Goal: Task Accomplishment & Management: Manage account settings

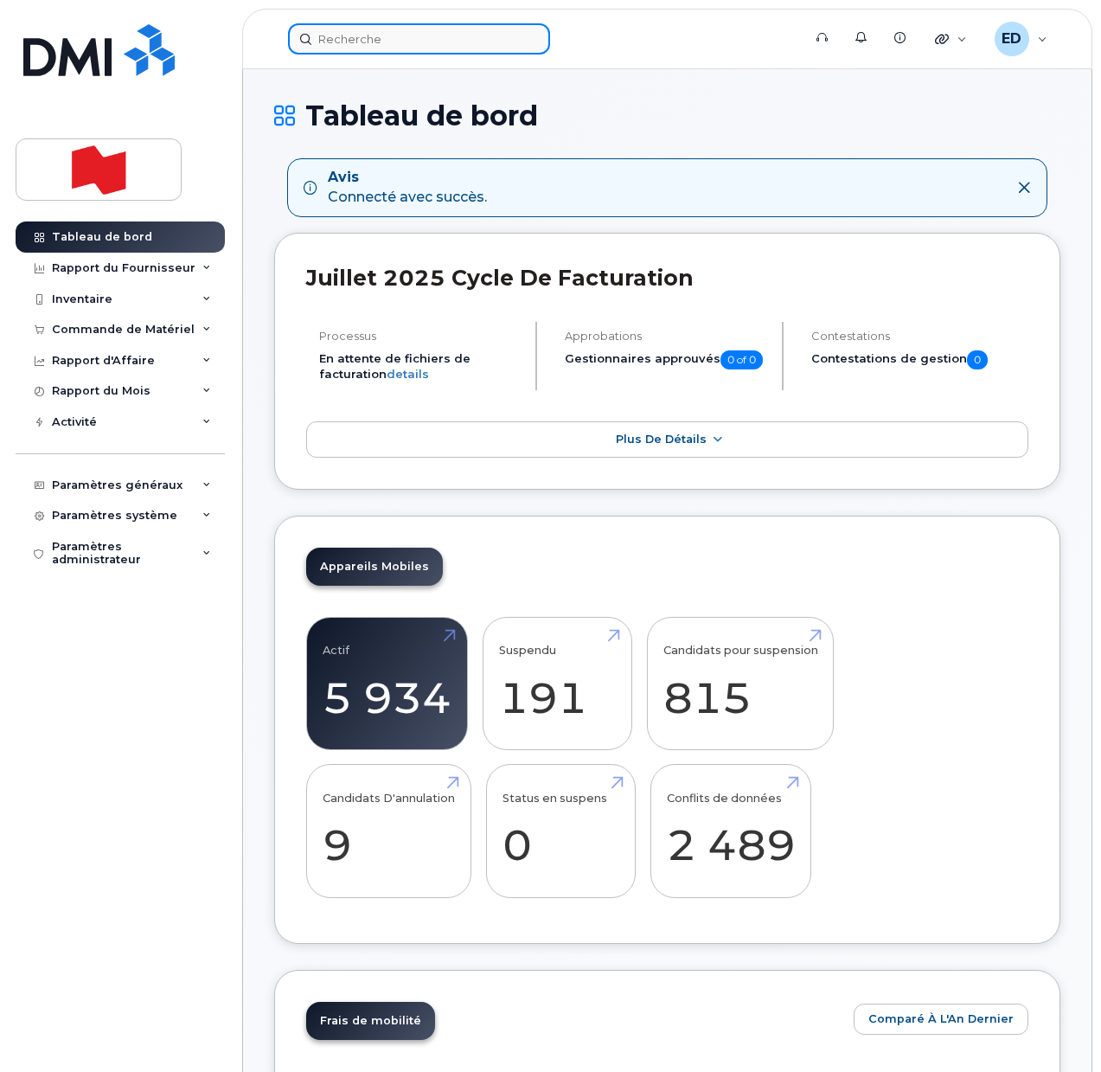
click at [349, 45] on input at bounding box center [419, 38] width 262 height 31
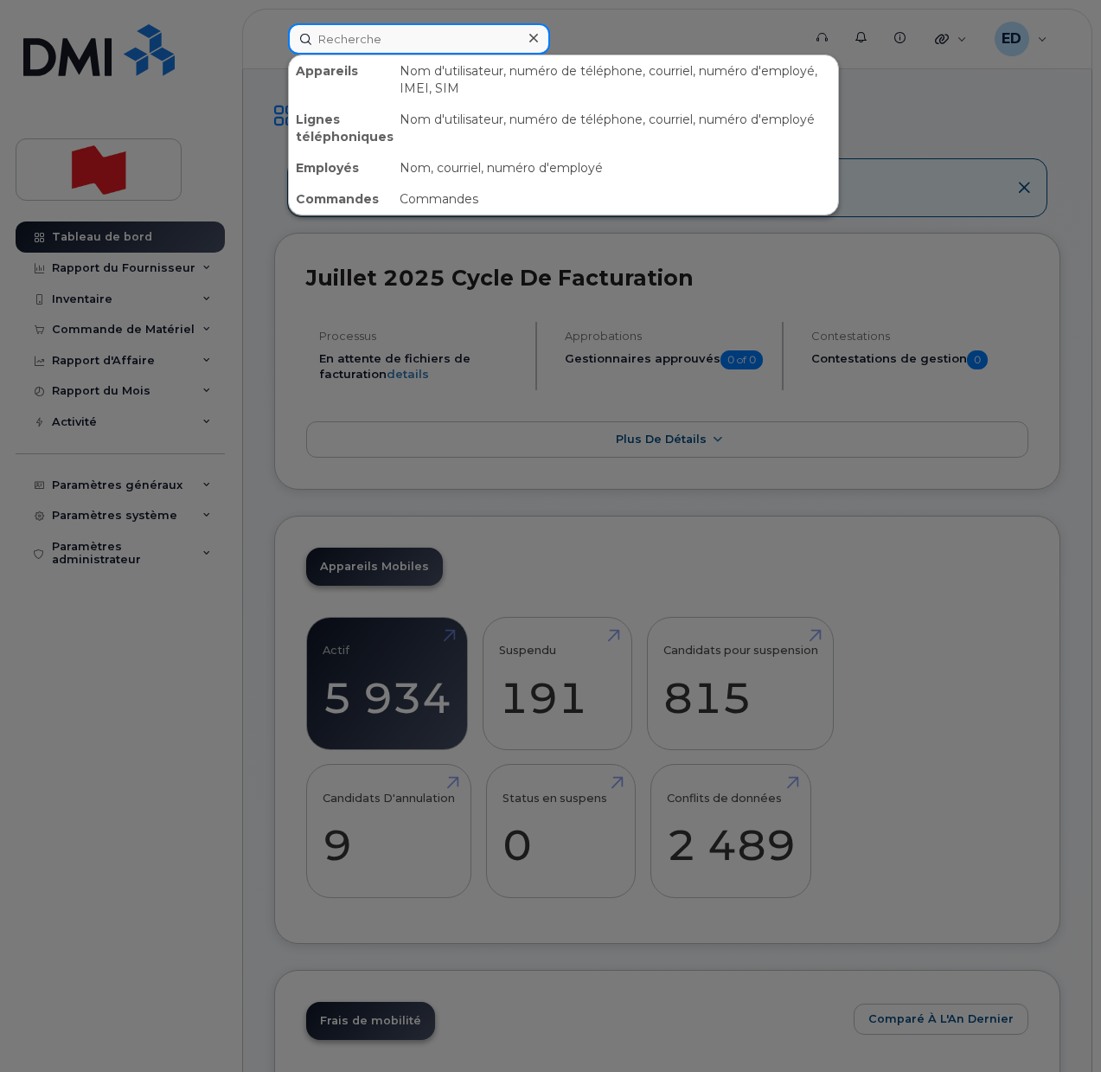
paste input "[PHONE_NUMBER]"
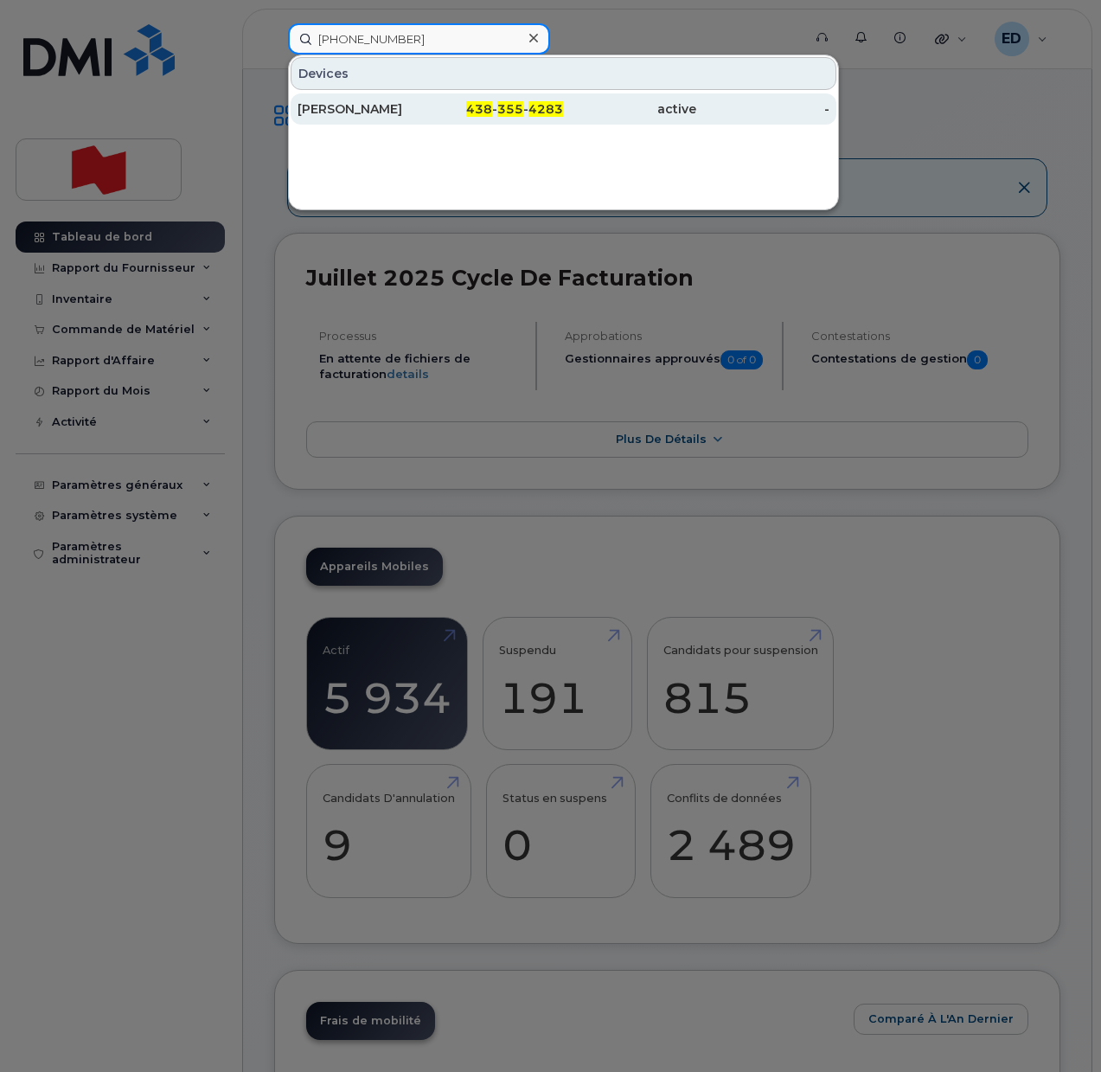
type input "438 355 4283"
click at [348, 113] on div "Nicolas Frenette" at bounding box center [364, 108] width 133 height 17
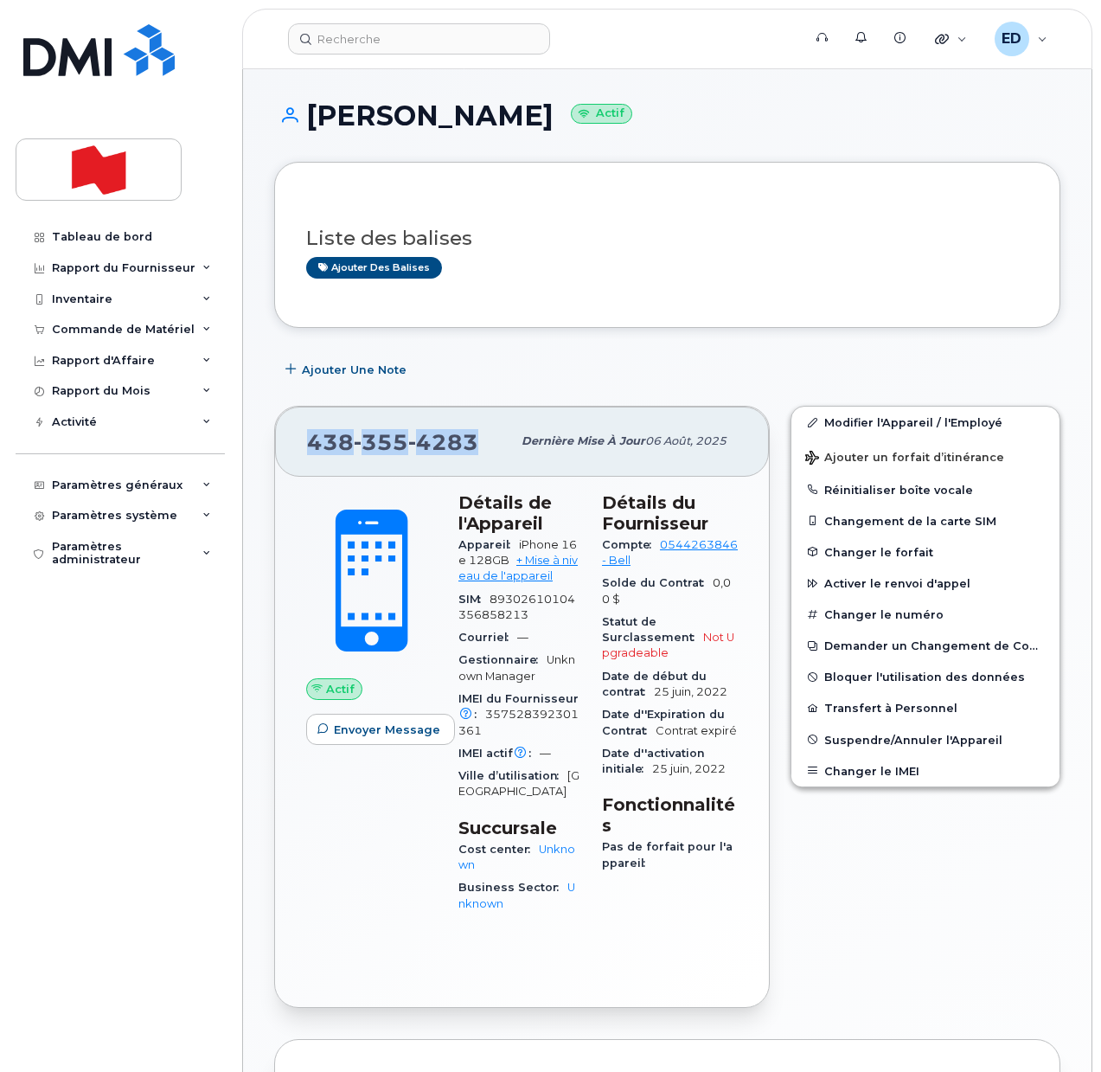
drag, startPoint x: 484, startPoint y: 452, endPoint x: 311, endPoint y: 444, distance: 173.2
click at [311, 444] on div "438 355 4283" at bounding box center [409, 441] width 204 height 36
copy span "438 355 4283"
click at [353, 40] on input at bounding box center [419, 38] width 262 height 31
paste input "Yevdokimov, Stanislav <stanislav.yevdokimov@bnc.ca>"
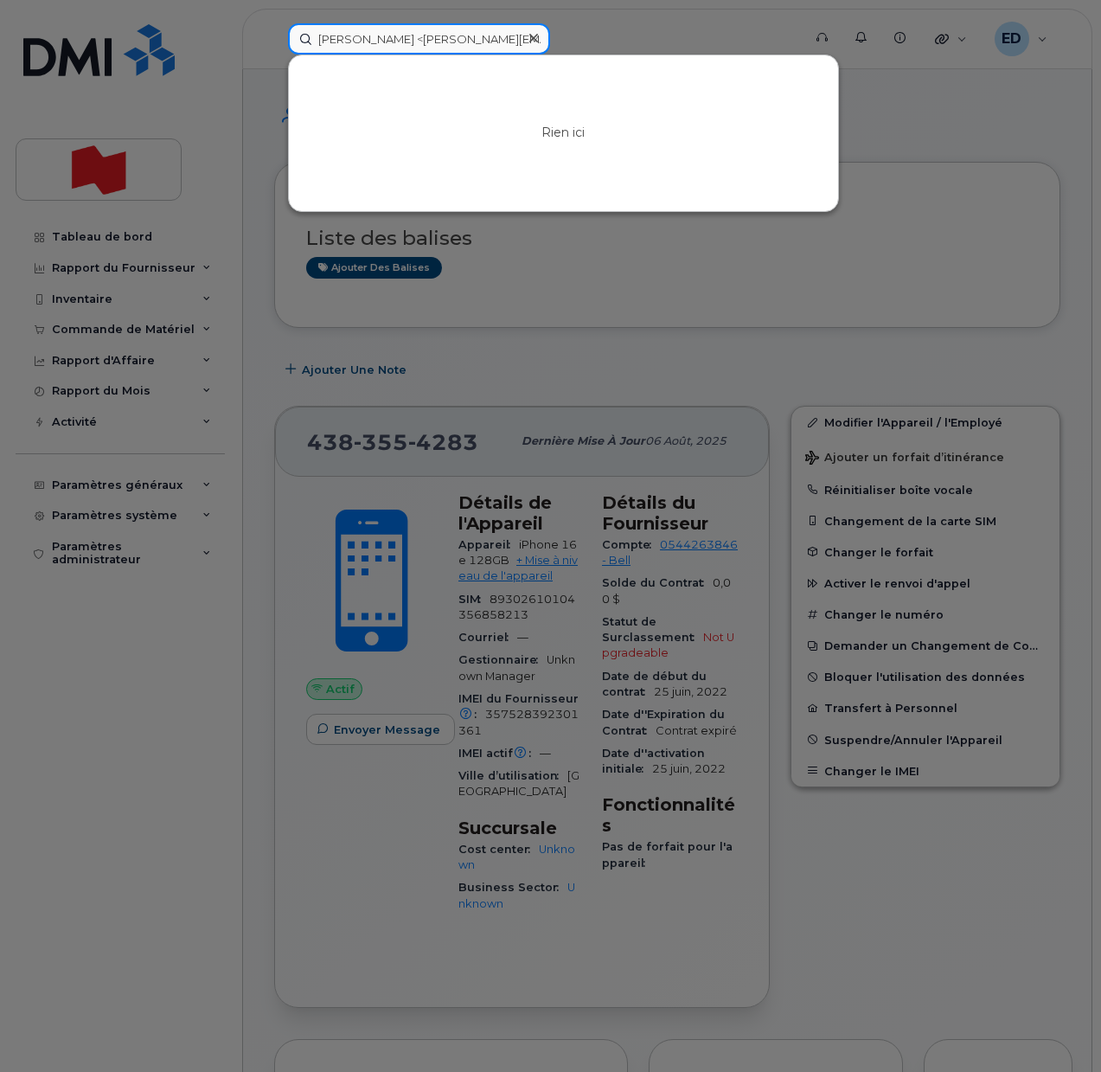
drag, startPoint x: 369, startPoint y: 37, endPoint x: 308, endPoint y: 31, distance: 60.9
click at [308, 31] on input "Yevdokimov, Stanislav <stanislav.yevdokimov@bnc.ca>" at bounding box center [419, 38] width 262 height 31
click at [491, 40] on input "stanislav.yevdokimov@bnc.ca>" at bounding box center [419, 38] width 262 height 31
click at [734, 286] on div at bounding box center [550, 536] width 1101 height 1072
drag, startPoint x: 508, startPoint y: 36, endPoint x: 318, endPoint y: 38, distance: 189.4
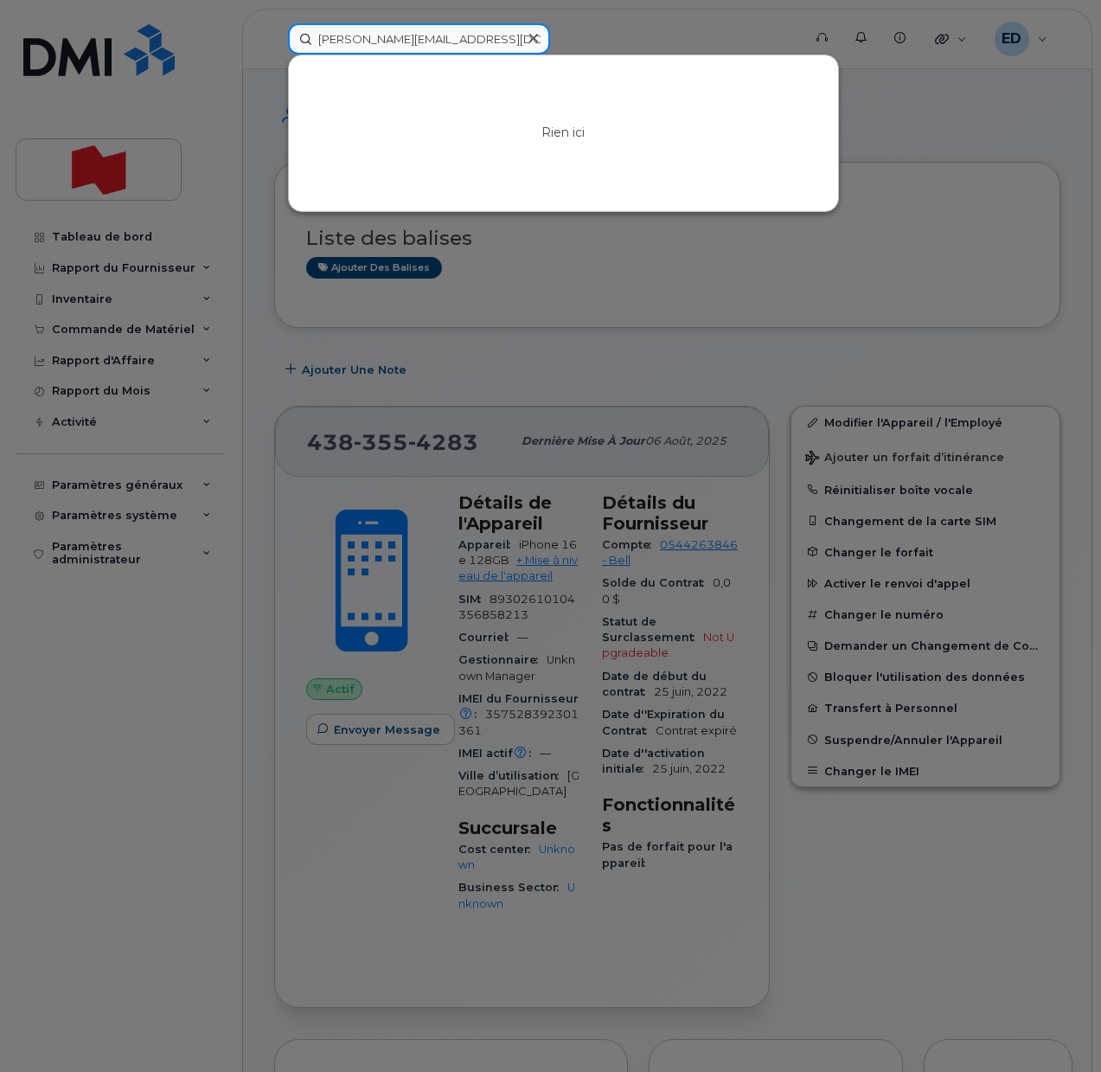
click at [318, 35] on input "stanislav.yevdokimov@bnc.ca" at bounding box center [419, 38] width 262 height 31
paste input "Yevdokimov"
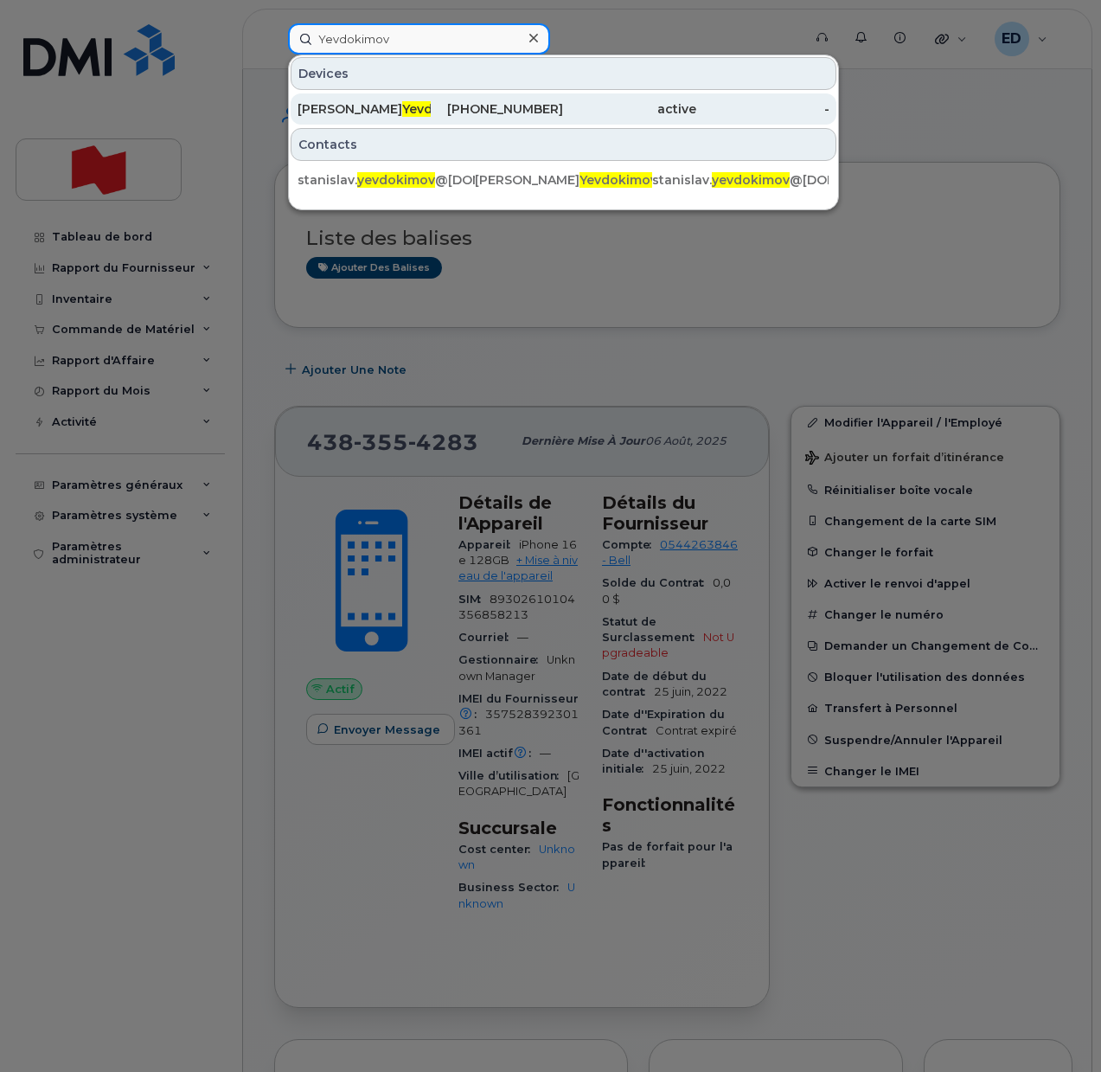
type input "Yevdokimov"
click at [329, 107] on div "Stanislav Yevdokimov" at bounding box center [364, 108] width 133 height 17
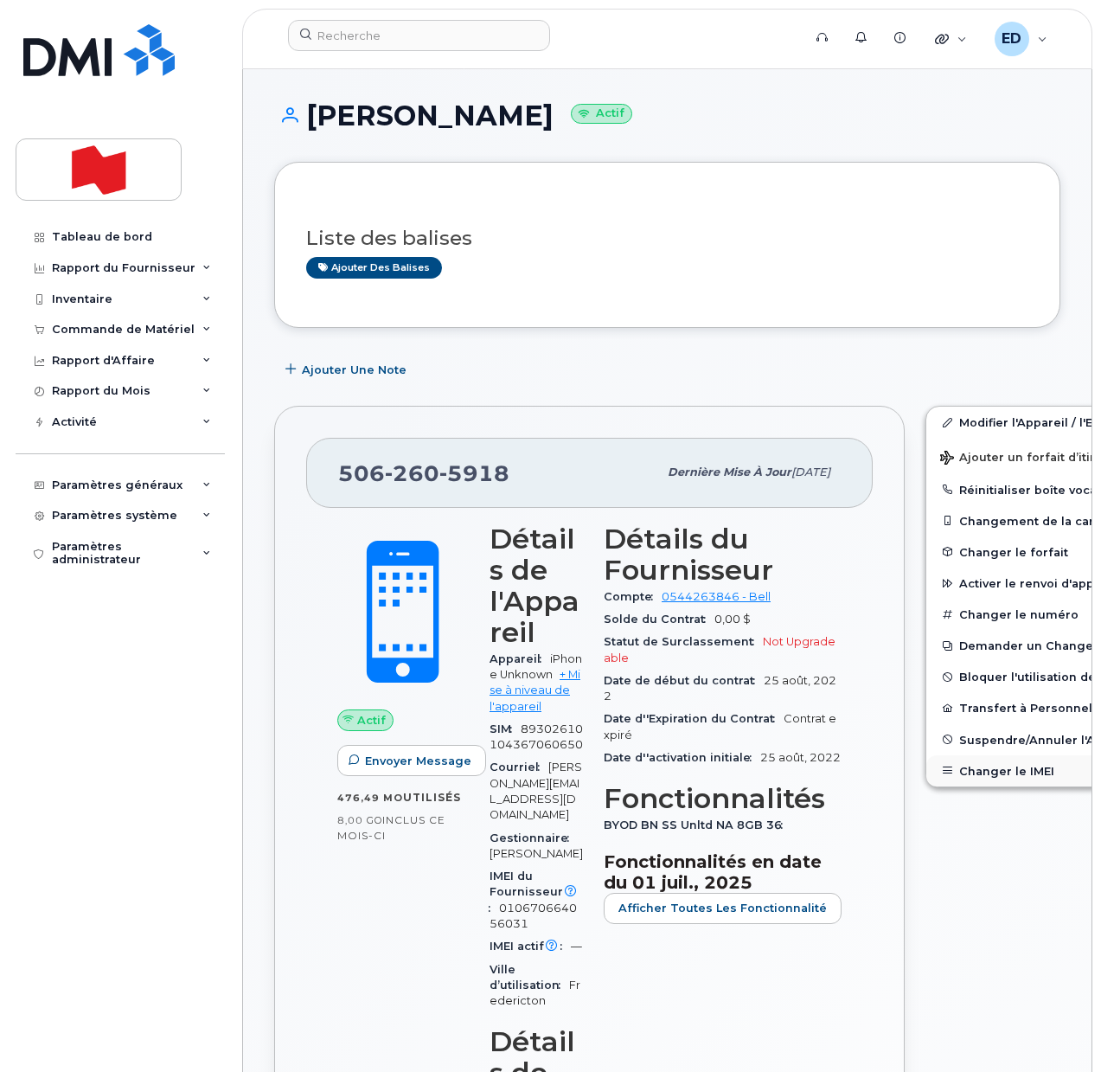
click at [977, 768] on button "Changer le IMEI" at bounding box center [1060, 770] width 268 height 31
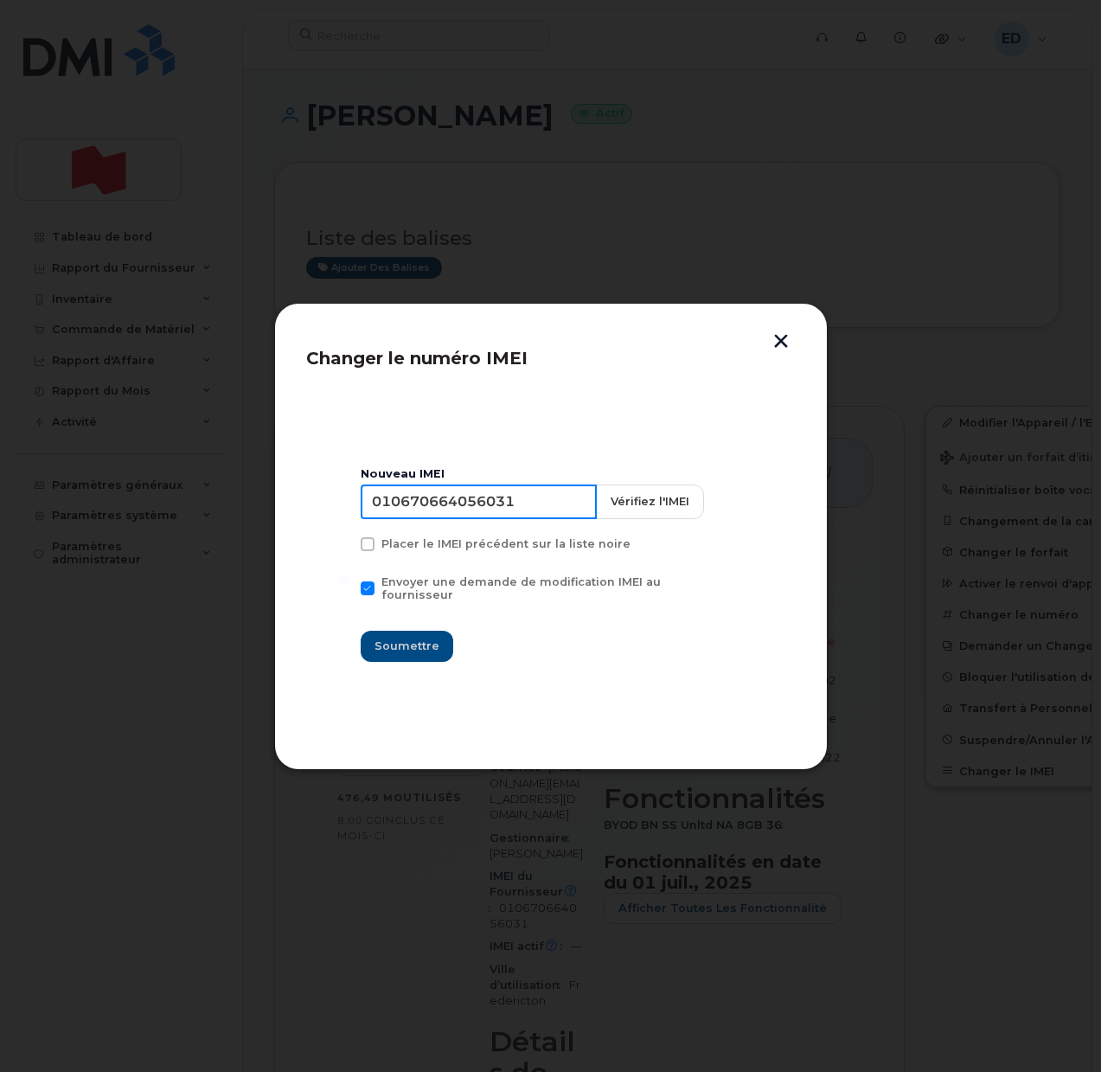
click at [458, 516] on input "010670664056031" at bounding box center [479, 501] width 236 height 35
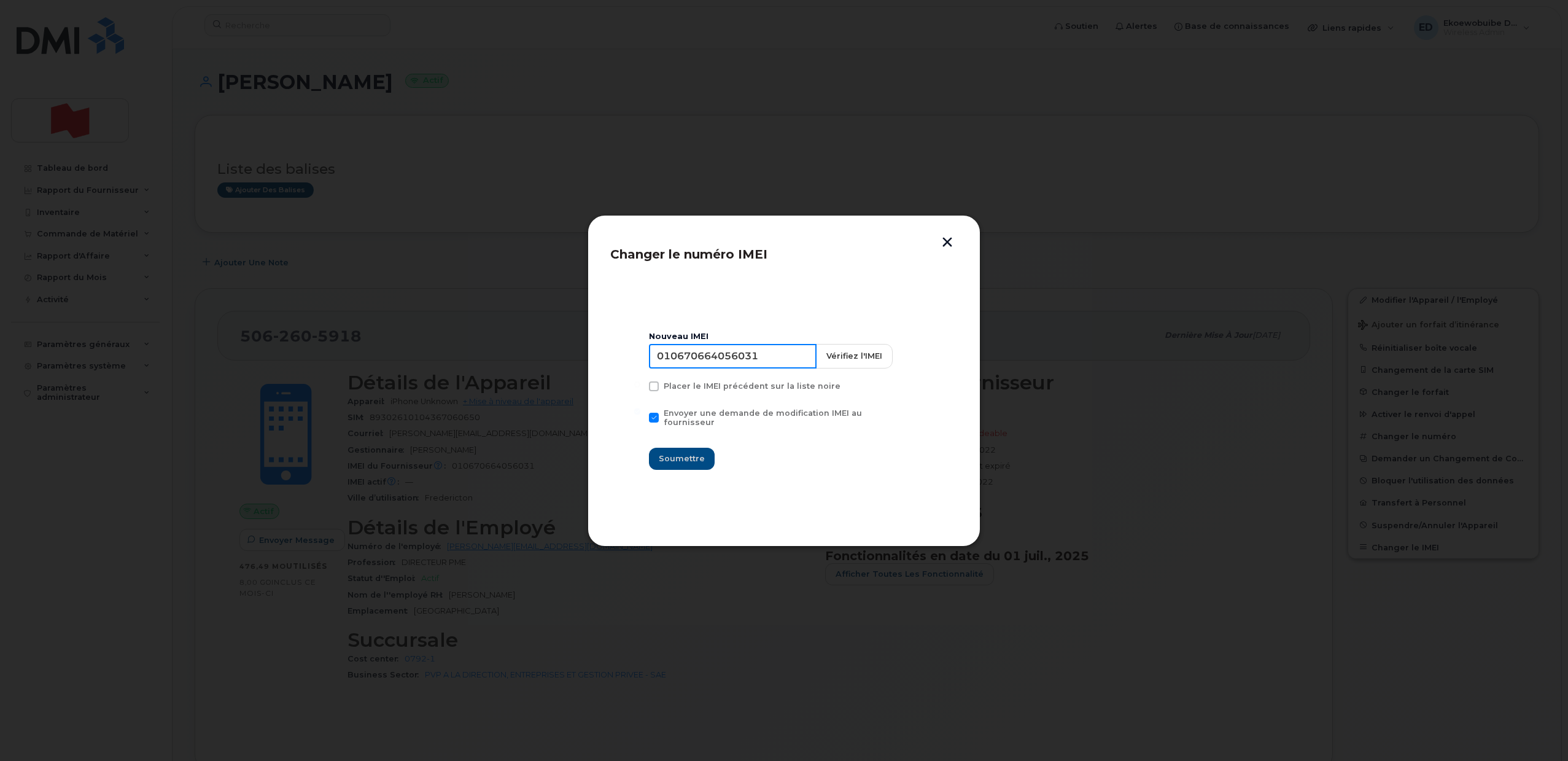
click at [780, 357] on input "010670664056031" at bounding box center [733, 356] width 168 height 25
click at [781, 246] on button "button" at bounding box center [948, 243] width 18 height 13
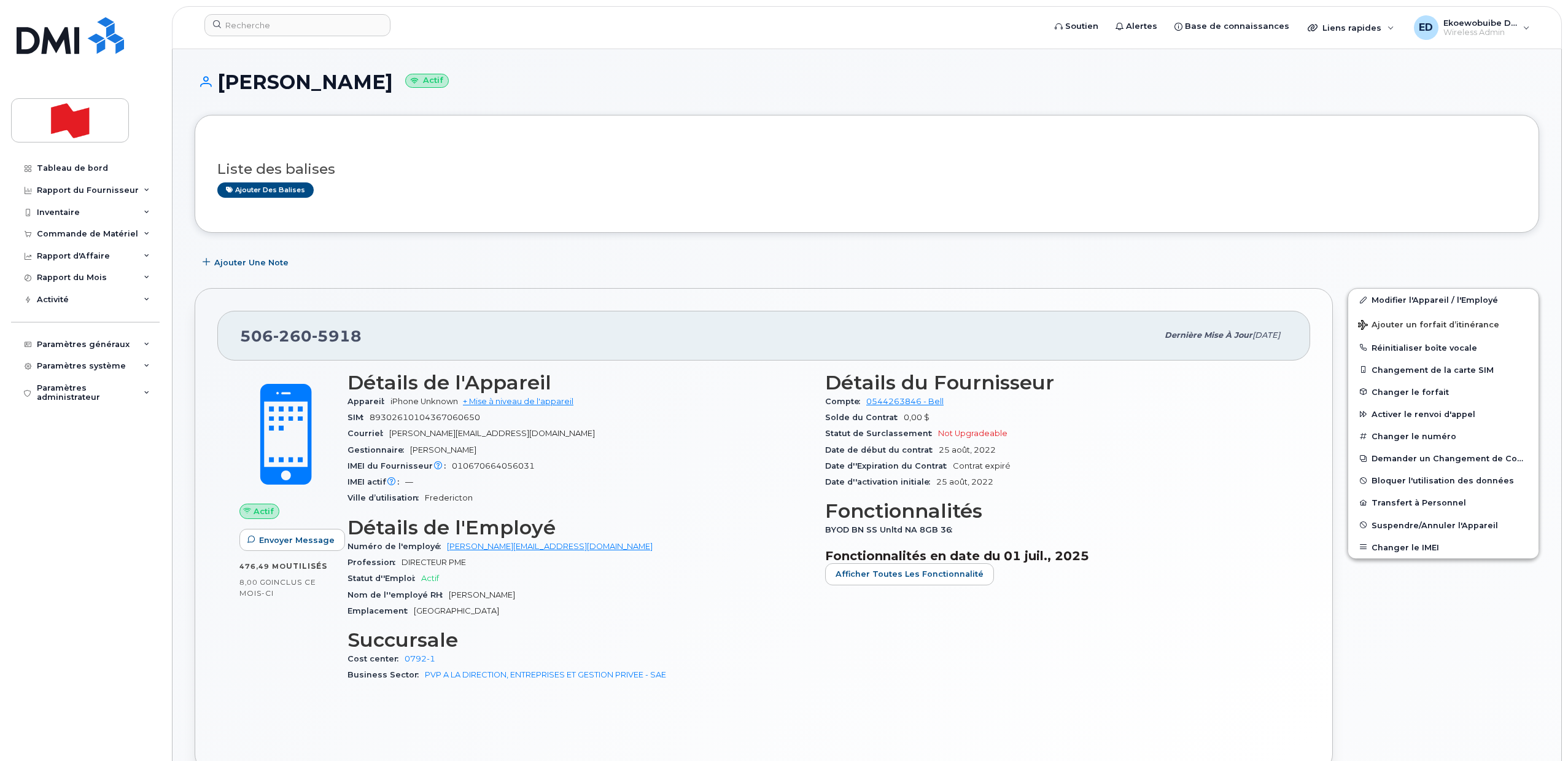
click at [371, 87] on h1 "Stanislav Yevdokimov Actif" at bounding box center [867, 82] width 1344 height 21
copy h1 "Yevdokimov"
click at [277, 88] on h1 "Stanislav Yevdokimov Actif" at bounding box center [867, 82] width 1344 height 21
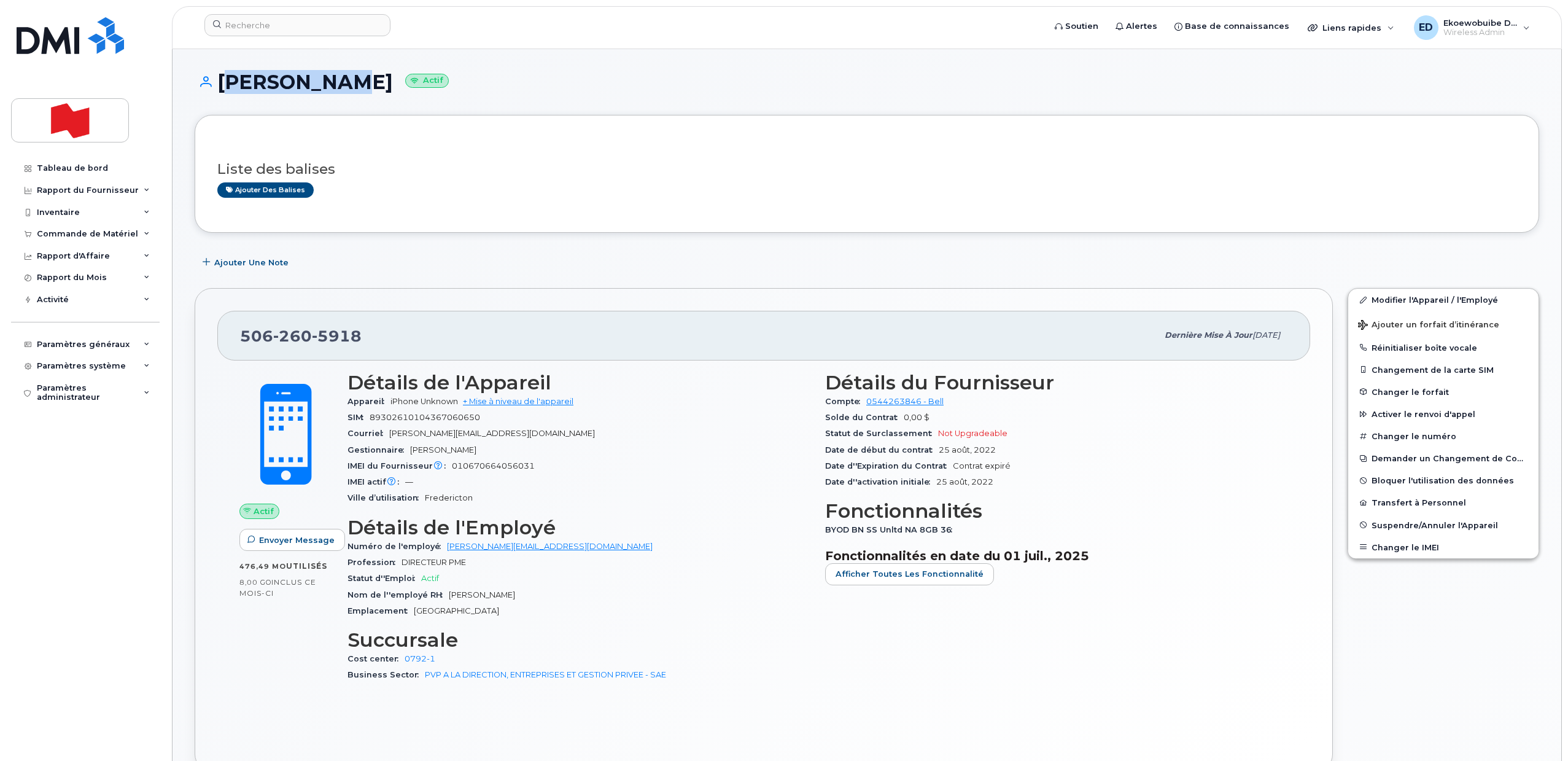
copy h1 "Stanislav"
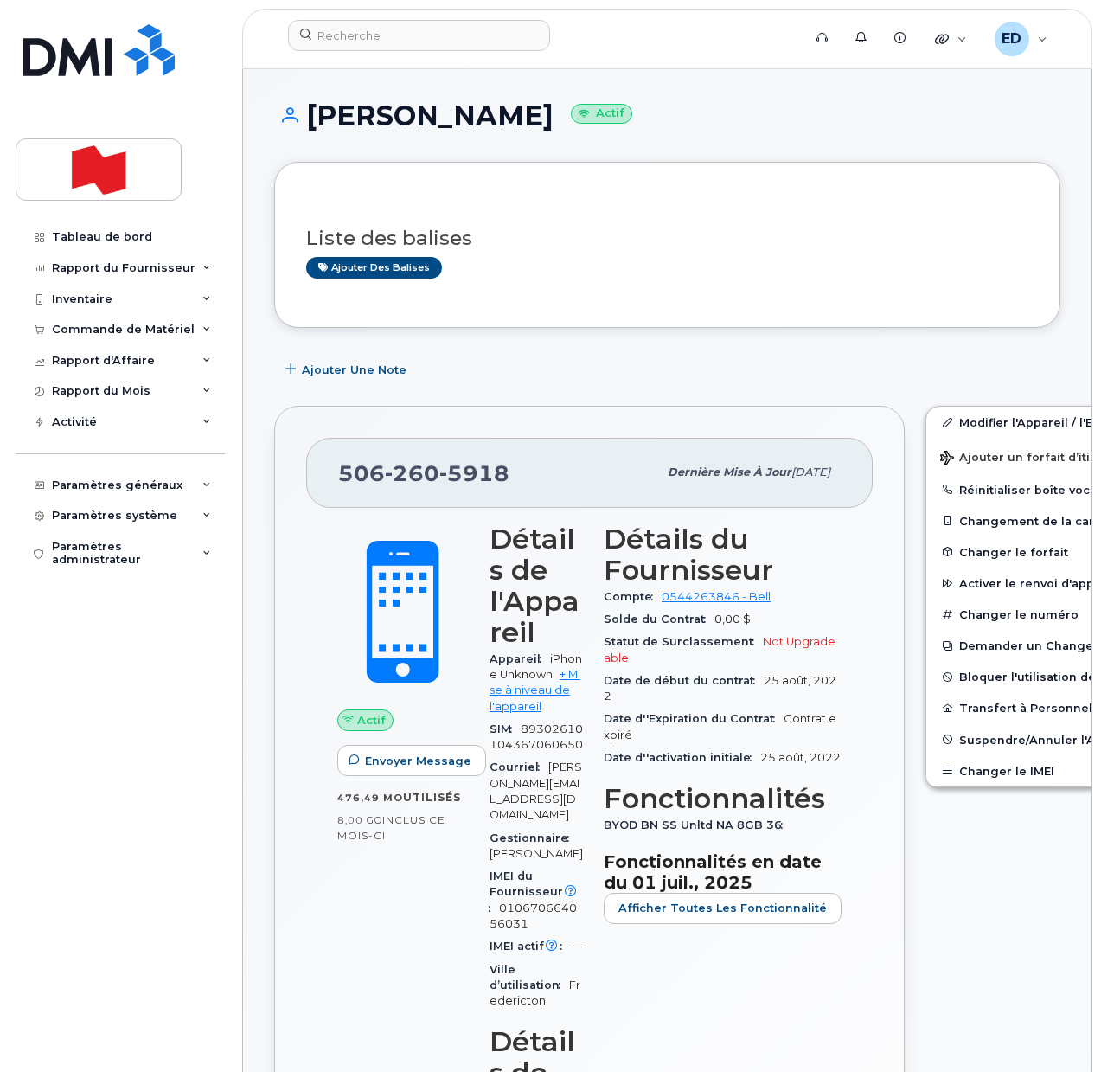
drag, startPoint x: 797, startPoint y: 355, endPoint x: 806, endPoint y: 368, distance: 16.1
click at [797, 355] on div "Ajouter une Note" at bounding box center [667, 369] width 786 height 31
click at [672, 257] on div "Ajouter des balises" at bounding box center [660, 268] width 708 height 22
click at [357, 35] on input at bounding box center [419, 35] width 262 height 31
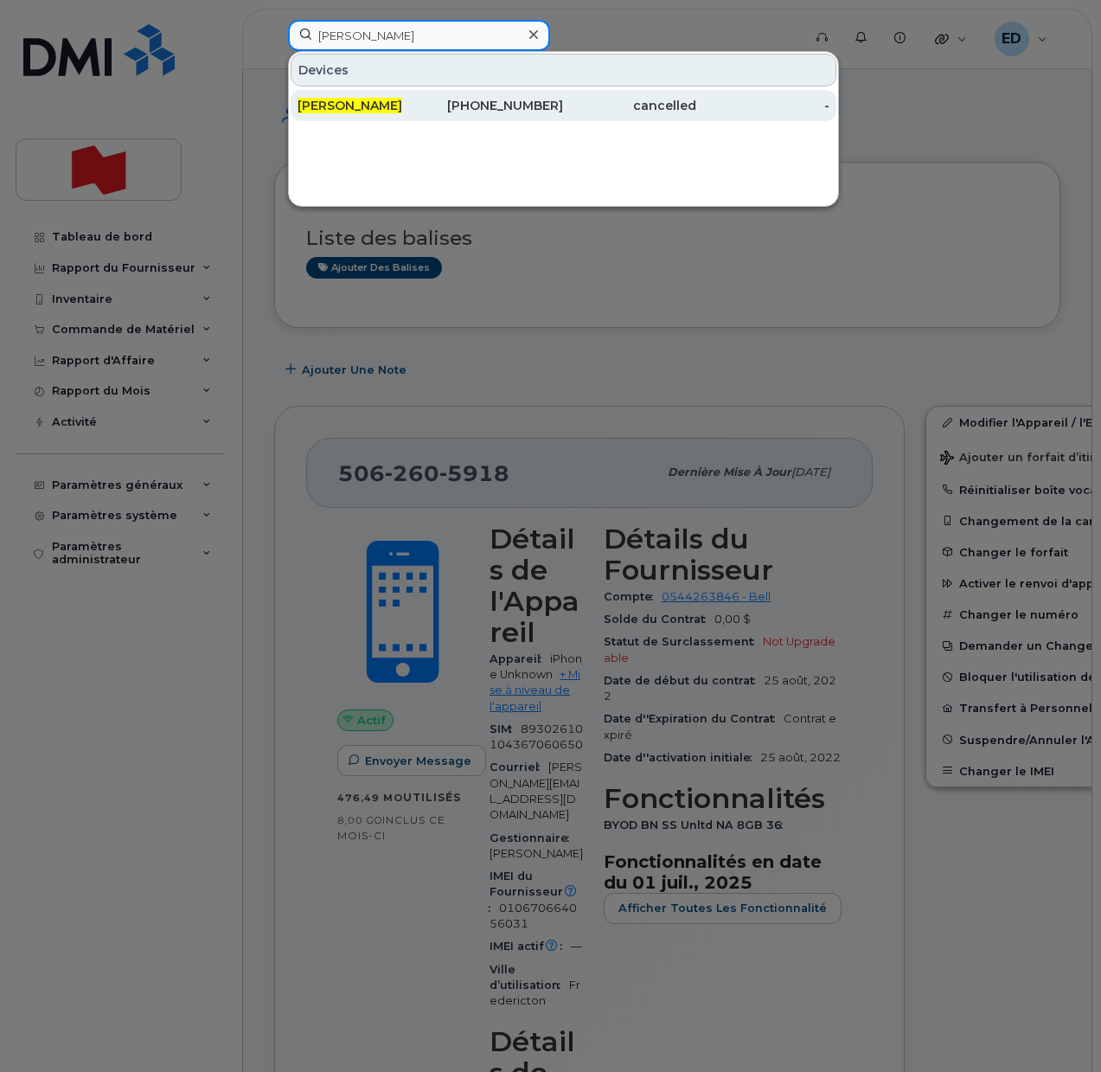
type input "rajiv mago"
click at [350, 104] on span "Rajiv Mago" at bounding box center [350, 106] width 105 height 16
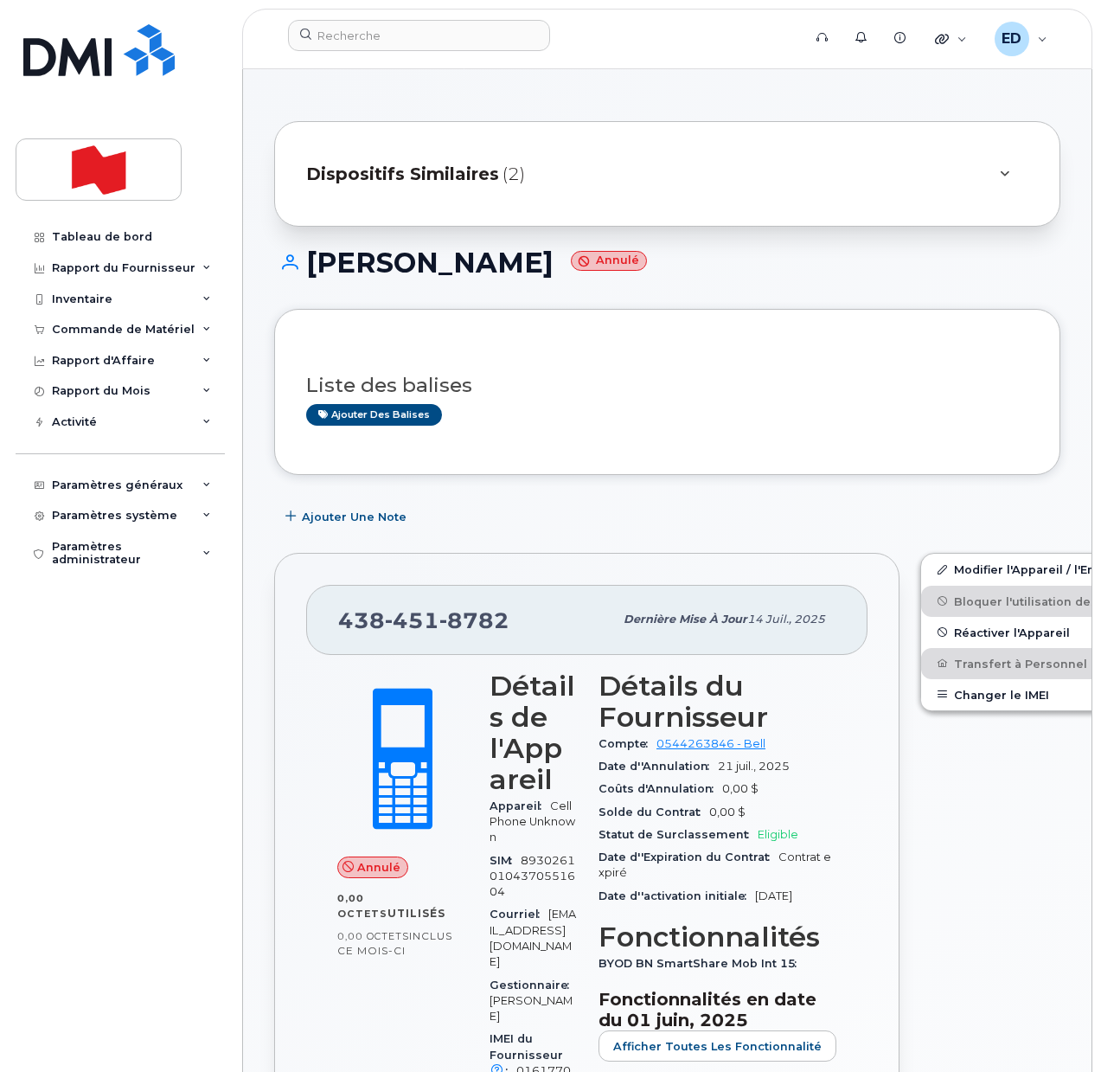
click at [1000, 172] on icon at bounding box center [1005, 174] width 10 height 11
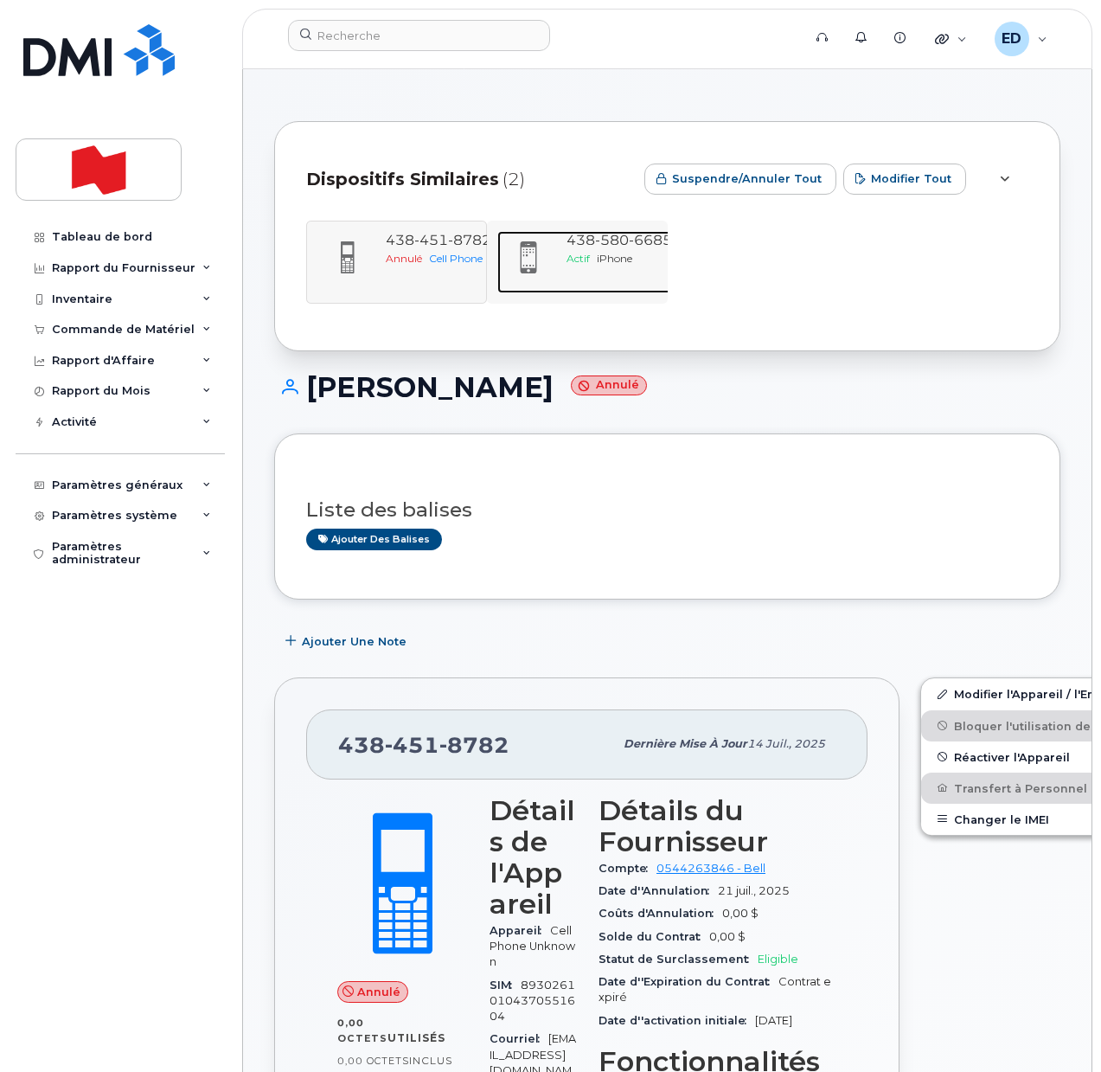
drag, startPoint x: 625, startPoint y: 247, endPoint x: 739, endPoint y: 298, distance: 125.1
click at [629, 247] on span "580" at bounding box center [650, 240] width 43 height 16
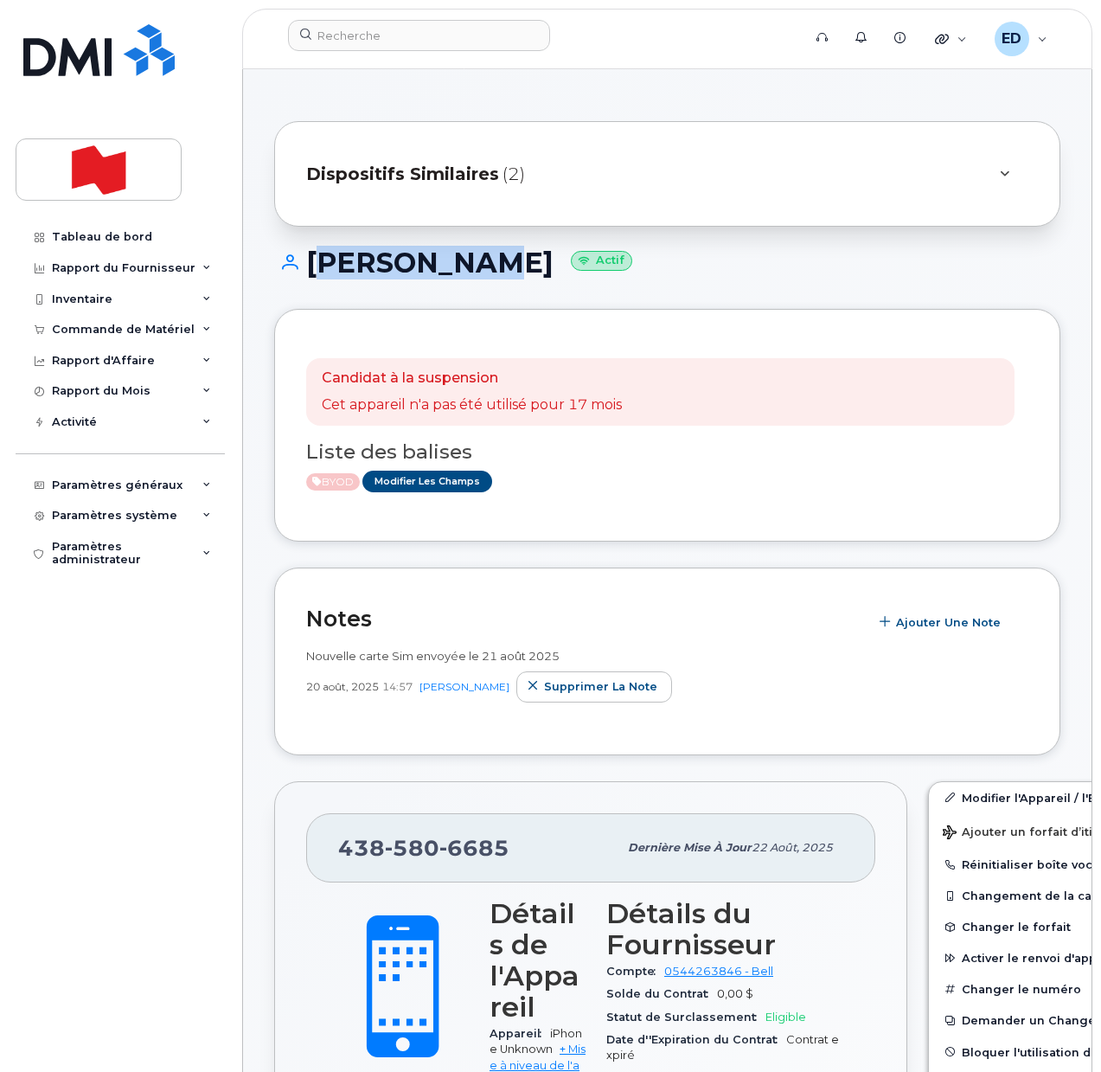
drag, startPoint x: 464, startPoint y: 262, endPoint x: 317, endPoint y: 267, distance: 146.3
click at [317, 267] on h1 "[PERSON_NAME] Actif" at bounding box center [667, 262] width 786 height 30
copy h1 "[PERSON_NAME]"
click at [690, 279] on div "[PERSON_NAME] Actif" at bounding box center [667, 277] width 786 height 61
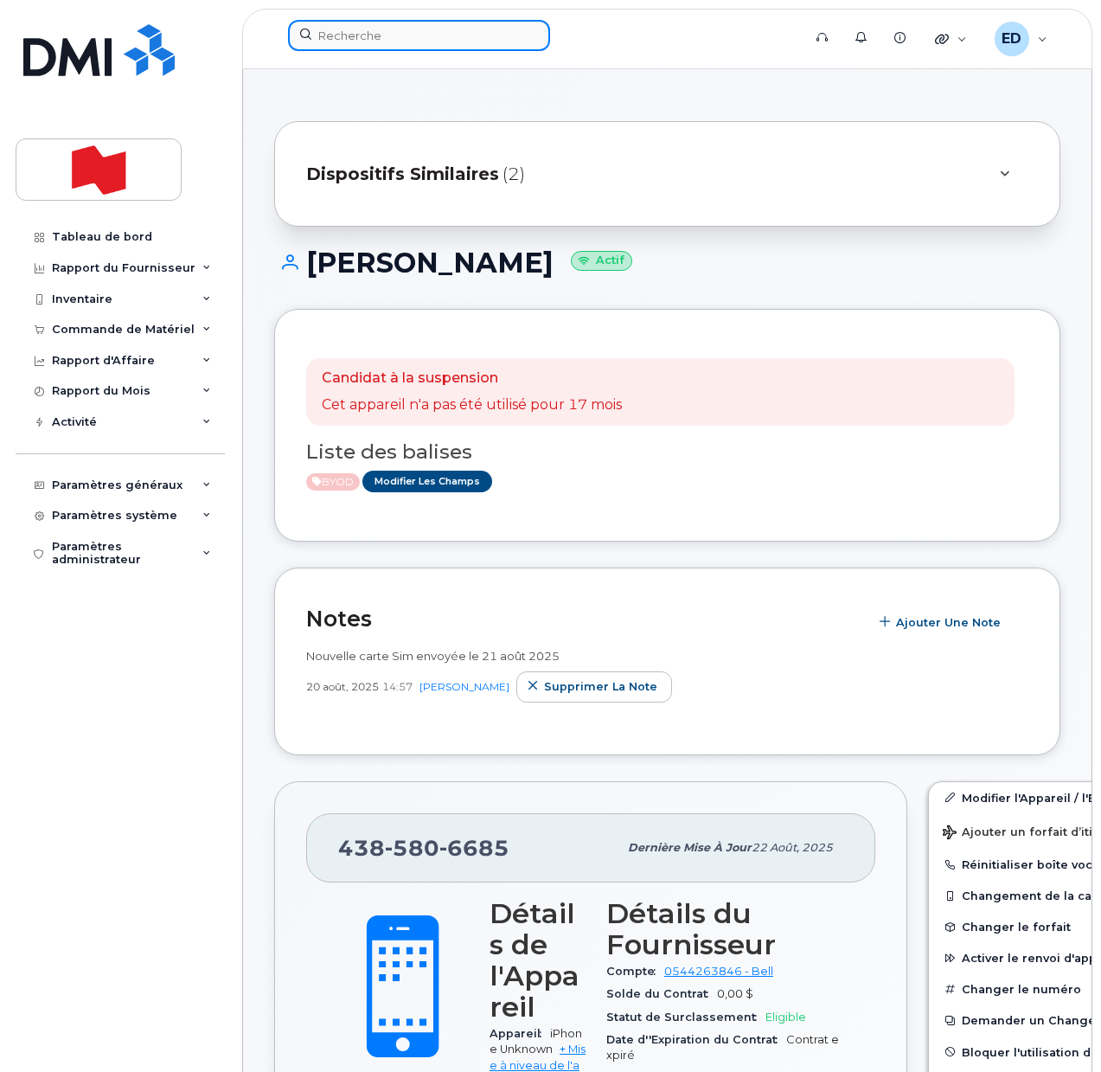
click at [350, 36] on input at bounding box center [419, 35] width 262 height 31
paste input "[PHONE_NUMBER]"
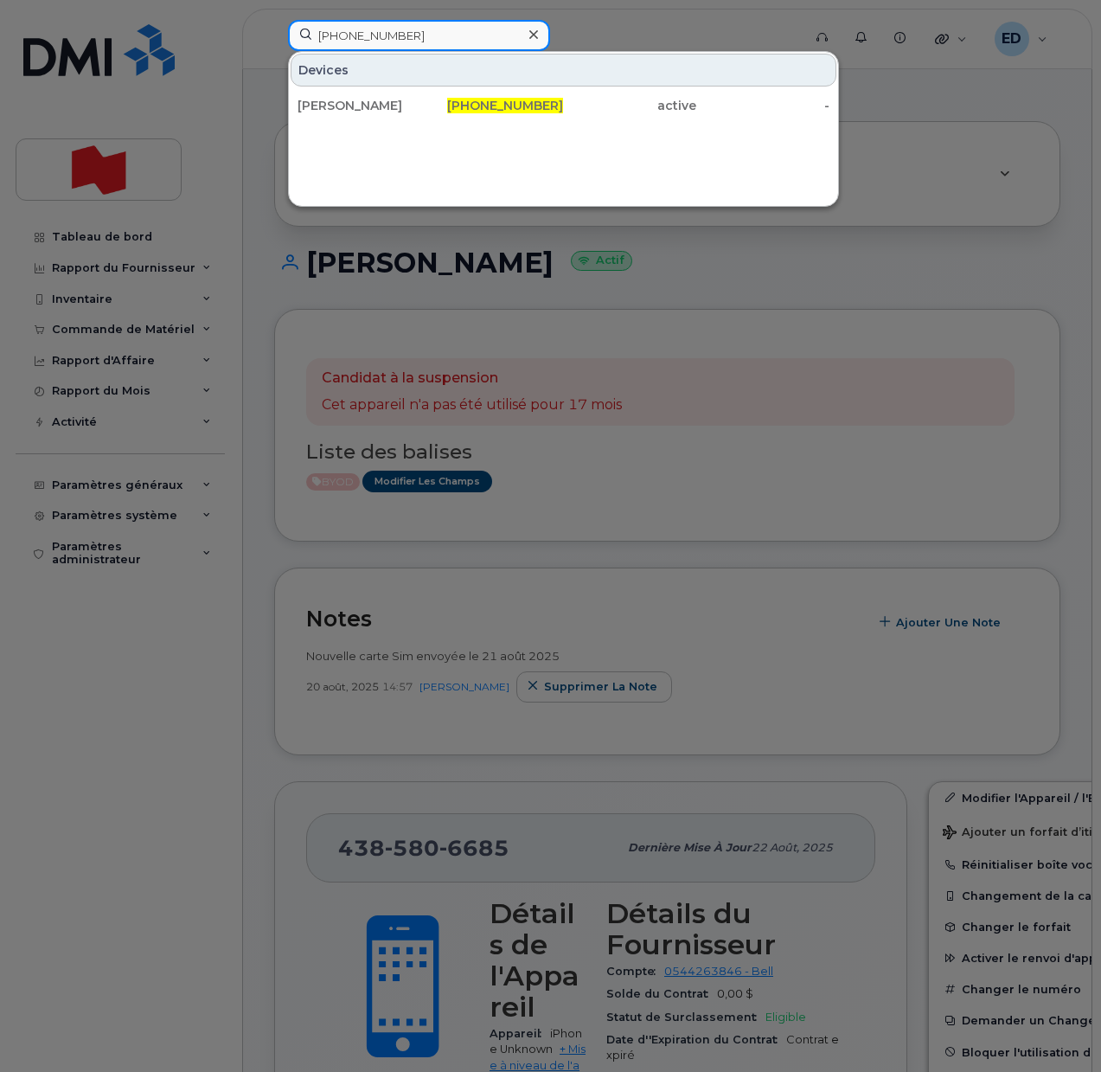
type input "[PHONE_NUMBER]"
drag, startPoint x: 419, startPoint y: 32, endPoint x: 274, endPoint y: 39, distance: 144.6
click at [275, 39] on div "[PHONE_NUMBER] Devices [PERSON_NAME] [PHONE_NUMBER] active -" at bounding box center [539, 39] width 530 height 38
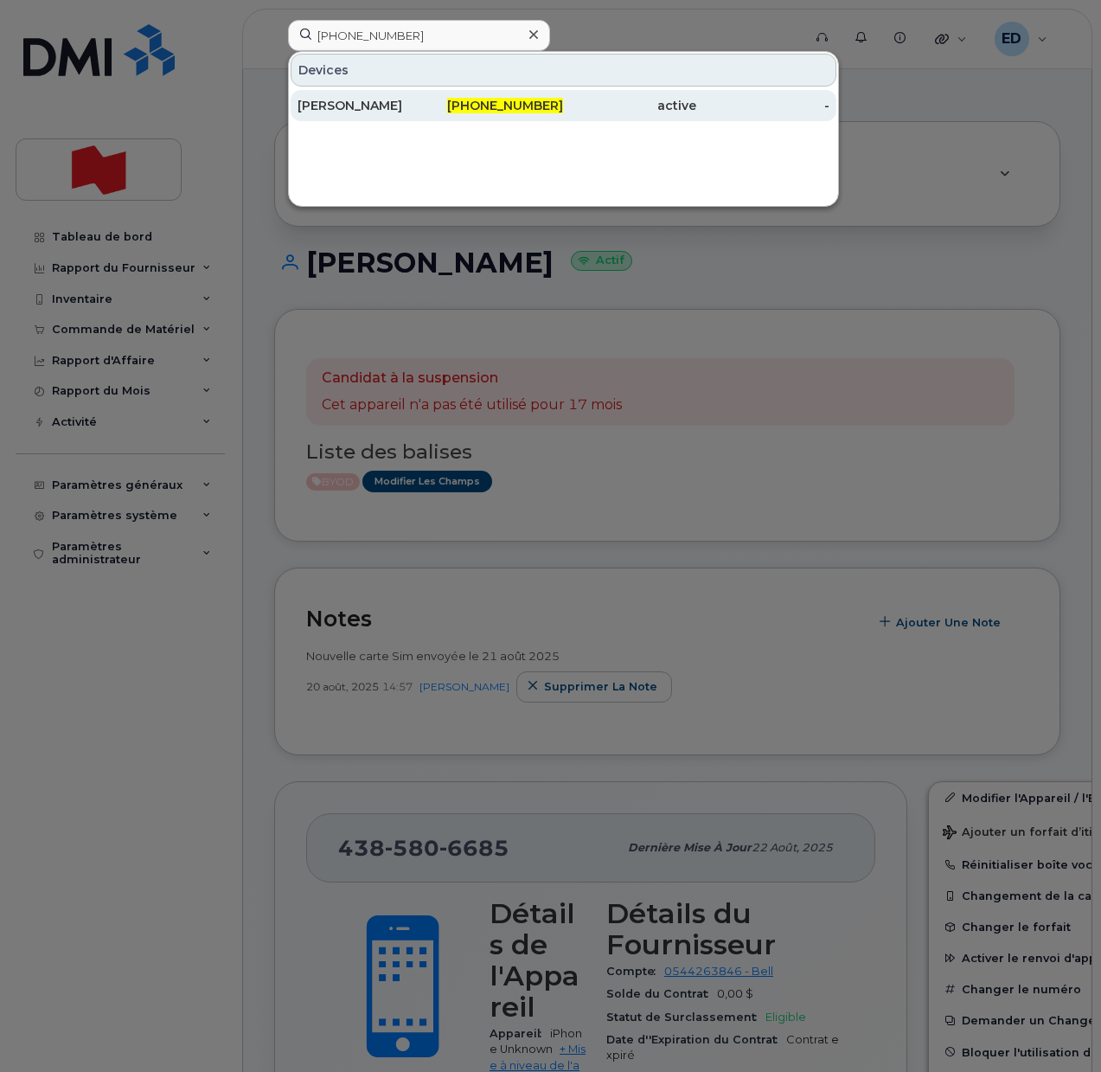
click at [360, 107] on div "[PERSON_NAME]" at bounding box center [364, 105] width 133 height 17
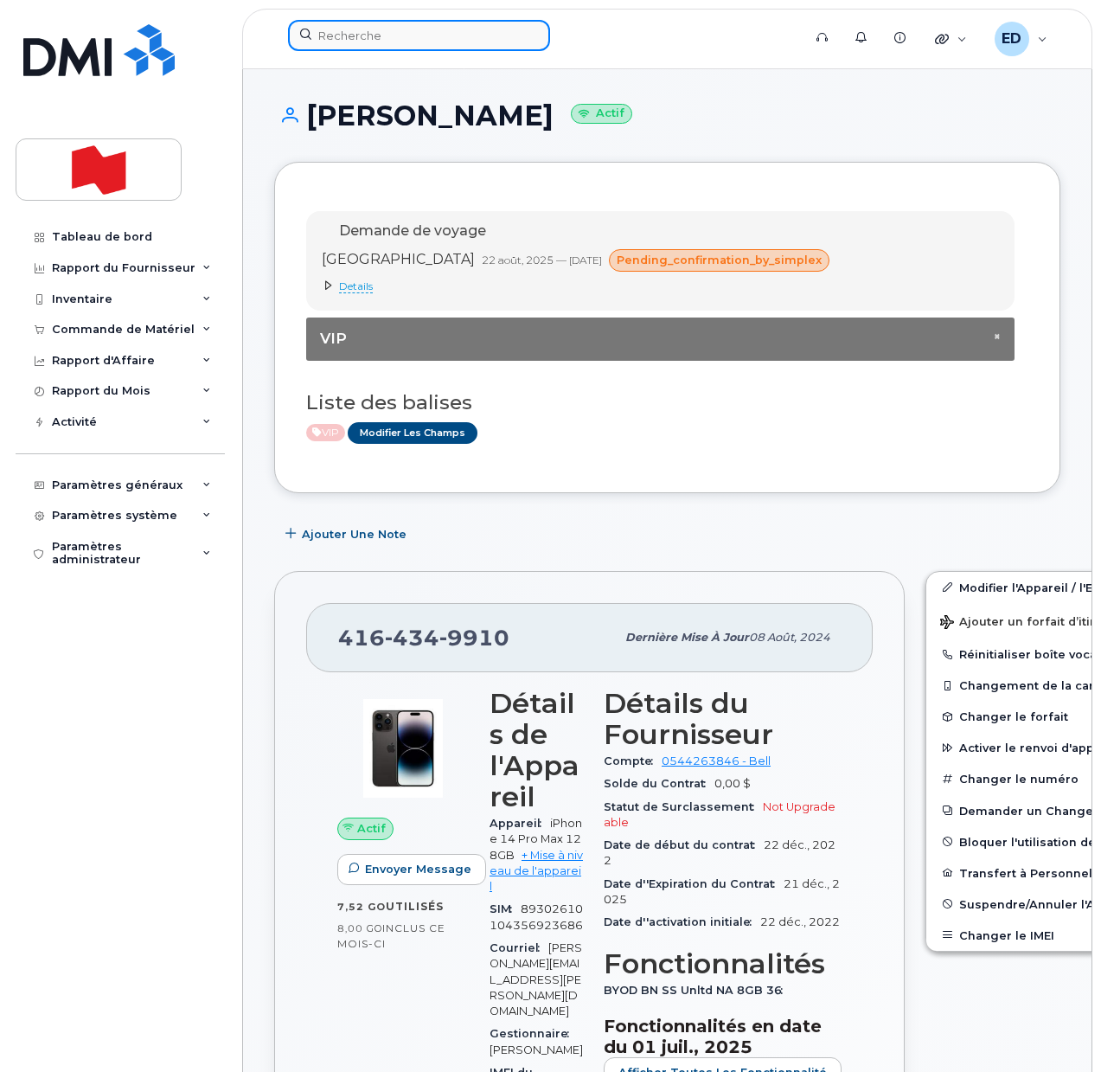
click at [365, 46] on input at bounding box center [419, 35] width 262 height 31
paste input "437-433-6611"
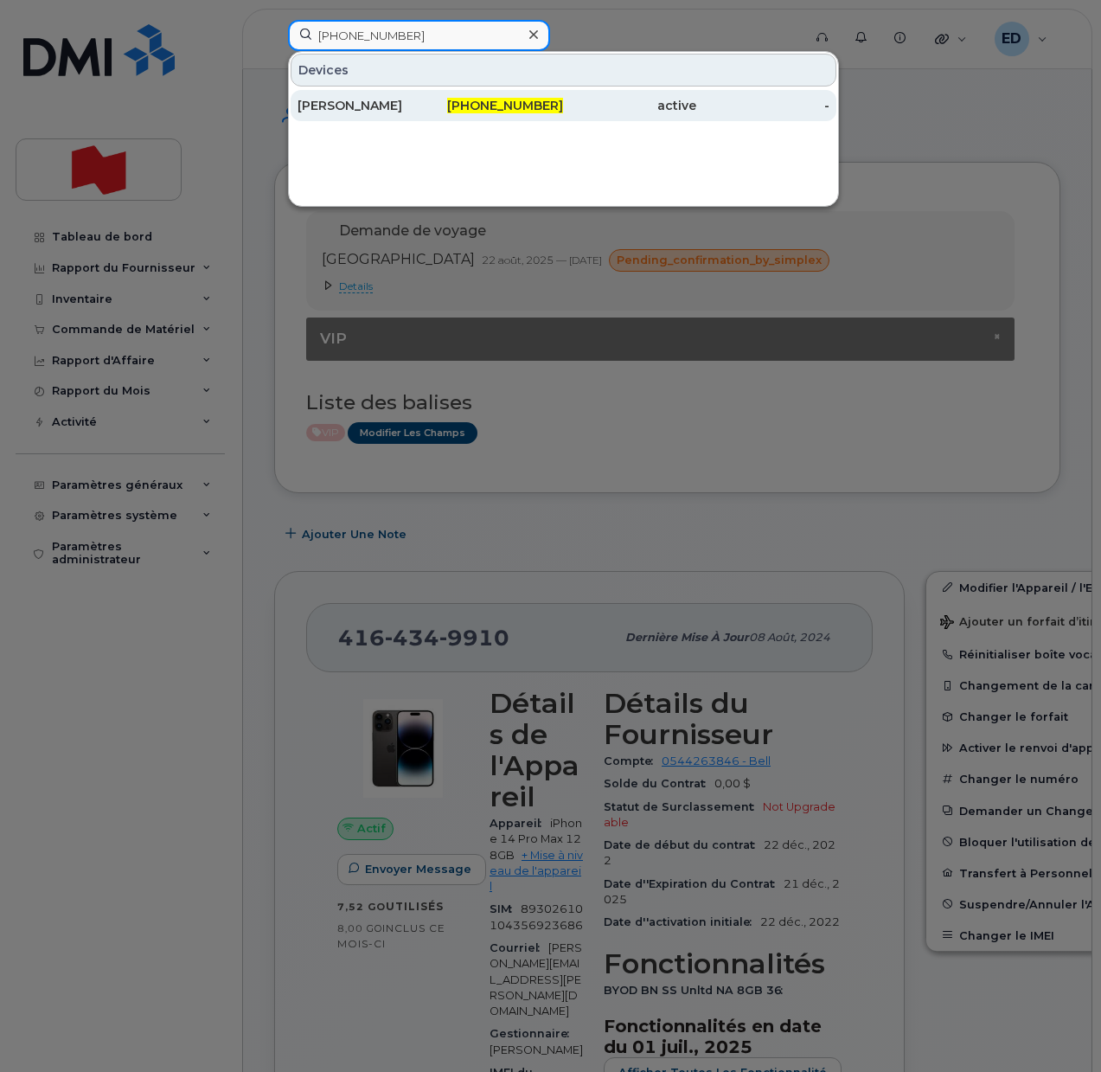
type input "437-433-6611"
drag, startPoint x: 356, startPoint y: 106, endPoint x: 488, endPoint y: 169, distance: 146.3
click at [355, 106] on div "Tamara Pkhakadze" at bounding box center [364, 105] width 133 height 17
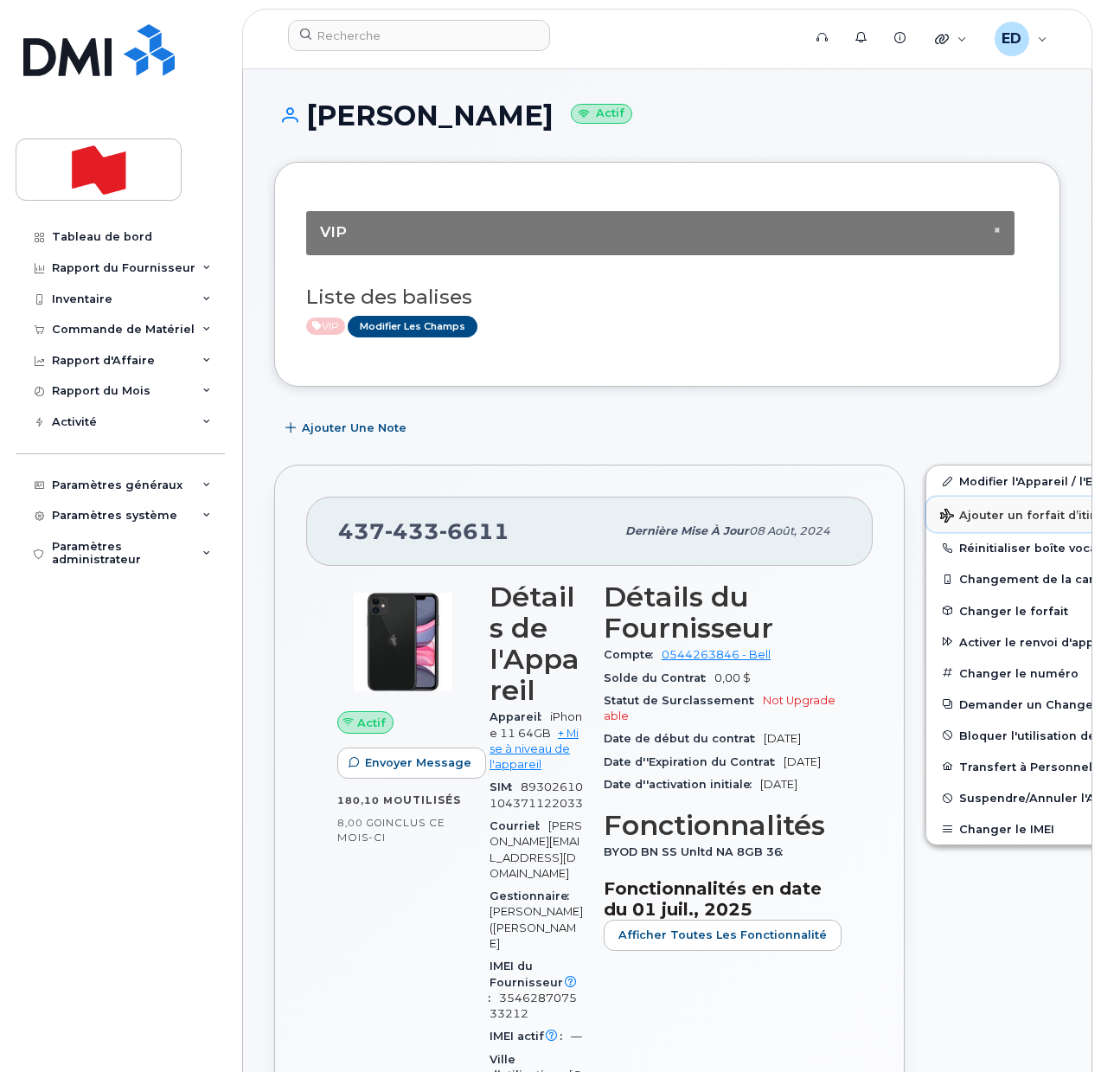
click at [957, 512] on span "Ajouter un forfait d’itinérance" at bounding box center [1039, 517] width 199 height 16
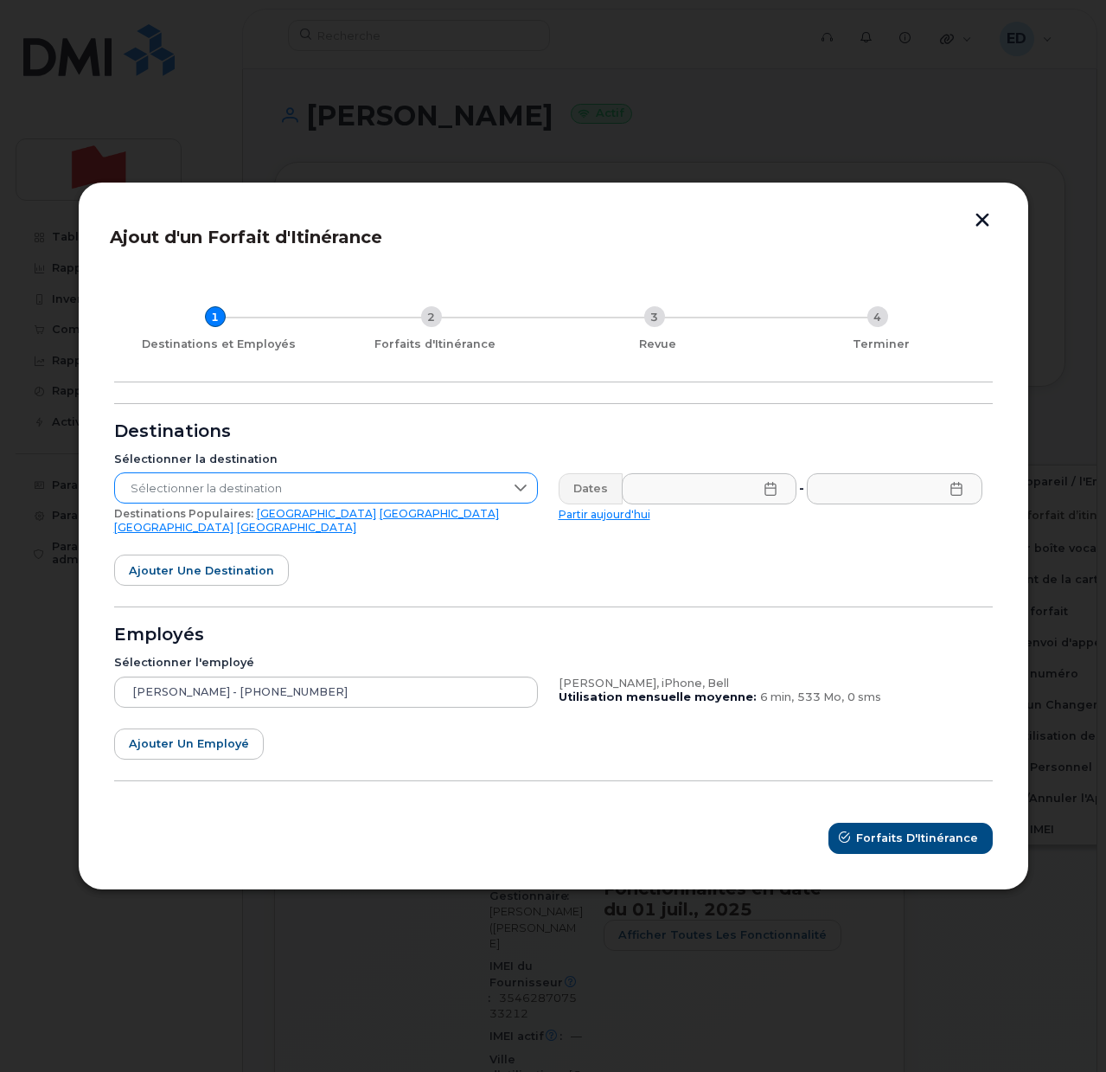
click at [243, 489] on span "Sélectionner la destination" at bounding box center [309, 488] width 389 height 31
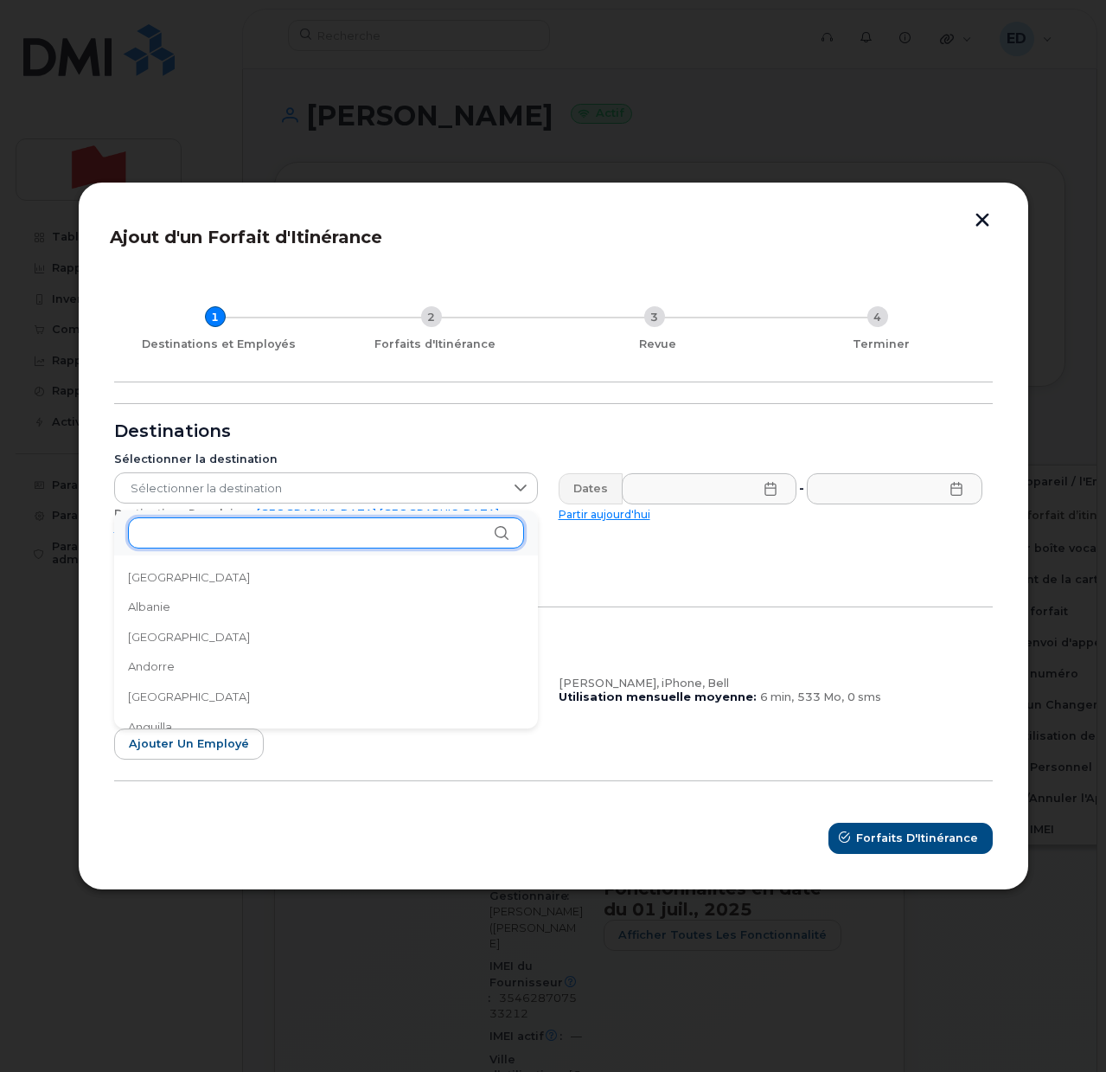
click at [242, 531] on input "text" at bounding box center [326, 532] width 396 height 31
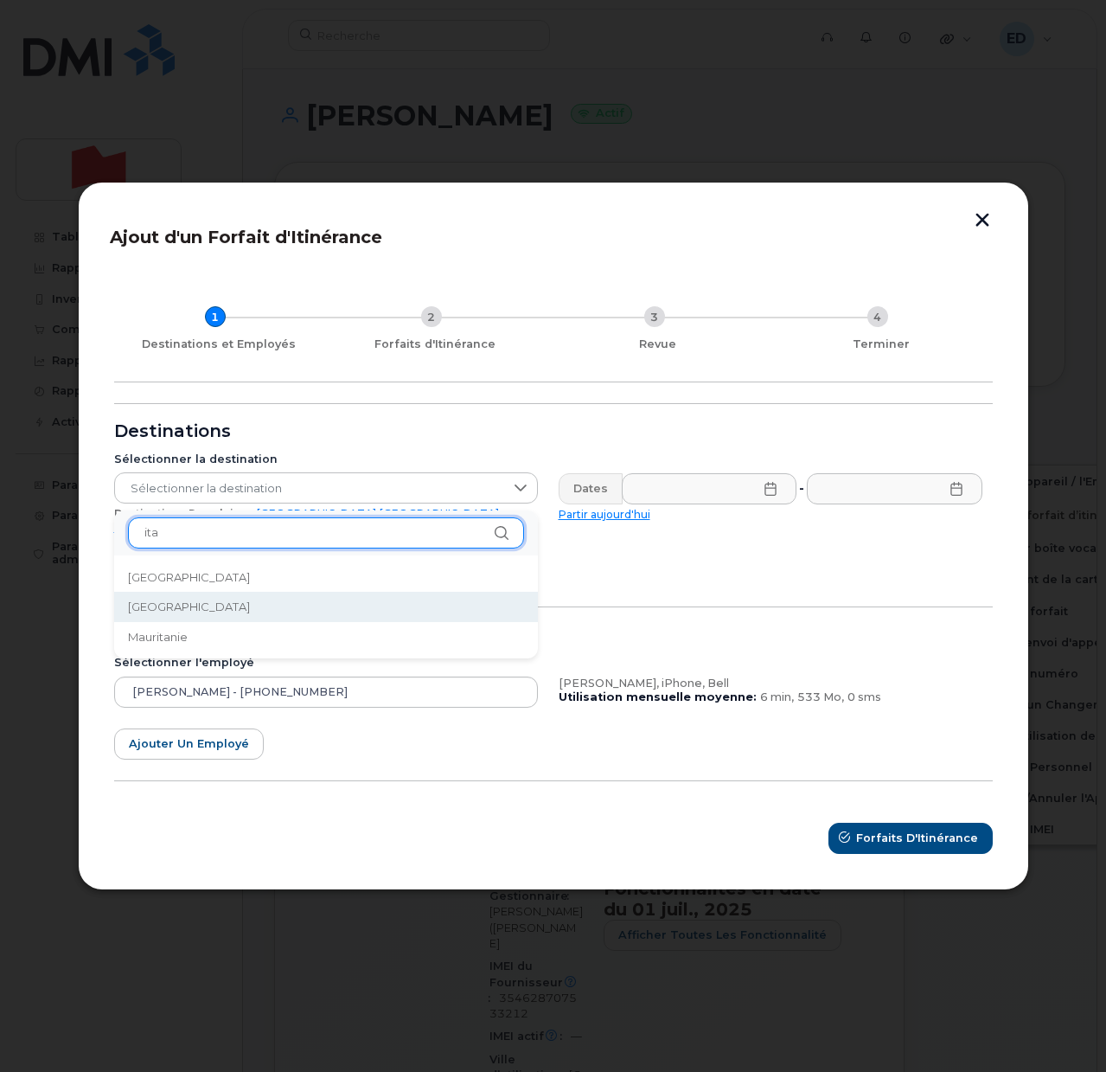
type input "ita"
click at [180, 614] on li "Italie" at bounding box center [326, 607] width 424 height 30
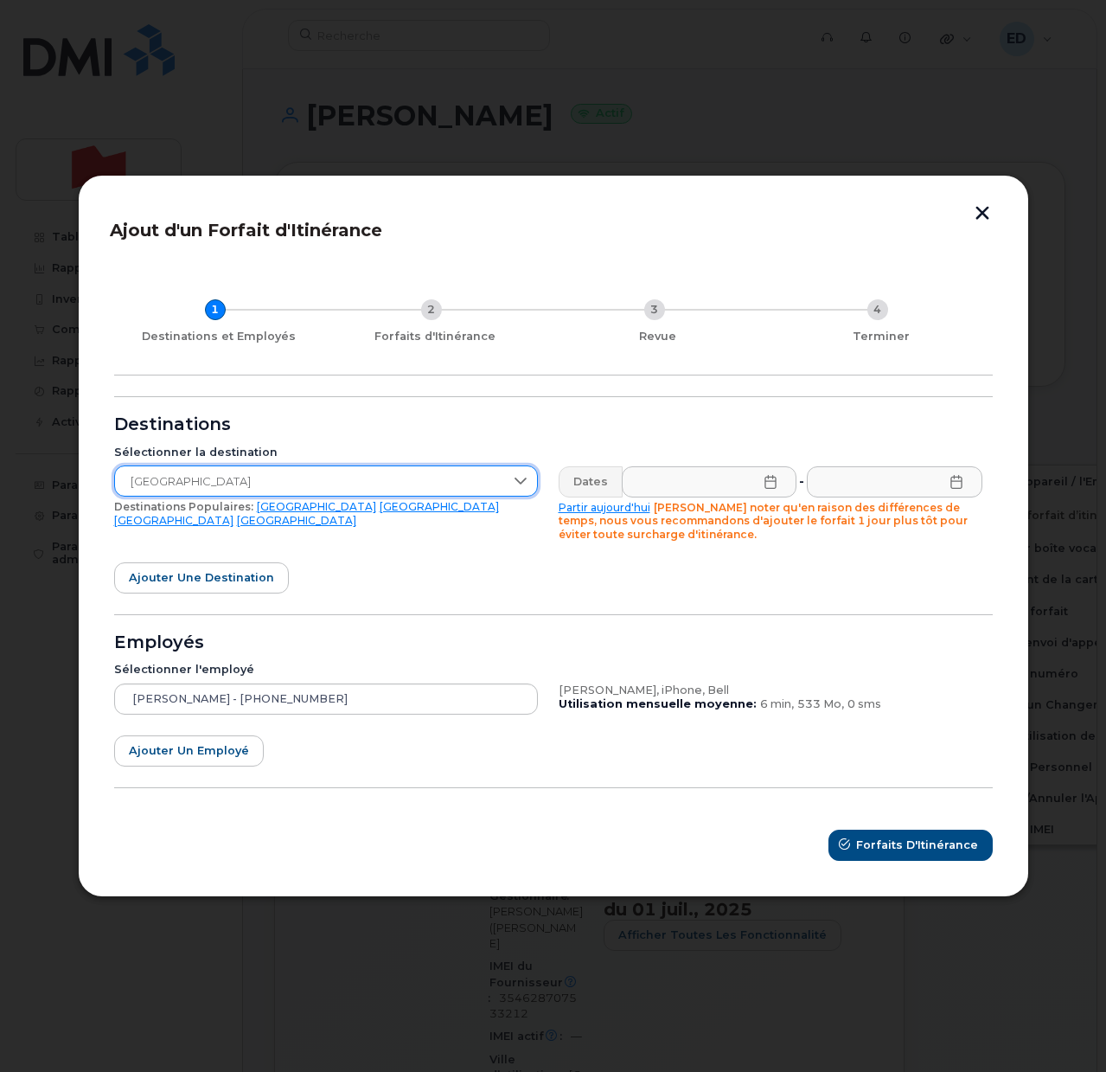
click at [773, 477] on icon at bounding box center [771, 482] width 14 height 14
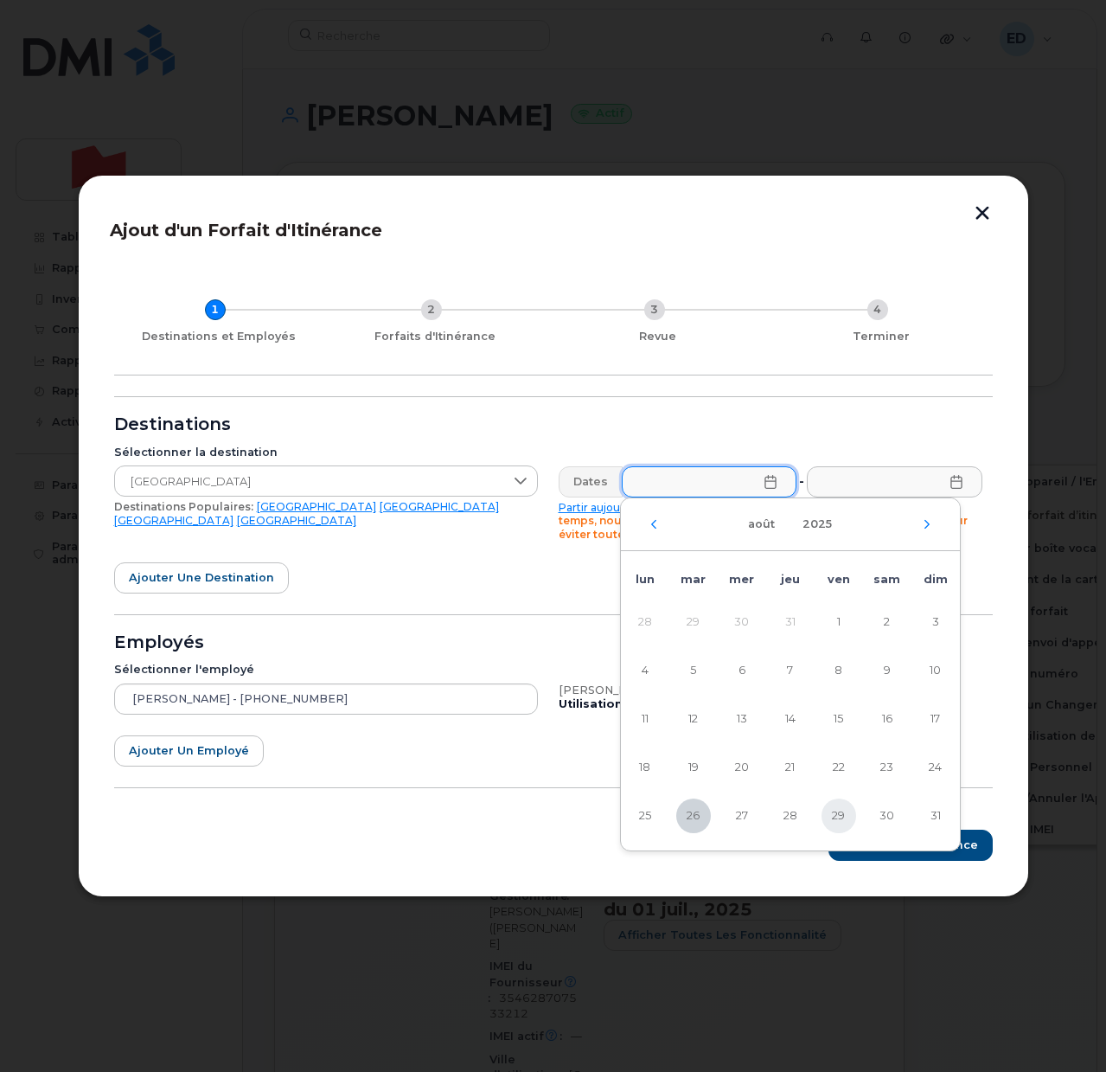
click at [843, 815] on span "29" at bounding box center [839, 815] width 35 height 35
type input "29/08/2025"
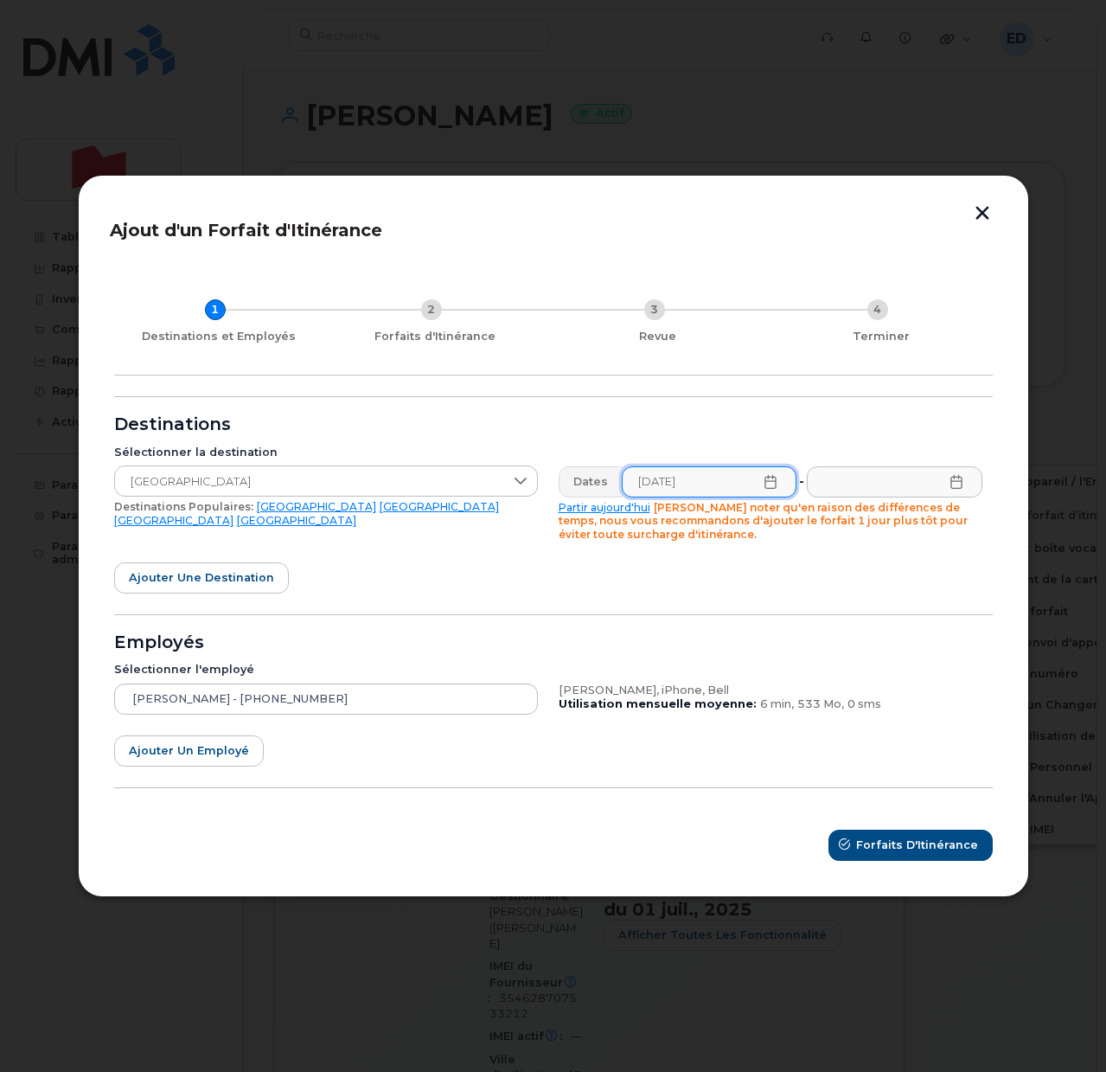
click at [952, 477] on icon at bounding box center [957, 482] width 14 height 14
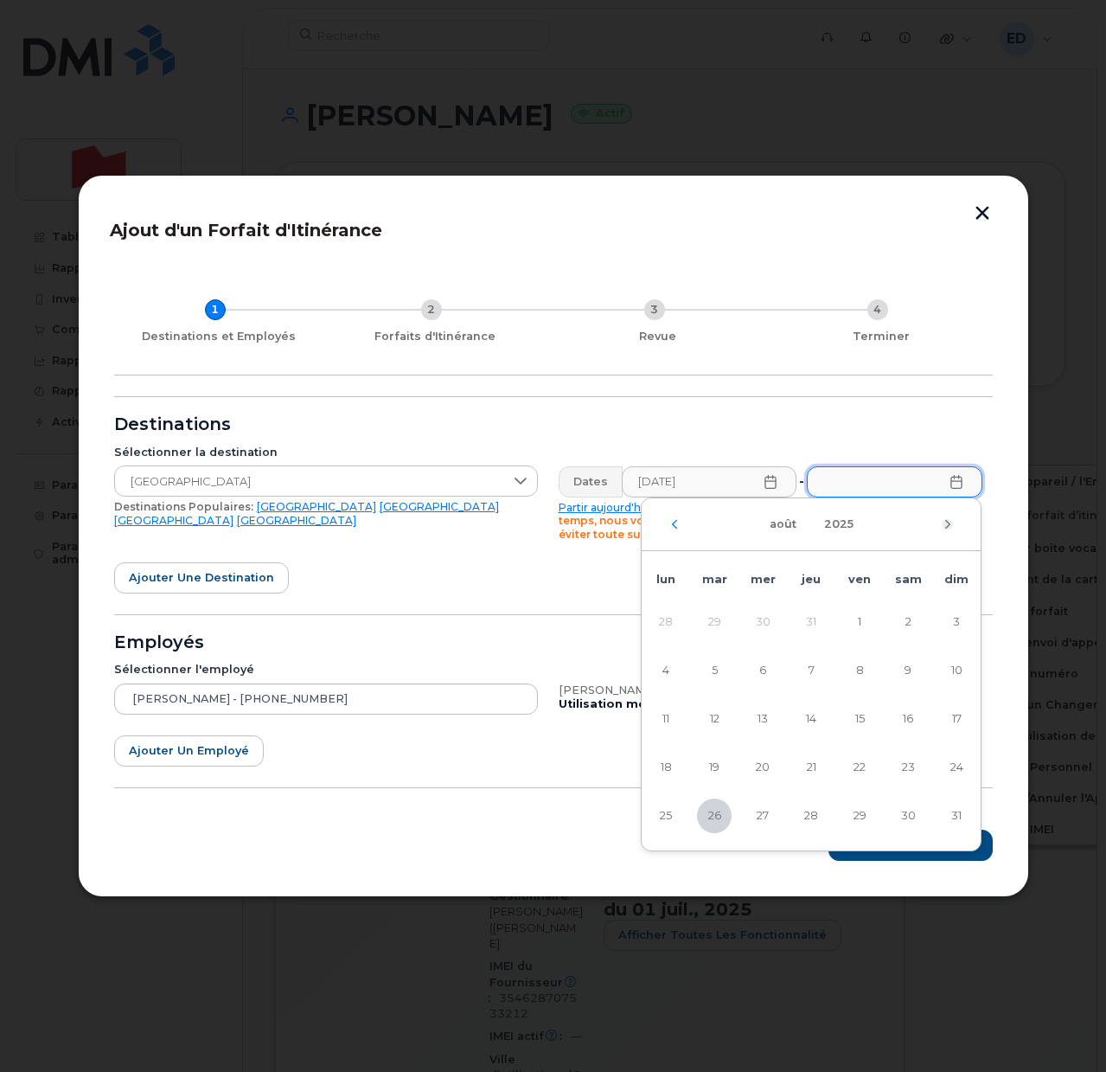
click at [943, 525] on icon "Mois suivant" at bounding box center [948, 524] width 10 height 14
click at [850, 673] on span "12" at bounding box center [860, 670] width 35 height 35
type input "12/09/2025"
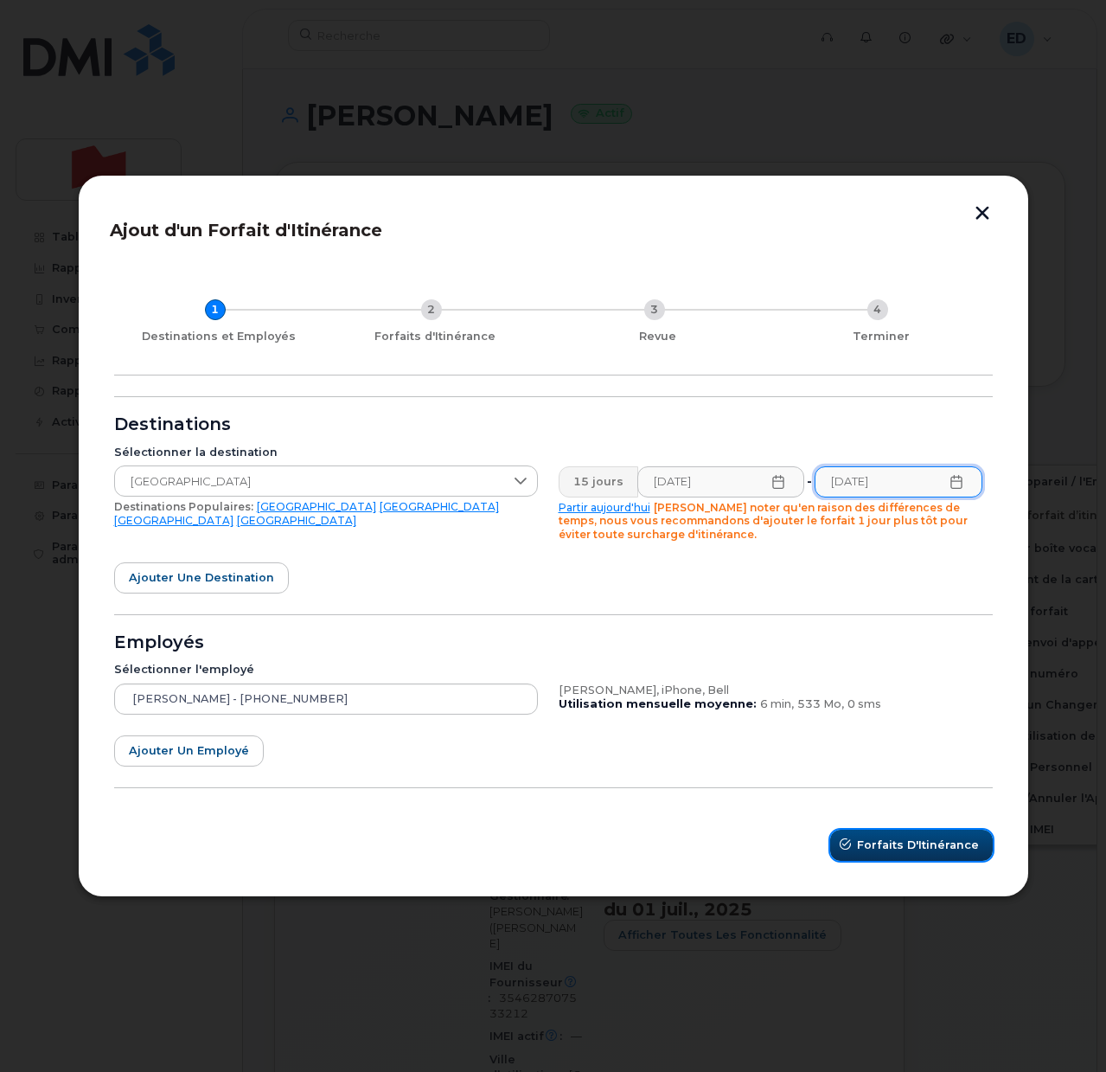
click at [912, 836] on span "Forfaits d'Itinérance" at bounding box center [918, 844] width 122 height 16
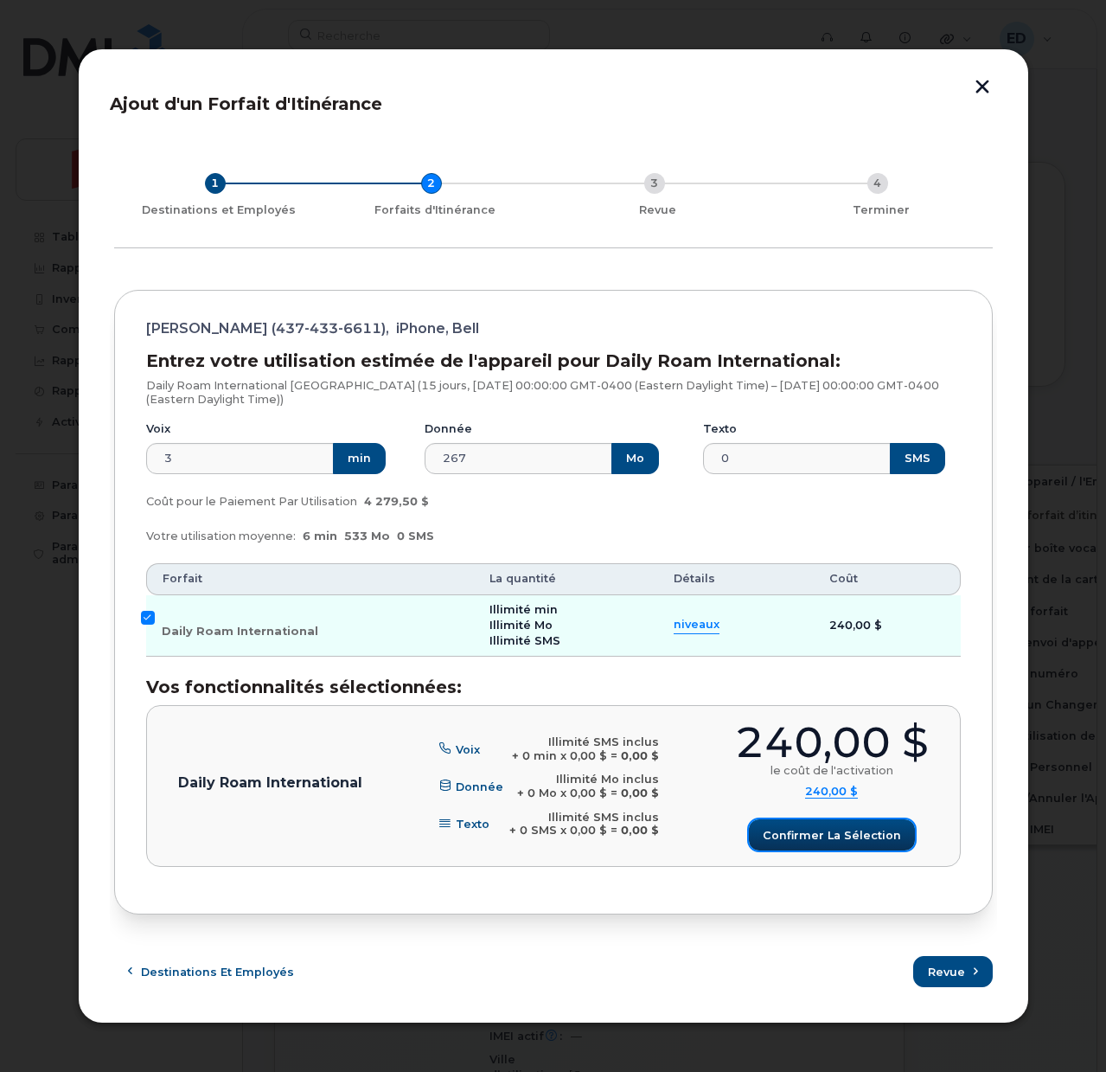
click at [822, 839] on span "Confirmer la sélection" at bounding box center [832, 835] width 138 height 16
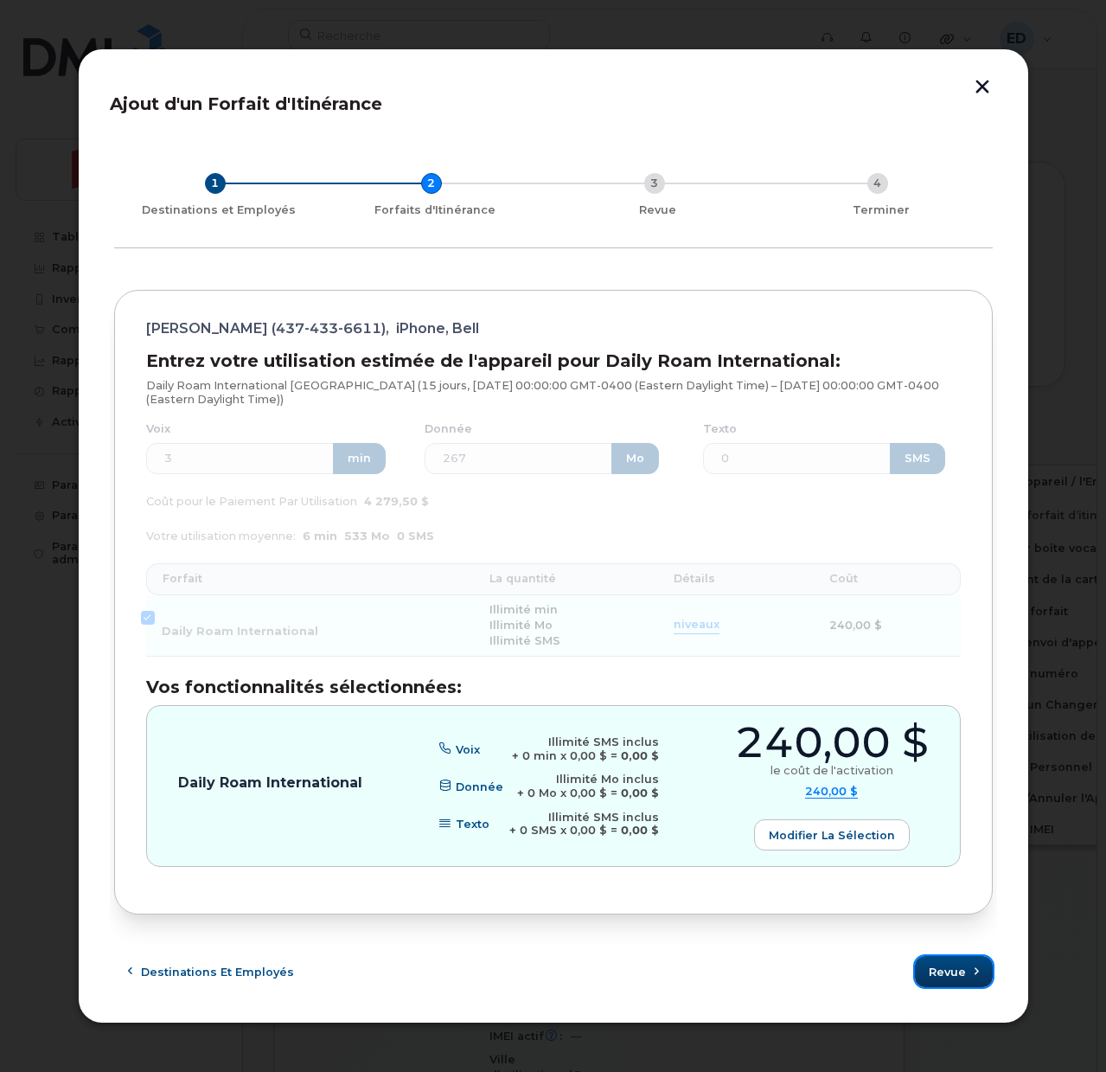
click at [945, 964] on span "Revue" at bounding box center [947, 972] width 37 height 16
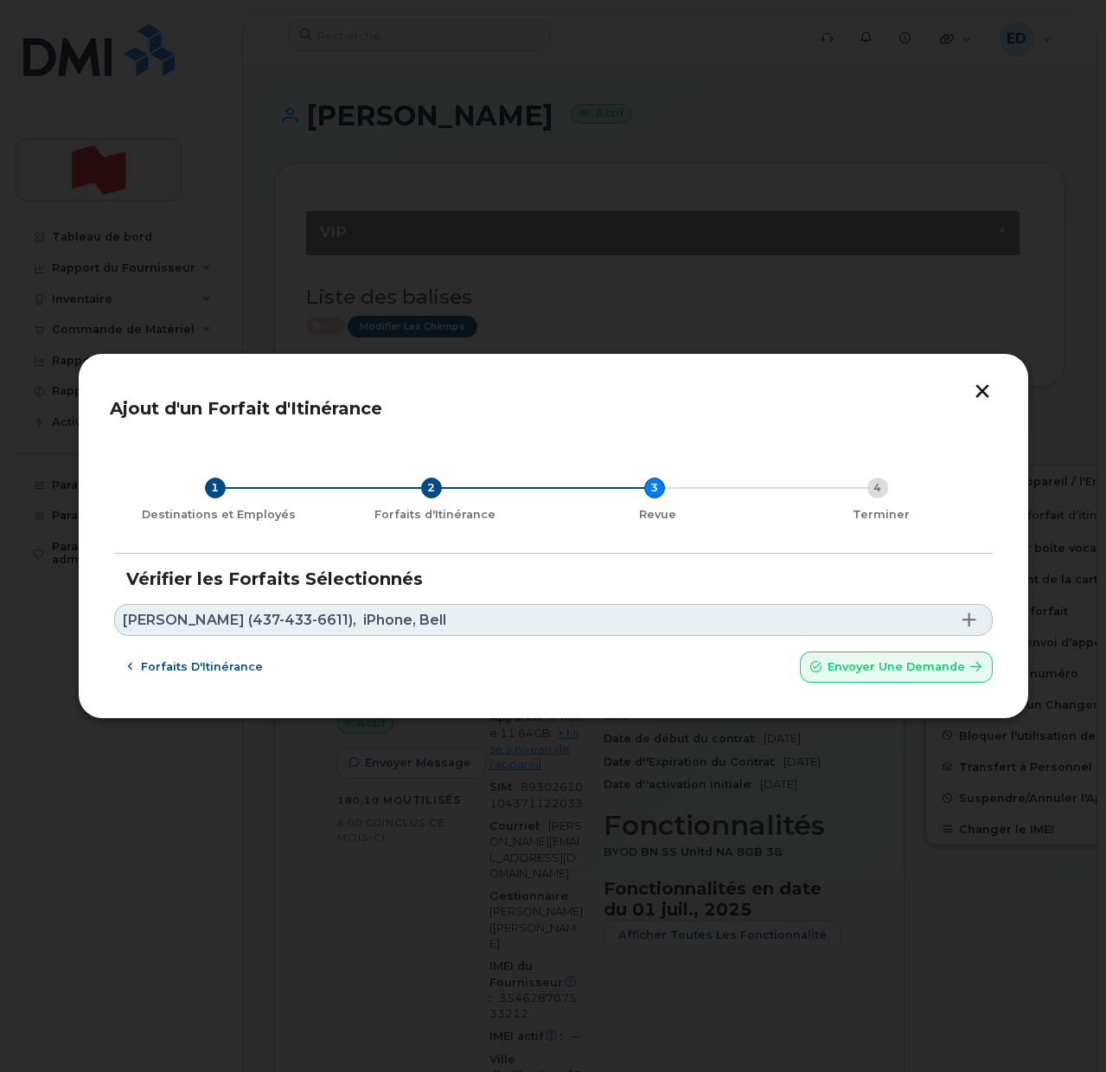
drag, startPoint x: 480, startPoint y: 628, endPoint x: 471, endPoint y: 651, distance: 24.4
click at [480, 629] on link "Tamara Pkhakadze (437-433-6611), iPhone, Bell" at bounding box center [553, 620] width 879 height 32
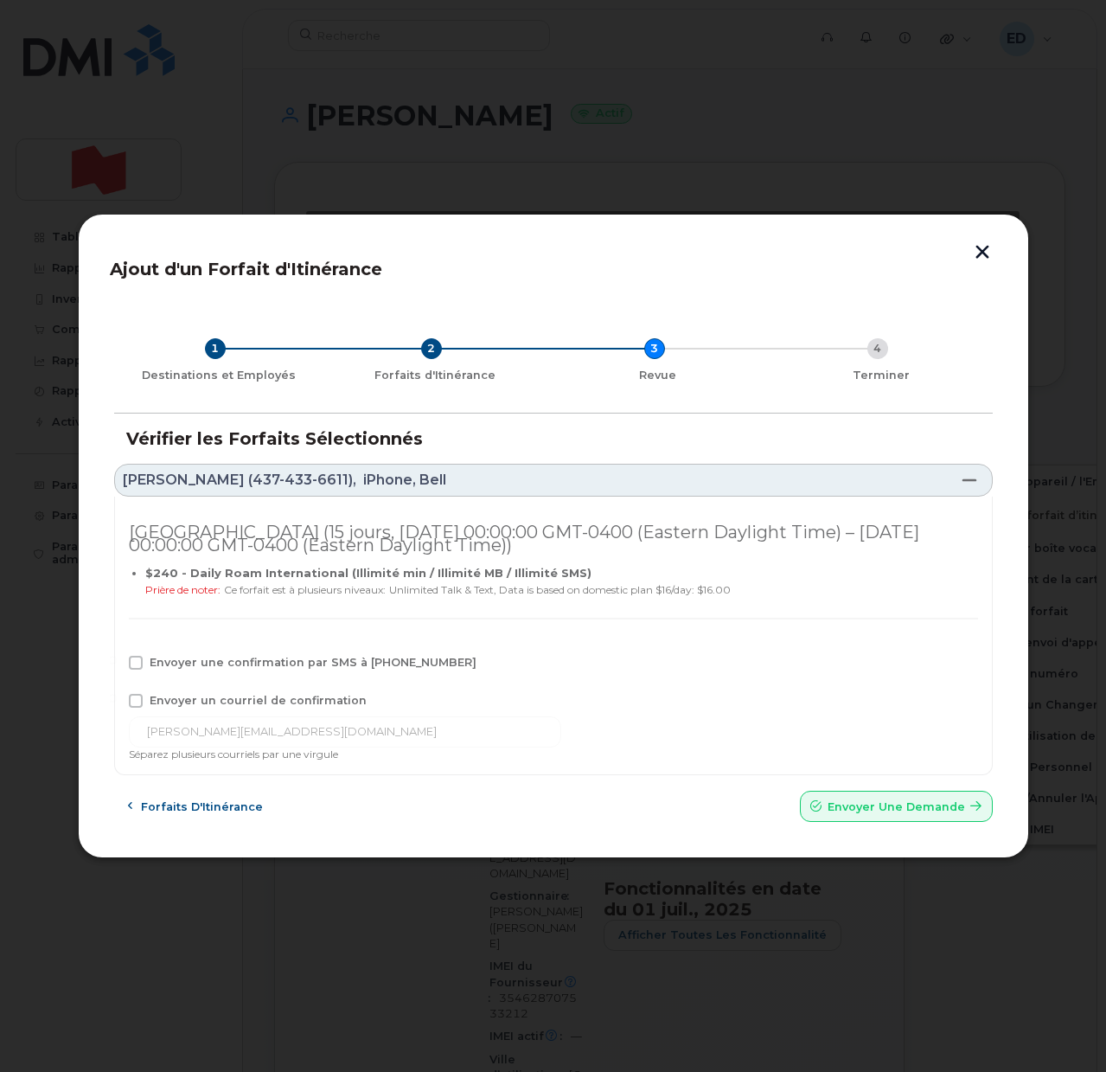
click at [131, 706] on span at bounding box center [136, 701] width 14 height 14
click at [117, 702] on input "Envoyer un courriel de confirmation" at bounding box center [112, 698] width 9 height 9
checkbox input "true"
click at [135, 660] on span at bounding box center [136, 663] width 14 height 14
click at [117, 660] on input "Envoyer une confirmation par SMS à 437-433-6611" at bounding box center [112, 660] width 9 height 9
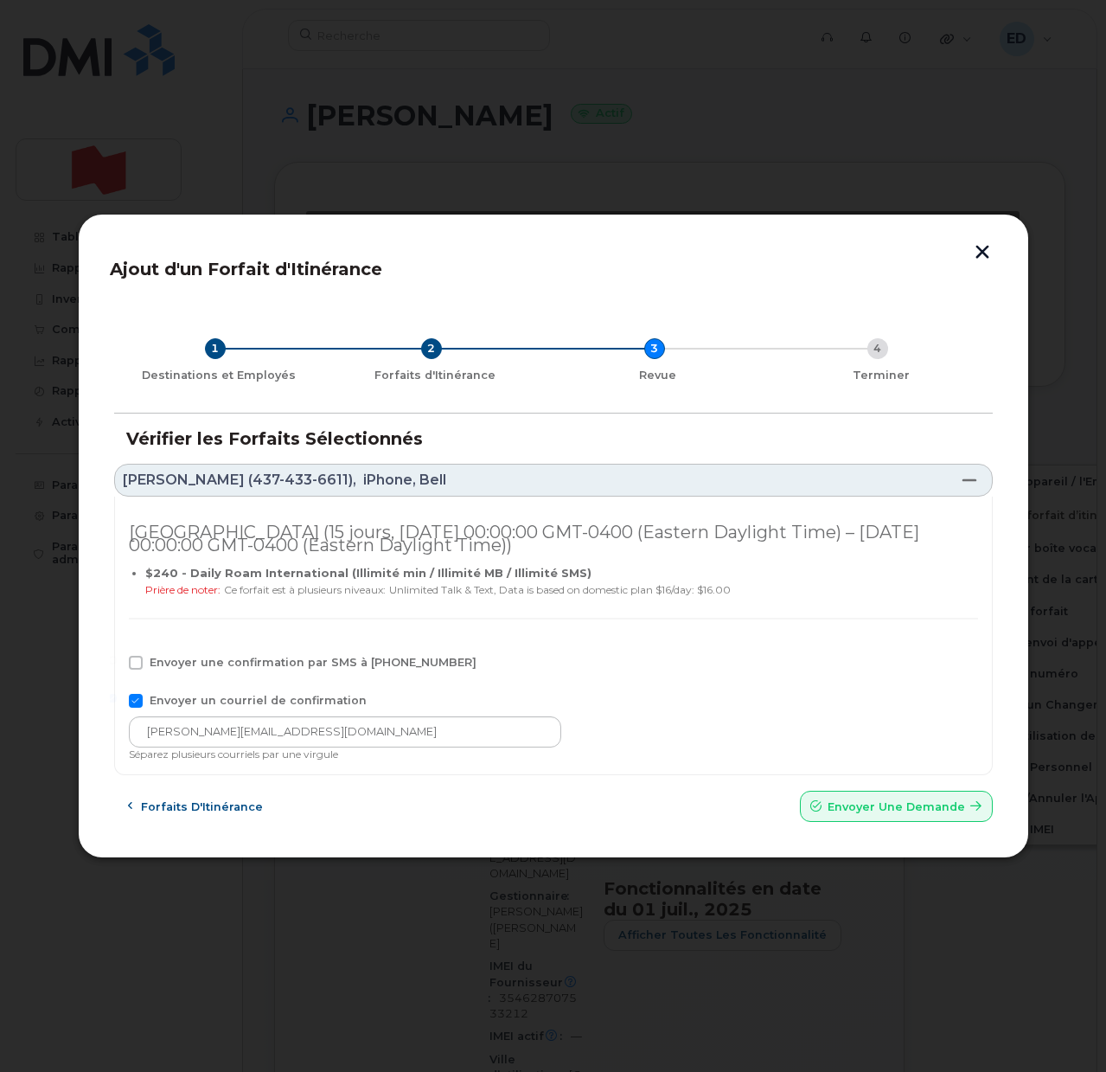
checkbox input "true"
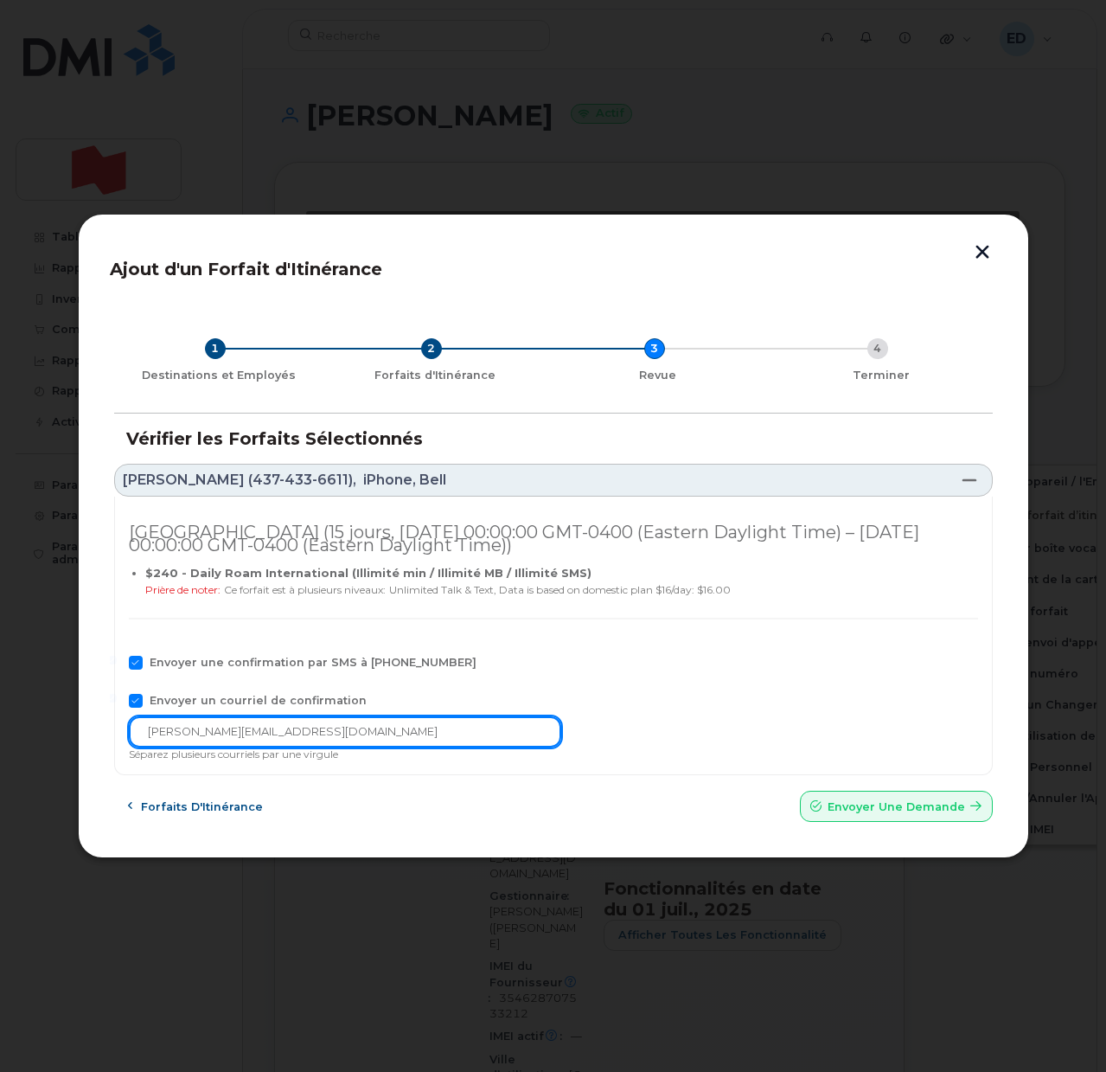
drag, startPoint x: 232, startPoint y: 735, endPoint x: 113, endPoint y: 732, distance: 118.6
click at [121, 733] on div "Italie (15 jours, Fri Aug 29 2025 00:00:00 GMT-0400 (Eastern Daylight Time) – F…" at bounding box center [553, 636] width 879 height 279
paste input "elecom-voix@bnc.ca"
type input "telecom-voix@bnc.ca"
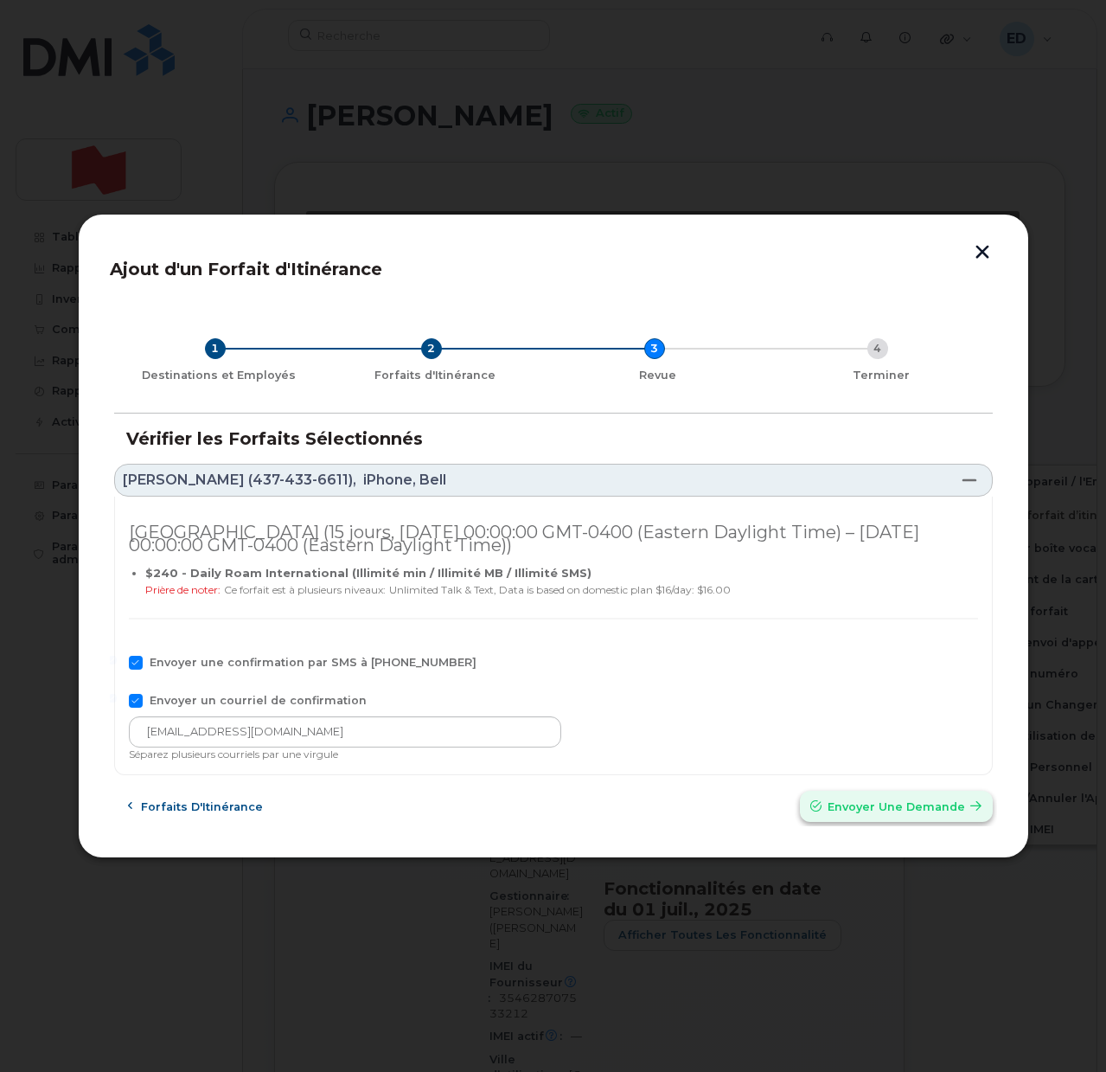
click at [863, 811] on span "Envoyer une Demande" at bounding box center [897, 806] width 138 height 16
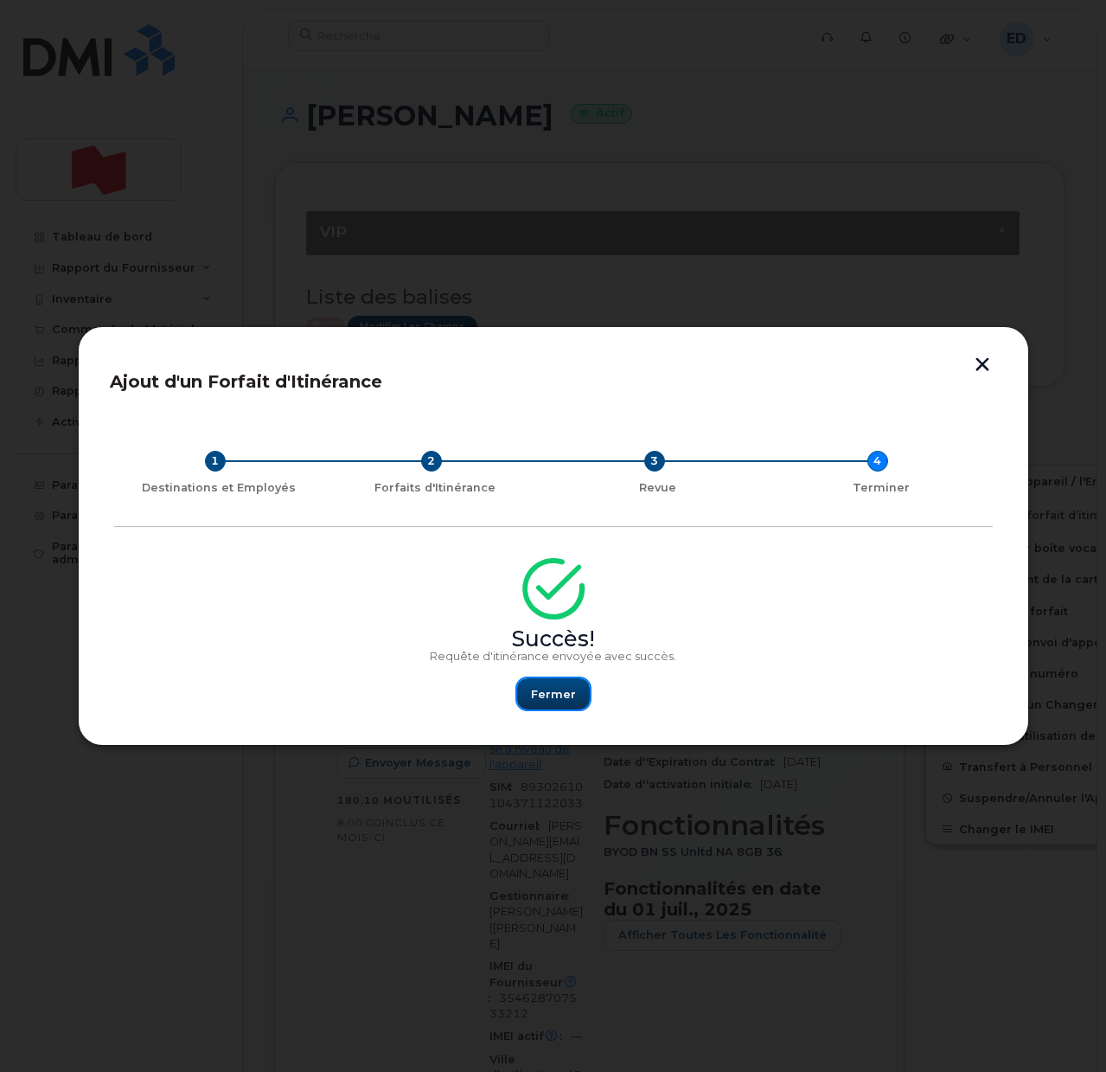
click at [543, 694] on span "Fermer" at bounding box center [553, 694] width 45 height 16
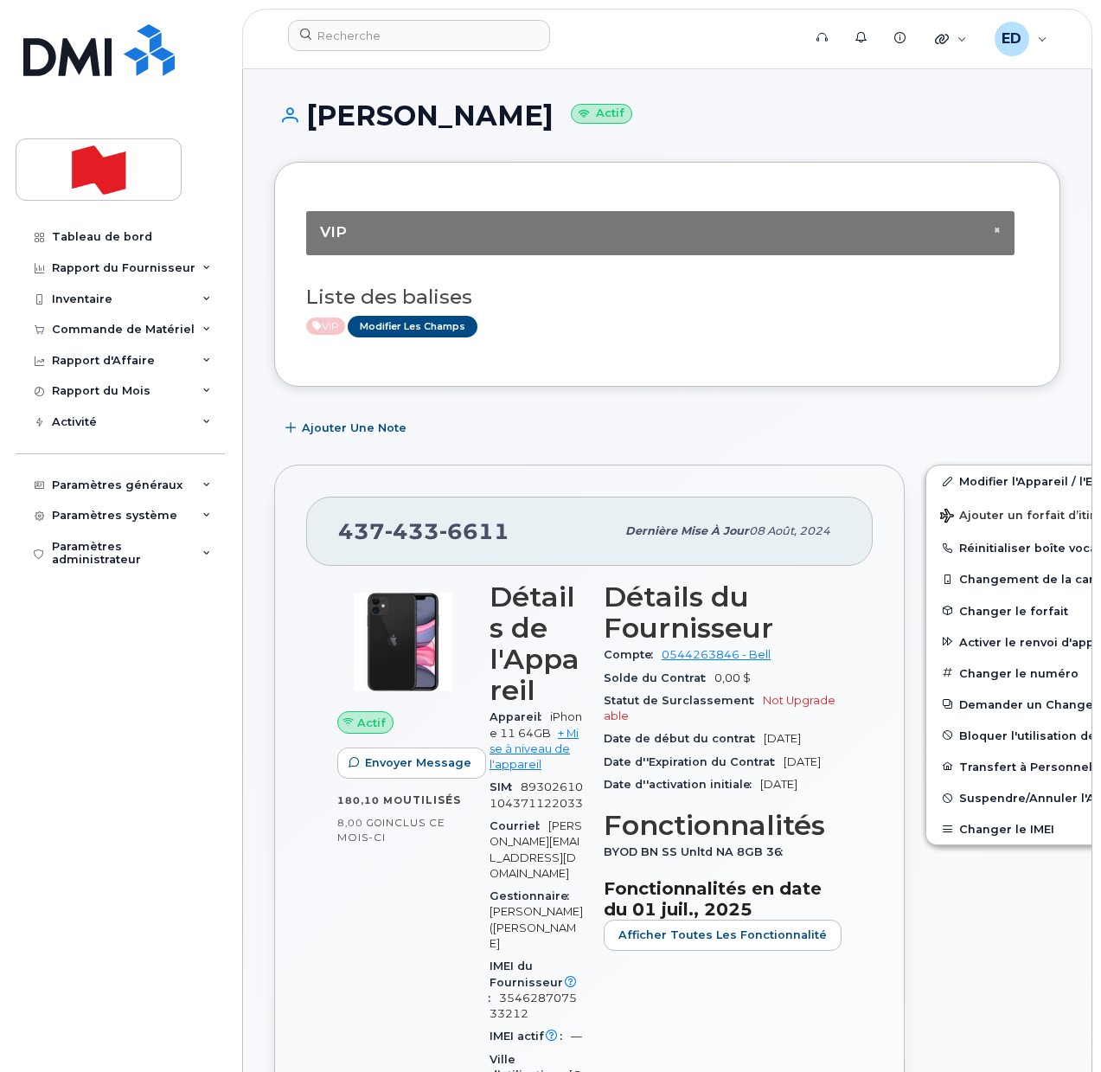
click at [114, 655] on div "Tableau de bord Rapport du Fournisseur Facturation mensuelle Quotidiennes des D…" at bounding box center [123, 633] width 214 height 824
click at [362, 49] on input at bounding box center [419, 35] width 262 height 31
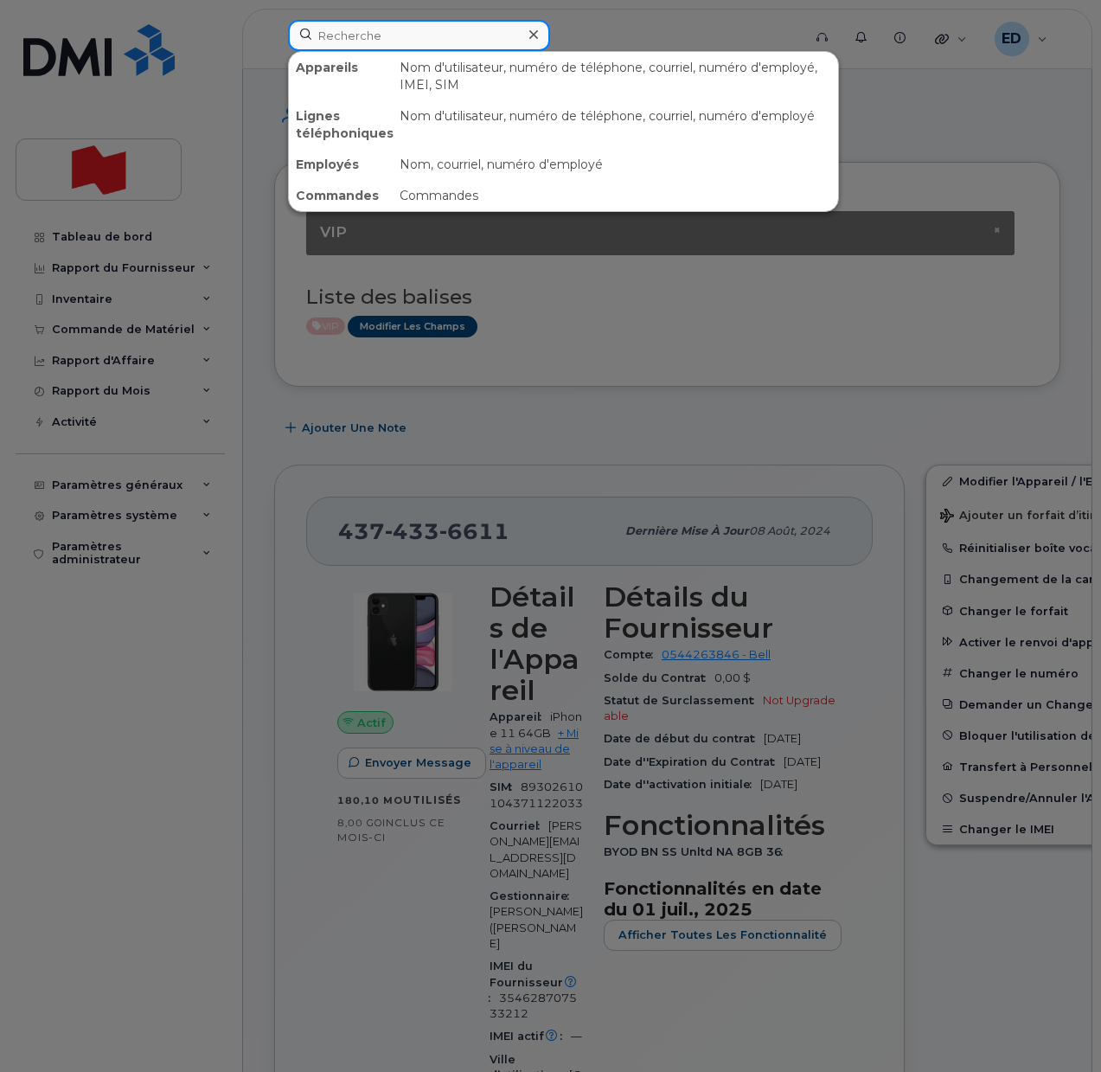
paste input "Manny Di Vincenzo"
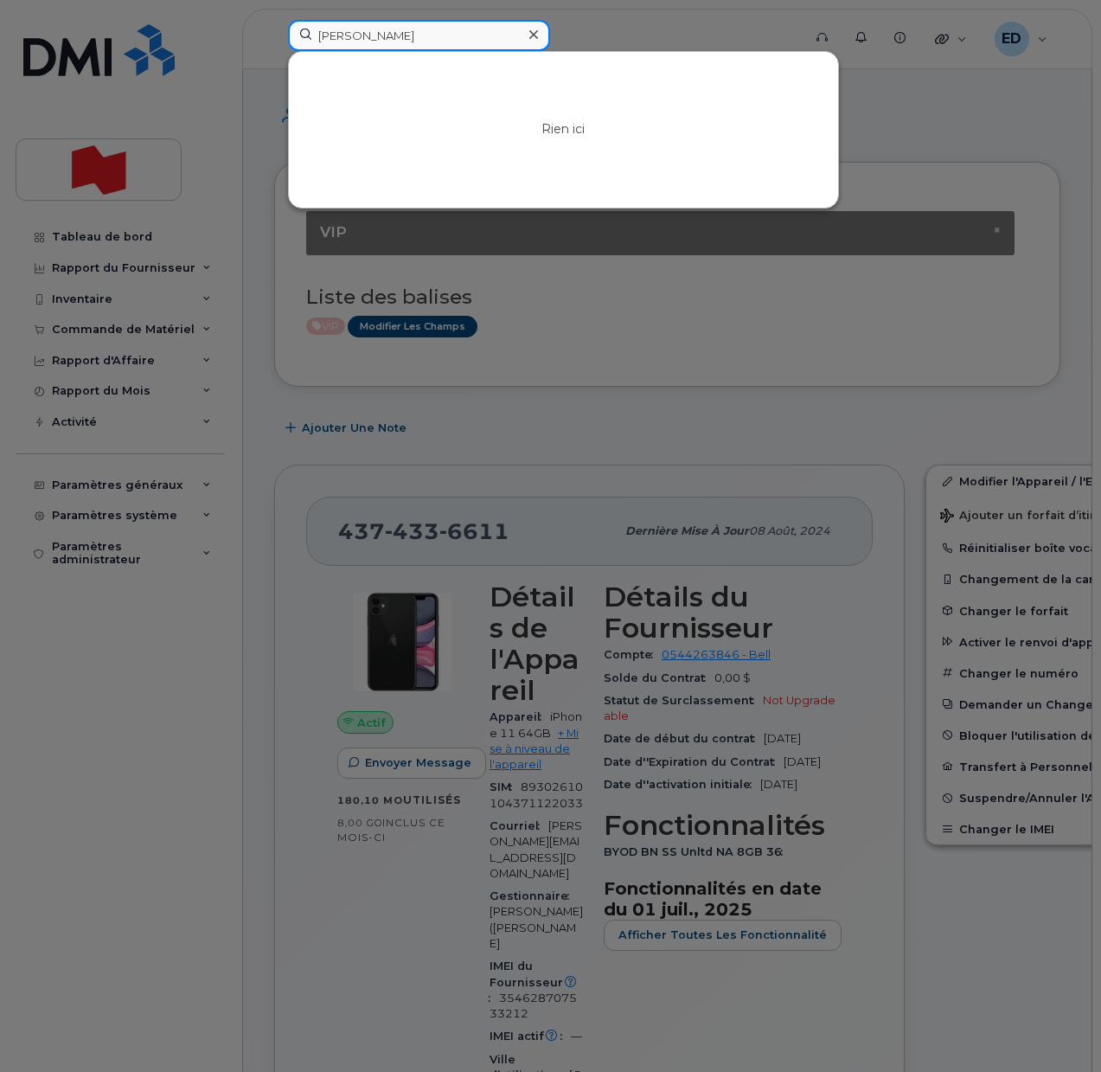
click at [338, 35] on input "Manny Di Vincenzo" at bounding box center [419, 35] width 262 height 31
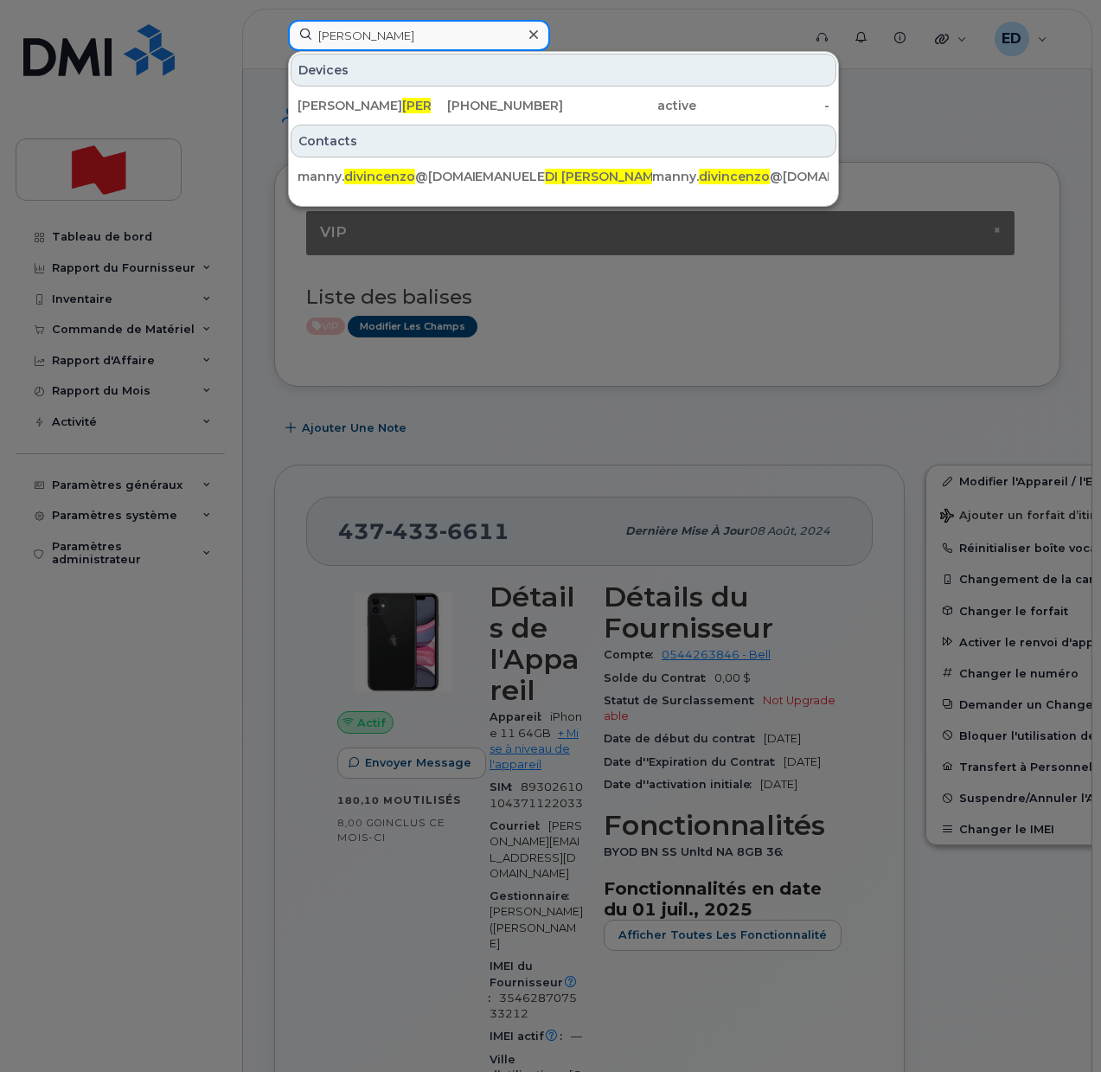
type input "Di Vincenzo"
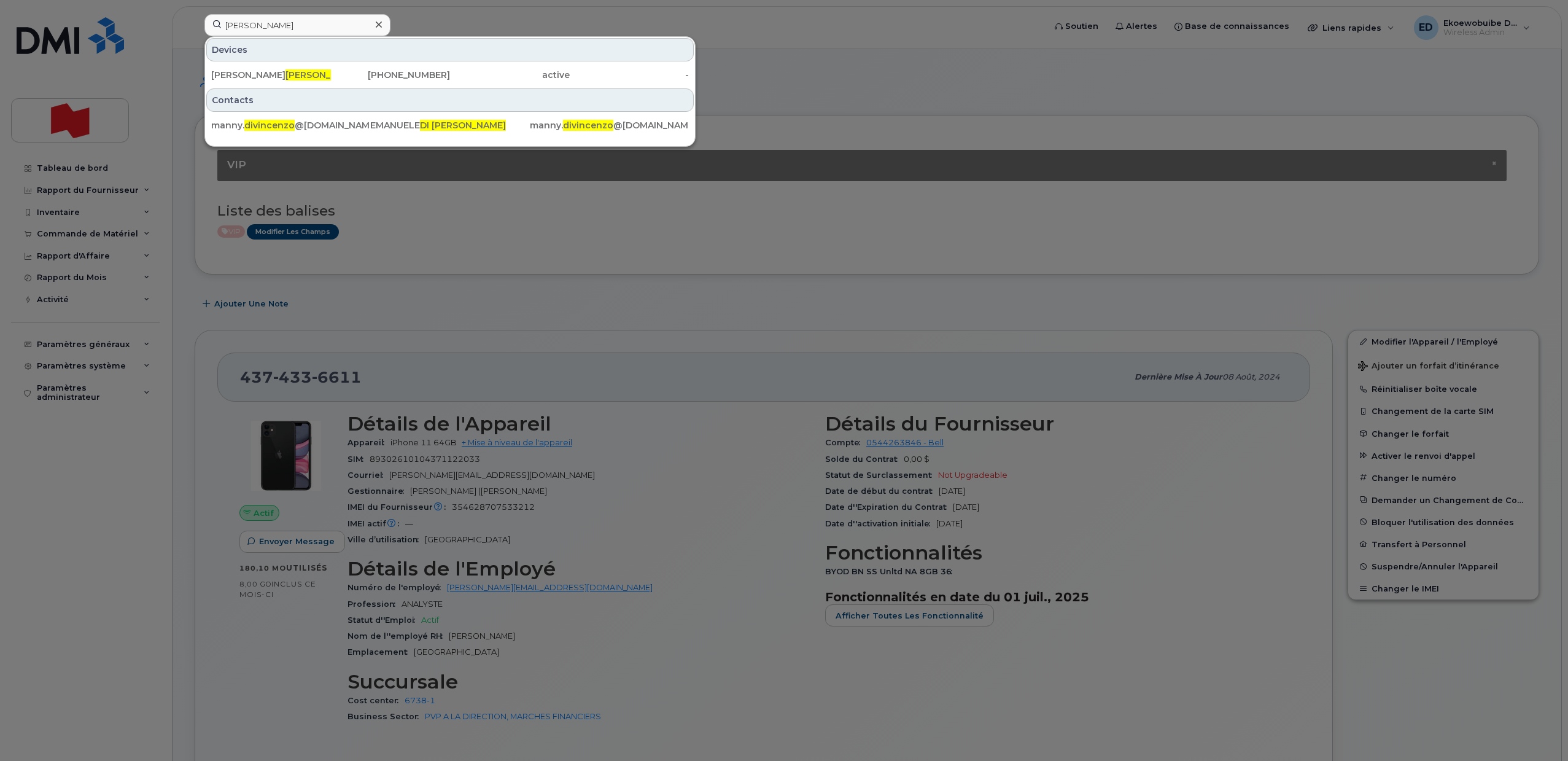
click at [417, 26] on div at bounding box center [784, 380] width 1568 height 761
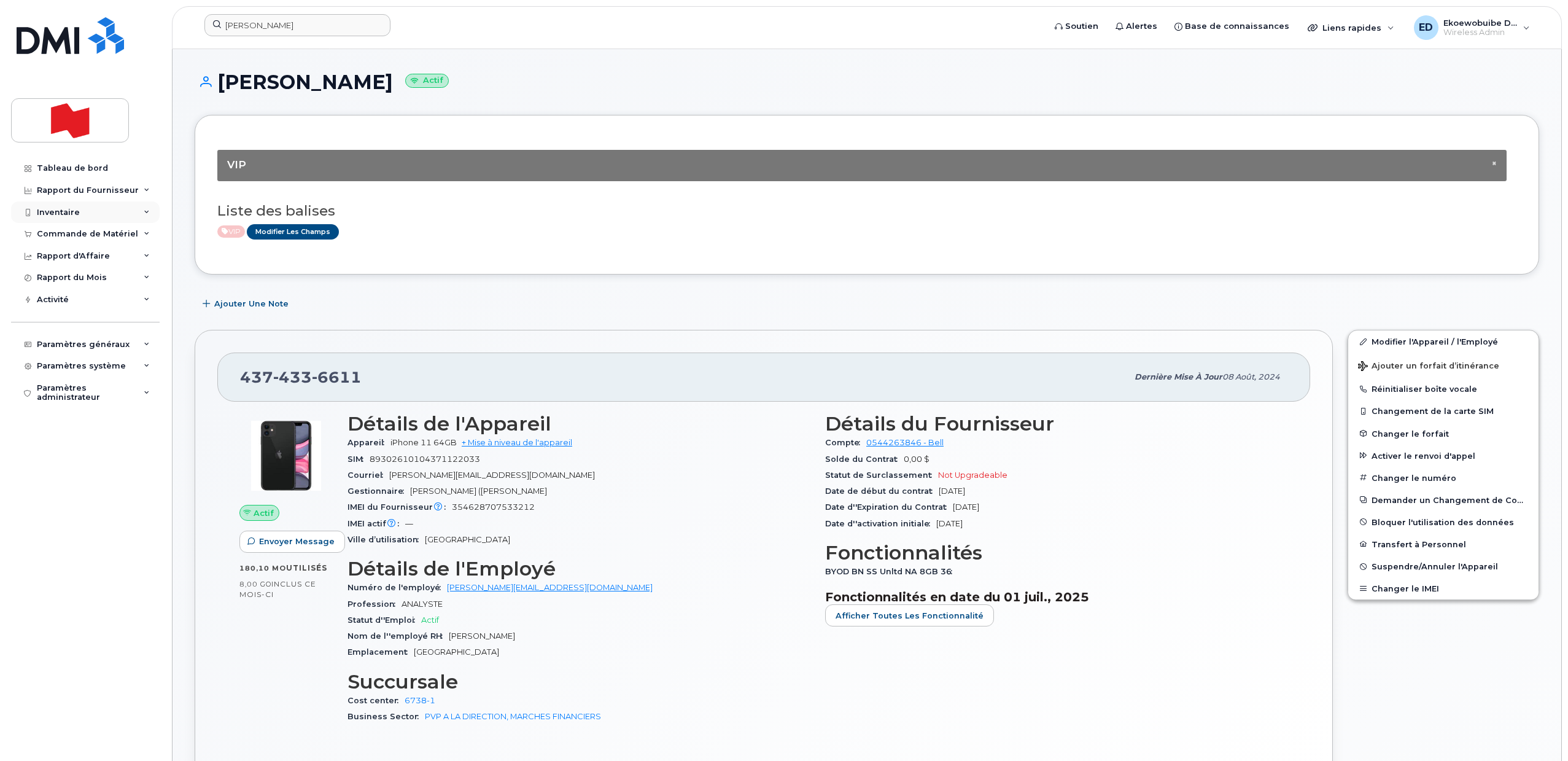
click at [84, 211] on div "Inventaire" at bounding box center [85, 212] width 148 height 22
click at [98, 285] on div "Matériel de Rechange" at bounding box center [89, 282] width 94 height 11
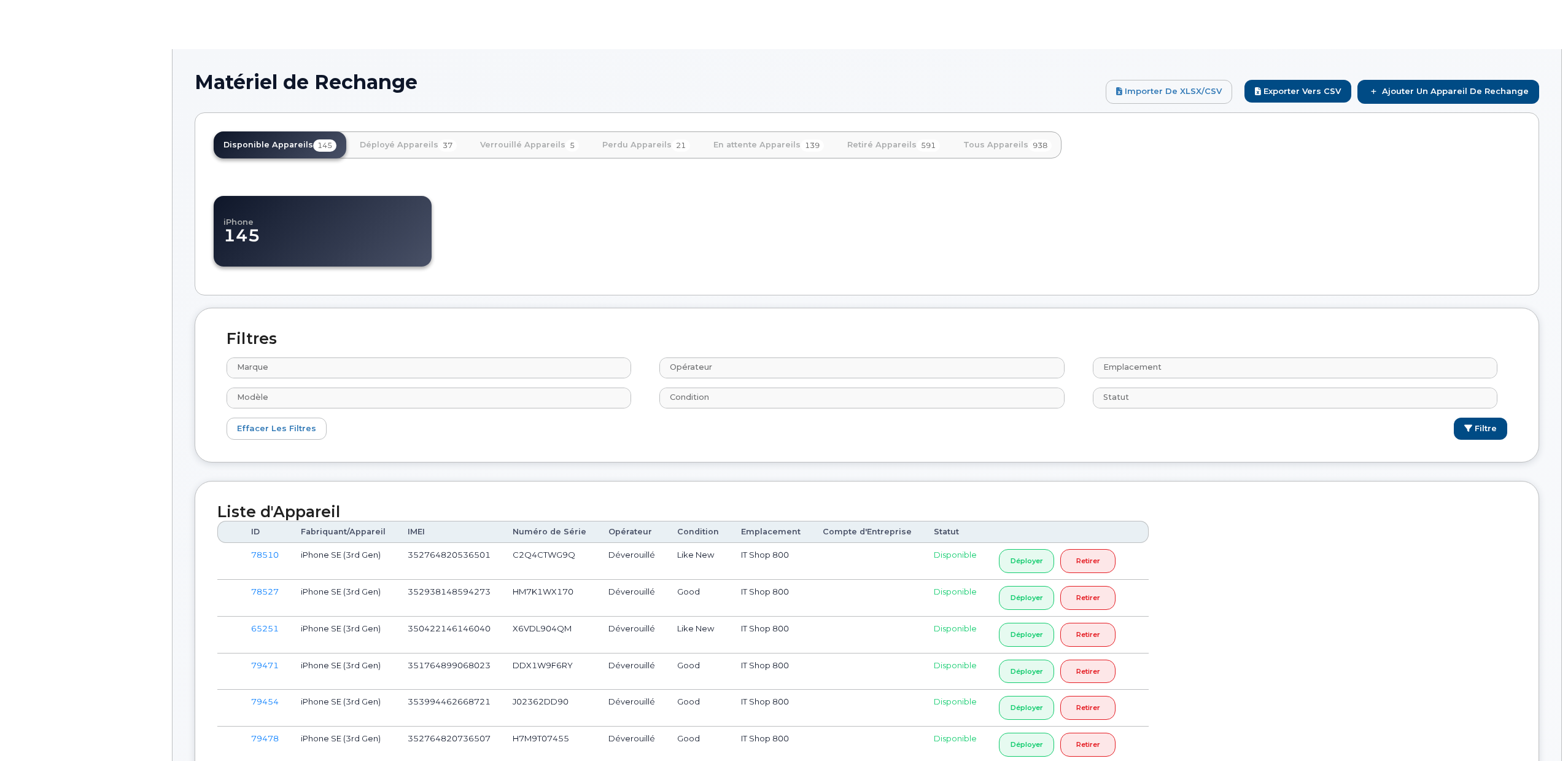
select select
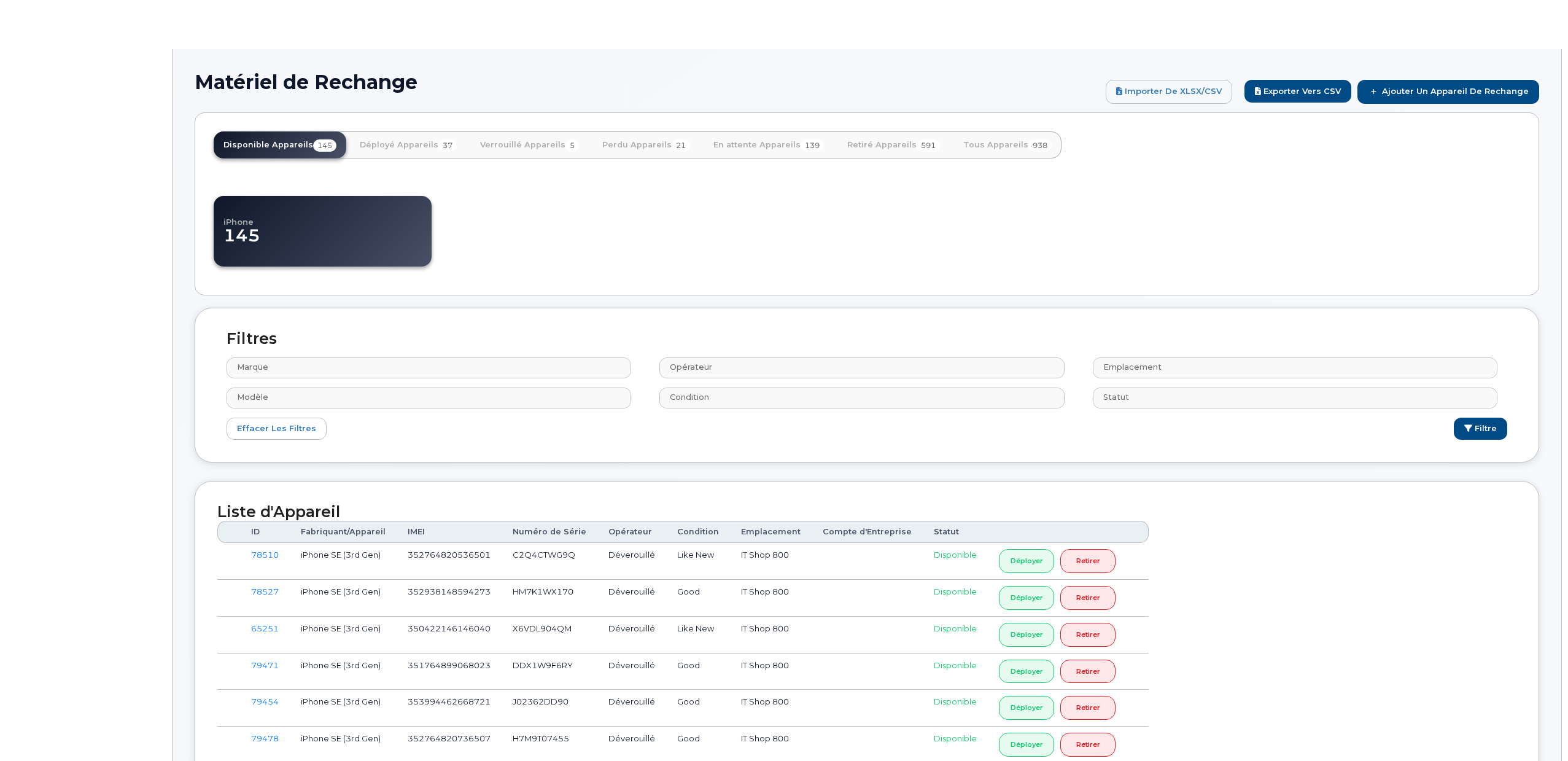
select select
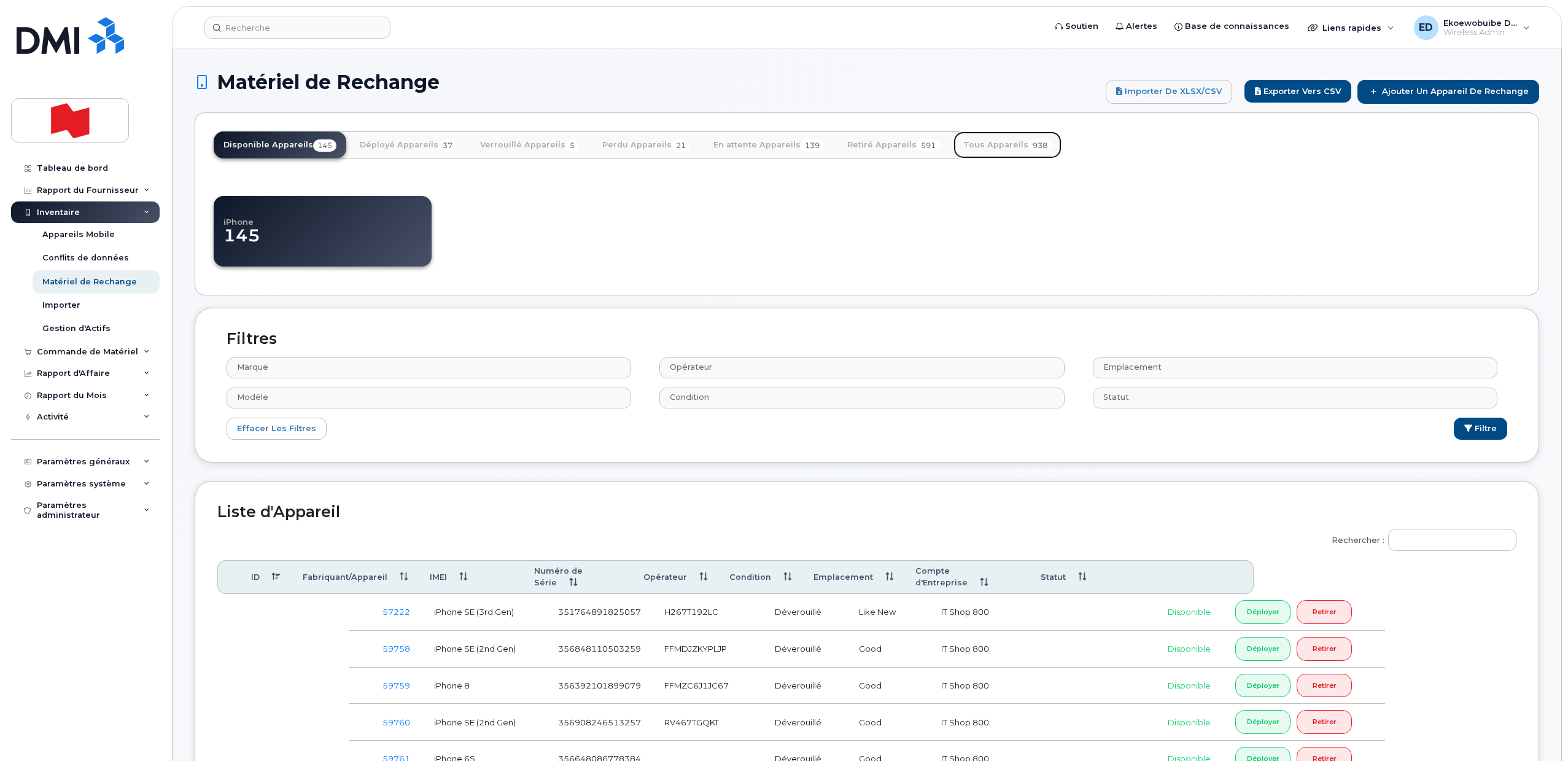
click at [965, 148] on link "Tous Appareils 938" at bounding box center [1007, 145] width 108 height 27
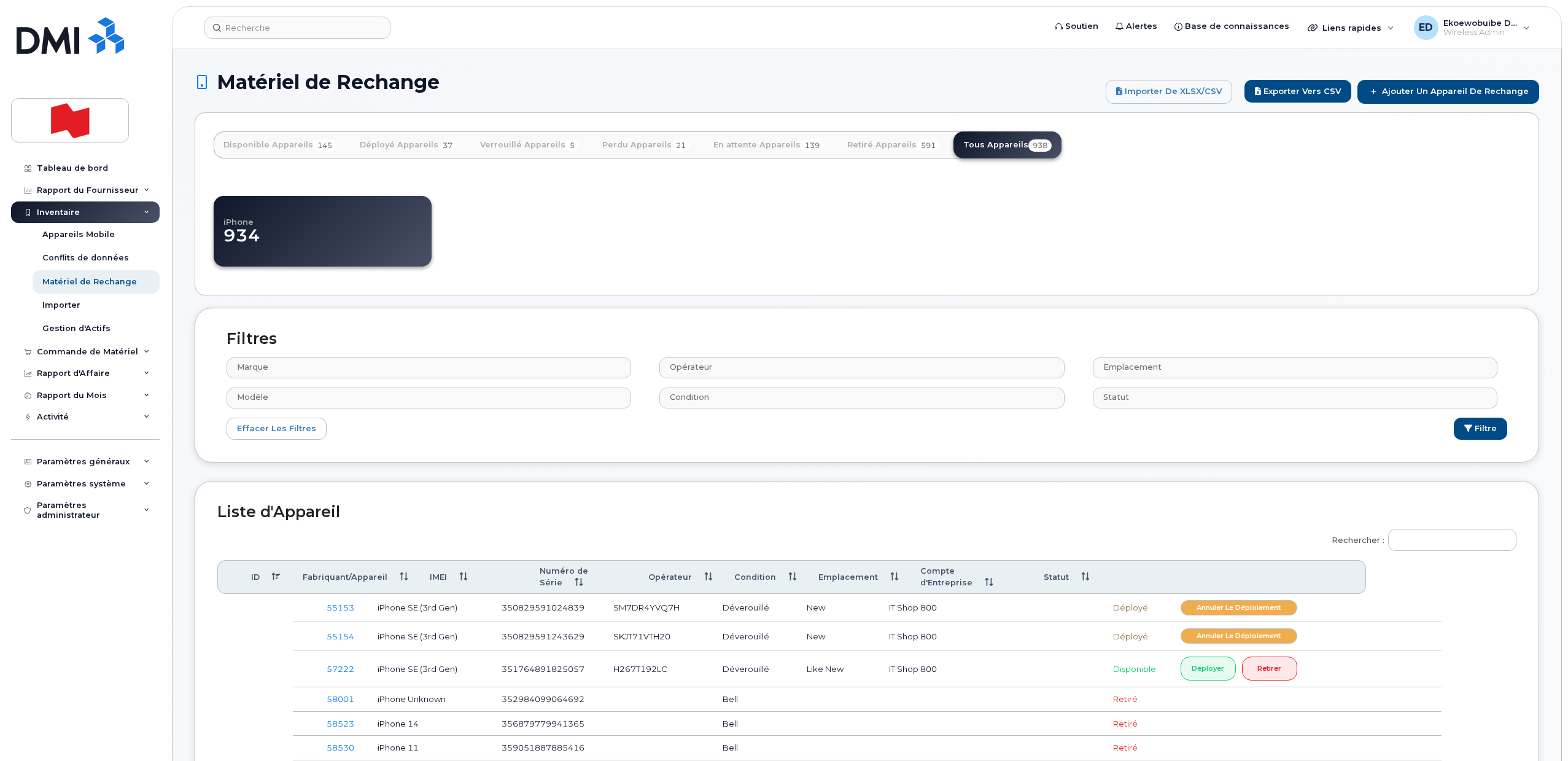
select select
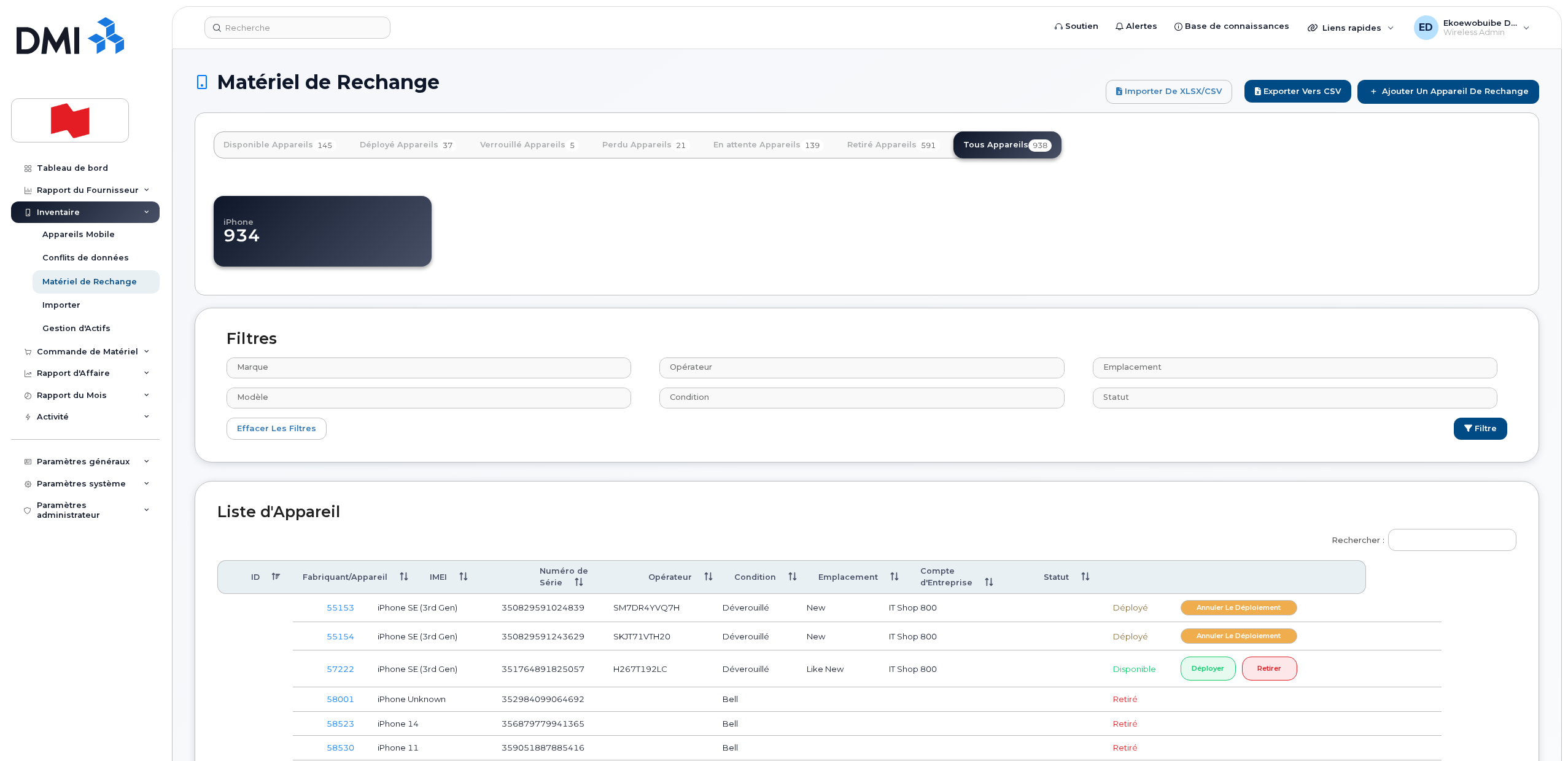
select select
drag, startPoint x: 1418, startPoint y: 542, endPoint x: 1432, endPoint y: 550, distance: 16.1
click at [1418, 545] on input "Rechercher :" at bounding box center [1452, 540] width 128 height 22
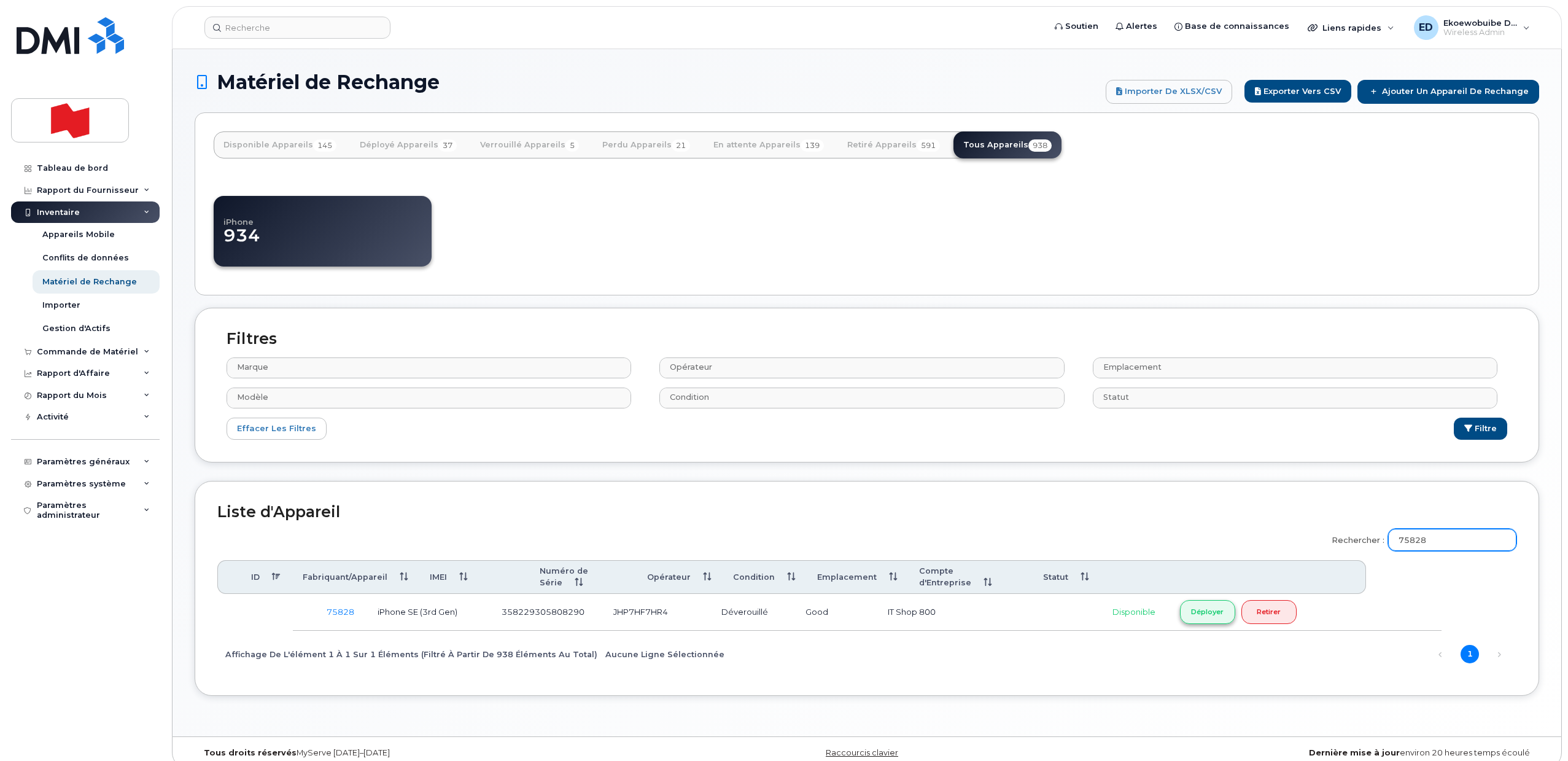
type input "75828"
click at [1208, 611] on link "Déployer" at bounding box center [1208, 612] width 55 height 24
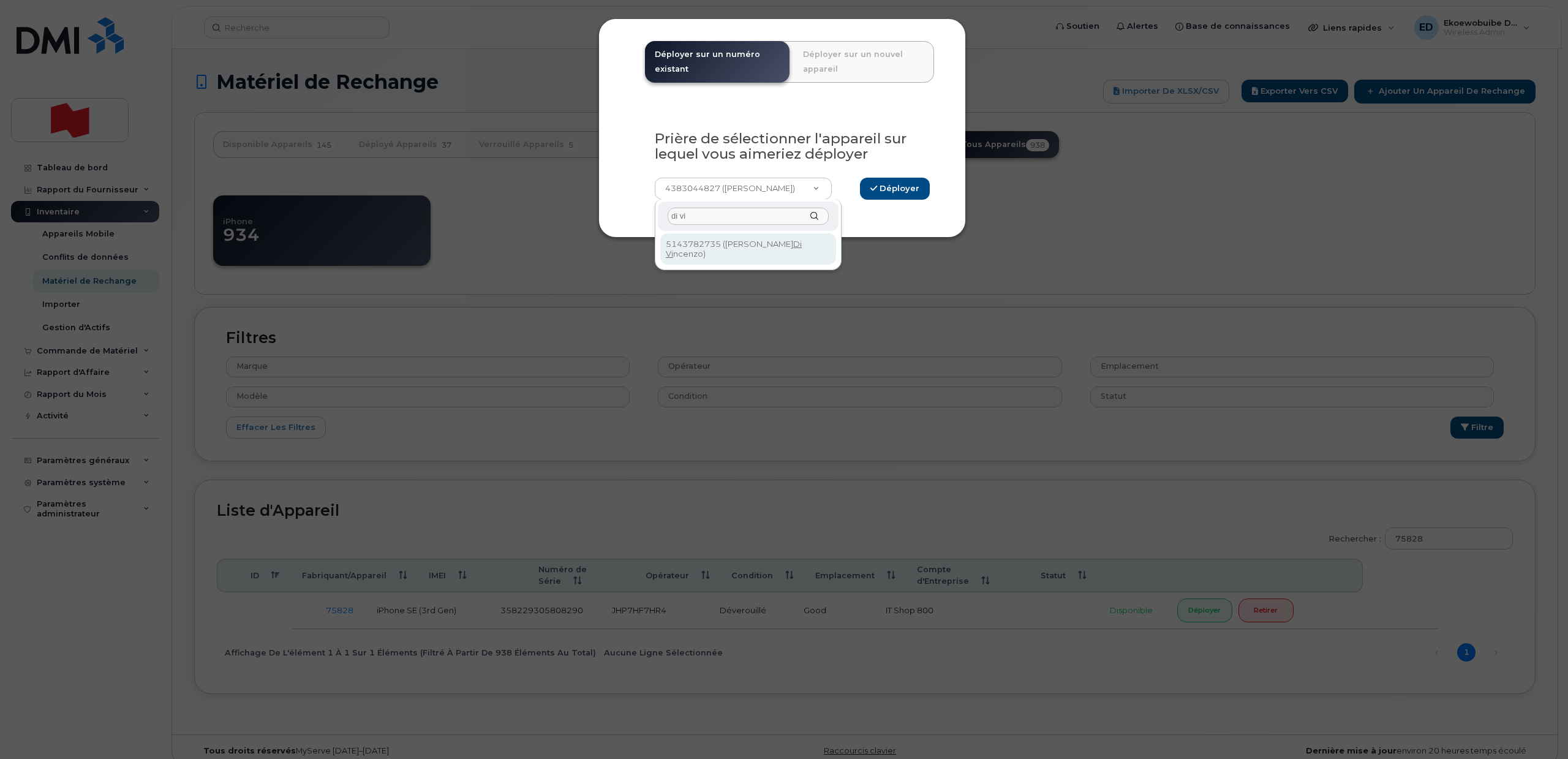
type input "di vi"
select select "964115"
click at [903, 191] on button "Déployer" at bounding box center [894, 189] width 70 height 23
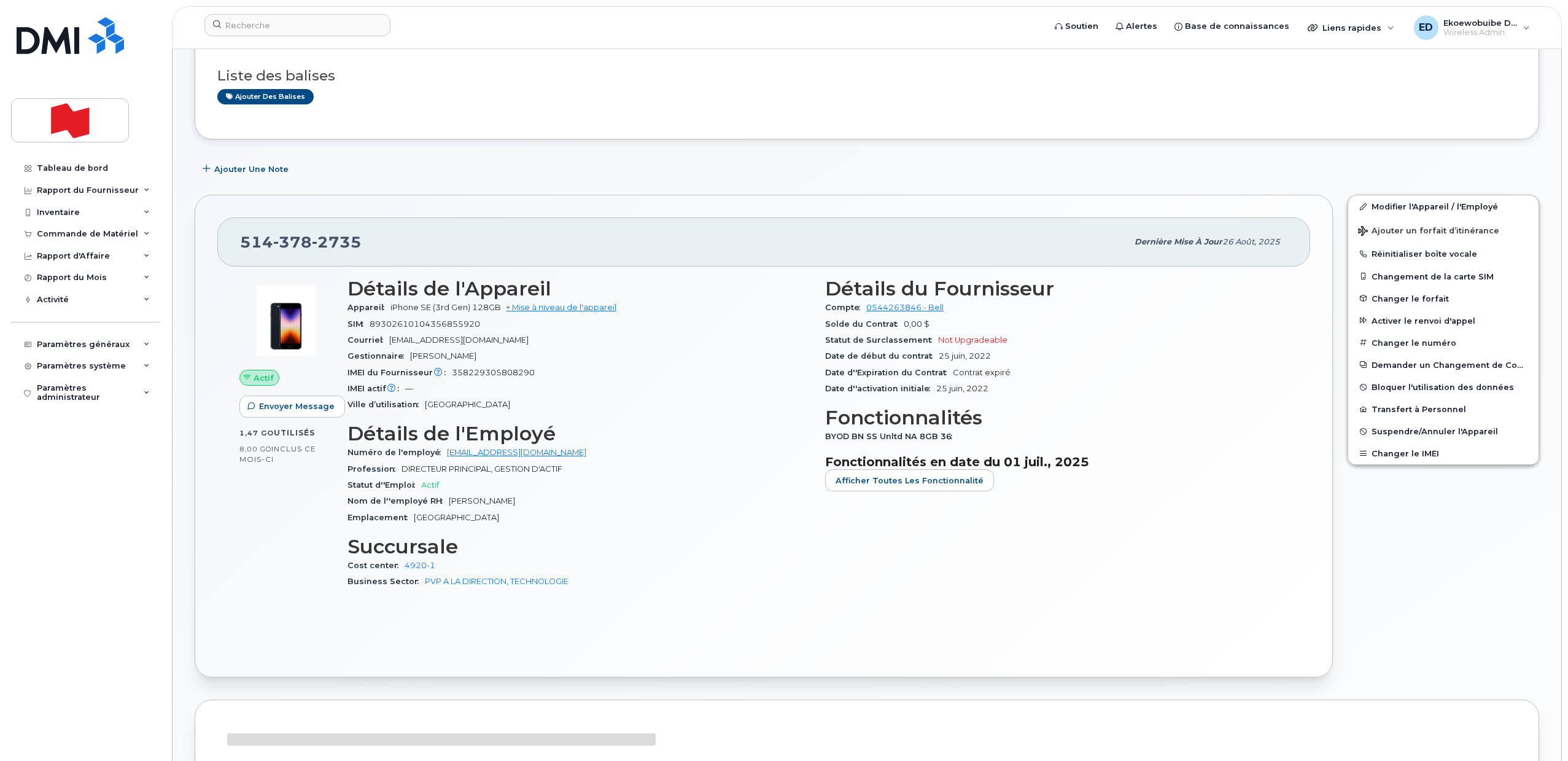
scroll to position [230, 0]
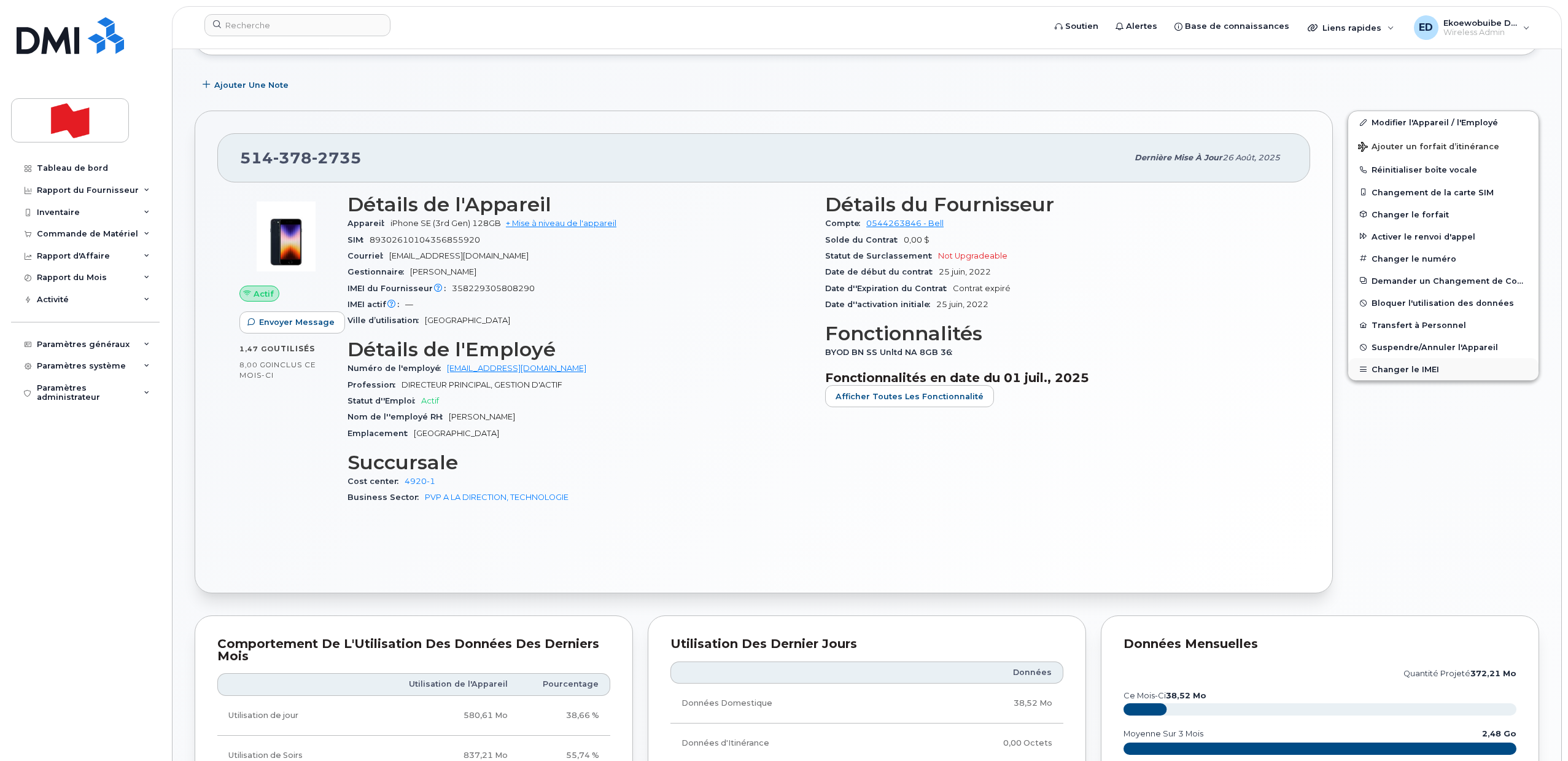
click at [1403, 368] on button "Changer le IMEI" at bounding box center [1444, 368] width 190 height 22
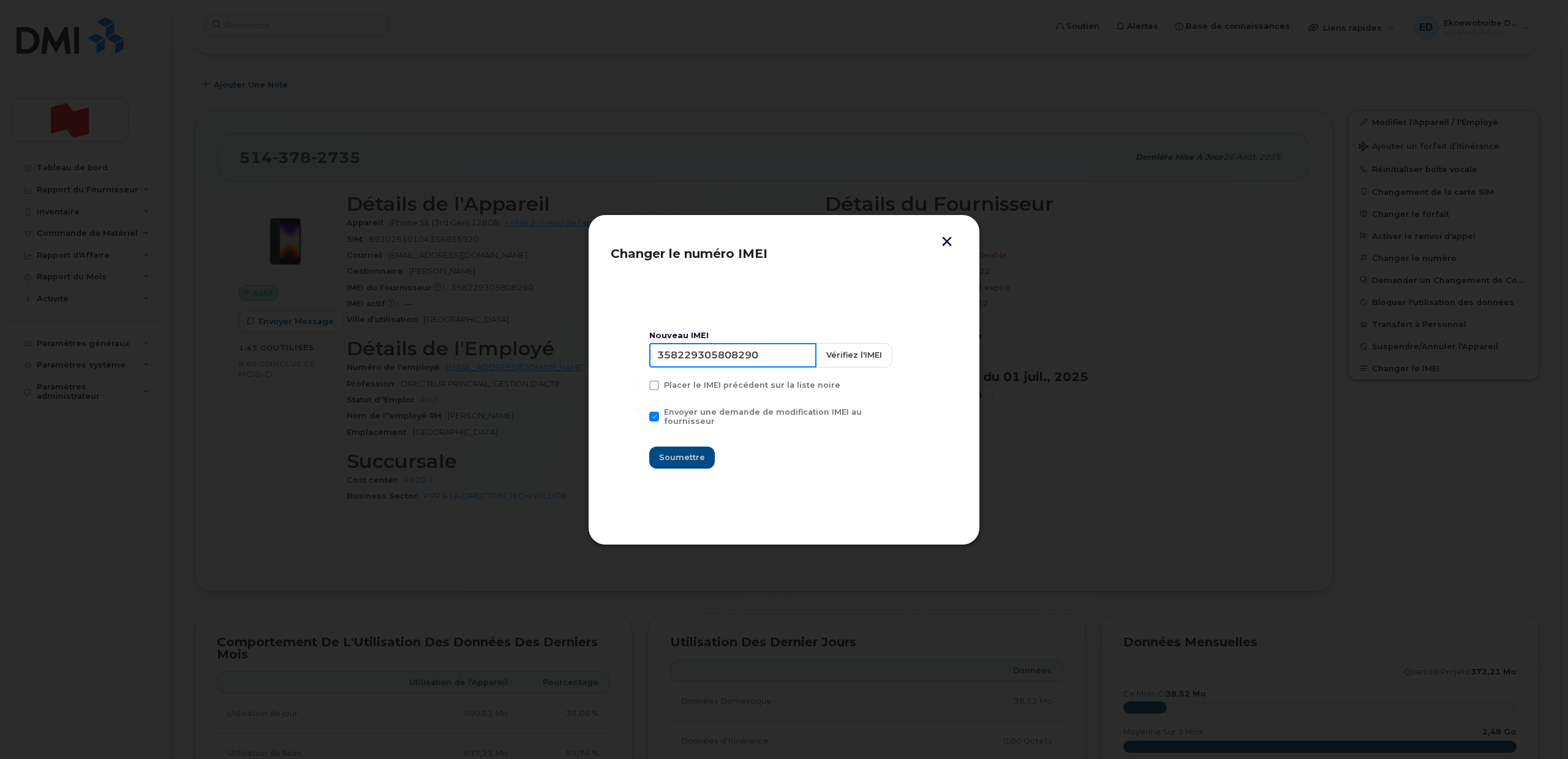
click at [694, 362] on input "358229305808290" at bounding box center [733, 355] width 167 height 25
click at [945, 241] on button "button" at bounding box center [947, 243] width 18 height 13
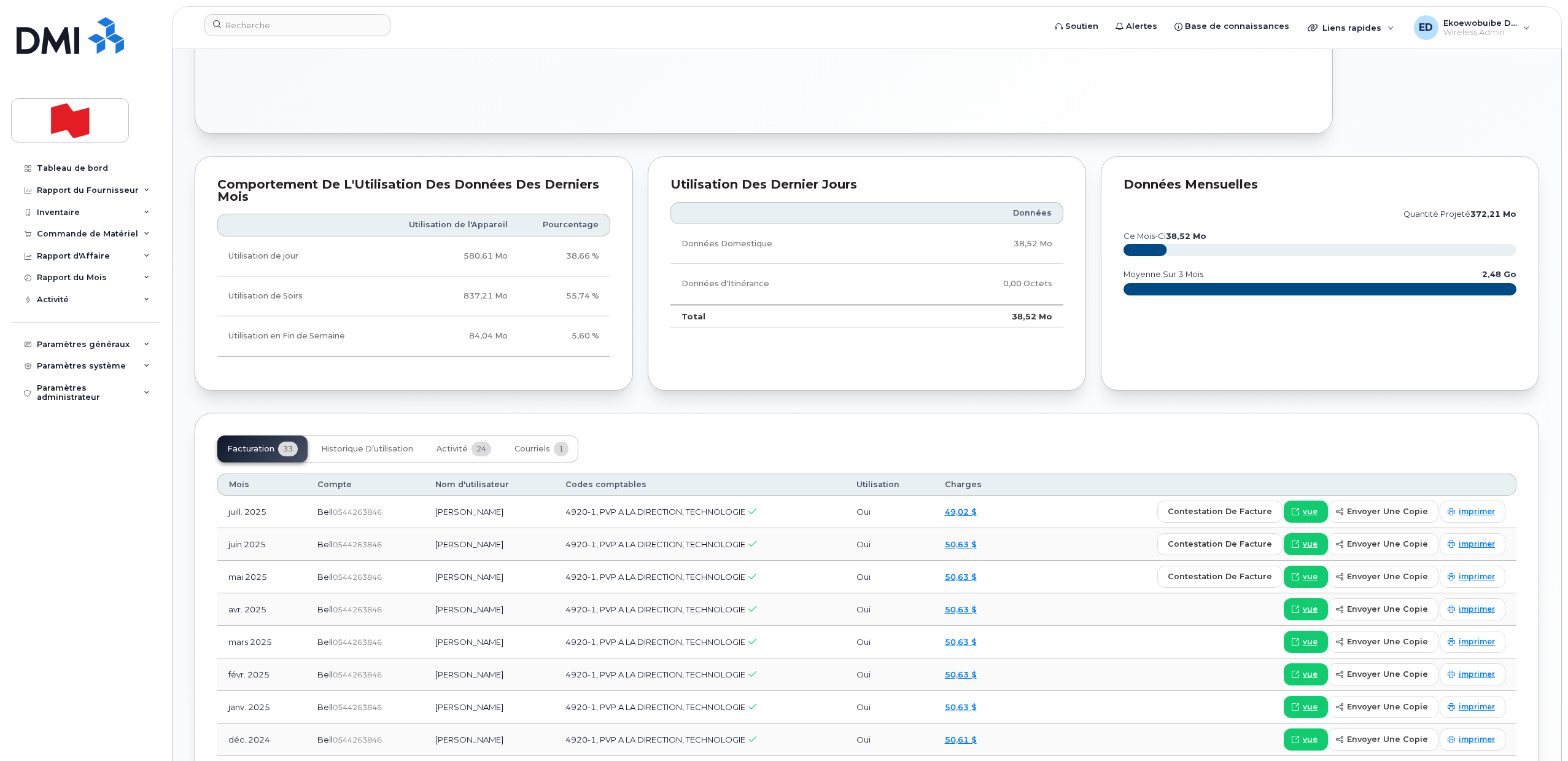
scroll to position [691, 0]
click at [453, 446] on span "Activité" at bounding box center [452, 448] width 31 height 10
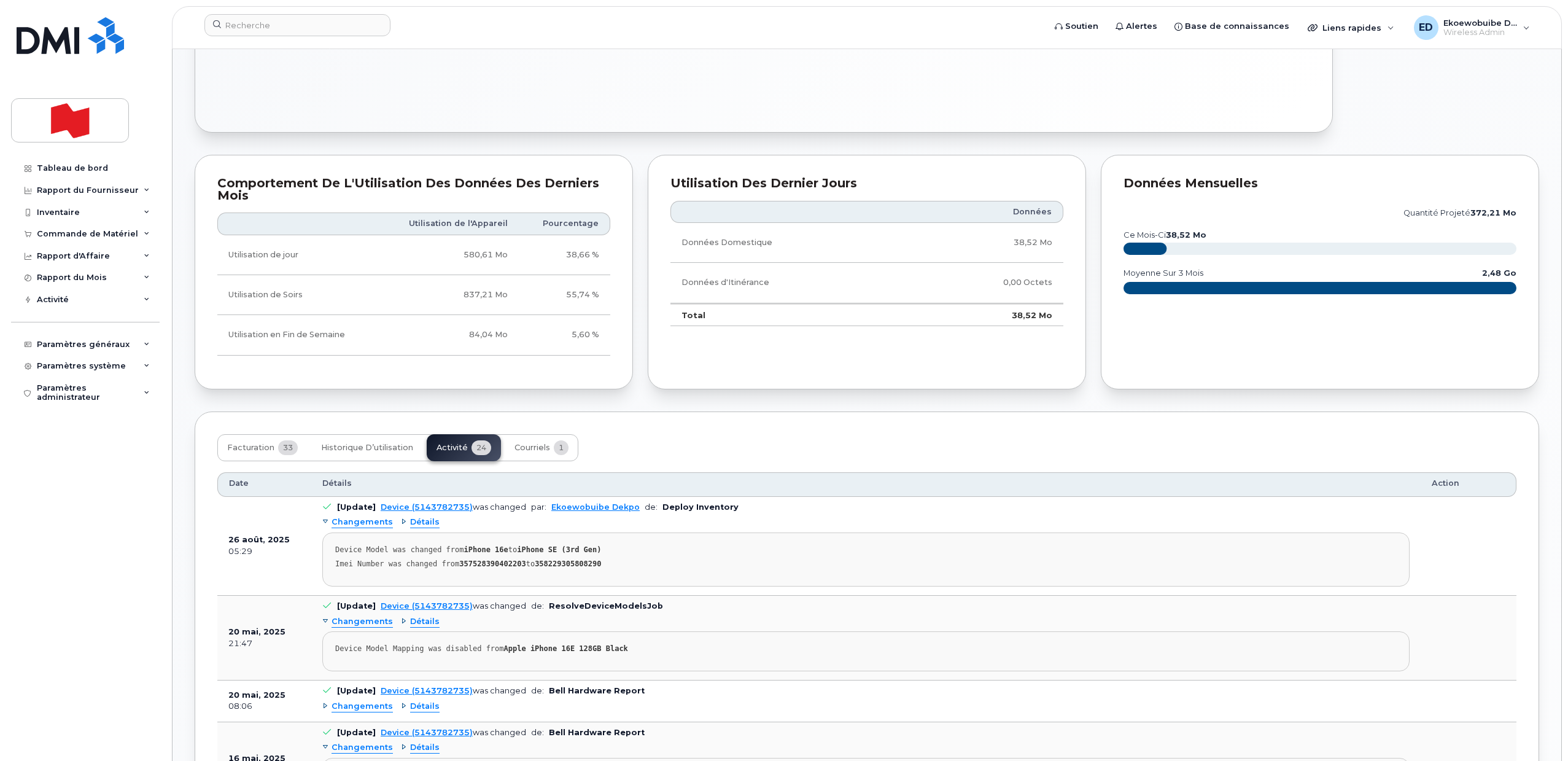
click at [479, 565] on strong "357528390402203" at bounding box center [492, 564] width 66 height 9
copy div "357528390402203"
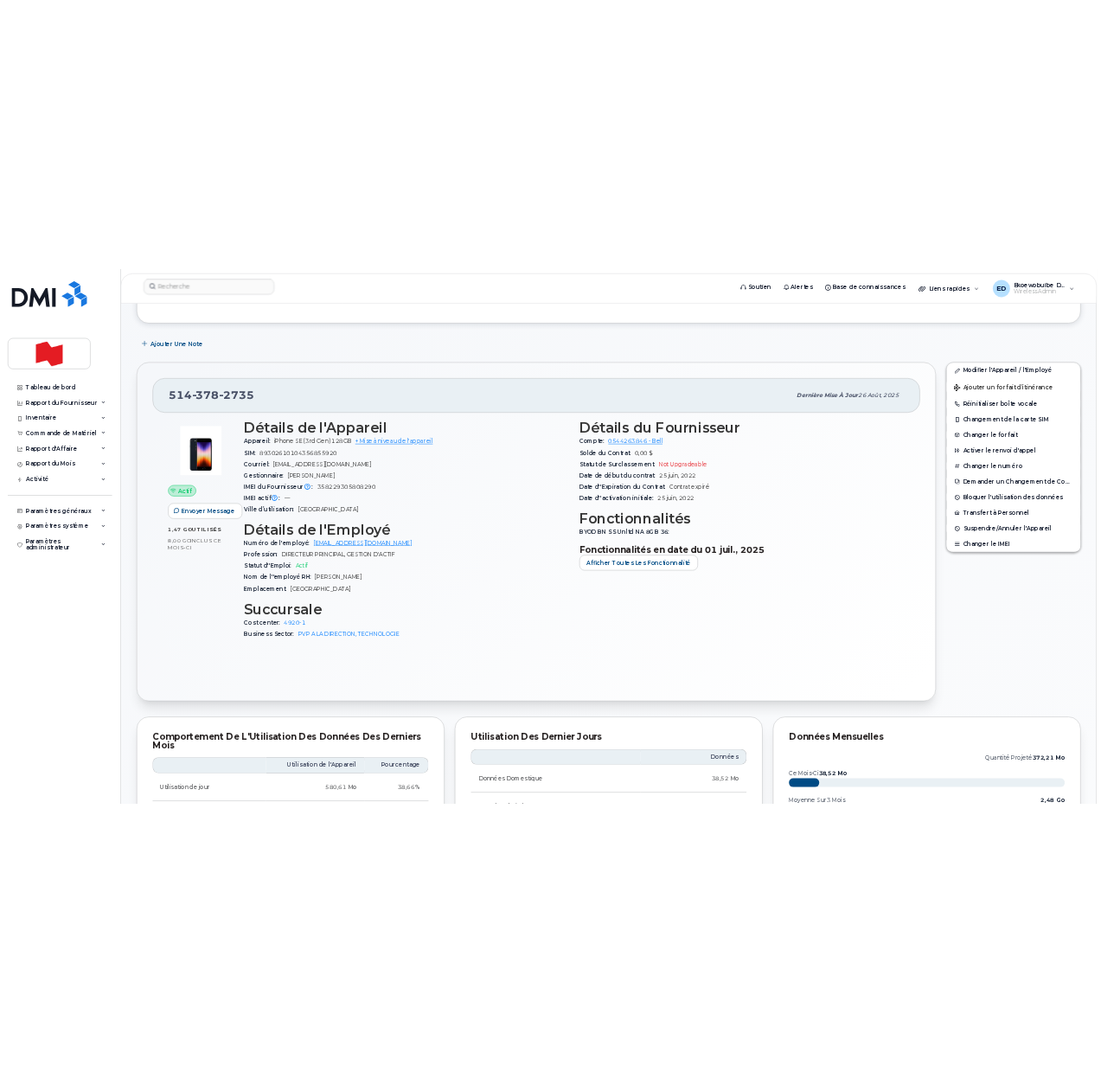
scroll to position [0, 0]
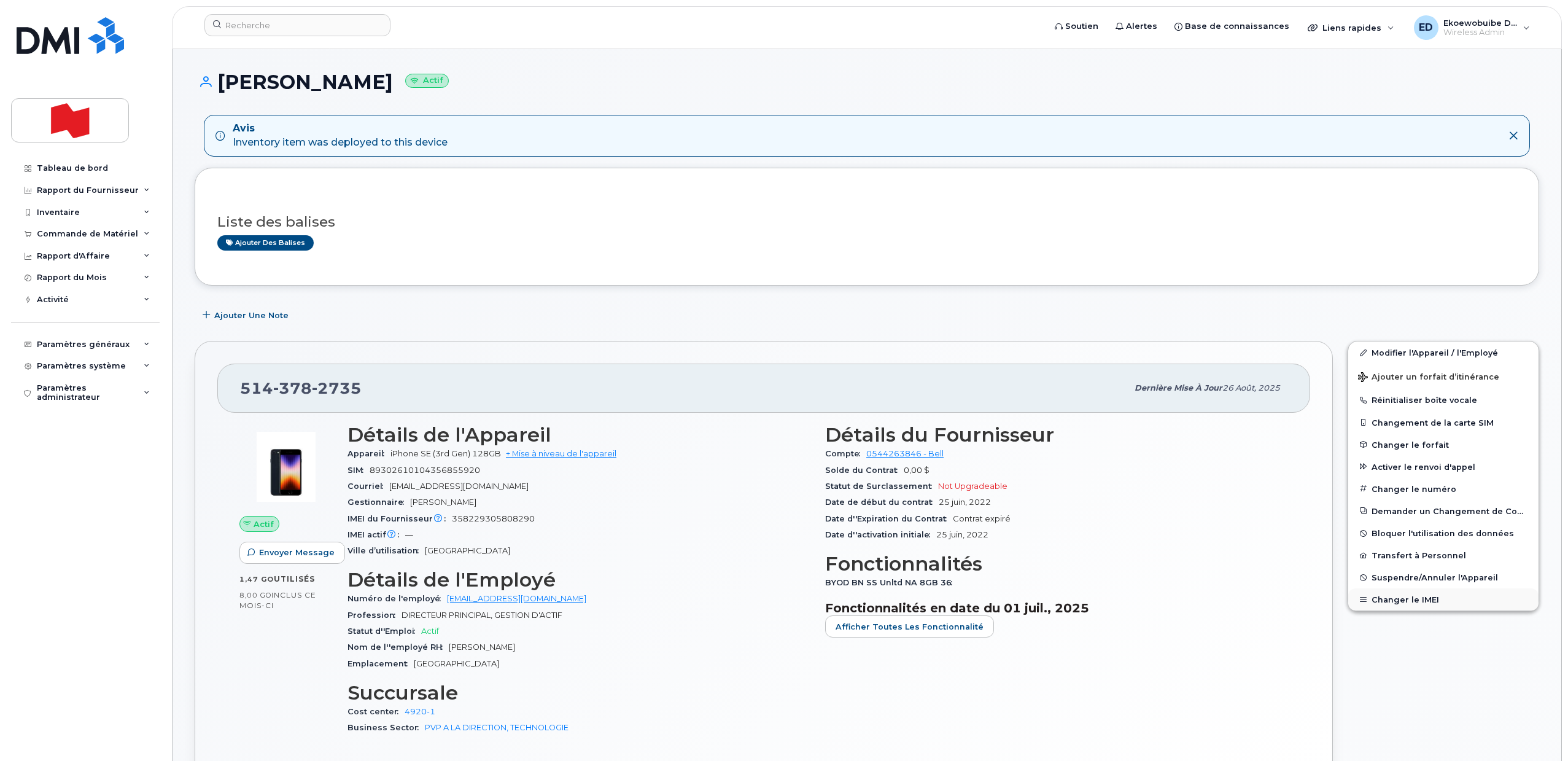
click at [1416, 603] on button "Changer le IMEI" at bounding box center [1444, 599] width 190 height 22
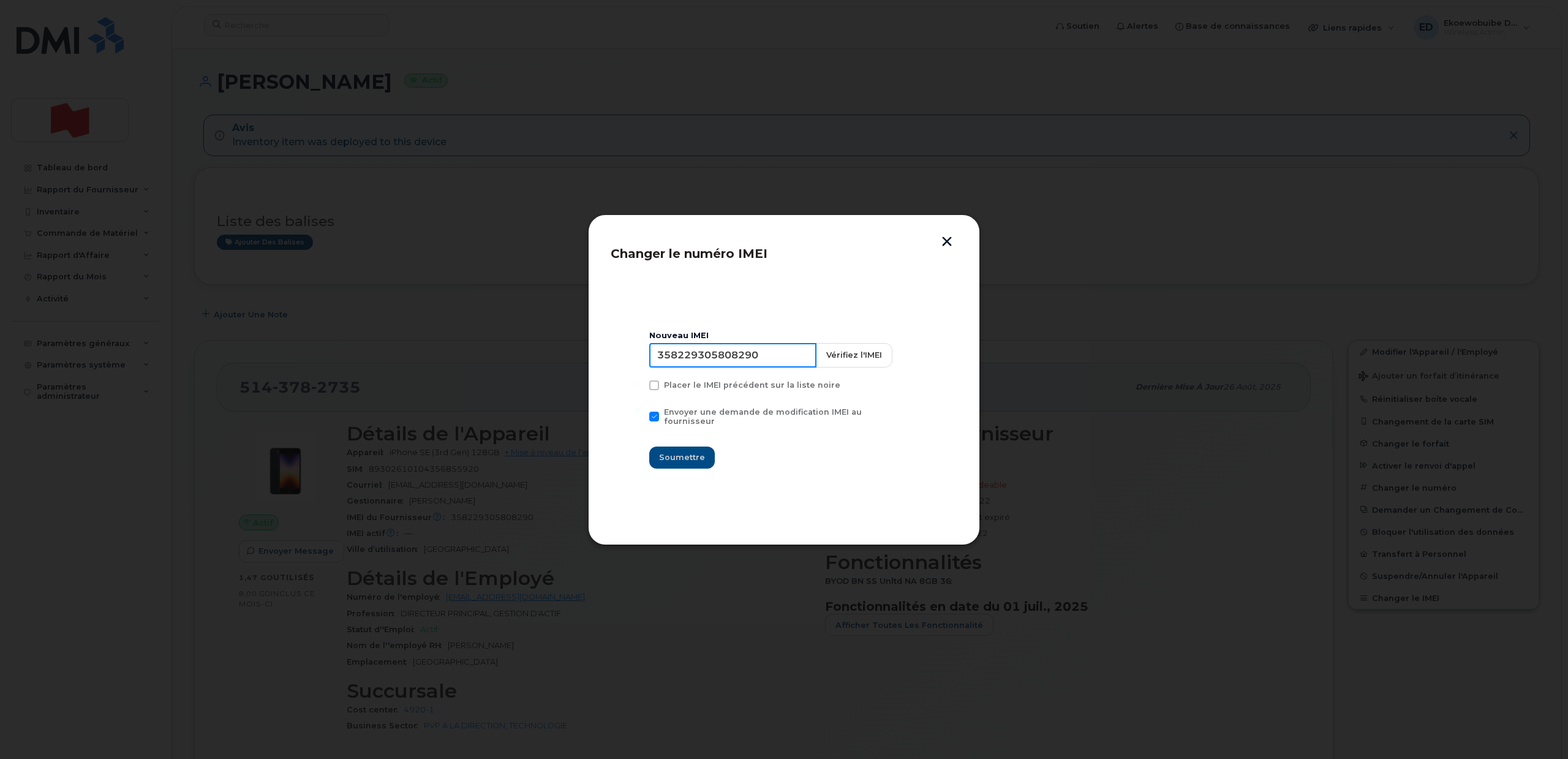
drag, startPoint x: 788, startPoint y: 361, endPoint x: 649, endPoint y: 361, distance: 139.0
click at [649, 361] on section "Nouveau IMEI 358229305808290 Vérifiez l'IMEI Placer le IMEI précédent sur la li…" at bounding box center [784, 400] width 347 height 245
paste input "7528390402203"
type input "357528390402203"
click at [688, 452] on span "Soumettre" at bounding box center [682, 457] width 46 height 11
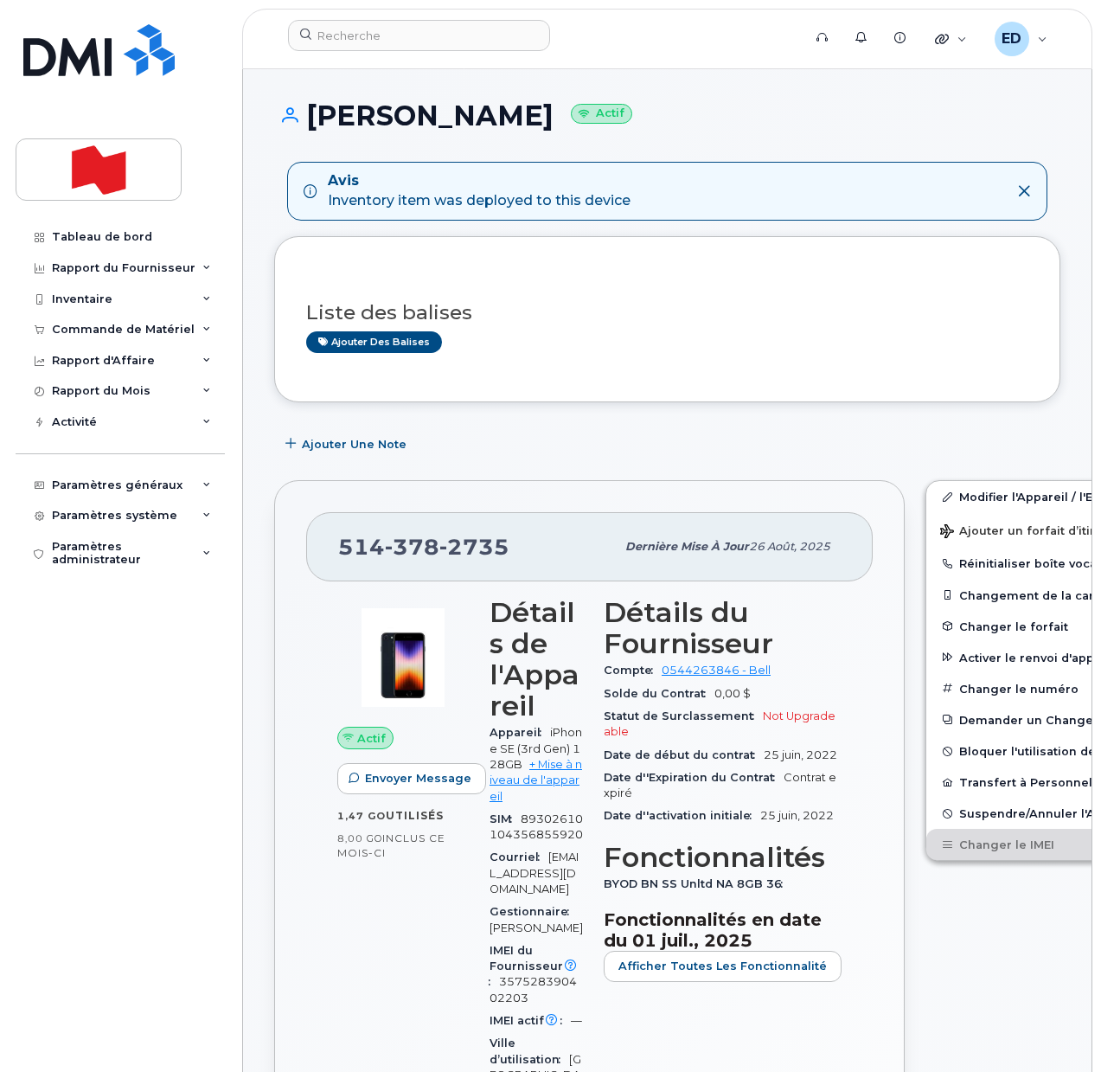
drag, startPoint x: 162, startPoint y: 744, endPoint x: 173, endPoint y: 784, distance: 41.3
click at [162, 748] on div "Tableau de bord Rapport du Fournisseur Facturation mensuelle Quotidiennes des D…" at bounding box center [123, 633] width 214 height 824
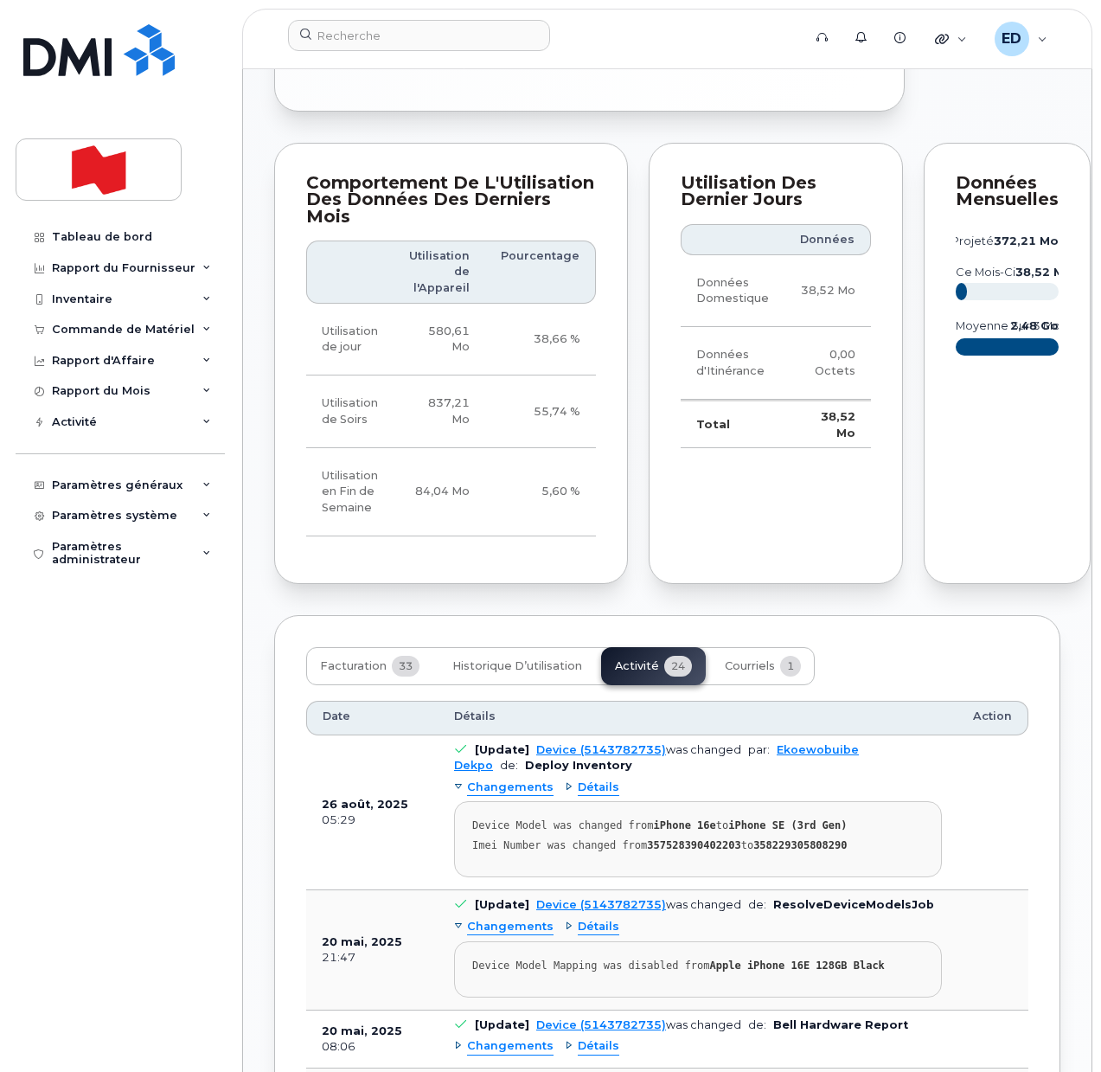
scroll to position [1838, 0]
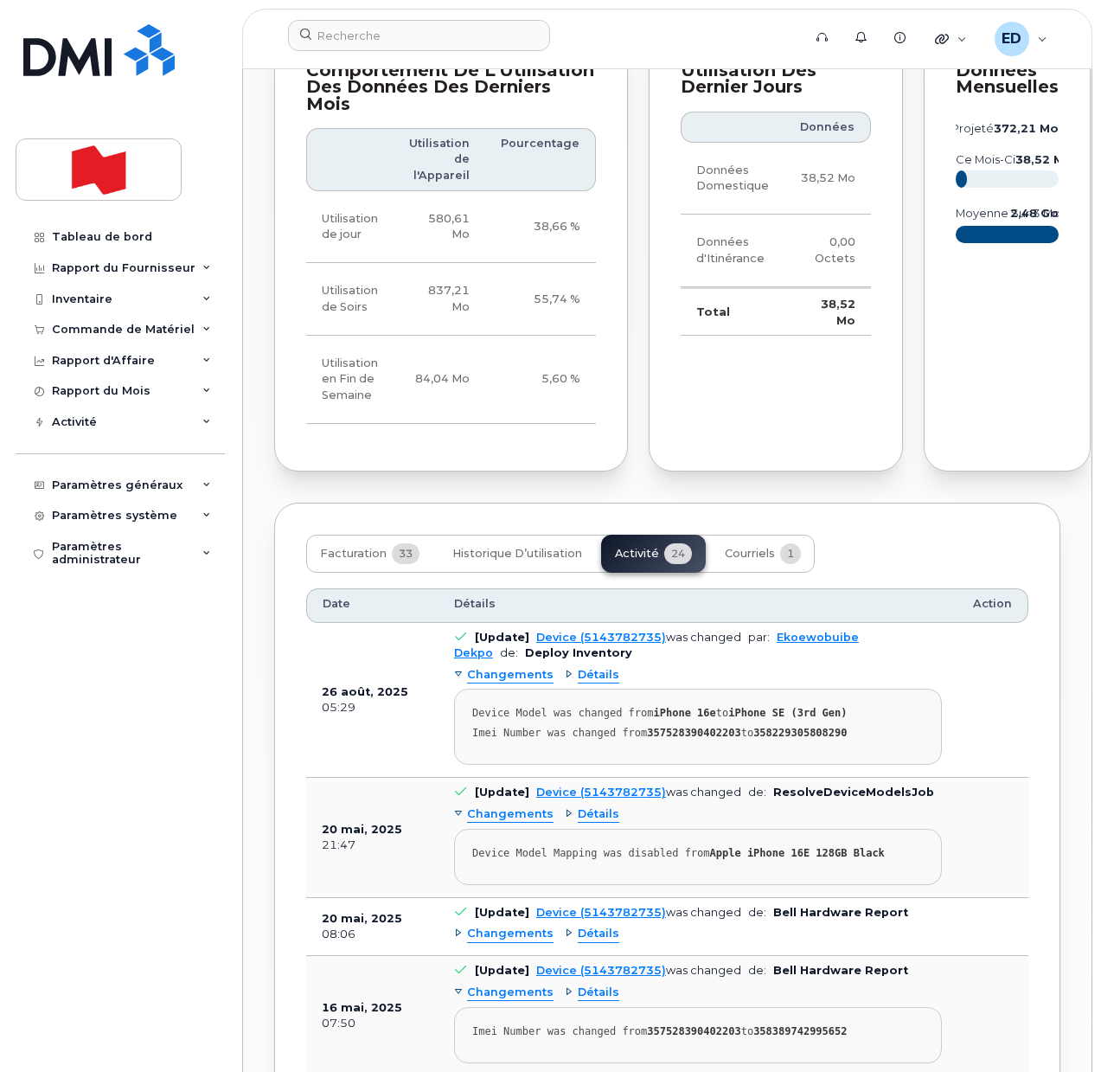
click at [767, 739] on strong "358229305808290" at bounding box center [799, 733] width 93 height 12
copy strong "358229305808290"
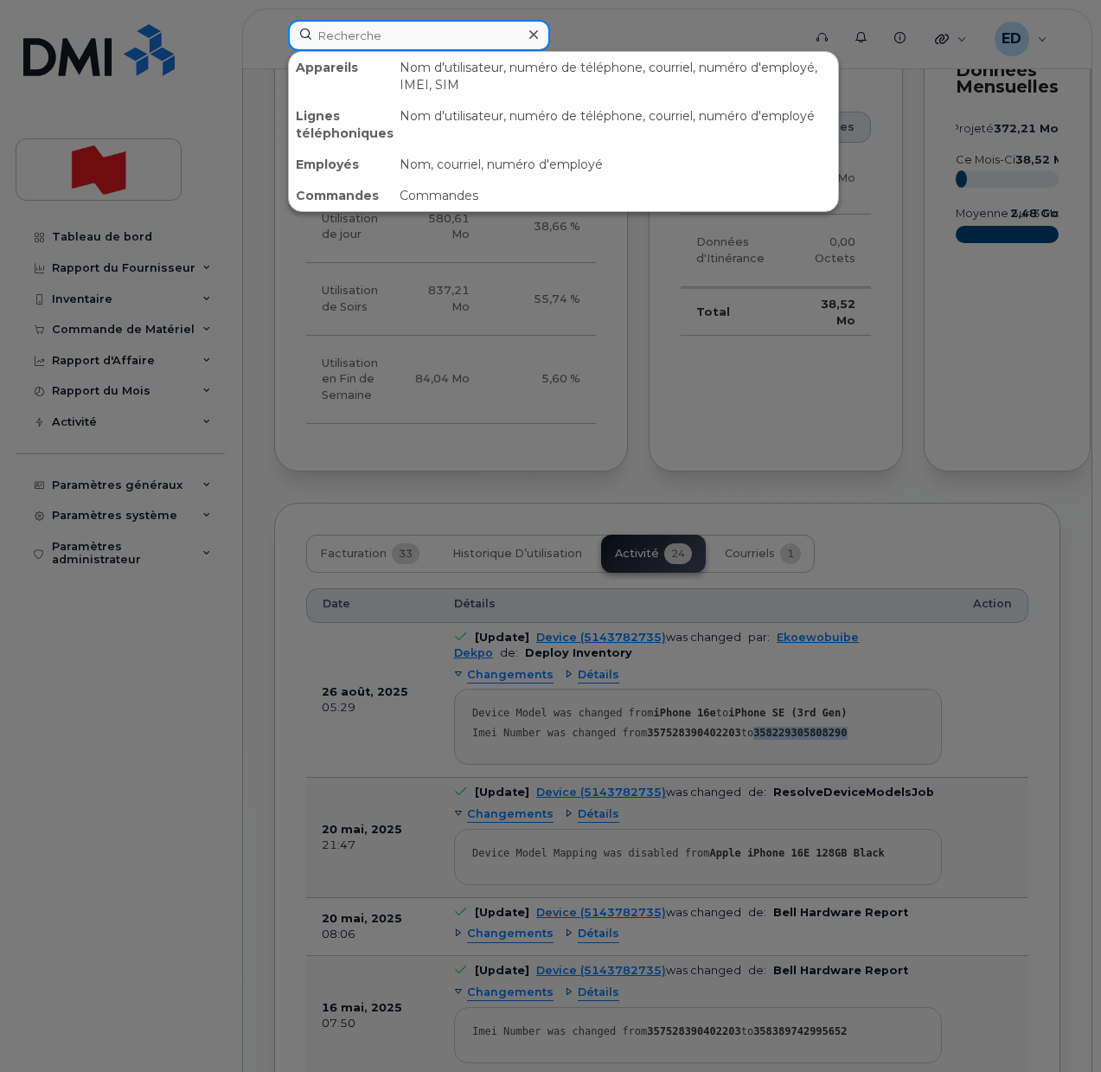
click at [356, 37] on input at bounding box center [419, 35] width 262 height 31
paste input "Patrick Turcotte"
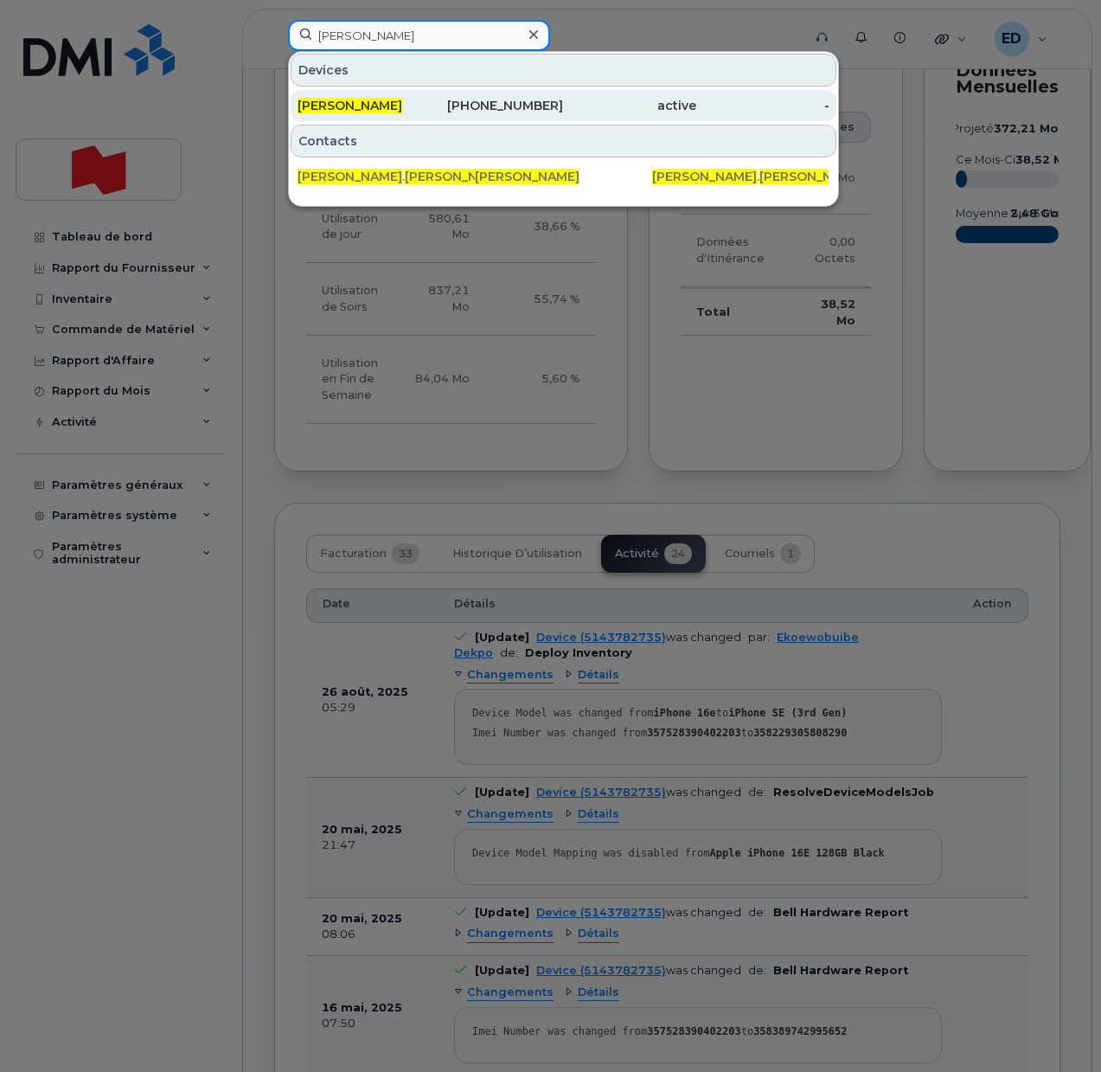
type input "Patrick Turcotte"
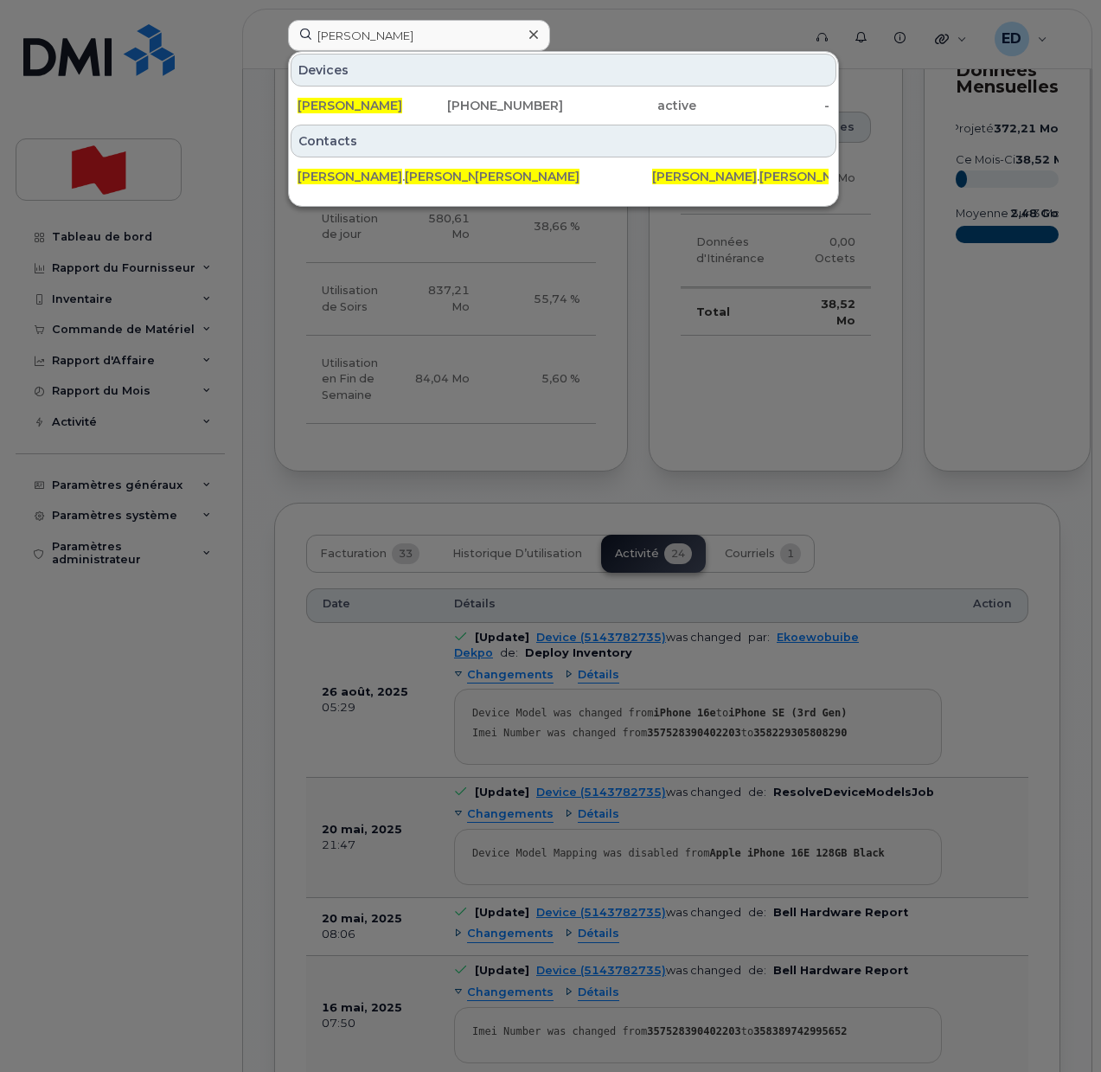
drag, startPoint x: 369, startPoint y: 113, endPoint x: 387, endPoint y: 146, distance: 37.6
click at [369, 112] on div "Patrick Turcotte" at bounding box center [364, 105] width 133 height 17
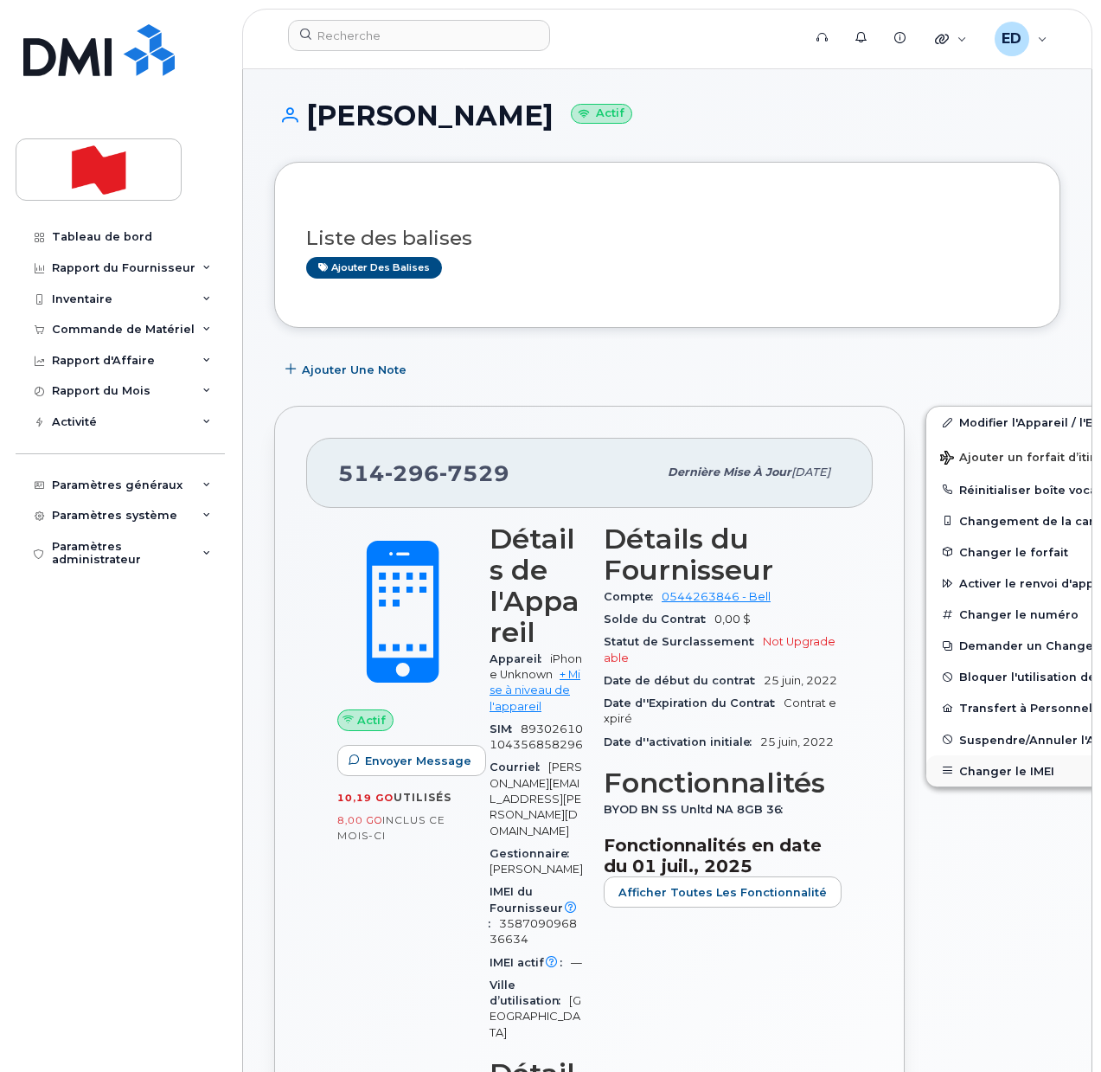
click at [949, 771] on button "Changer le IMEI" at bounding box center [1060, 770] width 268 height 31
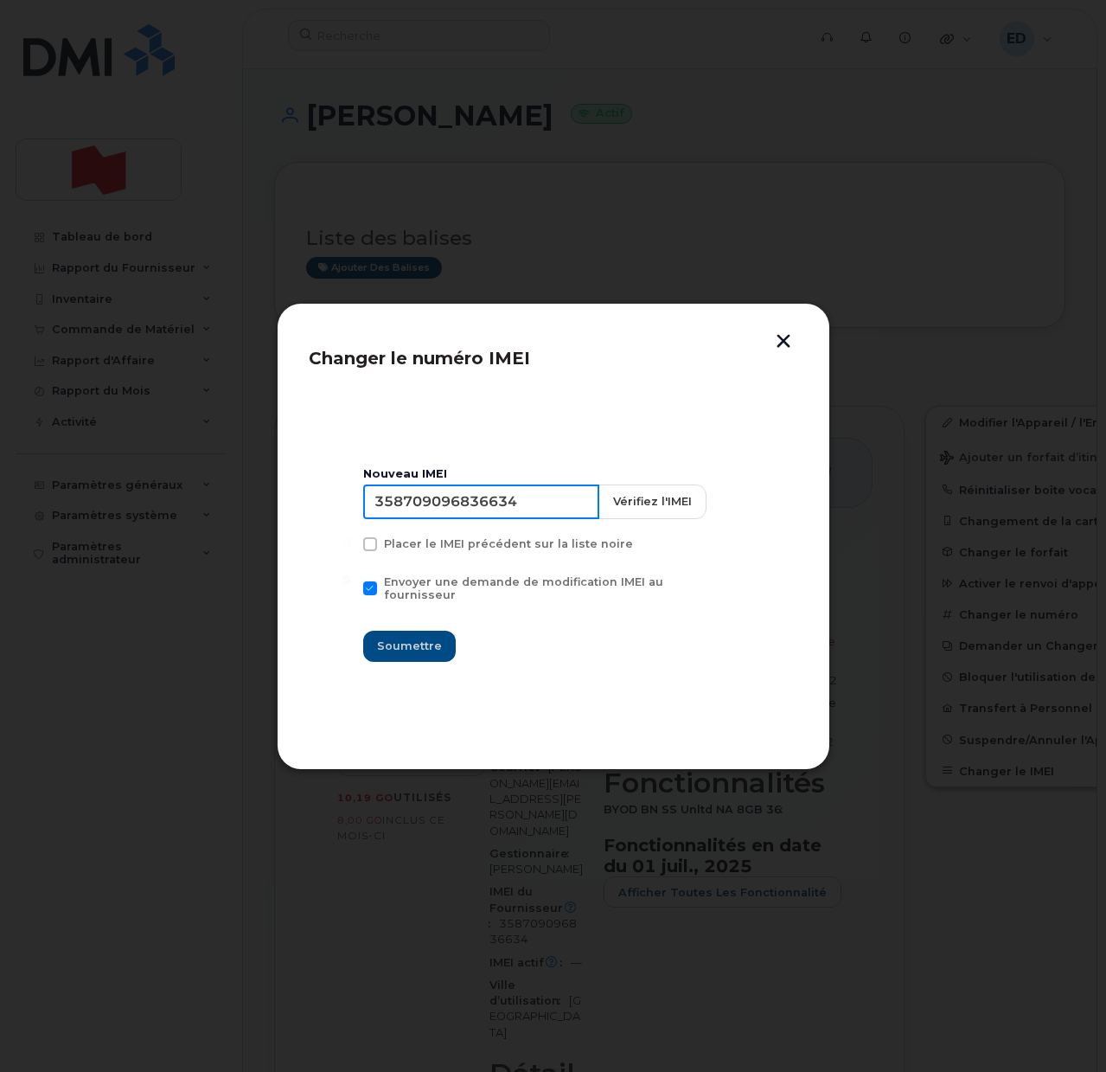
click at [457, 516] on input "358709096836634" at bounding box center [481, 501] width 236 height 35
type input "353927601579235"
click at [406, 638] on span "Soumettre" at bounding box center [409, 646] width 65 height 16
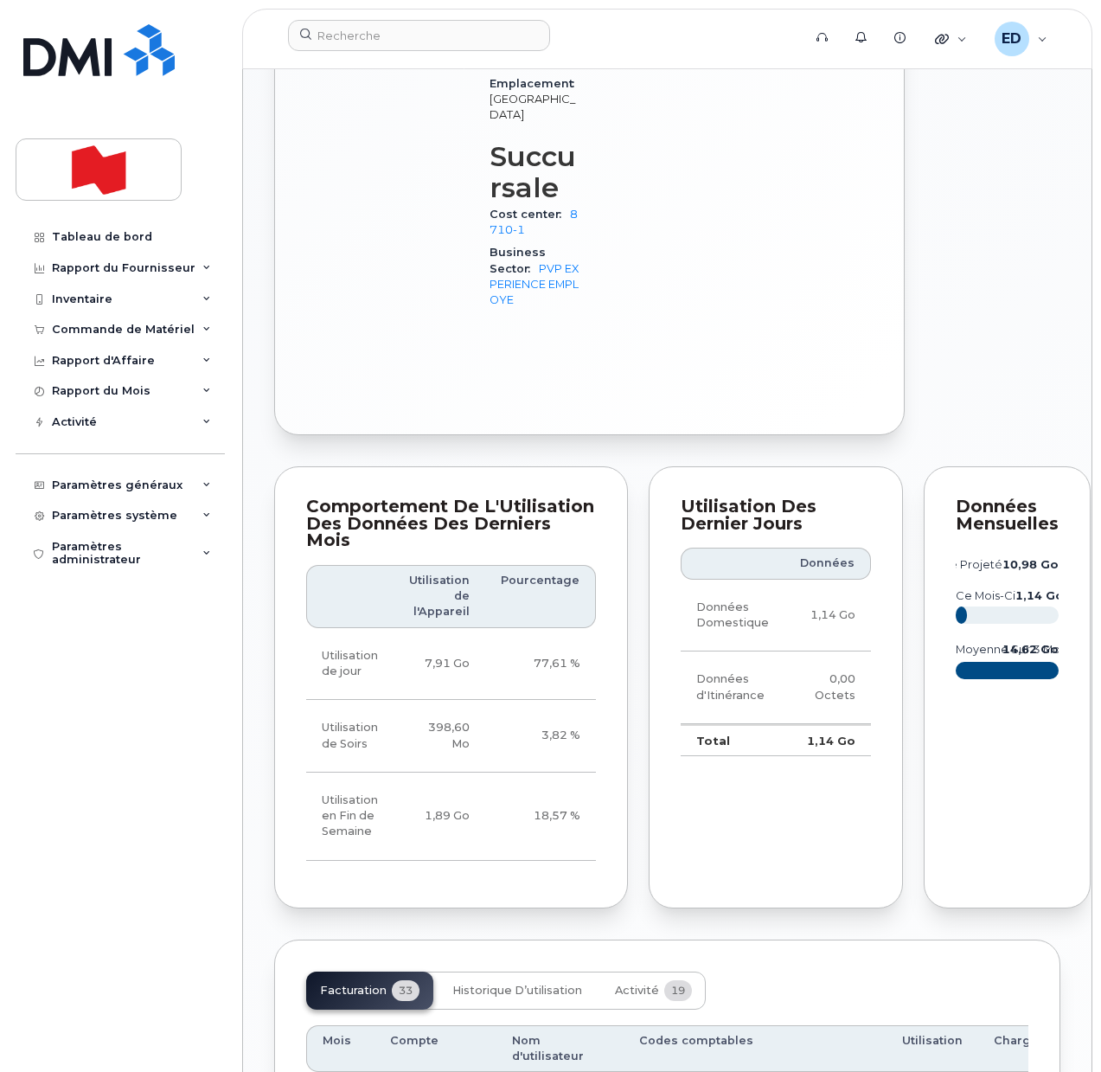
scroll to position [1514, 0]
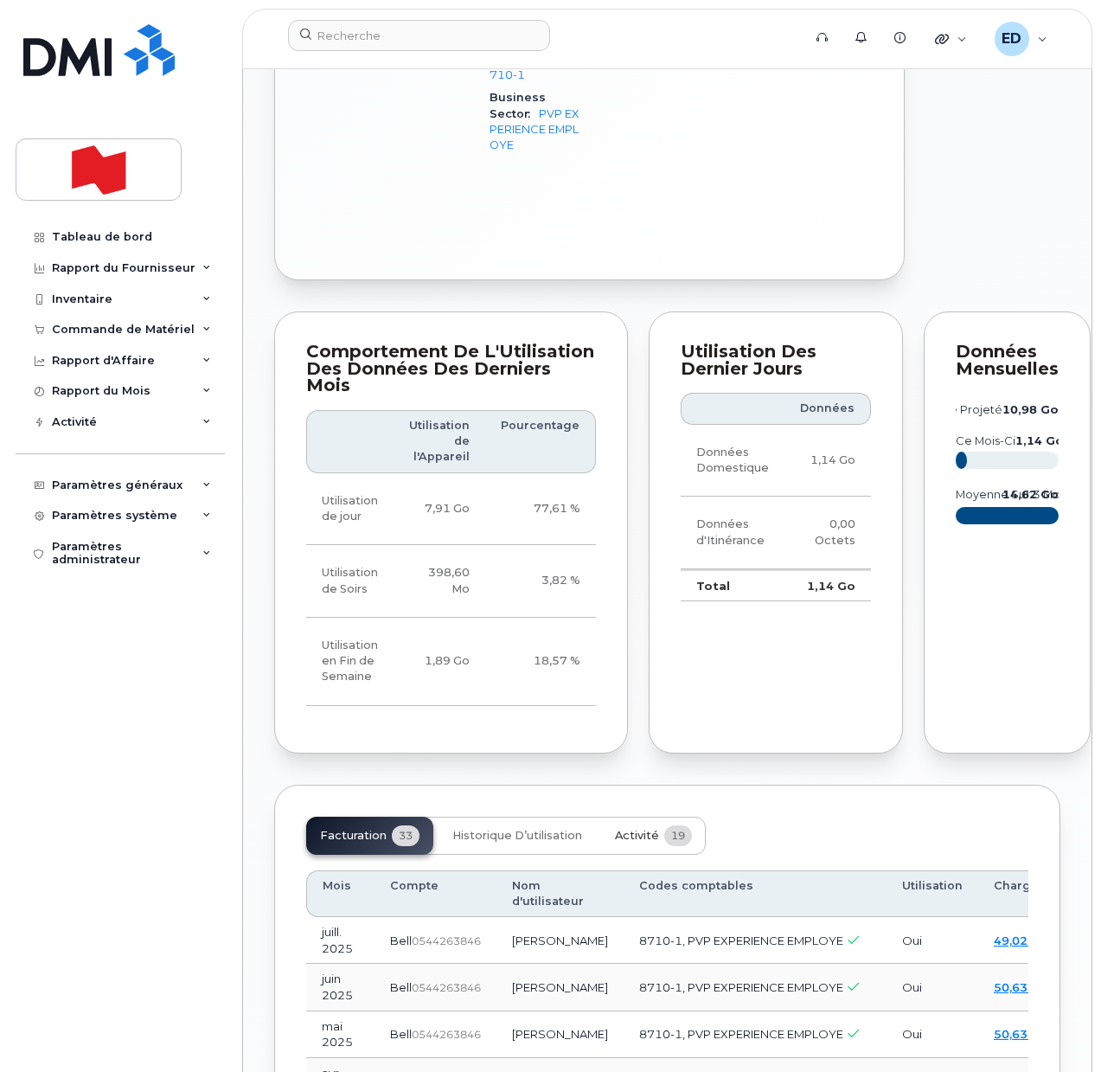
click at [631, 843] on span "Activité" at bounding box center [637, 836] width 44 height 14
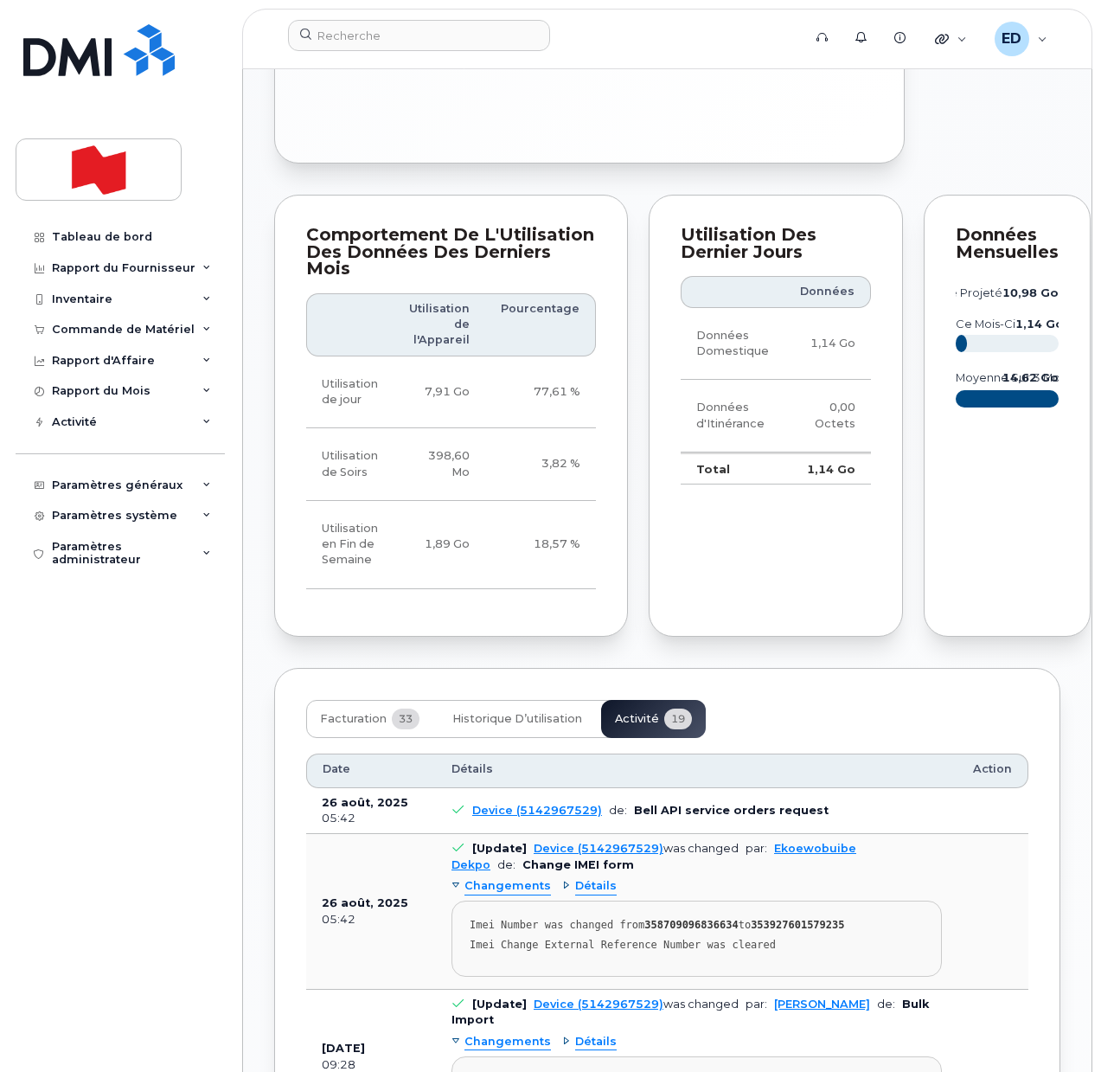
scroll to position [1730, 0]
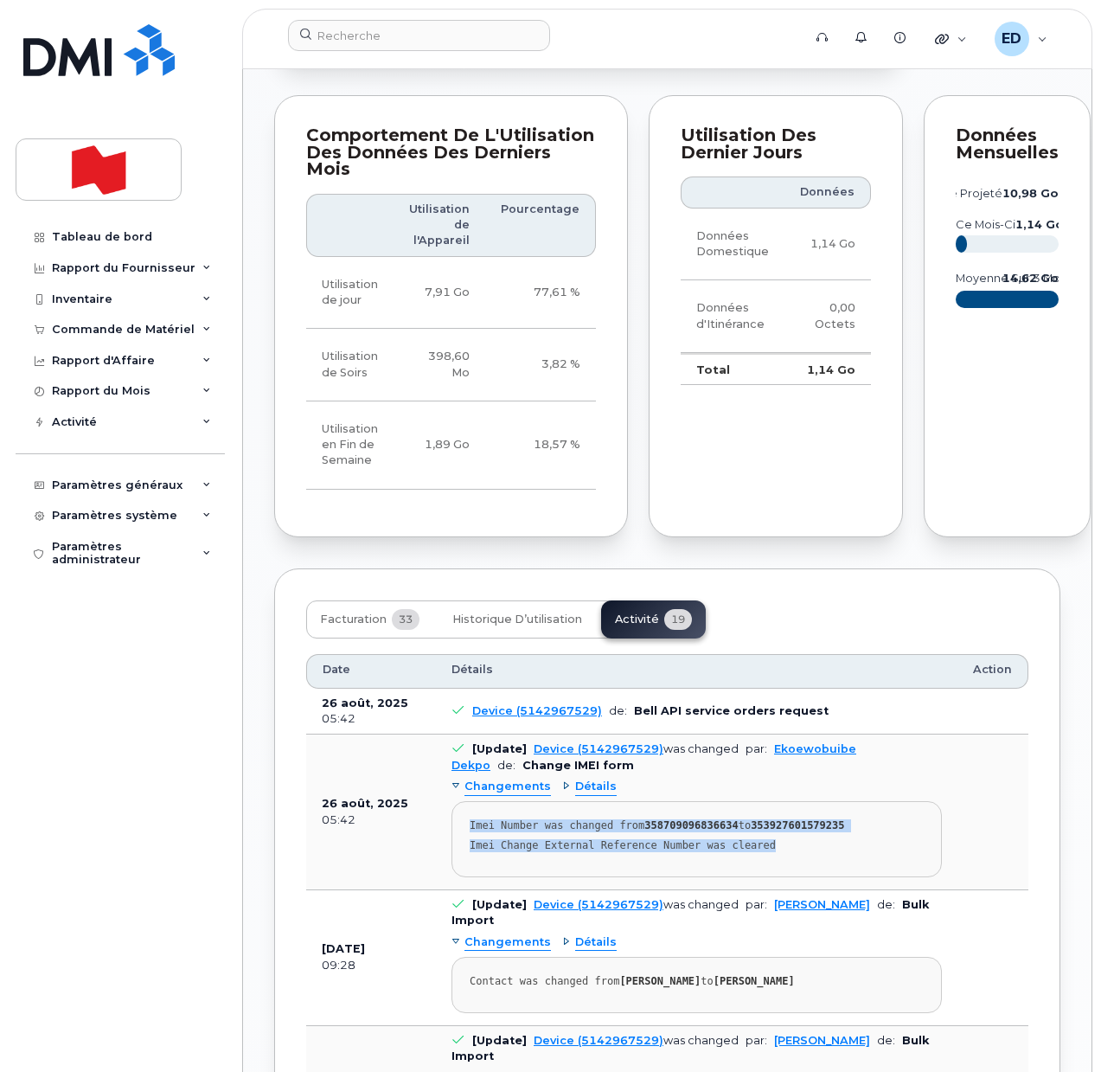
drag, startPoint x: 774, startPoint y: 868, endPoint x: 454, endPoint y: 845, distance: 320.9
click at [454, 845] on pre "Imei Number was changed from 358709096836634 to 353927601579235 Imei Change Ext…" at bounding box center [697, 839] width 490 height 76
copy pre "Imei Number was changed from 358709096836634 to 353927601579235 Imei Change Ext…"
drag, startPoint x: 856, startPoint y: 617, endPoint x: 864, endPoint y: 627, distance: 13.0
click at [856, 617] on div "Facturation 33 Historique d’utilisation Activité 19" at bounding box center [667, 619] width 722 height 38
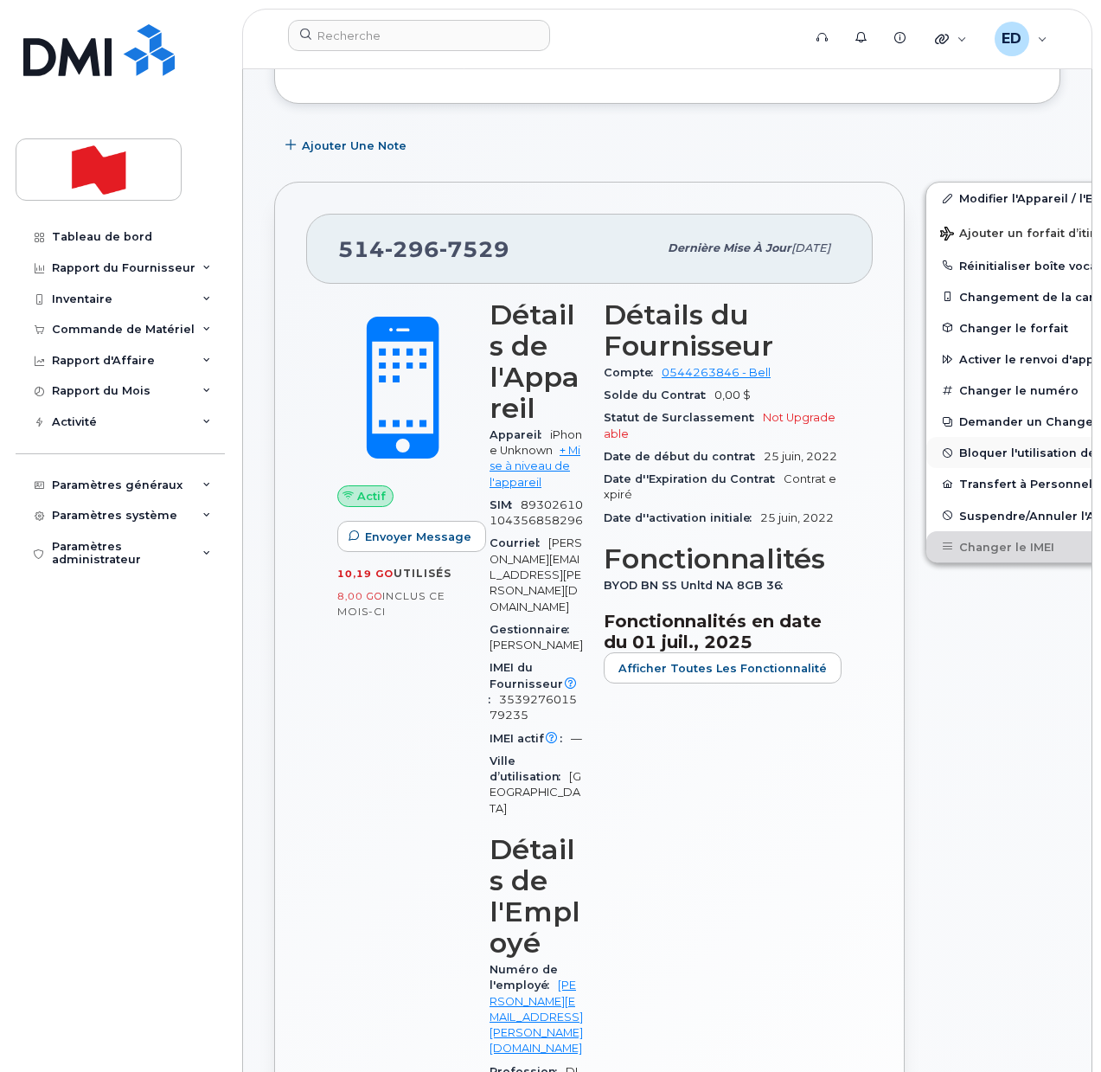
scroll to position [0, 0]
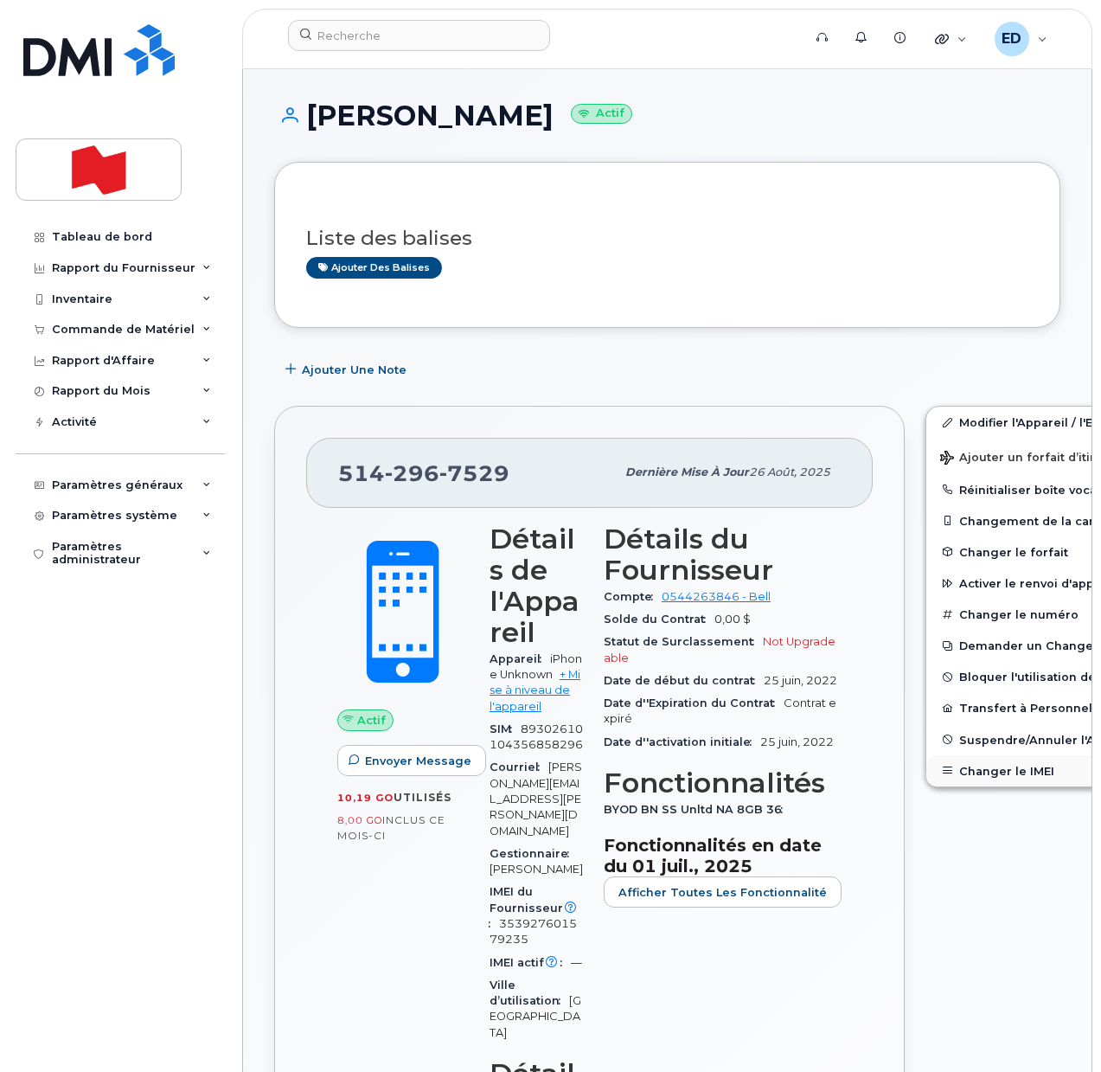
click at [965, 772] on button "Changer le IMEI" at bounding box center [1060, 770] width 268 height 31
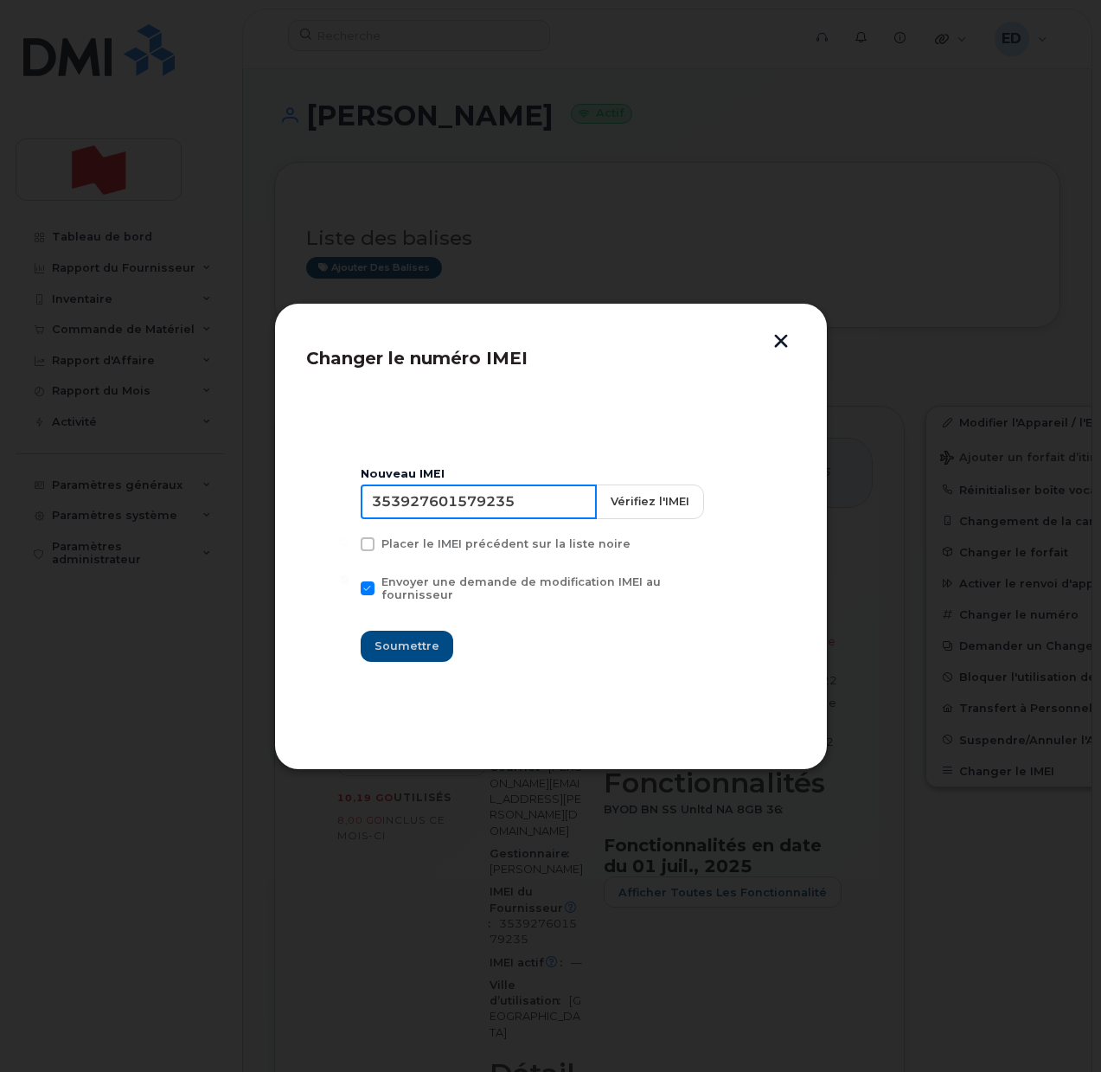
click at [453, 514] on input "353927601579235" at bounding box center [479, 501] width 236 height 35
click at [453, 513] on input "353927601579235" at bounding box center [479, 501] width 236 height 35
click at [786, 346] on button "button" at bounding box center [781, 343] width 26 height 18
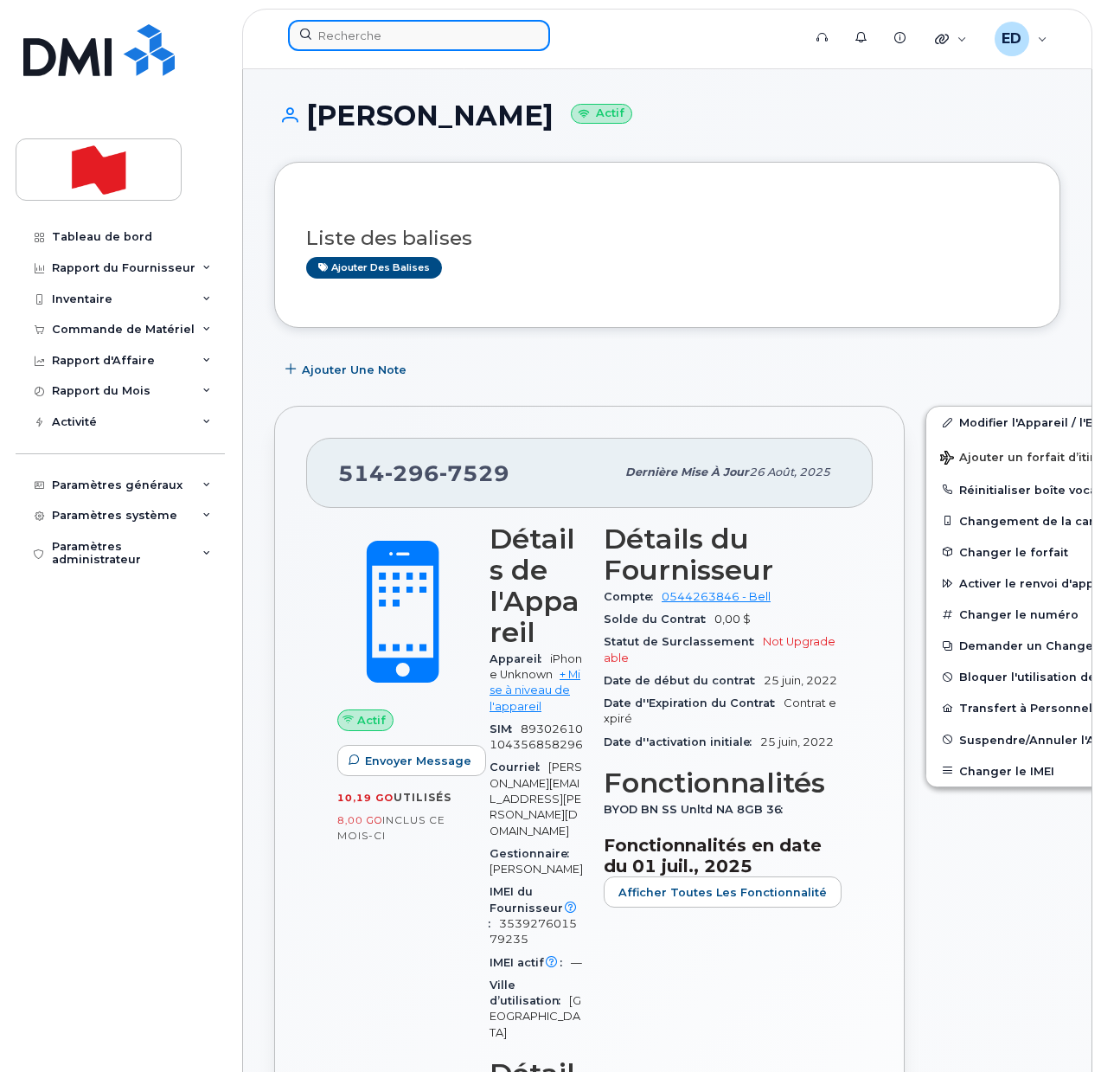
click at [395, 35] on input at bounding box center [419, 35] width 262 height 31
paste input "[PERSON_NAME]"
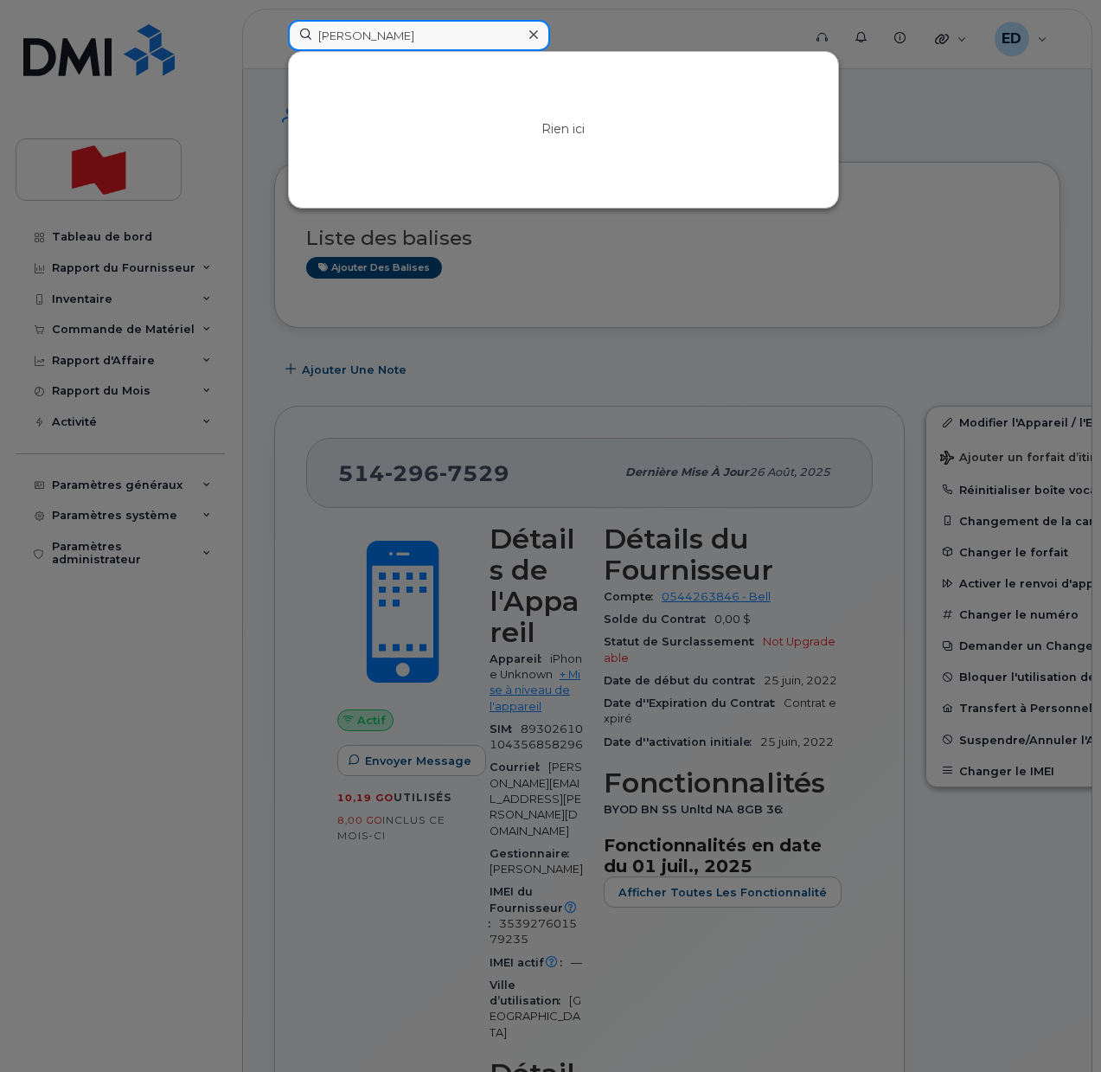
drag, startPoint x: 340, startPoint y: 40, endPoint x: 298, endPoint y: 44, distance: 42.6
click at [298, 44] on input "[PERSON_NAME]" at bounding box center [419, 35] width 262 height 31
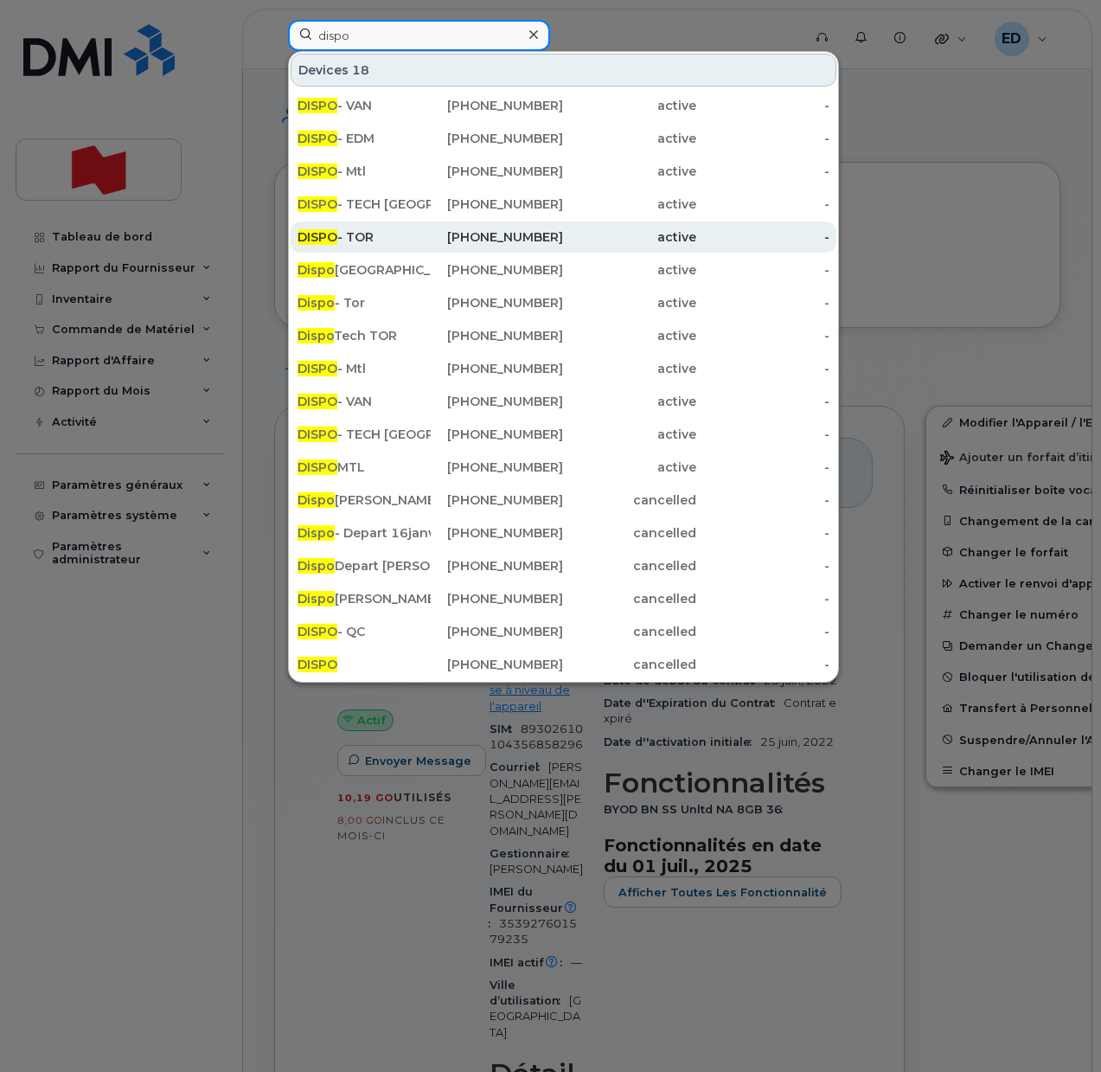
type input "dispo"
click at [369, 234] on div "DISPO - TOR" at bounding box center [364, 236] width 133 height 17
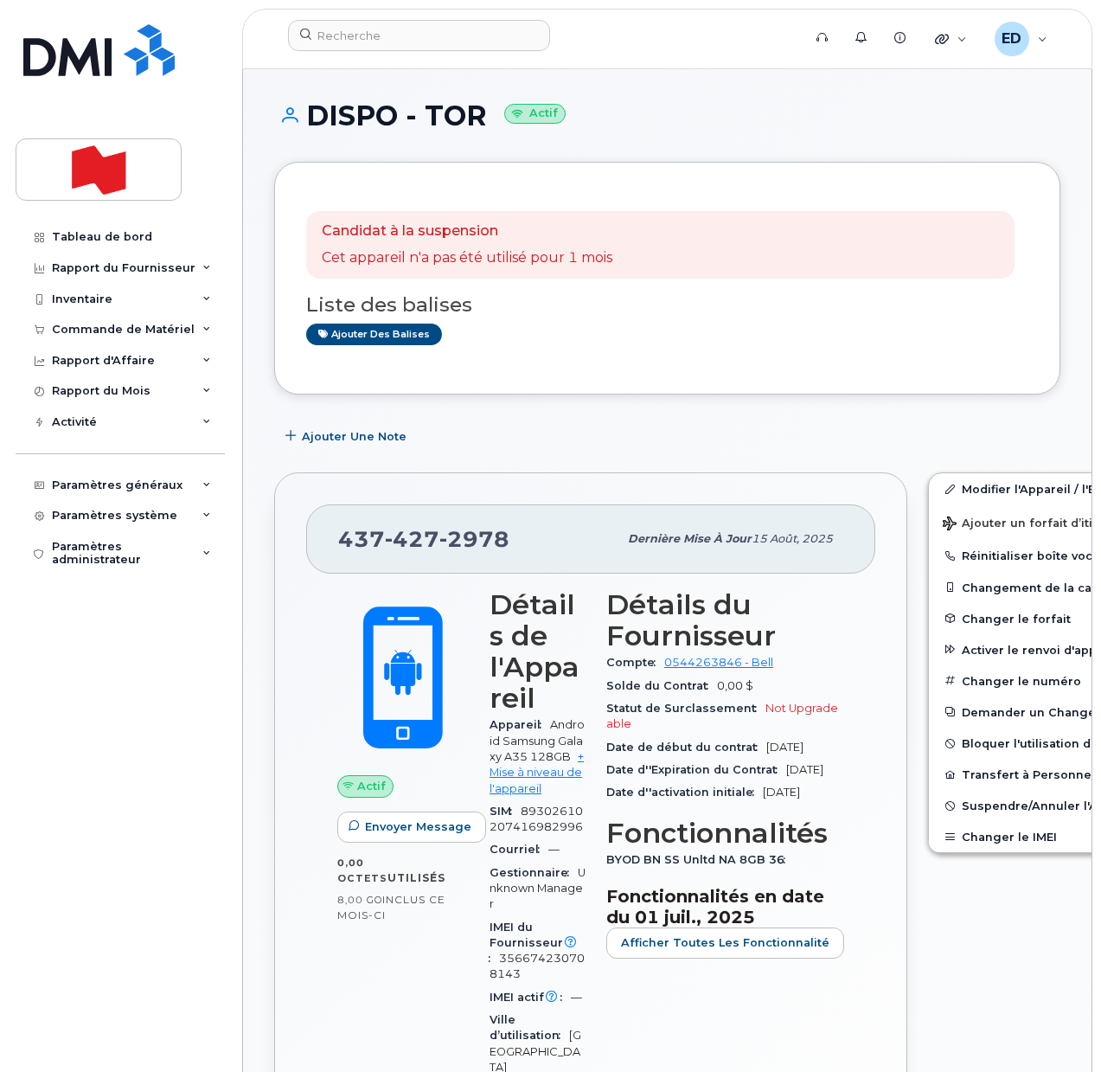
drag, startPoint x: 708, startPoint y: 433, endPoint x: 737, endPoint y: 463, distance: 41.6
click at [708, 433] on div "Ajouter une Note" at bounding box center [667, 435] width 786 height 31
click at [944, 487] on link "Modifier l'Appareil / l'Employé" at bounding box center [1063, 488] width 268 height 31
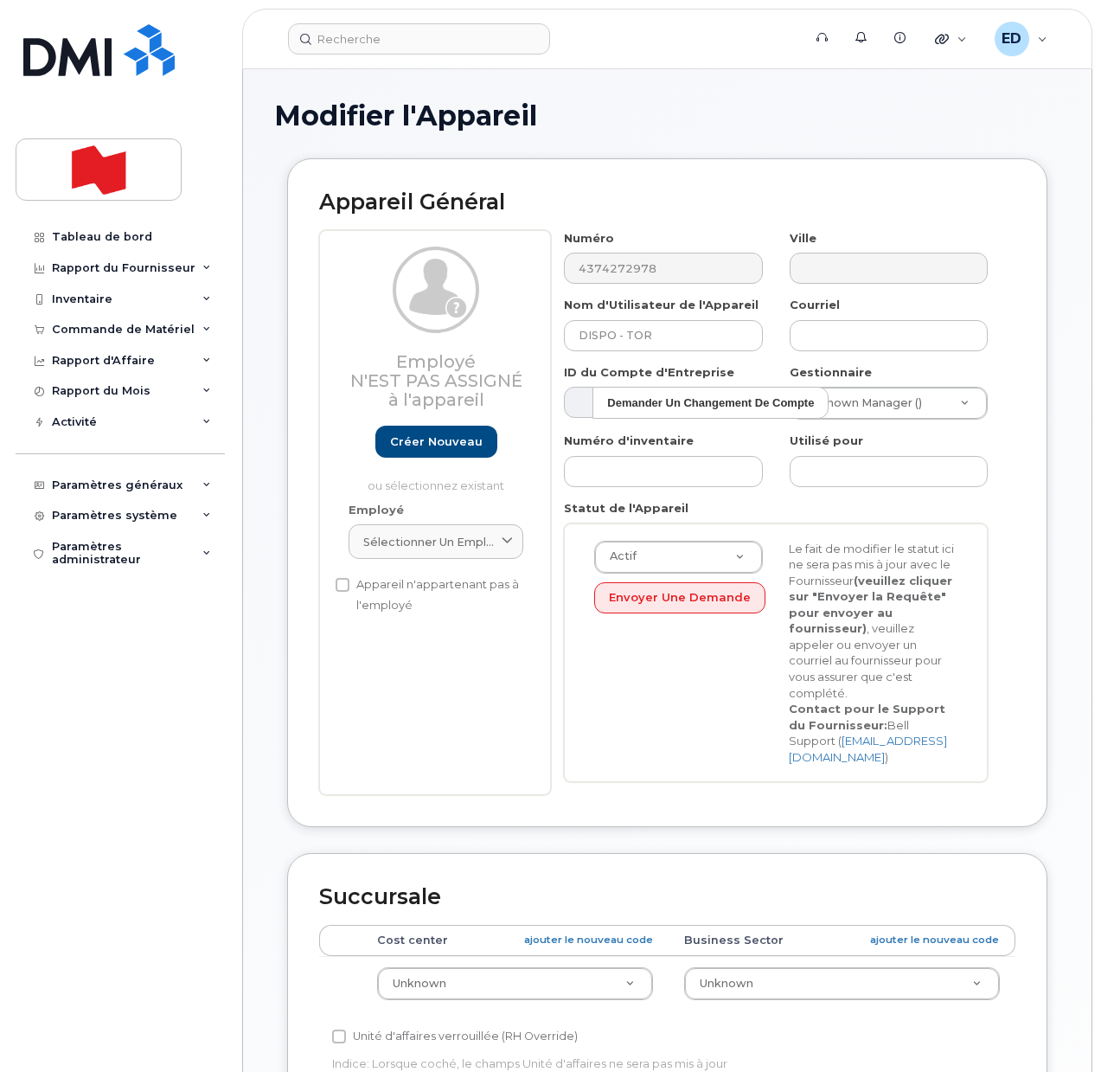
select select "22916206"
drag, startPoint x: 546, startPoint y: 336, endPoint x: 522, endPoint y: 334, distance: 24.3
click at [522, 334] on div "Employé N'est pas assigné à l'appareil Créer nouveau ou sélectionnez existant E…" at bounding box center [667, 513] width 696 height 566
paste input "[PERSON_NAME]"
type input "[PERSON_NAME]"
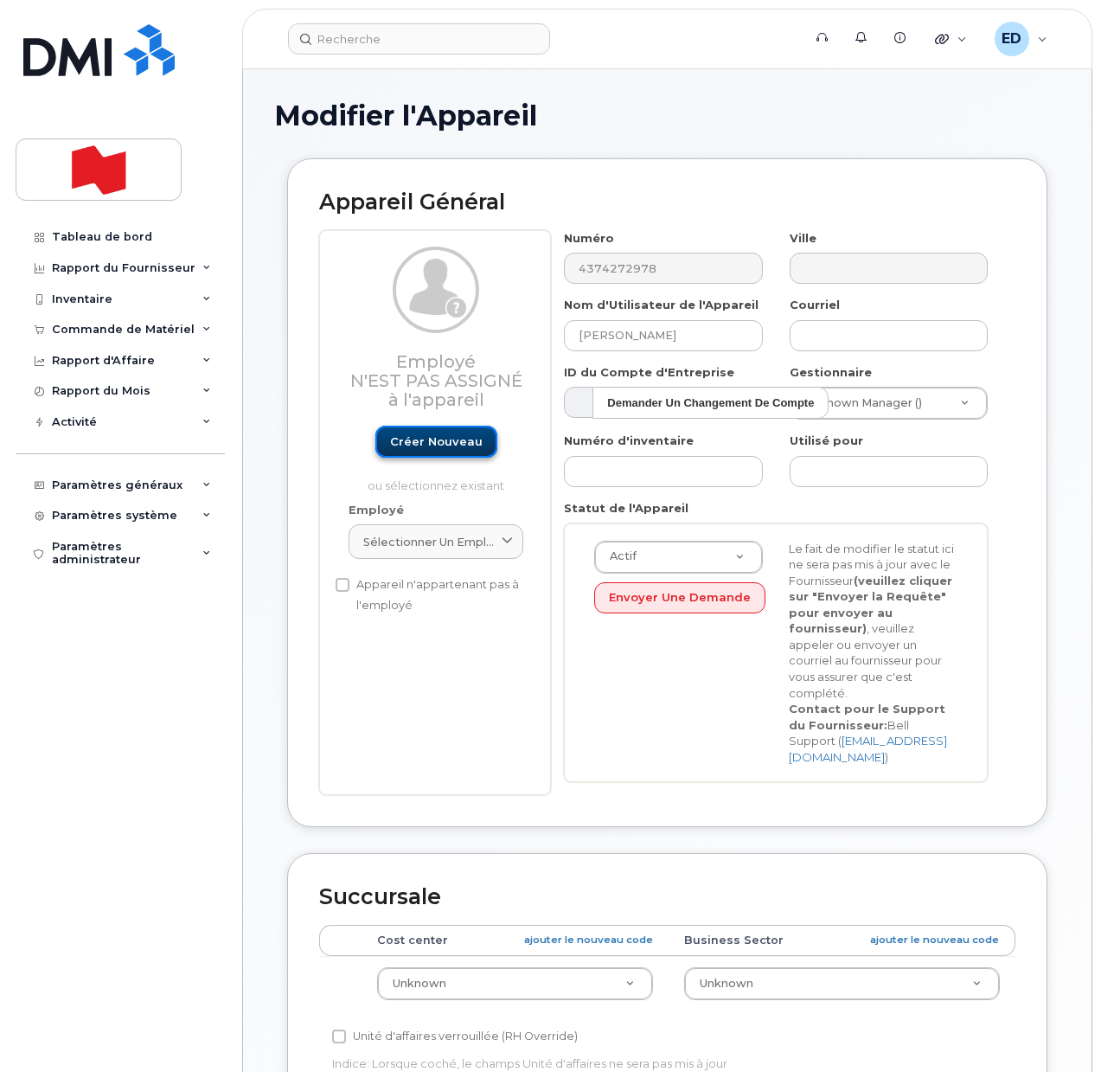
click at [448, 447] on link "Créer nouveau" at bounding box center [436, 442] width 122 height 32
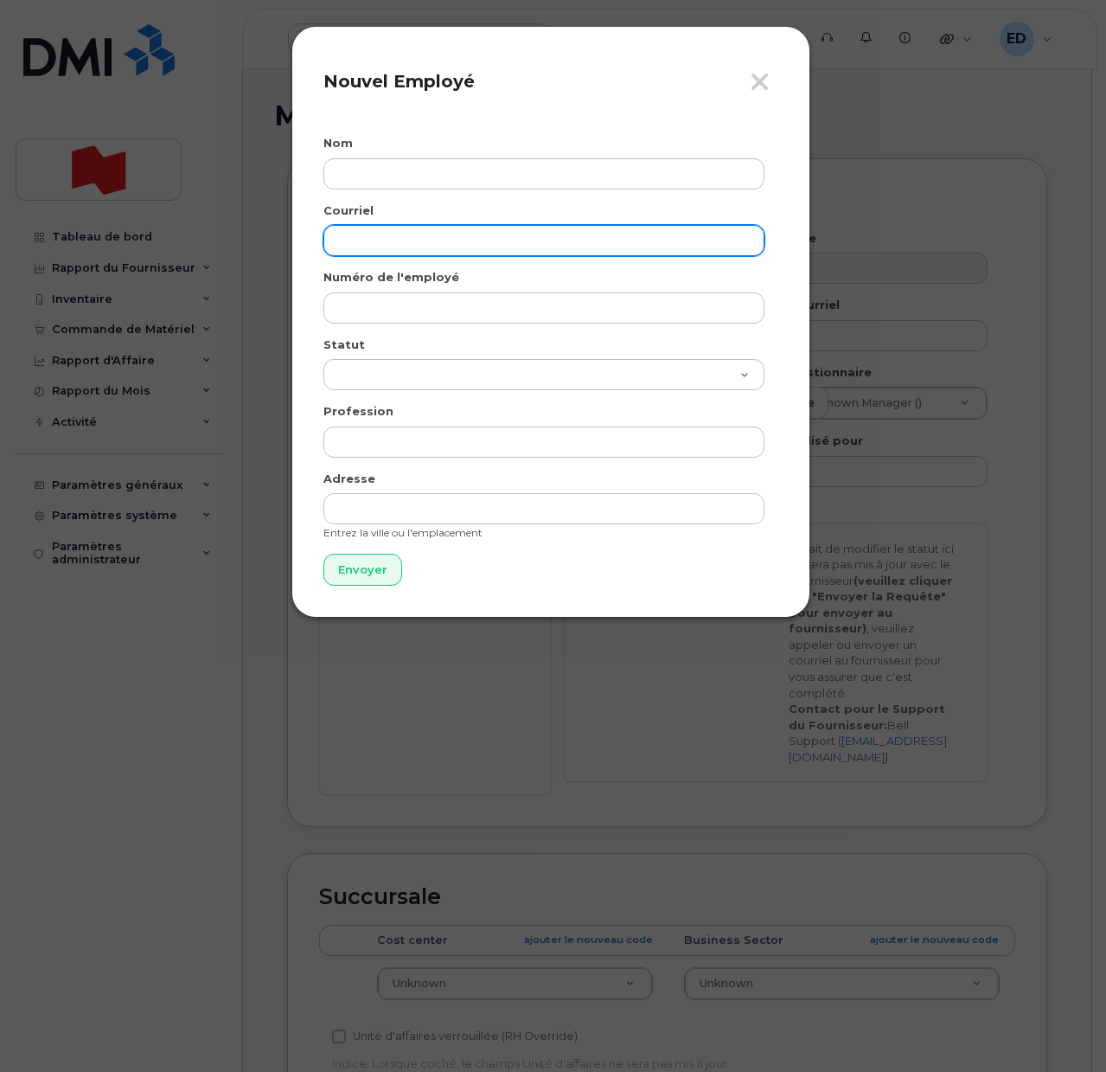
drag, startPoint x: 367, startPoint y: 240, endPoint x: 360, endPoint y: 257, distance: 17.8
click at [367, 240] on input "email" at bounding box center [544, 240] width 441 height 31
paste input "[PERSON_NAME][EMAIL_ADDRESS][PERSON_NAME][DOMAIN_NAME]"
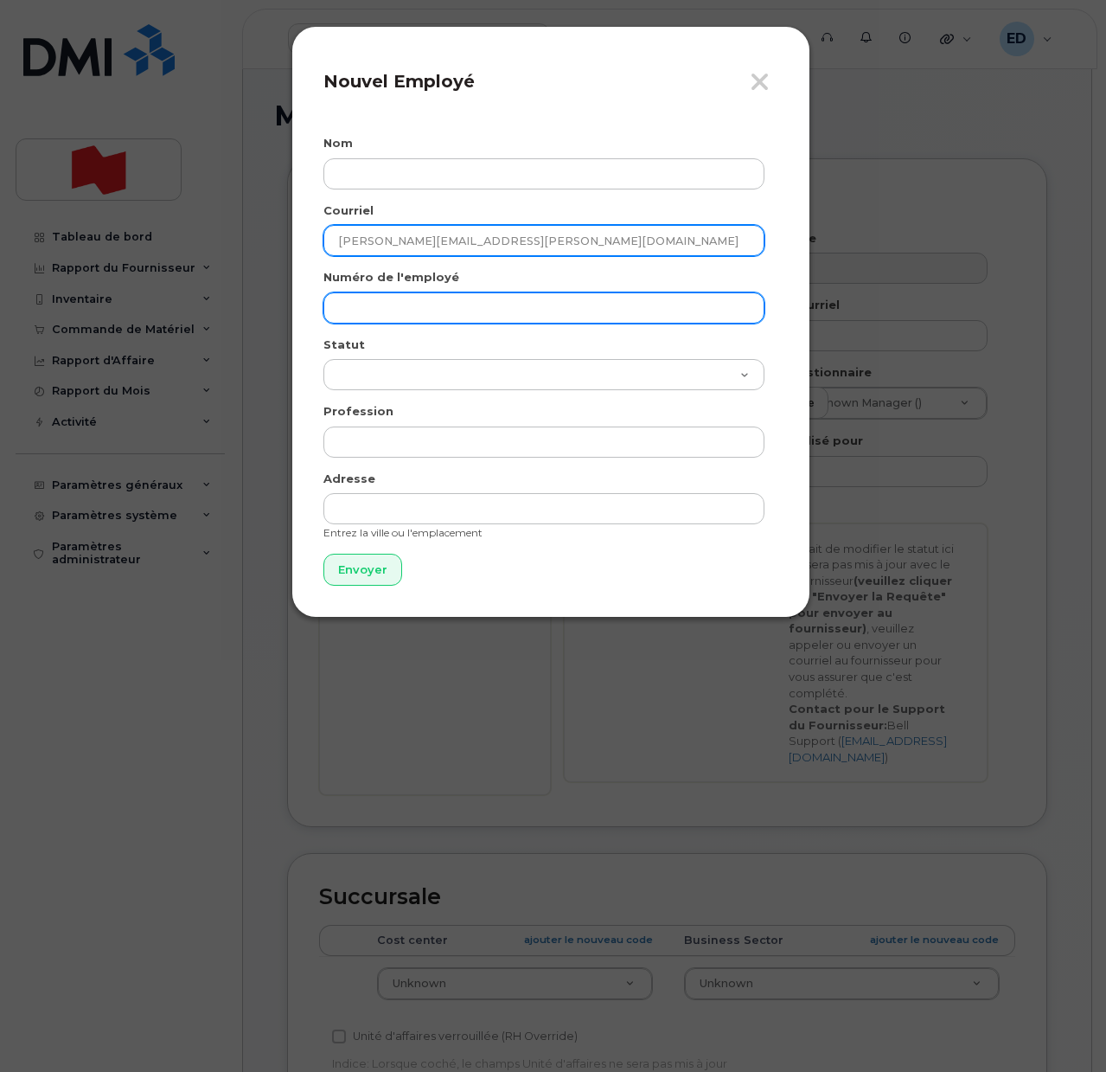
type input "[PERSON_NAME][EMAIL_ADDRESS][PERSON_NAME][DOMAIN_NAME]"
click at [358, 293] on input "text" at bounding box center [544, 307] width 441 height 31
paste input "[PERSON_NAME][EMAIL_ADDRESS][PERSON_NAME][DOMAIN_NAME]"
type input "[PERSON_NAME][EMAIL_ADDRESS][PERSON_NAME][DOMAIN_NAME]"
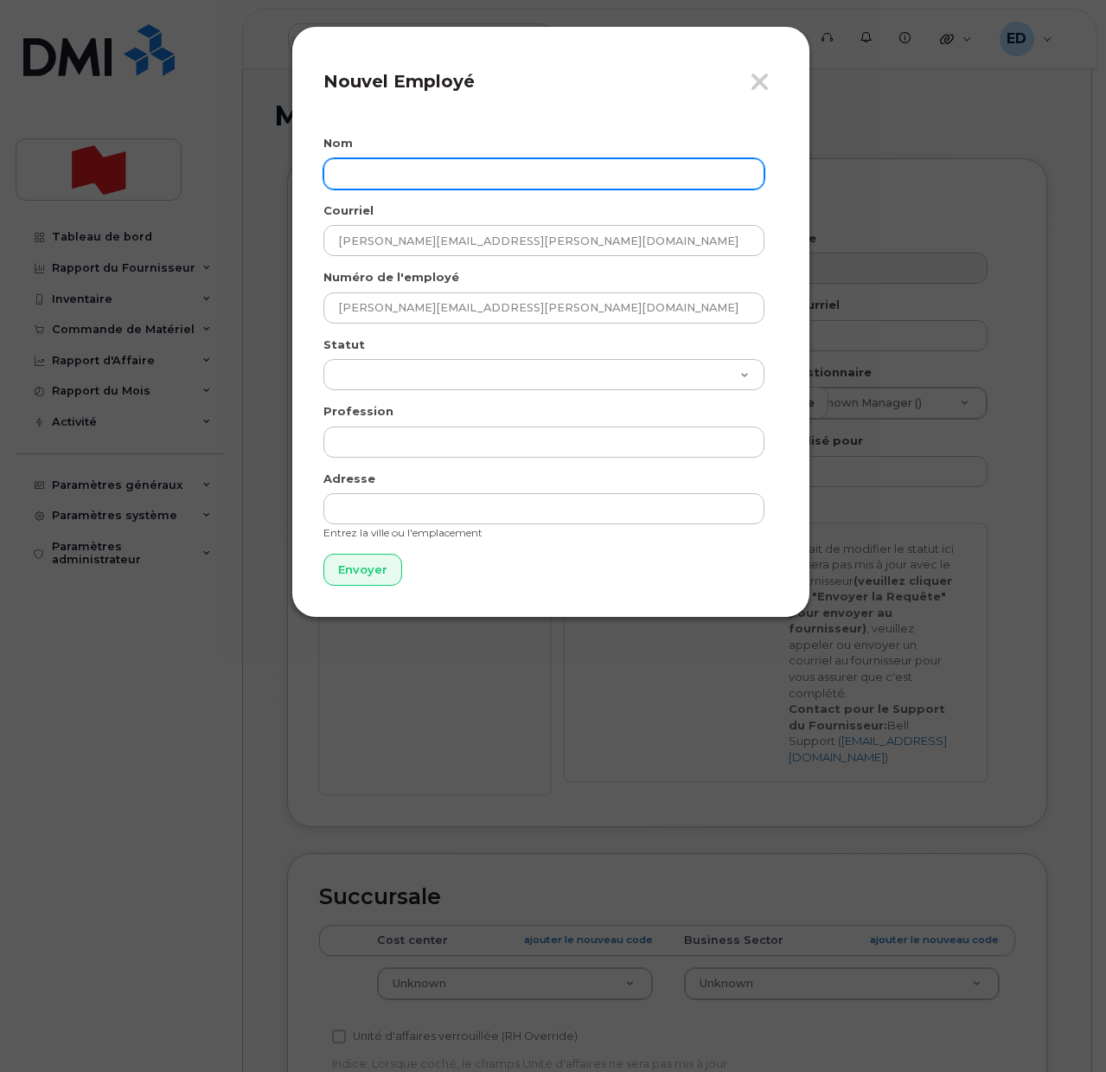
click at [388, 158] on input "text" at bounding box center [544, 173] width 441 height 31
paste input "[PERSON_NAME]"
type input "[PERSON_NAME]"
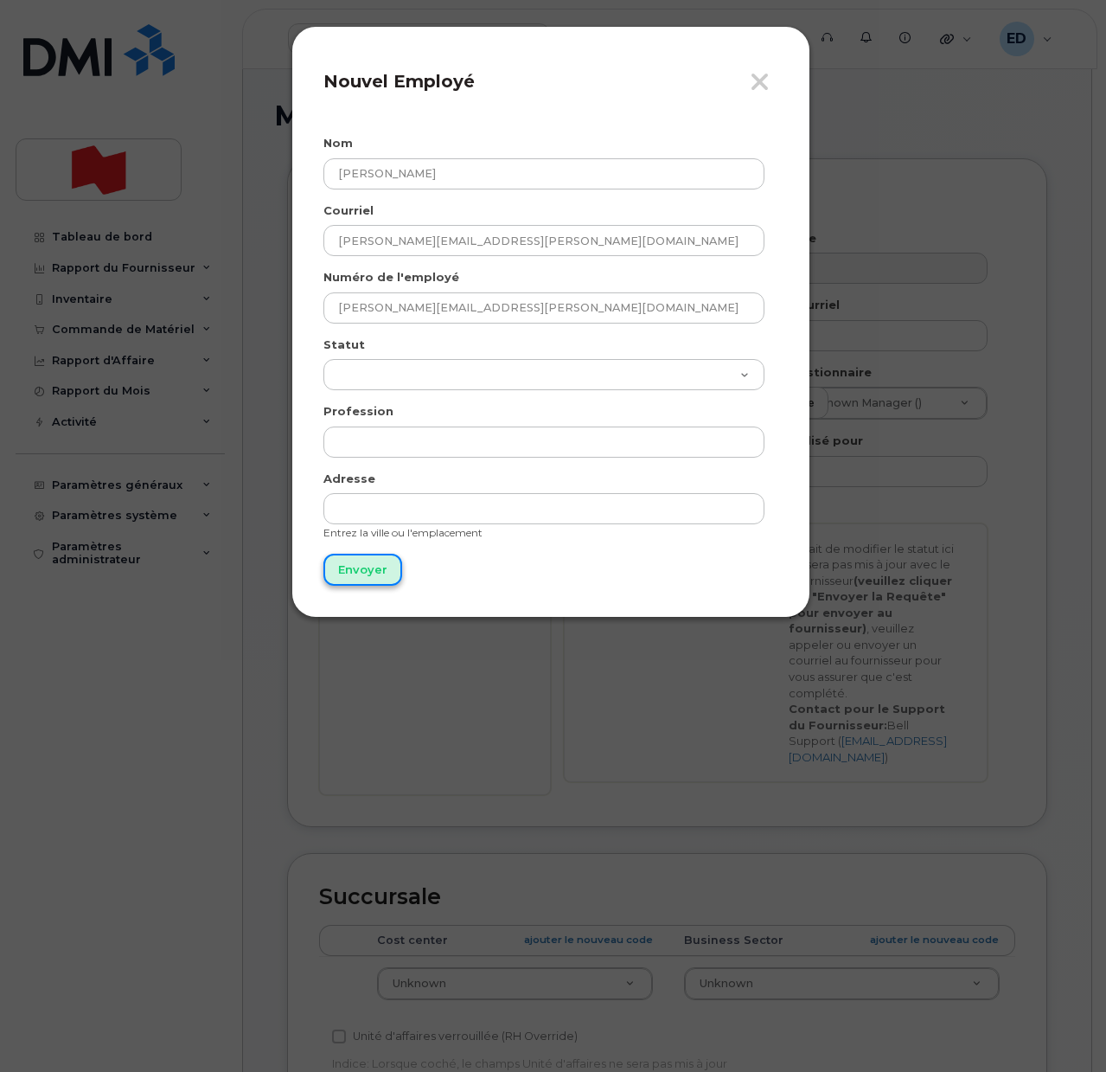
click at [374, 561] on input "Envoyer" at bounding box center [363, 570] width 79 height 32
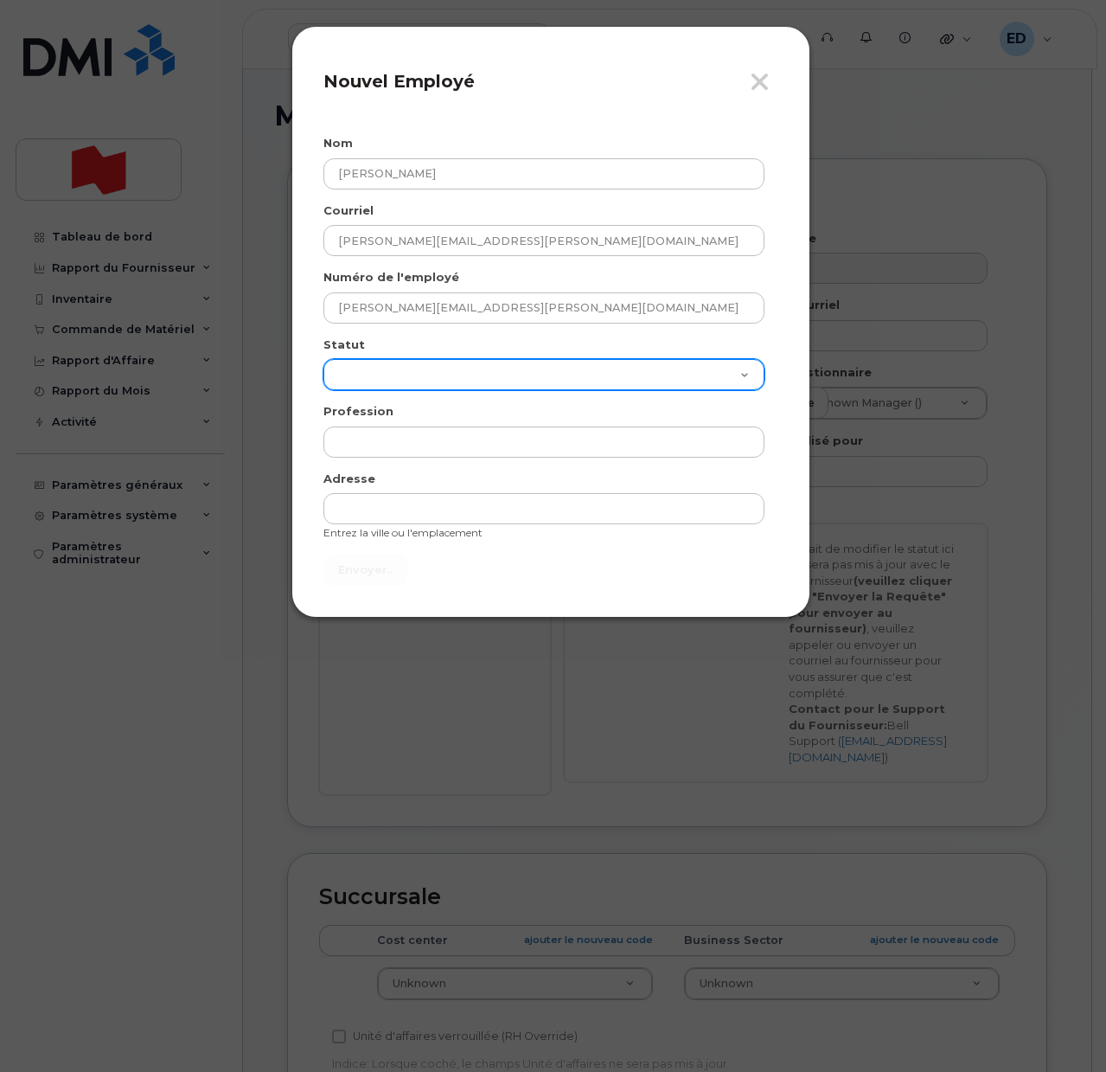
type input "Envoyer"
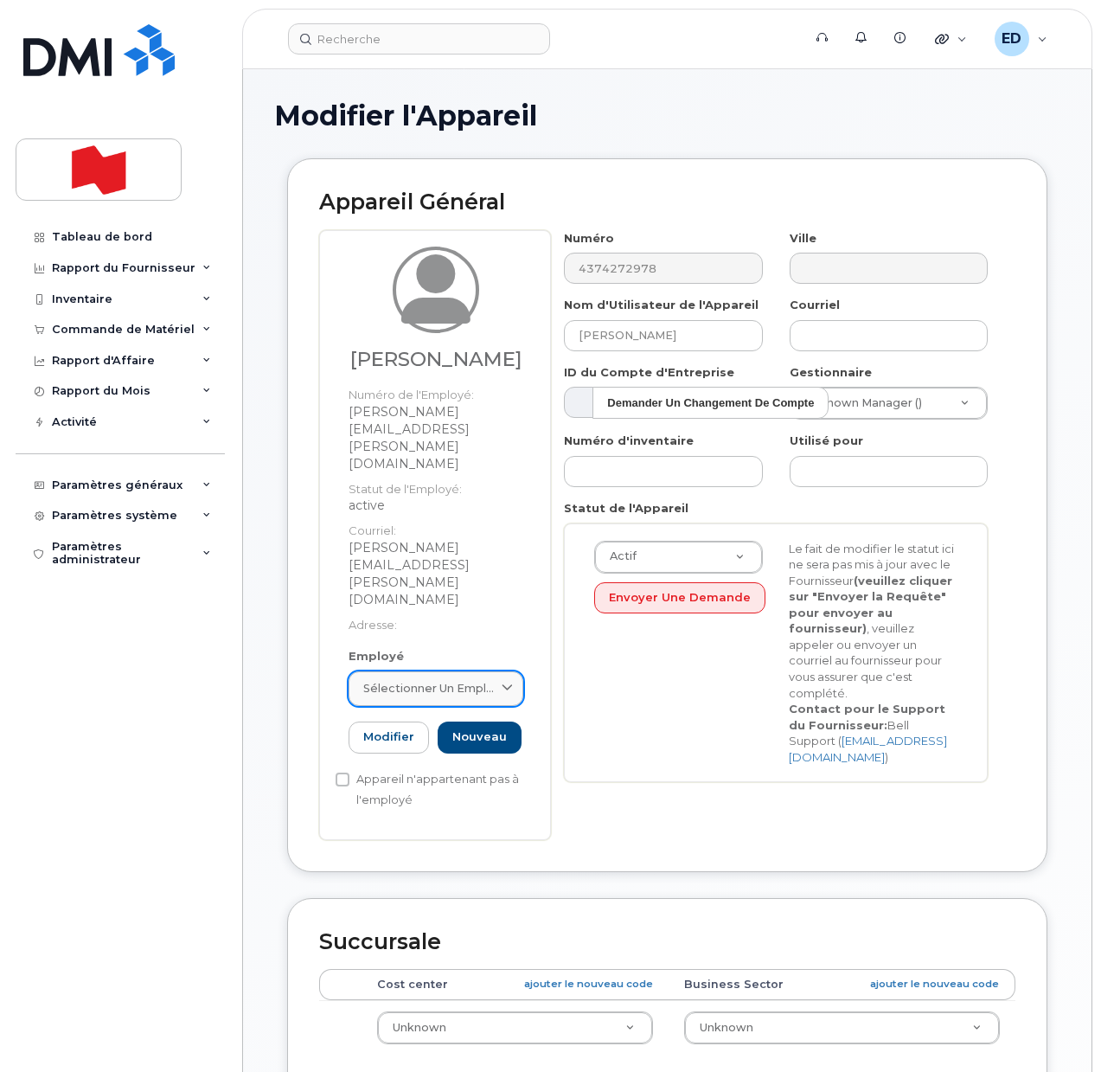
click at [497, 680] on div "Sélectionner un employé" at bounding box center [435, 688] width 145 height 16
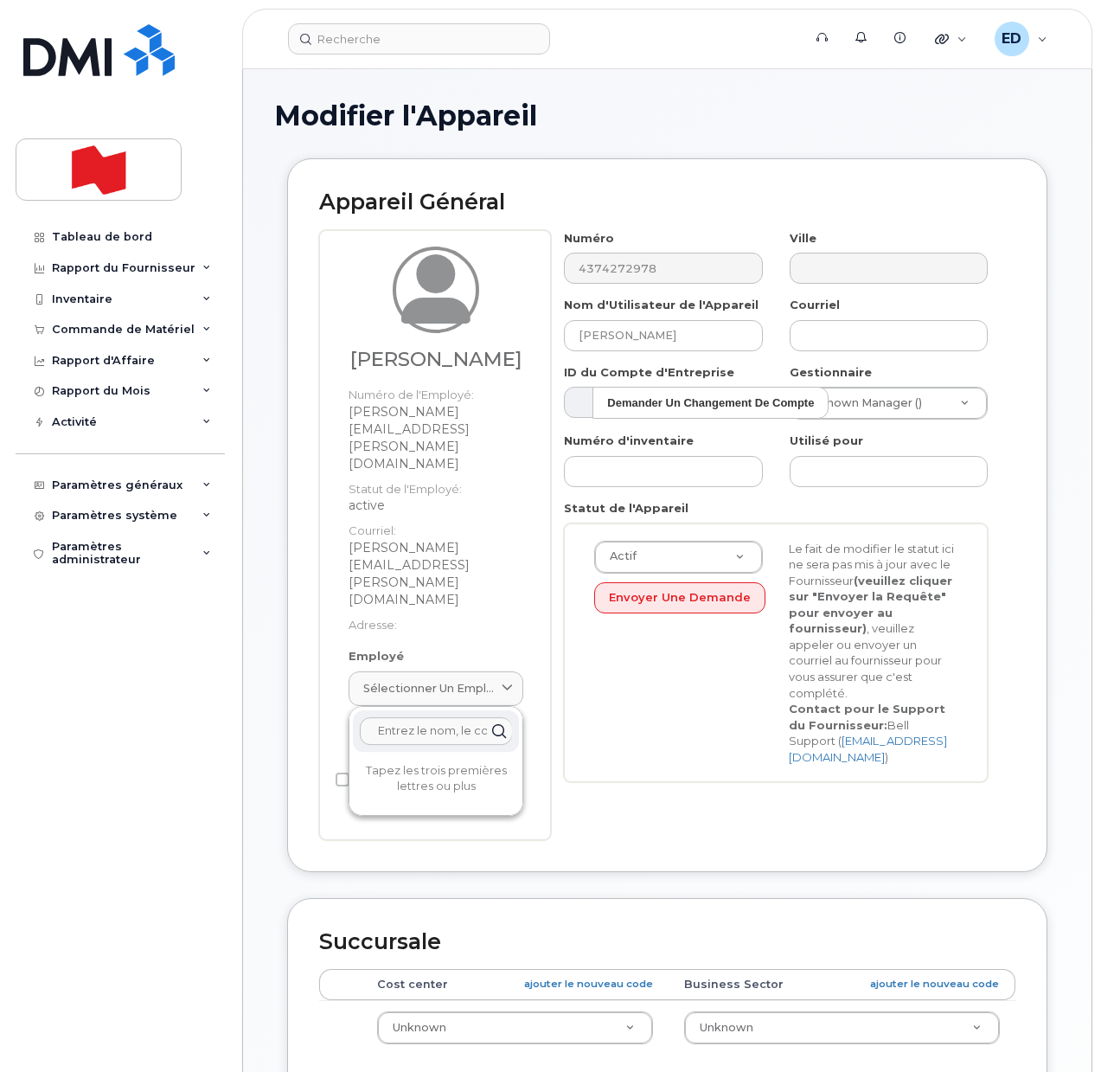
paste input "[PERSON_NAME]"
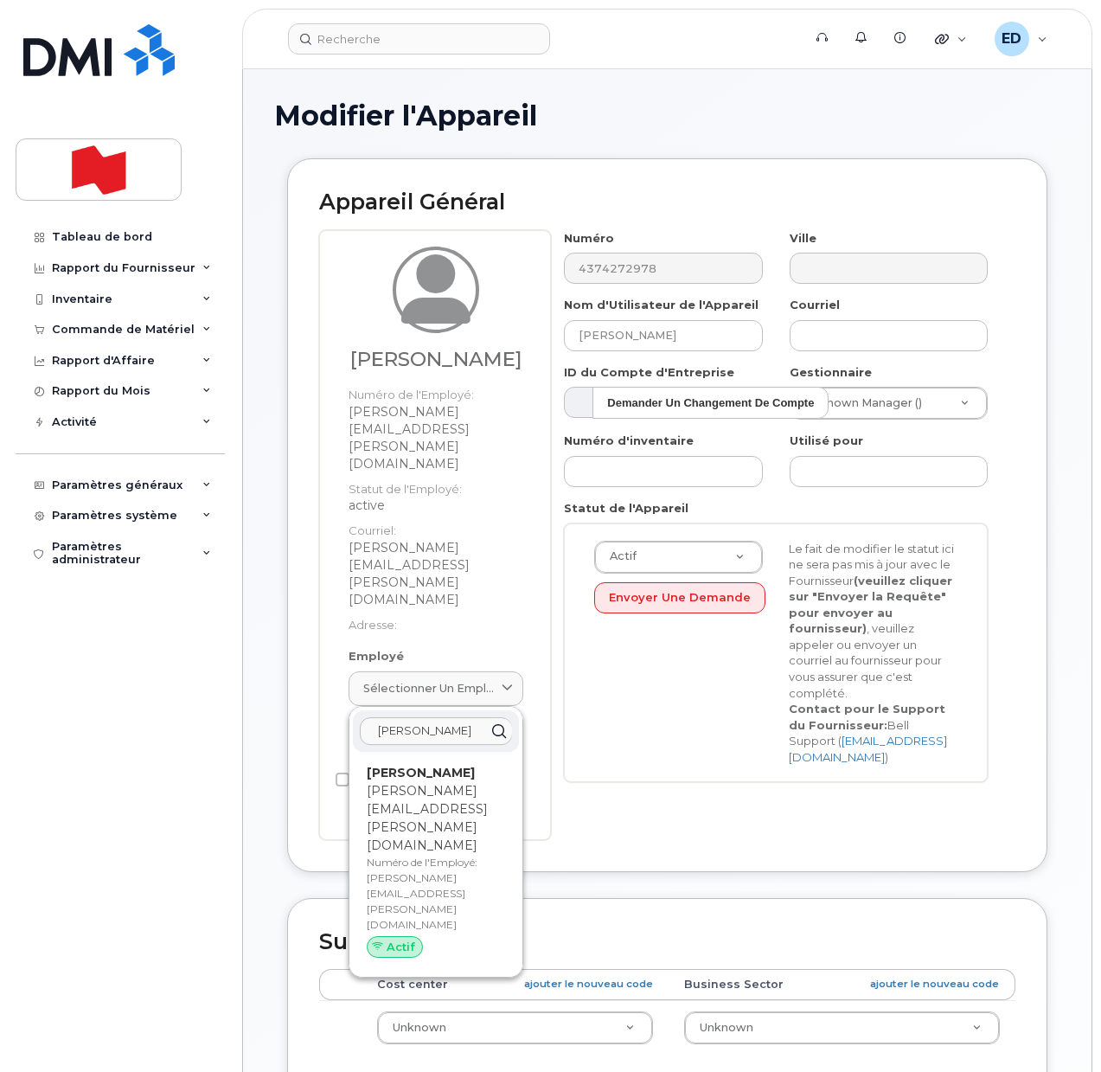
type input "[PERSON_NAME]"
click at [397, 782] on p "[PERSON_NAME][EMAIL_ADDRESS][PERSON_NAME][DOMAIN_NAME]" at bounding box center [436, 818] width 138 height 73
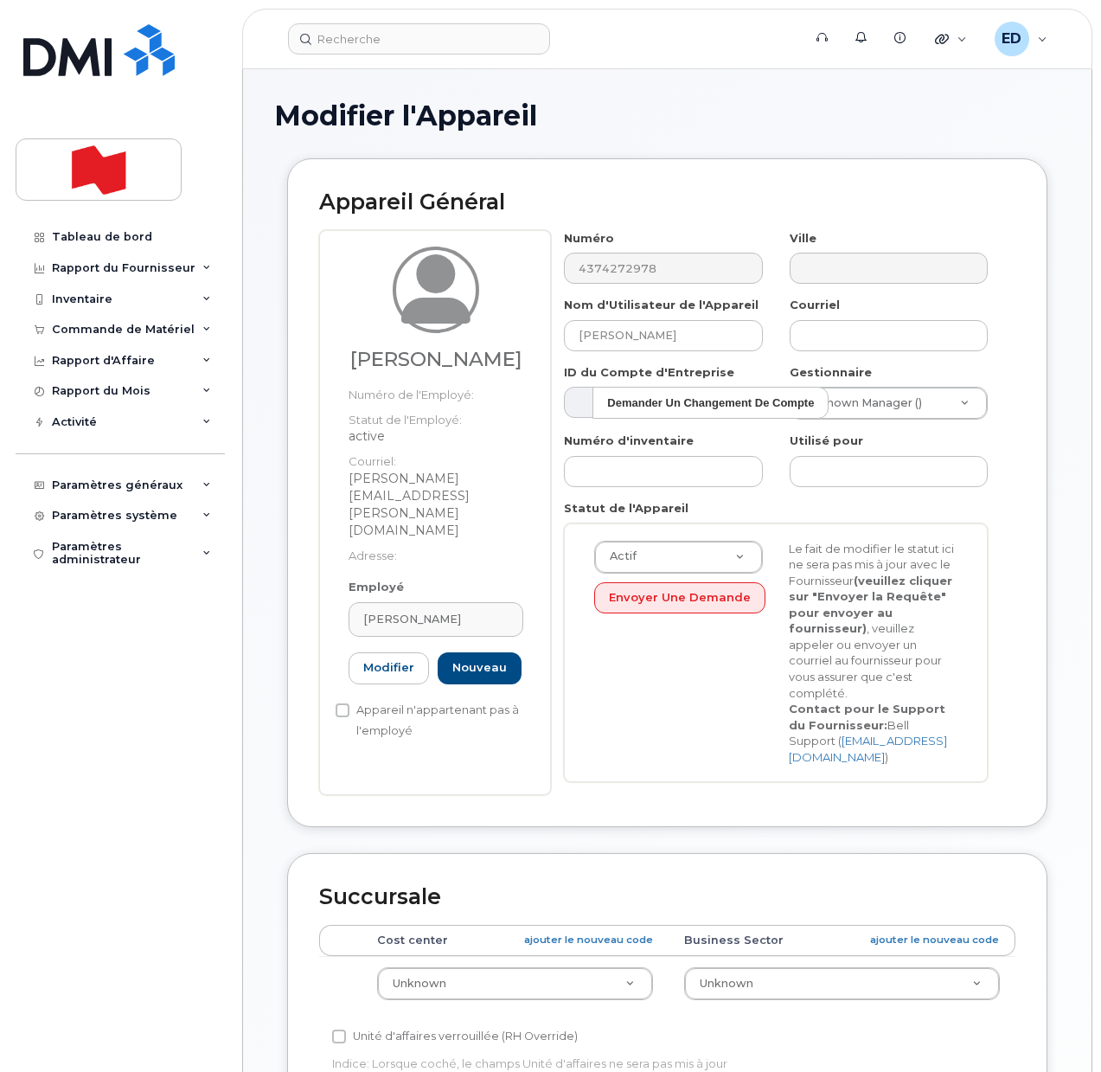
type input "[PERSON_NAME][EMAIL_ADDRESS][PERSON_NAME][DOMAIN_NAME]"
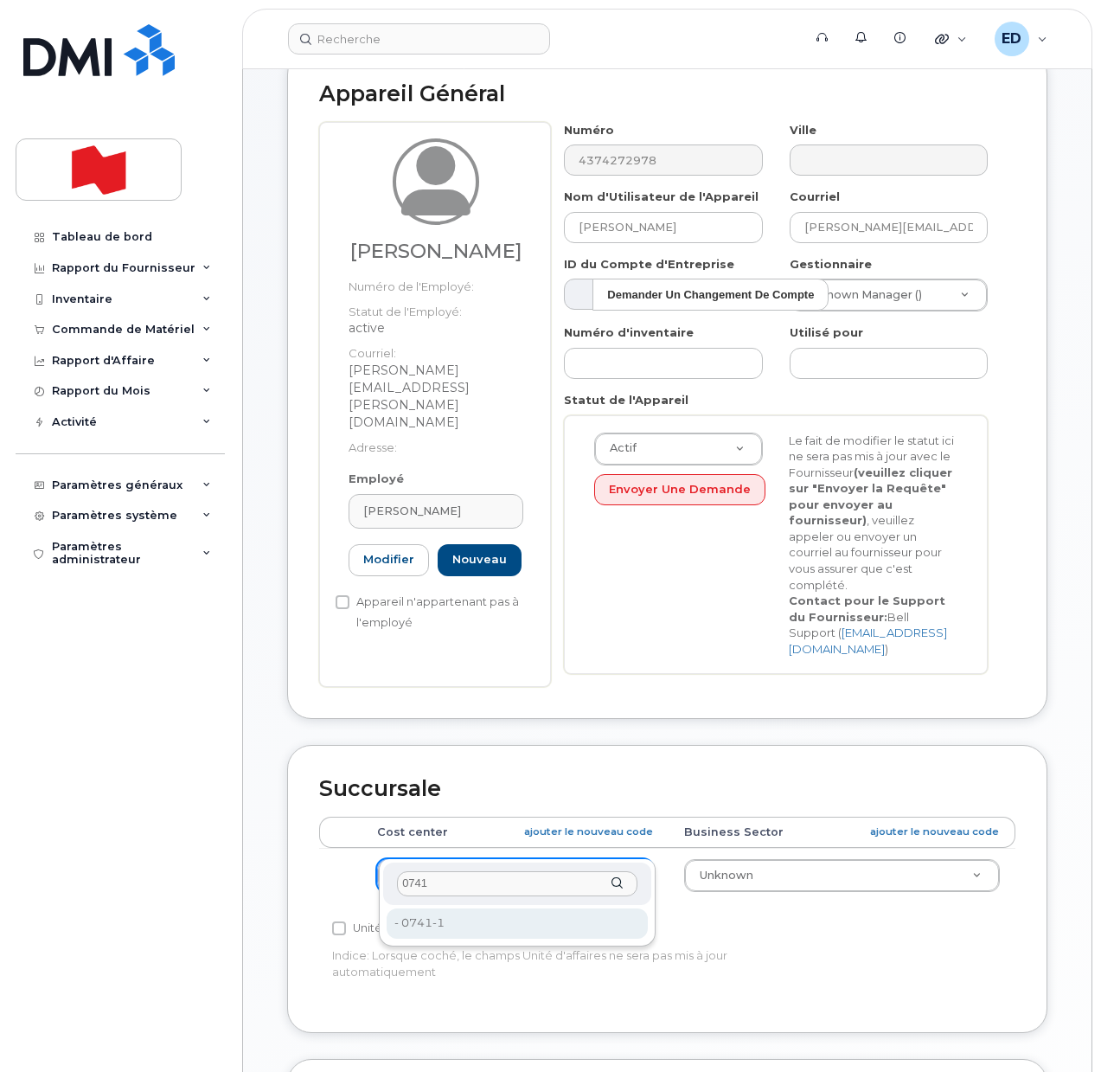
type input "0741"
type input "22916800"
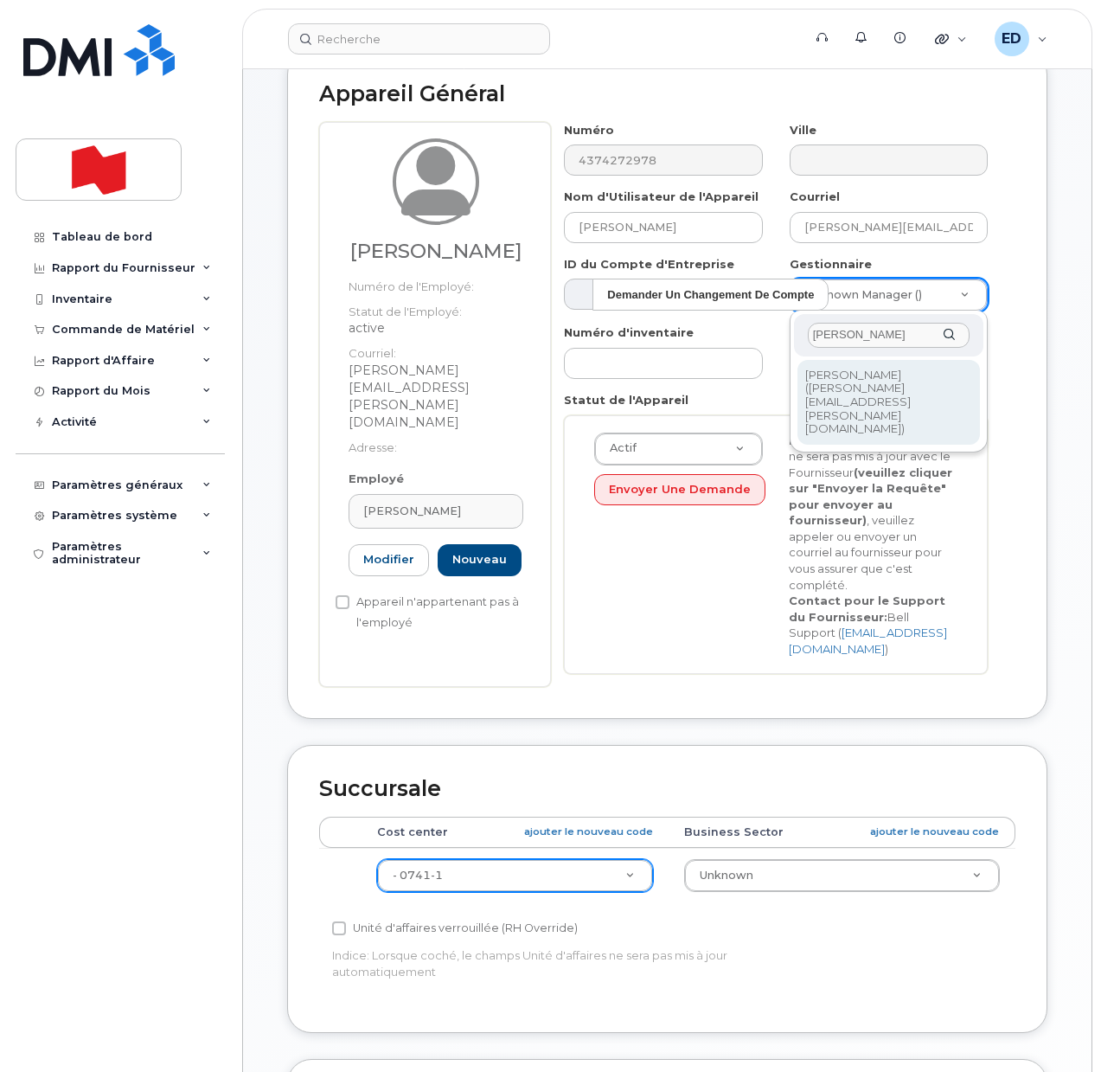
type input "[PERSON_NAME]"
type input "1958894"
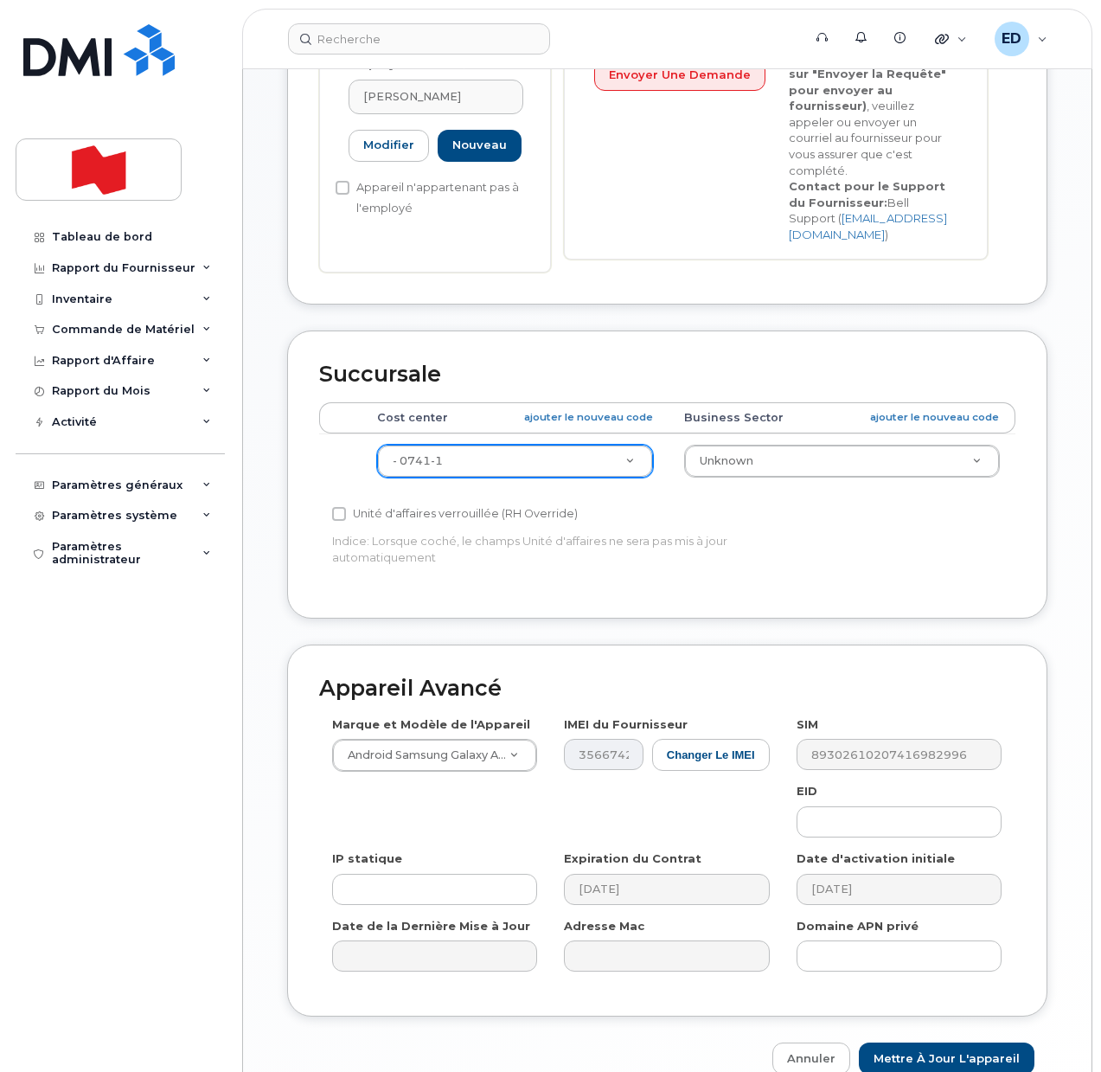
scroll to position [593, 0]
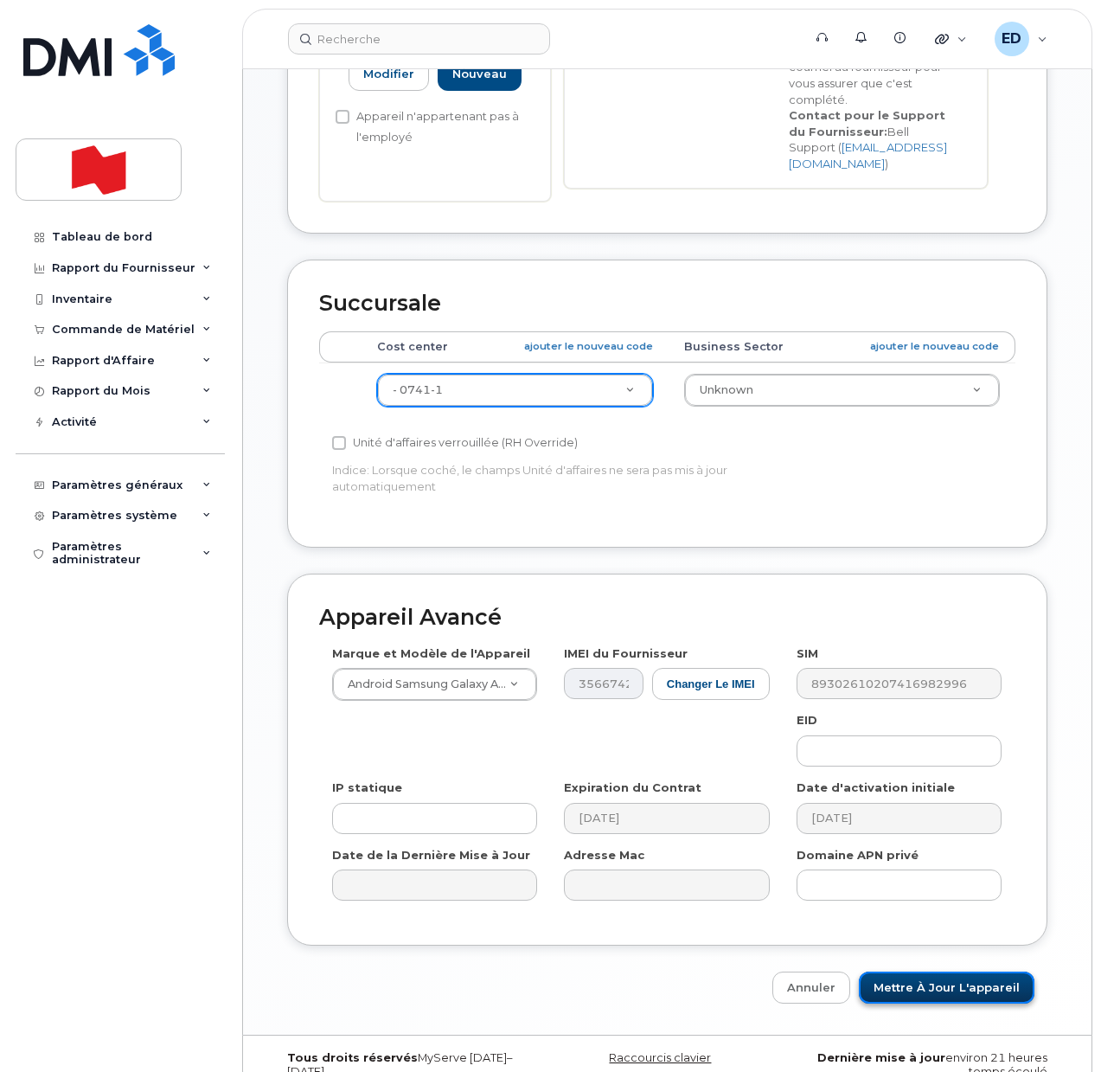
drag, startPoint x: 926, startPoint y: 952, endPoint x: 969, endPoint y: 970, distance: 46.9
click at [926, 971] on input "Mettre à jour l'appareil" at bounding box center [947, 987] width 176 height 32
type input "Sauvegarde..."
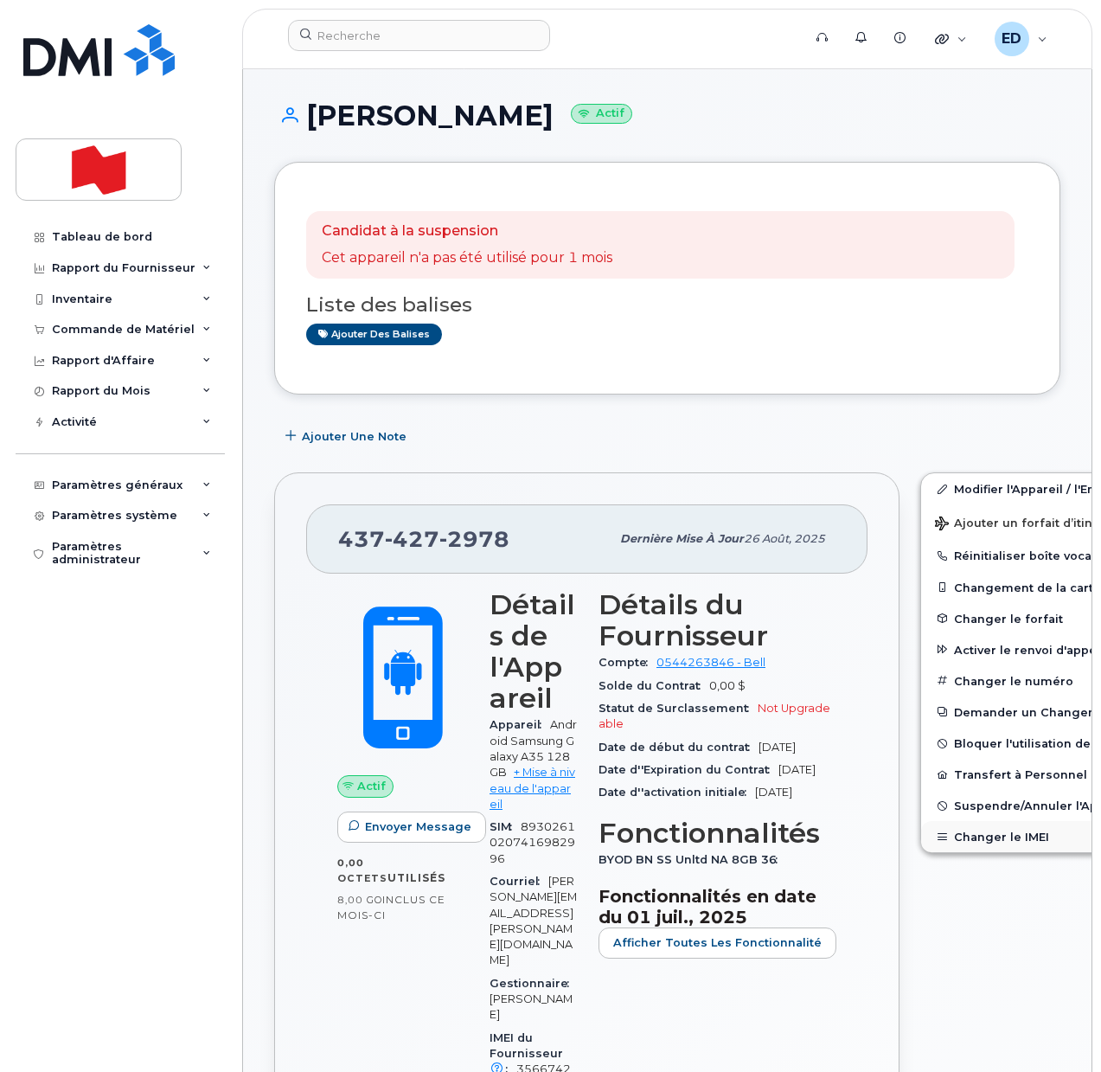
click at [945, 836] on button "Changer le IMEI" at bounding box center [1055, 836] width 268 height 31
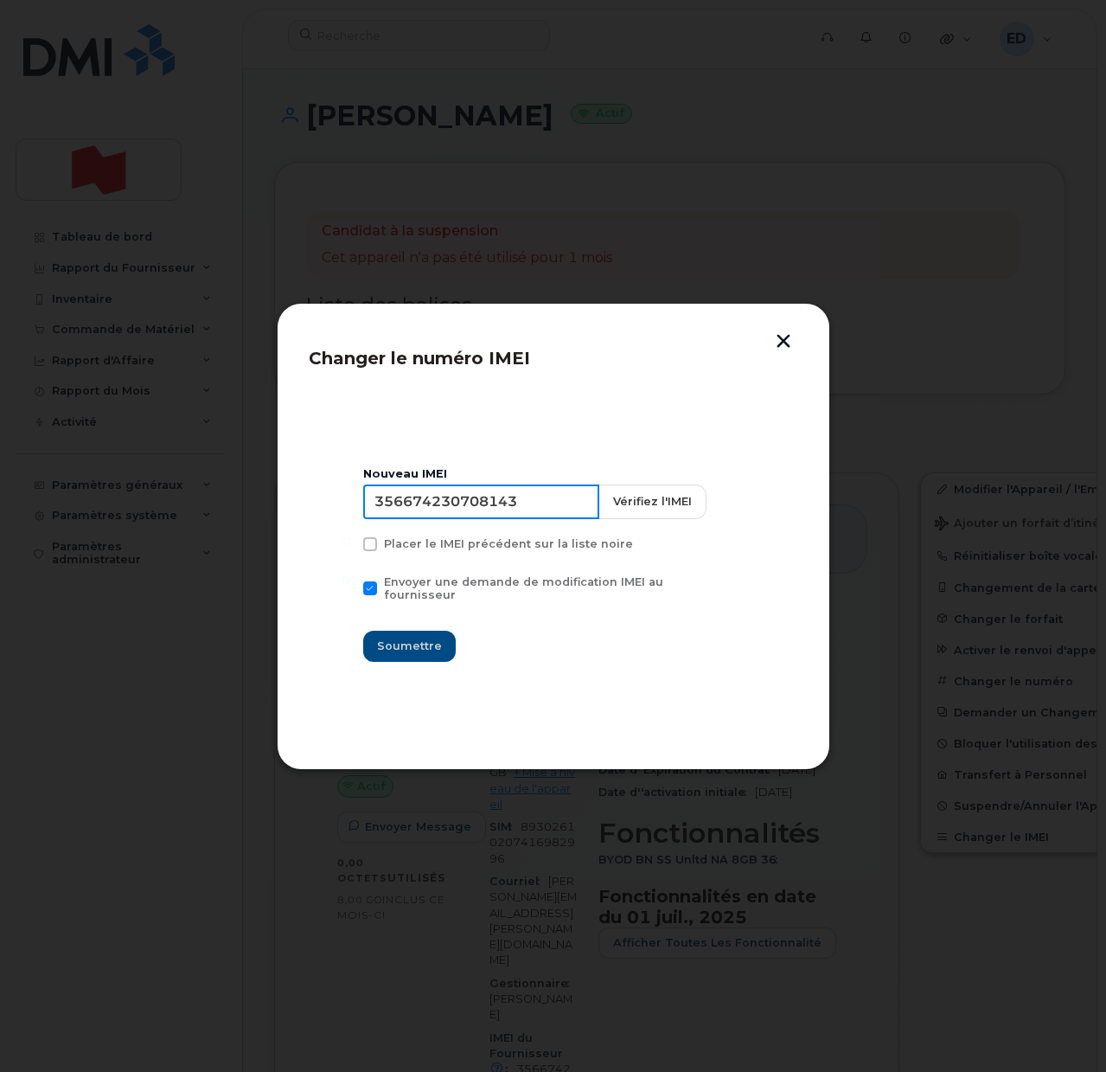
click at [490, 519] on input "356674230708143" at bounding box center [481, 501] width 236 height 35
type input "353927601454512"
click at [400, 644] on span "Soumettre" at bounding box center [409, 646] width 65 height 16
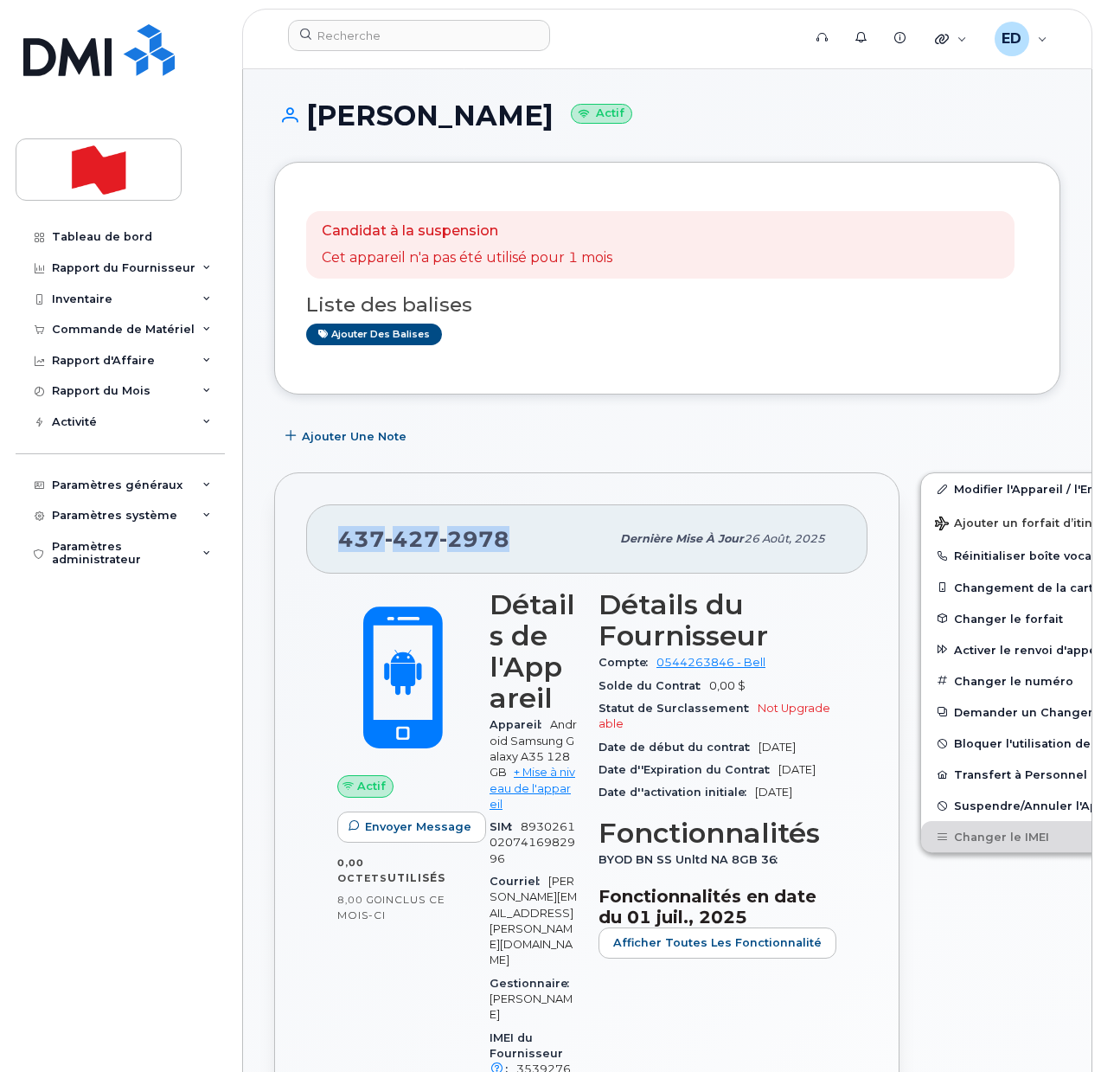
drag, startPoint x: 528, startPoint y: 544, endPoint x: 343, endPoint y: 546, distance: 184.3
click at [343, 546] on div "[PHONE_NUMBER]" at bounding box center [474, 539] width 272 height 36
copy span "[PHONE_NUMBER]"
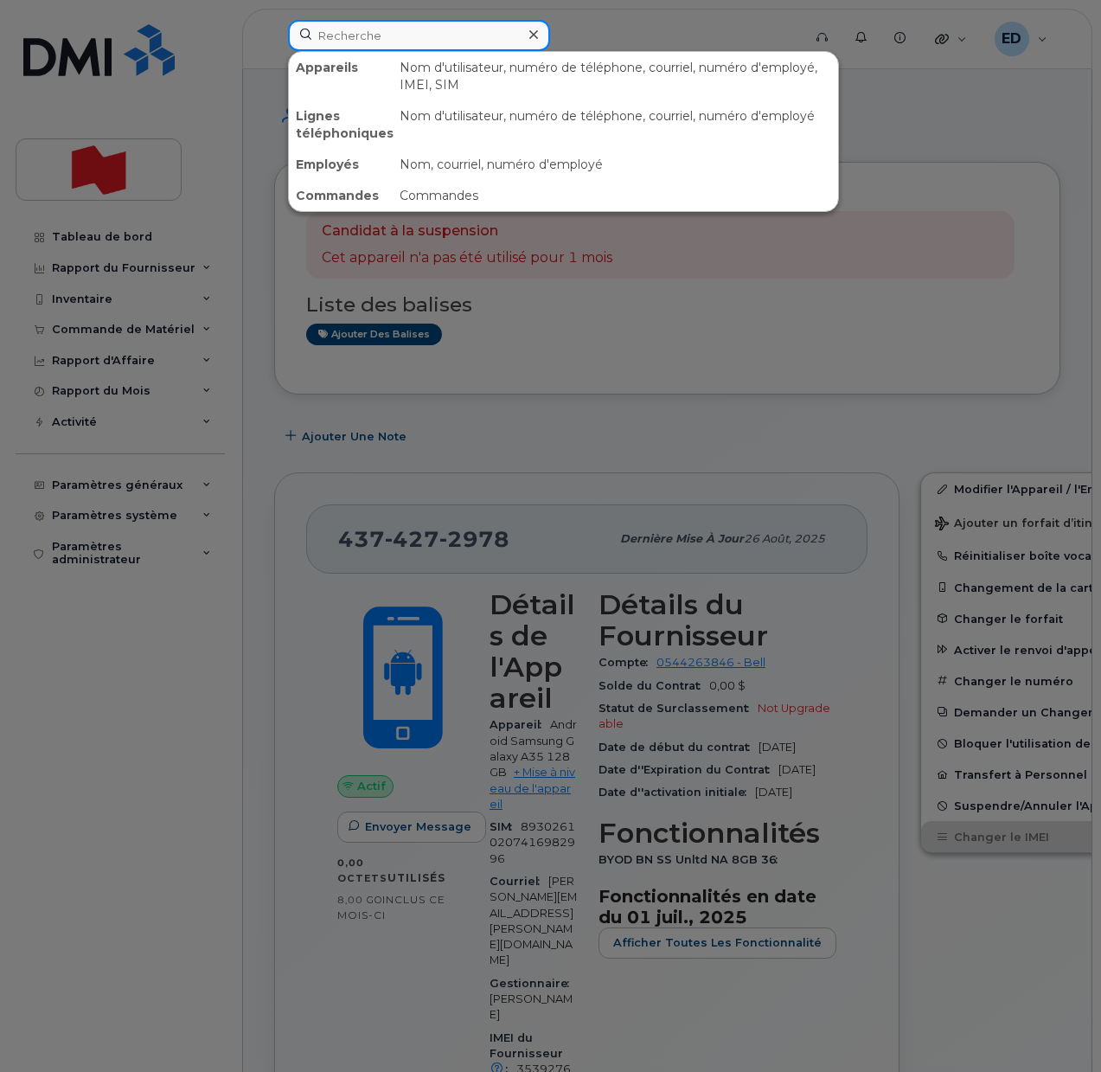
click at [372, 28] on input at bounding box center [419, 35] width 262 height 31
paste input "[PERSON_NAME]"
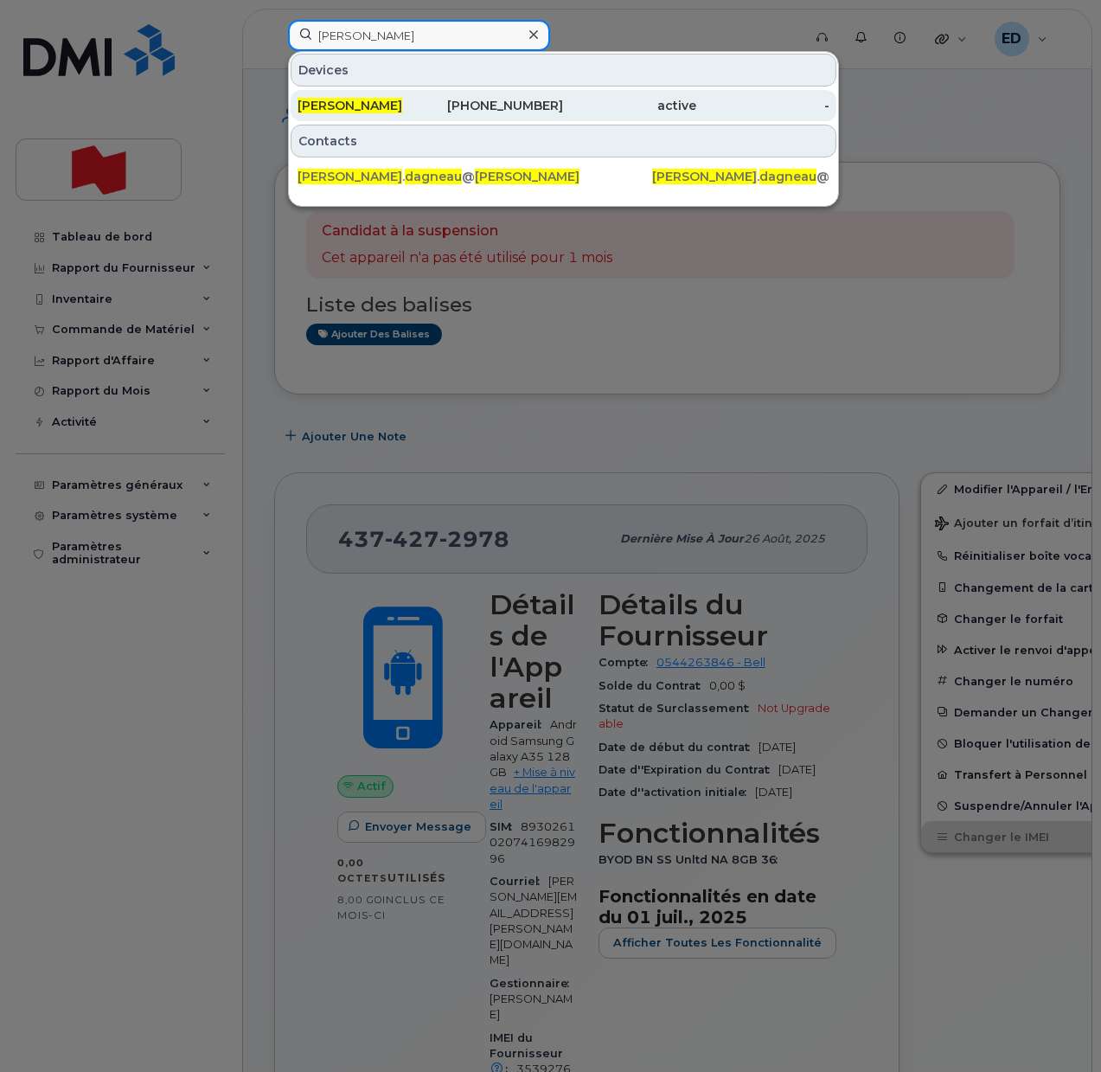
type input "[PERSON_NAME]"
click at [354, 105] on span "[PERSON_NAME]" at bounding box center [350, 106] width 105 height 16
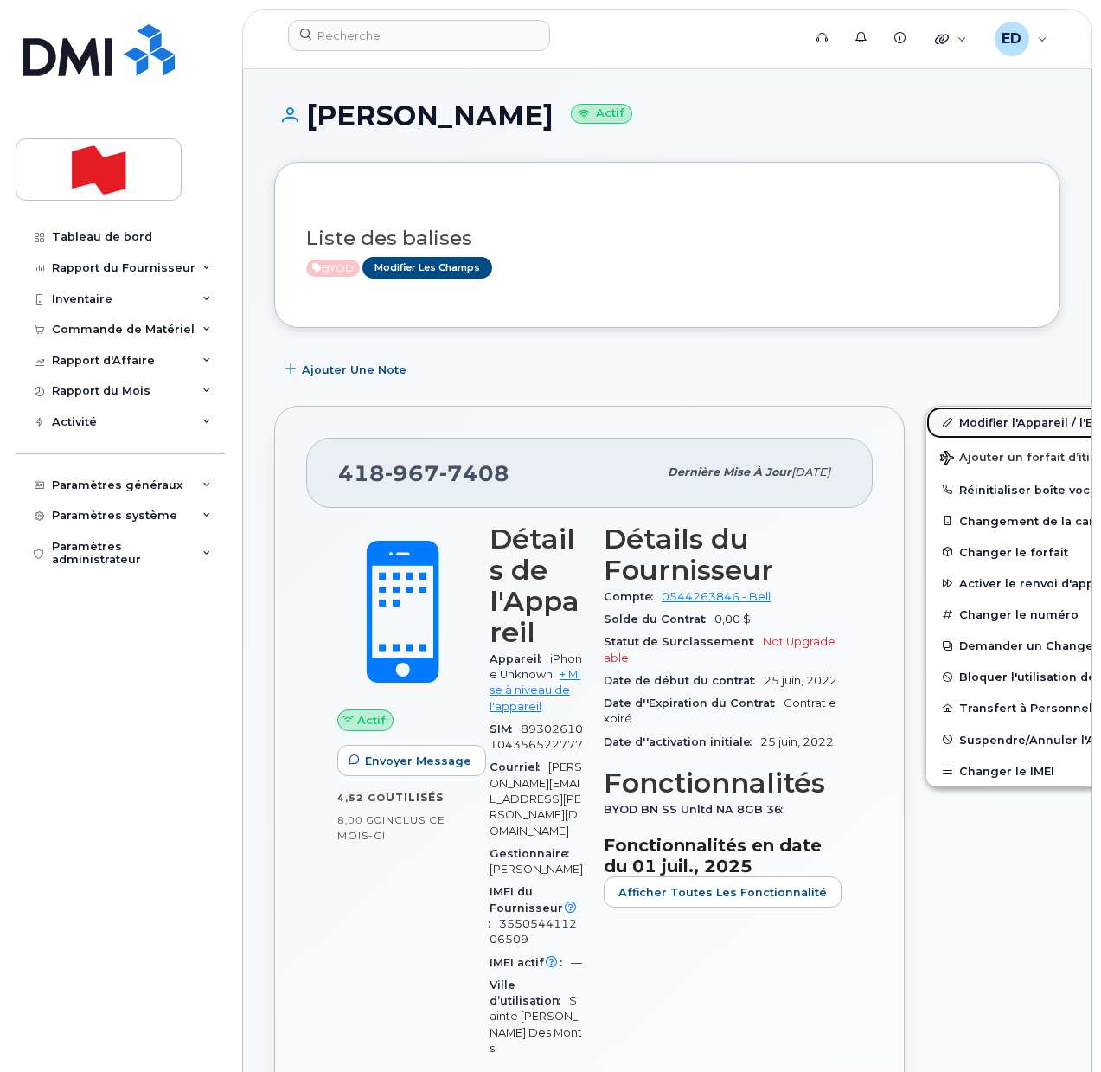
click at [945, 422] on link "Modifier l'Appareil / l'Employé" at bounding box center [1060, 422] width 268 height 31
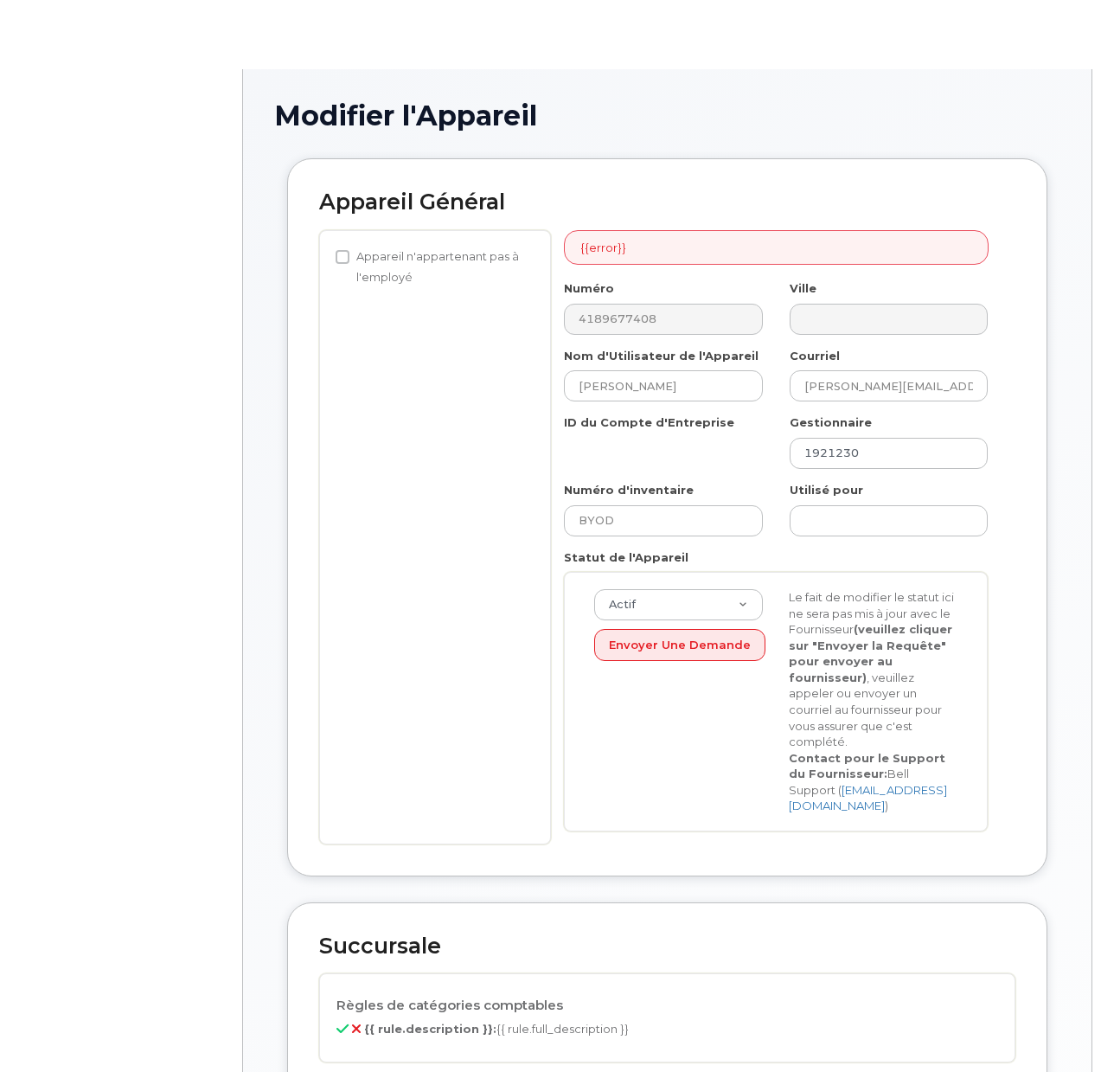
select select "22917077"
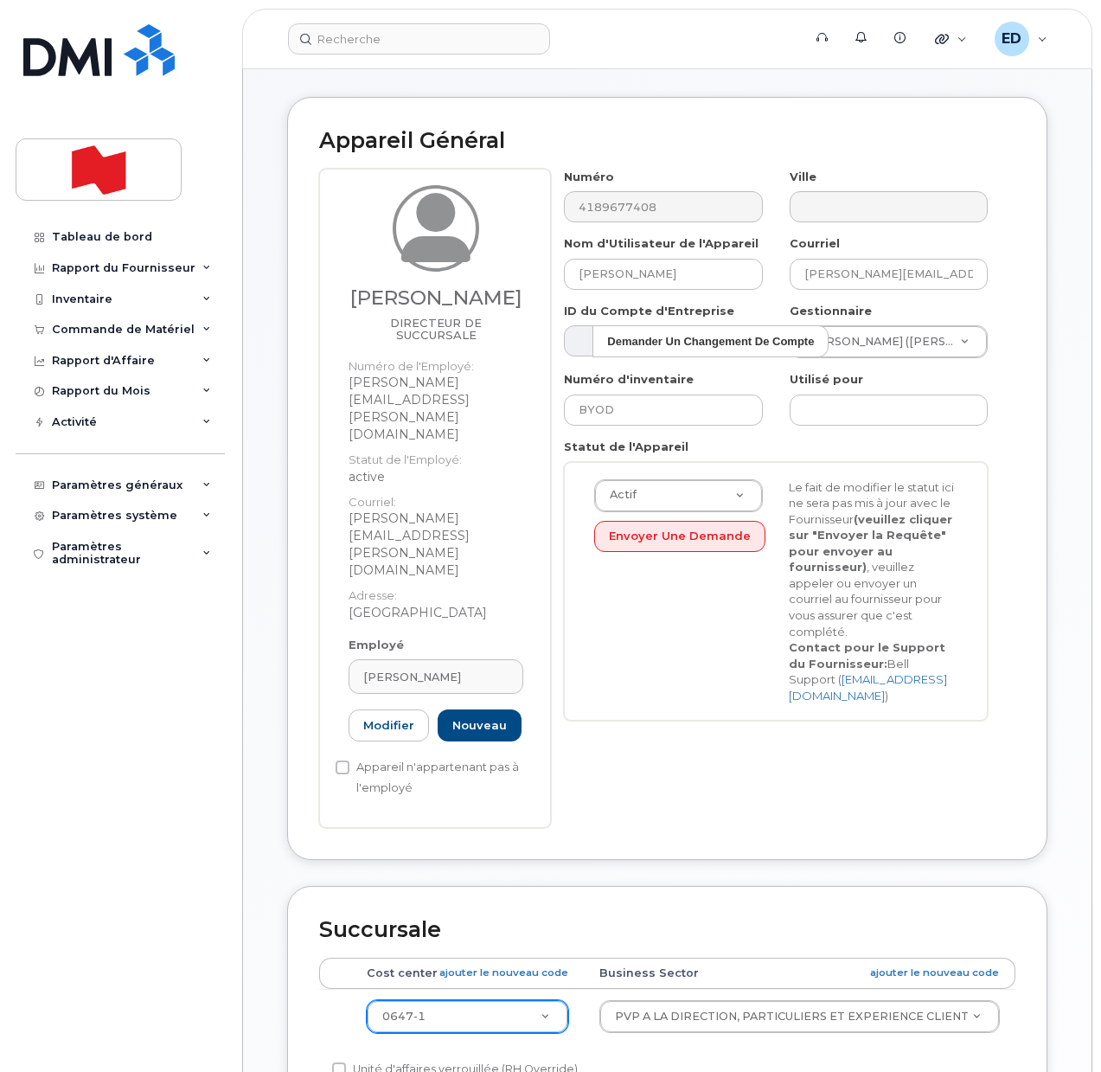
scroll to position [216, 0]
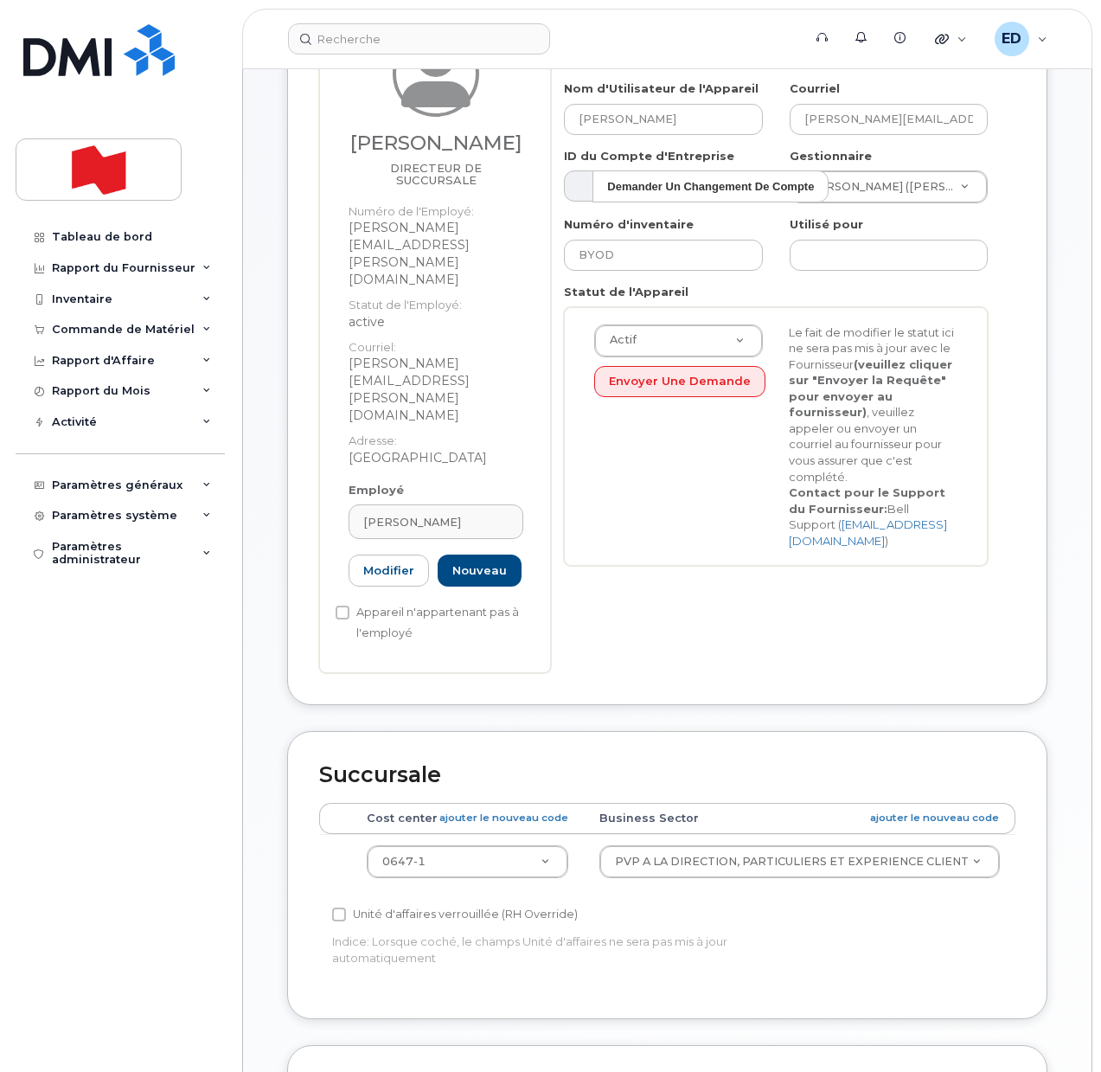
drag, startPoint x: 179, startPoint y: 750, endPoint x: 171, endPoint y: 775, distance: 26.3
click at [178, 750] on div "Tableau de bord Rapport du Fournisseur Facturation mensuelle Quotidiennes des D…" at bounding box center [123, 633] width 214 height 824
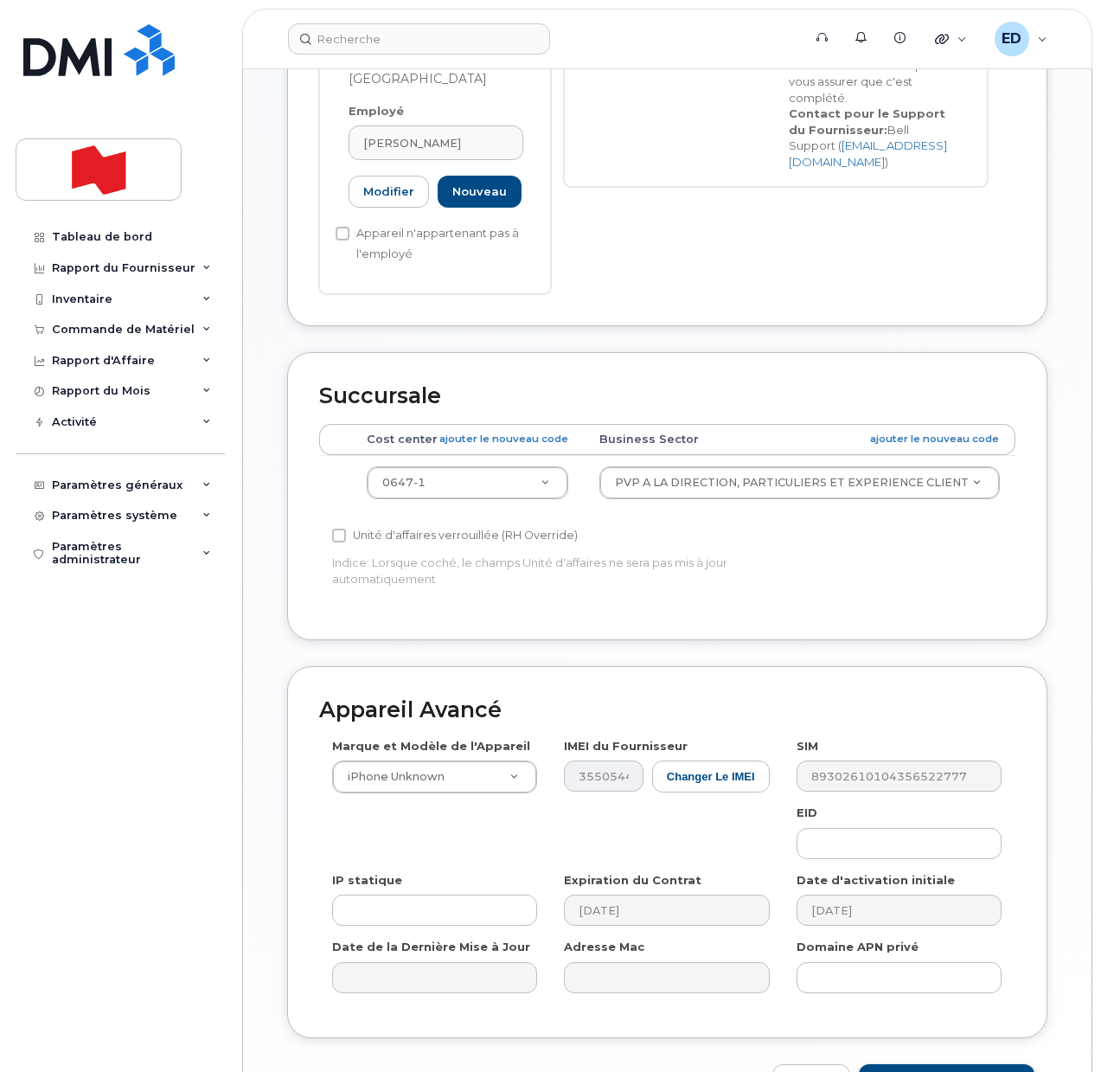
scroll to position [625, 0]
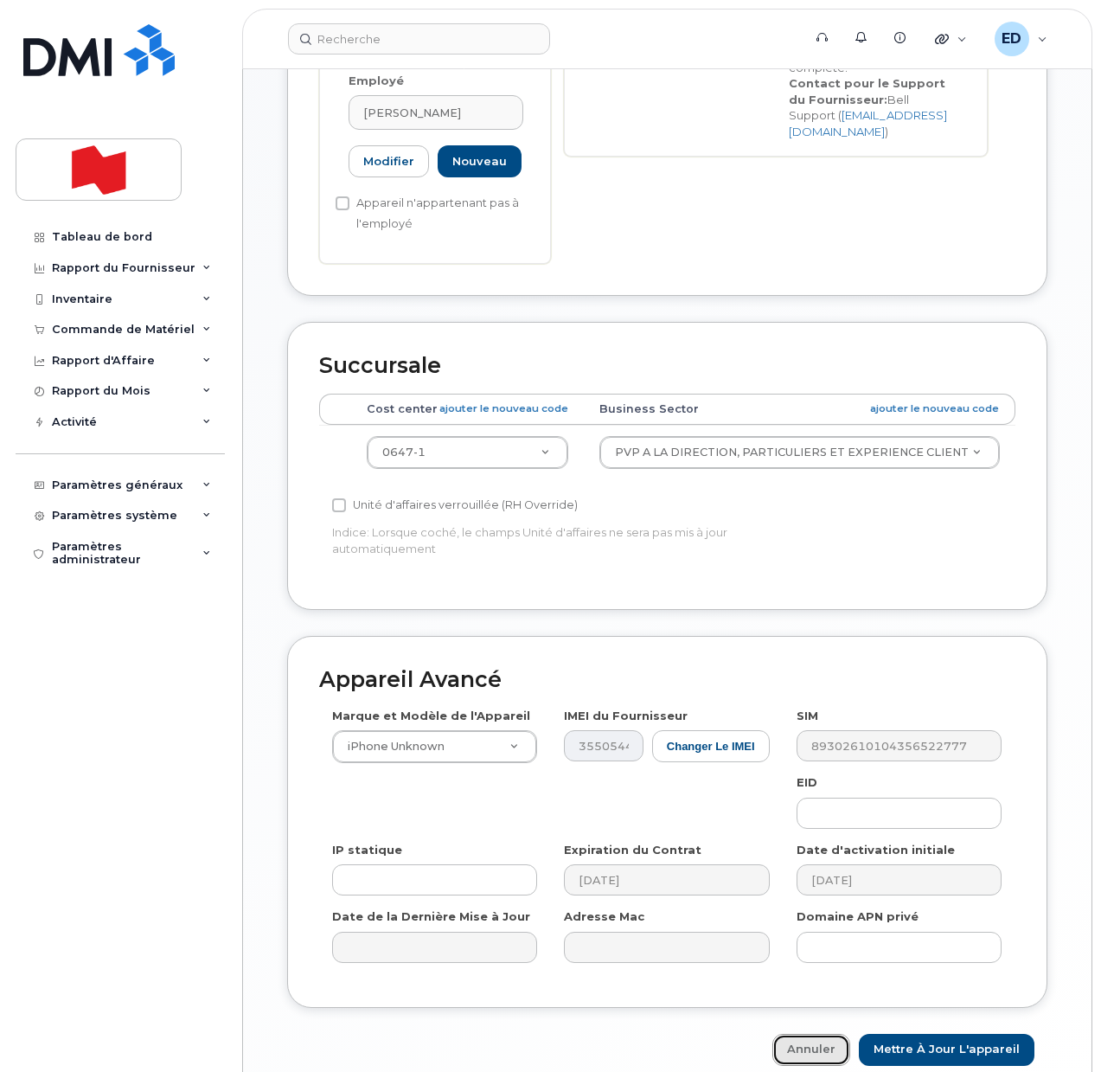
click at [839, 1034] on link "Annuler" at bounding box center [811, 1050] width 78 height 32
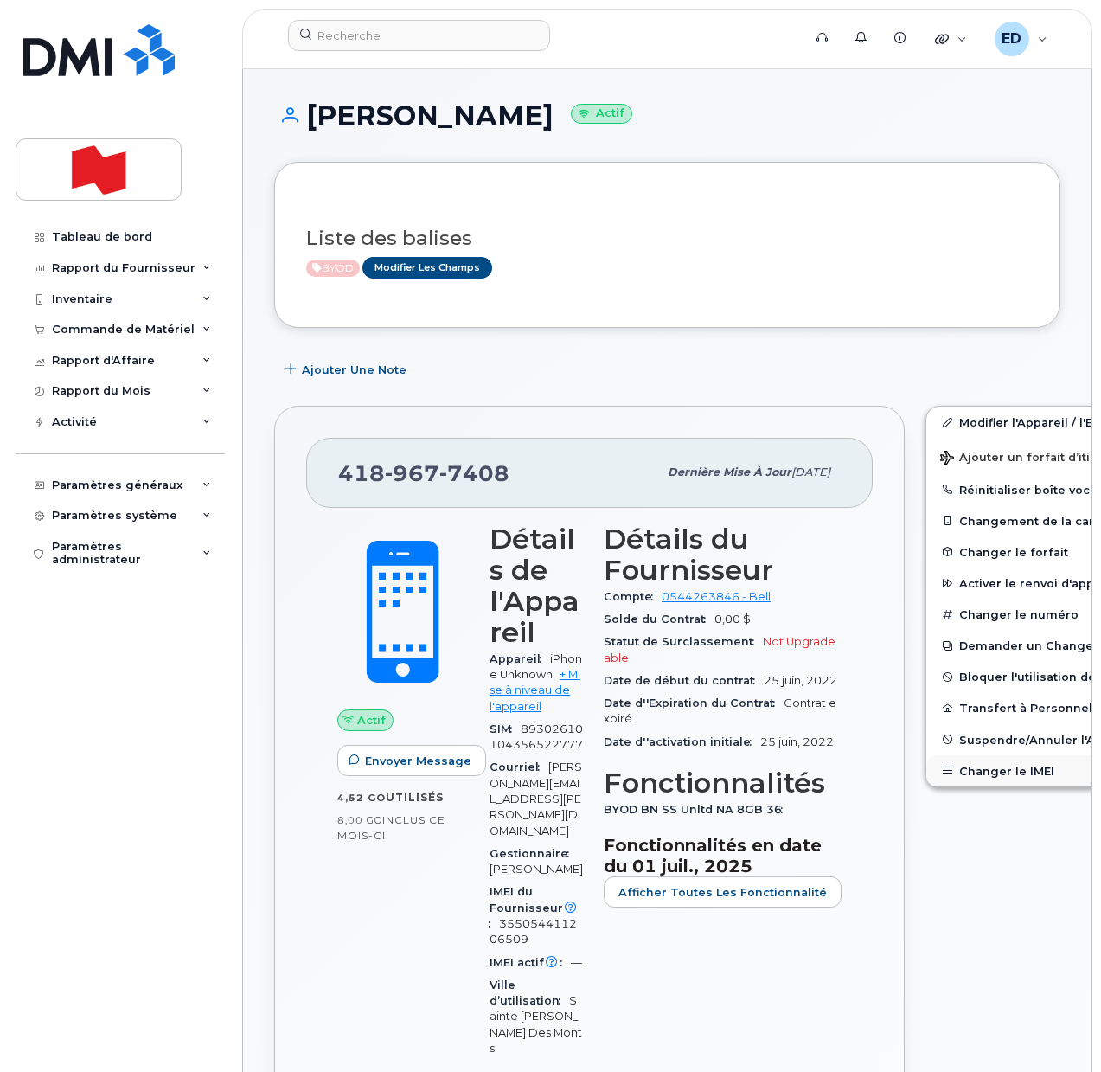
click at [948, 767] on button "Changer le IMEI" at bounding box center [1060, 770] width 268 height 31
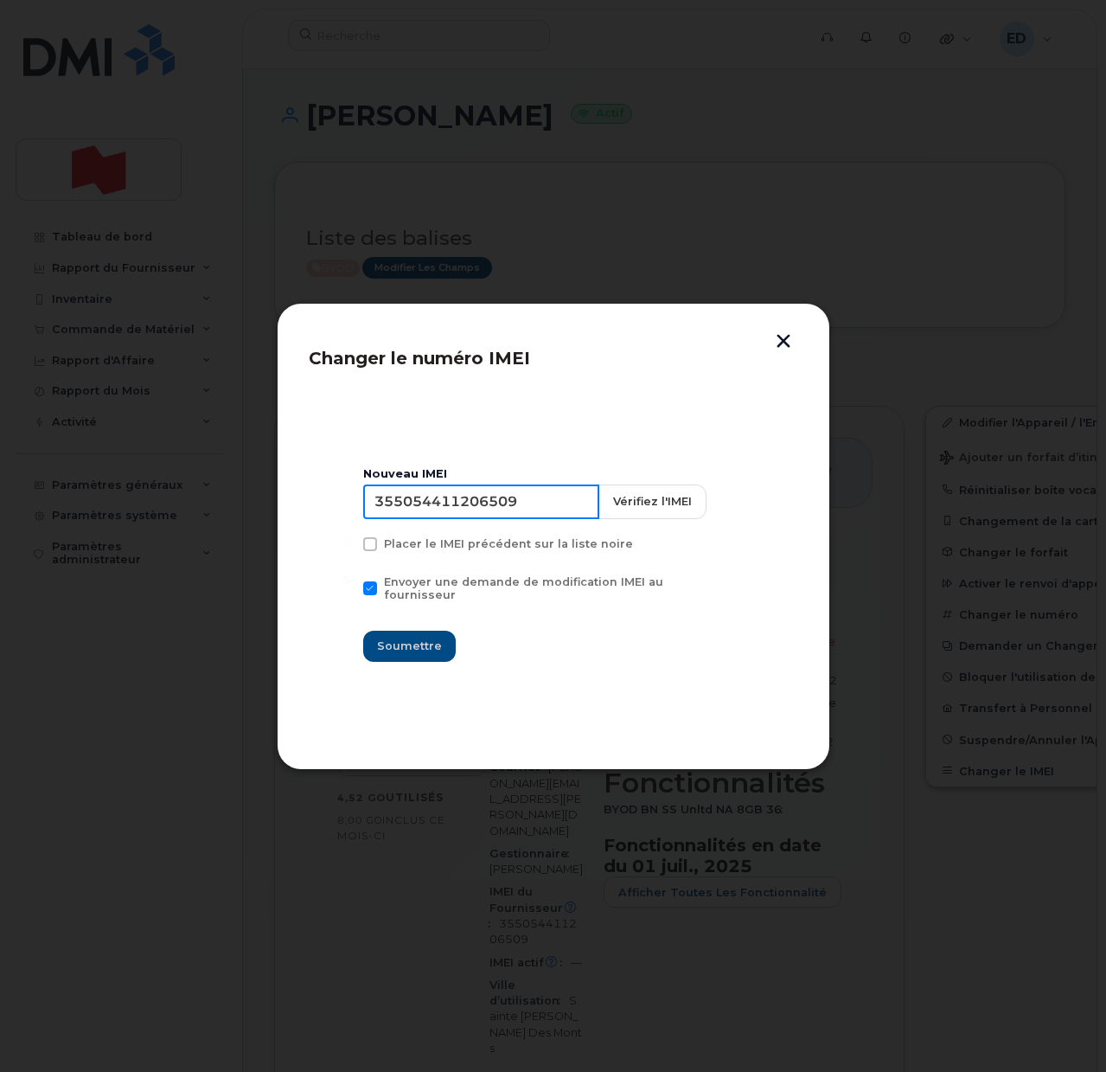
click at [465, 504] on input "355054411206509" at bounding box center [481, 501] width 236 height 35
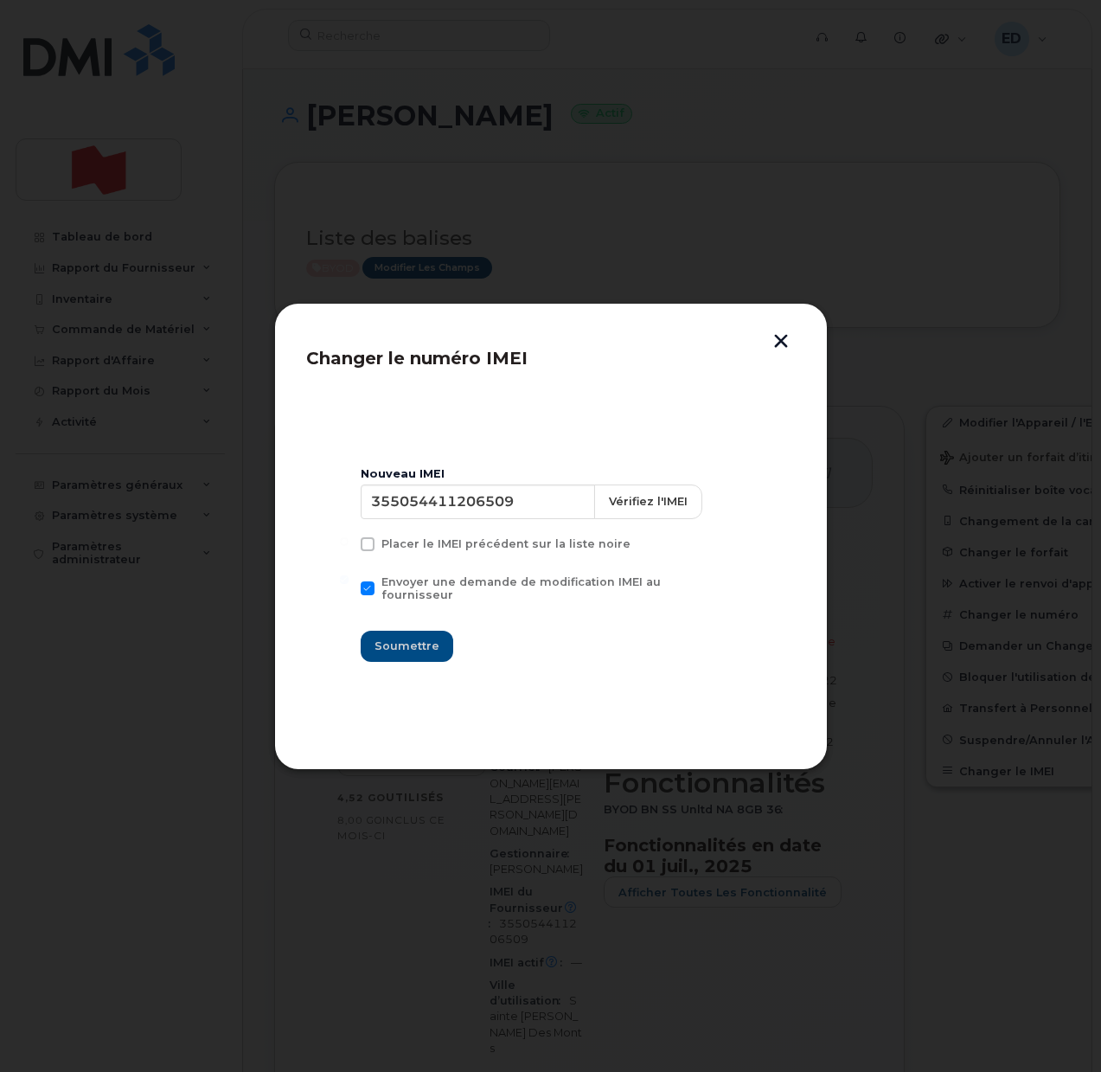
click at [774, 336] on button "button" at bounding box center [781, 343] width 26 height 18
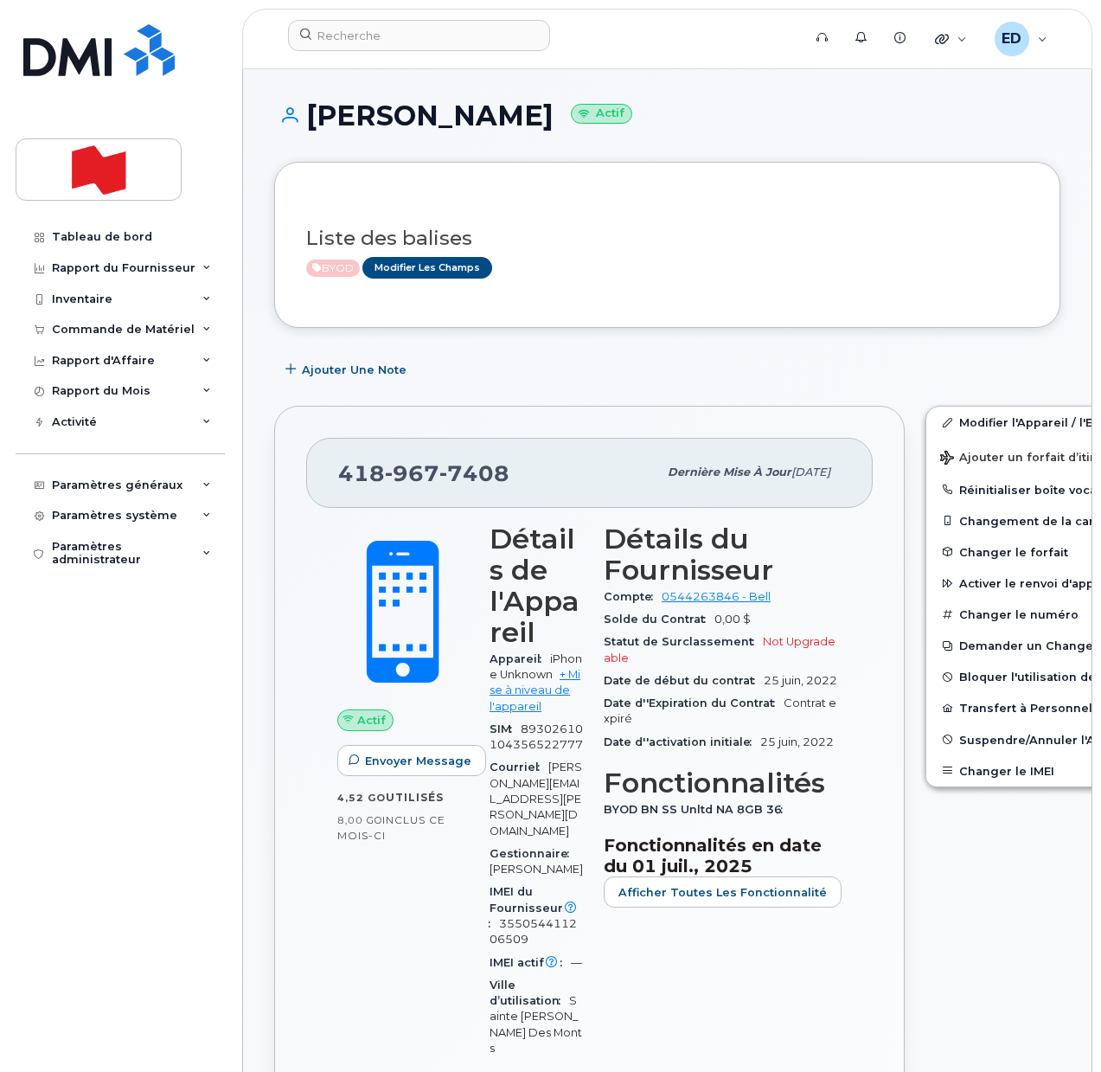
click at [958, 365] on div "Ajouter une Note" at bounding box center [667, 369] width 786 height 31
drag, startPoint x: 519, startPoint y: 482, endPoint x: 334, endPoint y: 484, distance: 185.1
click at [334, 484] on div "[PHONE_NUMBER] Dernière mise à jour [DATE]" at bounding box center [589, 472] width 567 height 69
copy span "[PHONE_NUMBER]"
click at [1005, 766] on button "Changer le IMEI" at bounding box center [1060, 770] width 268 height 31
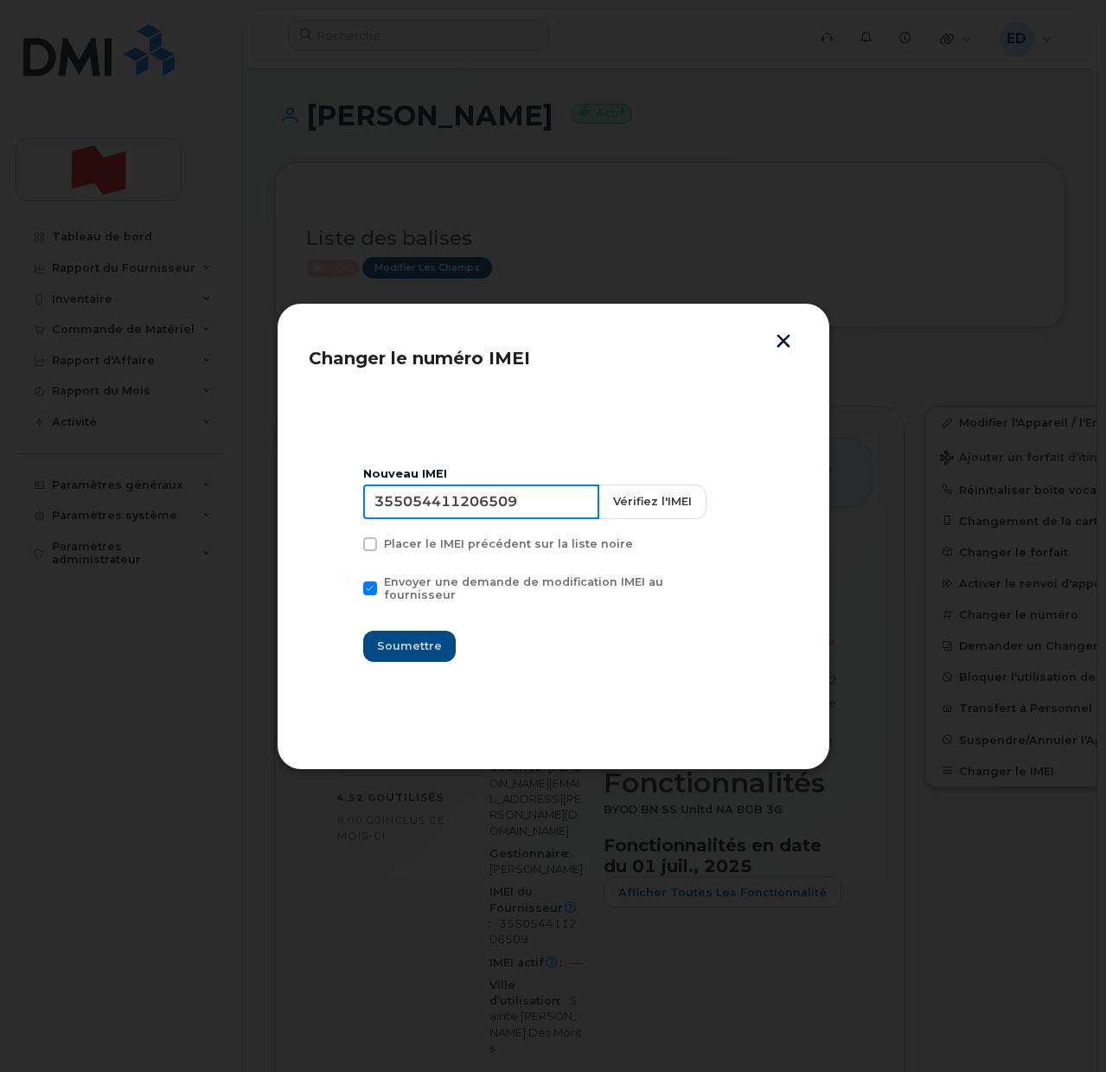
click at [490, 516] on input "355054411206509" at bounding box center [481, 501] width 236 height 35
type input "353927601282921"
click at [412, 638] on span "Soumettre" at bounding box center [409, 646] width 65 height 16
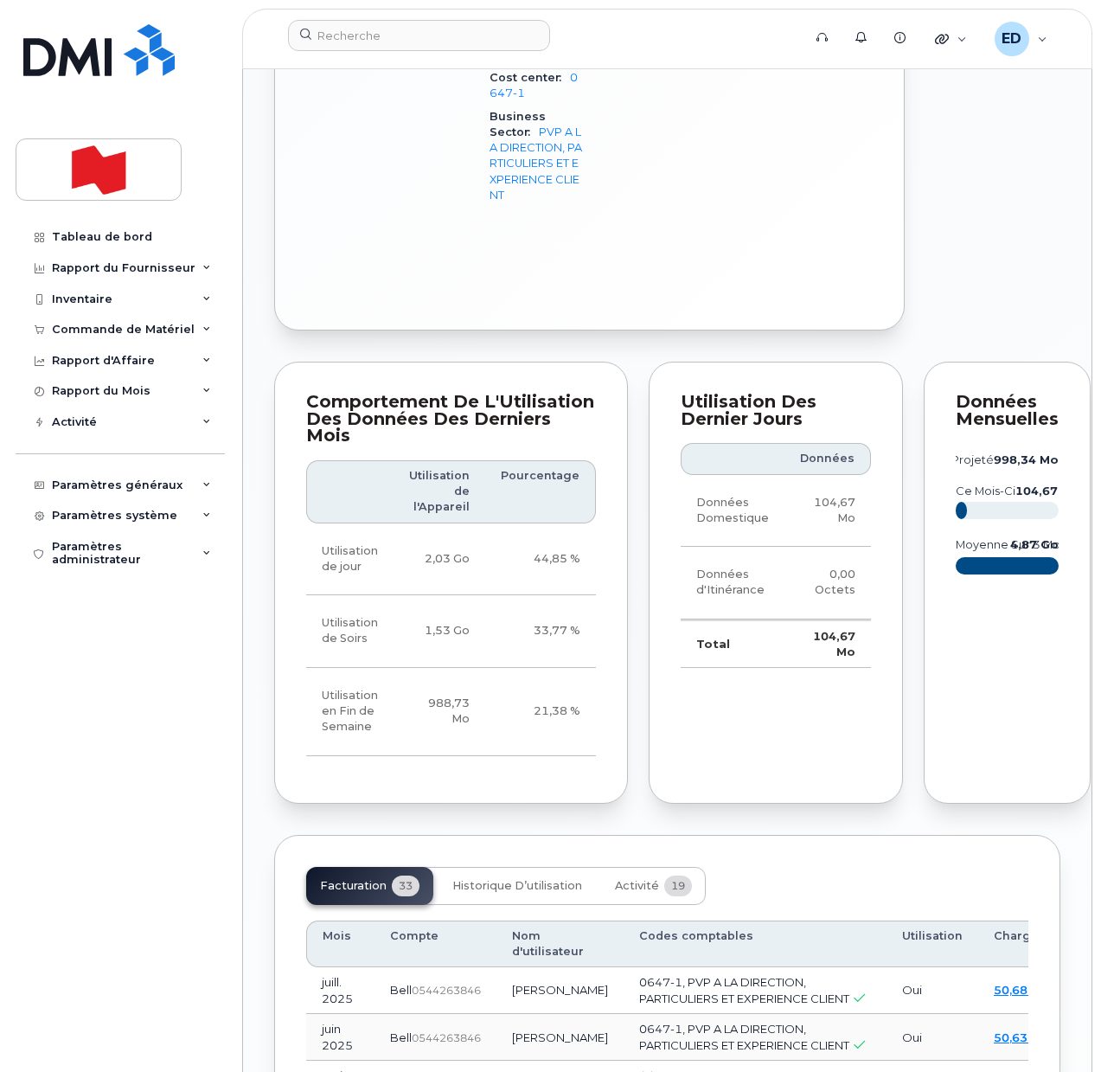
scroll to position [1730, 0]
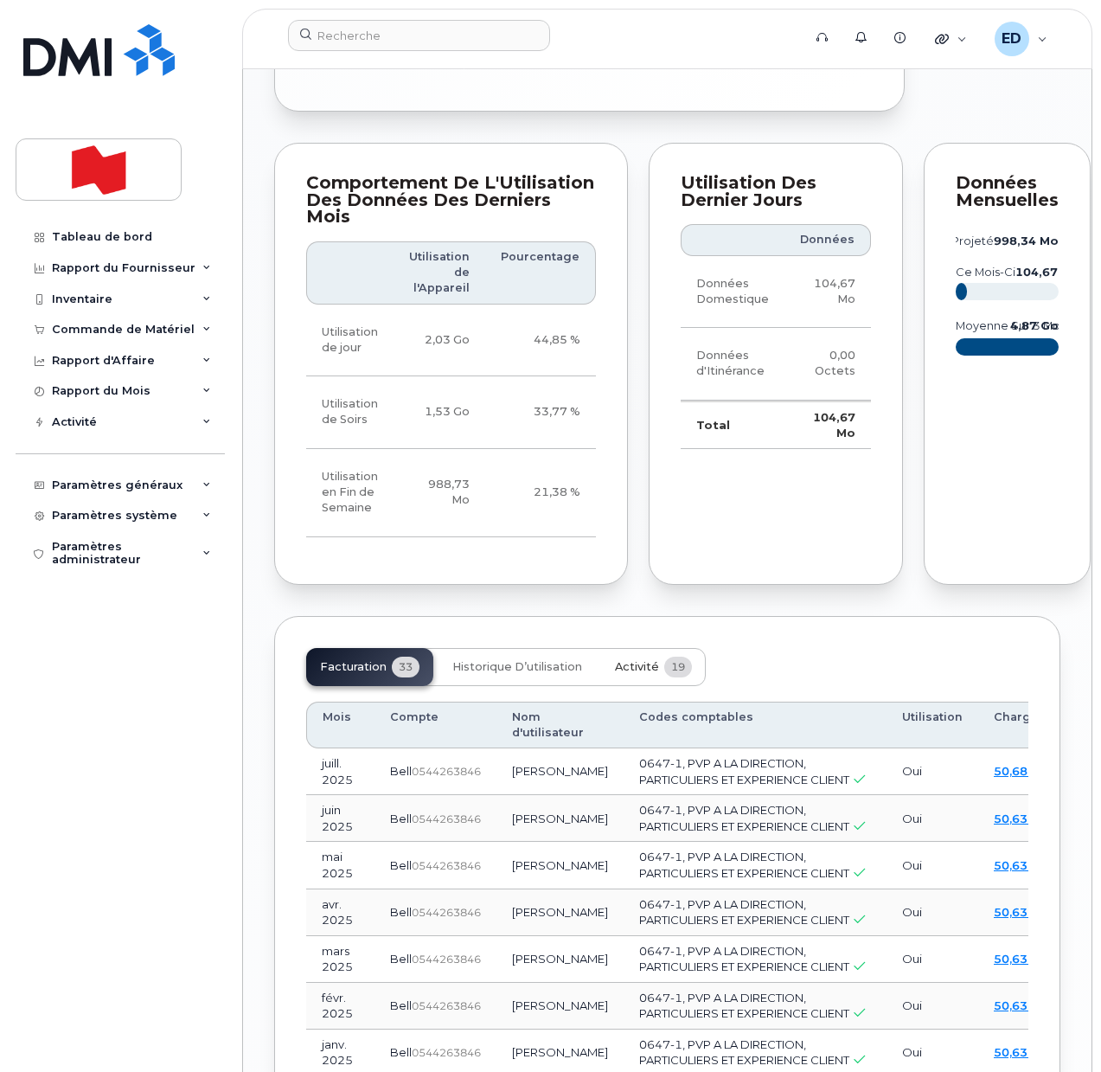
click at [644, 674] on span "Activité" at bounding box center [637, 667] width 44 height 14
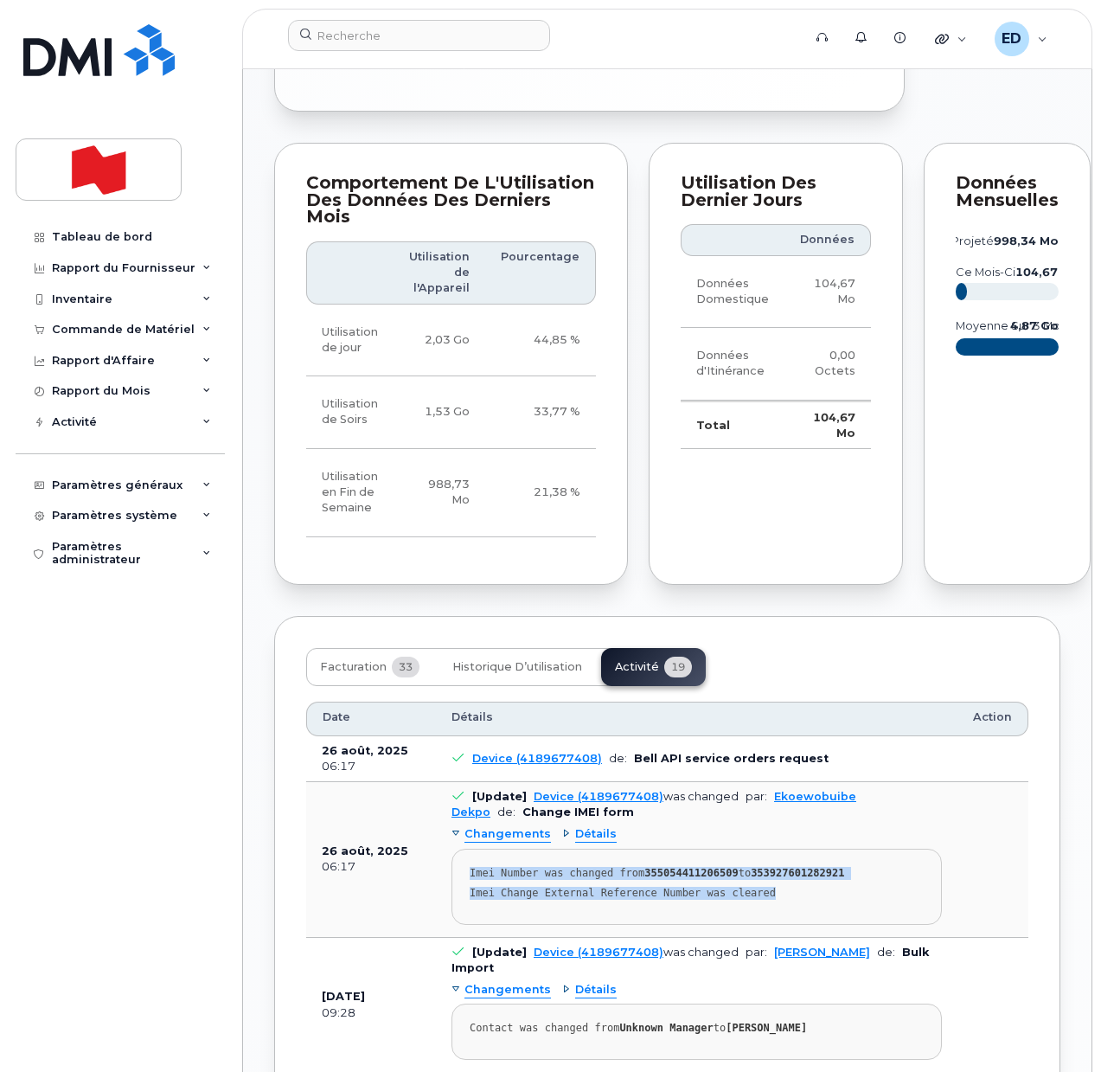
drag, startPoint x: 797, startPoint y: 939, endPoint x: 458, endPoint y: 902, distance: 340.2
click at [458, 902] on pre "Imei Number was changed from 355054411206509 to 353927601282921 Imei Change Ext…" at bounding box center [697, 887] width 490 height 76
copy pre "Imei Number was changed from 355054411206509 to 353927601282921 Imei Change Ext…"
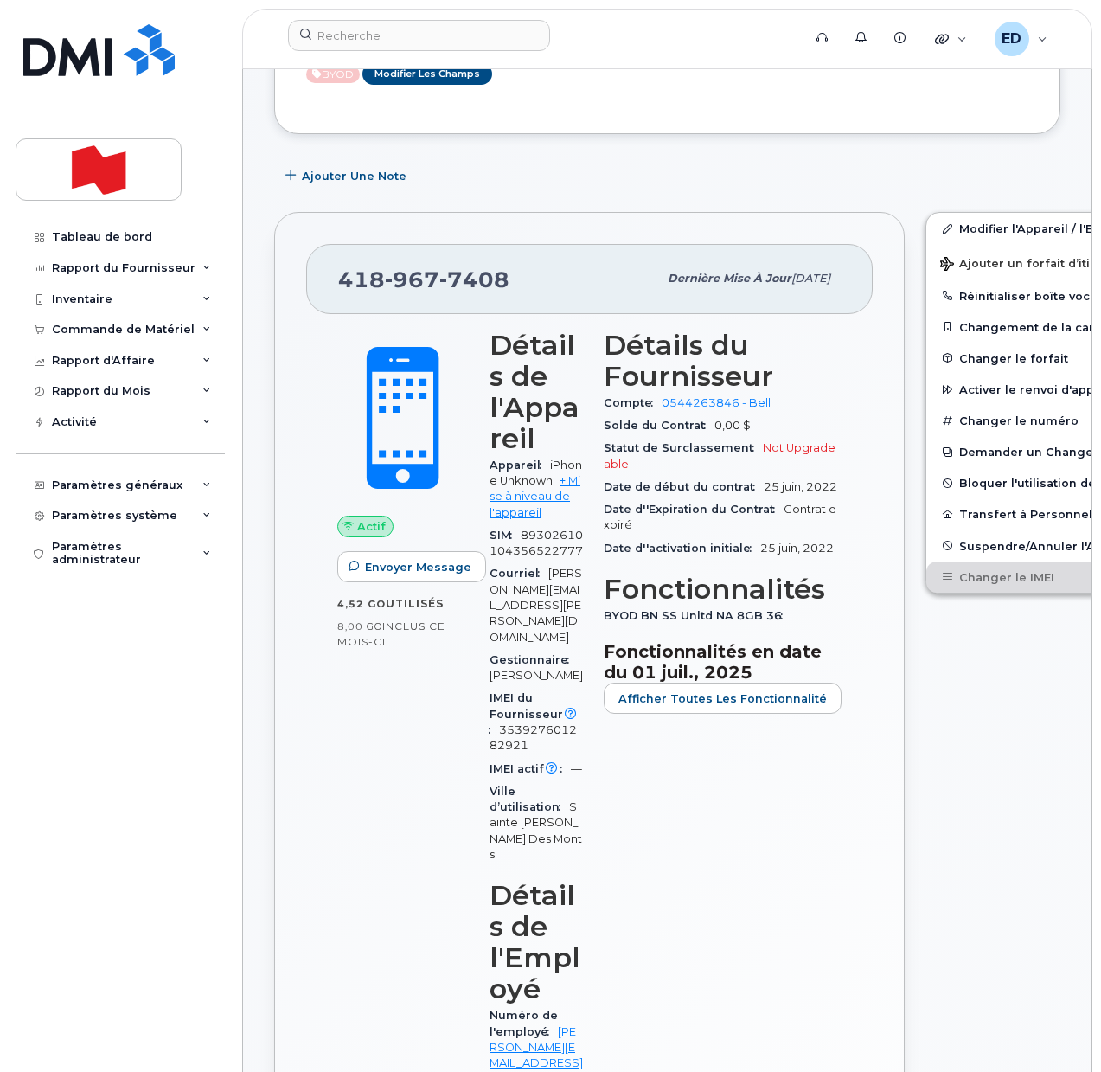
scroll to position [0, 0]
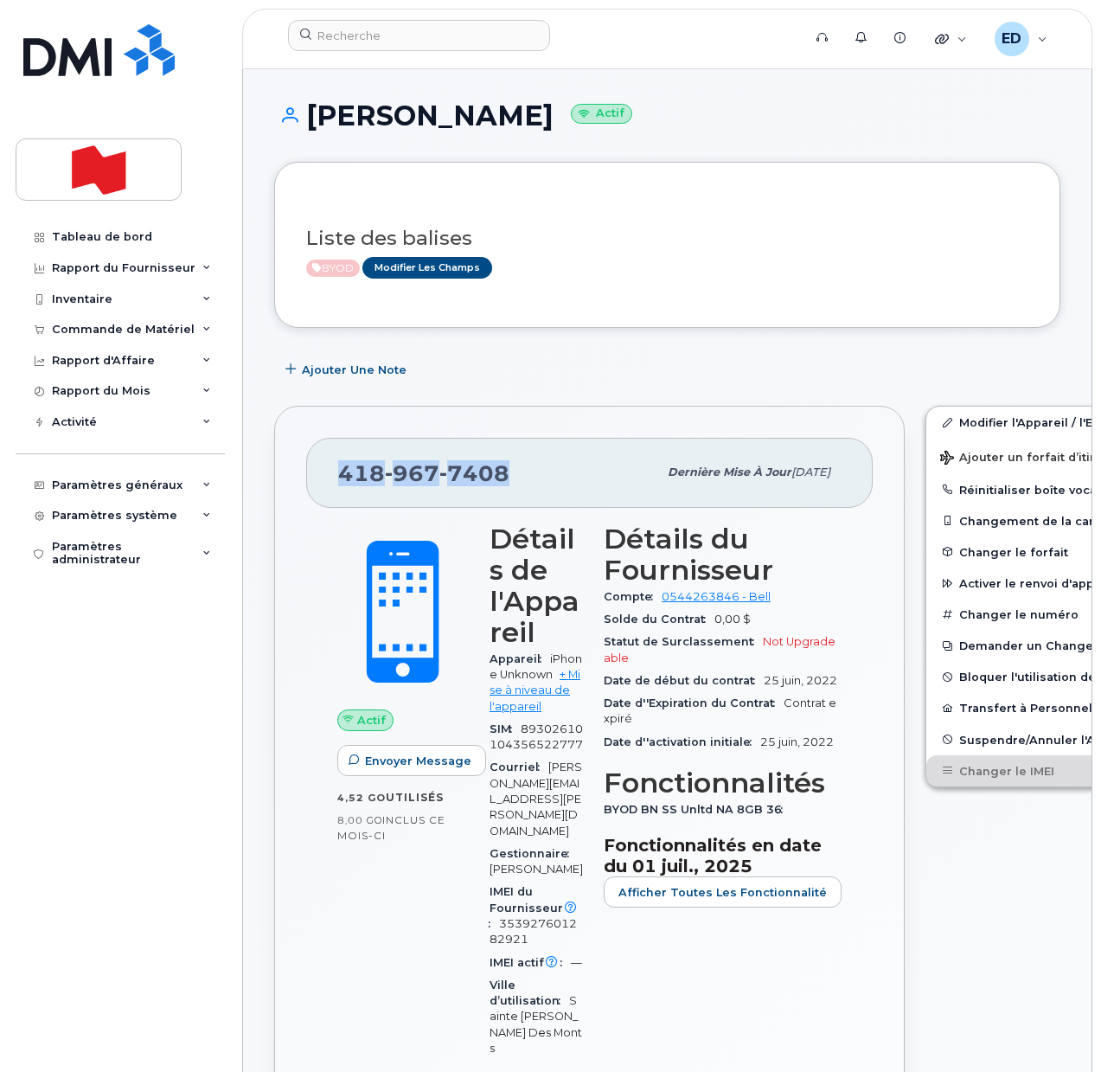
drag, startPoint x: 505, startPoint y: 480, endPoint x: 343, endPoint y: 482, distance: 162.6
click at [343, 482] on span "418 967 7408" at bounding box center [423, 473] width 171 height 26
copy span "418 967 7408"
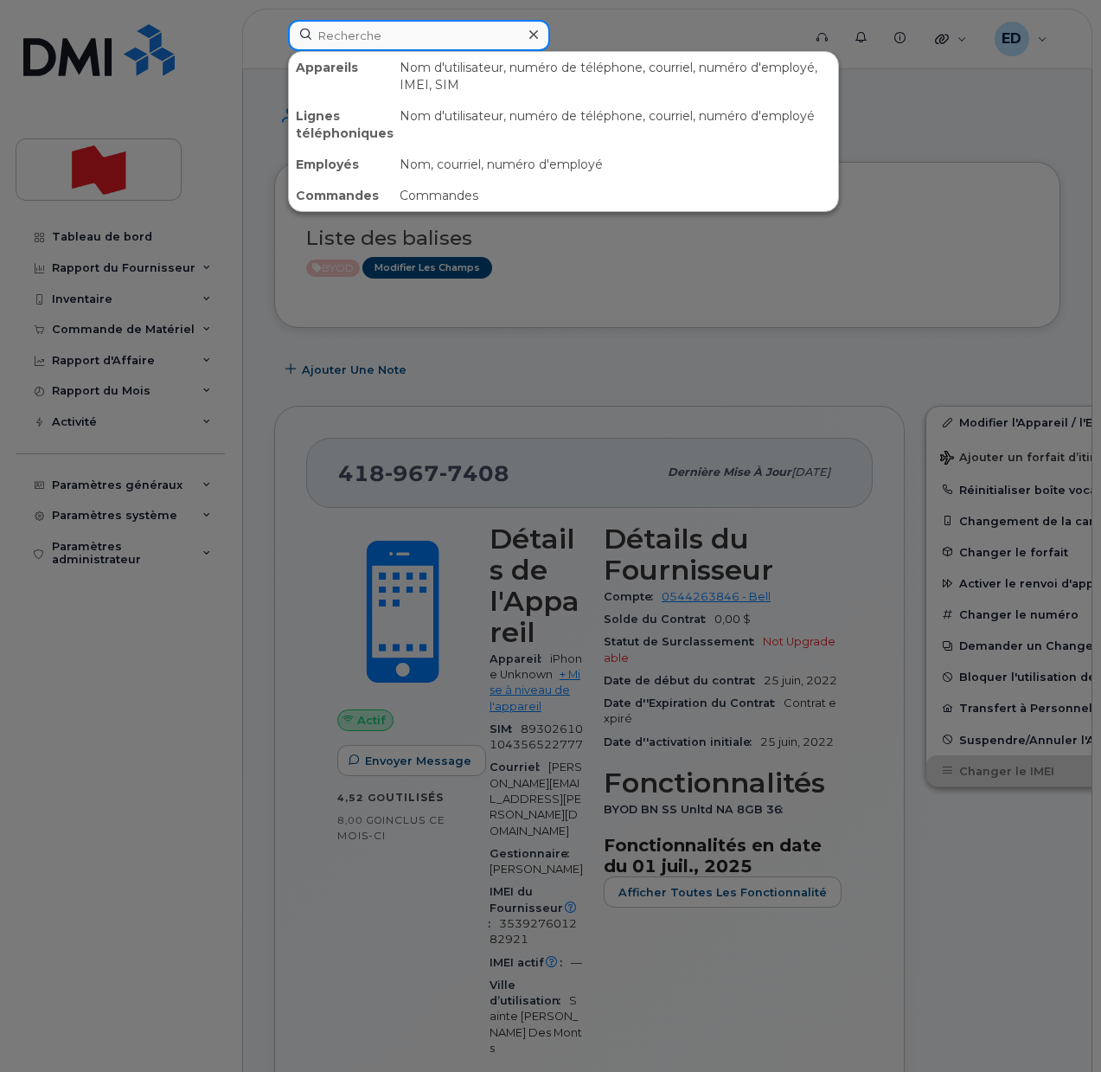
click at [365, 26] on input at bounding box center [419, 35] width 262 height 31
paste input "437-343-9285"
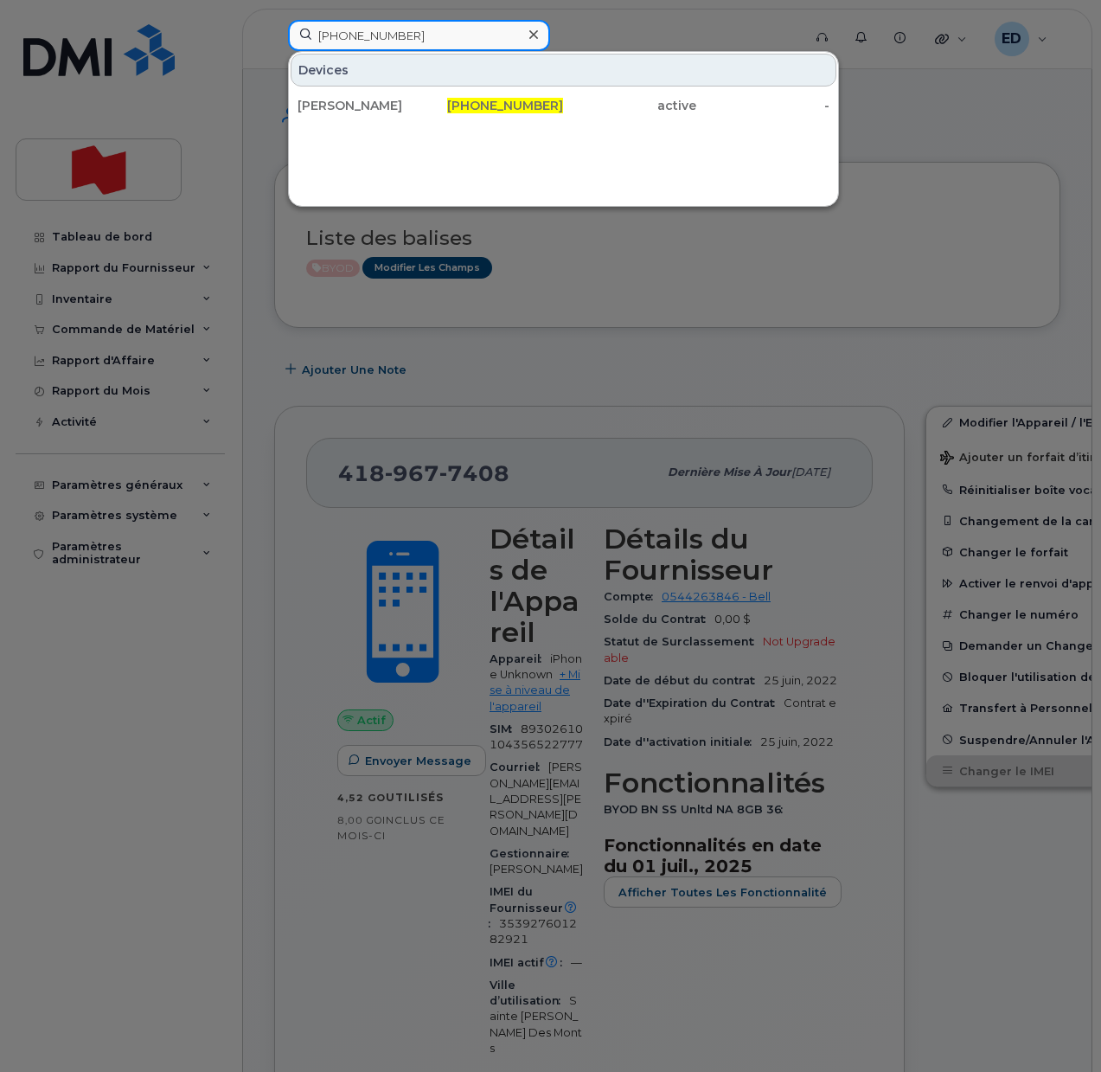
type input "437-343-9285"
drag, startPoint x: 357, startPoint y: 112, endPoint x: 413, endPoint y: 183, distance: 90.5
click at [357, 112] on div "[PERSON_NAME]" at bounding box center [364, 105] width 133 height 17
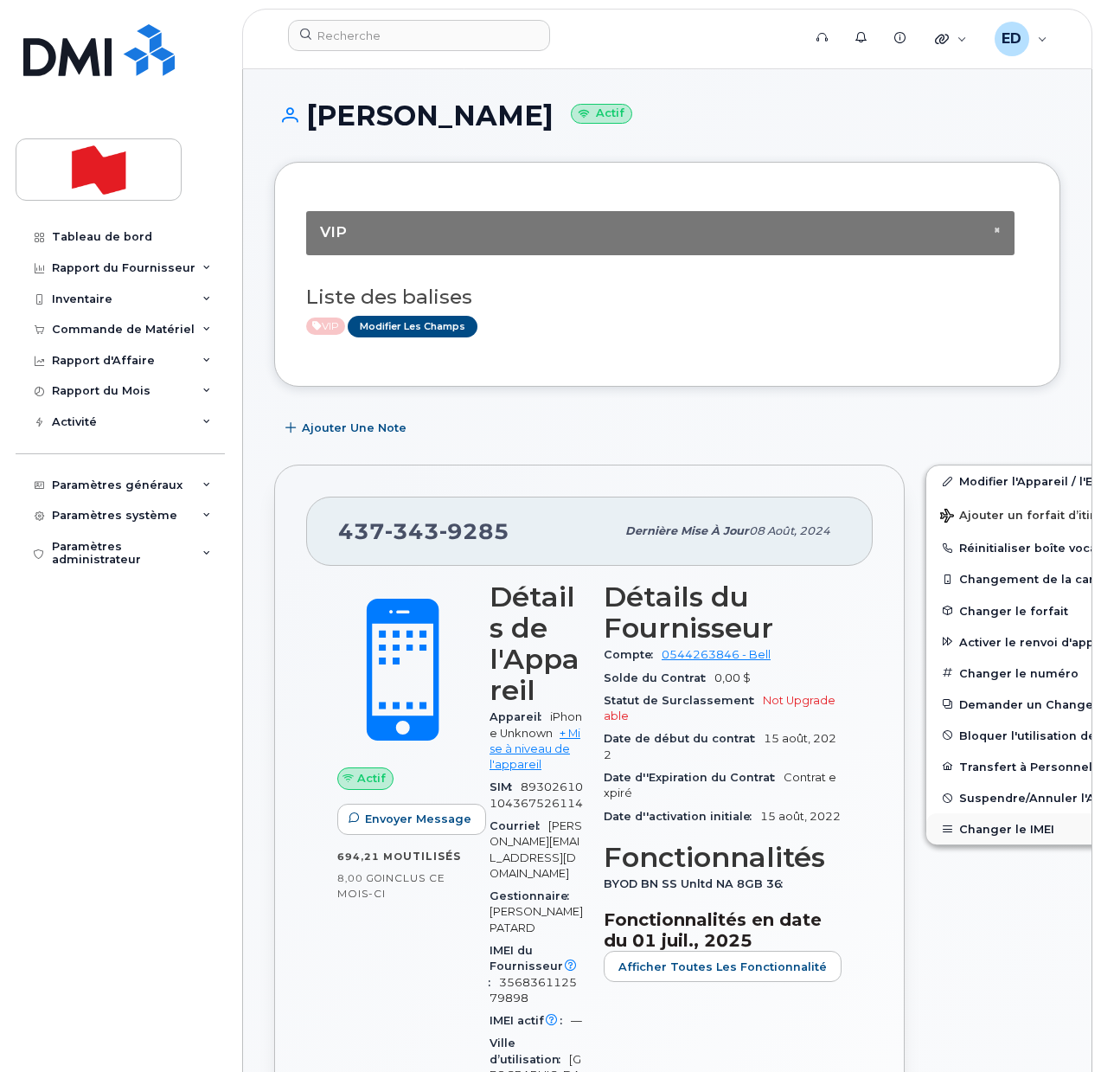
click at [984, 835] on button "Changer le IMEI" at bounding box center [1060, 828] width 268 height 31
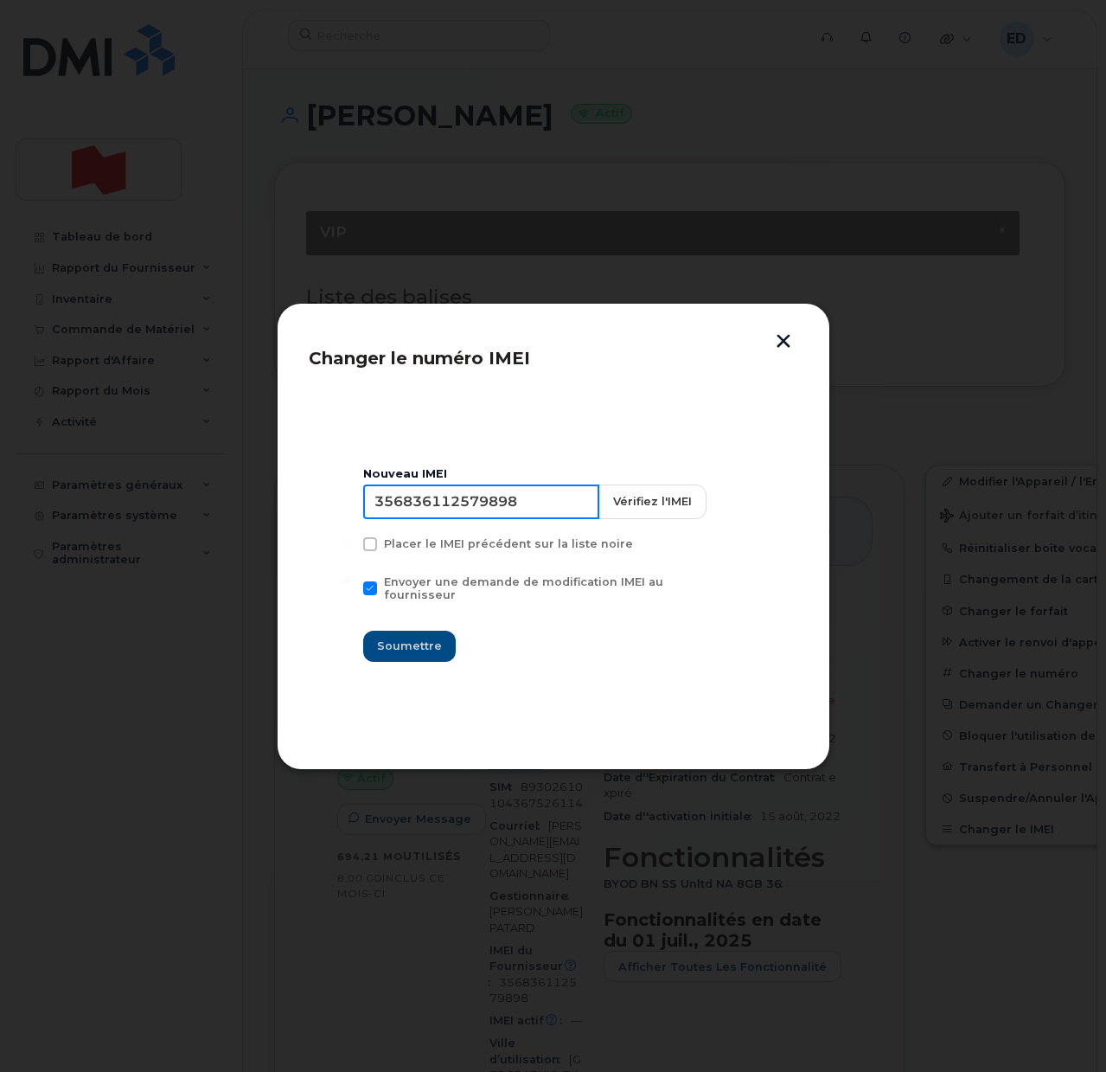
click at [452, 514] on input "356836112579898" at bounding box center [481, 501] width 236 height 35
click at [785, 339] on button "button" at bounding box center [784, 343] width 26 height 18
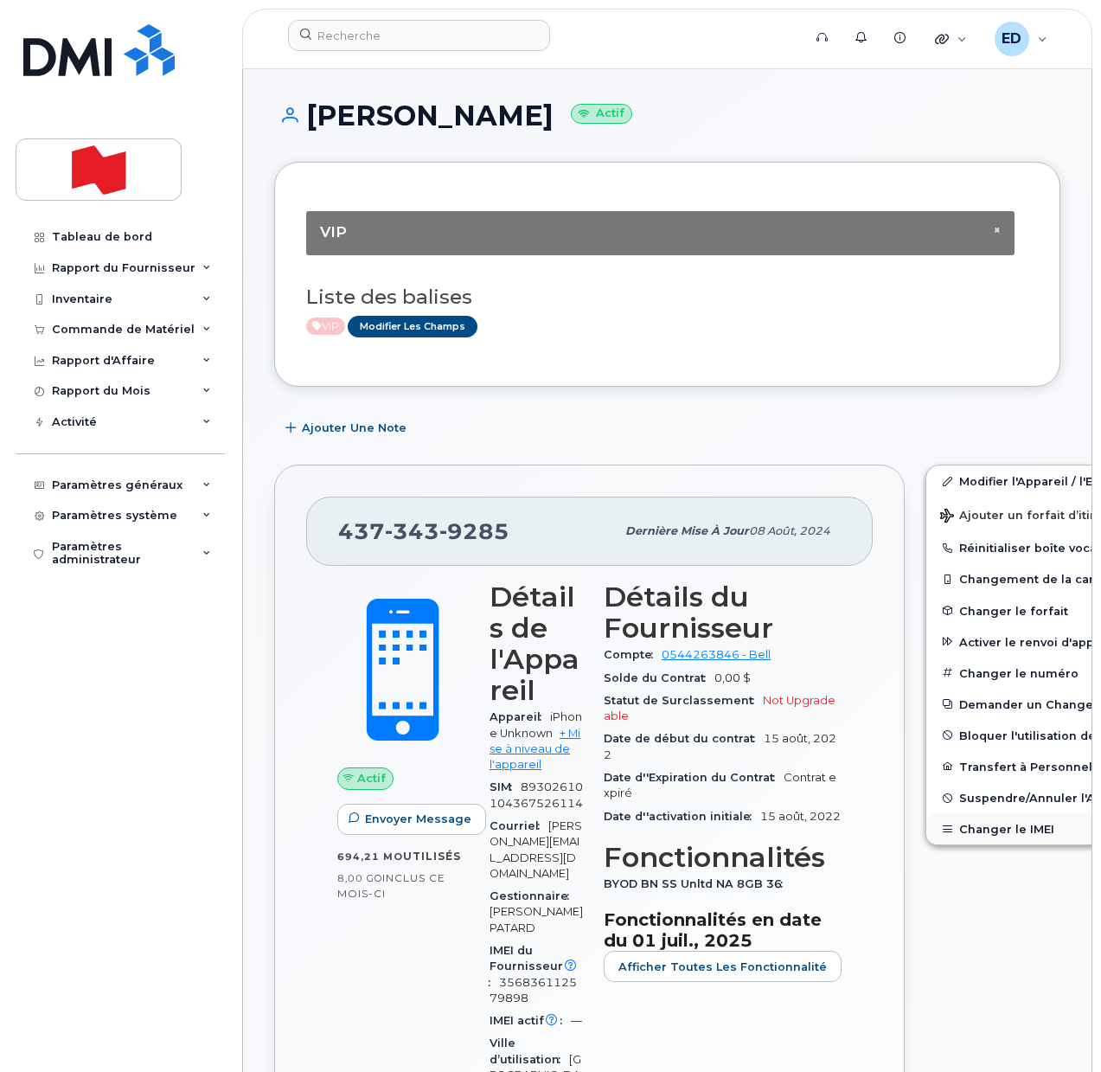
click at [970, 834] on button "Changer le IMEI" at bounding box center [1060, 828] width 268 height 31
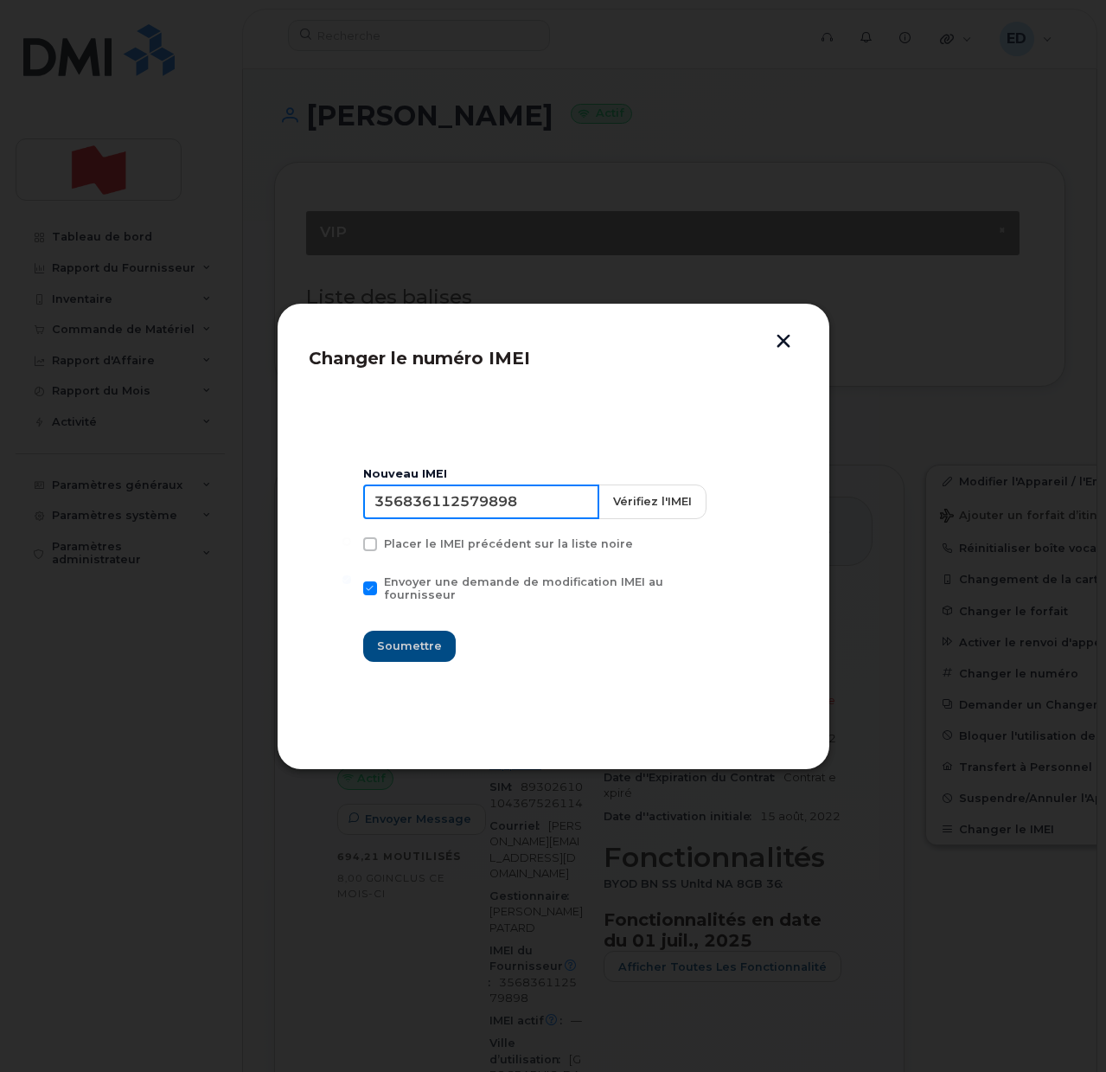
click at [470, 504] on input "356836112579898" at bounding box center [481, 501] width 236 height 35
type input "353927601381525"
click at [418, 649] on button "Soumettre" at bounding box center [409, 646] width 93 height 31
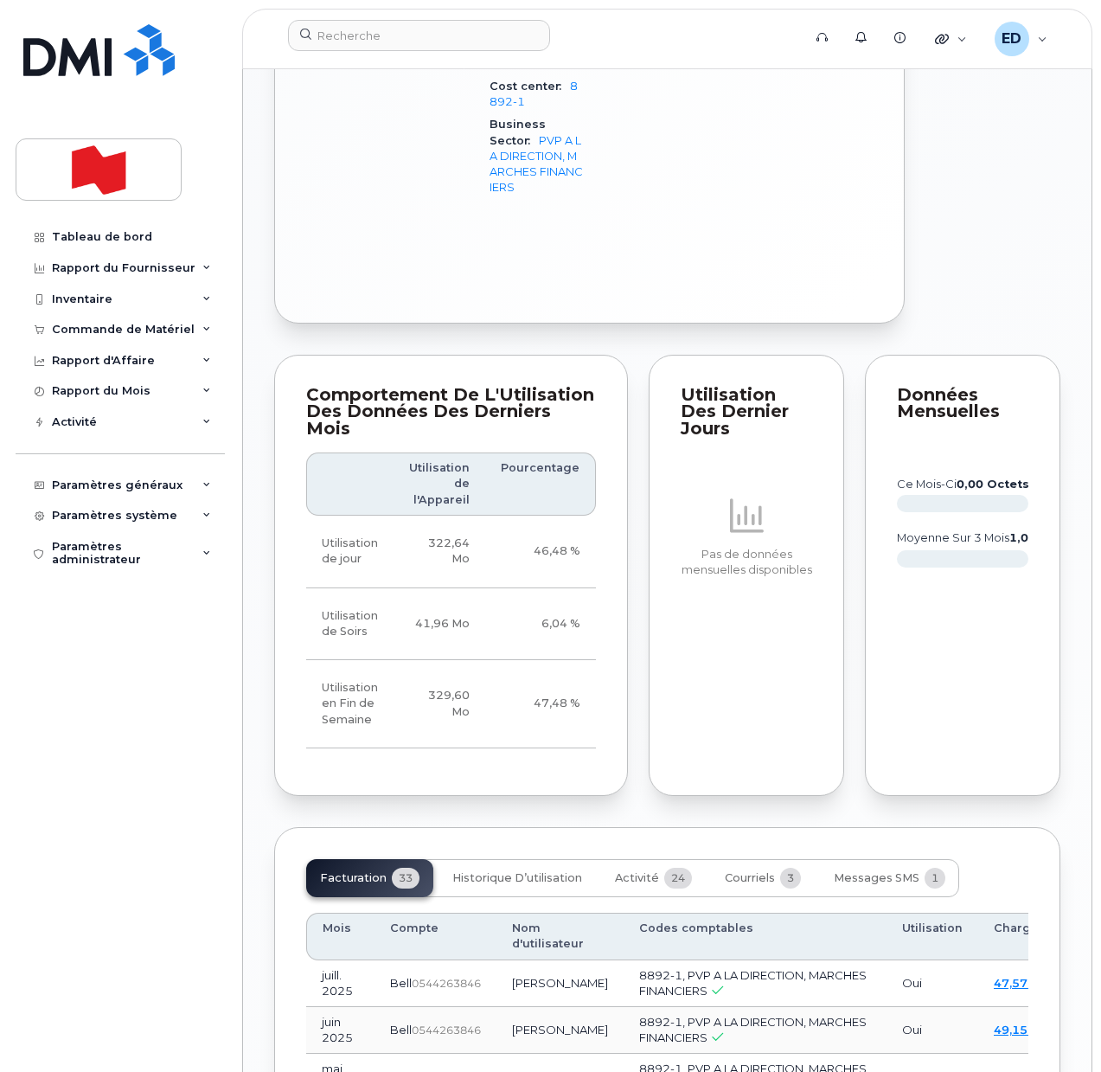
scroll to position [1730, 0]
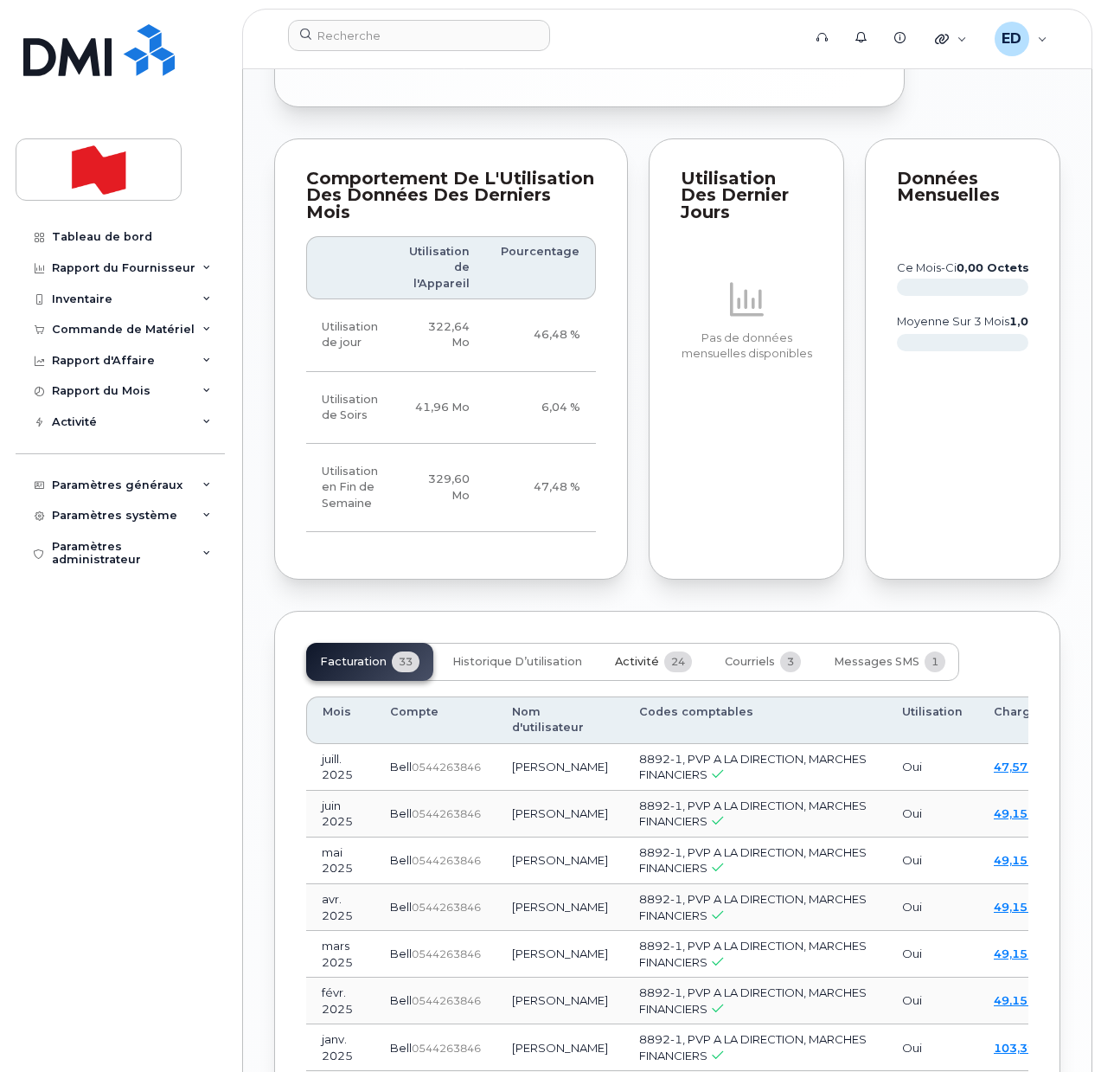
click at [639, 681] on button "Activité 24" at bounding box center [653, 662] width 105 height 38
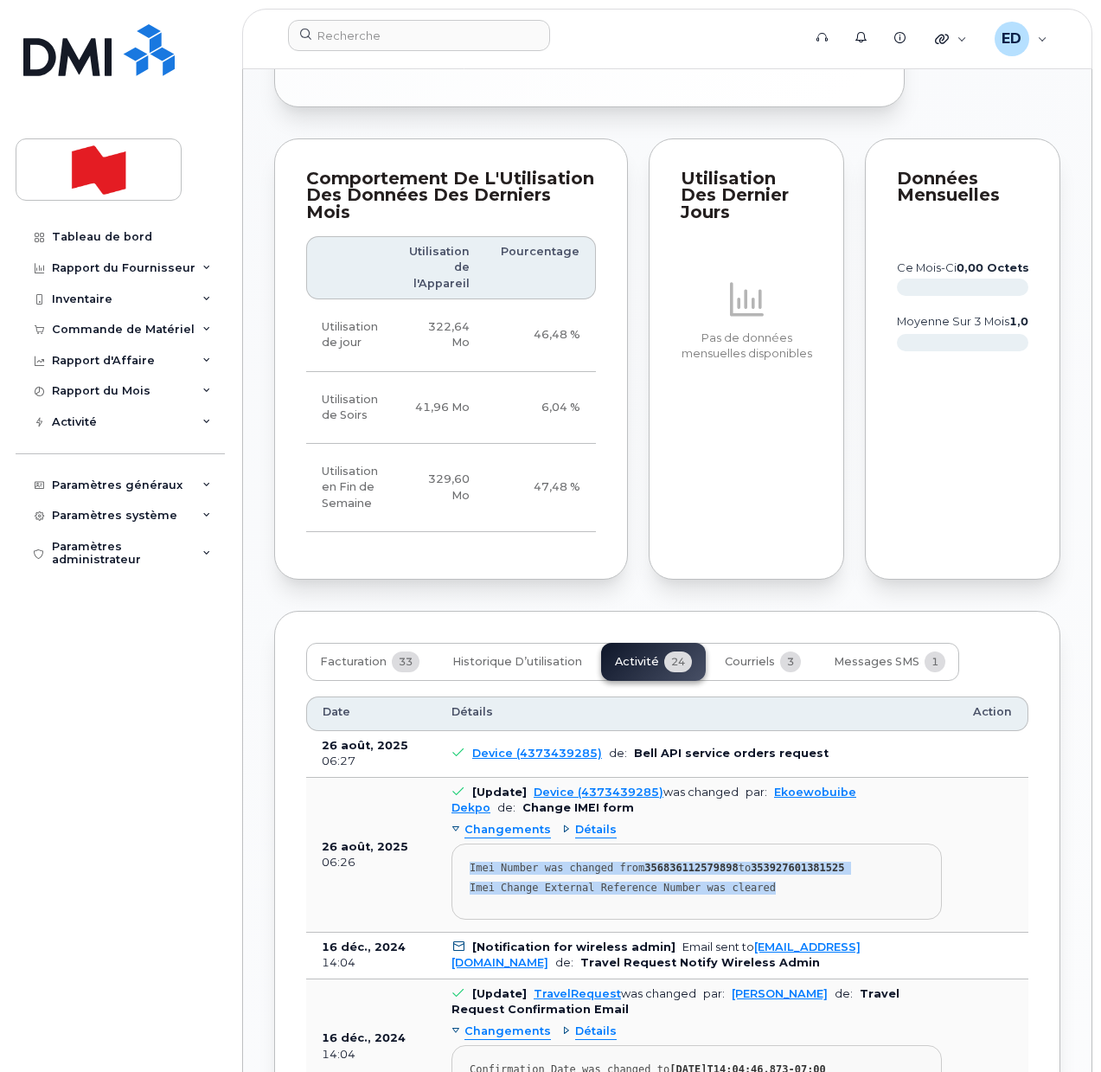
drag, startPoint x: 772, startPoint y: 933, endPoint x: 465, endPoint y: 915, distance: 307.6
click at [465, 915] on pre "Imei Number was changed from 356836112579898 to 353927601381525 Imei Change Ext…" at bounding box center [697, 881] width 490 height 76
copy pre "Imei Number was changed from 356836112579898 to 353927601381525 Imei Change Ext…"
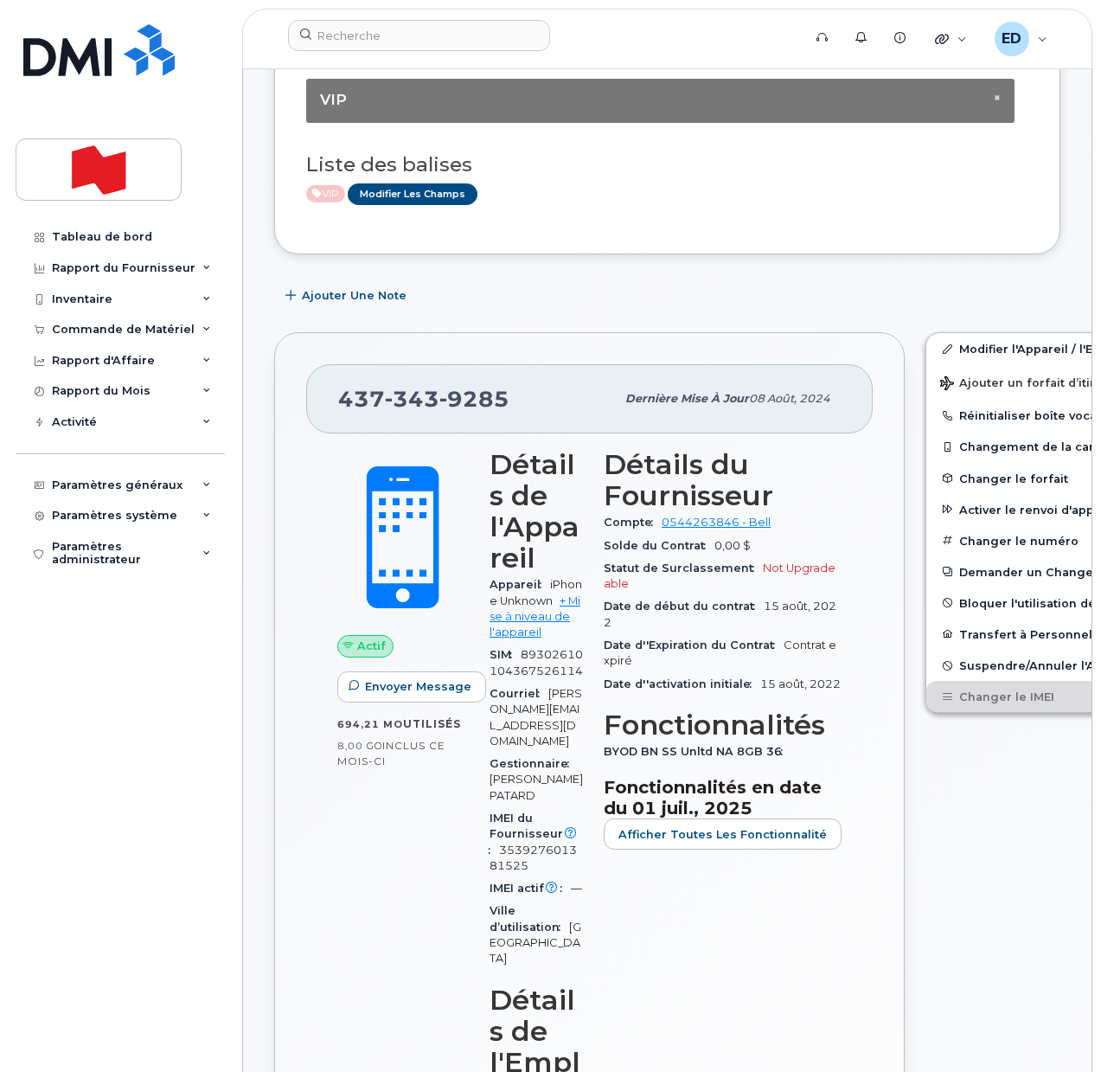
scroll to position [0, 0]
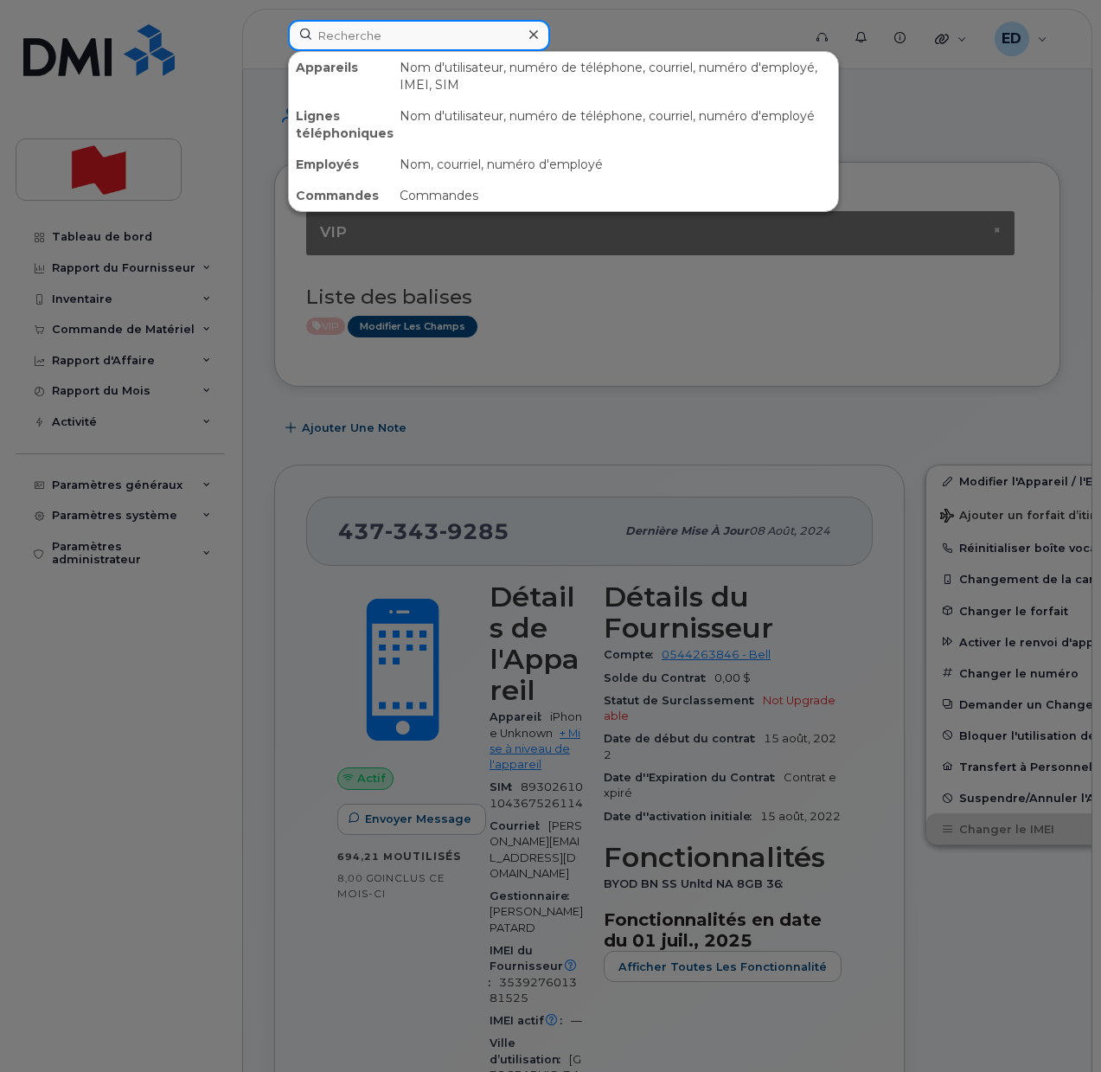
click at [375, 44] on input at bounding box center [419, 35] width 262 height 31
paste input "Sonia Bourassa"
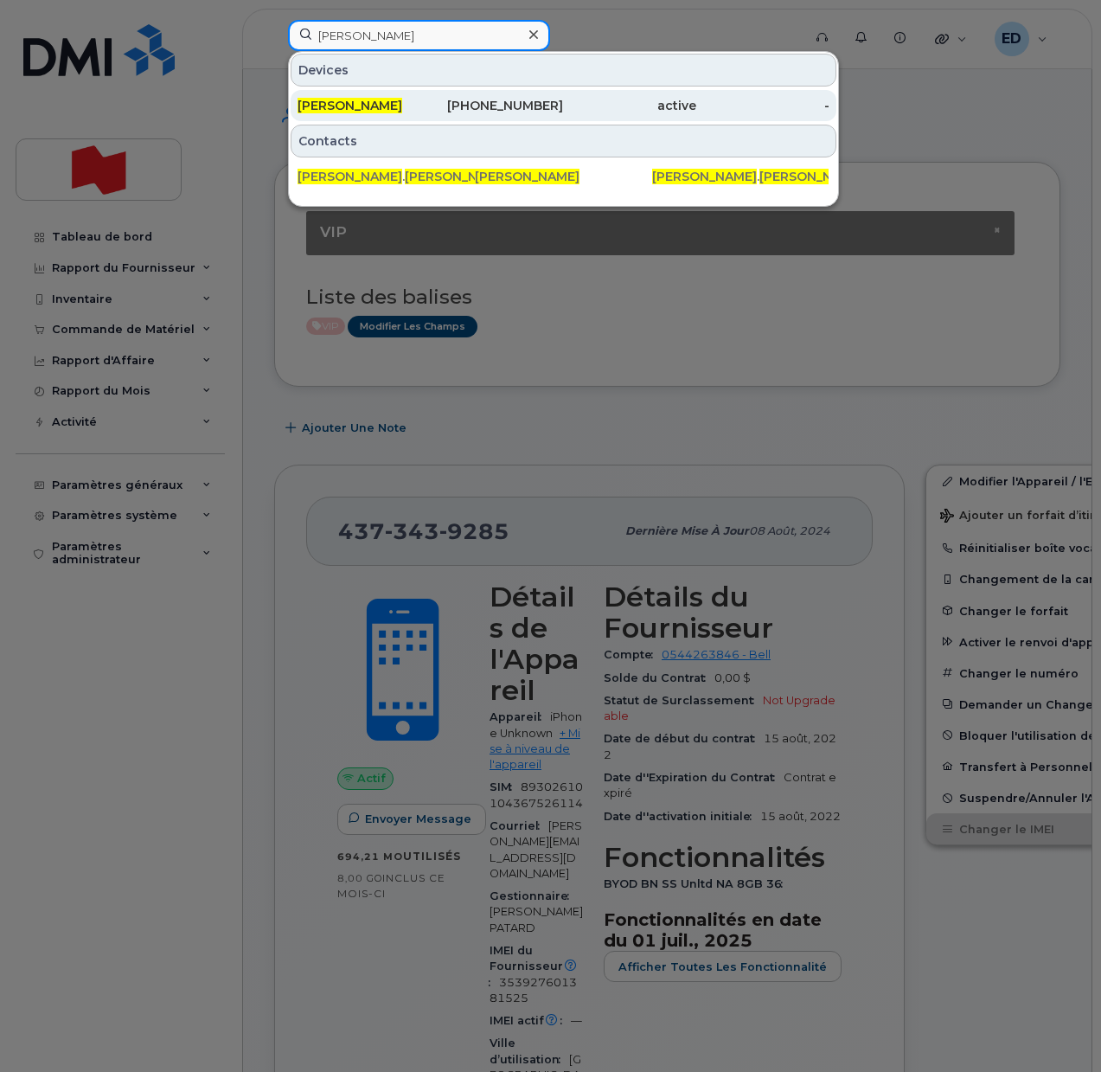
type input "Sonia Bourassa"
click at [345, 102] on span "Sonia Bourassa" at bounding box center [350, 106] width 105 height 16
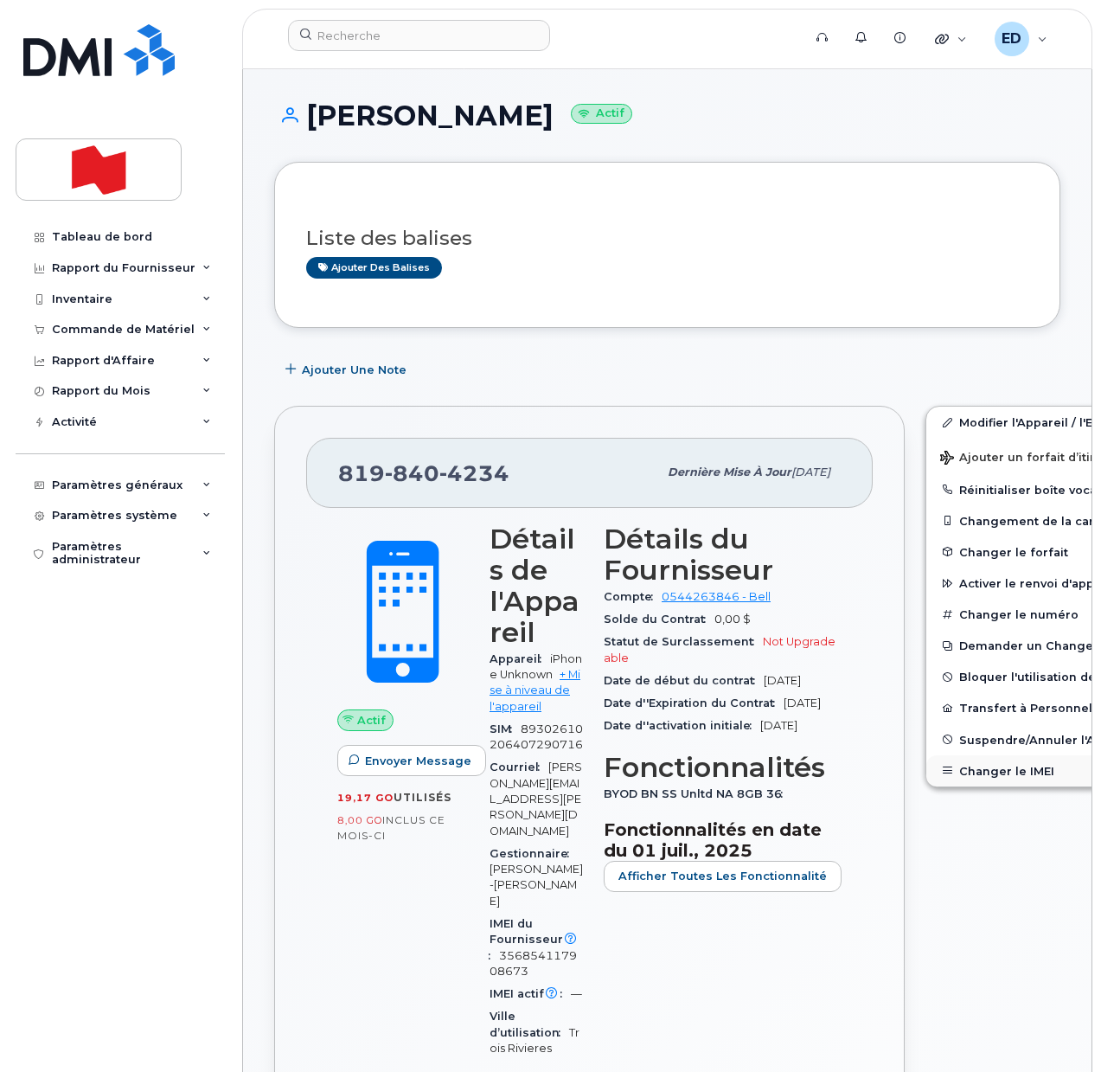
click at [968, 773] on button "Changer le IMEI" at bounding box center [1060, 770] width 268 height 31
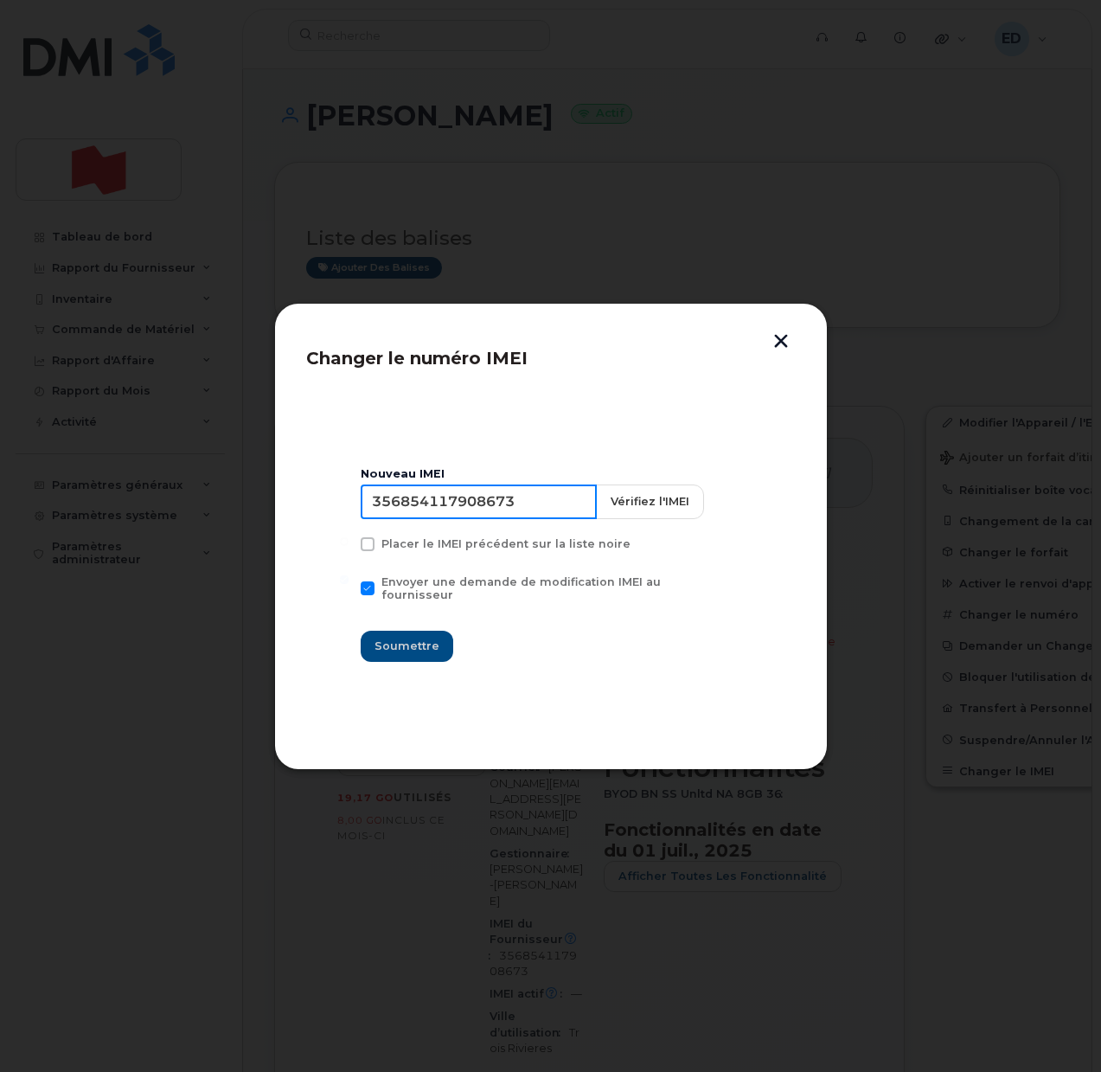
click at [426, 507] on input "356854117908673" at bounding box center [479, 501] width 236 height 35
click at [478, 504] on input "356854117908673" at bounding box center [479, 501] width 236 height 35
type input "353927601495275"
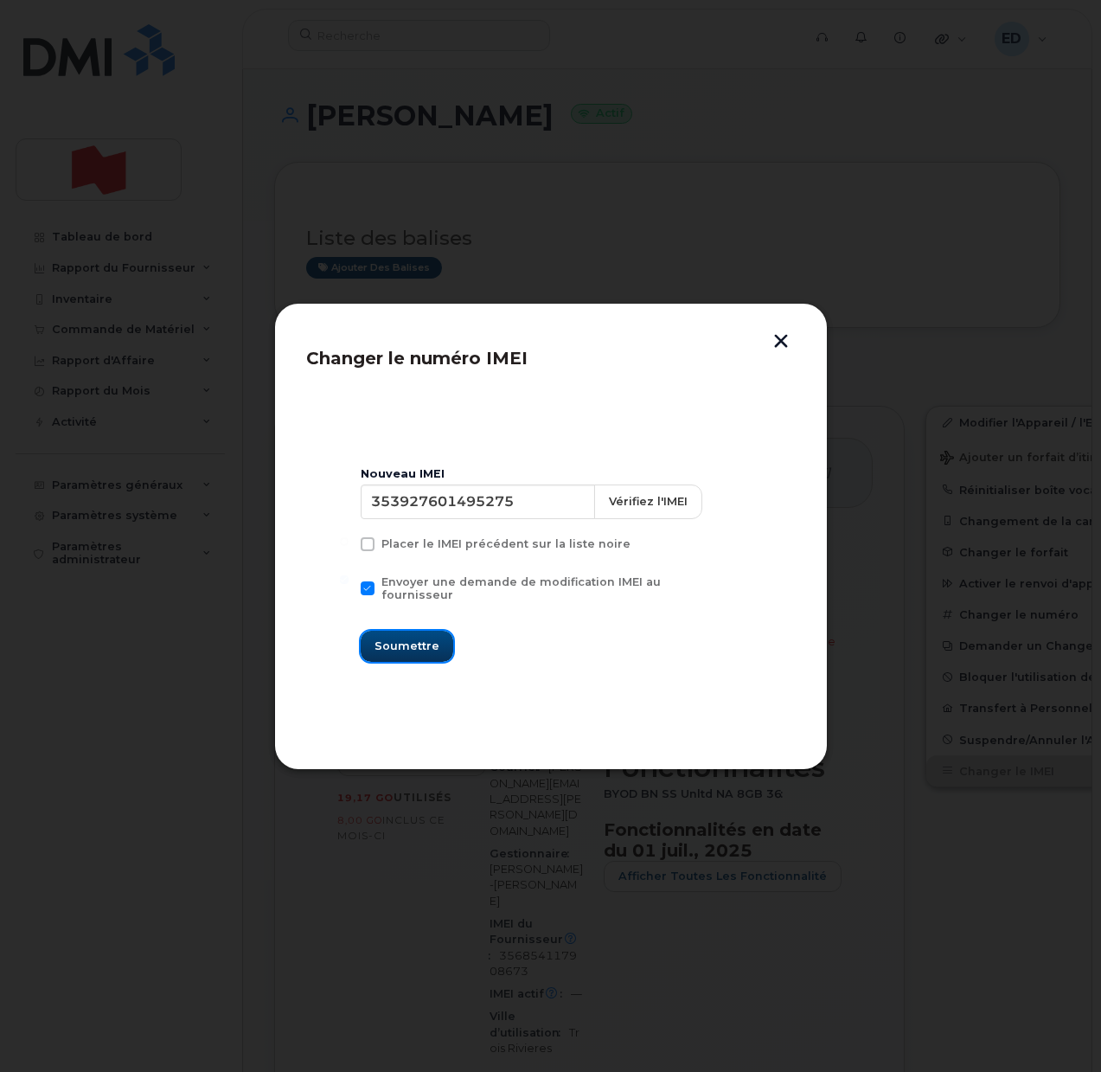
click at [393, 648] on button "Soumettre" at bounding box center [407, 646] width 93 height 31
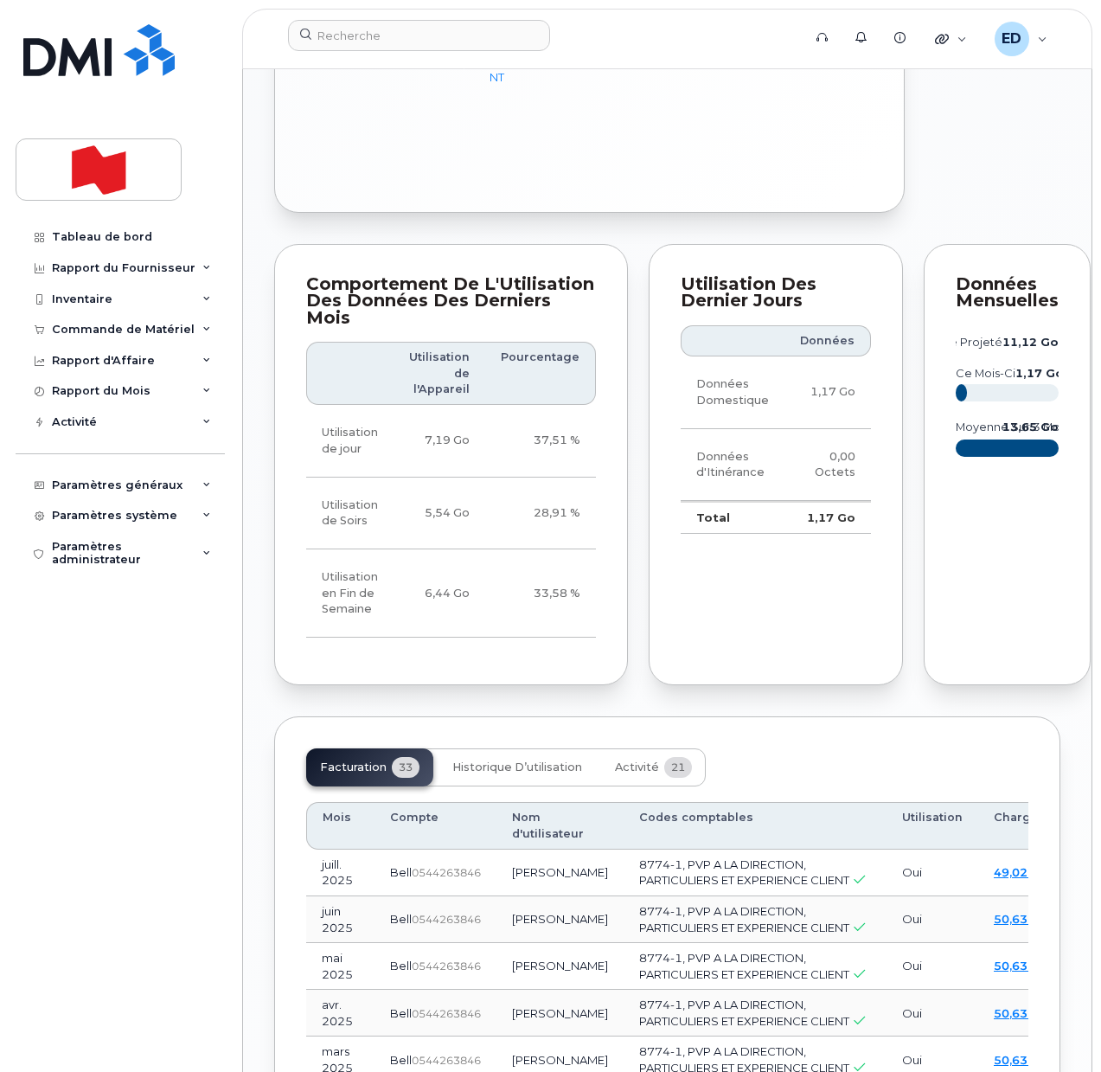
scroll to position [1730, 0]
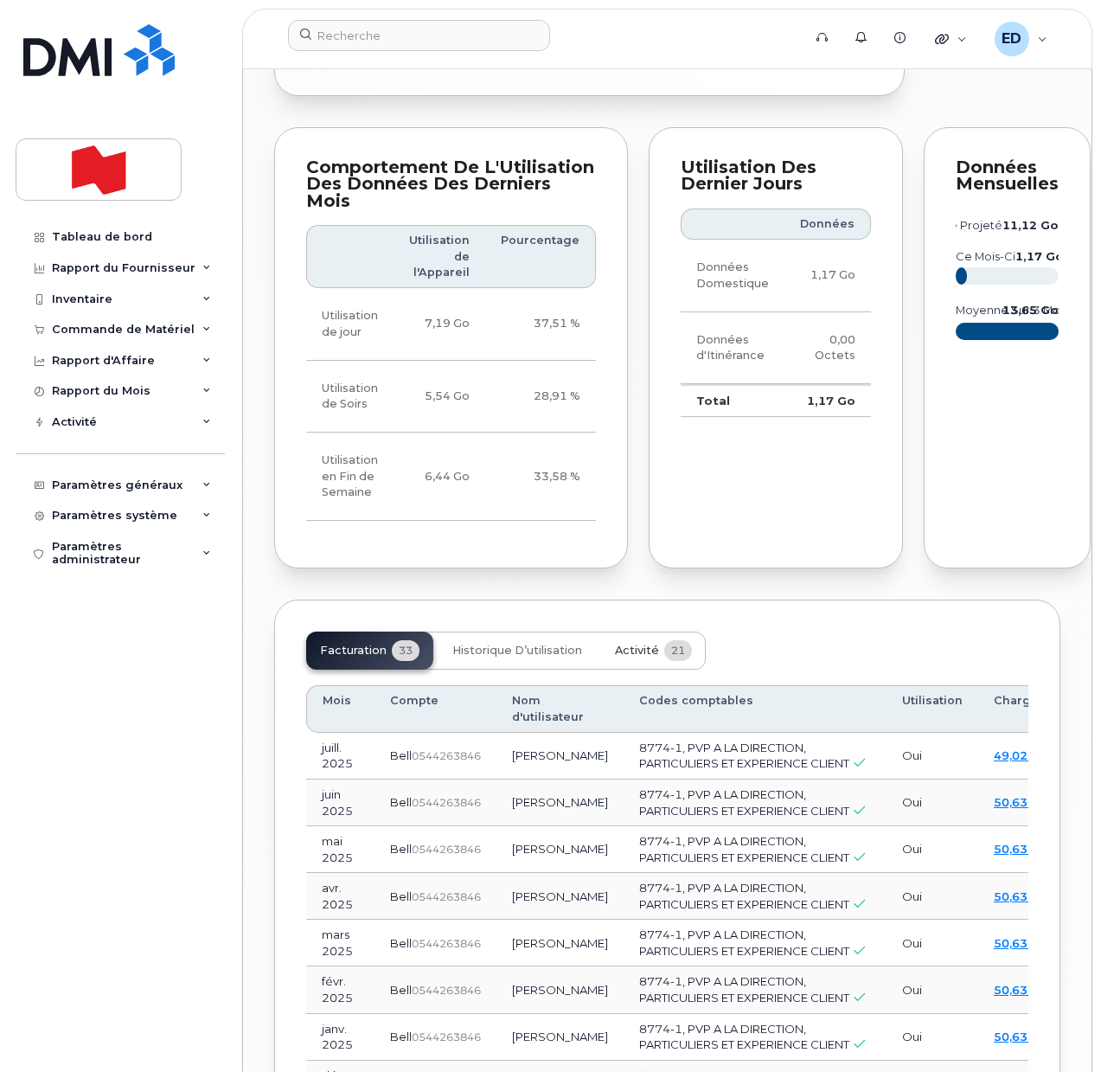
click at [634, 670] on button "Activité 21" at bounding box center [653, 650] width 105 height 38
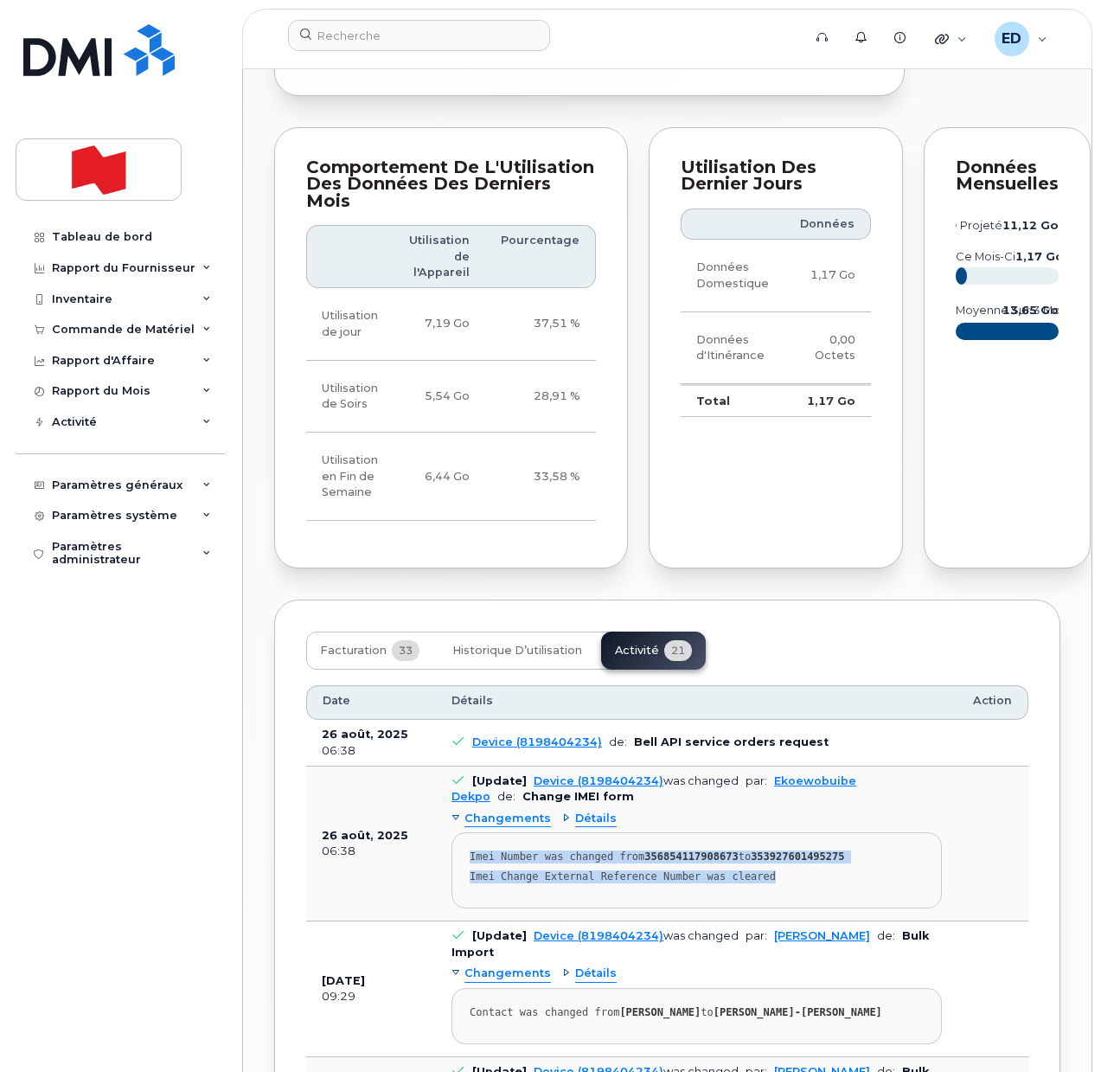
drag, startPoint x: 791, startPoint y: 907, endPoint x: 454, endPoint y: 890, distance: 336.9
click at [454, 890] on pre "Imei Number was changed from 356854117908673 to 353927601495275 Imei Change Ext…" at bounding box center [697, 870] width 490 height 76
copy pre "Imei Number was changed from 356854117908673 to 353927601495275 Imei Change Ext…"
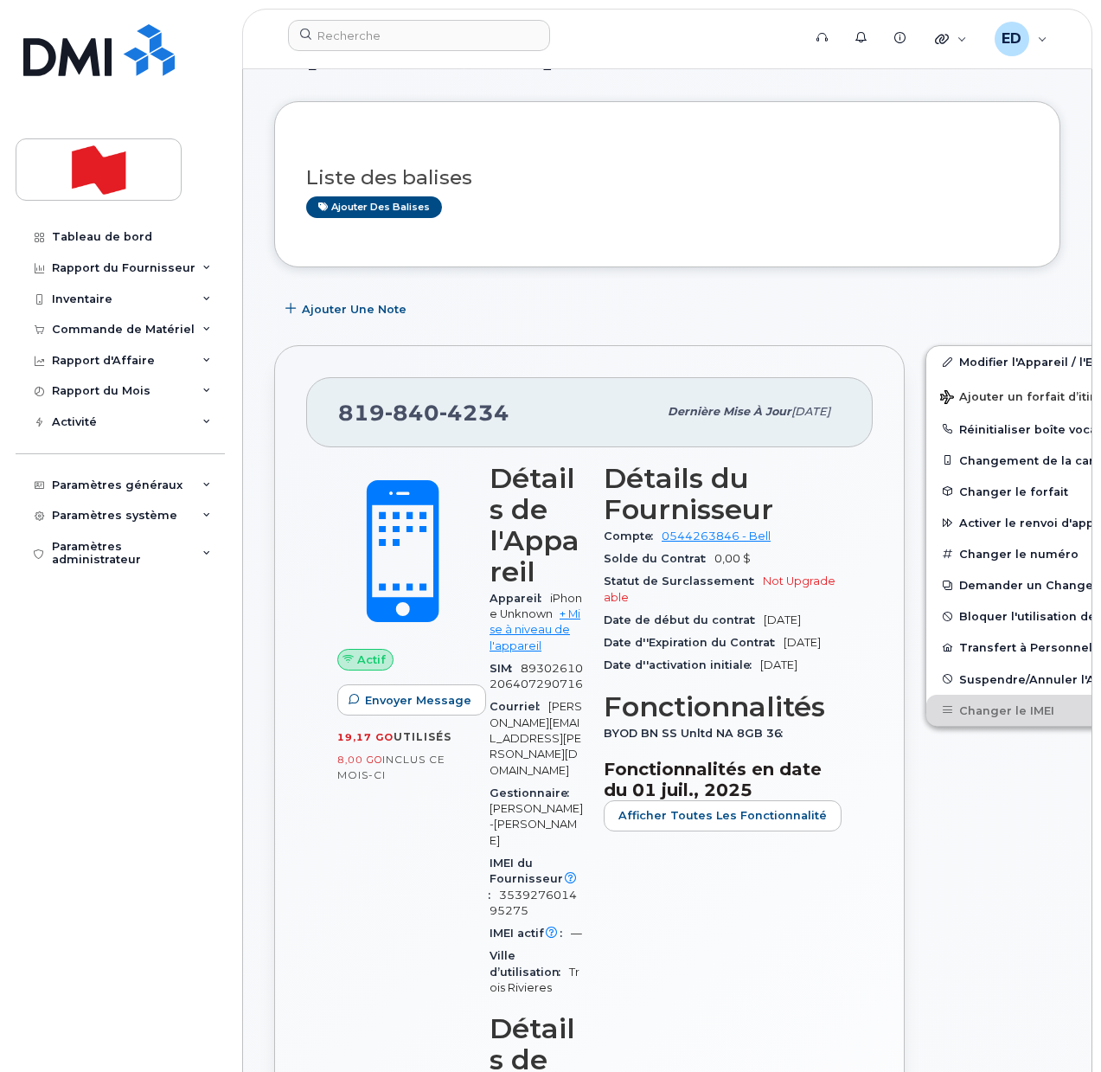
scroll to position [0, 0]
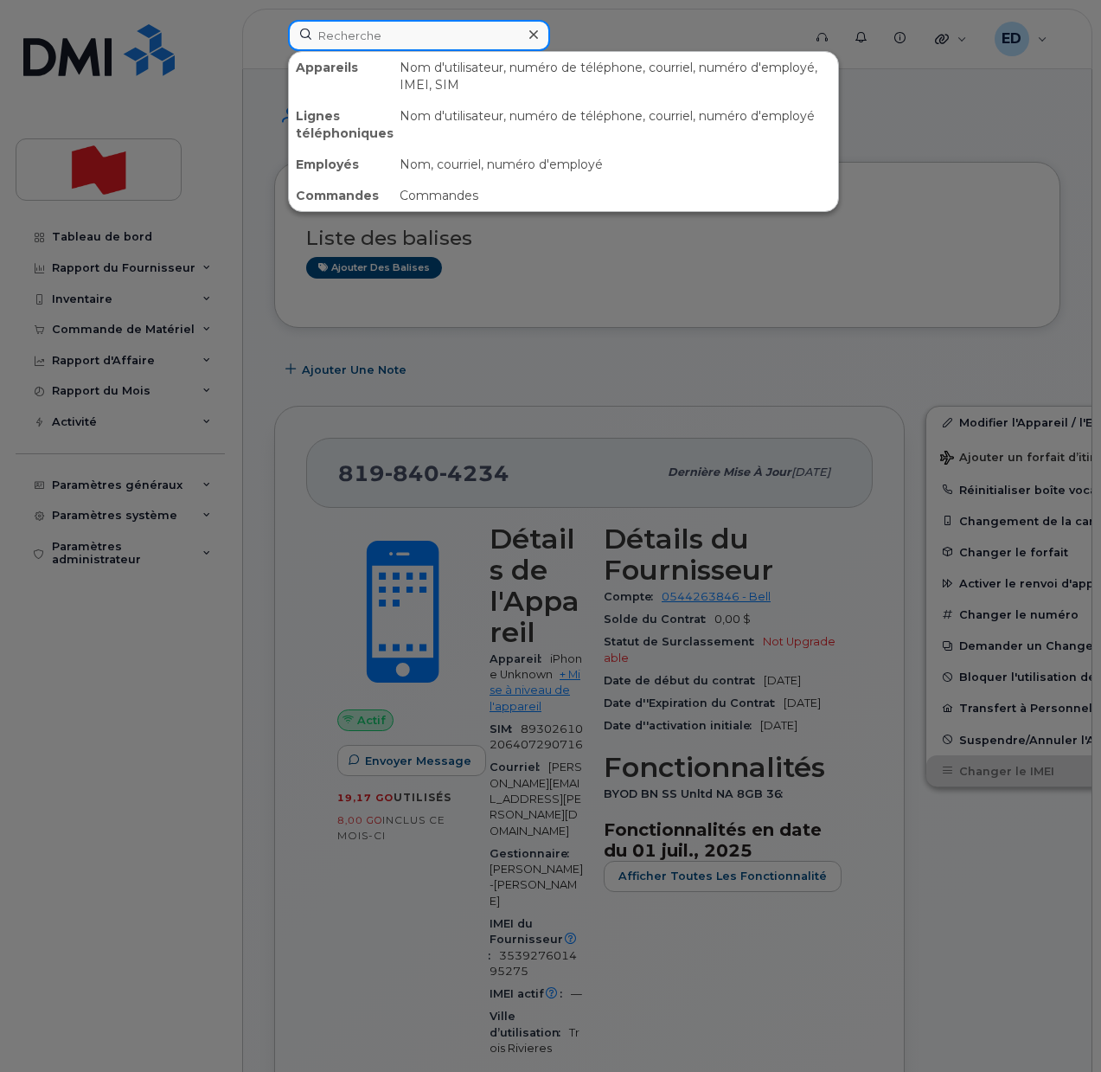
click at [375, 35] on input at bounding box center [419, 35] width 262 height 31
paste input "[PERSON_NAME]"
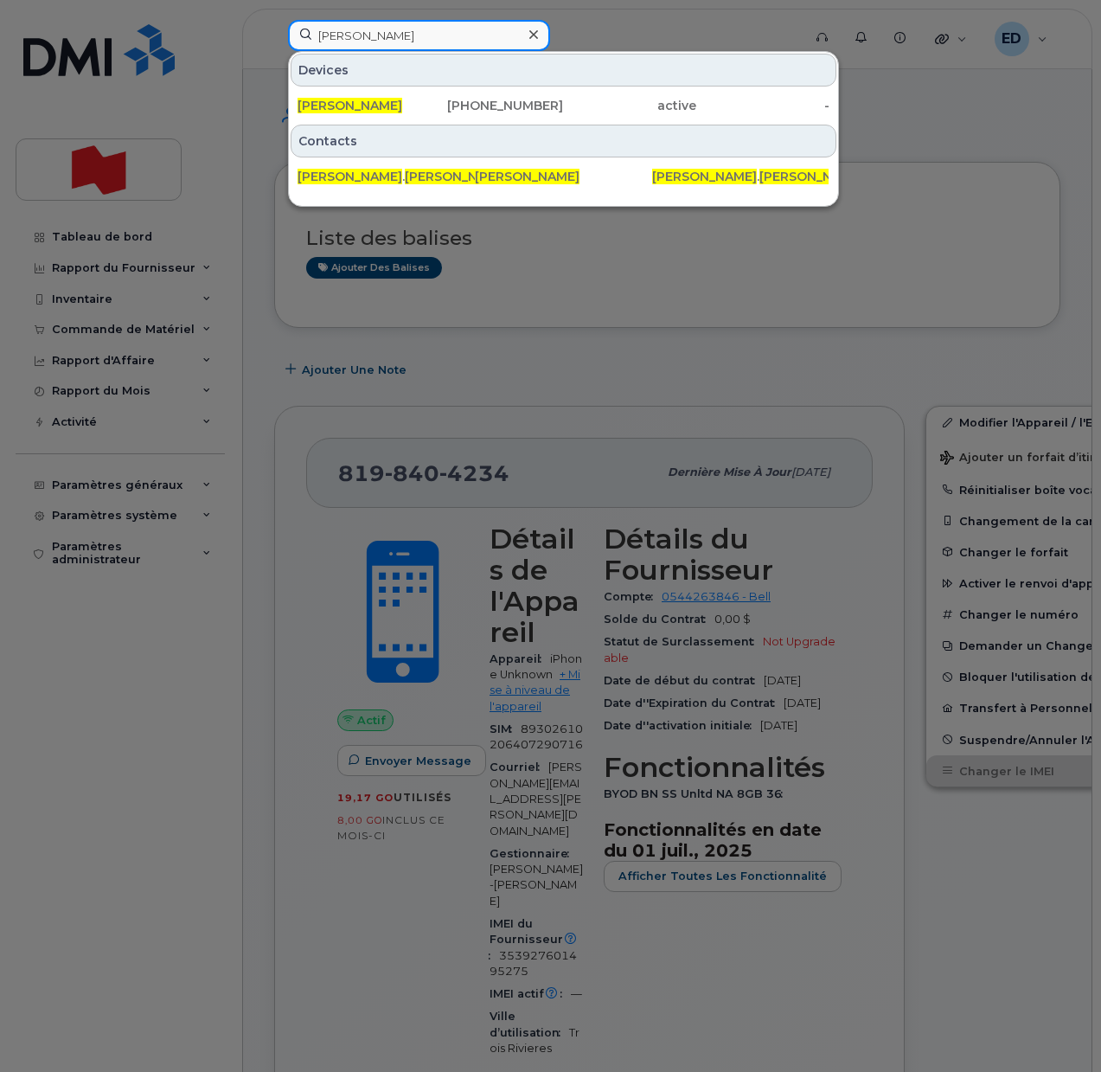
type input "[PERSON_NAME]"
click at [373, 109] on span "[PERSON_NAME]" at bounding box center [350, 106] width 105 height 16
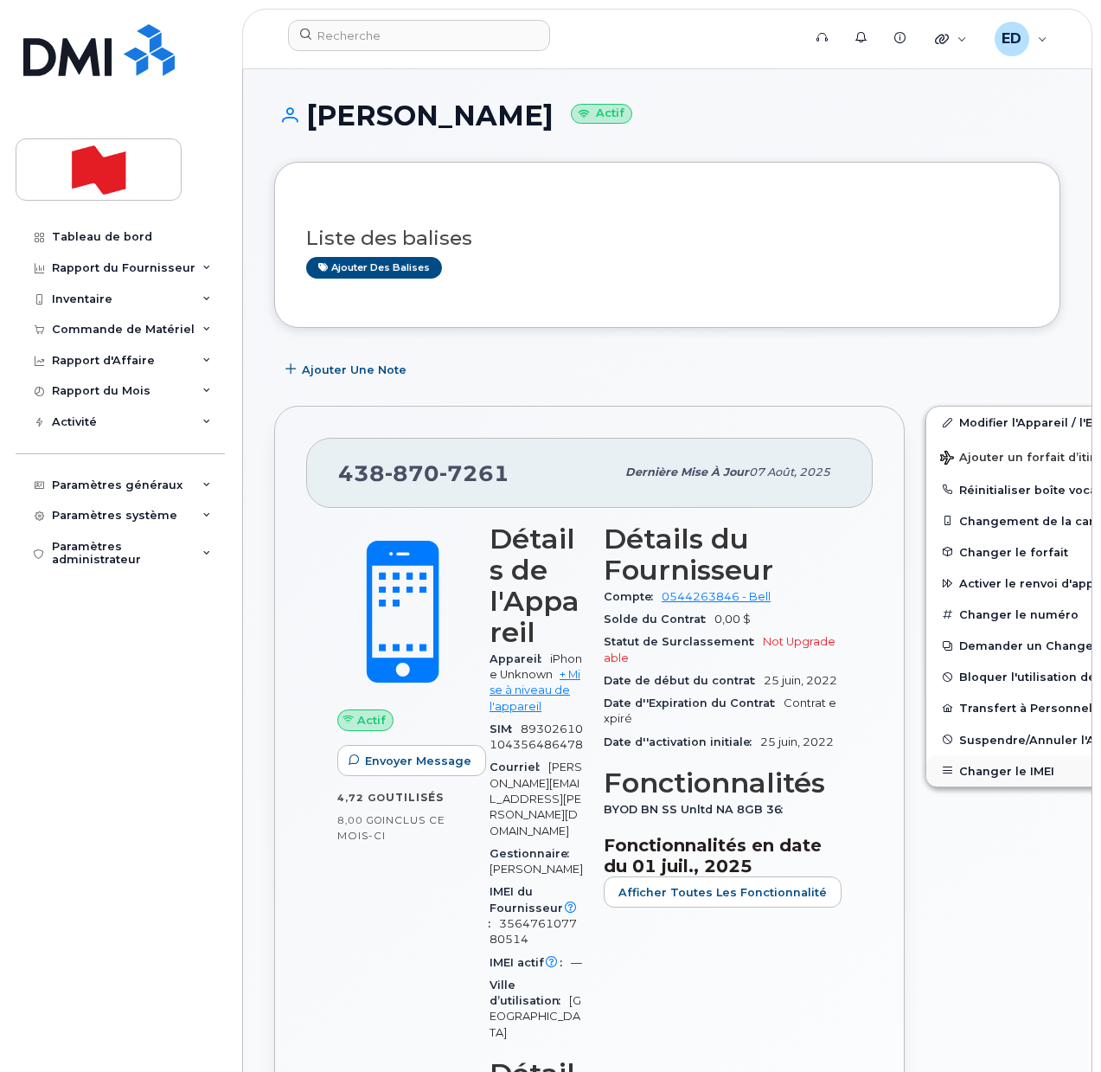
click at [963, 774] on button "Changer le IMEI" at bounding box center [1060, 770] width 268 height 31
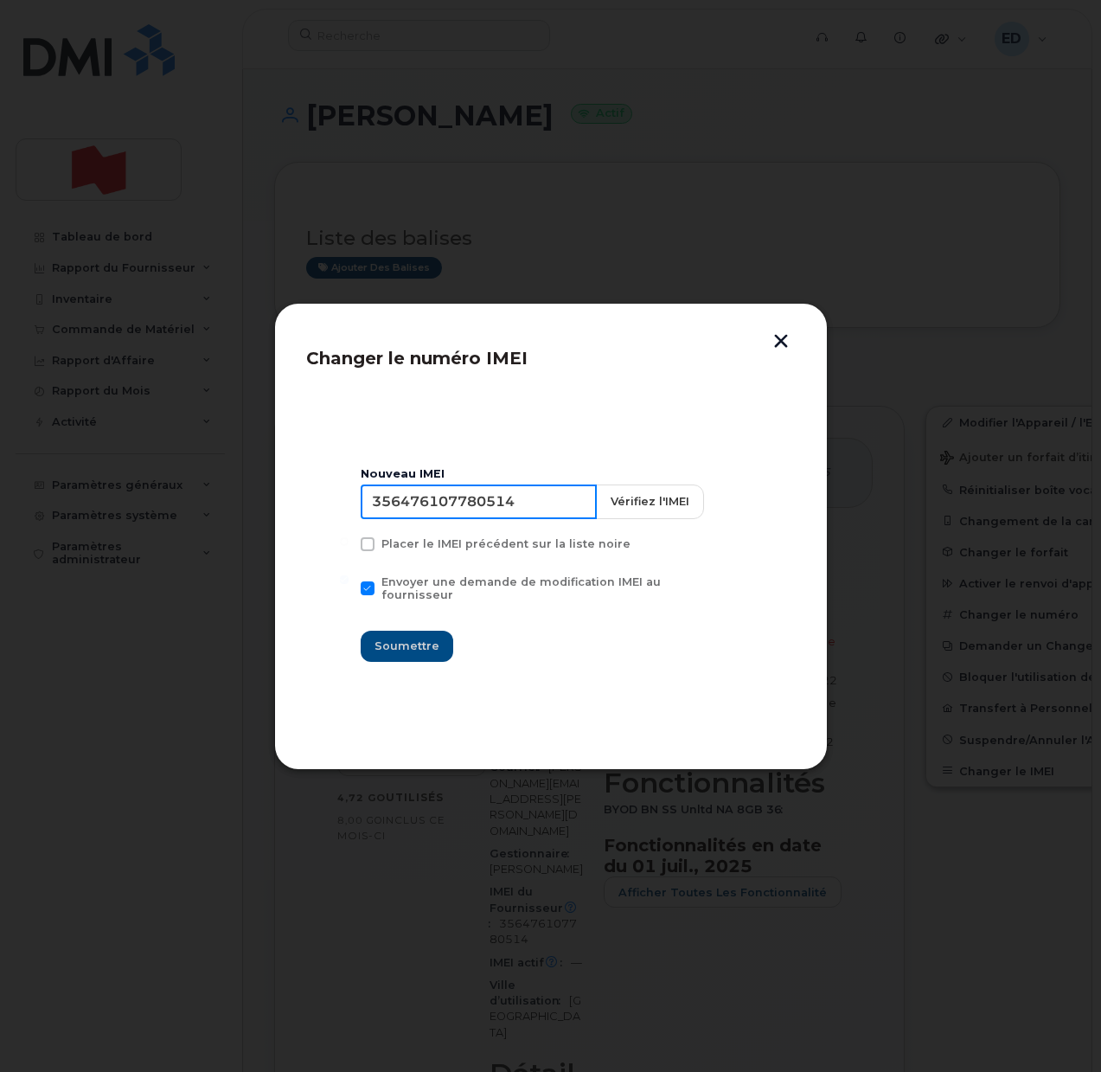
click at [447, 514] on input "356476107780514" at bounding box center [479, 501] width 236 height 35
click at [779, 340] on button "button" at bounding box center [781, 343] width 26 height 18
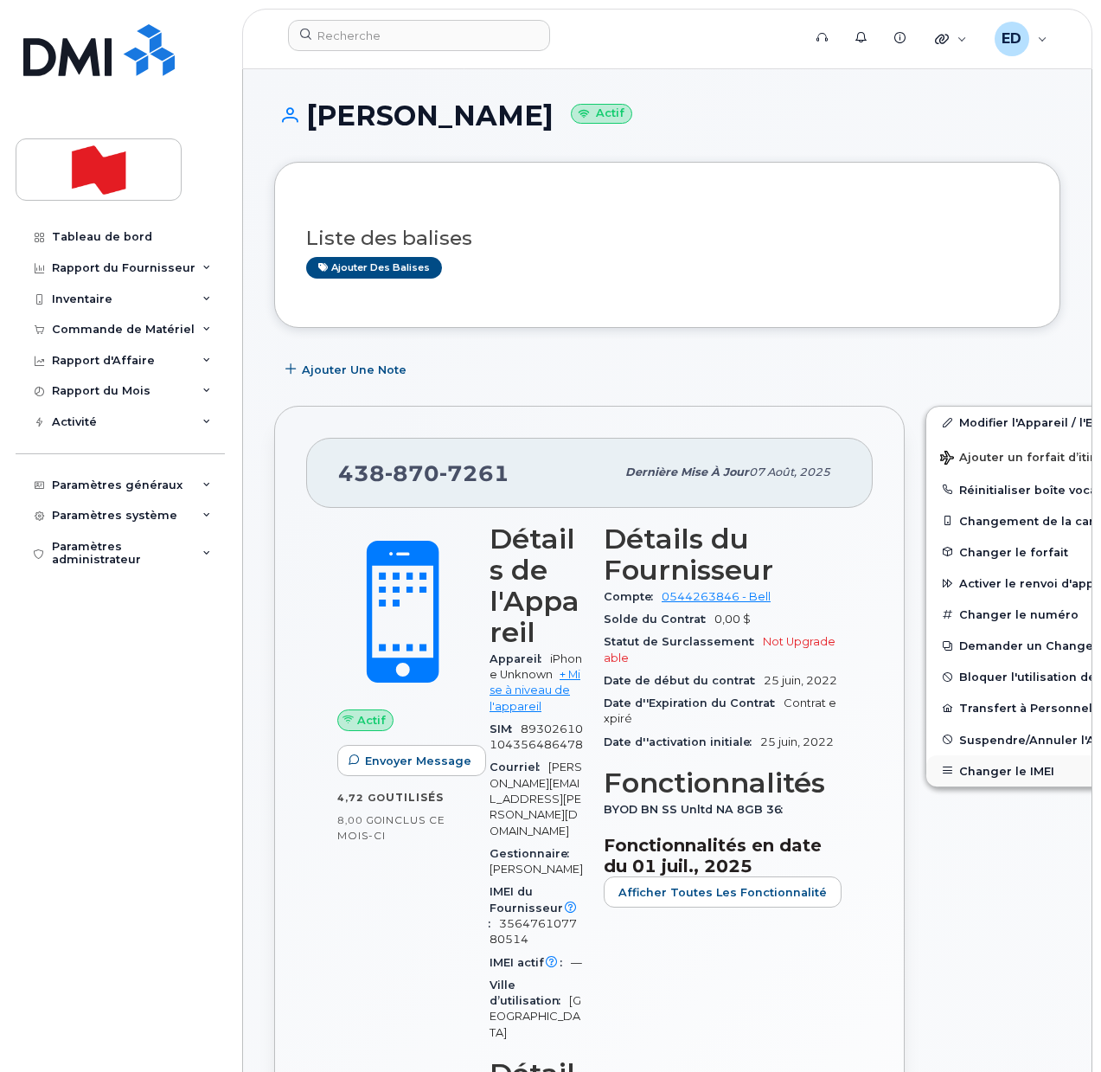
click at [947, 769] on button "Changer le IMEI" at bounding box center [1060, 770] width 268 height 31
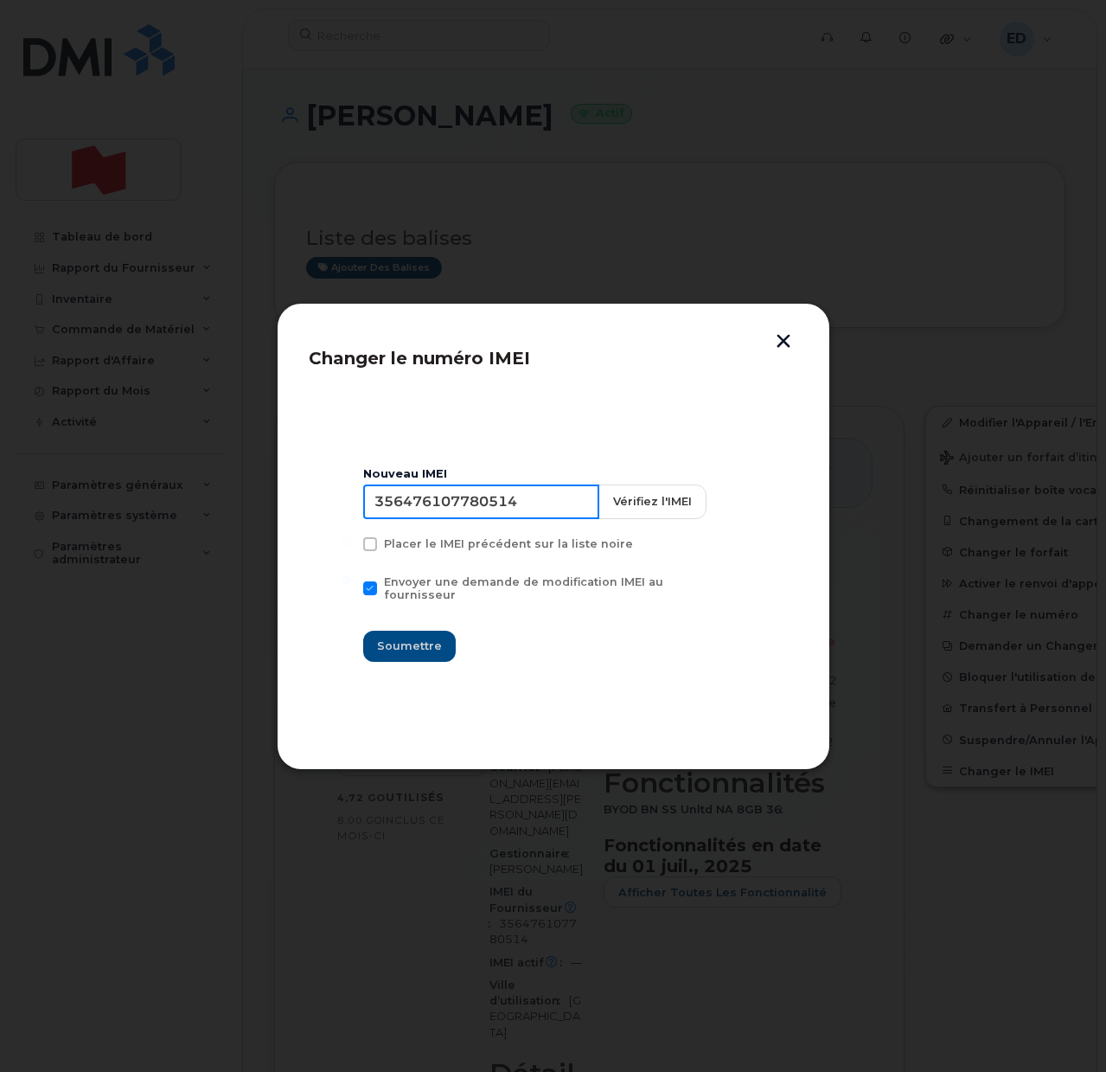
click at [498, 517] on input "356476107780514" at bounding box center [481, 501] width 236 height 35
click at [498, 516] on input "356476107780514" at bounding box center [481, 501] width 236 height 35
type input "353927601421818"
click at [406, 643] on span "Soumettre" at bounding box center [409, 646] width 65 height 16
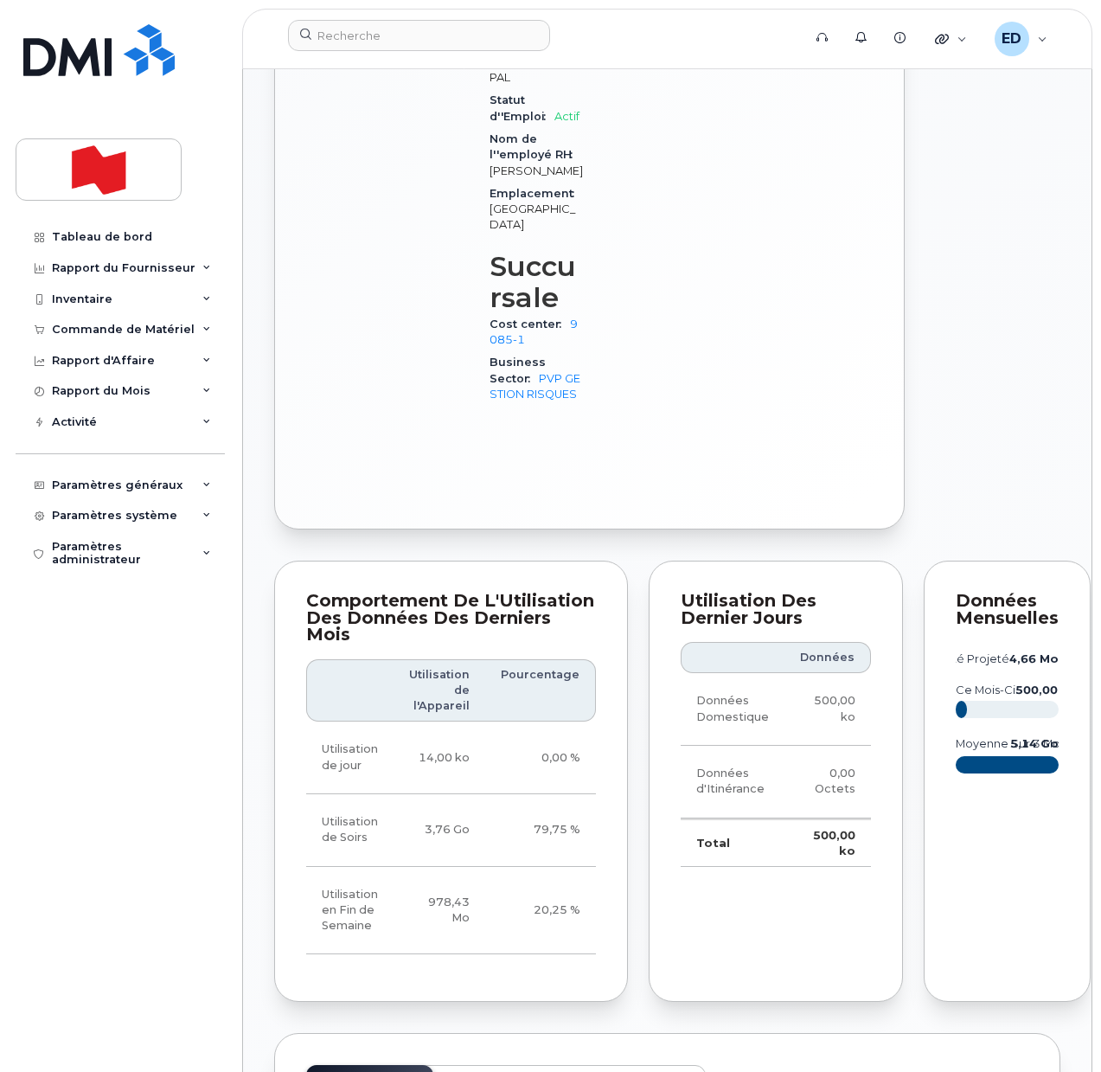
scroll to position [1406, 0]
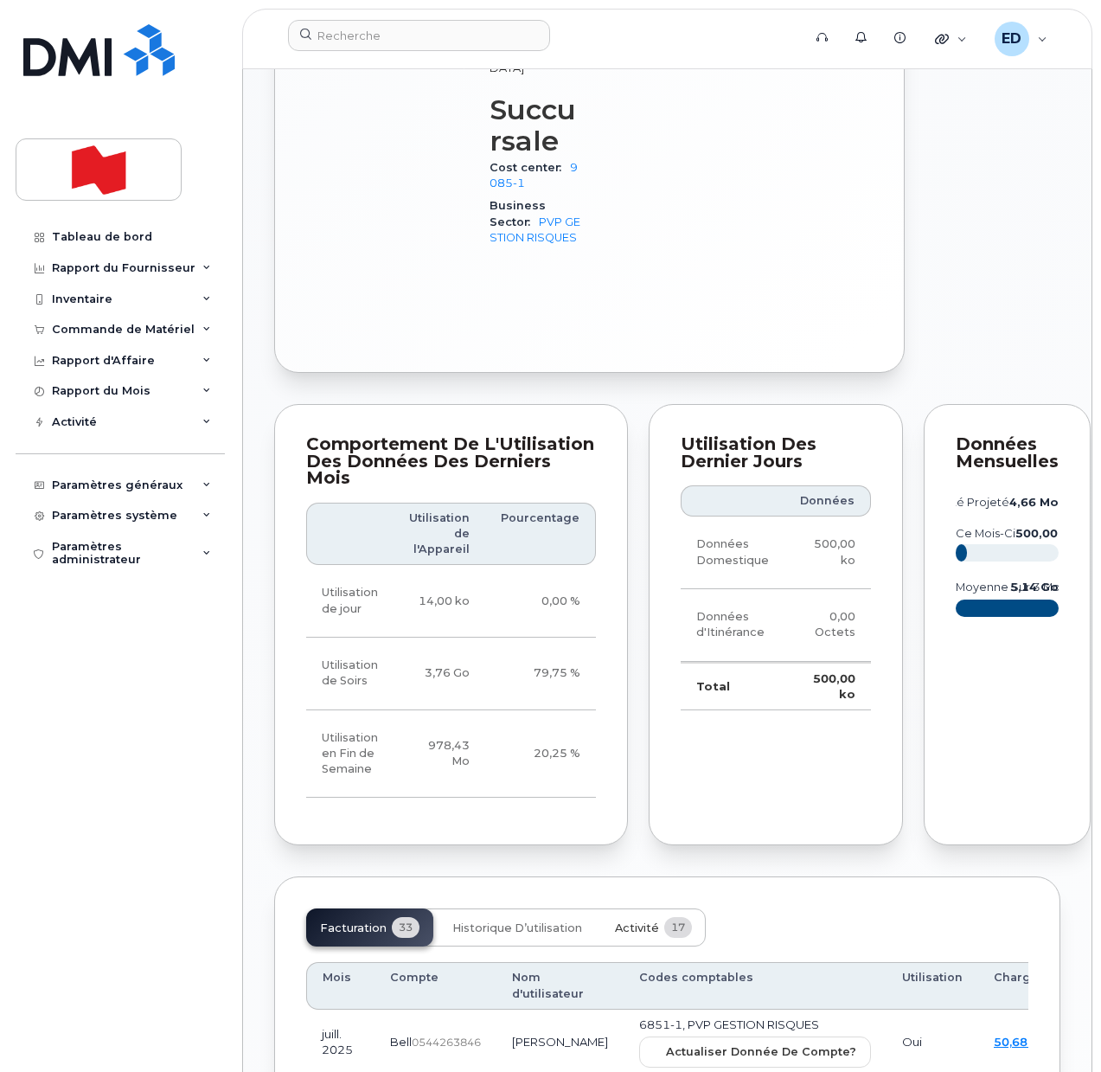
drag, startPoint x: 637, startPoint y: 958, endPoint x: 643, endPoint y: 971, distance: 14.3
click at [637, 935] on span "Activité" at bounding box center [637, 928] width 44 height 14
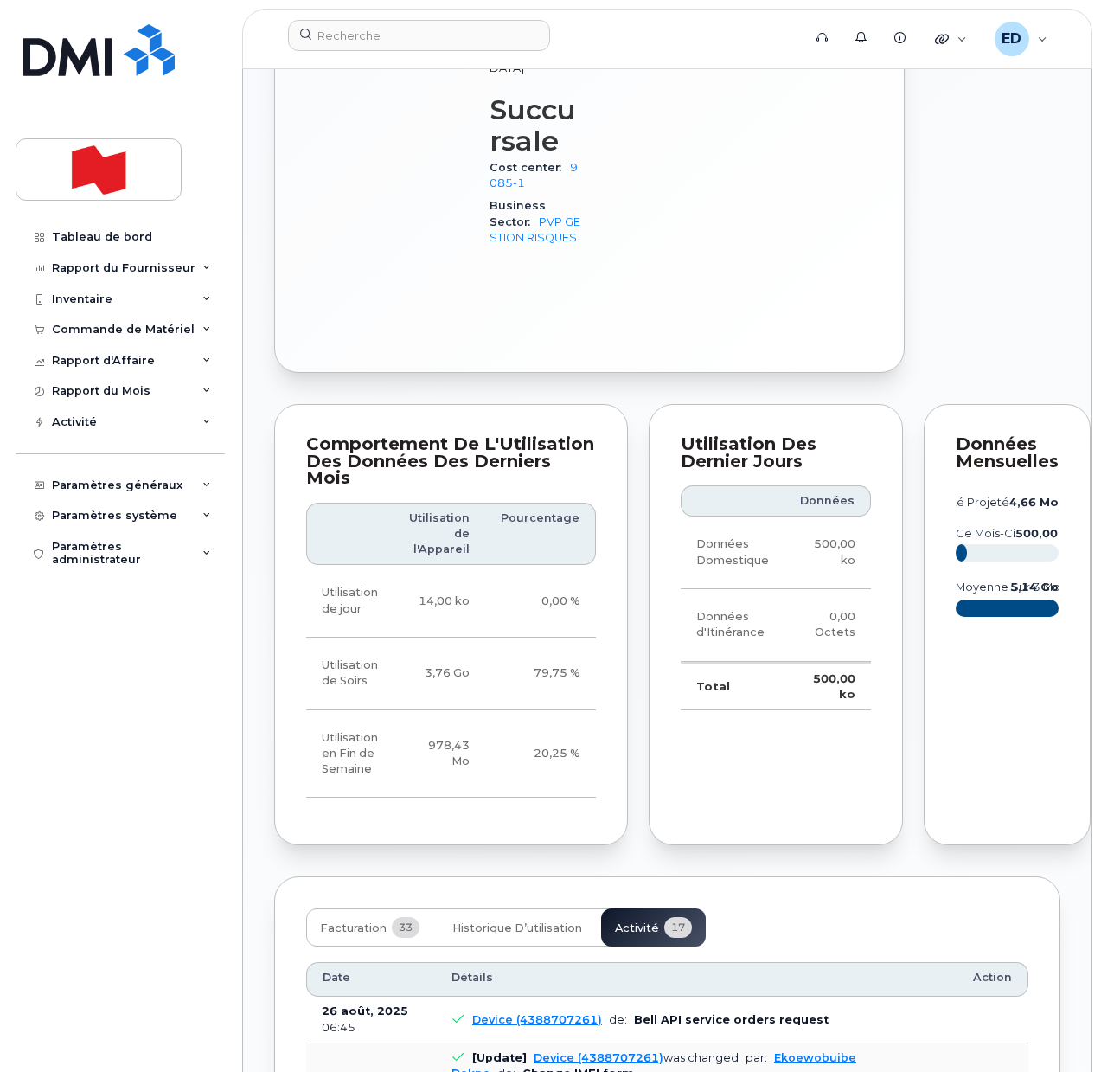
scroll to position [1730, 0]
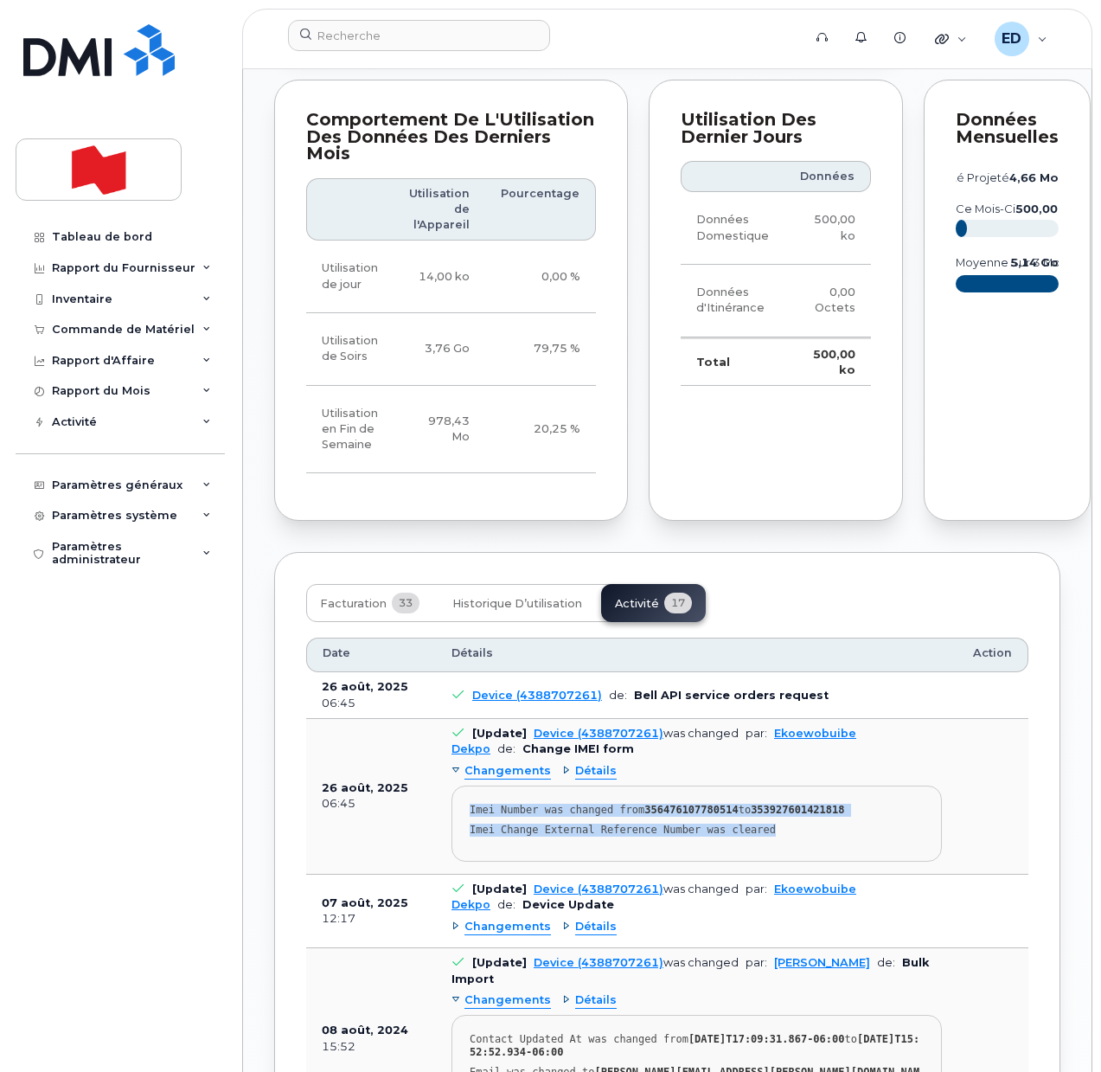
drag, startPoint x: 629, startPoint y: 856, endPoint x: 457, endPoint y: 837, distance: 173.1
click at [457, 837] on pre "Imei Number was changed from 356476107780514 to 353927601421818 Imei Change Ext…" at bounding box center [697, 823] width 490 height 76
copy pre "Imei Number was changed from 356476107780514 to 353927601421818 Imei Change Ext…"
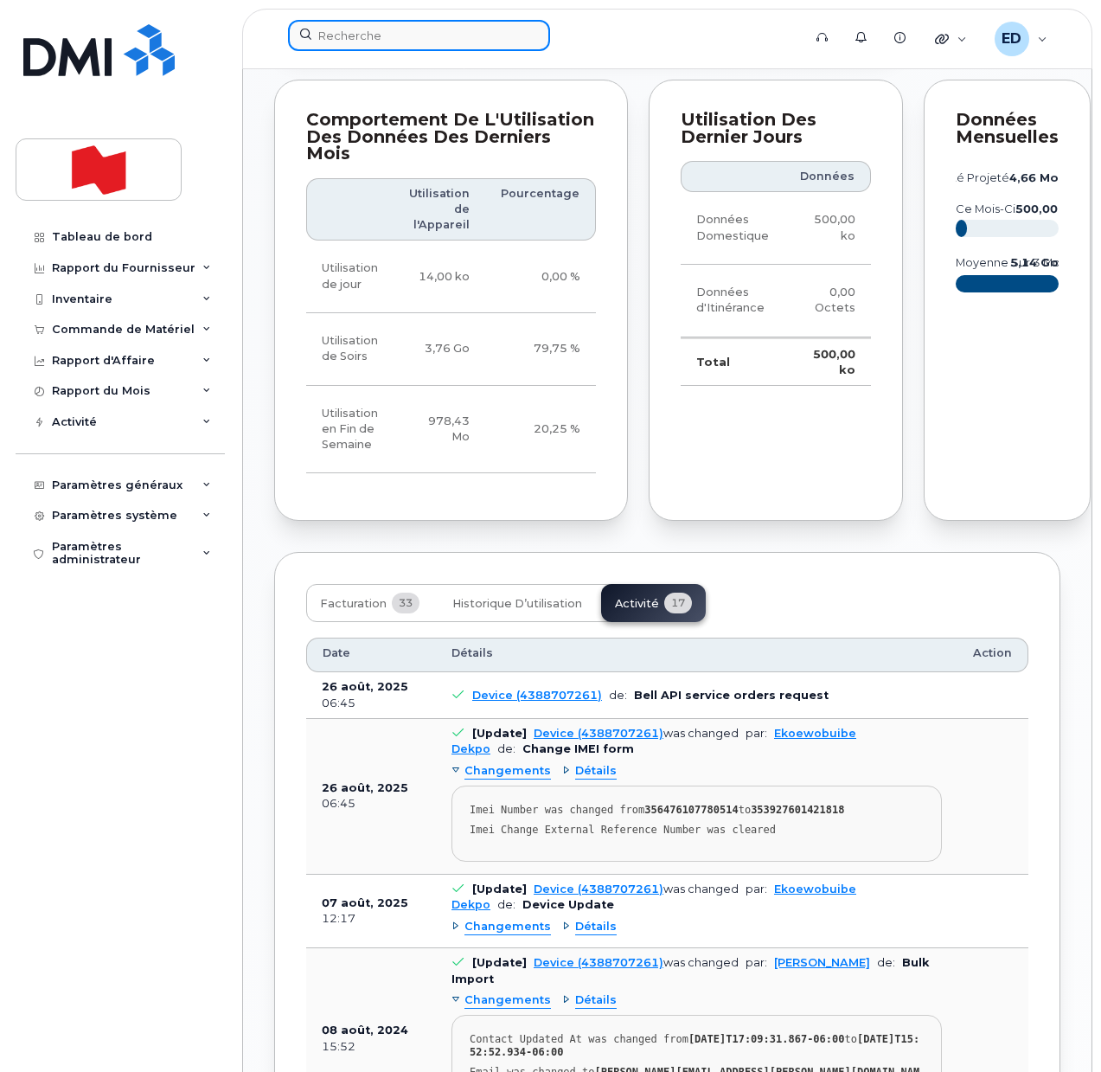
click at [375, 22] on input at bounding box center [419, 35] width 262 height 31
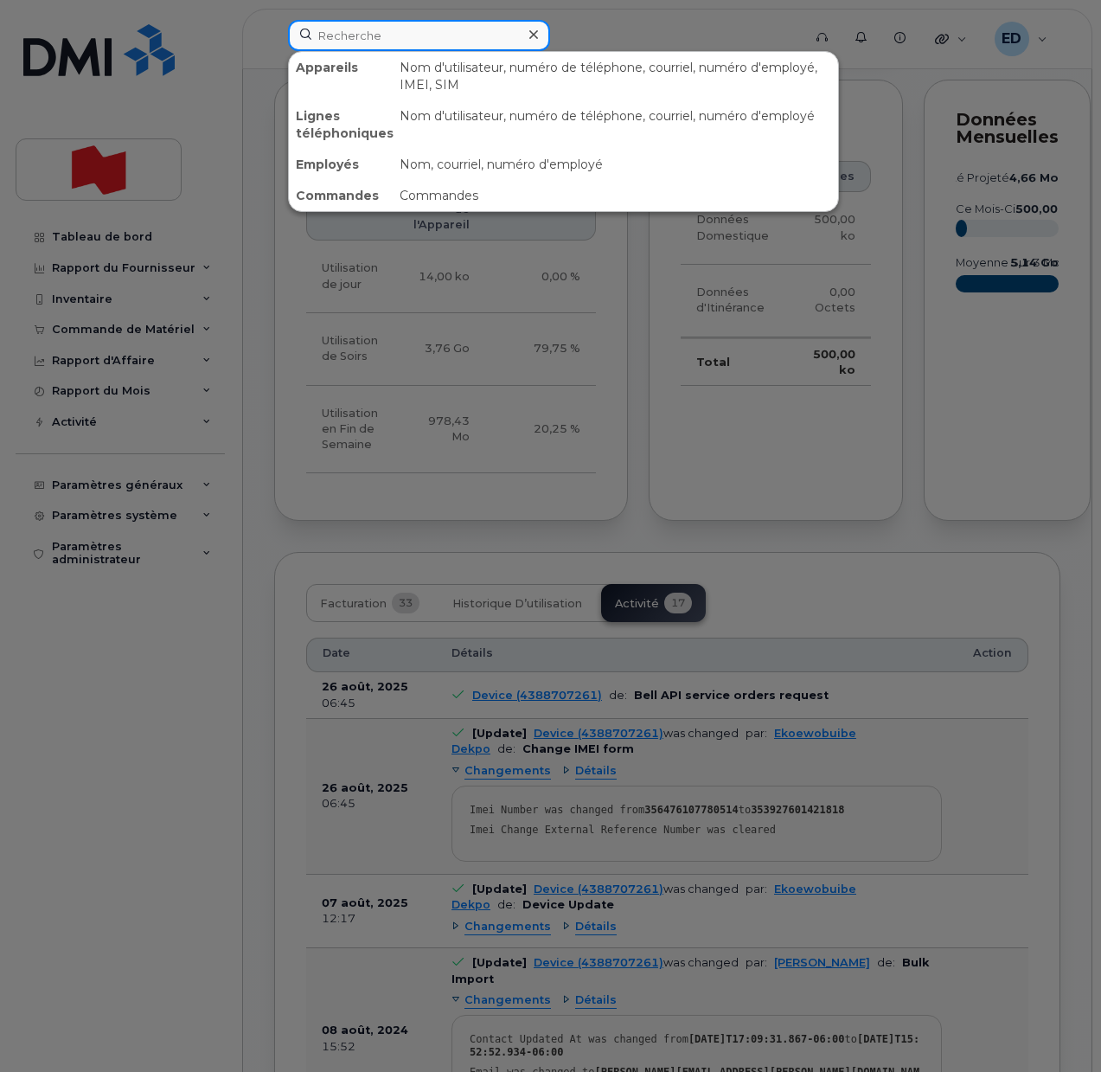
paste input "[PERSON_NAME][EMAIL_ADDRESS][PERSON_NAME][DOMAIN_NAME]"
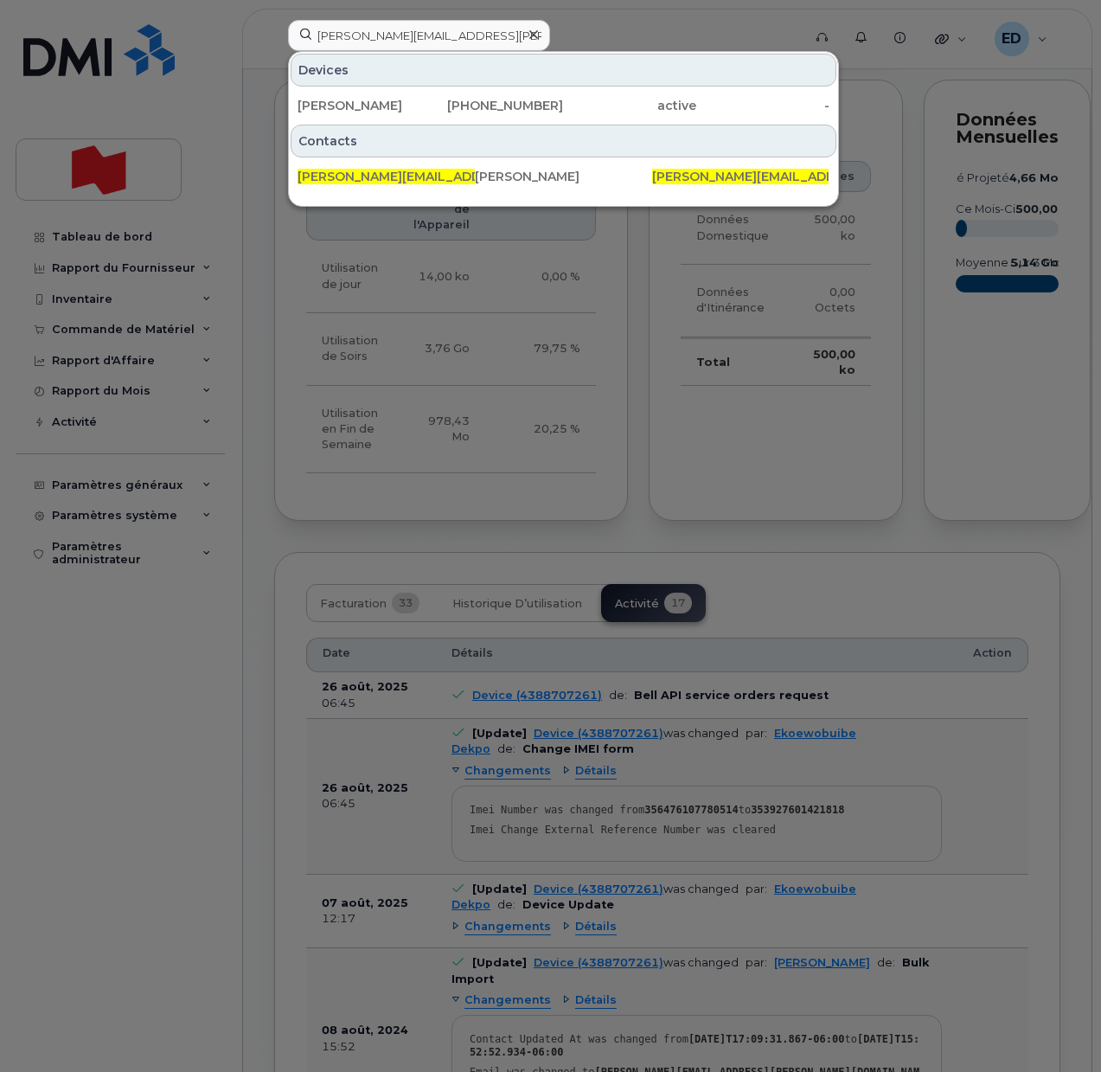
click at [858, 594] on div at bounding box center [550, 536] width 1101 height 1072
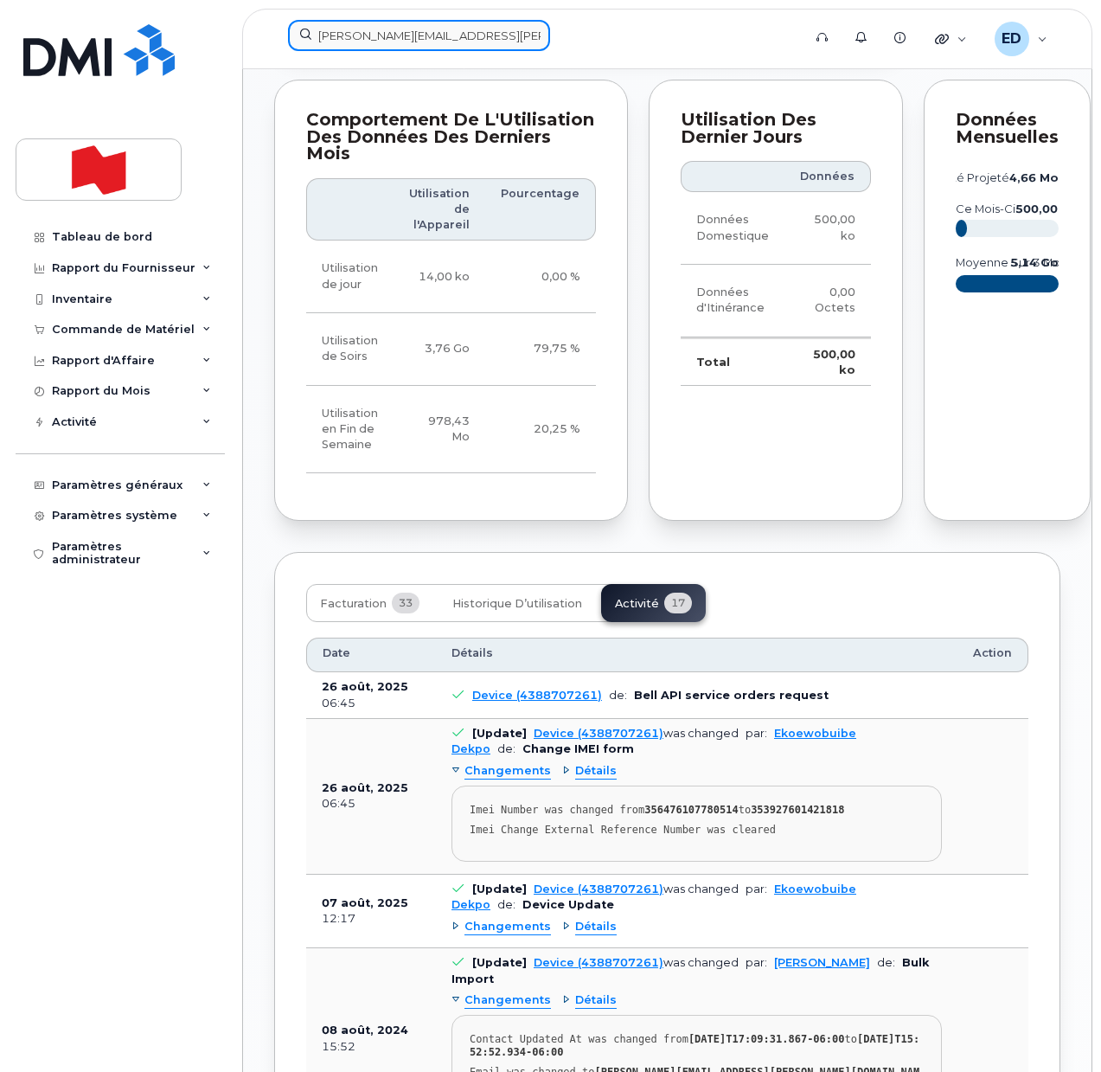
click at [458, 36] on input "[PERSON_NAME][EMAIL_ADDRESS][PERSON_NAME][DOMAIN_NAME]" at bounding box center [419, 35] width 262 height 31
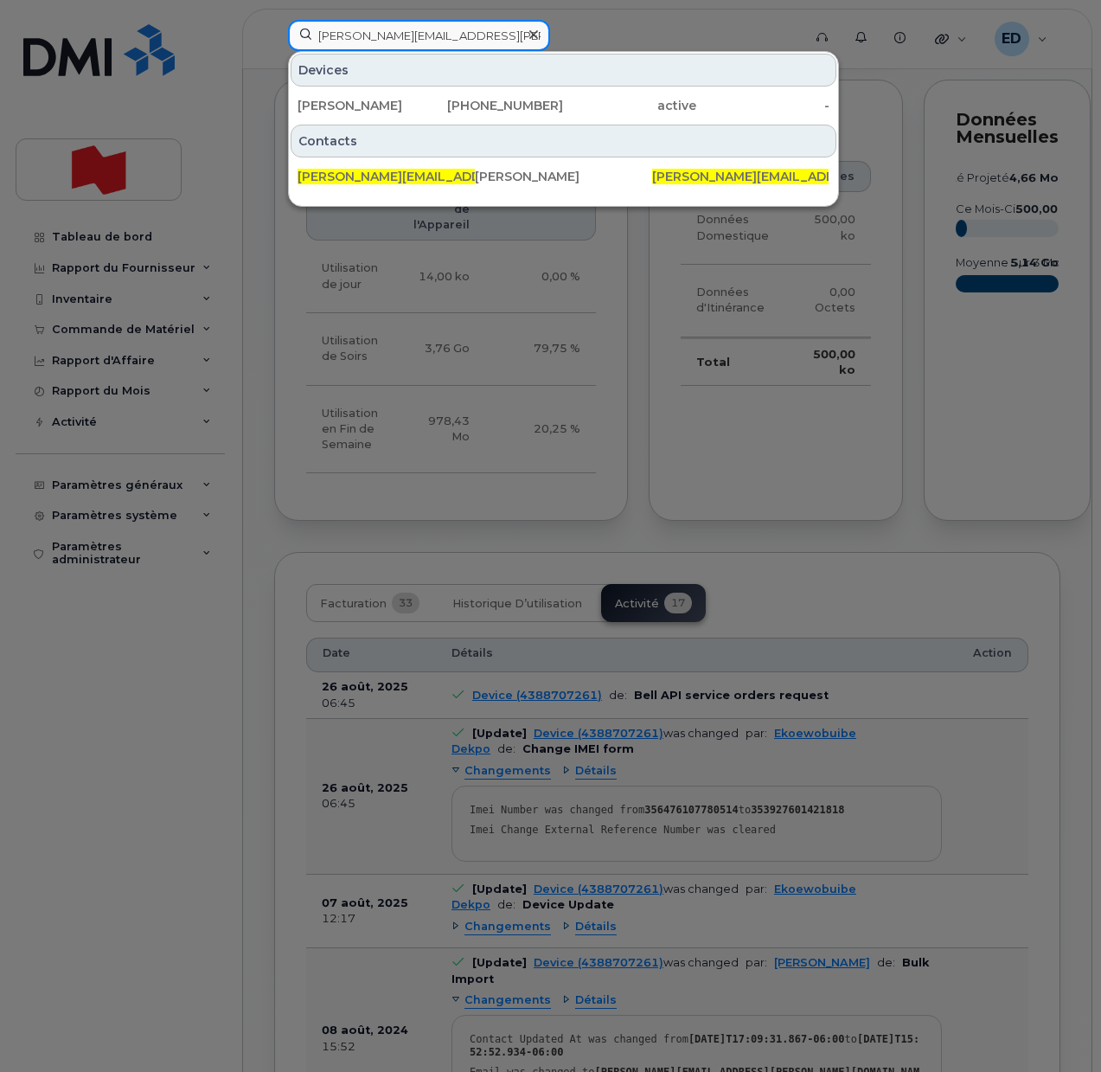
paste input "[PERSON_NAME][EMAIL_ADDRESS][DOMAIN_NAME]"
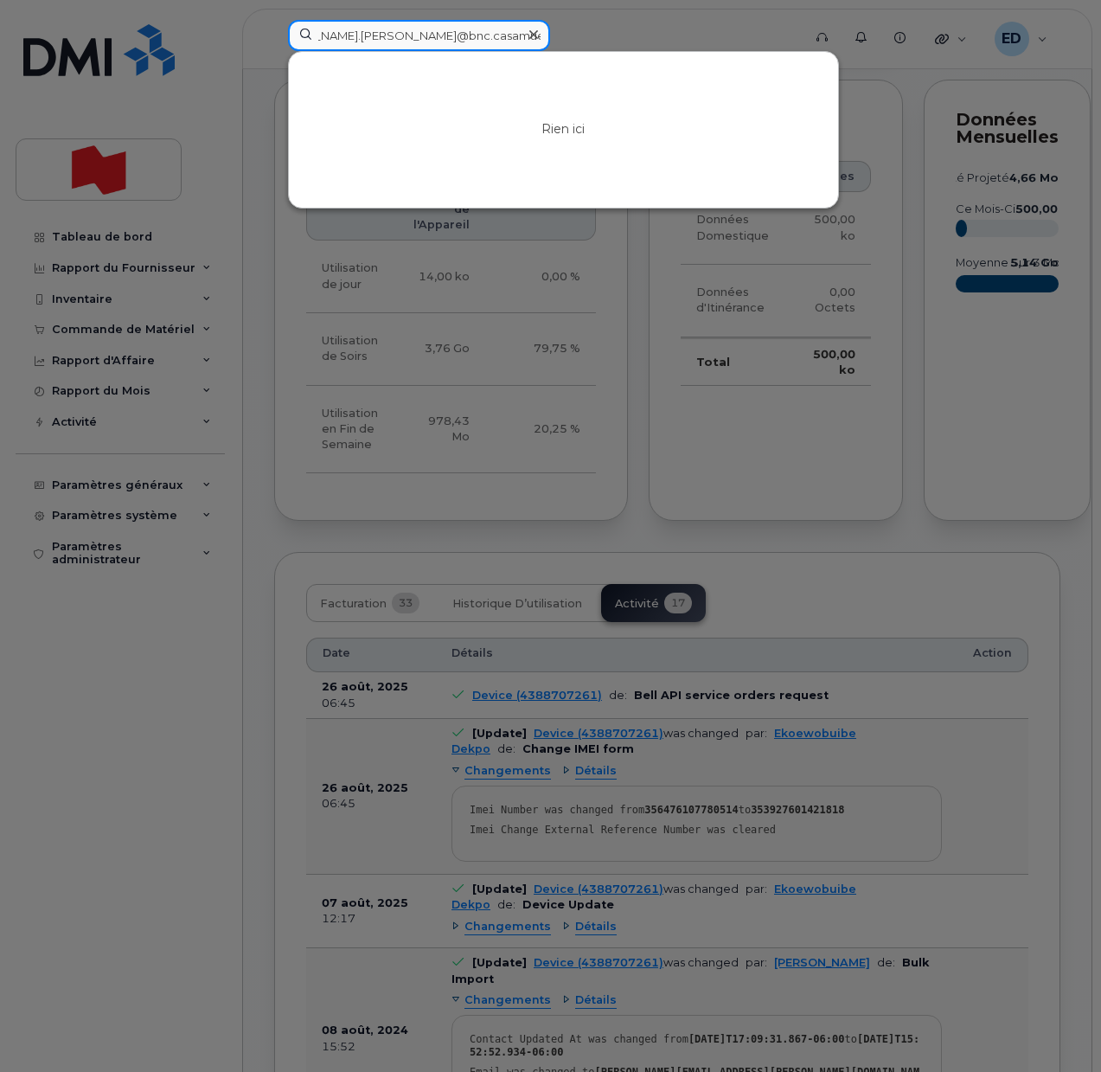
type input "[PERSON_NAME].[PERSON_NAME]@bnc.casamuel.lopezferrada@[DOMAIN_NAME]"
click at [539, 35] on div at bounding box center [533, 34] width 25 height 25
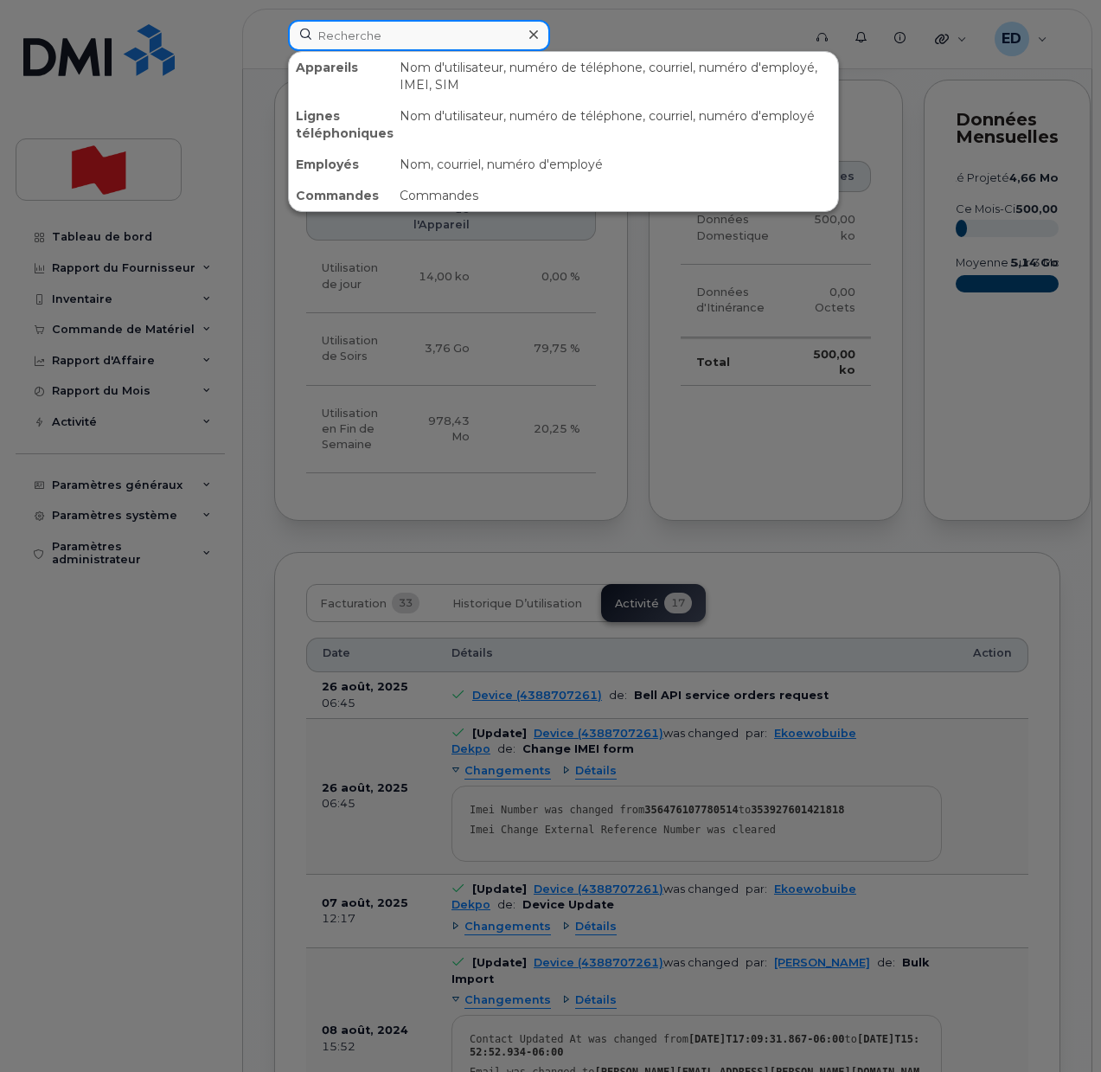
click at [433, 32] on input at bounding box center [419, 35] width 262 height 31
paste input "[PERSON_NAME][EMAIL_ADDRESS][DOMAIN_NAME]"
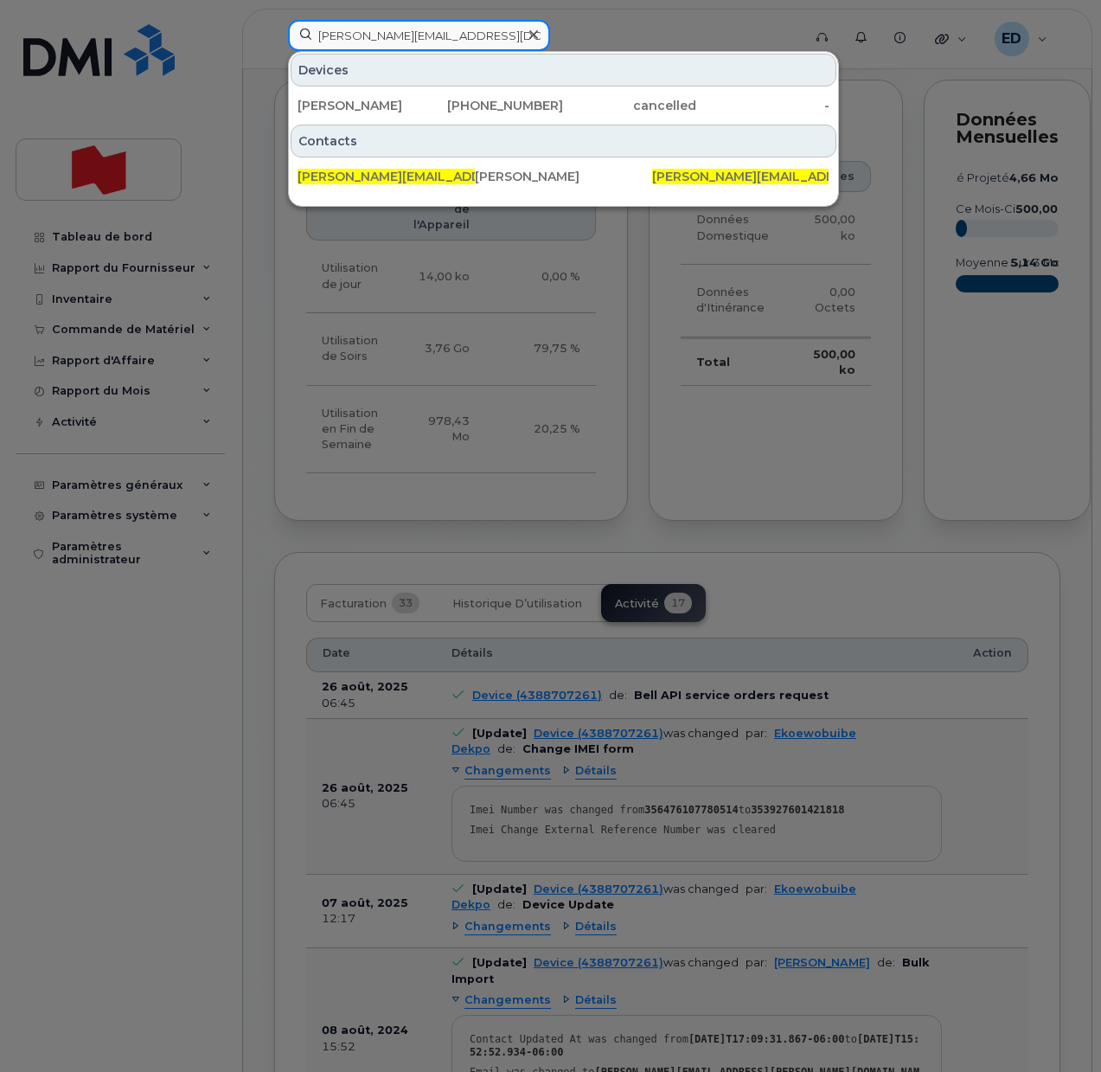
drag, startPoint x: 493, startPoint y: 42, endPoint x: 275, endPoint y: 36, distance: 218.0
click at [275, 36] on div "[PERSON_NAME][EMAIL_ADDRESS][DOMAIN_NAME] Devices [PERSON_NAME] [PHONE_NUMBER] …" at bounding box center [539, 39] width 530 height 38
paste input "[PERSON_NAME]"
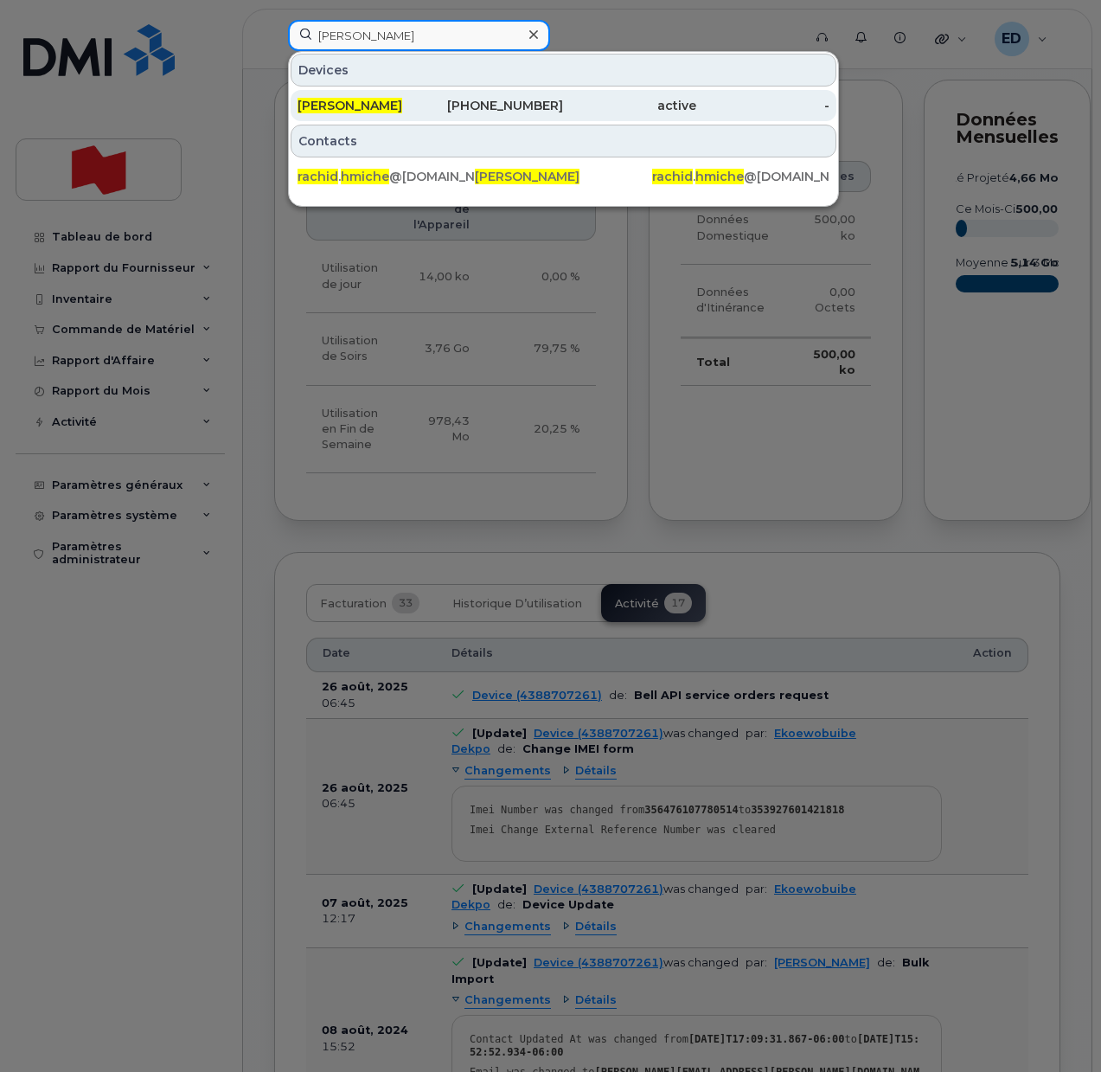
type input "[PERSON_NAME]"
click at [359, 108] on span "[PERSON_NAME]" at bounding box center [350, 106] width 105 height 16
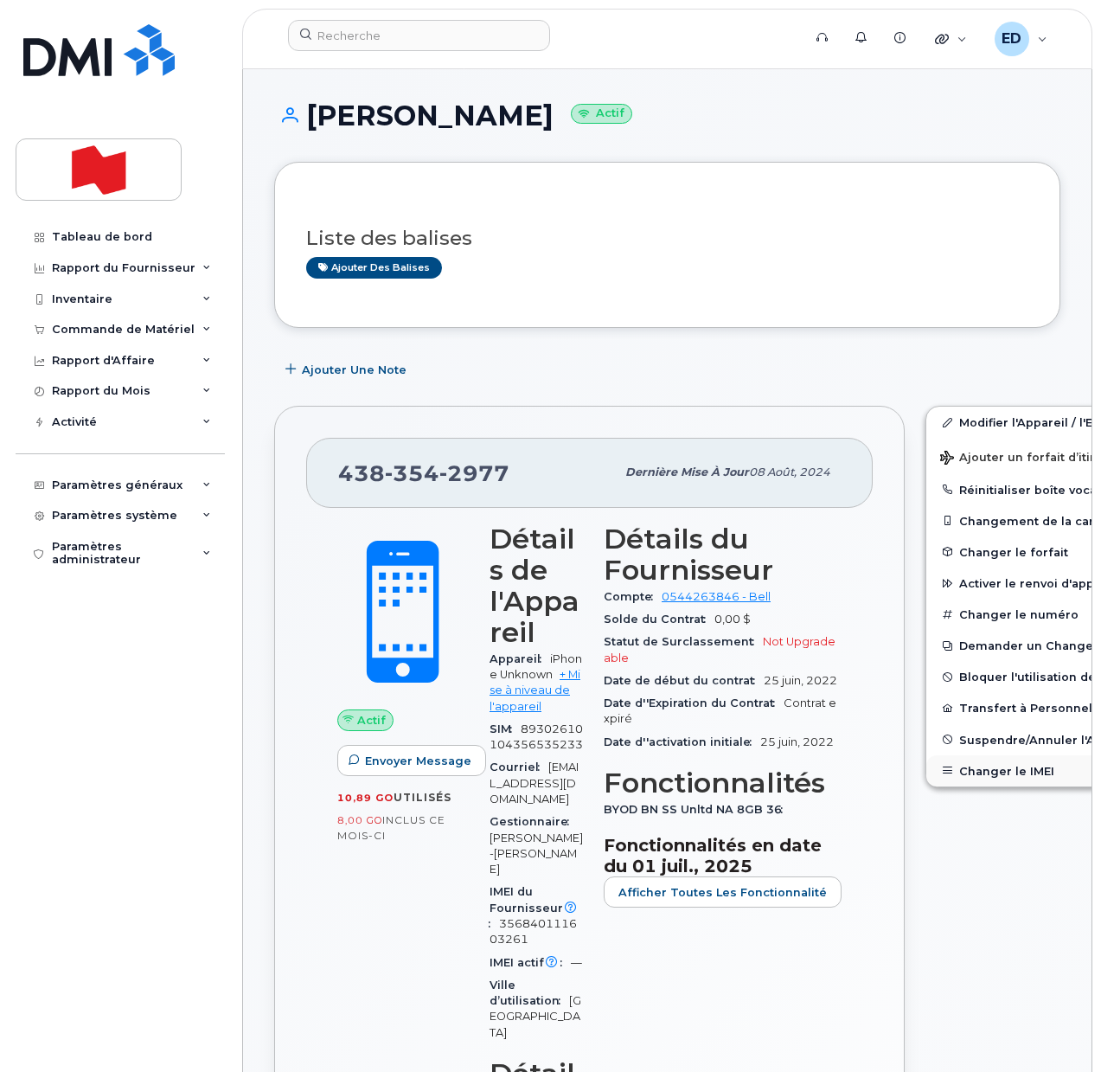
click at [981, 766] on button "Changer le IMEI" at bounding box center [1060, 770] width 268 height 31
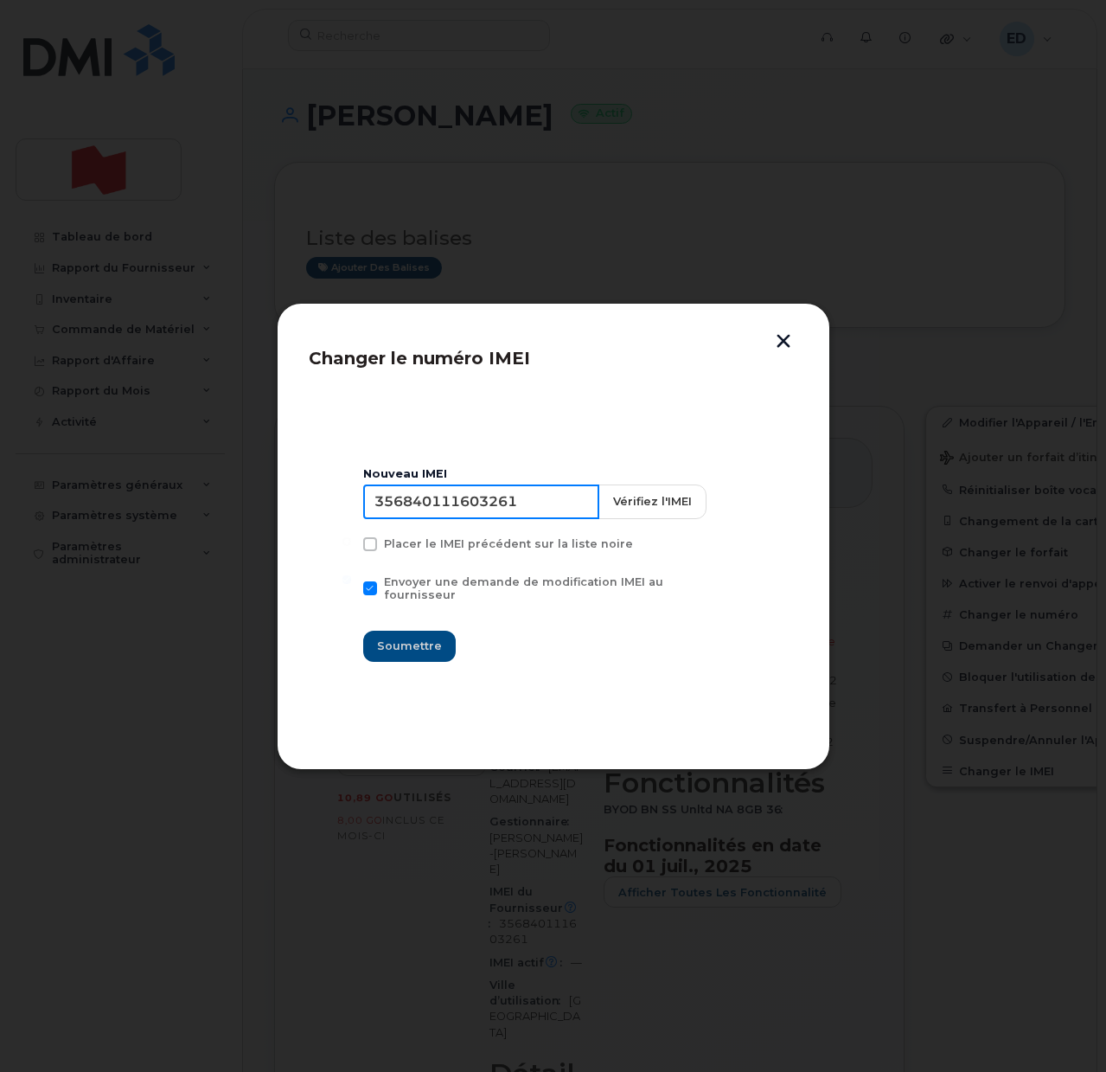
click at [452, 508] on input "356840111603261" at bounding box center [481, 501] width 236 height 35
click at [549, 505] on input "356840111603261" at bounding box center [481, 501] width 236 height 35
click at [776, 338] on button "button" at bounding box center [784, 343] width 26 height 18
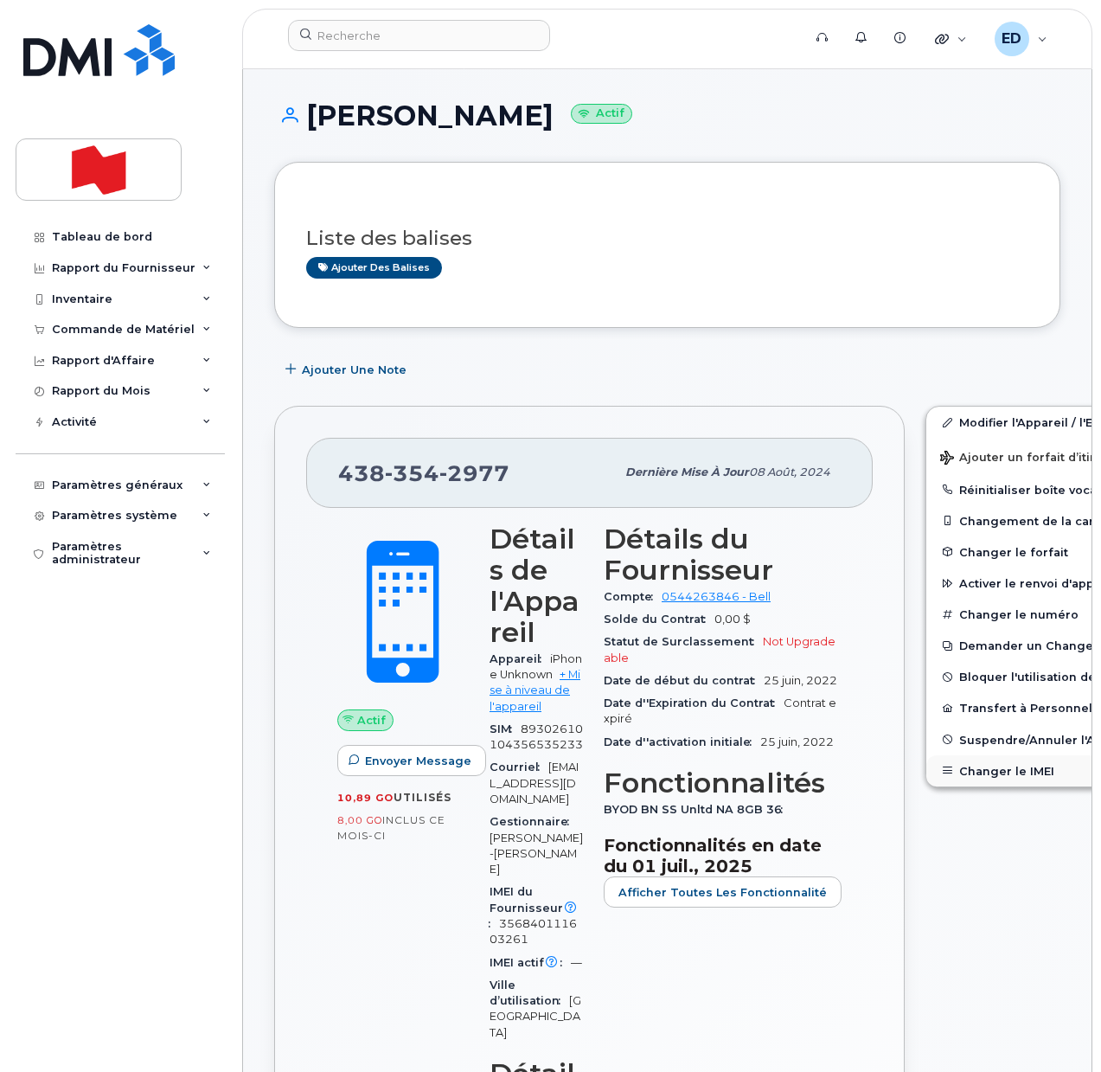
click at [968, 769] on button "Changer le IMEI" at bounding box center [1060, 770] width 268 height 31
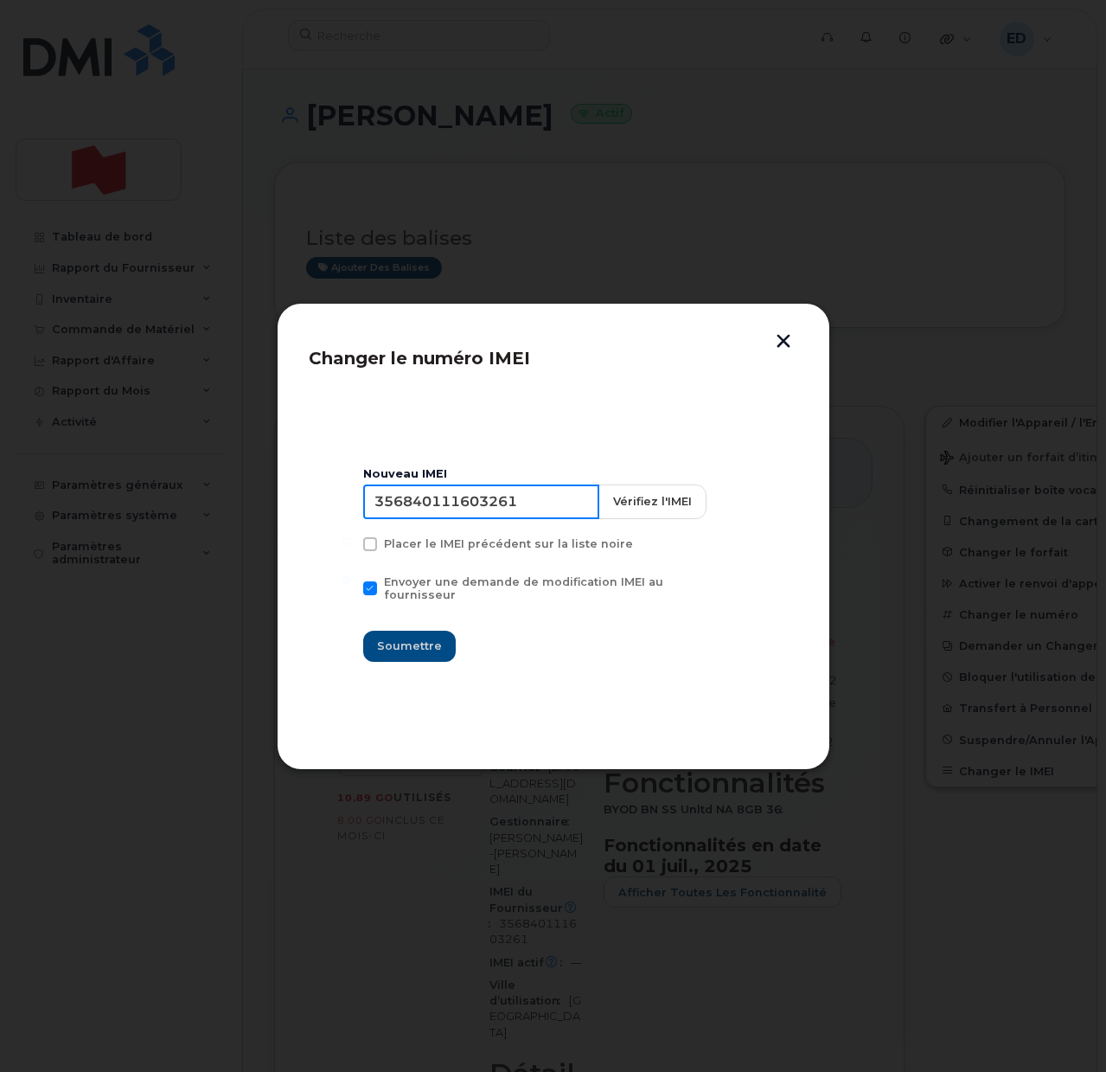
click at [451, 510] on input "356840111603261" at bounding box center [481, 501] width 236 height 35
click at [452, 510] on input "356840111603261" at bounding box center [481, 501] width 236 height 35
type input "353927601631267"
click at [410, 638] on span "Soumettre" at bounding box center [409, 646] width 65 height 16
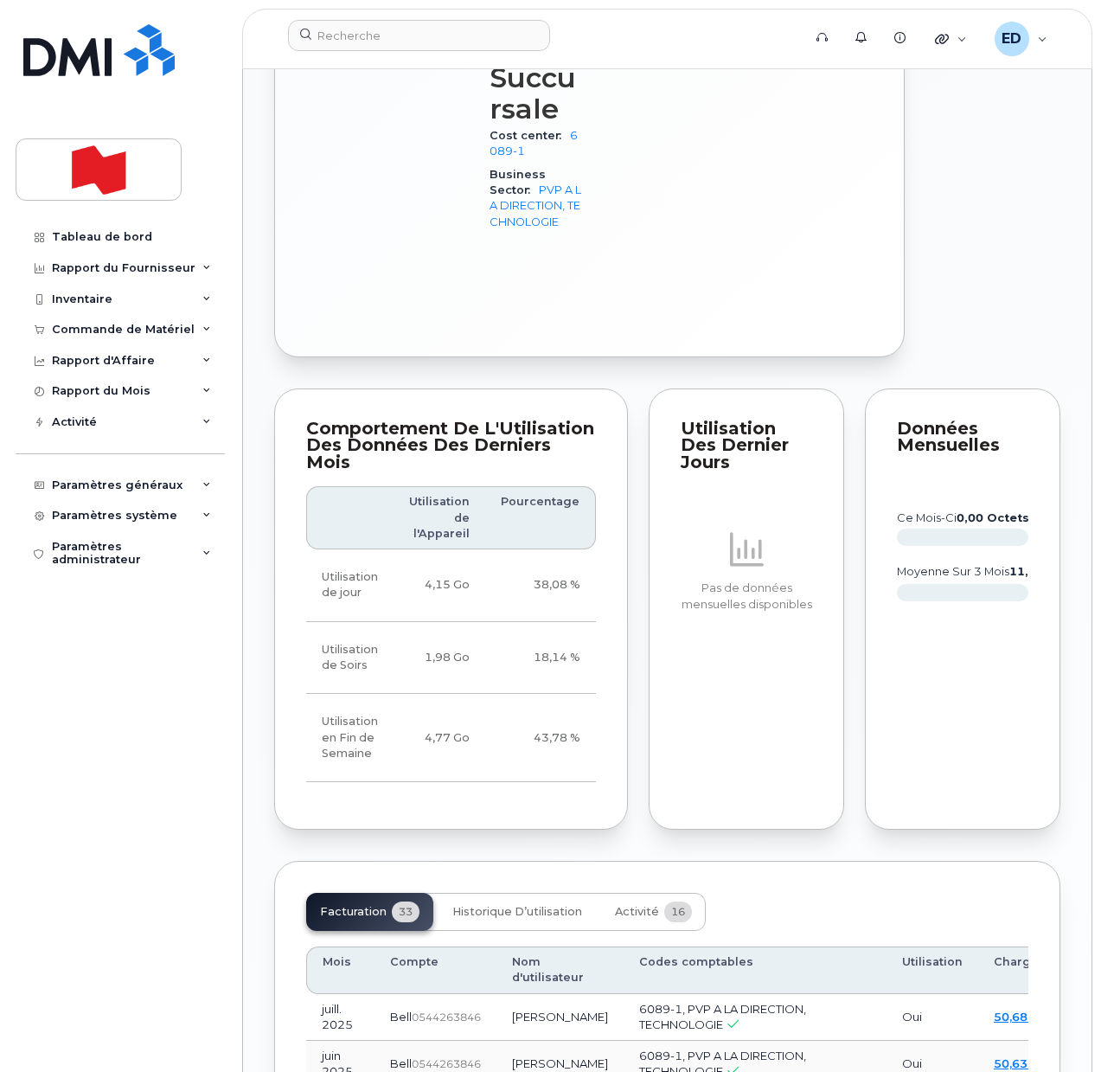
scroll to position [1622, 0]
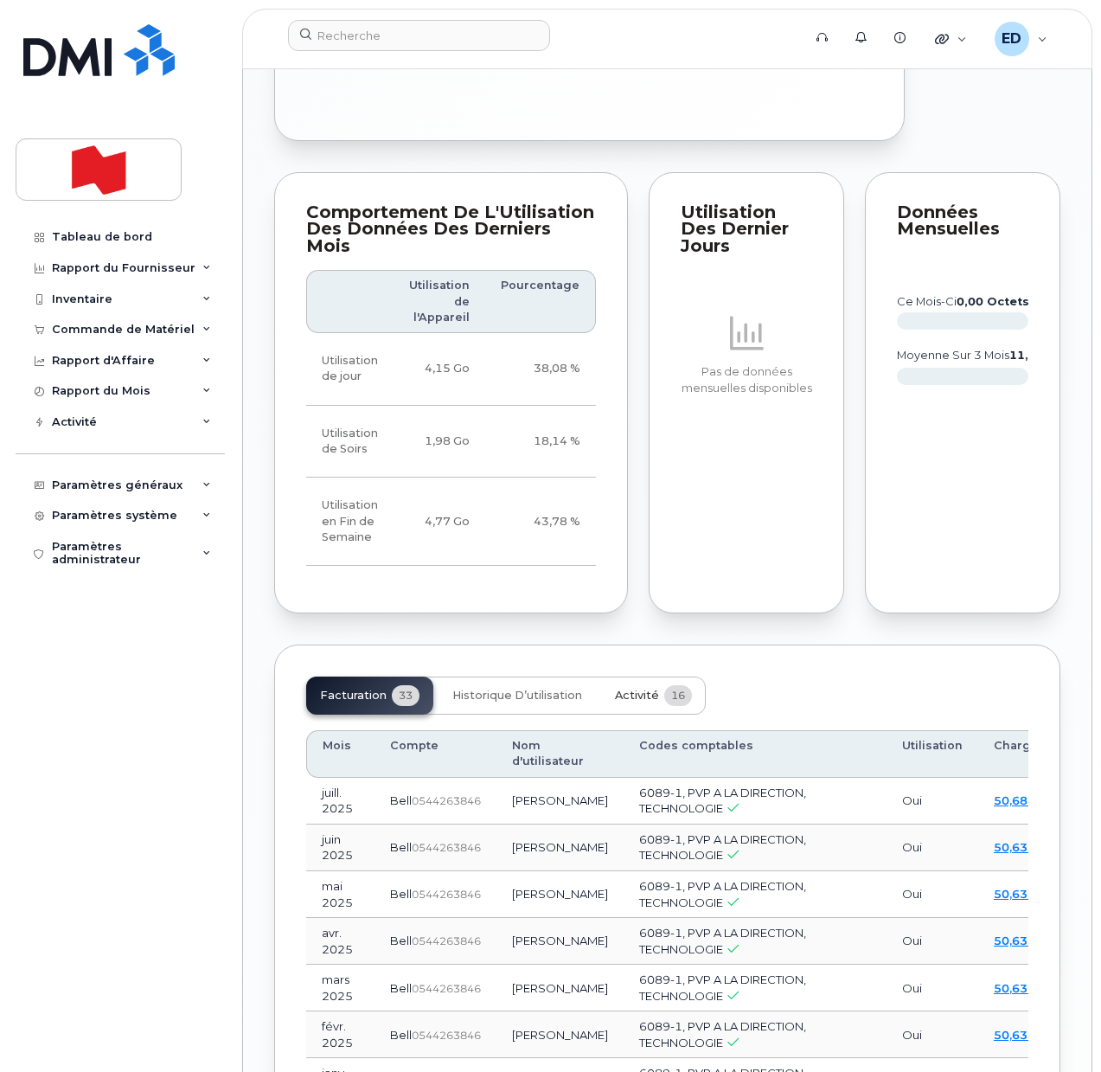
click at [634, 702] on span "Activité" at bounding box center [637, 696] width 44 height 14
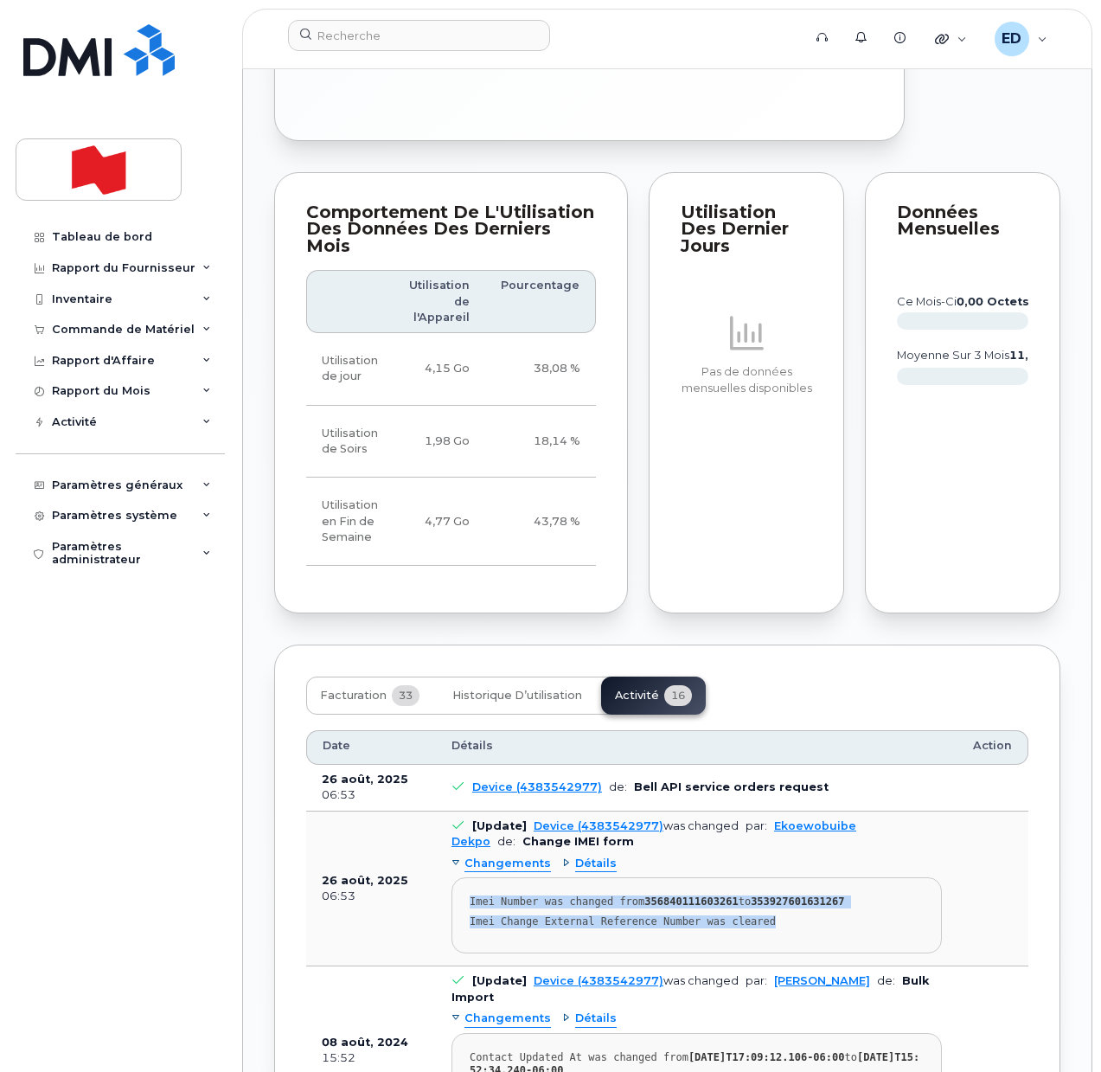
drag, startPoint x: 772, startPoint y: 991, endPoint x: 465, endPoint y: 955, distance: 310.1
click at [465, 953] on pre "Imei Number was changed from 356840111603261 to 353927601631267 Imei Change Ext…" at bounding box center [697, 915] width 490 height 76
copy pre "Imei Number was changed from 356840111603261 to 353927601631267 Imei Change Ext…"
drag, startPoint x: 271, startPoint y: 692, endPoint x: 276, endPoint y: 706, distance: 14.8
click at [272, 693] on div "Rachid Hmiche Actif Liste des balises Ajouter des balises Ajouter une Note 438 …" at bounding box center [667, 597] width 849 height 4301
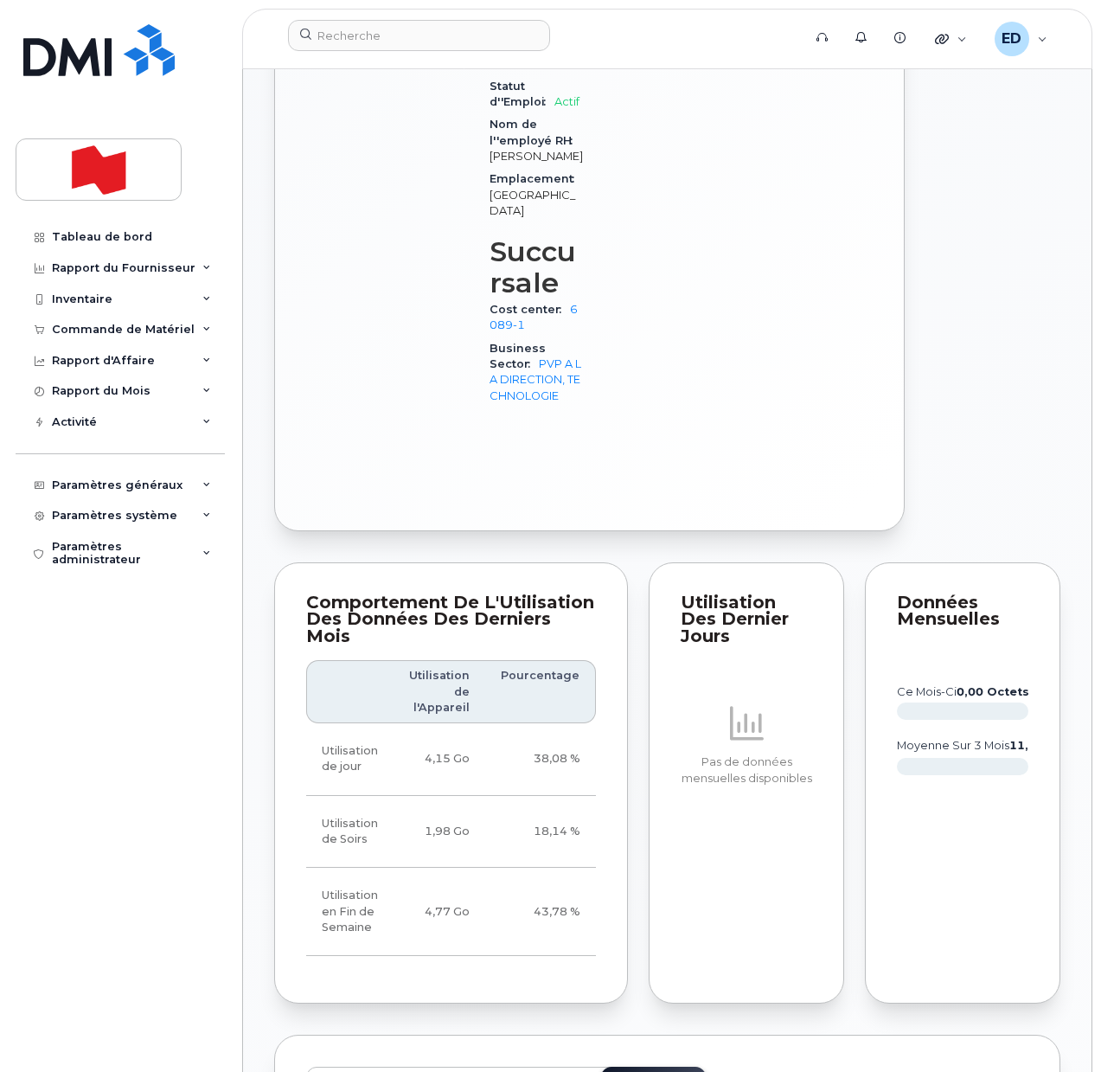
scroll to position [1406, 0]
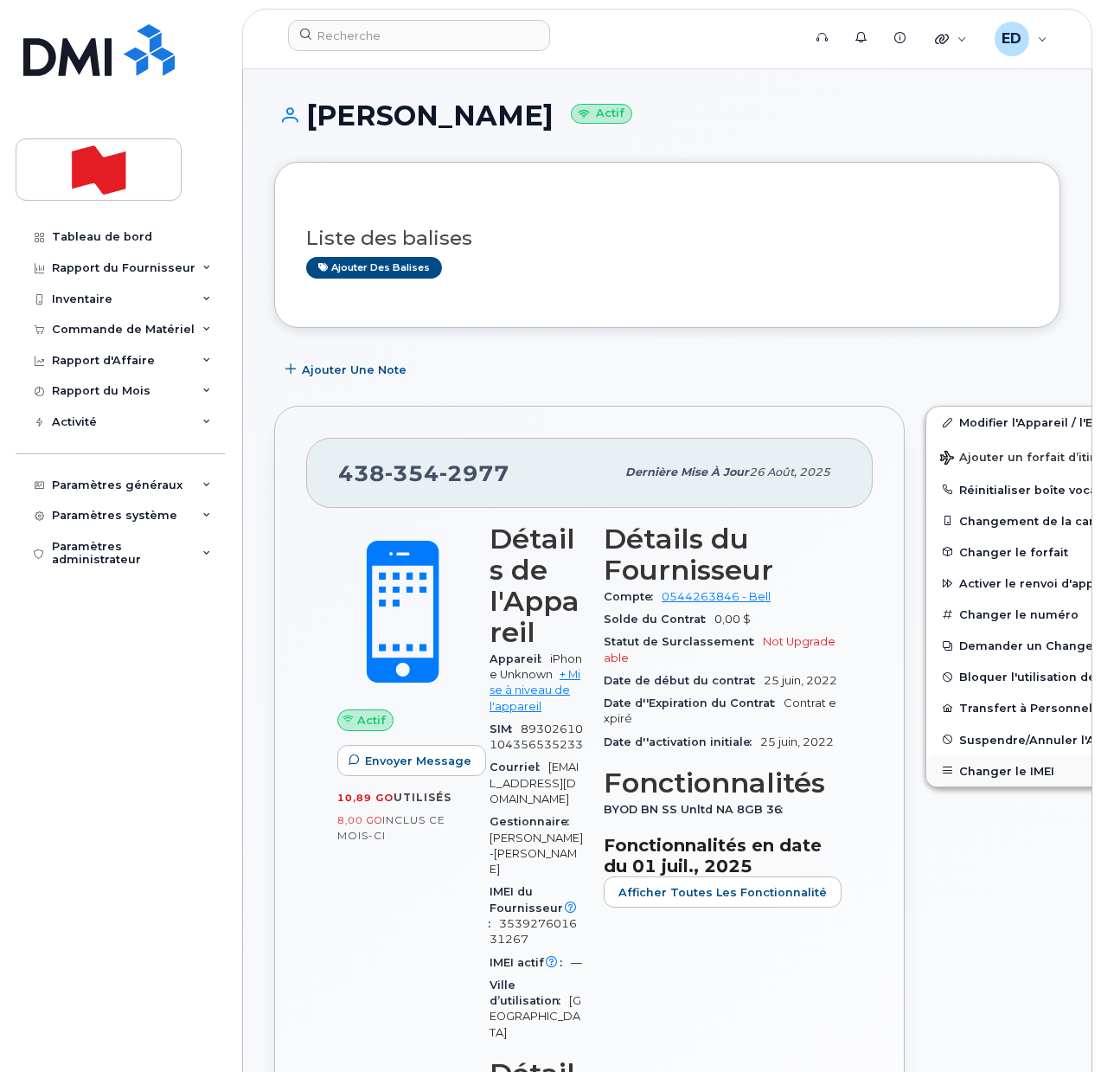
click at [980, 768] on button "Changer le IMEI" at bounding box center [1060, 770] width 268 height 31
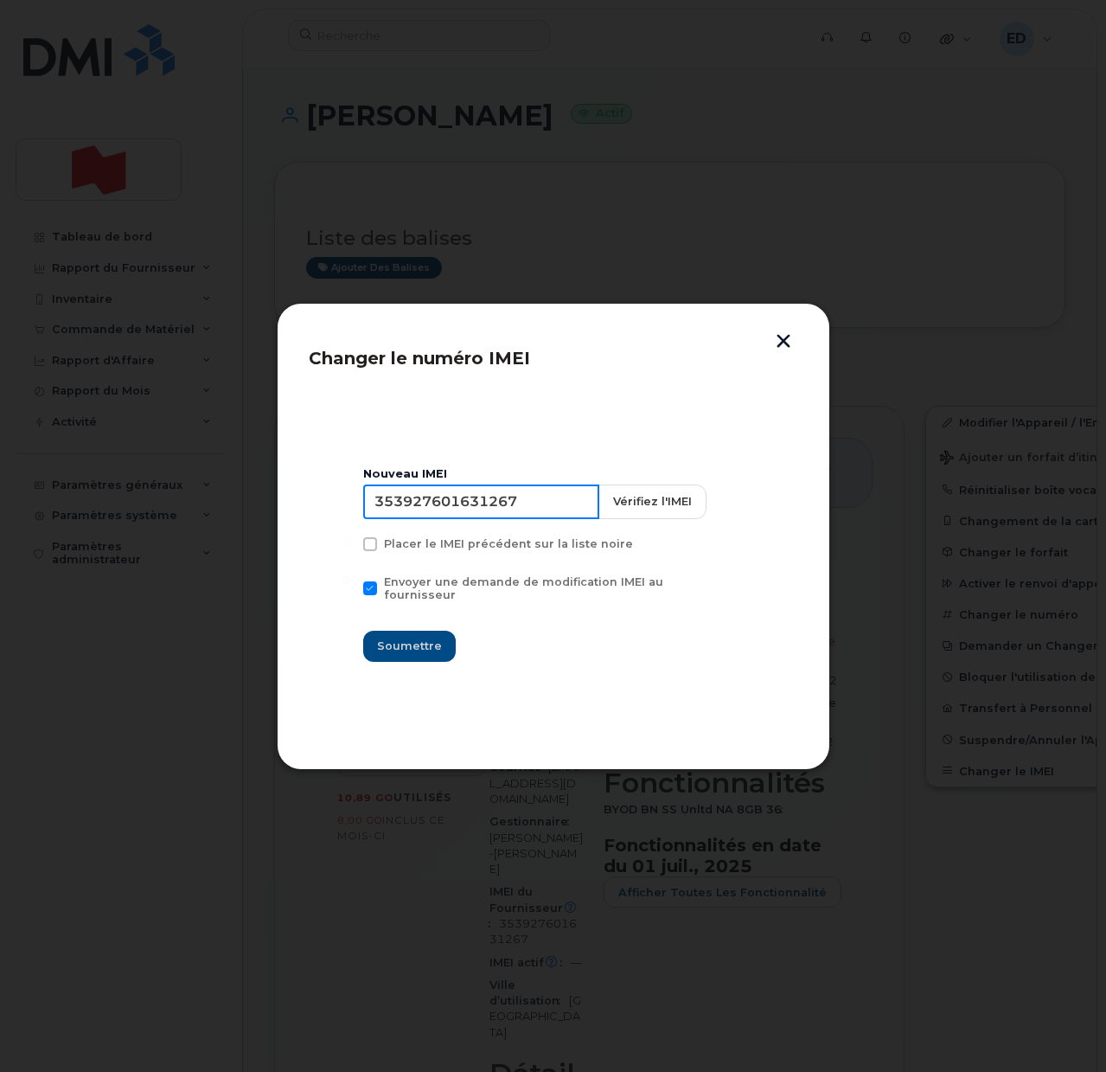
click at [446, 510] on input "353927601631267" at bounding box center [481, 501] width 236 height 35
click at [788, 342] on button "button" at bounding box center [784, 343] width 26 height 18
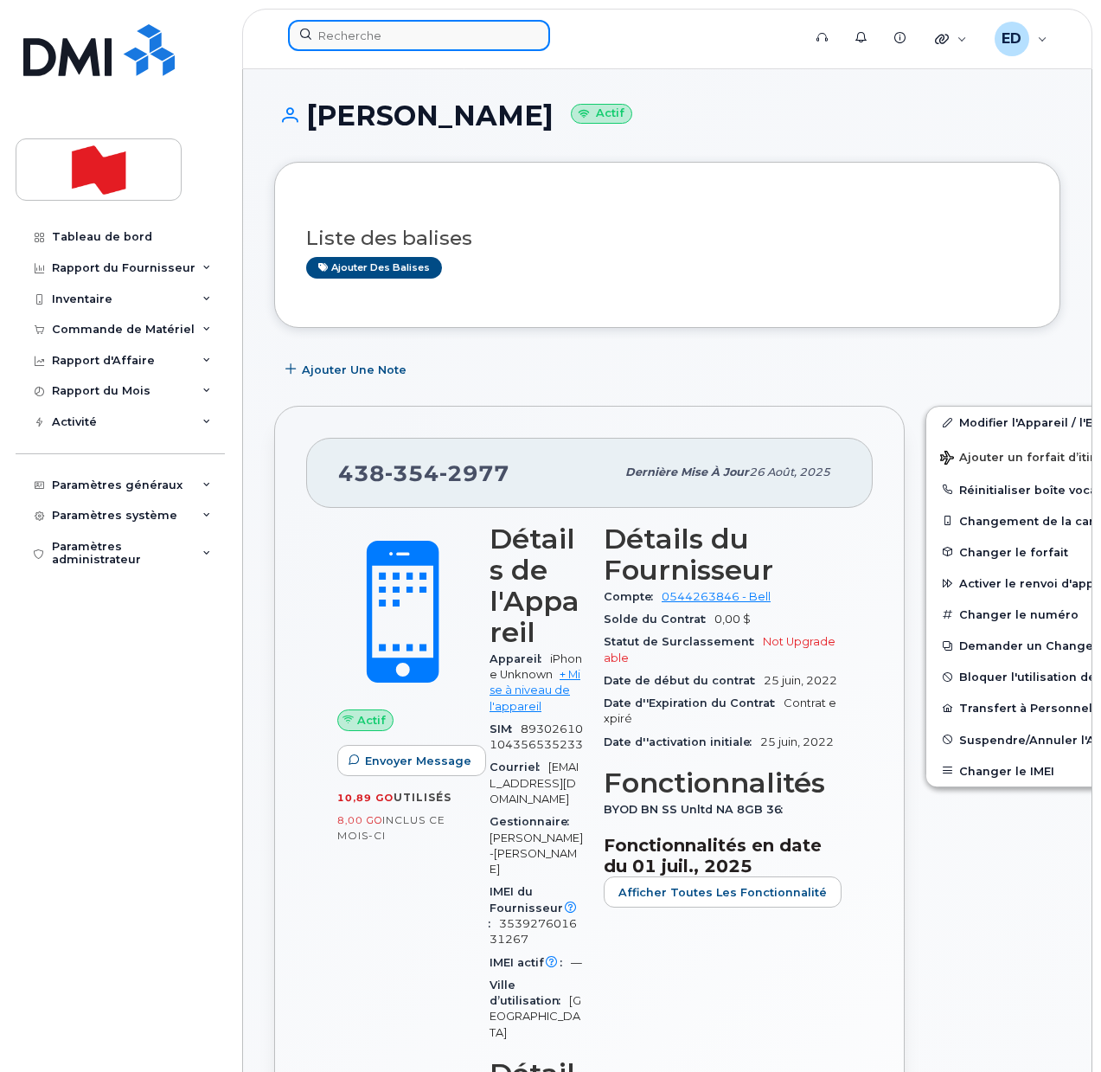
click at [376, 45] on input at bounding box center [419, 35] width 262 height 31
paste input "[PERSON_NAME]"
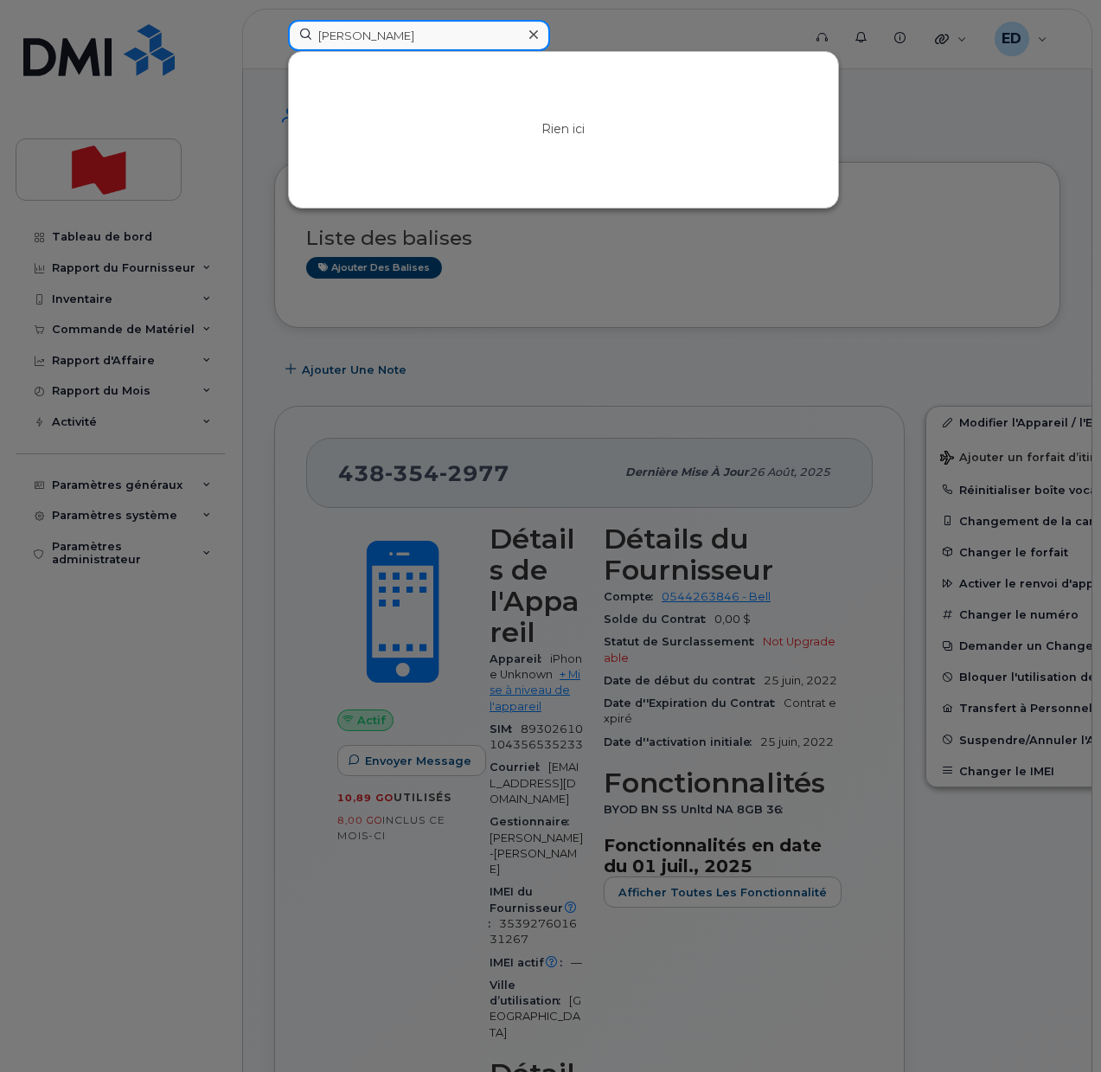
click at [400, 36] on input "[PERSON_NAME]" at bounding box center [419, 35] width 262 height 31
drag, startPoint x: 465, startPoint y: 42, endPoint x: 272, endPoint y: 41, distance: 192.0
click at [274, 41] on div "Samuel Lopez Ferrada Rien ici" at bounding box center [539, 39] width 530 height 38
paste input "samuel.lopezferrada@bnc.c"
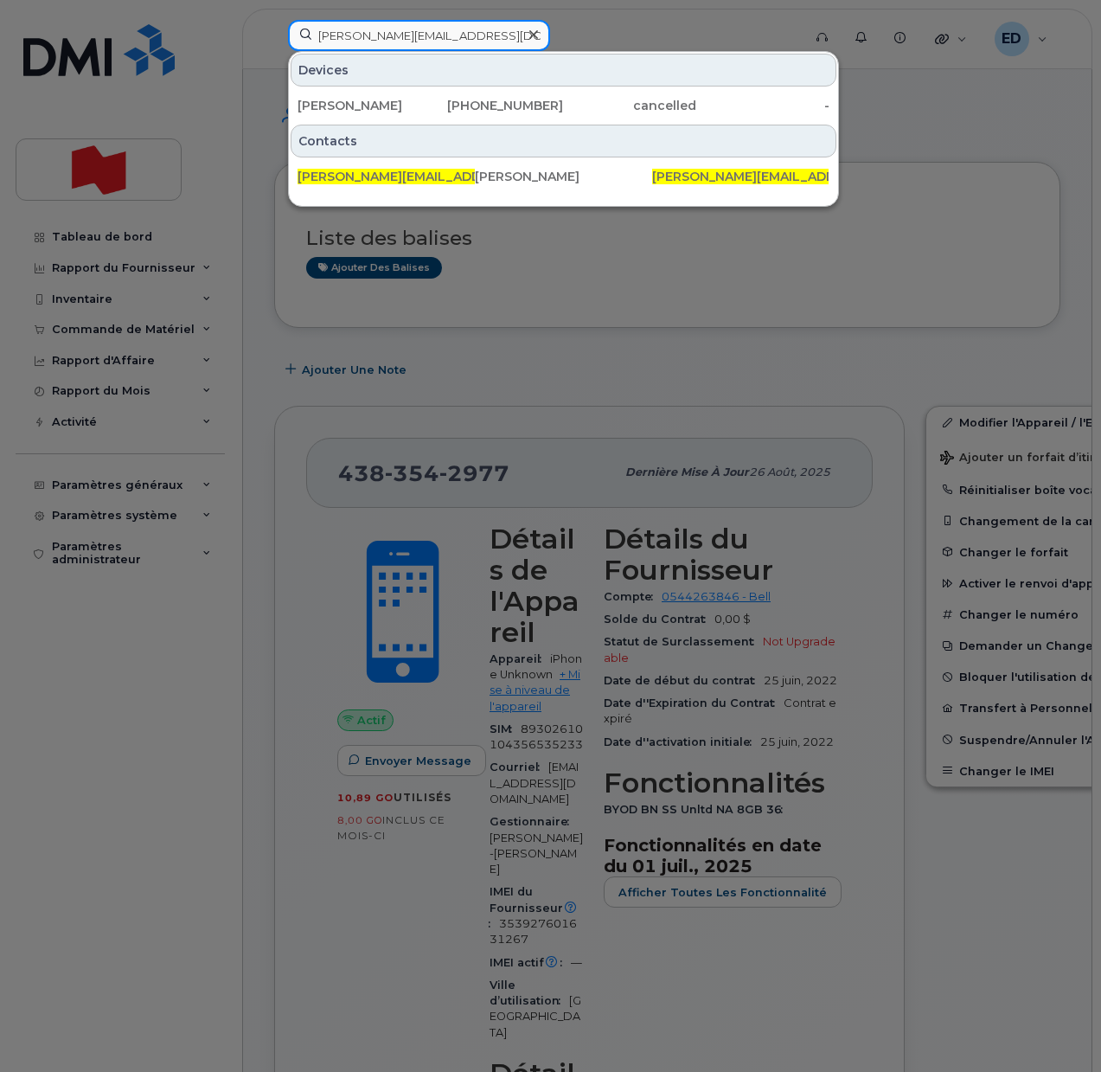
type input "samuel.lopezferrada@bnc.ca"
click at [529, 28] on icon at bounding box center [533, 35] width 9 height 14
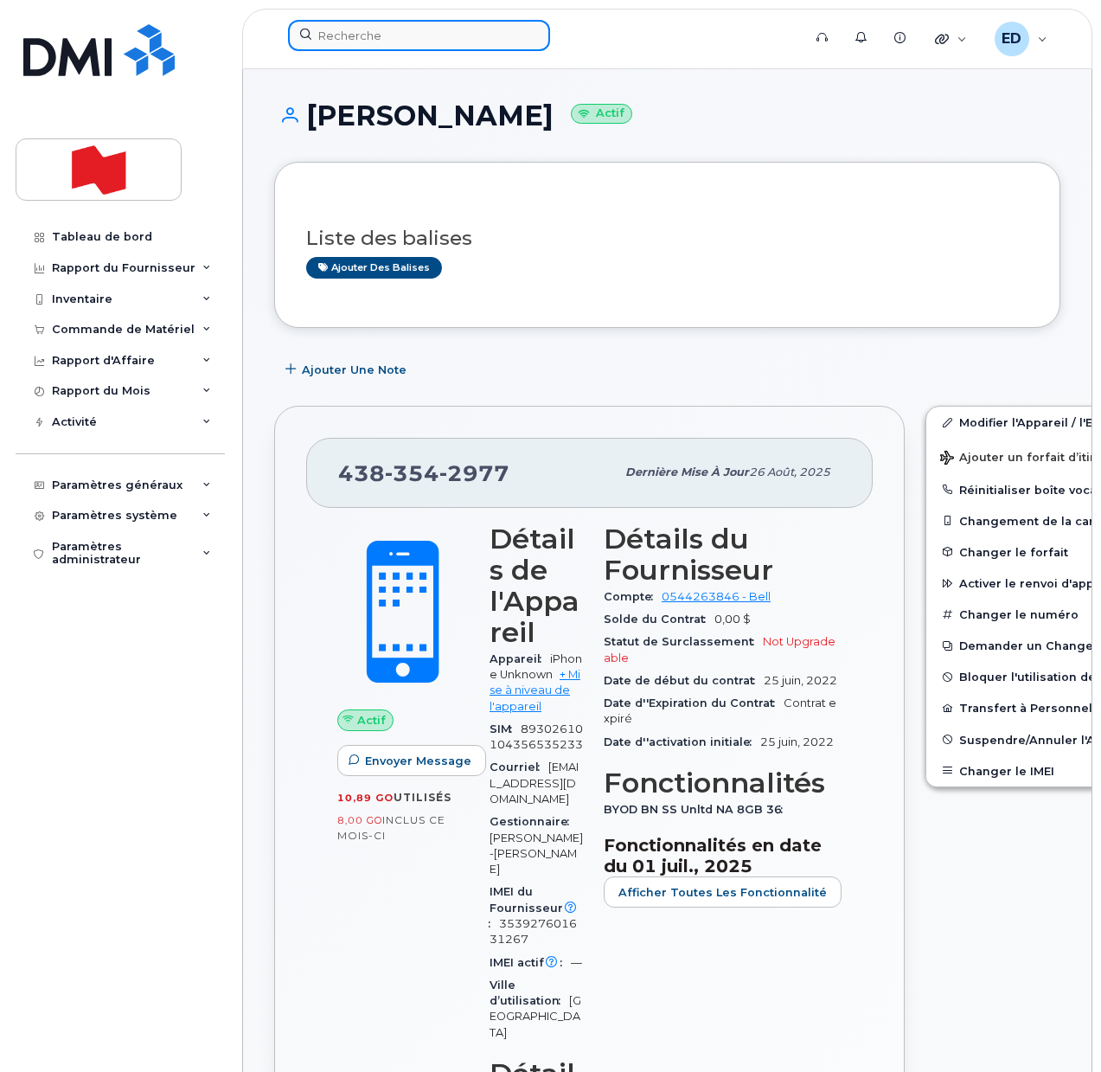
click at [430, 33] on input at bounding box center [419, 35] width 262 height 31
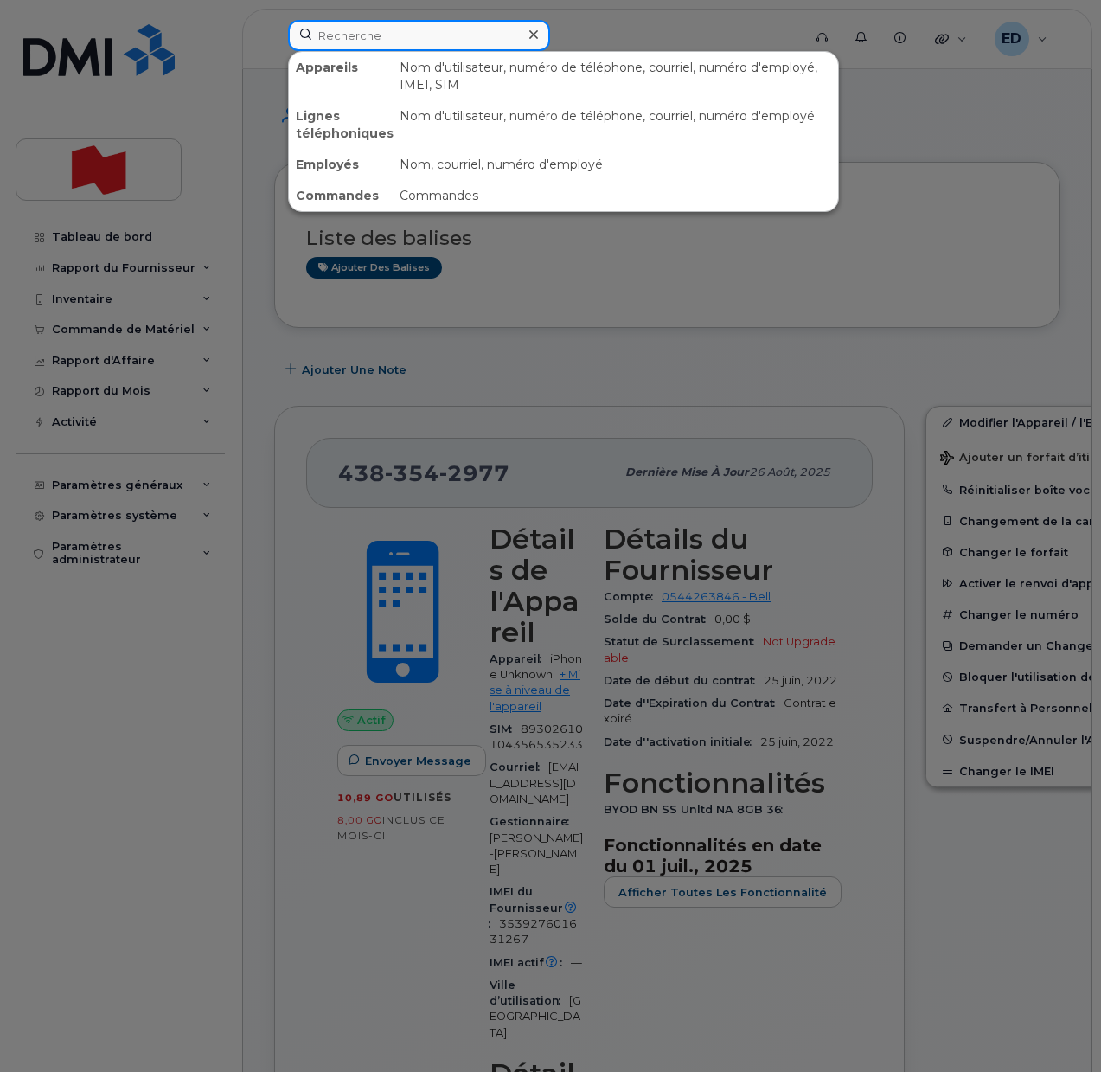
paste input "Samuel Lopez-Ferrada"
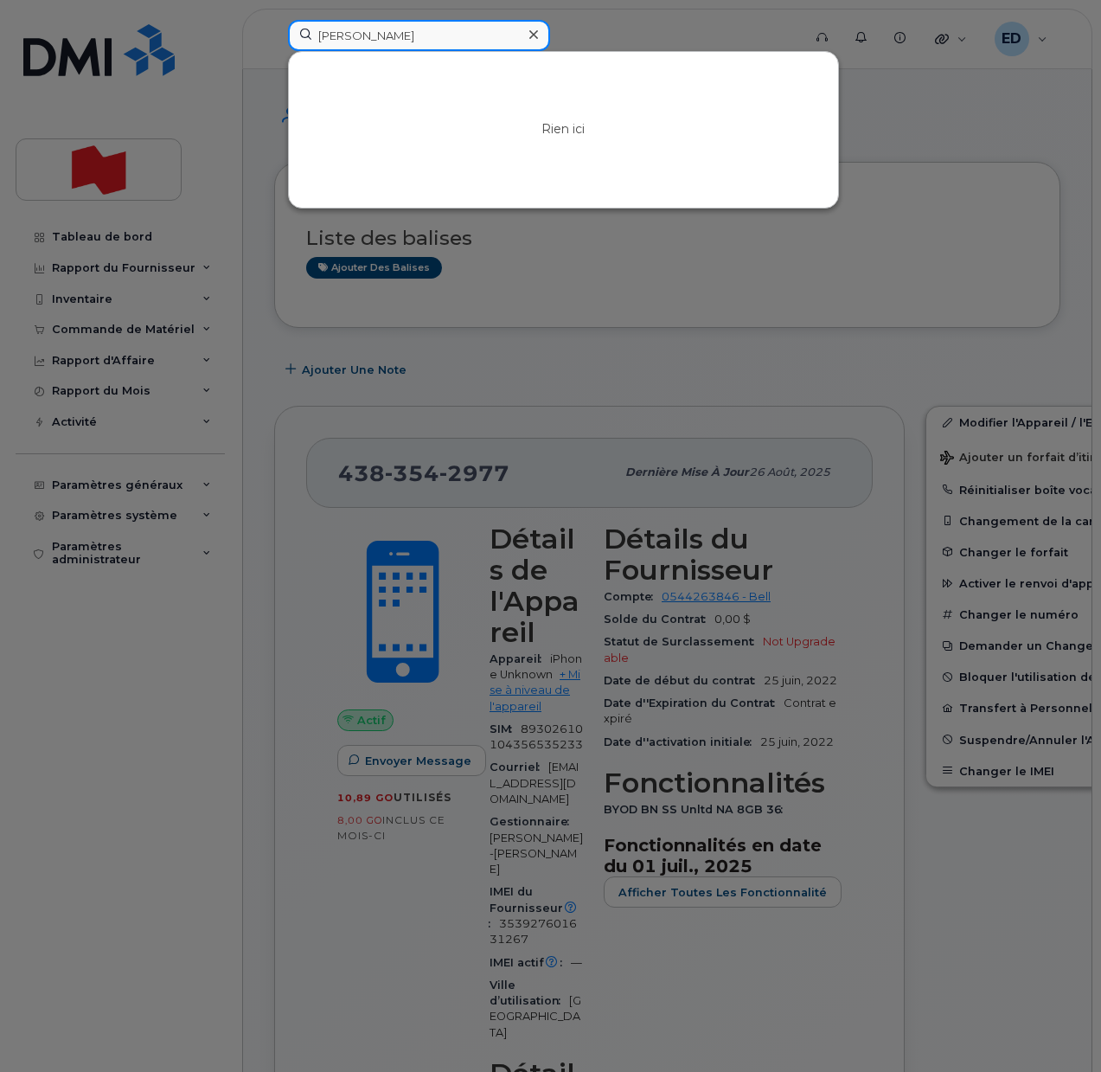
drag, startPoint x: 362, startPoint y: 39, endPoint x: 289, endPoint y: 37, distance: 73.5
click at [289, 37] on input "Samuel Lopez-Ferrada" at bounding box center [419, 35] width 262 height 31
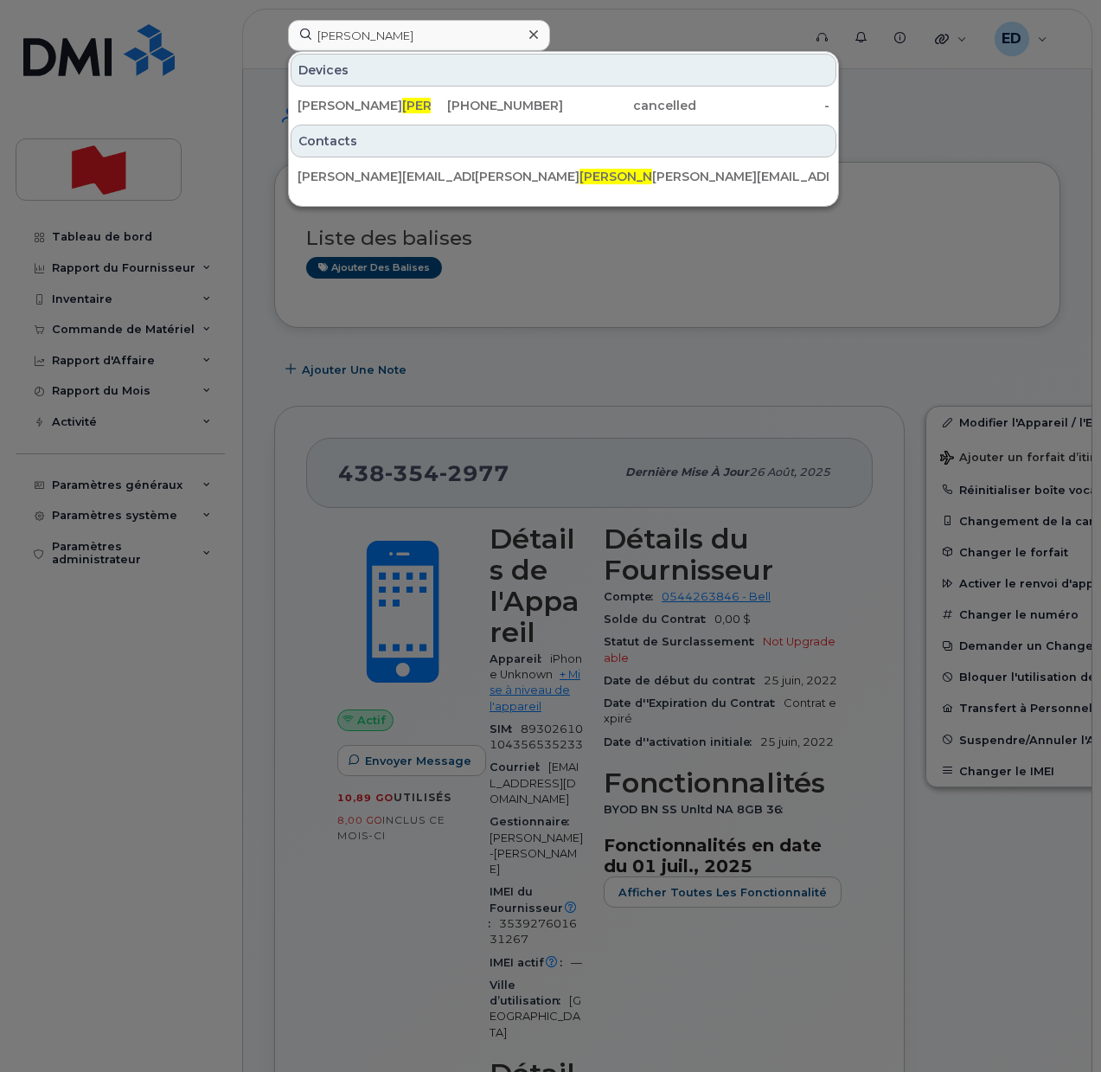
click at [917, 245] on div at bounding box center [550, 536] width 1101 height 1072
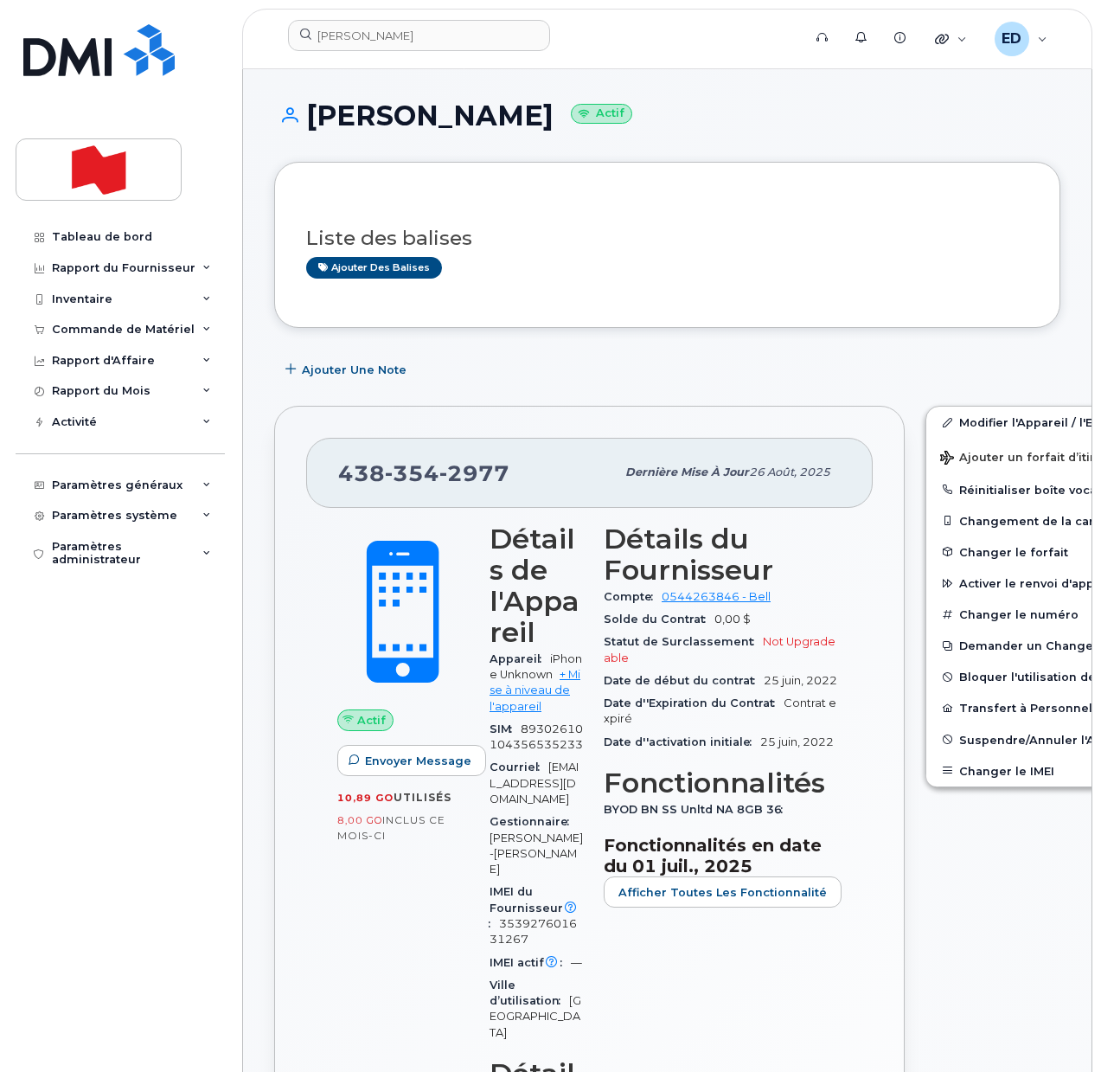
drag, startPoint x: 650, startPoint y: 230, endPoint x: 561, endPoint y: 179, distance: 102.7
click at [650, 230] on h3 "Liste des balises" at bounding box center [667, 239] width 722 height 22
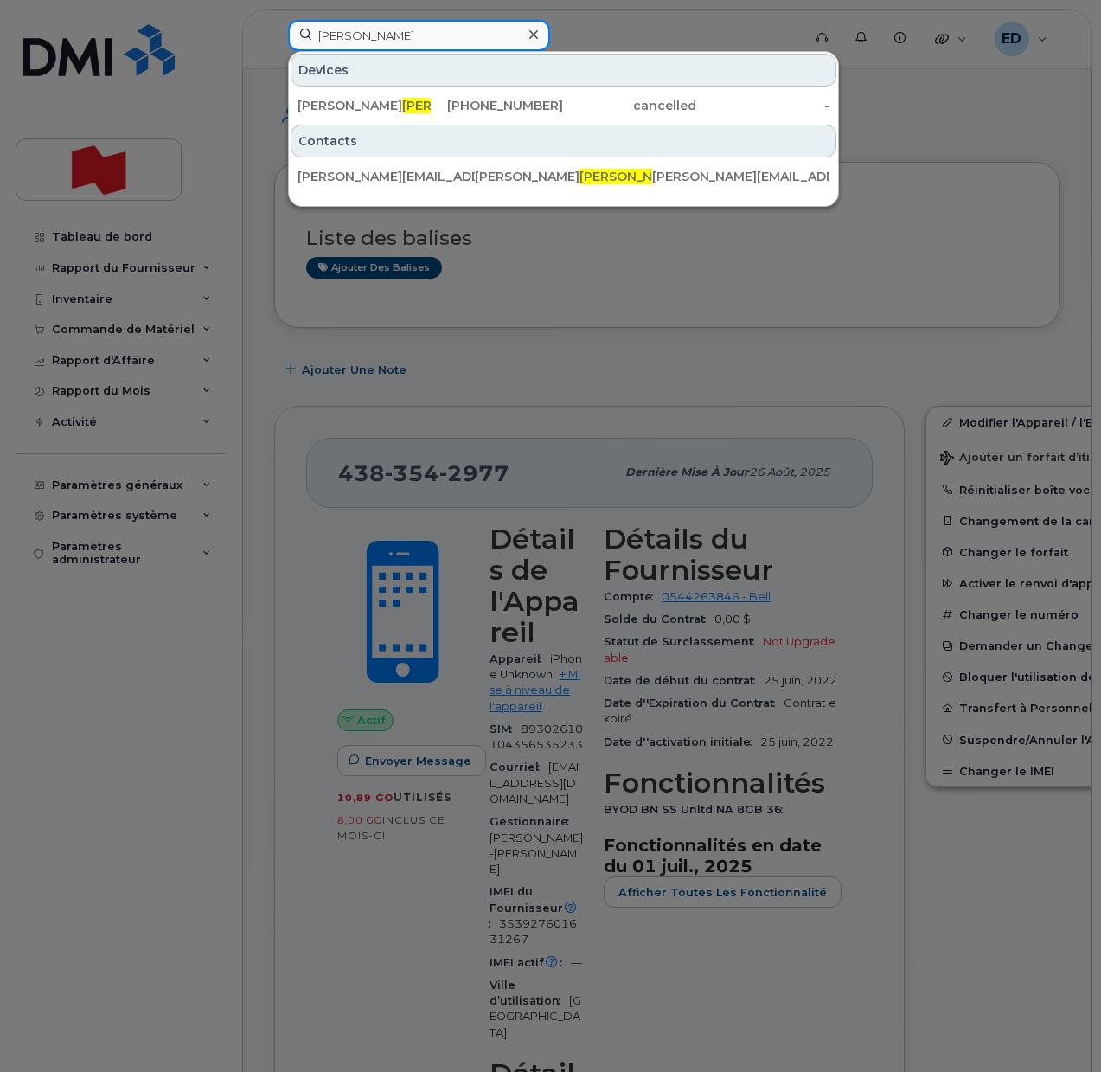
drag, startPoint x: 420, startPoint y: 34, endPoint x: 286, endPoint y: 57, distance: 135.2
click at [286, 57] on div "Lopez-Ferrada Devices Samuel Lopez-Ferrada 438-873-8460 cancelled - Contacts sa…" at bounding box center [539, 39] width 530 height 38
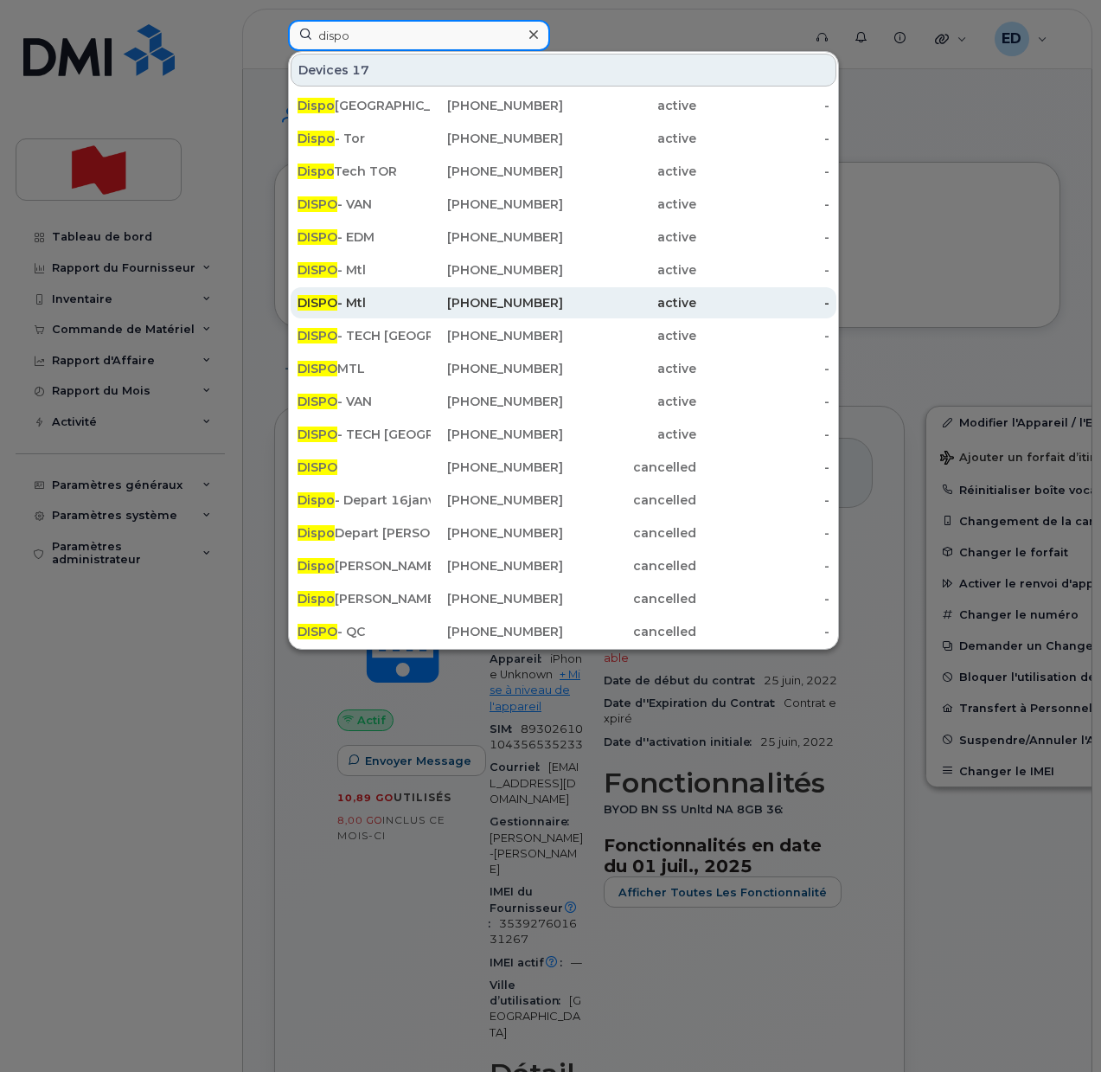
type input "dispo"
click at [379, 274] on div "DISPO - Mtl" at bounding box center [364, 269] width 133 height 17
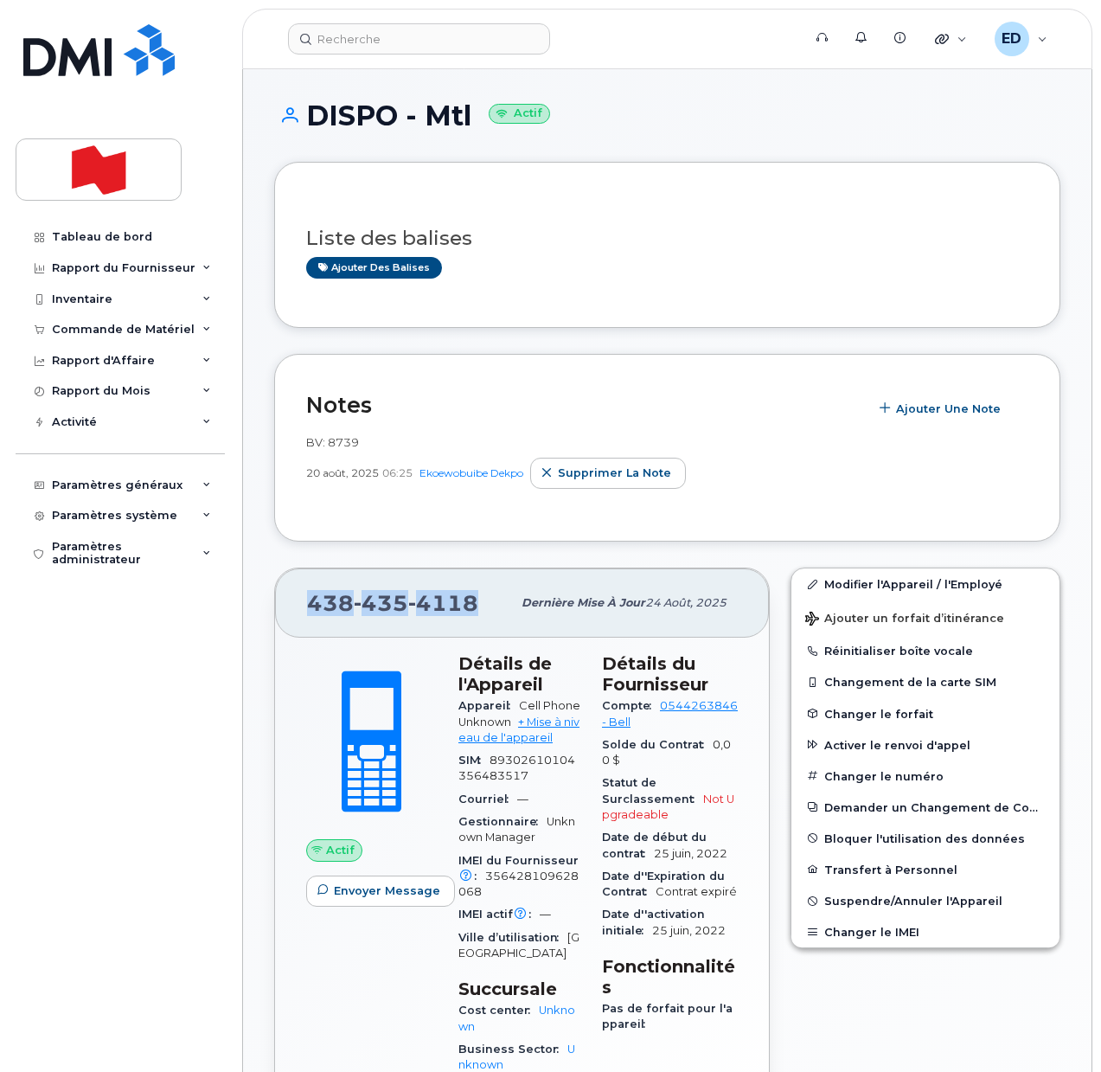
drag, startPoint x: 489, startPoint y: 611, endPoint x: 305, endPoint y: 611, distance: 183.4
click at [305, 611] on div "[PHONE_NUMBER] Dernière mise à jour 24 août, 2025" at bounding box center [522, 602] width 494 height 69
copy span "[PHONE_NUMBER]"
click at [336, 439] on span "BV: 8739" at bounding box center [332, 442] width 53 height 14
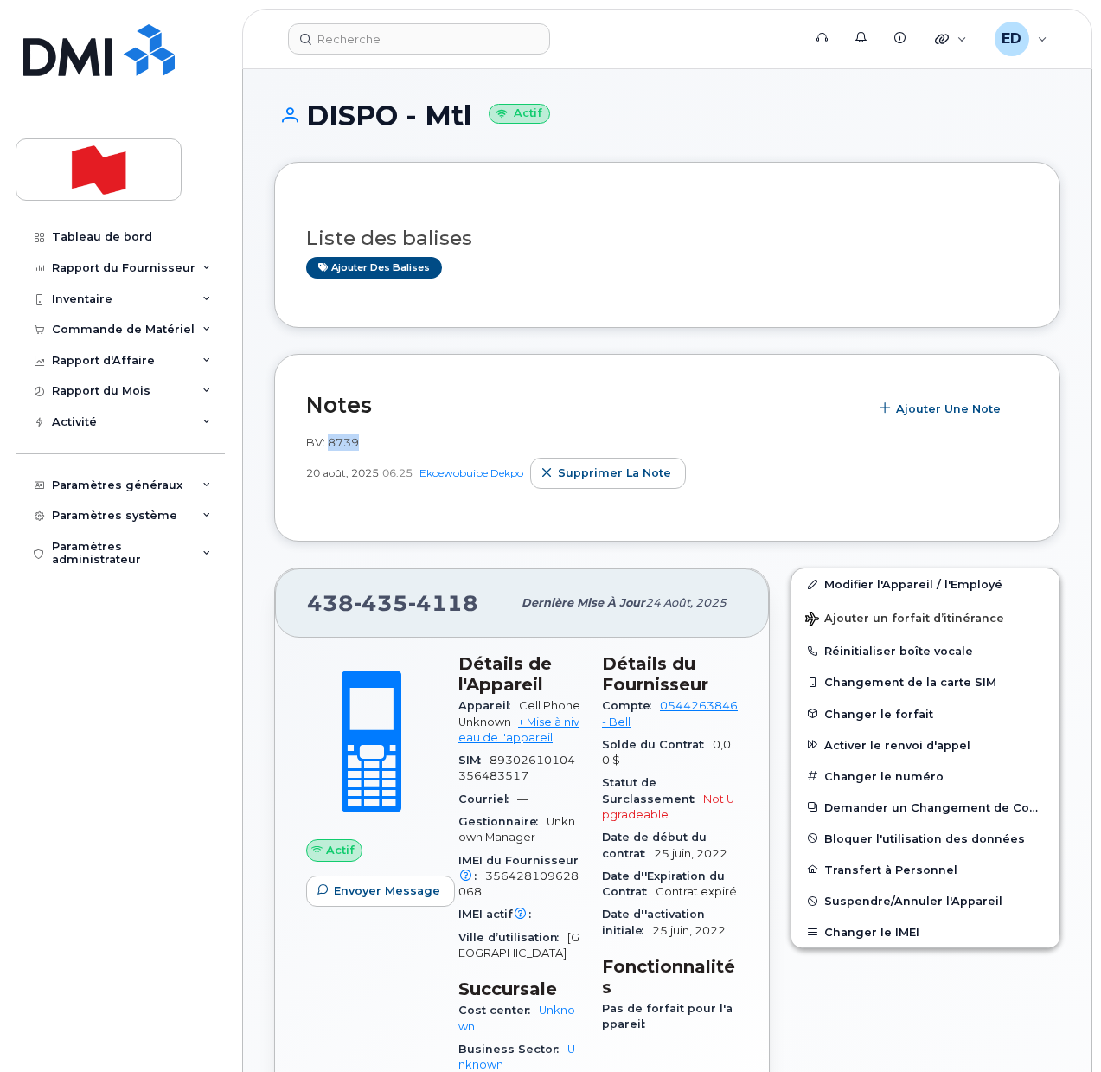
copy span "8739"
drag, startPoint x: 555, startPoint y: 476, endPoint x: 646, endPoint y: 70, distance: 415.7
click at [553, 476] on icon "button" at bounding box center [547, 473] width 11 height 11
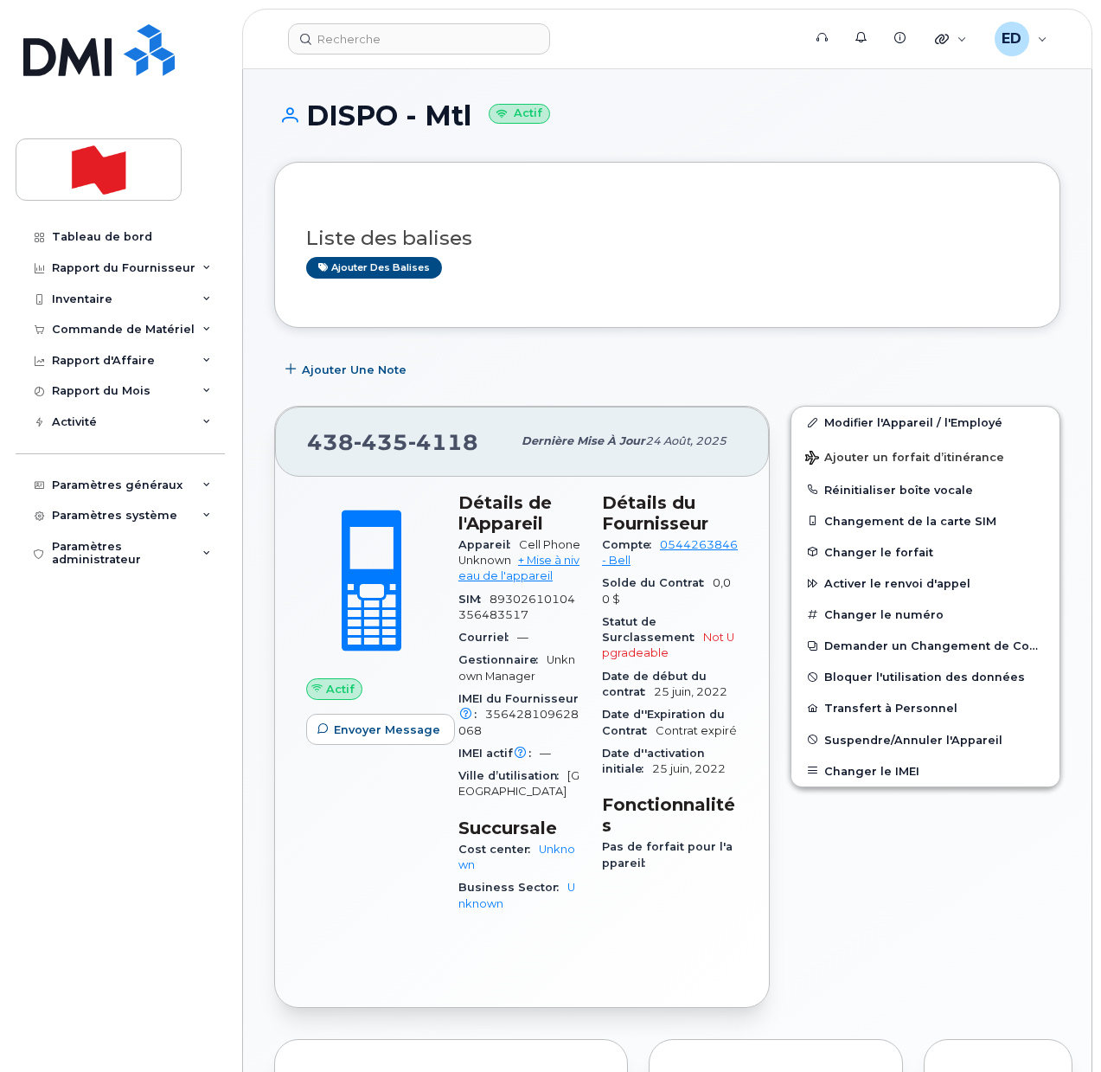
click at [689, 208] on div "Liste des balises Ajouter des balises" at bounding box center [667, 245] width 722 height 102
click at [843, 425] on link "Modifier l'Appareil / l'Employé" at bounding box center [926, 422] width 268 height 31
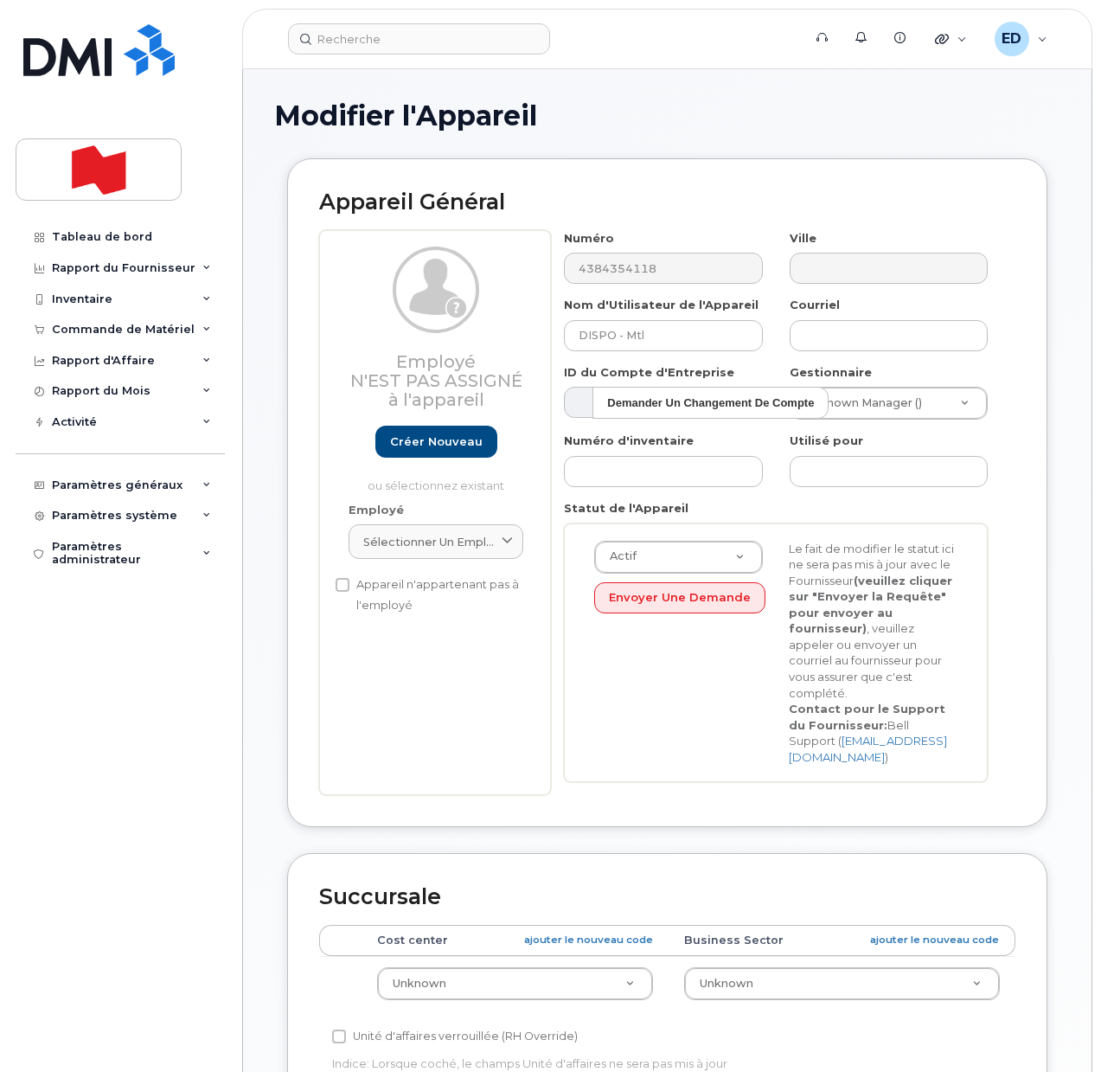
select select "22916206"
click at [486, 538] on span "Sélectionner un employé" at bounding box center [428, 542] width 131 height 16
paste input "[PERSON_NAME][EMAIL_ADDRESS][DOMAIN_NAME]"
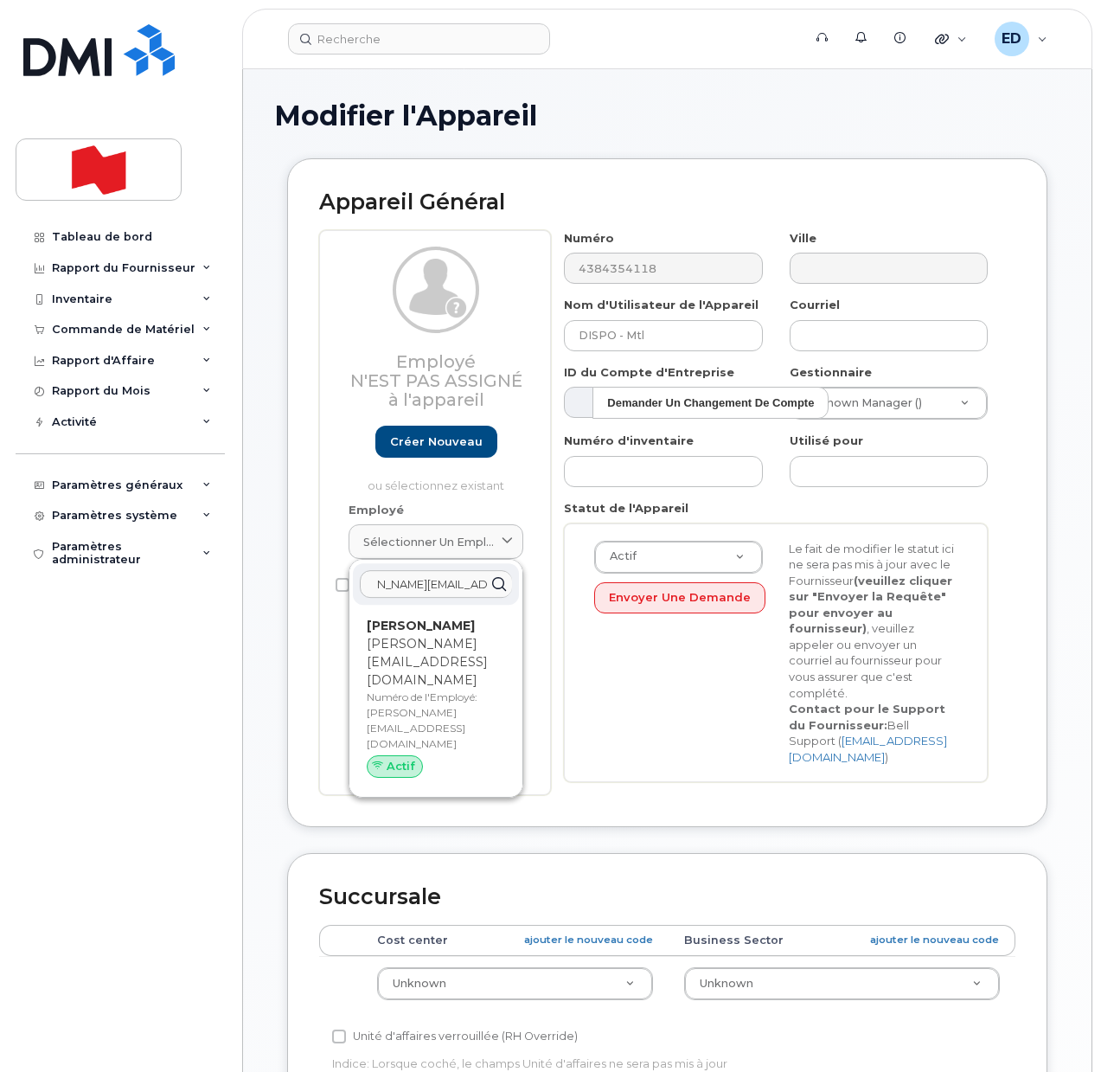
type input "[PERSON_NAME][EMAIL_ADDRESS][DOMAIN_NAME]"
click at [417, 658] on p "[PERSON_NAME][EMAIL_ADDRESS][DOMAIN_NAME]" at bounding box center [436, 662] width 138 height 54
type input "[PERSON_NAME][EMAIL_ADDRESS][DOMAIN_NAME]"
type input "[PERSON_NAME]"
type input "[PERSON_NAME][EMAIL_ADDRESS][DOMAIN_NAME]"
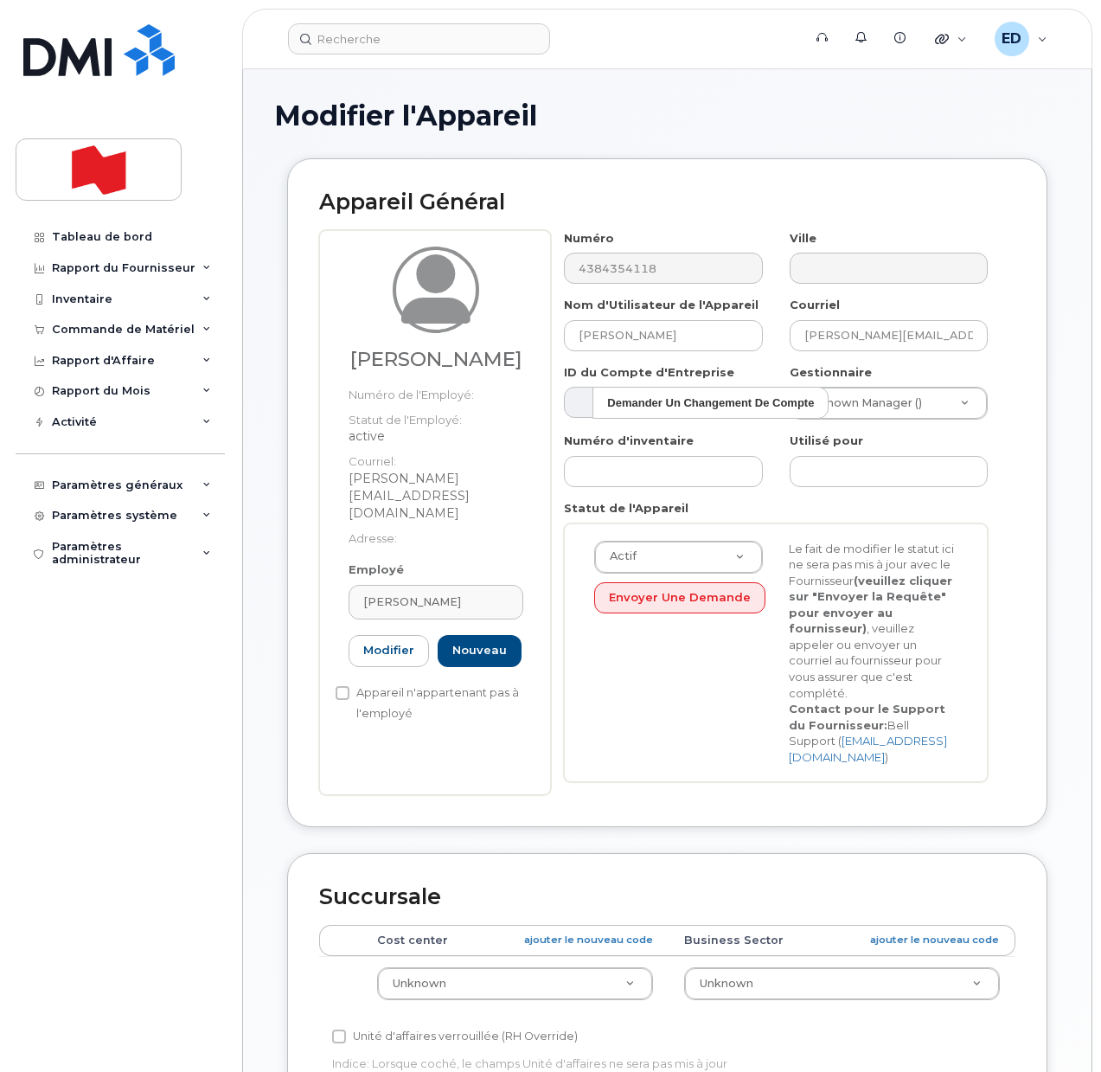
scroll to position [0, 0]
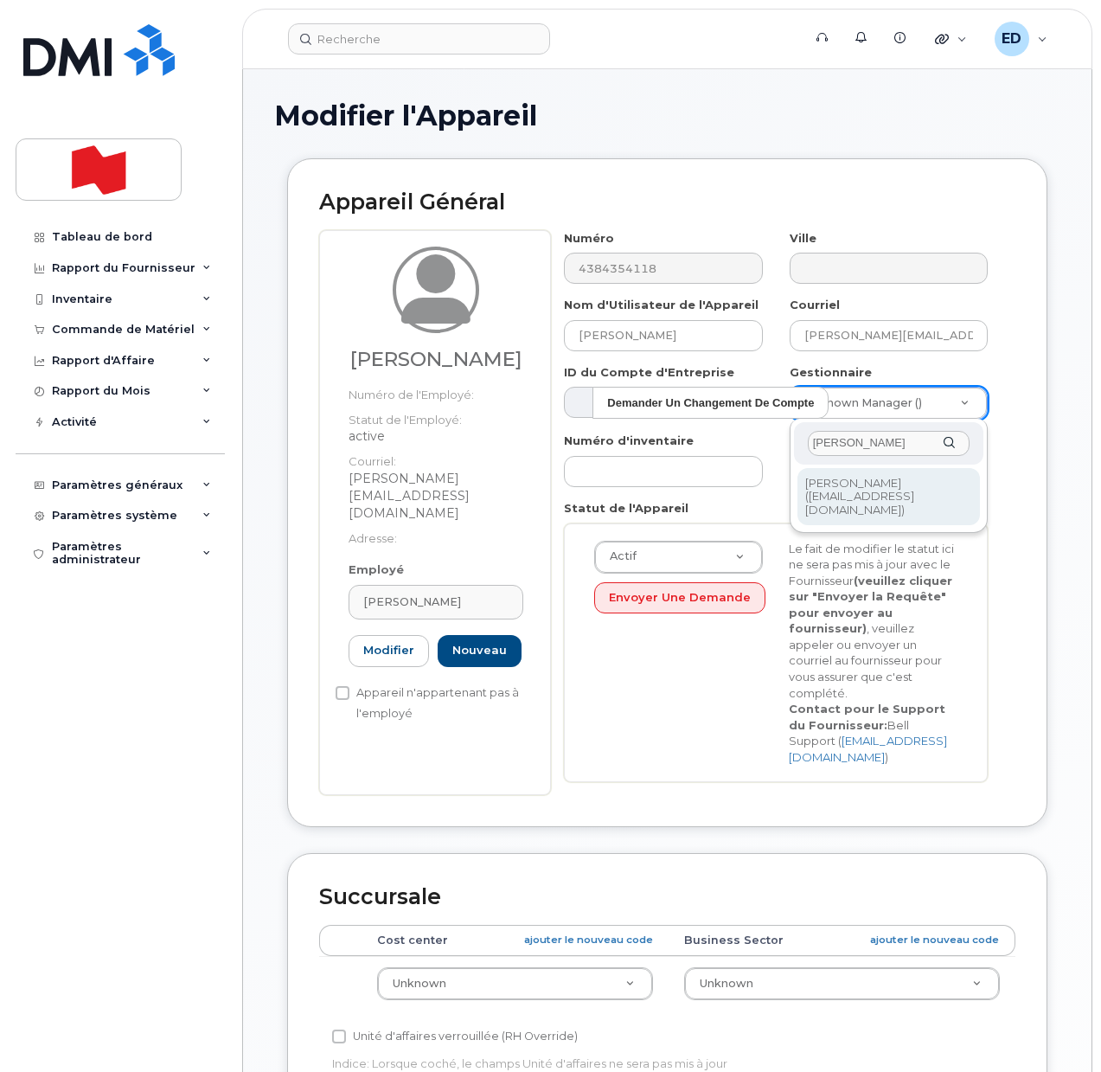
type input "[PERSON_NAME]"
drag, startPoint x: 856, startPoint y: 491, endPoint x: 867, endPoint y: 498, distance: 12.5
type input "1920933"
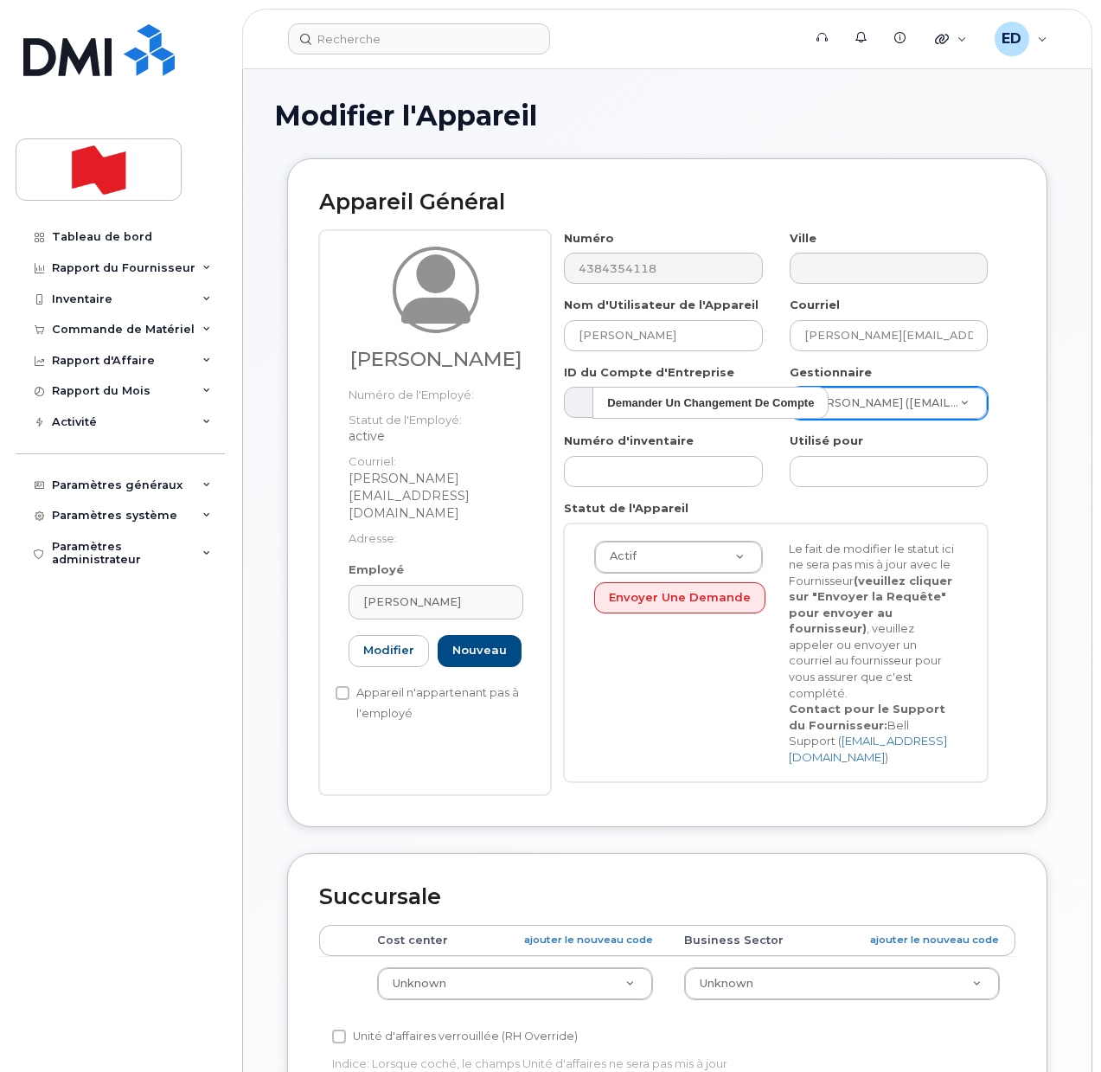
drag, startPoint x: 628, startPoint y: 957, endPoint x: 618, endPoint y: 964, distance: 12.5
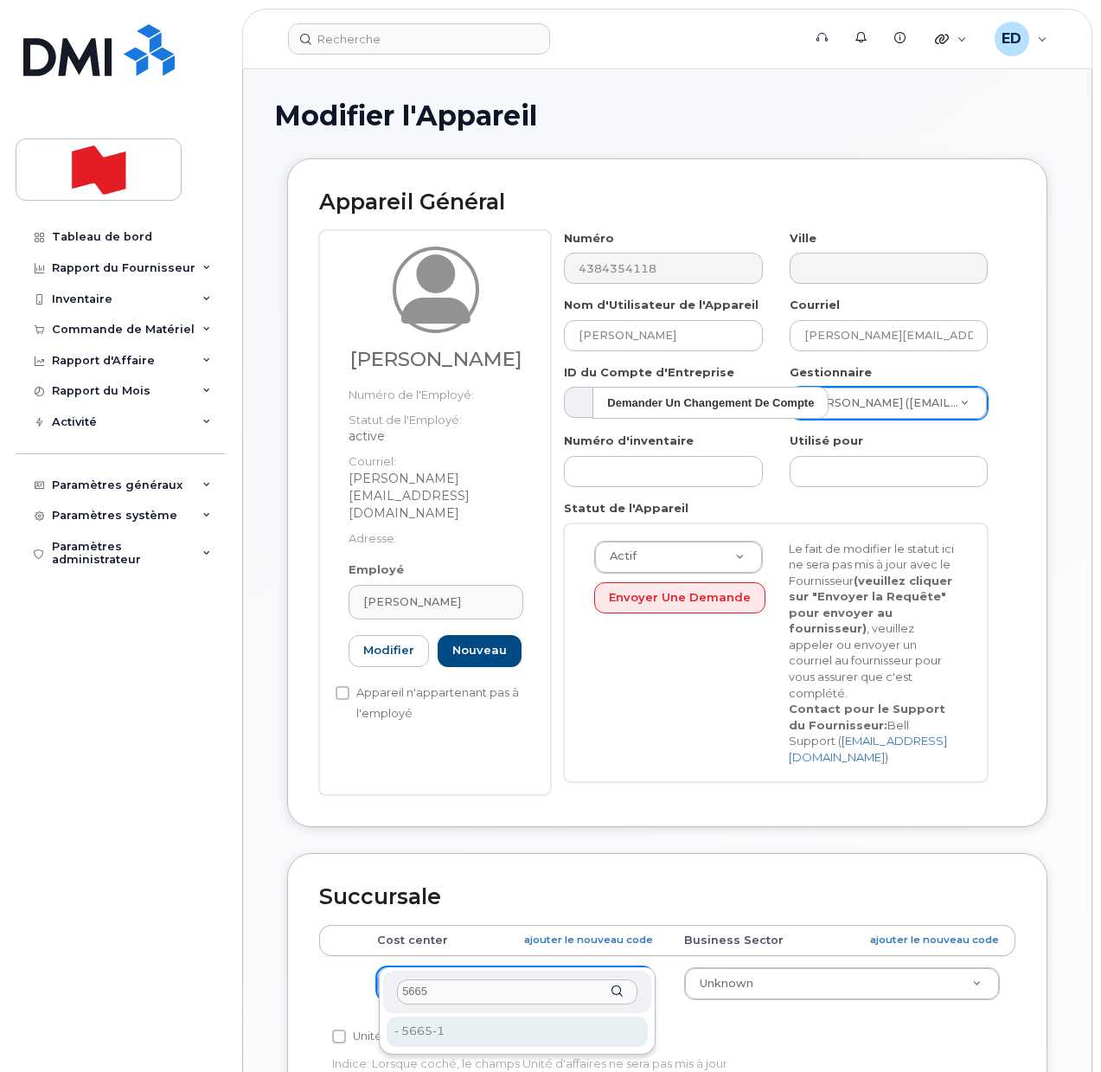
type input "5665"
type input "22916475"
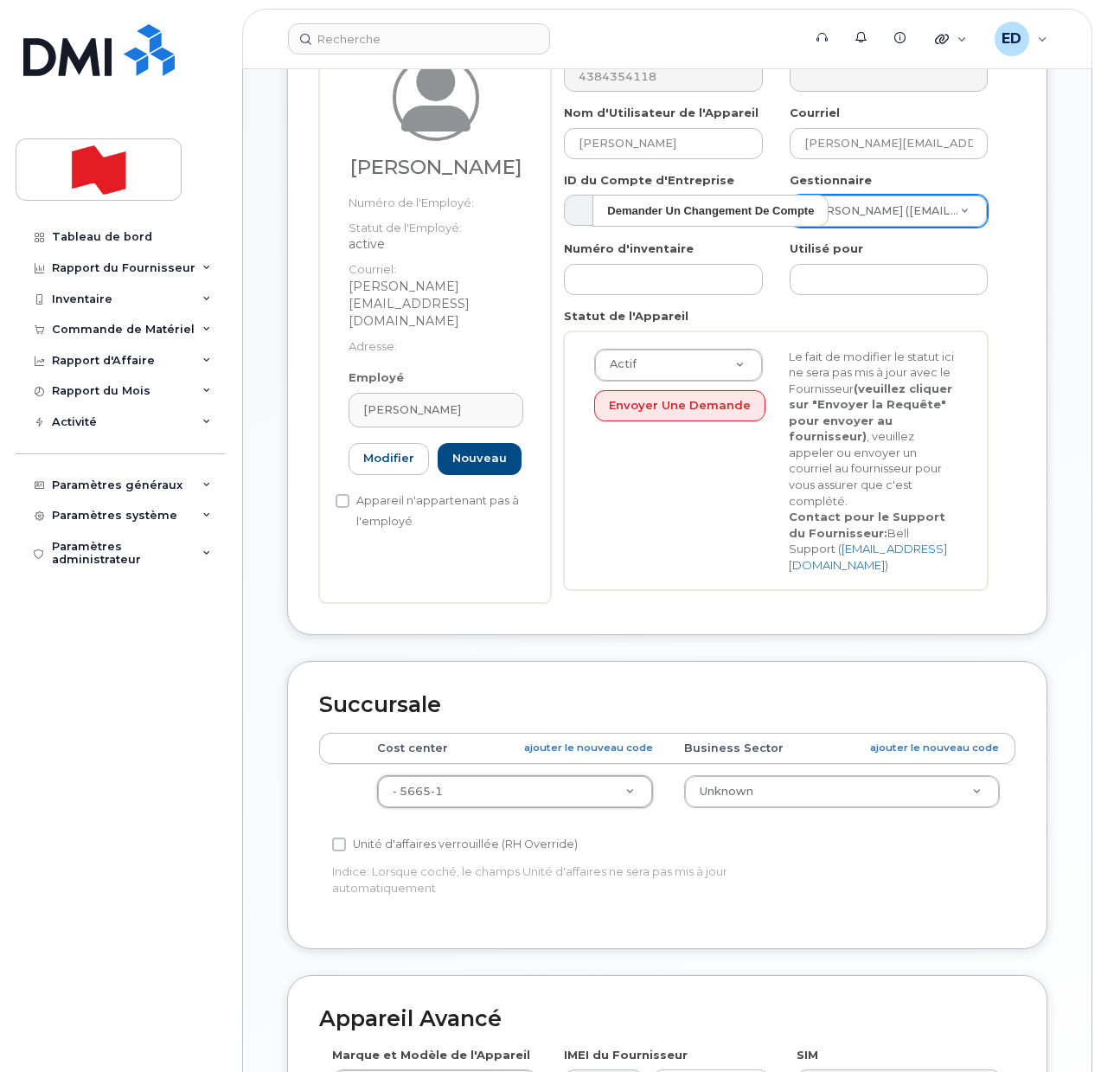
scroll to position [593, 0]
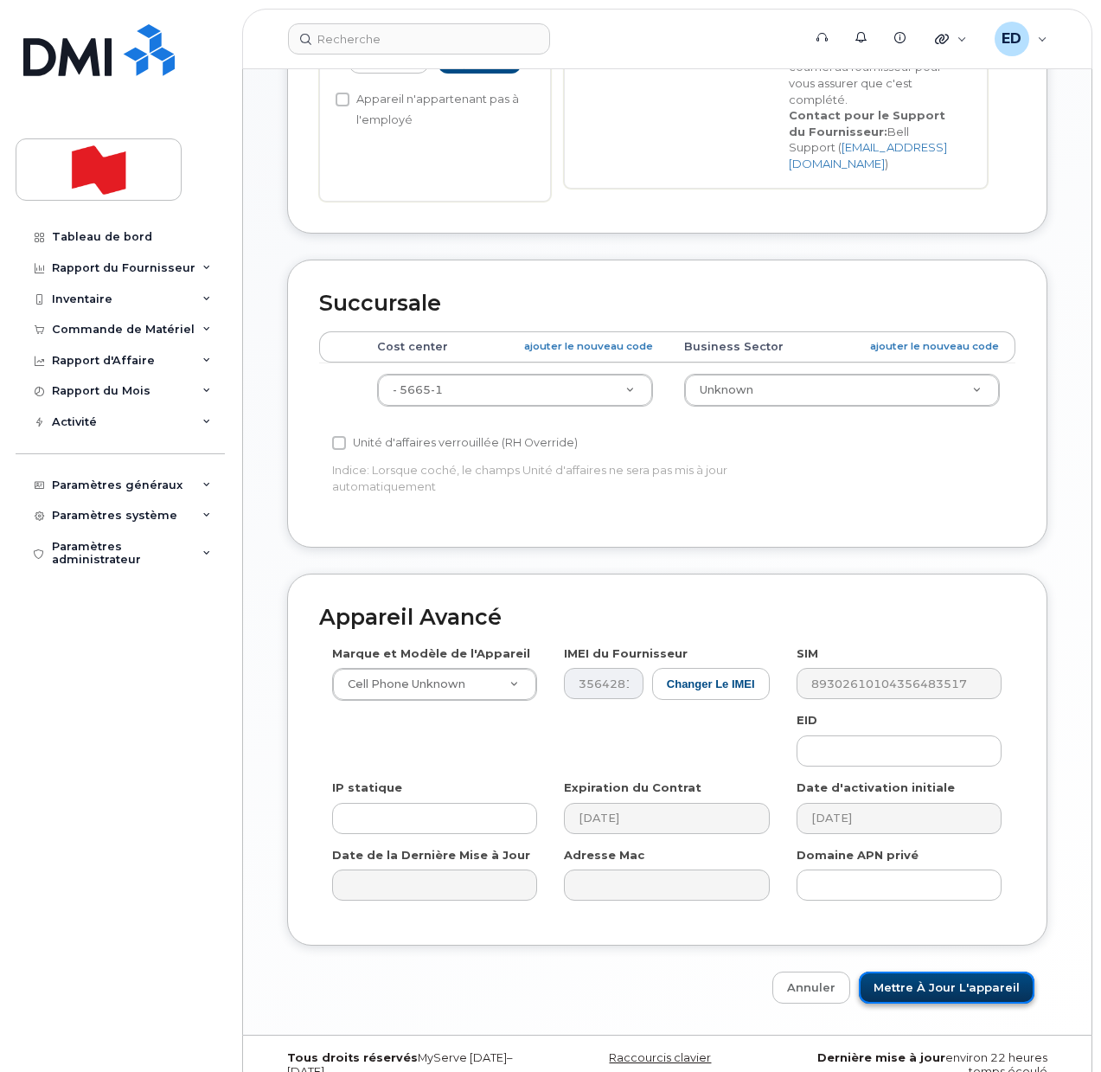
click at [927, 971] on input "Mettre à jour l'appareil" at bounding box center [947, 987] width 176 height 32
type input "Sauvegarde..."
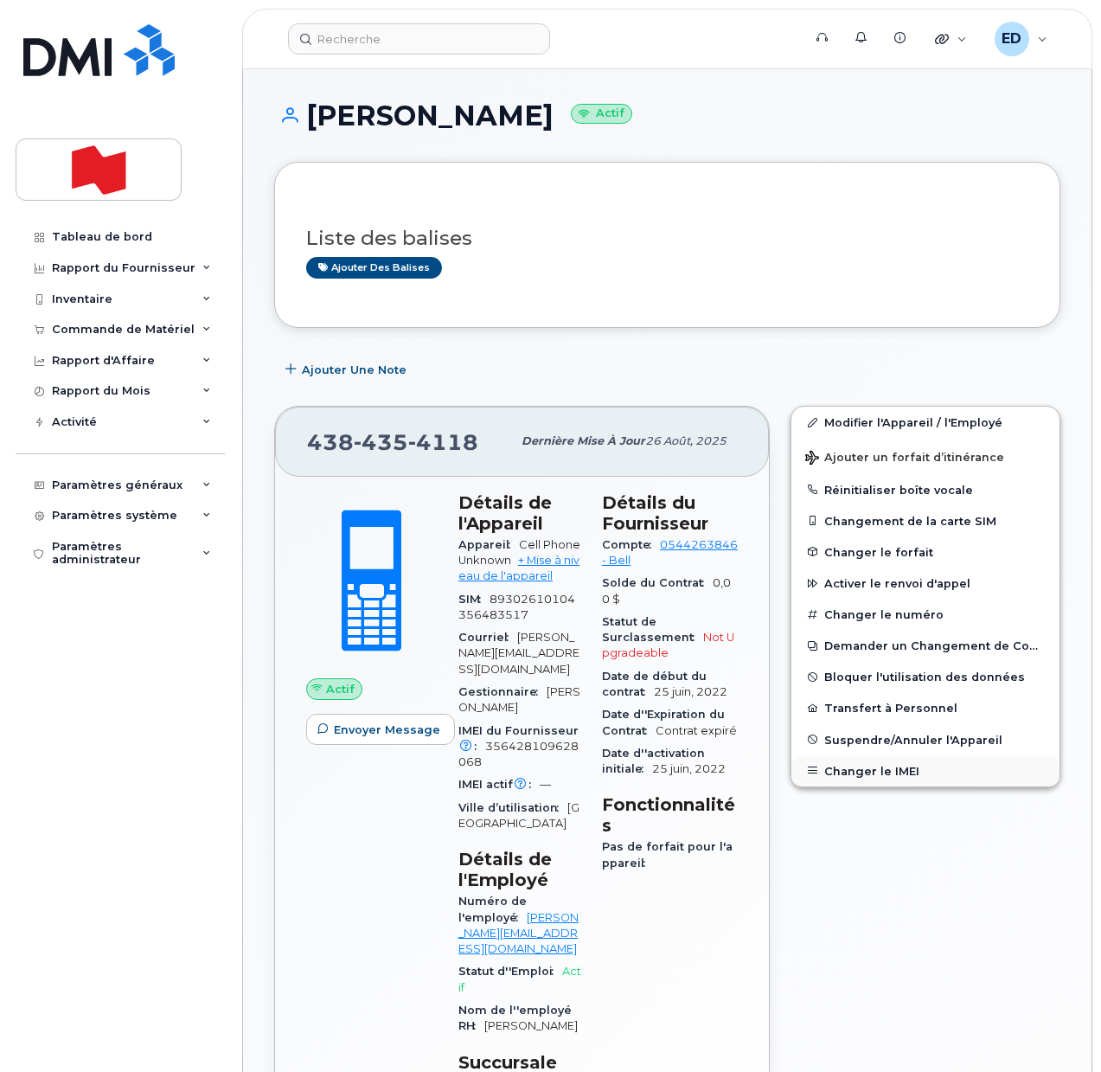
click at [868, 767] on button "Changer le IMEI" at bounding box center [926, 770] width 268 height 31
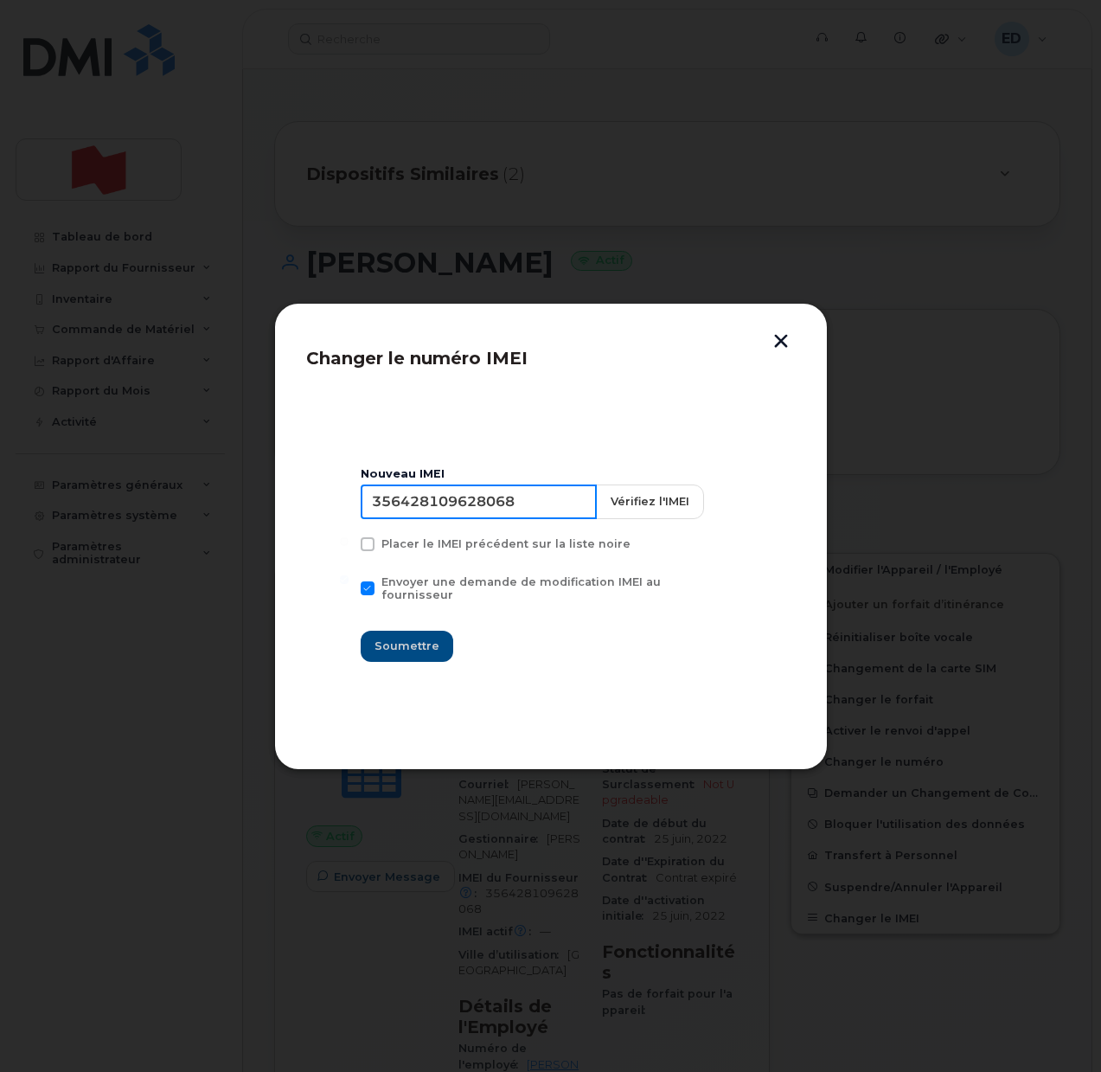
click at [464, 510] on input "356428109628068" at bounding box center [479, 501] width 236 height 35
click at [464, 508] on input "356428109628068" at bounding box center [479, 501] width 236 height 35
drag, startPoint x: 428, startPoint y: 504, endPoint x: 441, endPoint y: 512, distance: 15.1
click at [435, 502] on input at bounding box center [479, 501] width 236 height 35
type input "353927601408716"
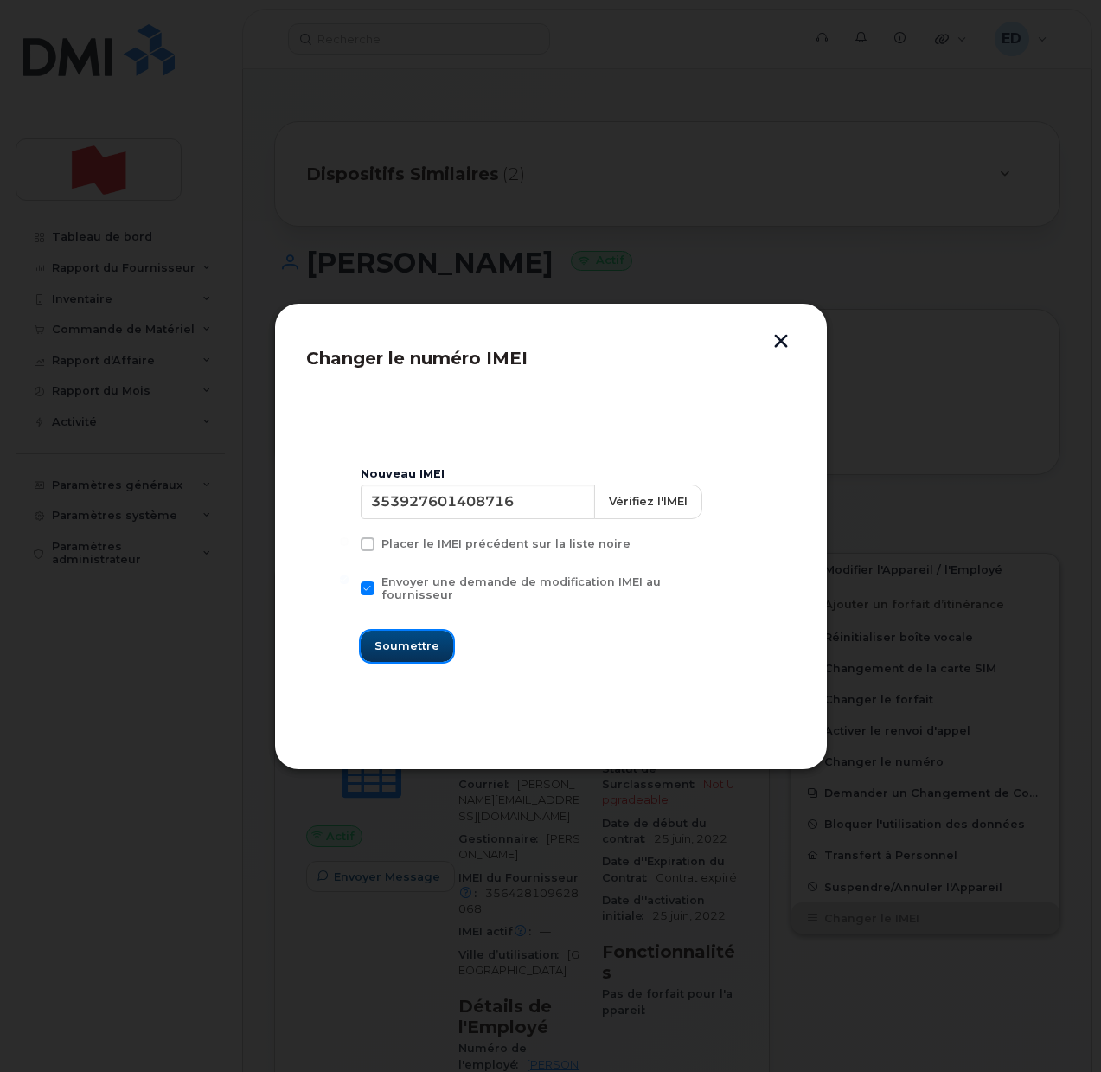
click at [424, 641] on span "Soumettre" at bounding box center [407, 646] width 65 height 16
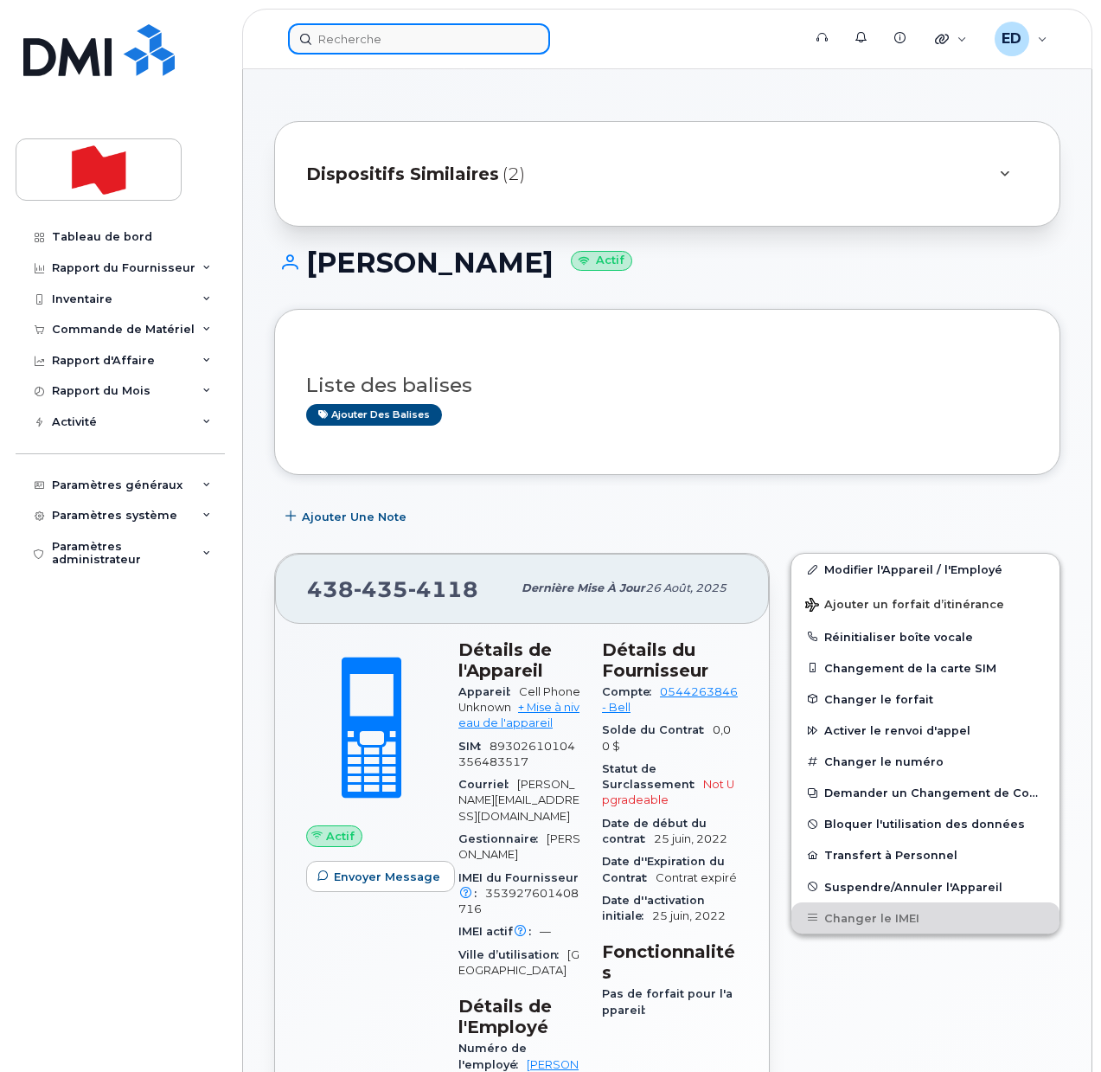
click at [377, 38] on input at bounding box center [419, 38] width 262 height 31
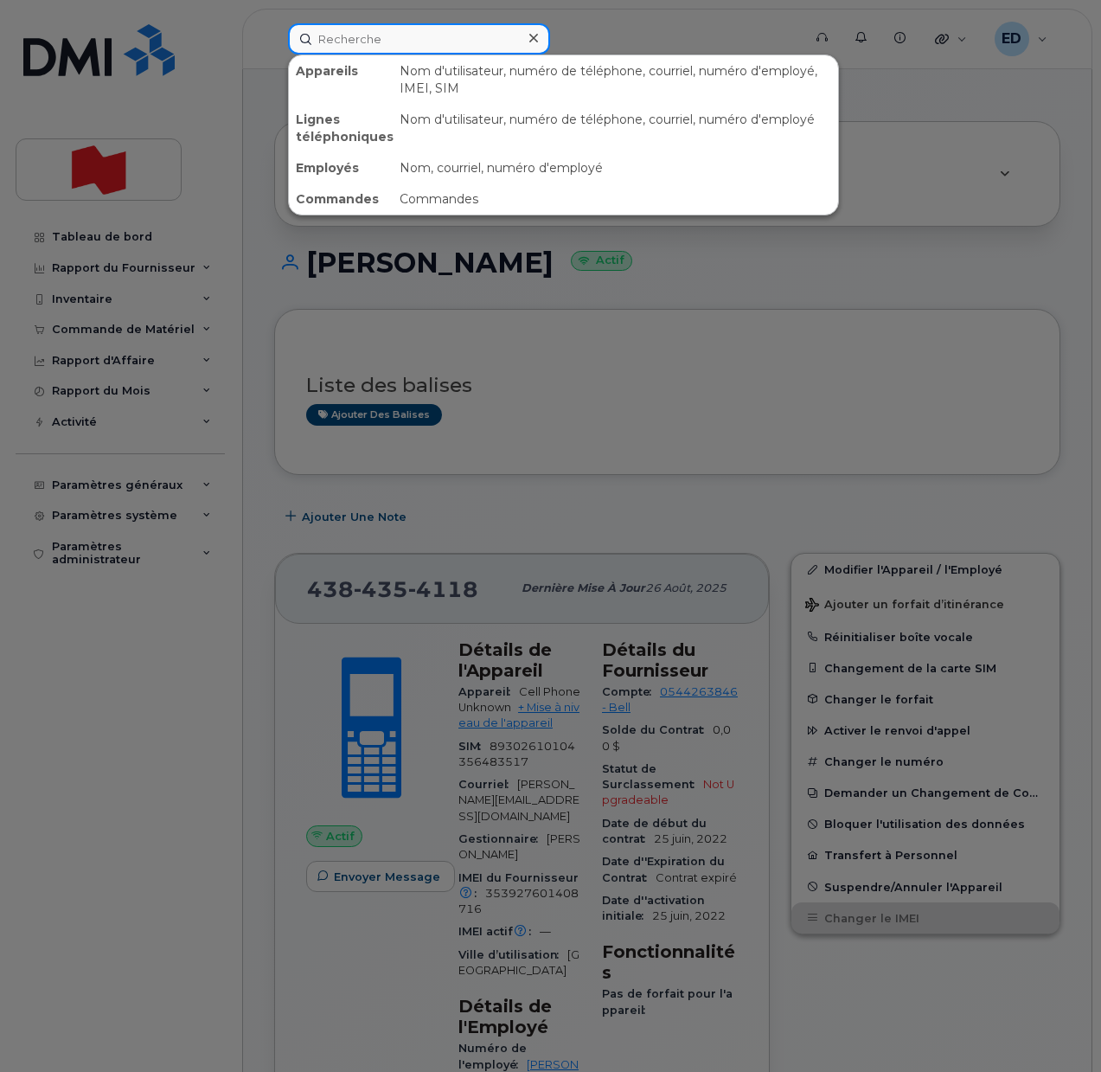
paste input "[PERSON_NAME][EMAIL_ADDRESS][DOMAIN_NAME]"
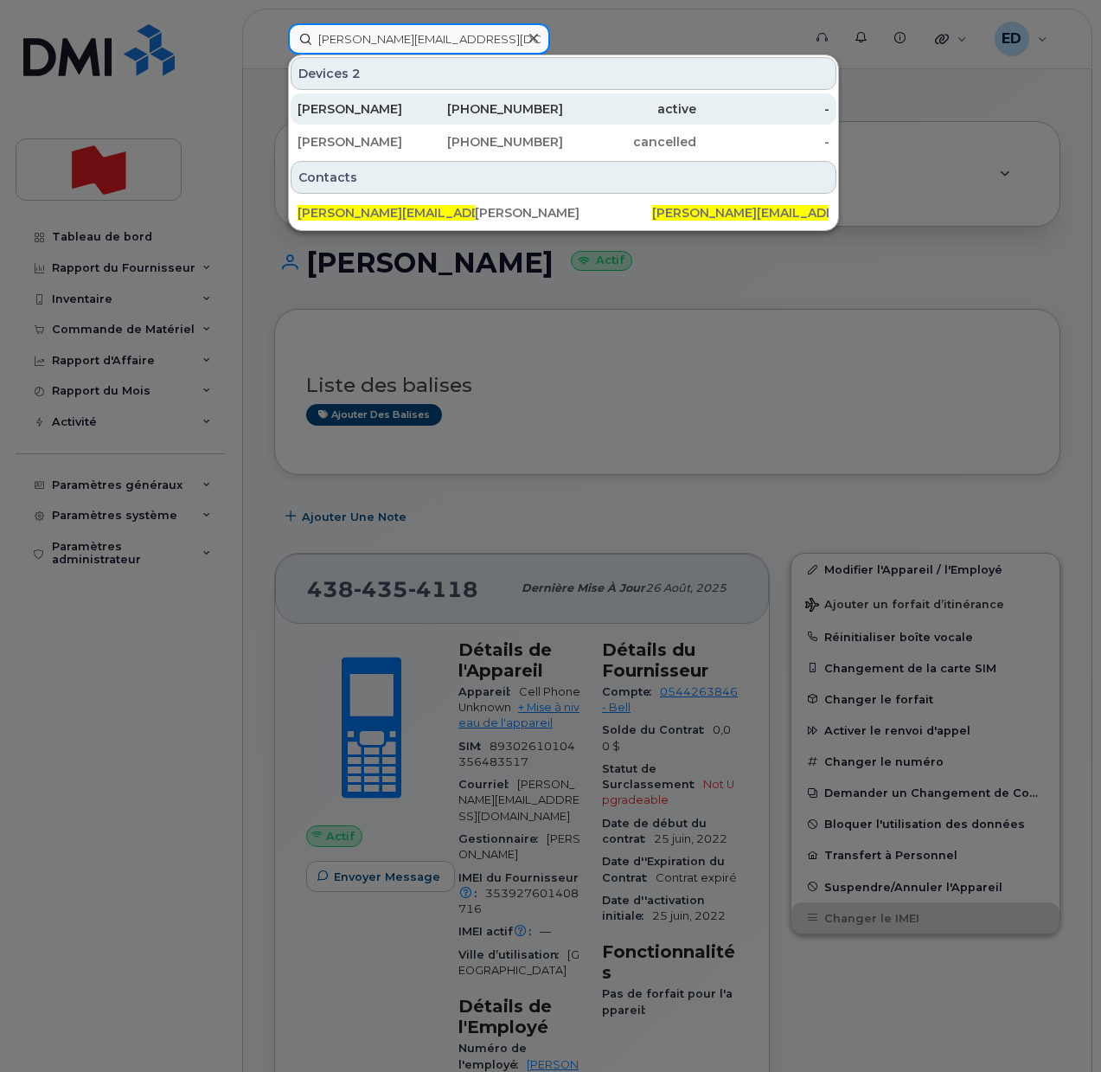
type input "[PERSON_NAME][EMAIL_ADDRESS][DOMAIN_NAME]"
click at [431, 118] on div "[PERSON_NAME]" at bounding box center [497, 108] width 133 height 31
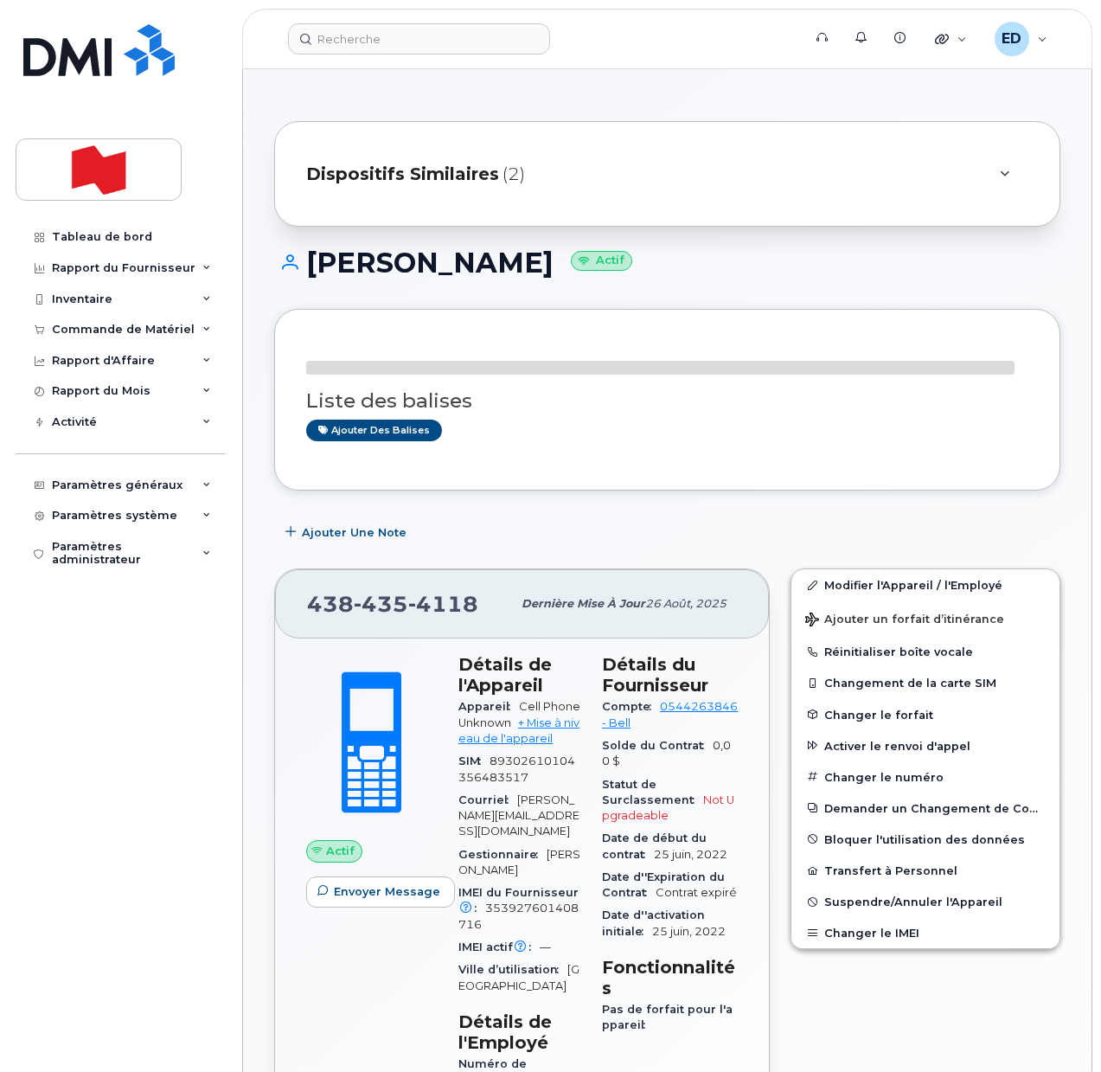
click at [767, 178] on div "Dispositifs Similaires (2)" at bounding box center [643, 174] width 674 height 42
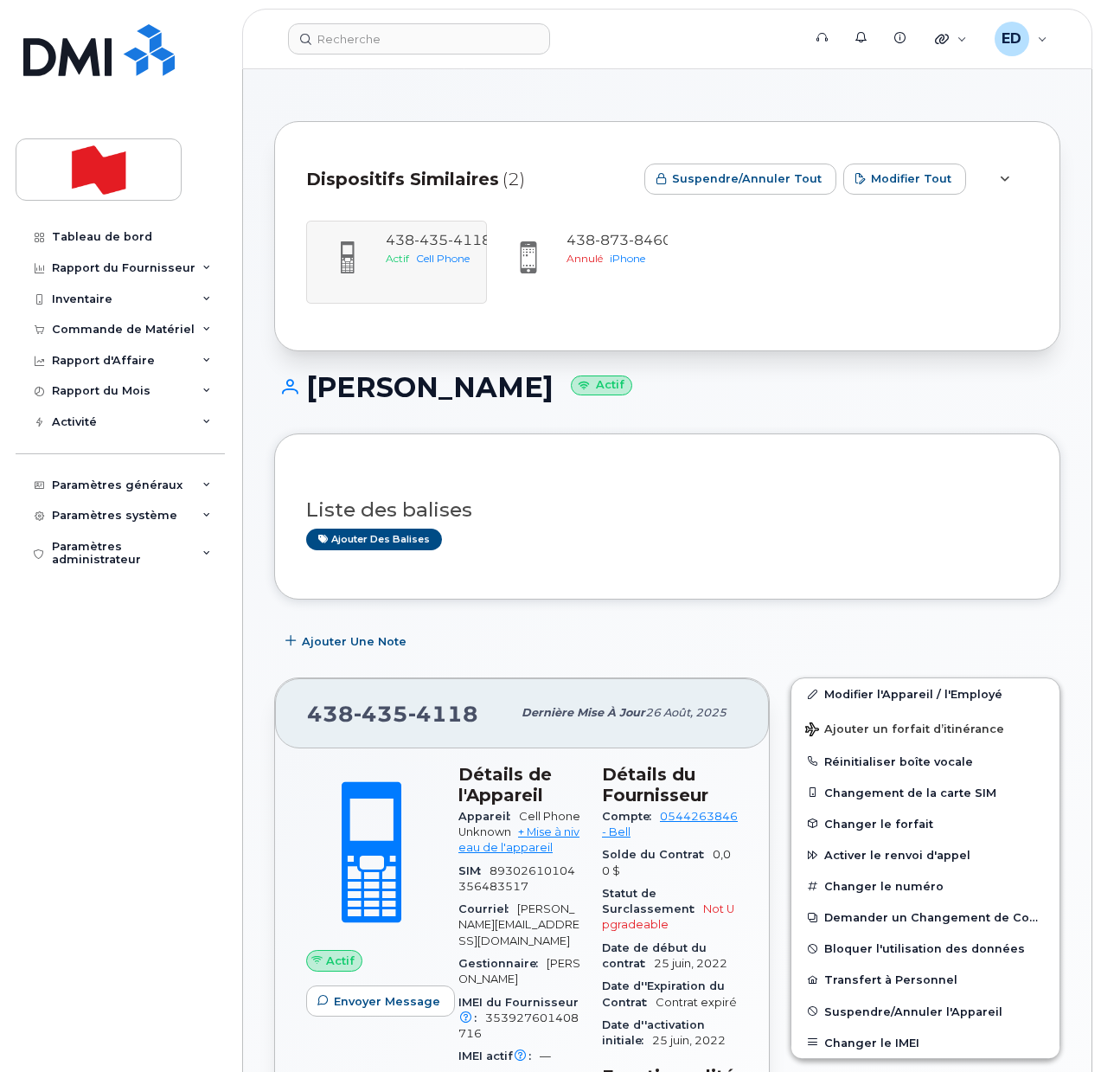
click at [990, 402] on div "[PERSON_NAME] Actif" at bounding box center [667, 402] width 786 height 61
click at [373, 258] on div "[PHONE_NUMBER] Actif Cell Phone [PHONE_NUMBER] Annulé iPhone" at bounding box center [667, 262] width 722 height 83
drag, startPoint x: 769, startPoint y: 410, endPoint x: 768, endPoint y: 442, distance: 32.0
click at [770, 410] on div "[PERSON_NAME] Actif" at bounding box center [667, 402] width 786 height 61
drag, startPoint x: 491, startPoint y: 720, endPoint x: 314, endPoint y: 721, distance: 177.3
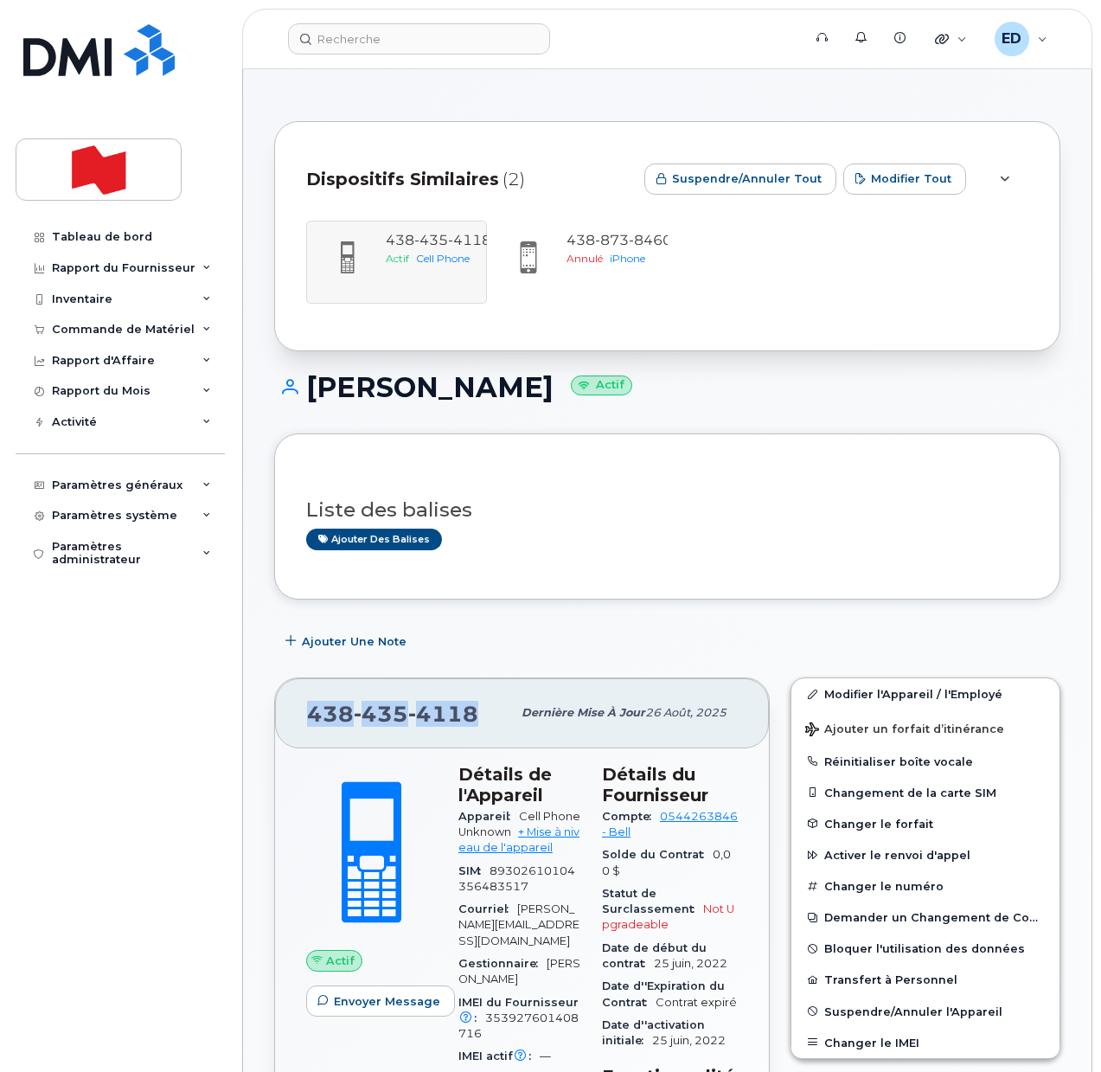
click at [314, 721] on div "[PHONE_NUMBER]" at bounding box center [409, 713] width 204 height 36
copy span "[PHONE_NUMBER]"
click at [407, 42] on input at bounding box center [419, 38] width 262 height 31
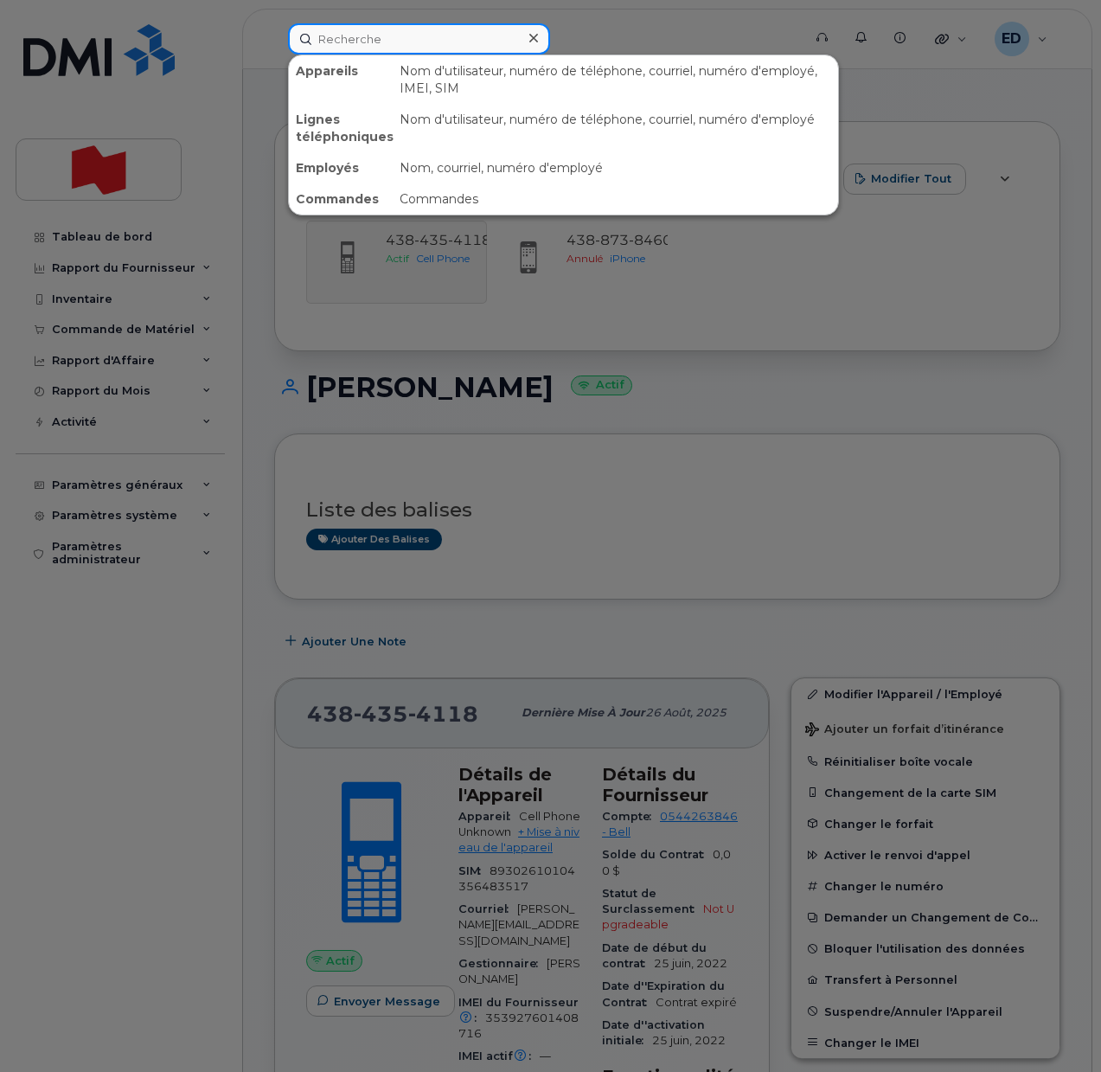
paste input "[EMAIL_ADDRESS][DOMAIN_NAME]"
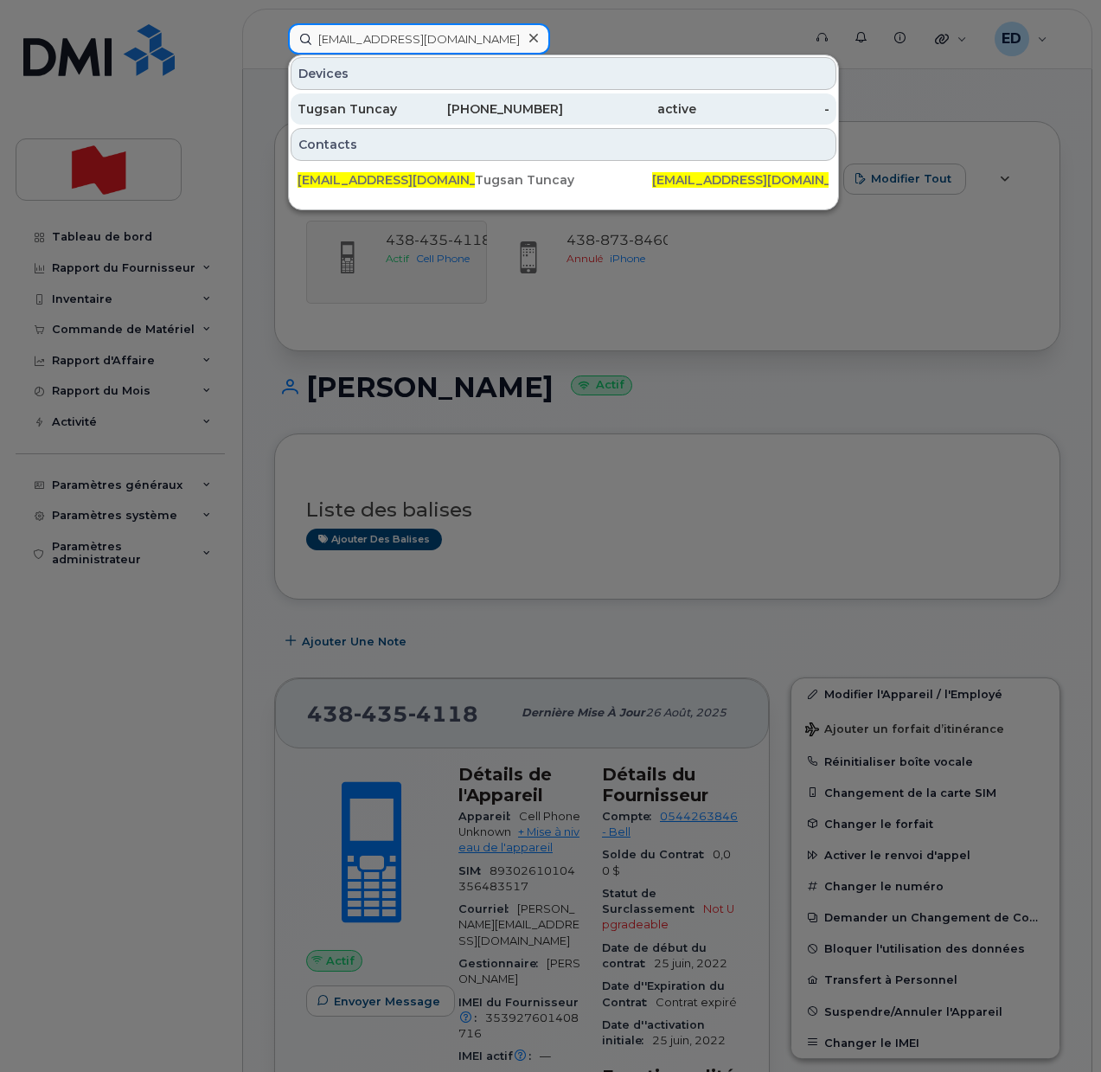
type input "[EMAIL_ADDRESS][DOMAIN_NAME]"
click at [375, 109] on div "Tugsan Tuncay" at bounding box center [364, 108] width 133 height 17
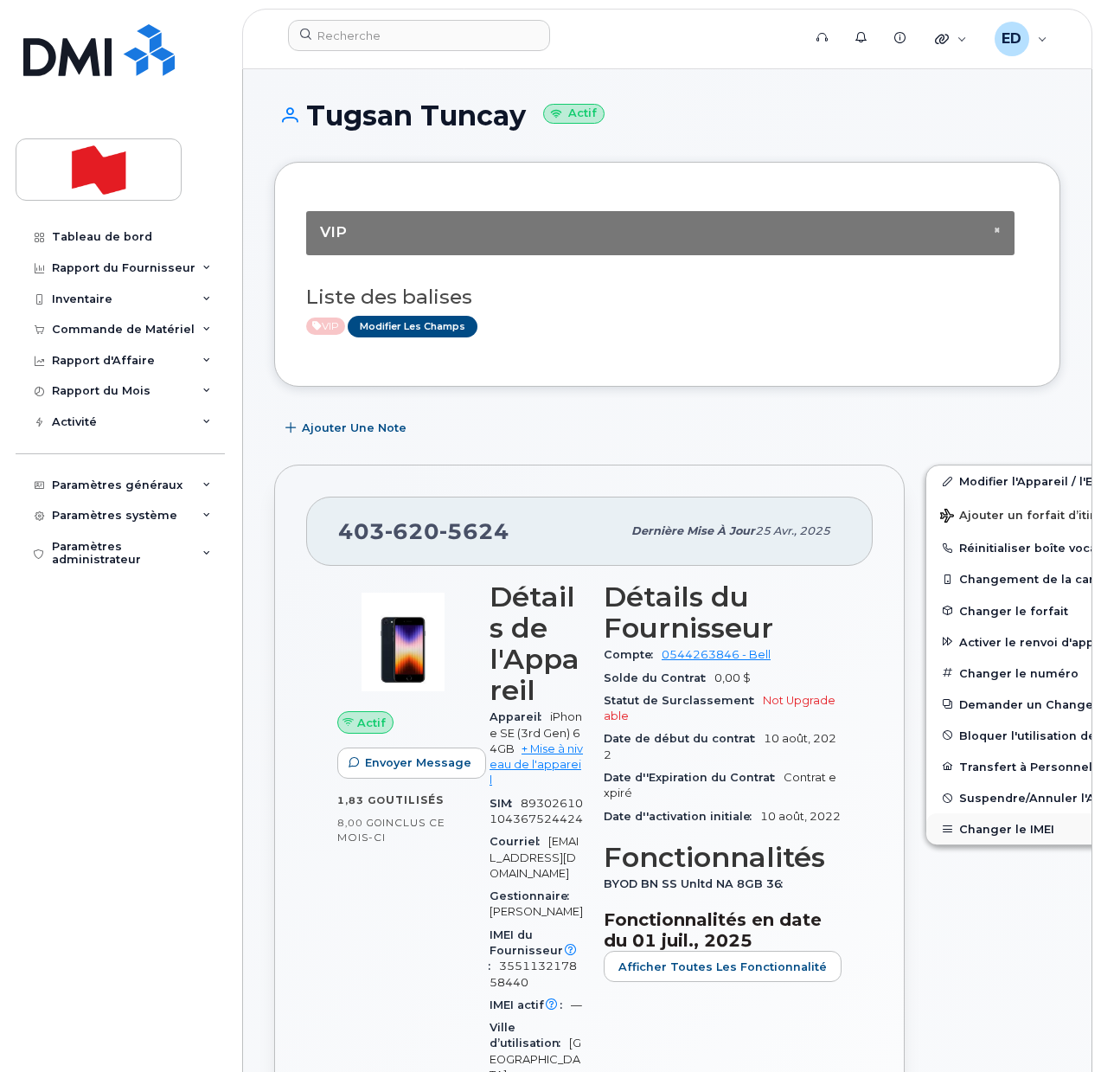
click at [974, 829] on button "Changer le IMEI" at bounding box center [1060, 828] width 268 height 31
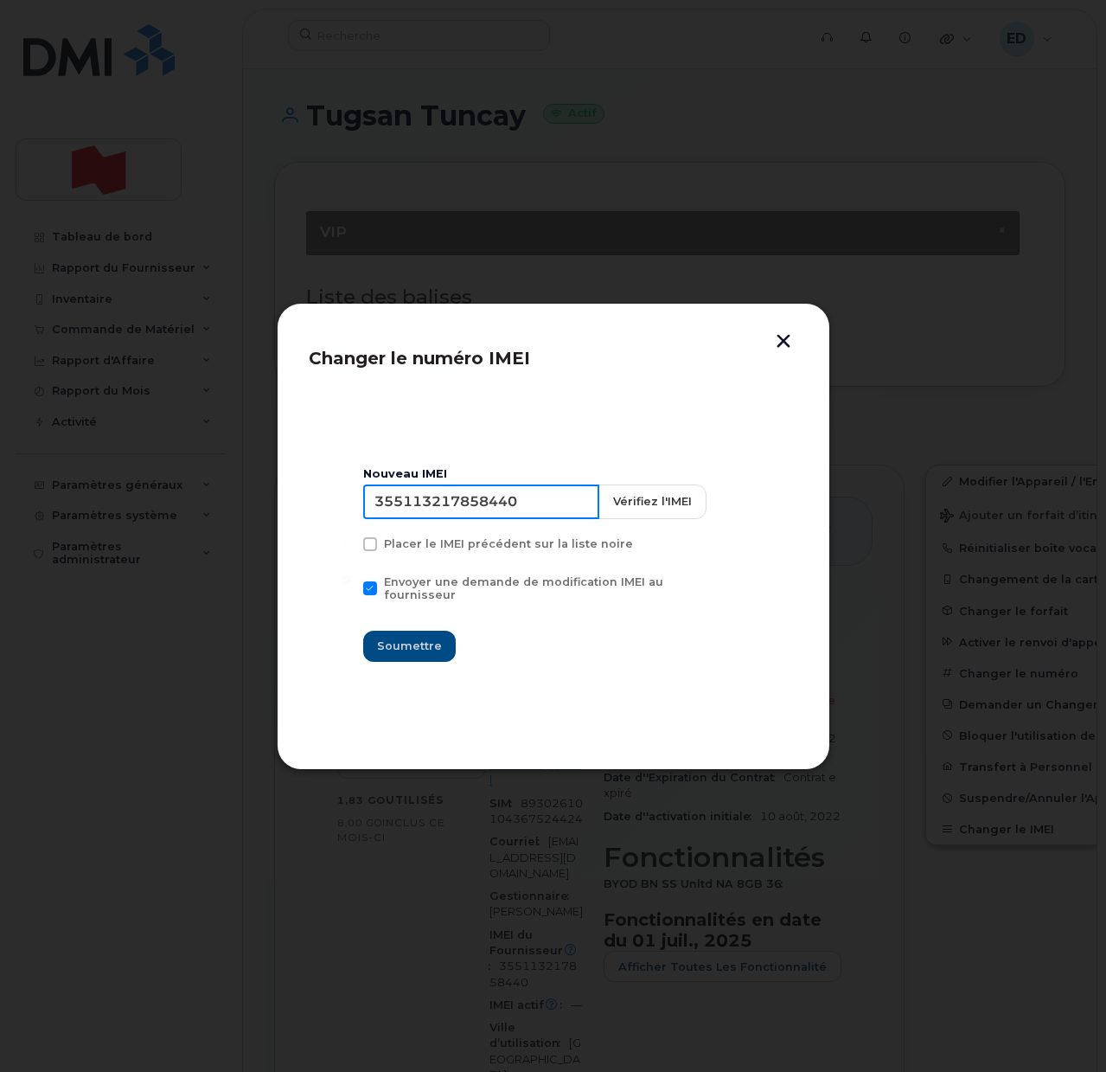
click at [496, 518] on input "355113217858440" at bounding box center [481, 501] width 236 height 35
click at [791, 336] on button "button" at bounding box center [784, 343] width 26 height 18
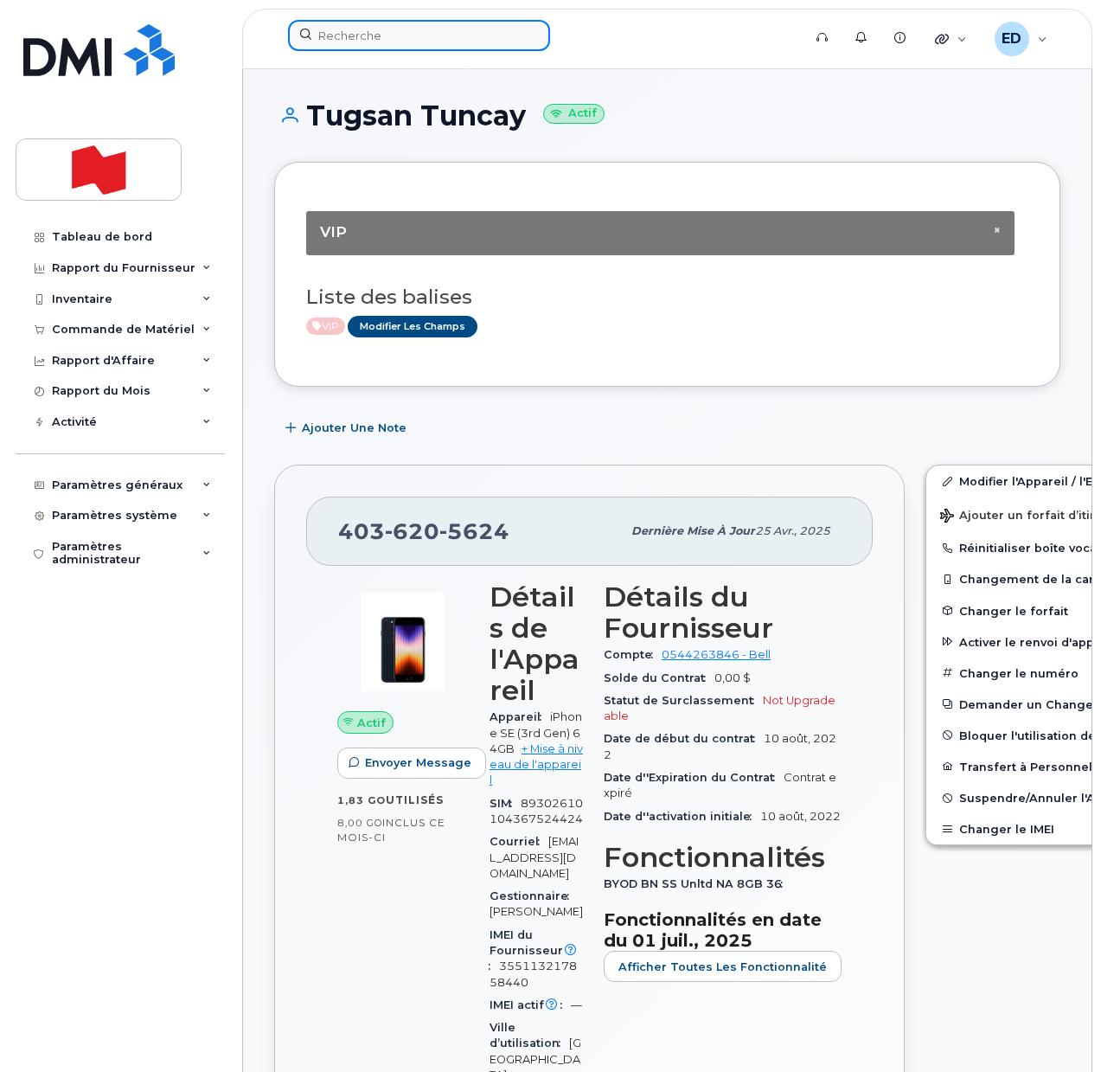
click at [365, 29] on input at bounding box center [419, 35] width 262 height 31
paste input "403-801-2578"
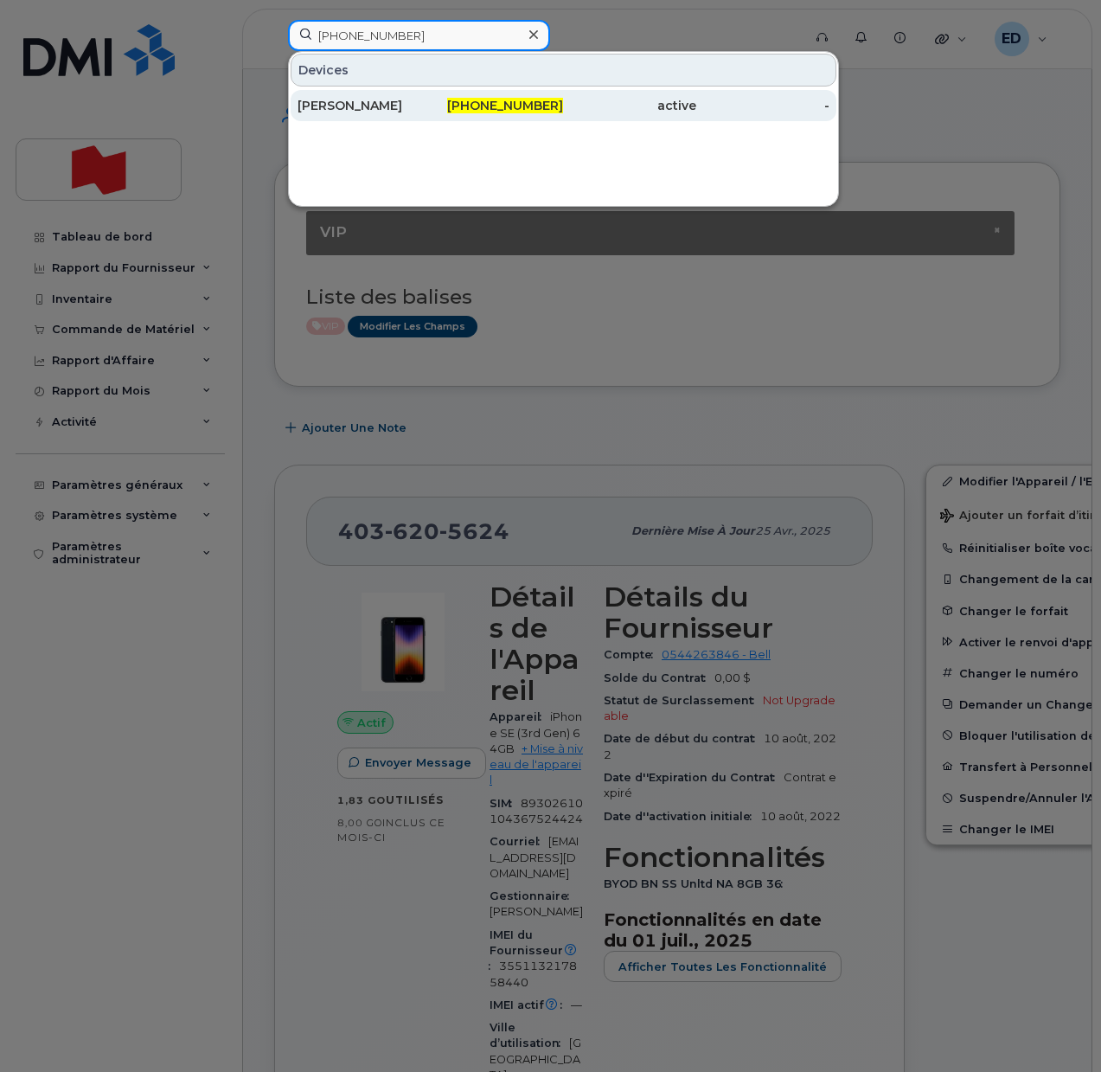
type input "403-801-2578"
click at [356, 107] on div "[PERSON_NAME]" at bounding box center [364, 105] width 133 height 17
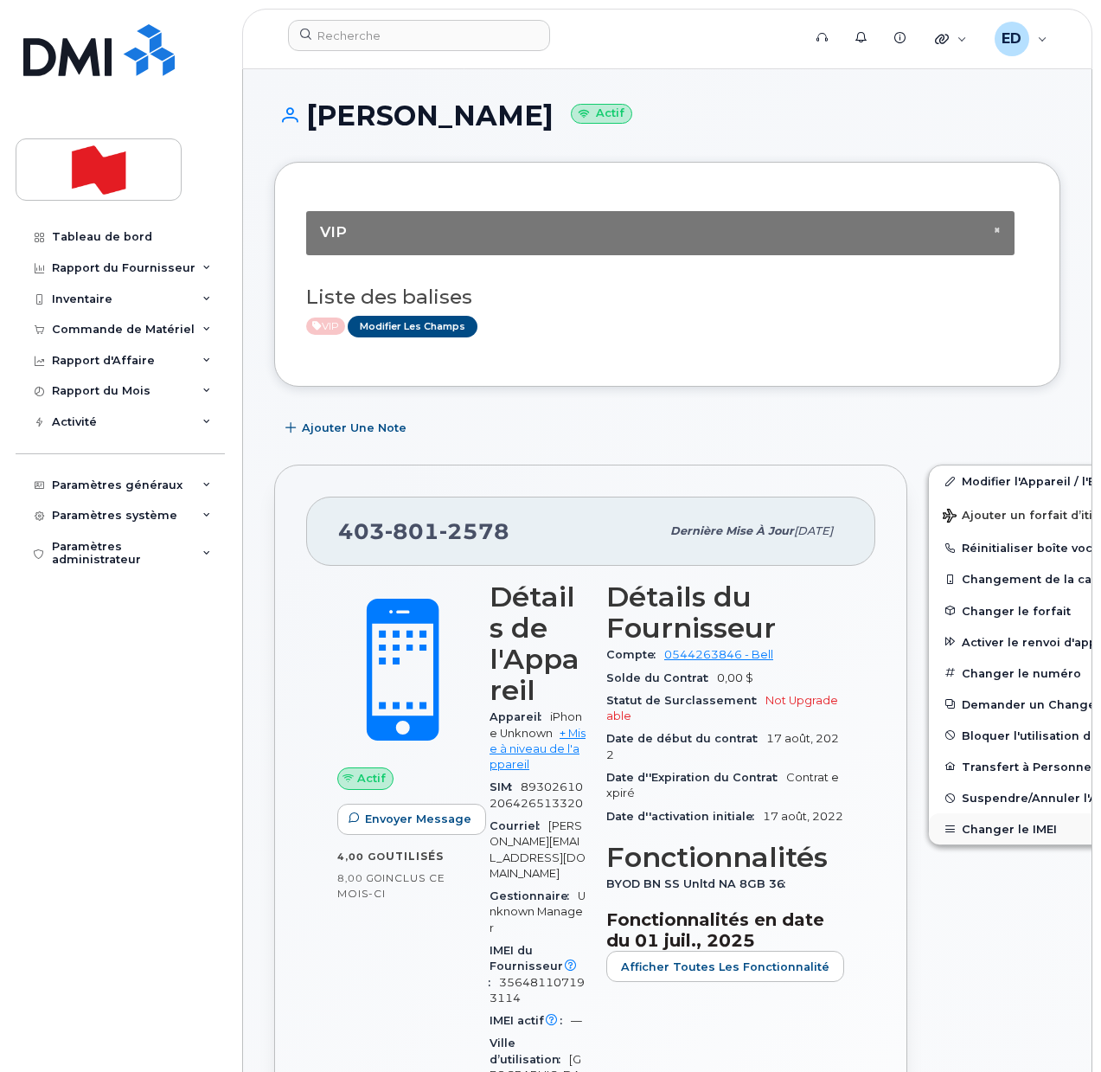
click at [996, 829] on button "Changer le IMEI" at bounding box center [1063, 828] width 268 height 31
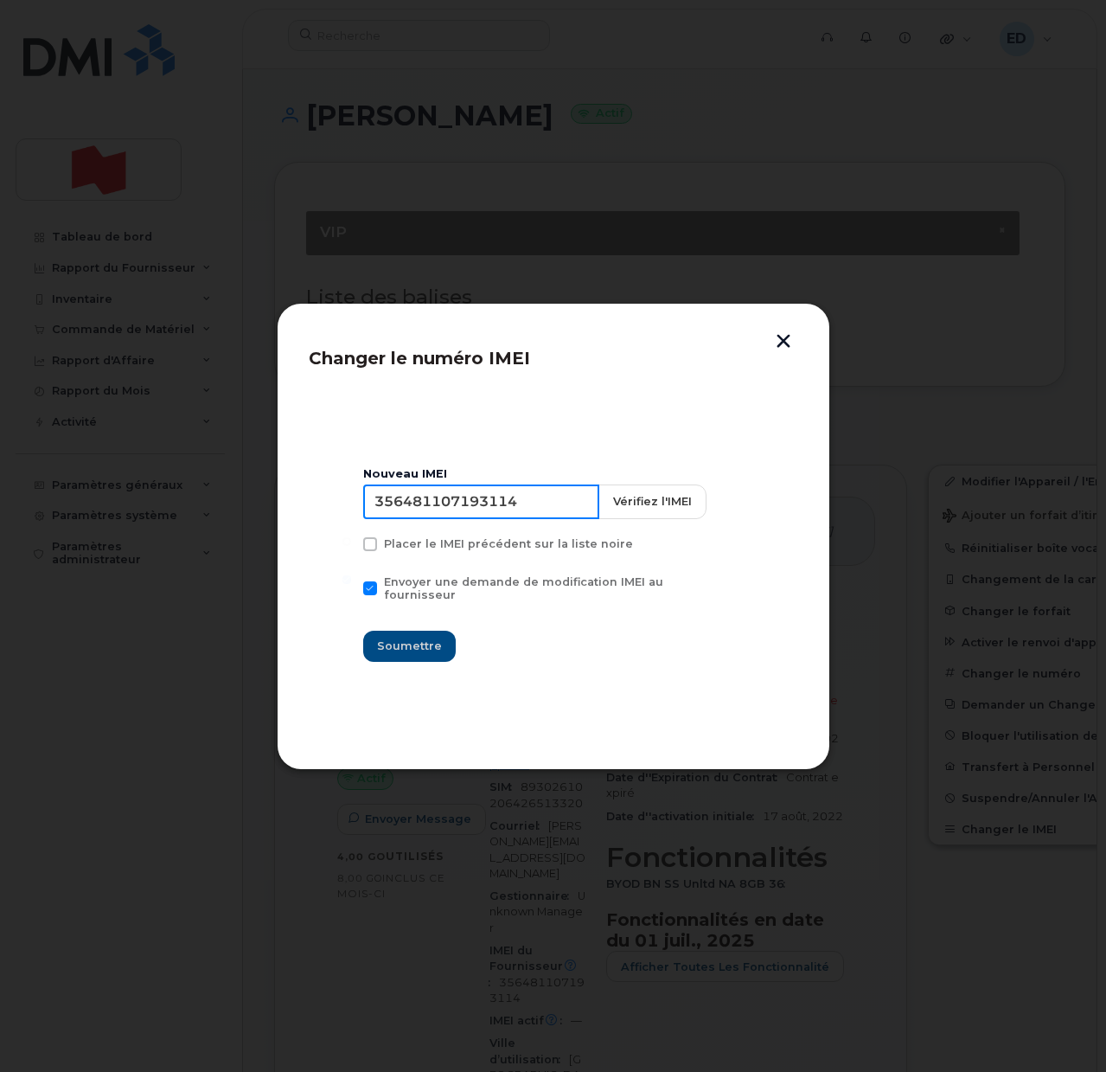
click at [457, 505] on input "356481107193114" at bounding box center [481, 501] width 236 height 35
click at [504, 506] on input "356481107193114" at bounding box center [481, 501] width 236 height 35
type input "353927601368803"
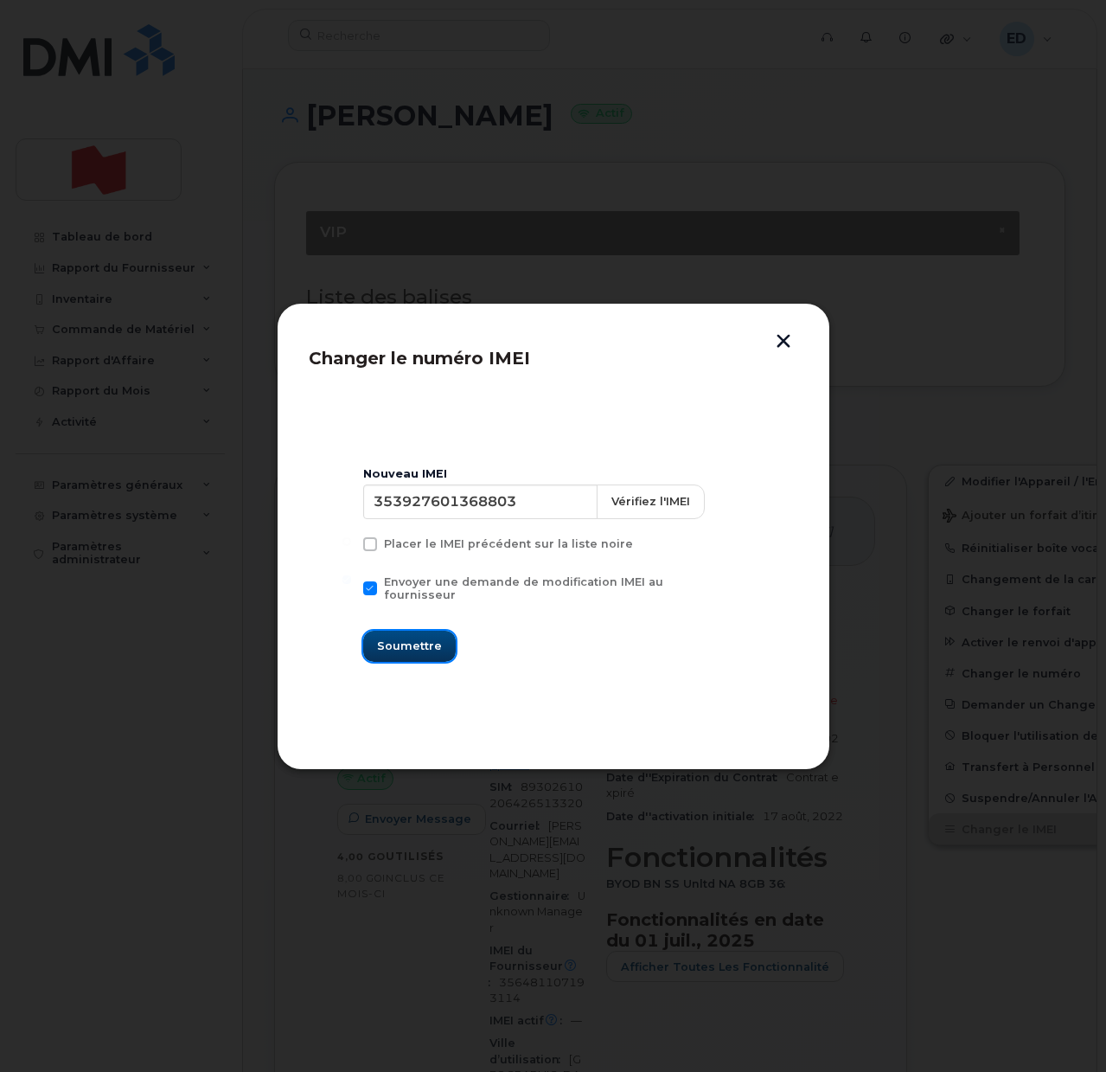
click at [420, 641] on span "Soumettre" at bounding box center [409, 646] width 65 height 16
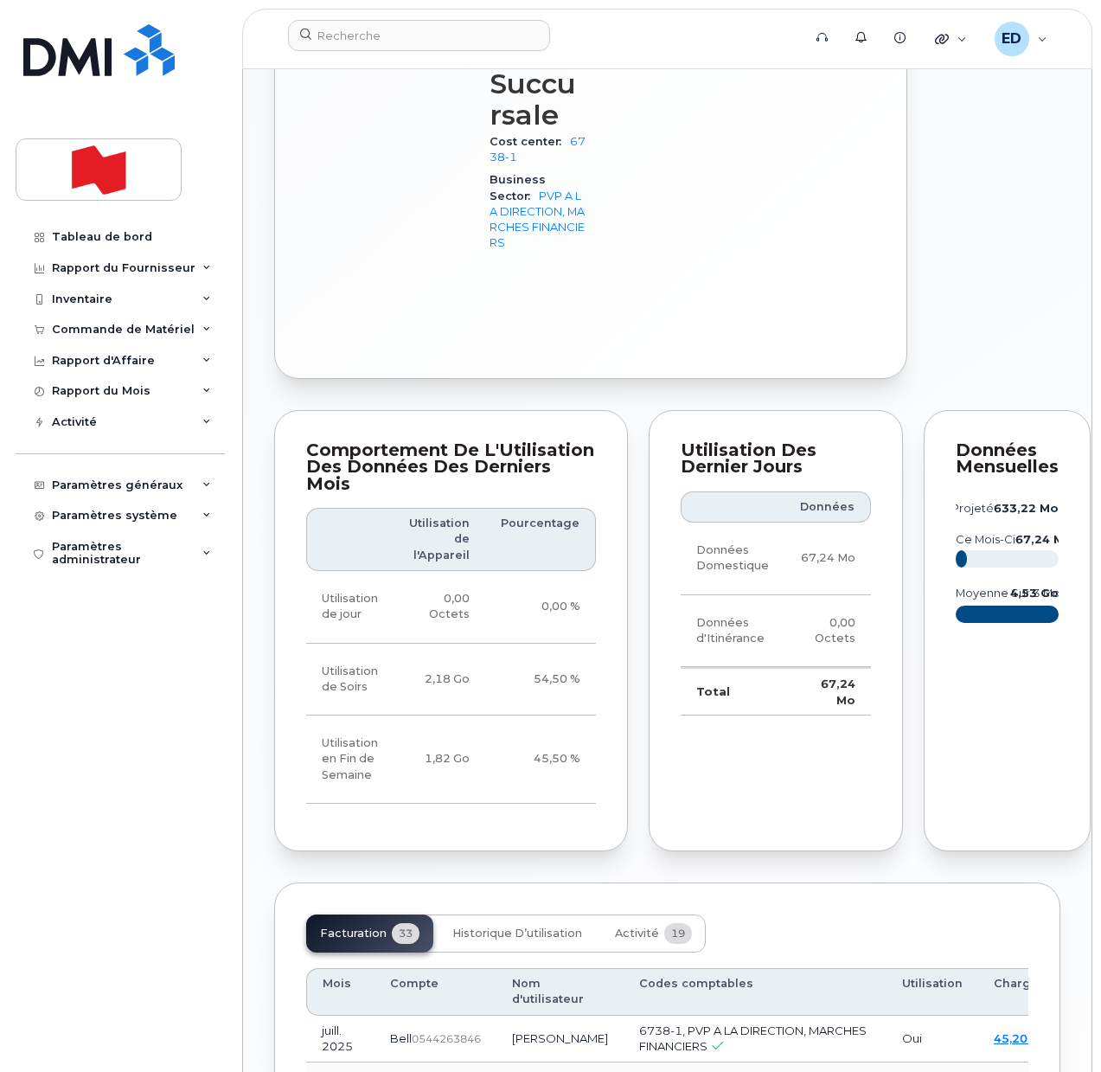
scroll to position [1622, 0]
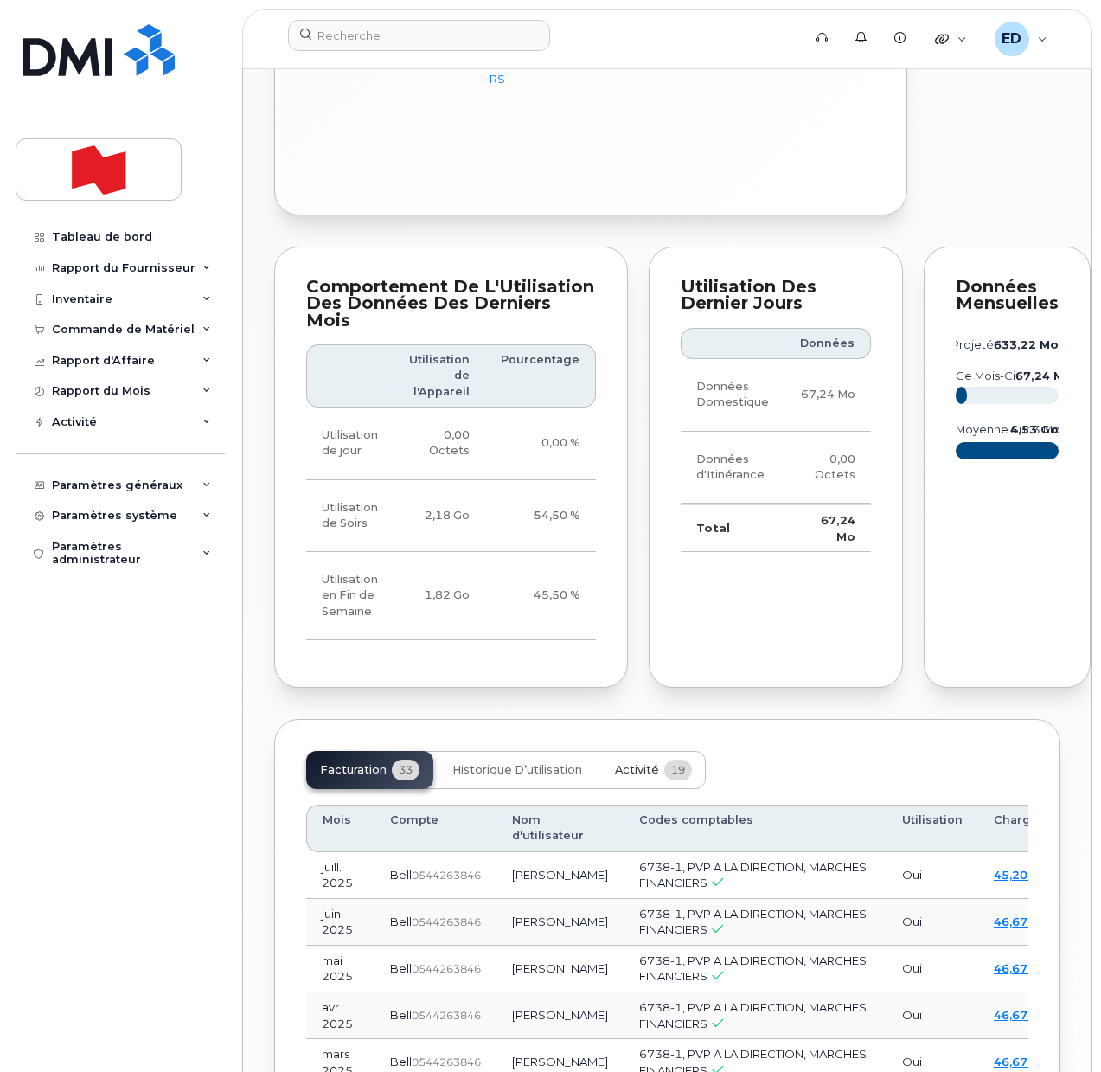
click at [629, 777] on span "Activité" at bounding box center [637, 770] width 44 height 14
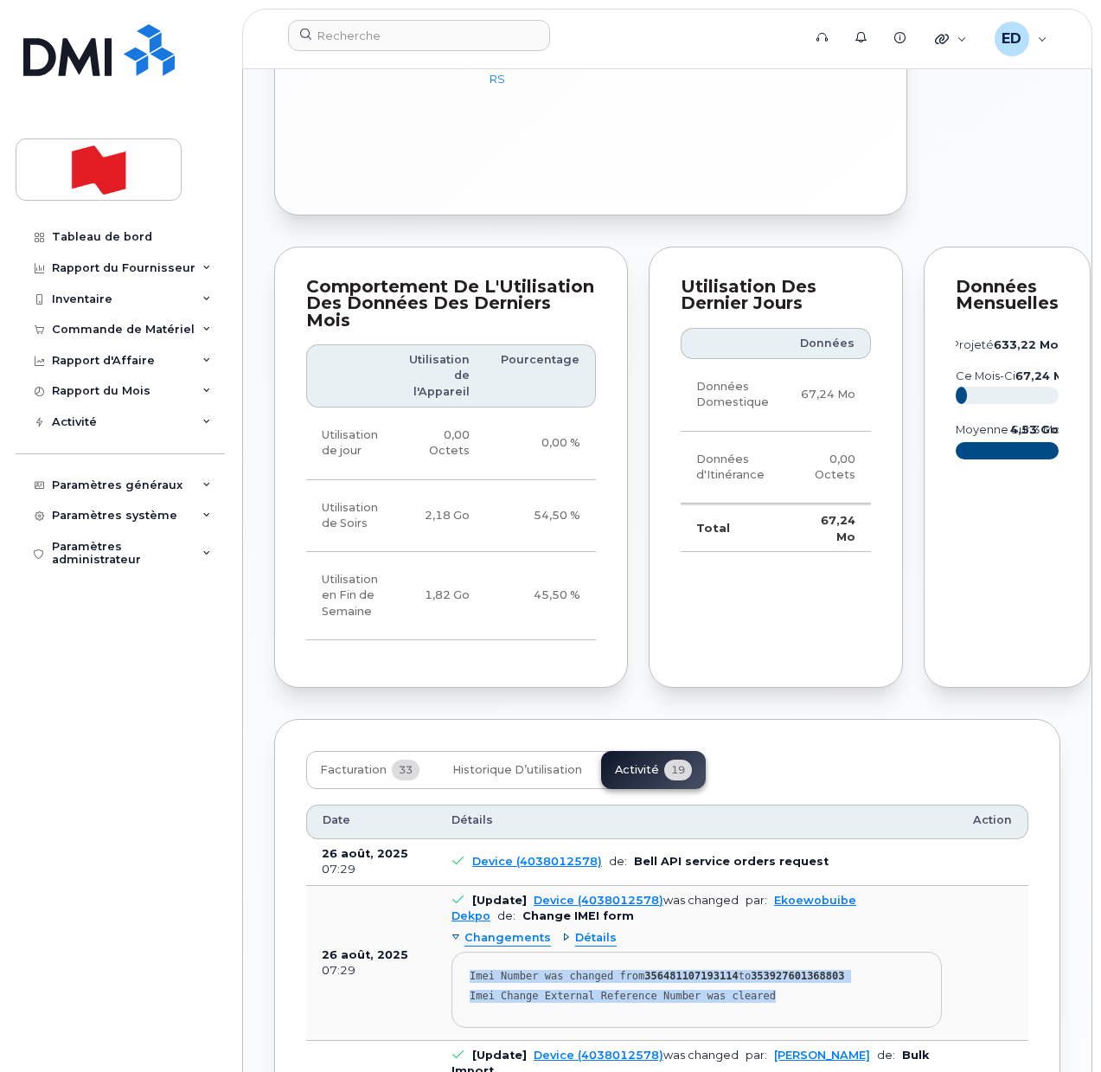
drag, startPoint x: 778, startPoint y: 1027, endPoint x: 468, endPoint y: 999, distance: 310.9
click at [468, 999] on pre "Imei Number was changed from 356481107193114 to 353927601368803 Imei Change Ext…" at bounding box center [697, 990] width 490 height 76
copy pre "Imei Number was changed from 356481107193114 to 353927601368803 Imei Change Ext…"
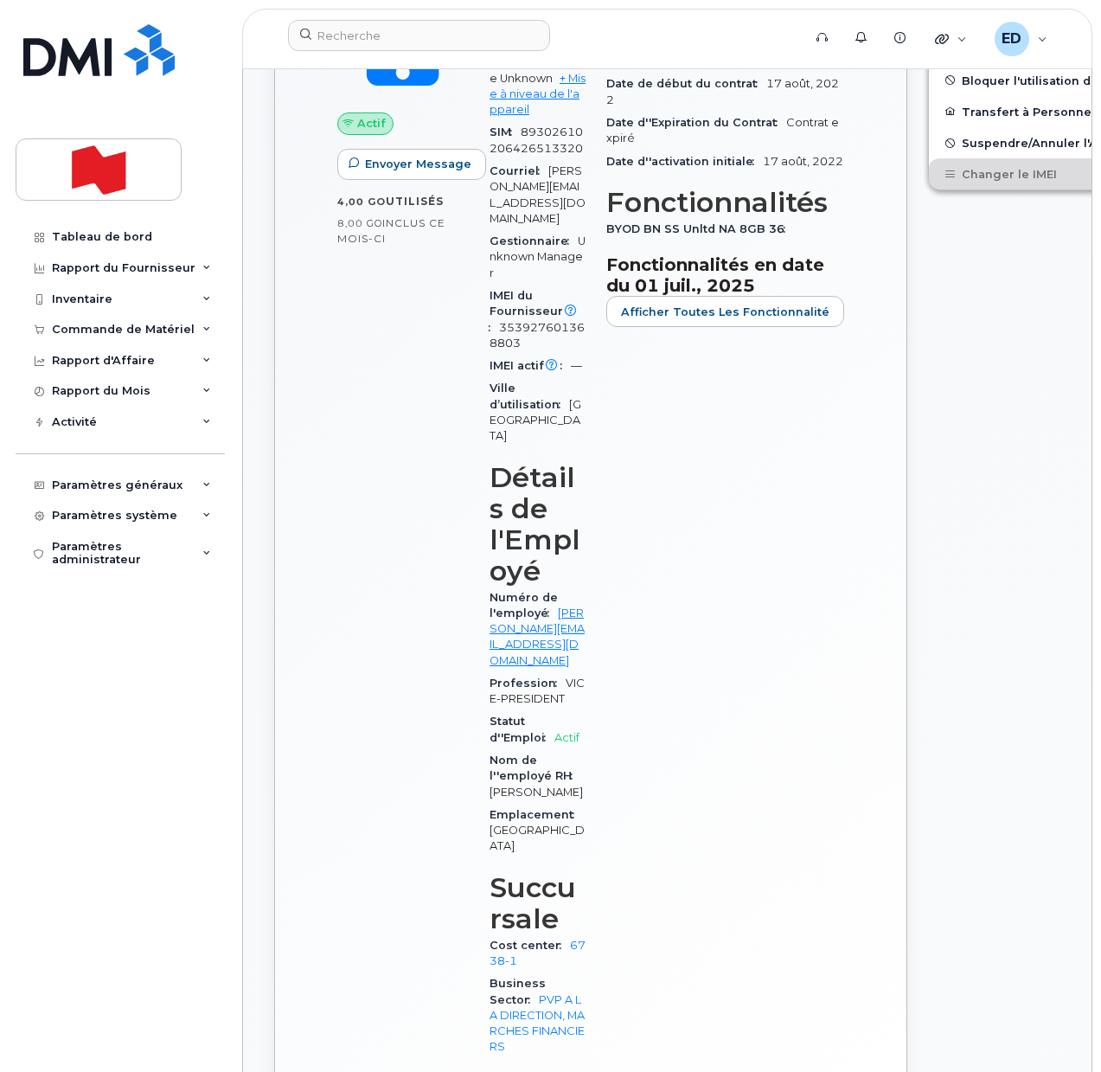
scroll to position [649, 0]
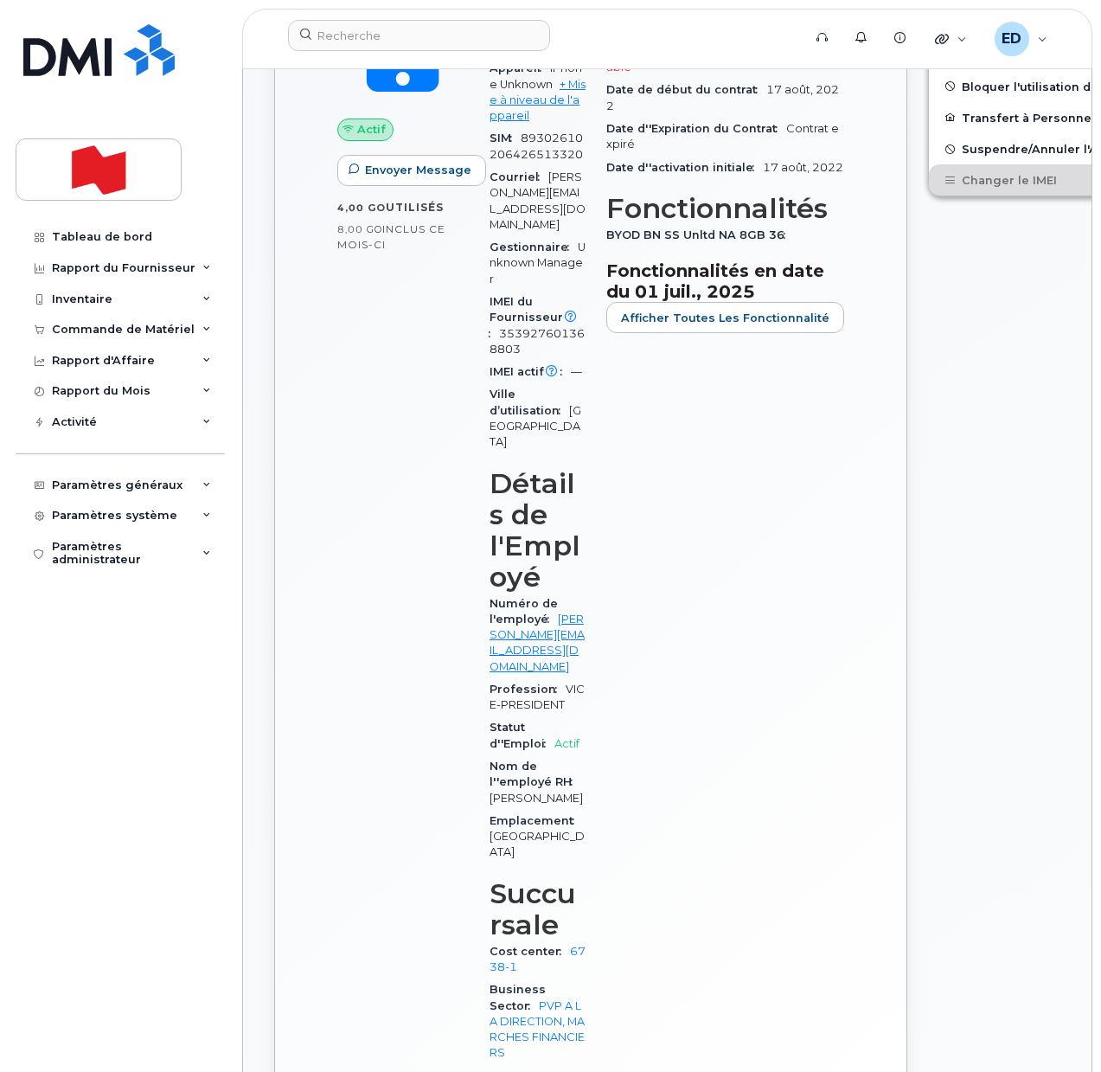
click at [713, 499] on div "Détails du Fournisseur Compte 0544263846 - Bell Solde du Contrat 0,00 $ Statut …" at bounding box center [725, 505] width 259 height 1166
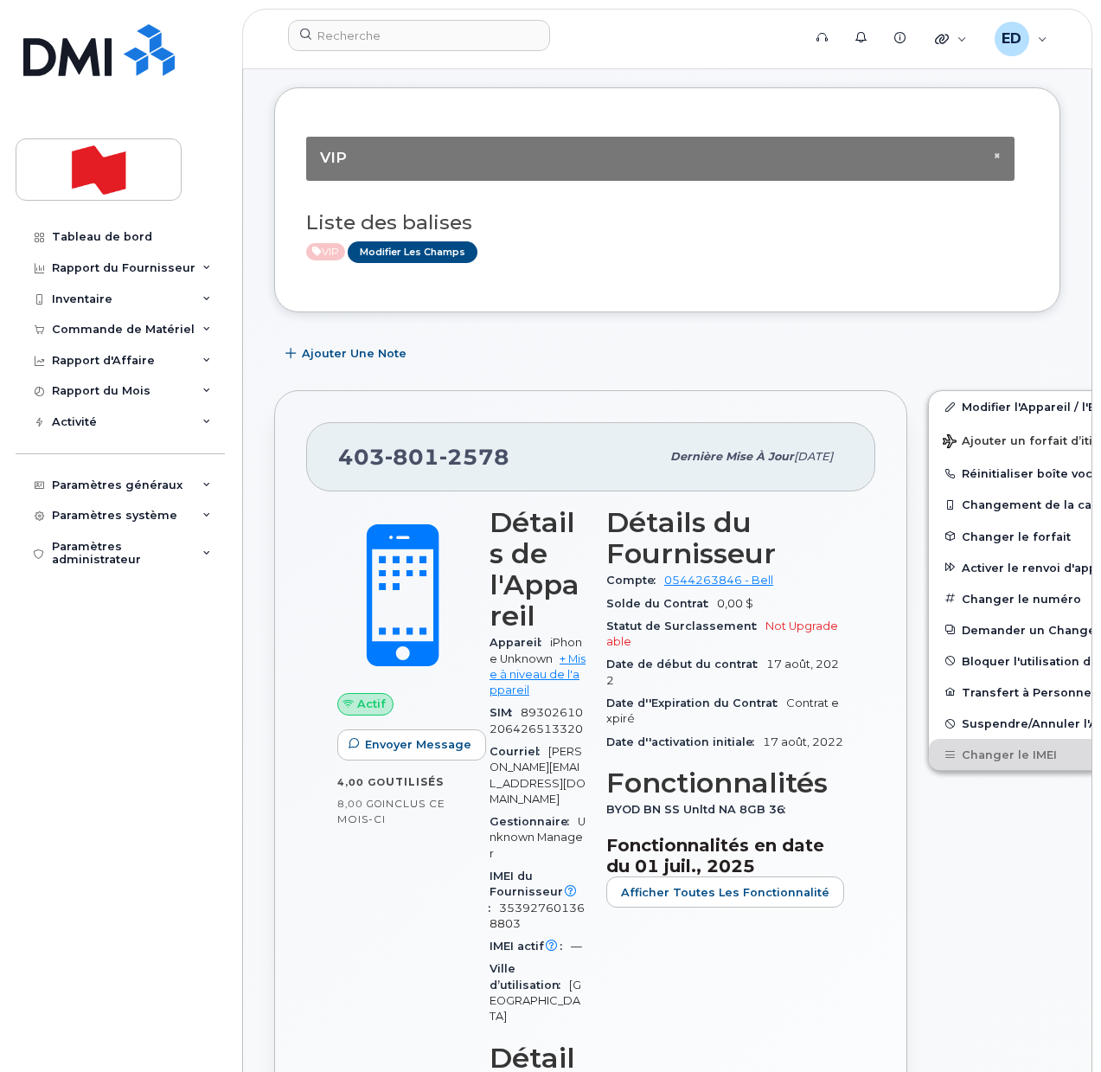
scroll to position [0, 0]
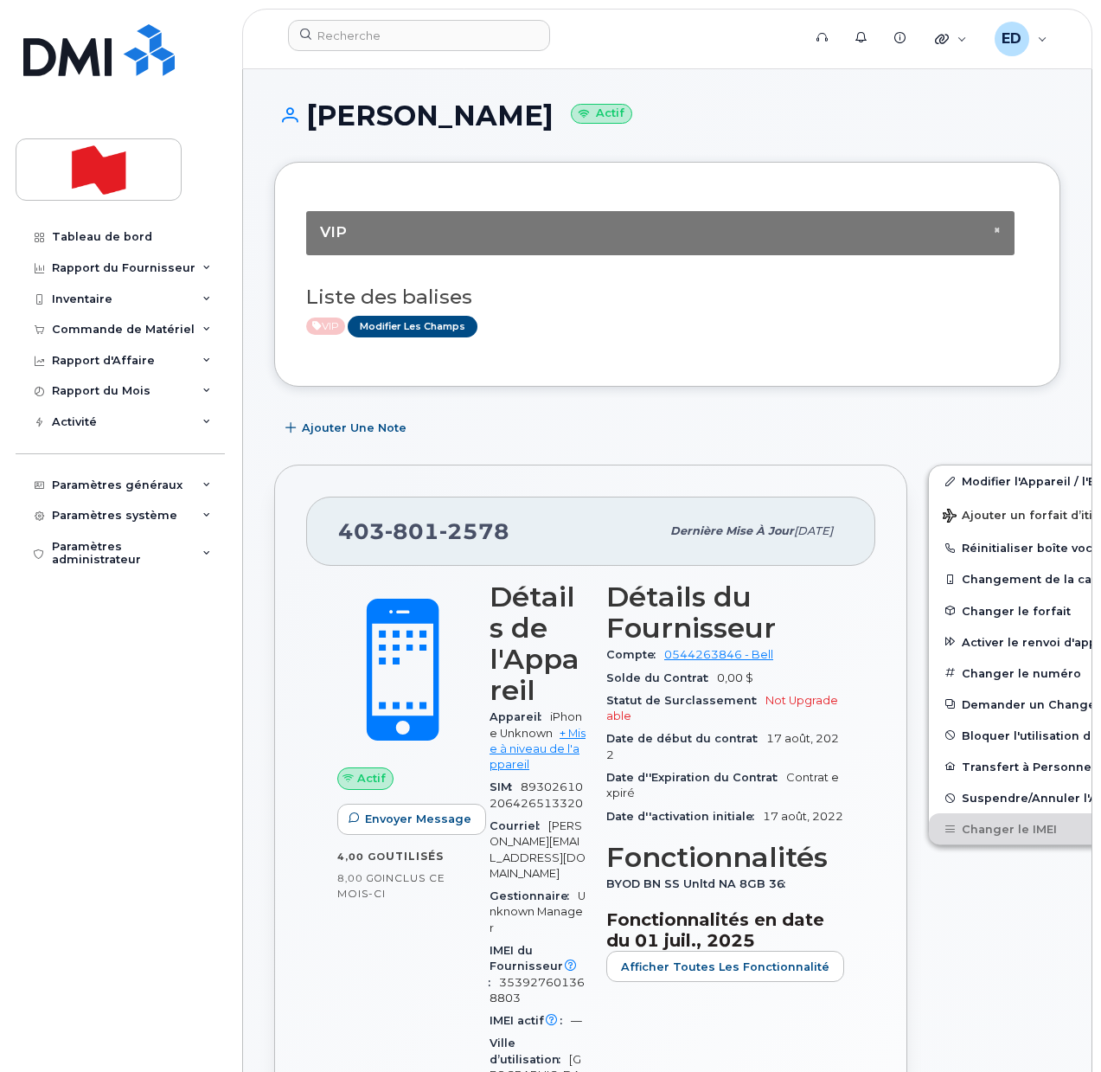
click at [366, 42] on input at bounding box center [419, 35] width 262 height 31
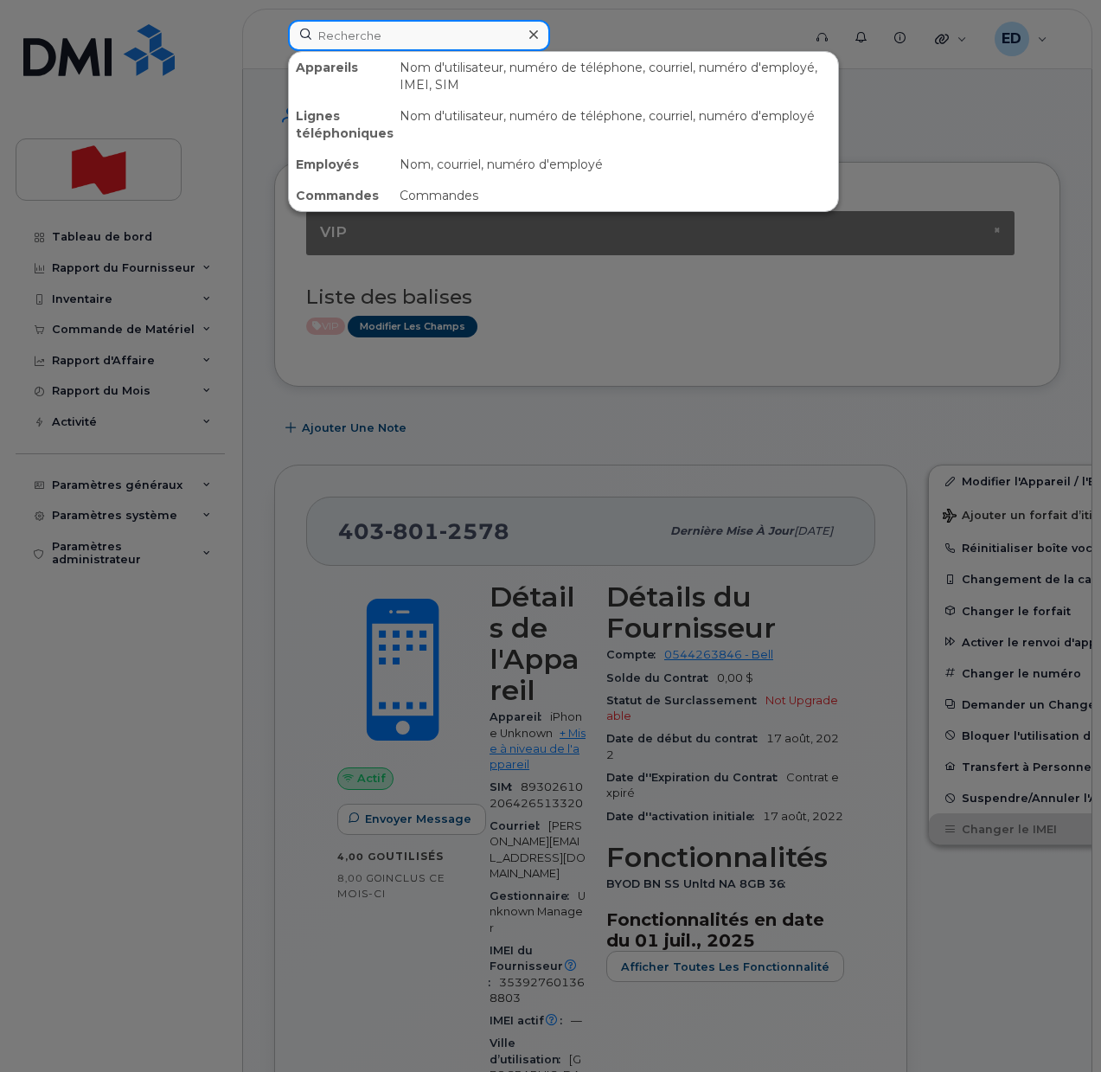
paste input "Girouard, Jonathan <Jonathan.Girouard@bnc.ca>"
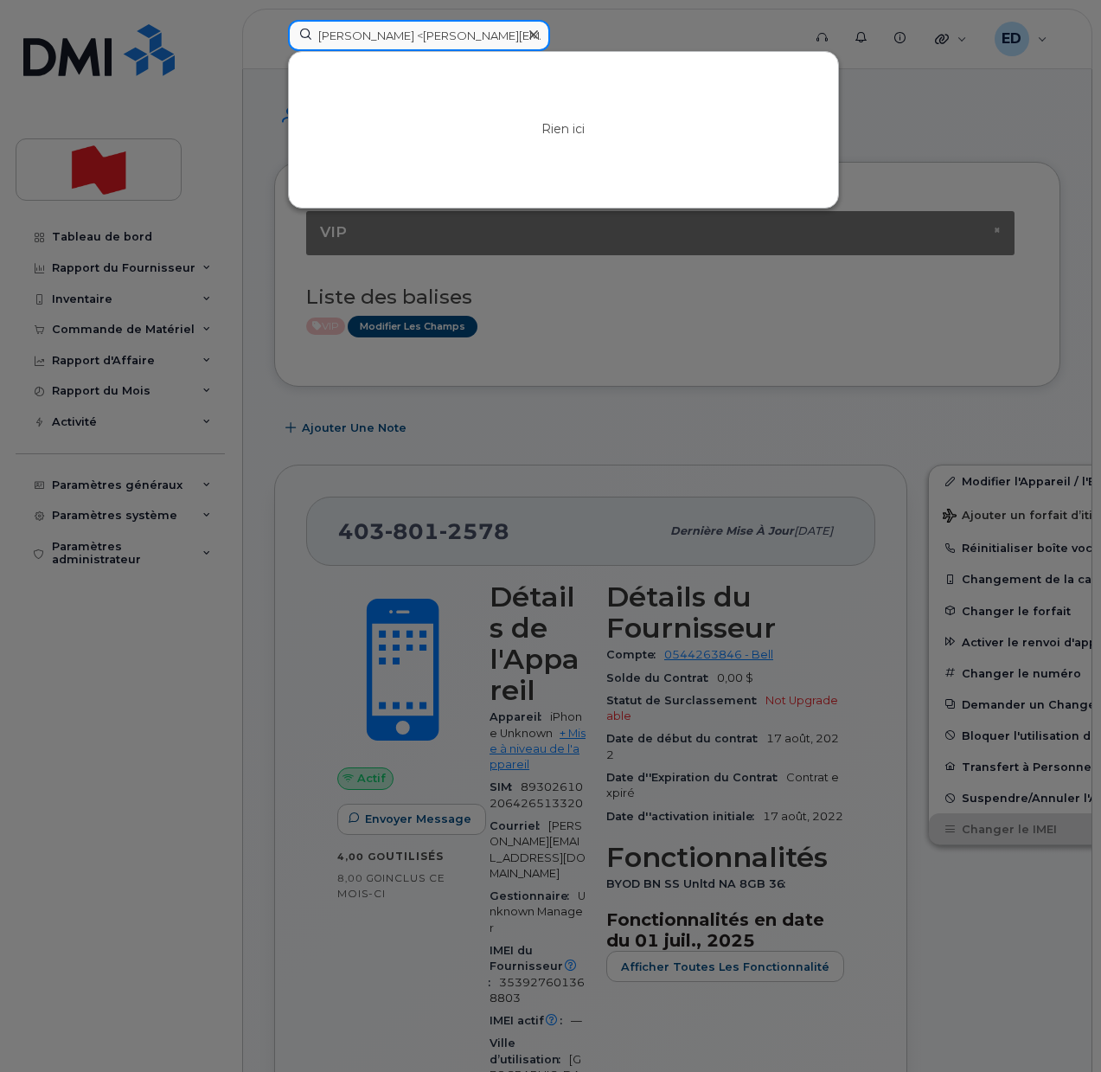
drag, startPoint x: 380, startPoint y: 38, endPoint x: 304, endPoint y: 37, distance: 75.3
click at [304, 37] on input "Girouard, Jonathan <Jonathan.Girouard@bnc.ca>" at bounding box center [419, 35] width 262 height 31
click at [498, 32] on input "Jonathan.Girouard@bnc.ca>" at bounding box center [419, 35] width 262 height 31
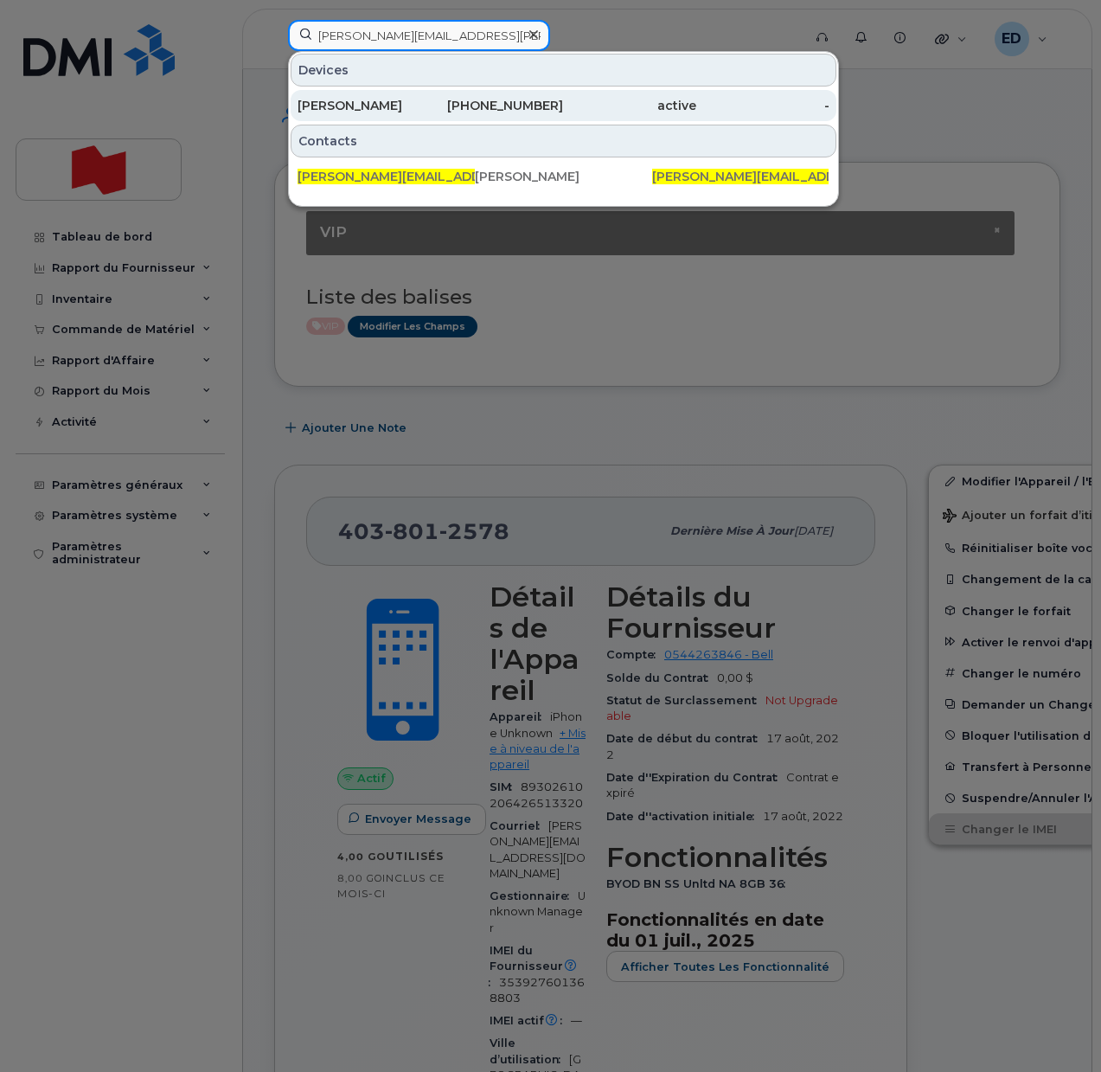
type input "Jonathan.Girouard@bnc.ca"
click at [372, 105] on div "Jonathan Girouard" at bounding box center [364, 105] width 133 height 17
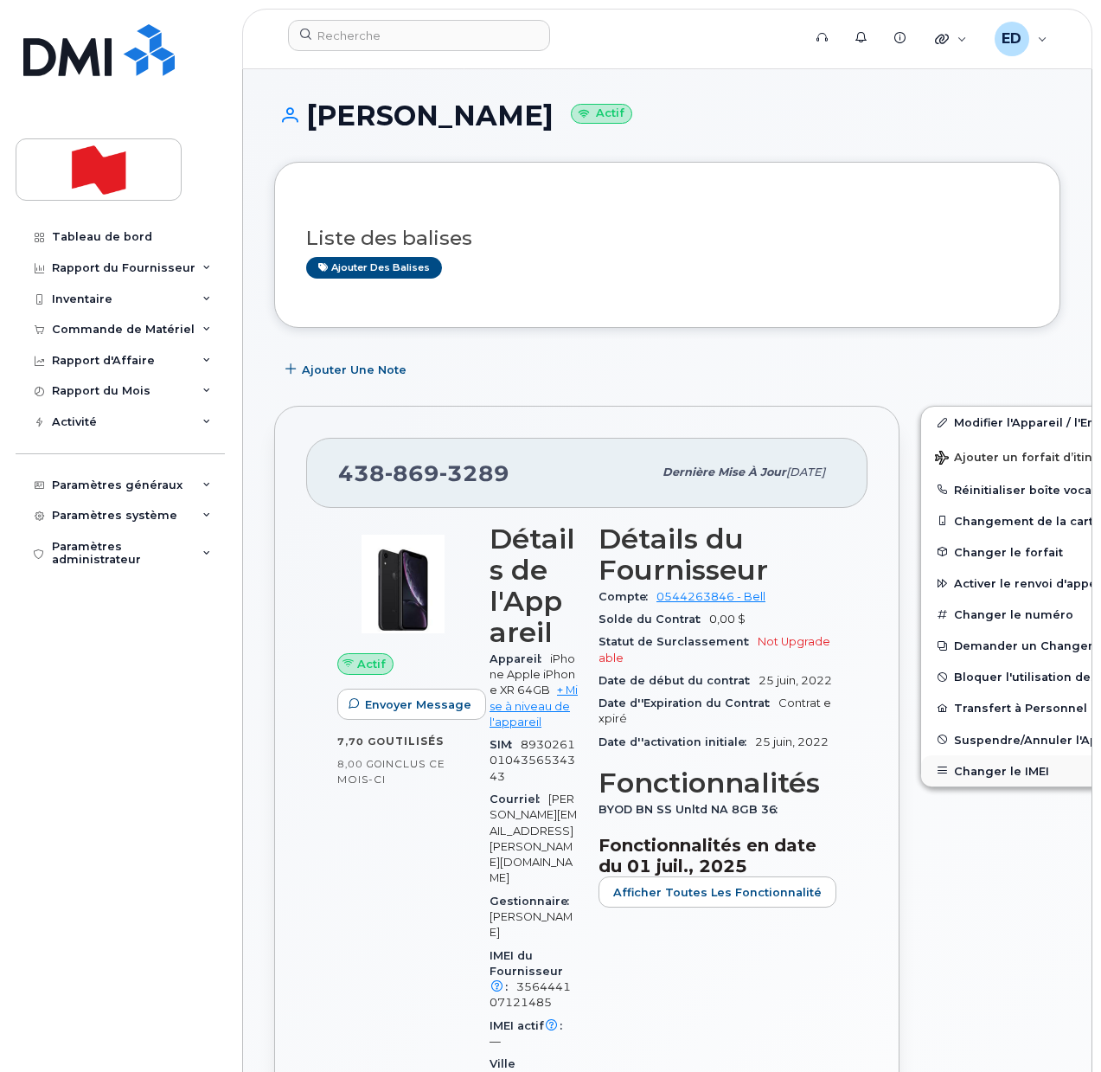
click at [948, 768] on button "Changer le IMEI" at bounding box center [1055, 770] width 268 height 31
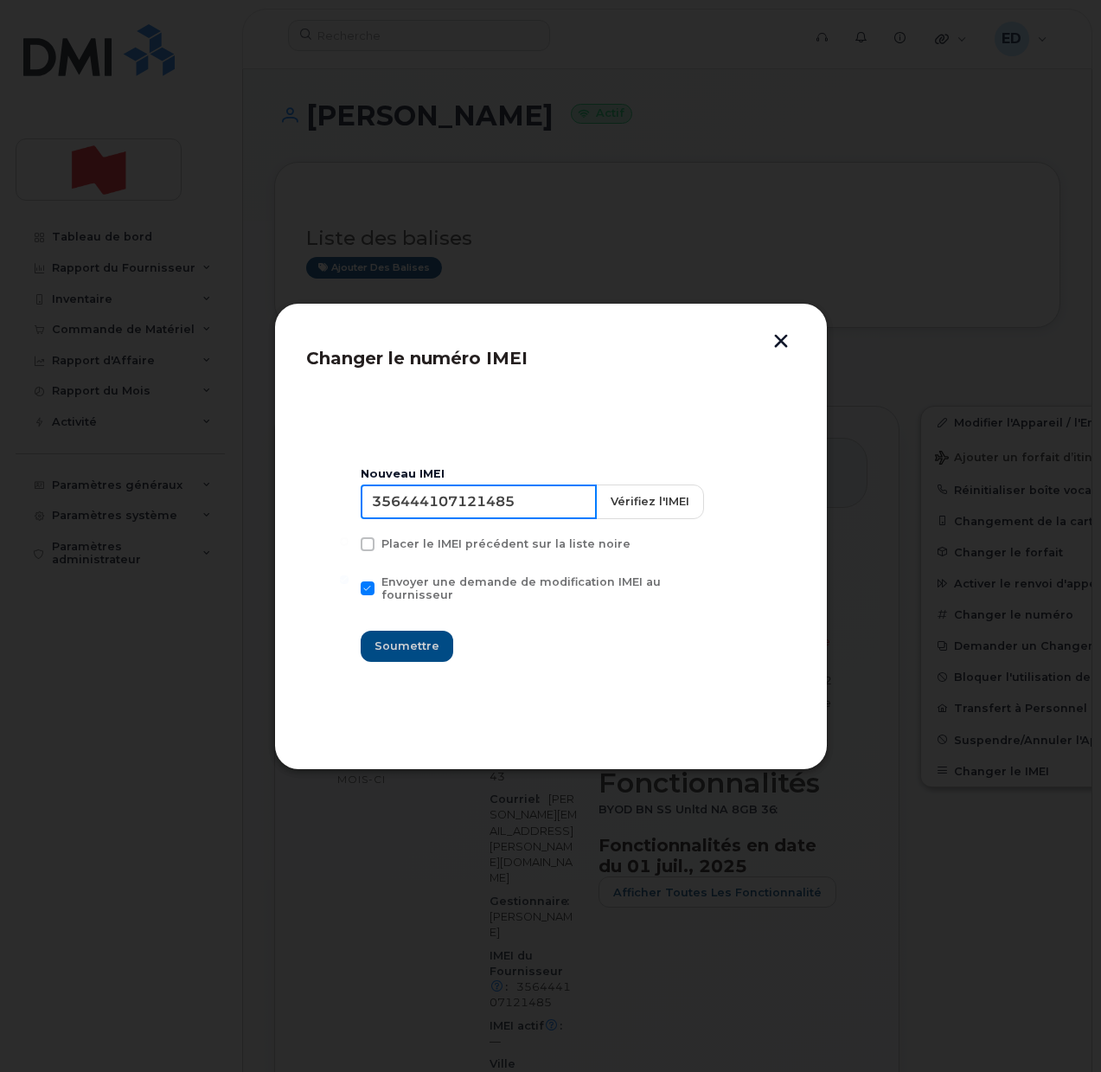
click at [444, 510] on input "356444107121485" at bounding box center [479, 501] width 236 height 35
click at [791, 336] on button "button" at bounding box center [781, 343] width 26 height 18
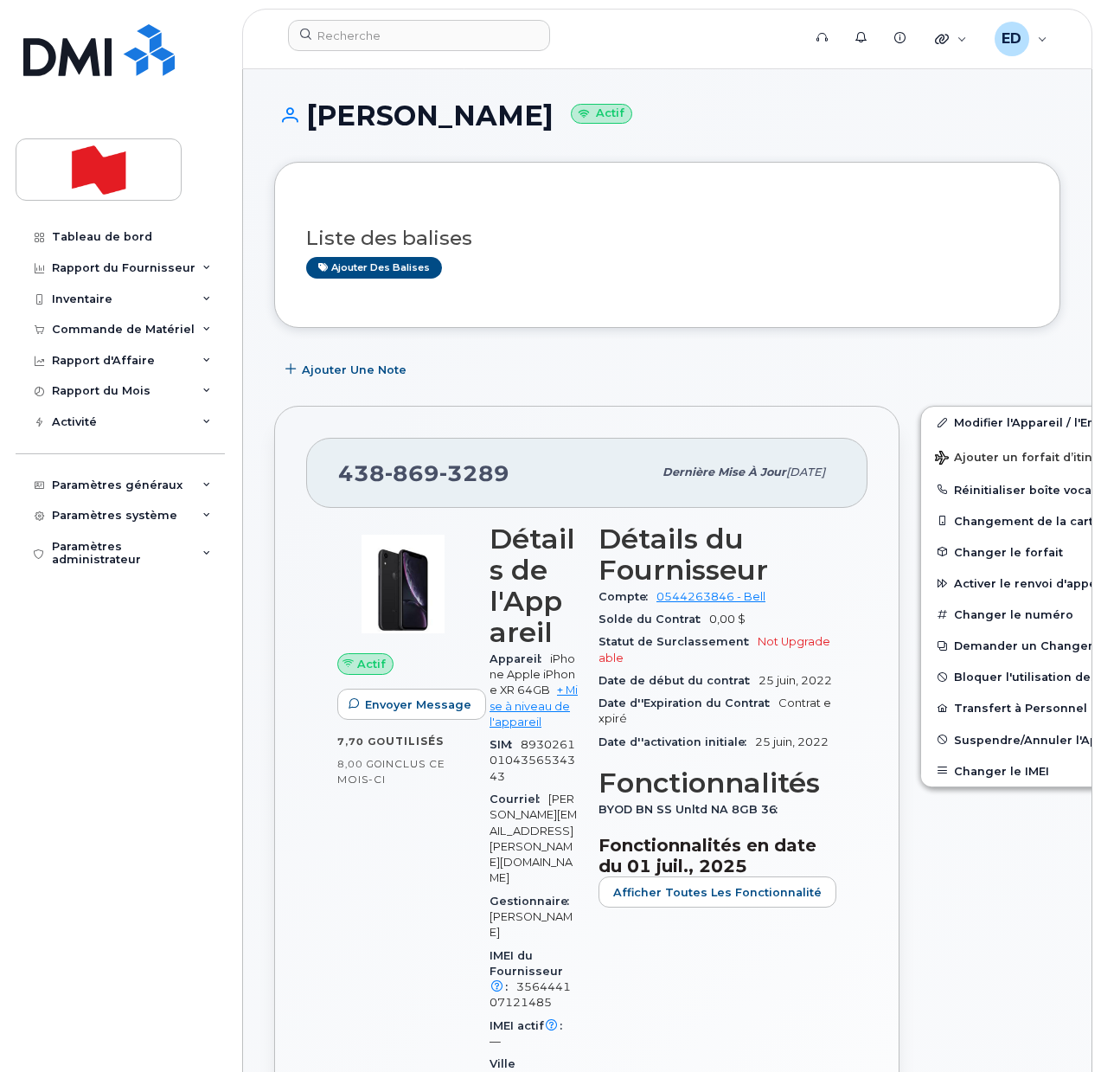
drag, startPoint x: 1013, startPoint y: 380, endPoint x: 896, endPoint y: 340, distance: 123.4
click at [1011, 380] on div "Ajouter une Note" at bounding box center [667, 369] width 786 height 31
click at [428, 38] on input at bounding box center [419, 35] width 262 height 31
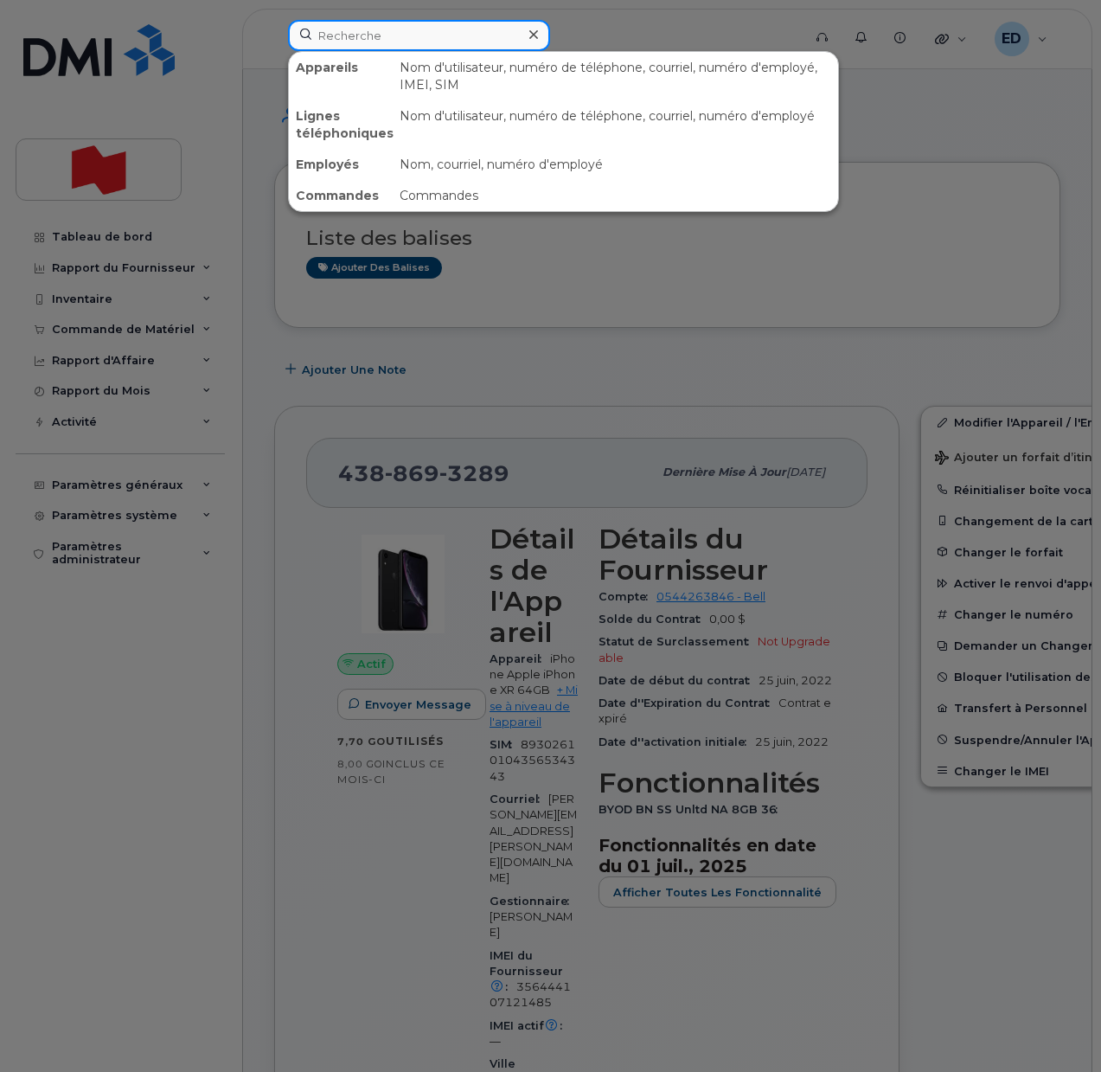
paste input "Manon St-Pierre"
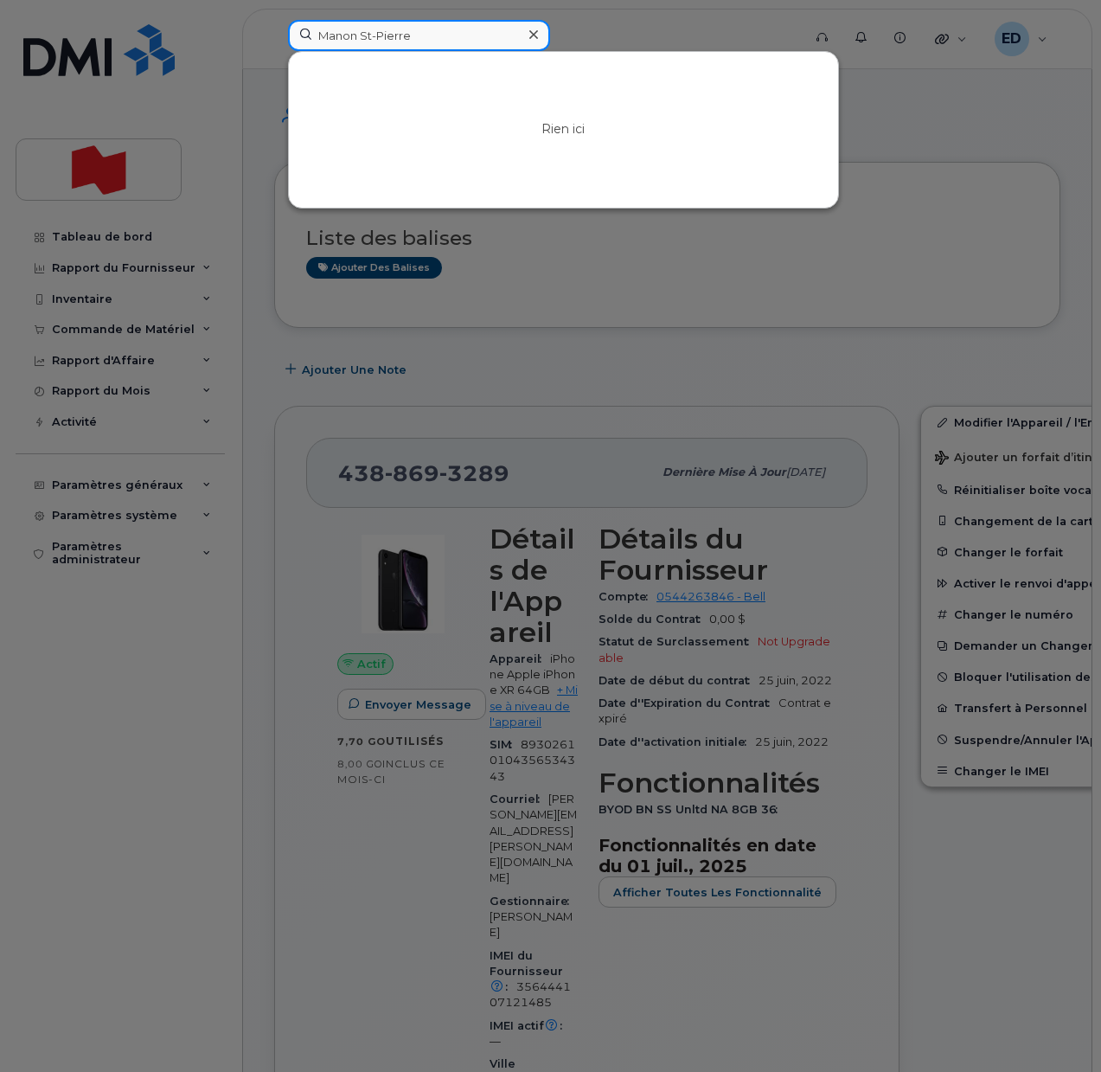
click at [375, 40] on input "Manon St-Pierre" at bounding box center [419, 35] width 262 height 31
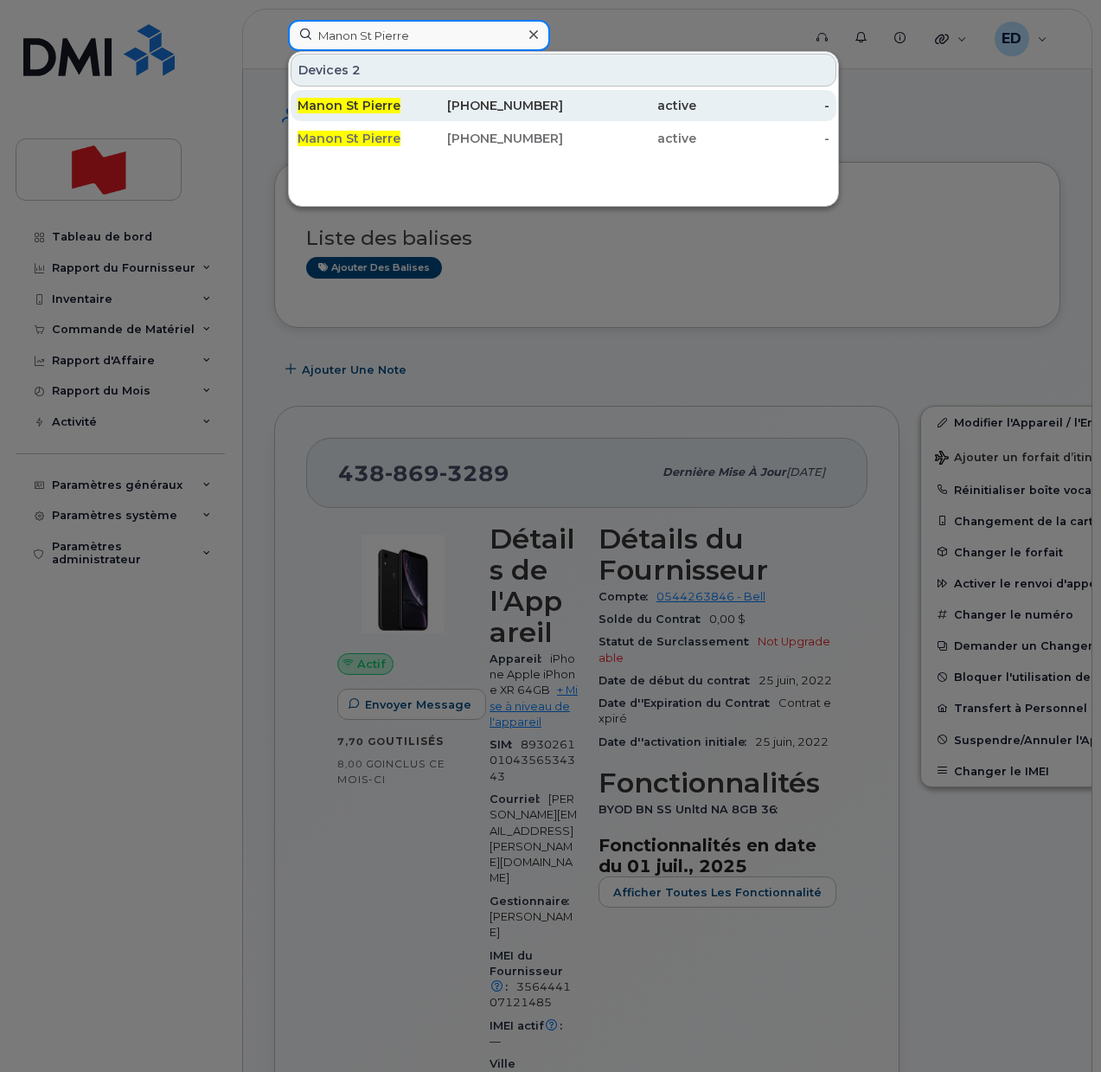
type input "Manon St Pierre"
click at [361, 106] on span "Manon St Pierre" at bounding box center [349, 106] width 103 height 16
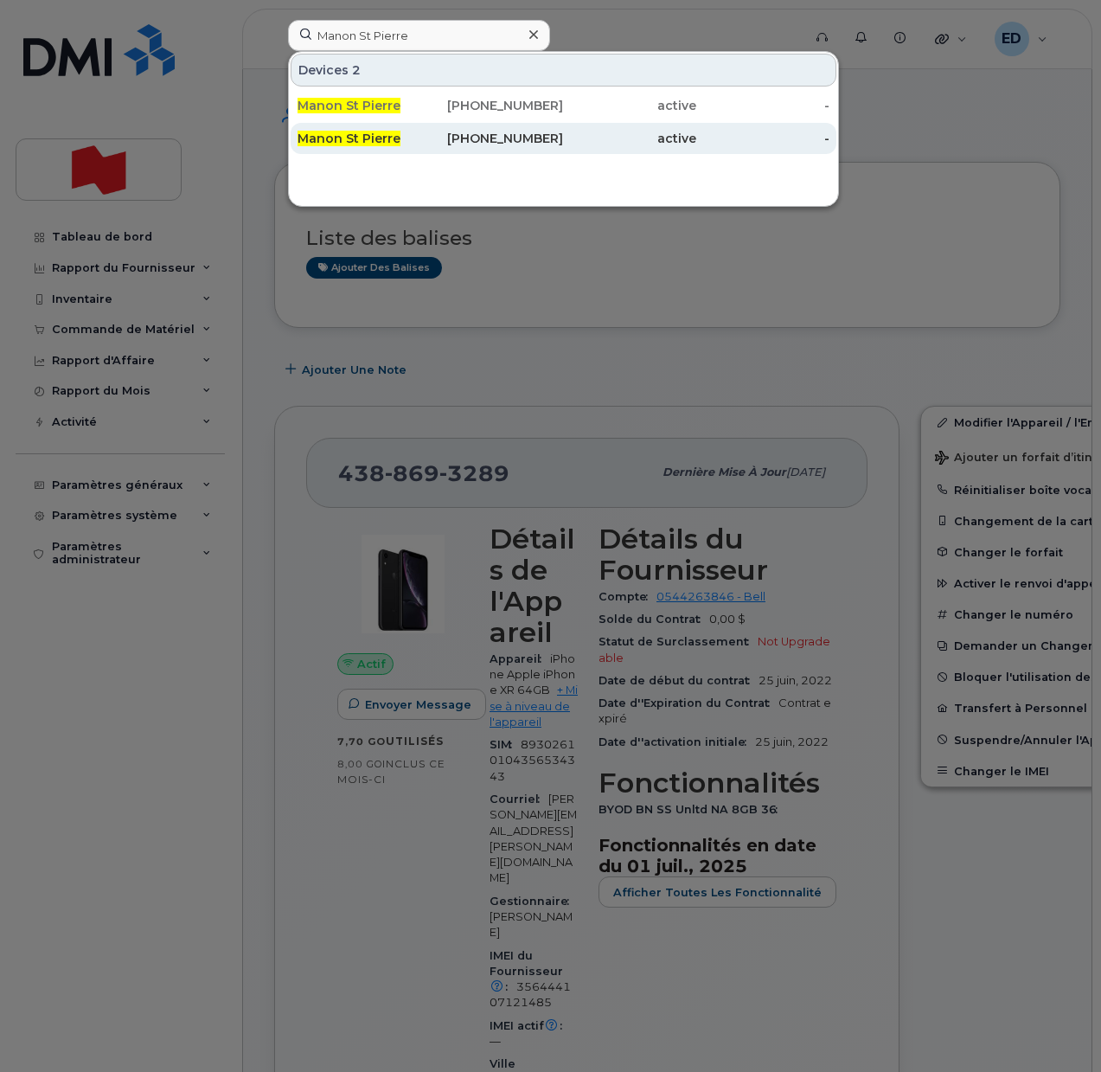
click at [371, 138] on span "Manon St Pierre" at bounding box center [349, 139] width 103 height 16
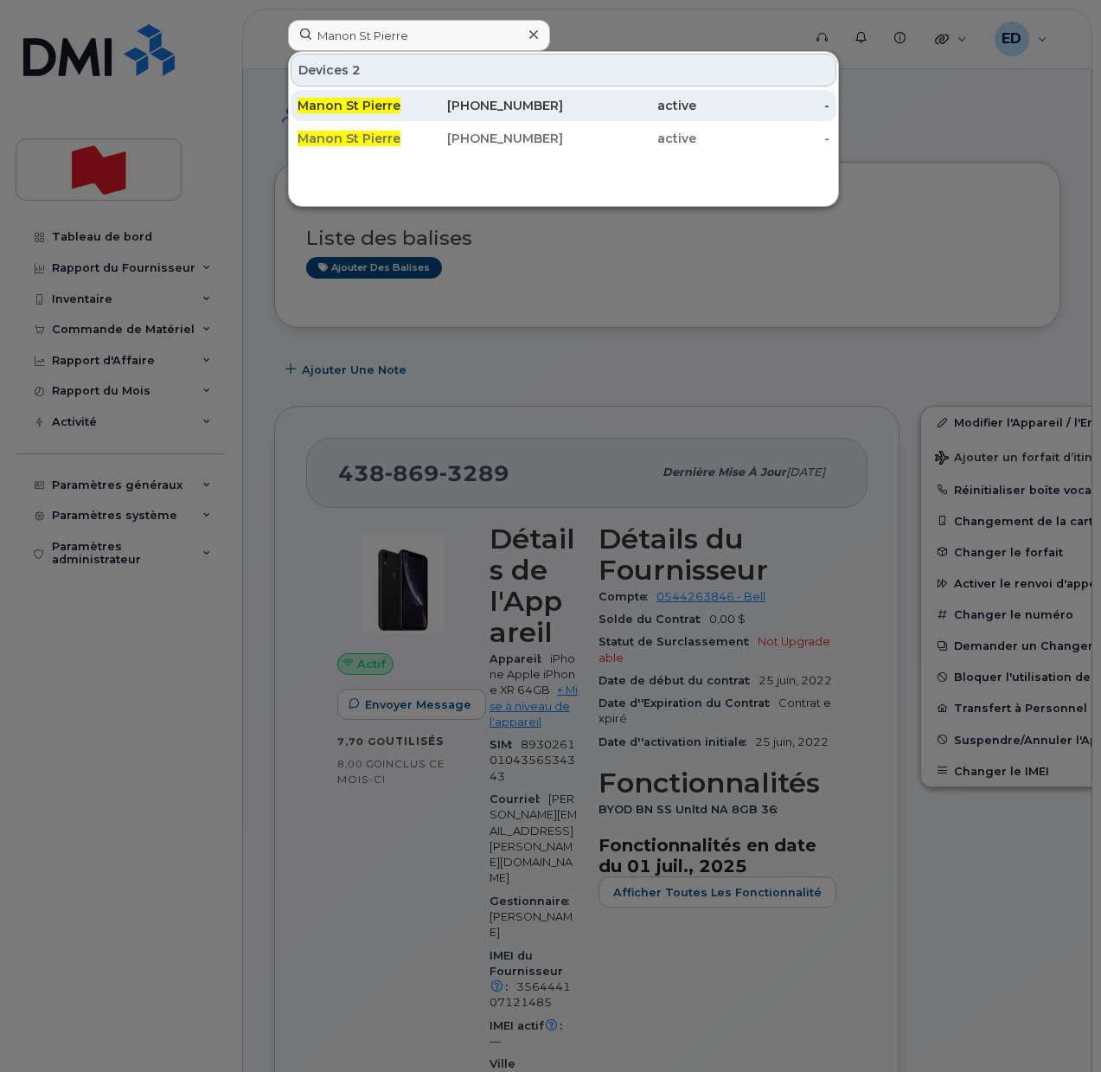
click at [366, 105] on span "Manon St Pierre" at bounding box center [349, 106] width 103 height 16
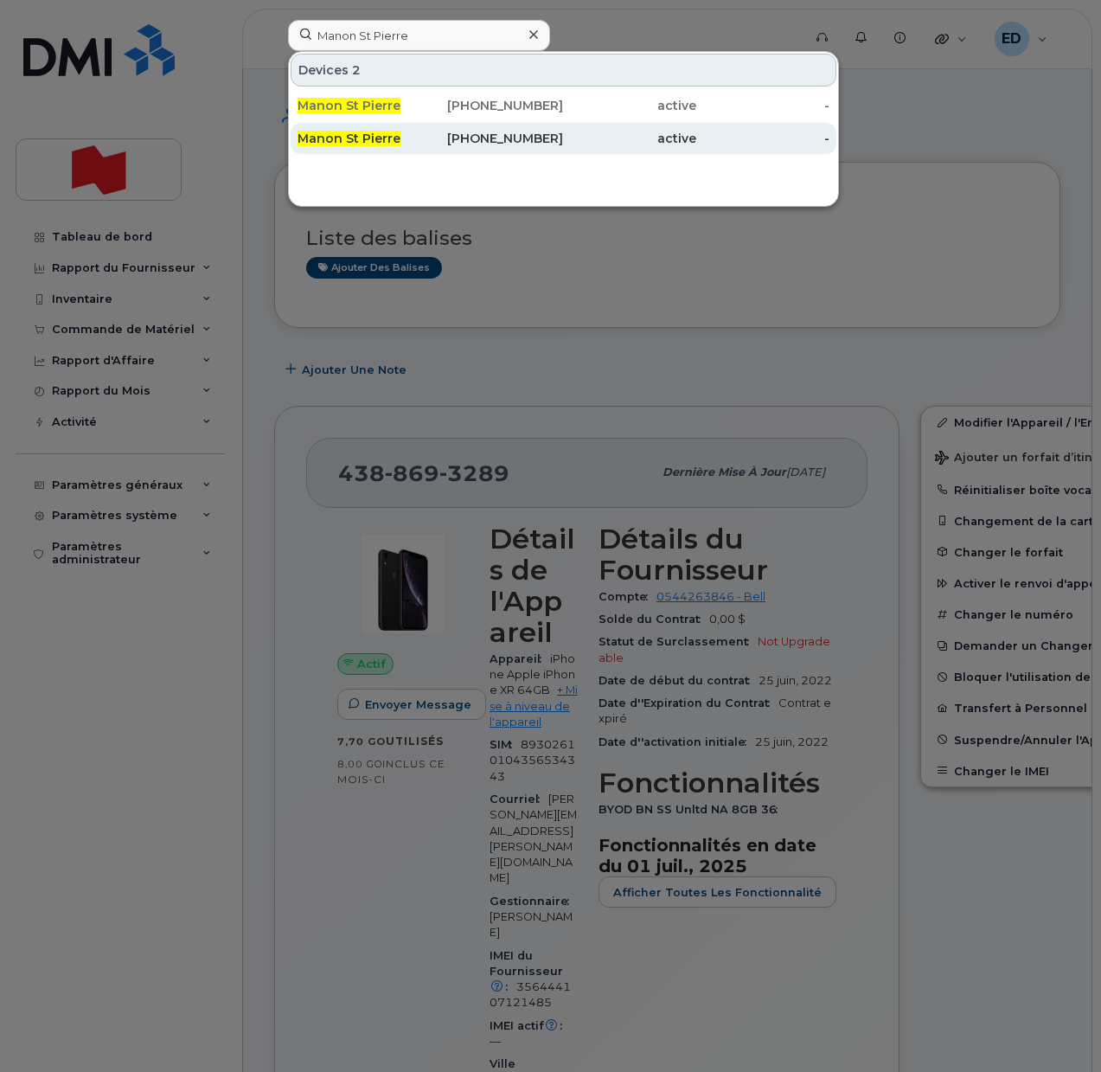
click at [381, 144] on span "Manon St Pierre" at bounding box center [349, 139] width 103 height 16
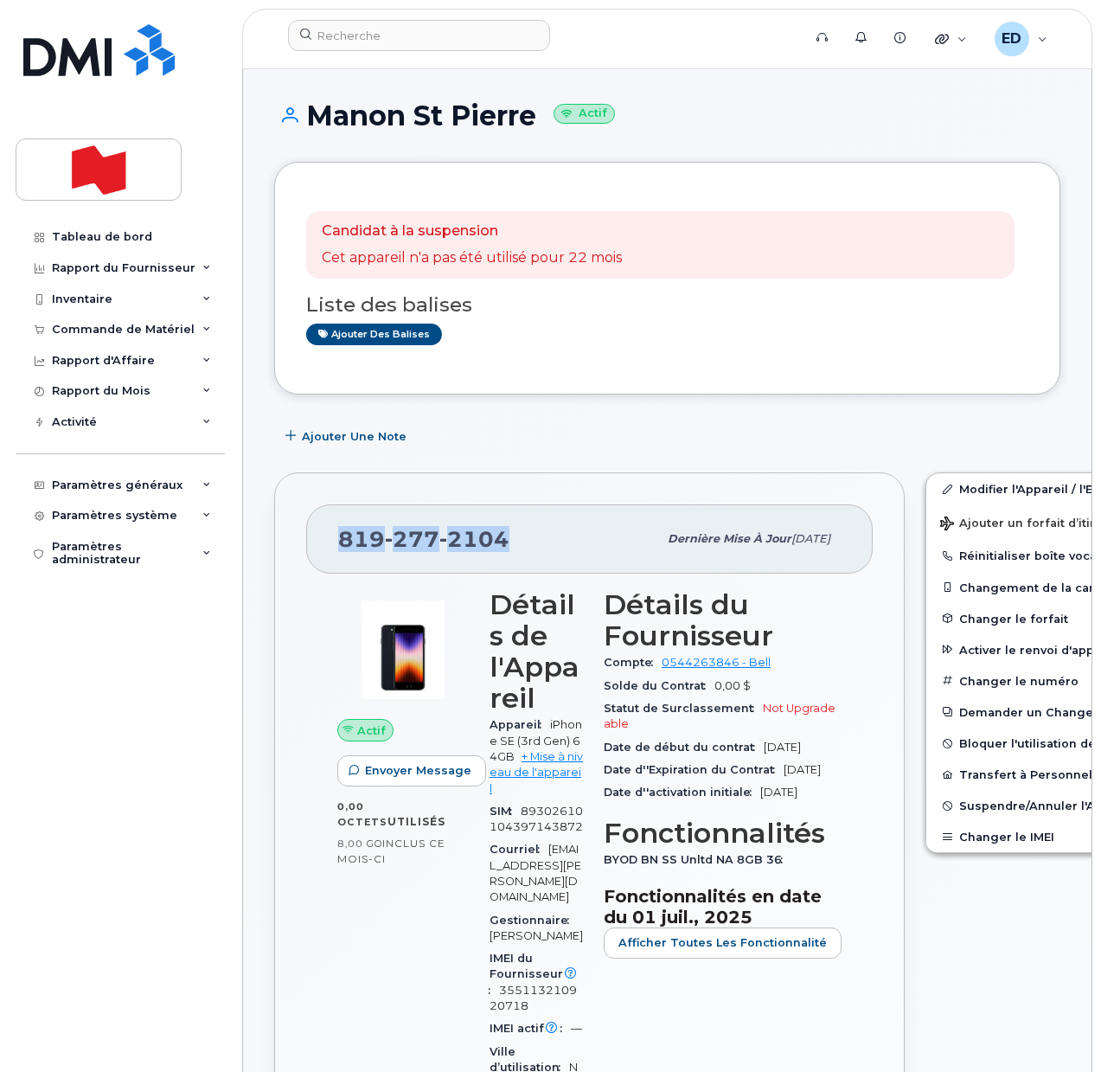
drag, startPoint x: 509, startPoint y: 533, endPoint x: 345, endPoint y: 548, distance: 164.2
click at [345, 548] on div "[PHONE_NUMBER]" at bounding box center [497, 539] width 319 height 36
copy span "[PHONE_NUMBER]"
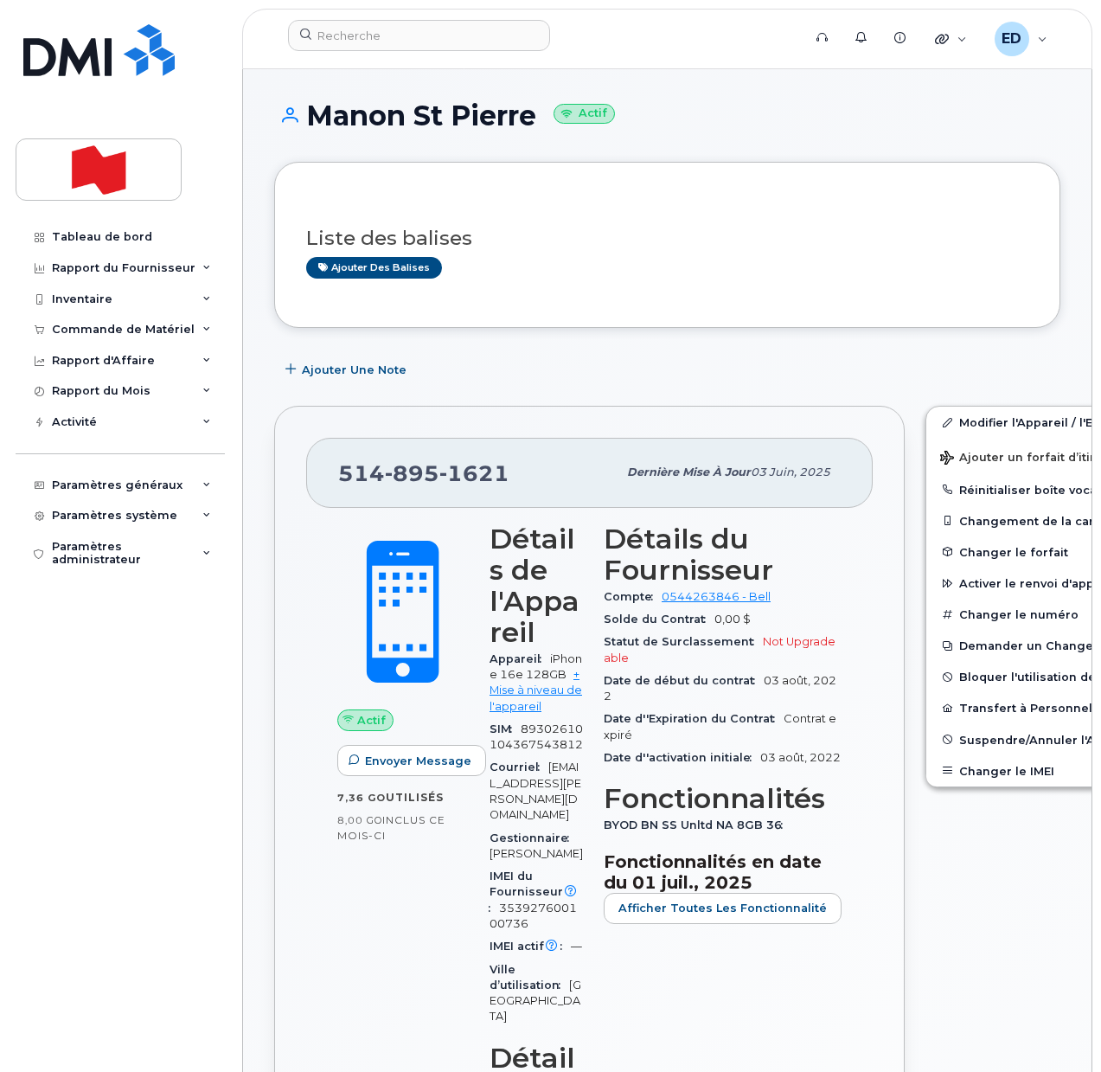
drag, startPoint x: 542, startPoint y: 121, endPoint x: 316, endPoint y: 119, distance: 226.6
click at [316, 119] on h1 "Manon St Pierre Actif" at bounding box center [667, 115] width 786 height 30
copy h1 "Manon St Pierre"
drag, startPoint x: 509, startPoint y: 479, endPoint x: 345, endPoint y: 478, distance: 163.5
click at [345, 478] on div "[PHONE_NUMBER]" at bounding box center [477, 472] width 279 height 36
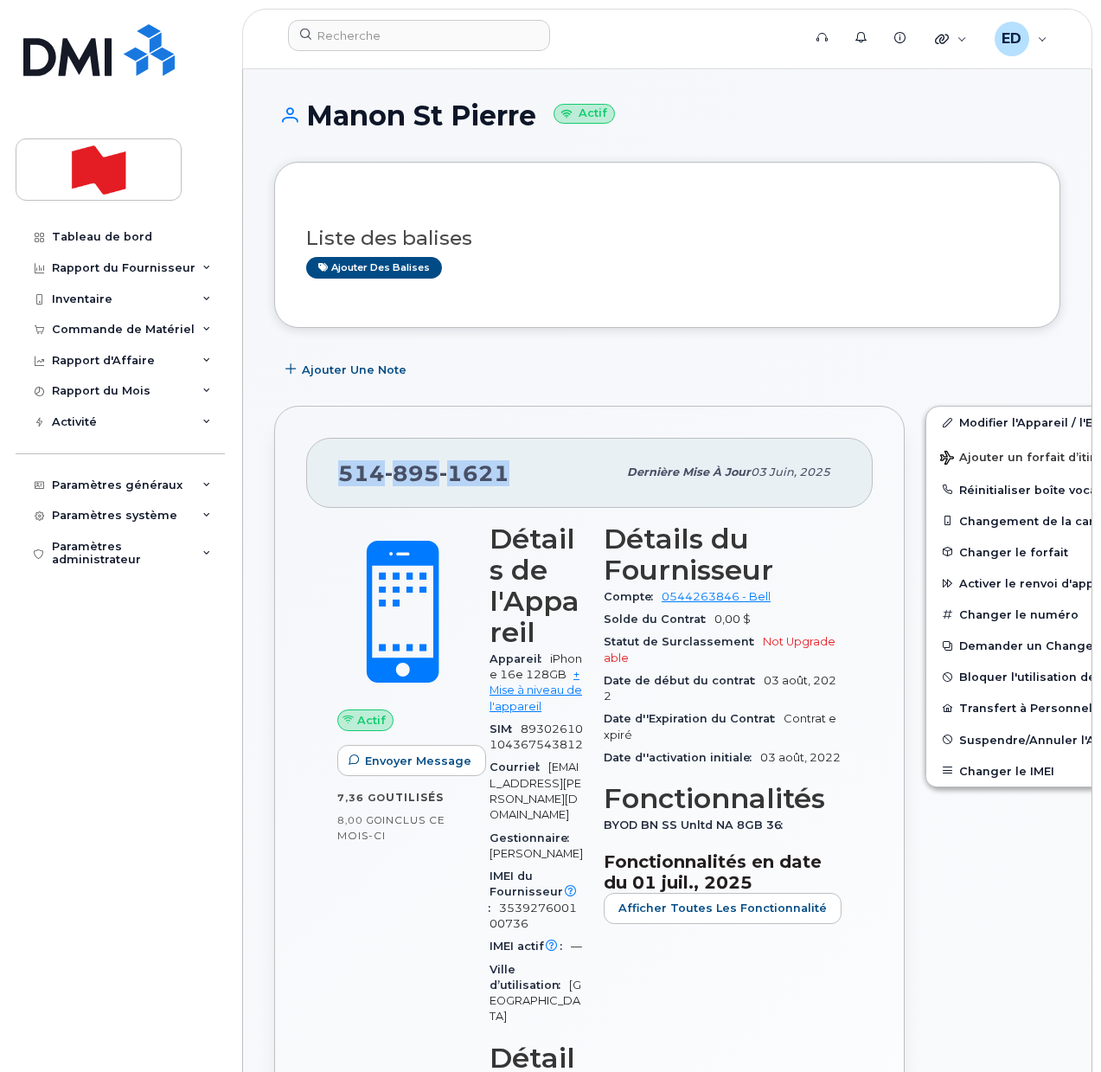
copy span "[PHONE_NUMBER]"
drag, startPoint x: 646, startPoint y: 249, endPoint x: 572, endPoint y: 150, distance: 124.2
click at [643, 247] on div "Liste des balises Ajouter des balises" at bounding box center [667, 245] width 722 height 67
click at [360, 50] on div at bounding box center [539, 35] width 503 height 31
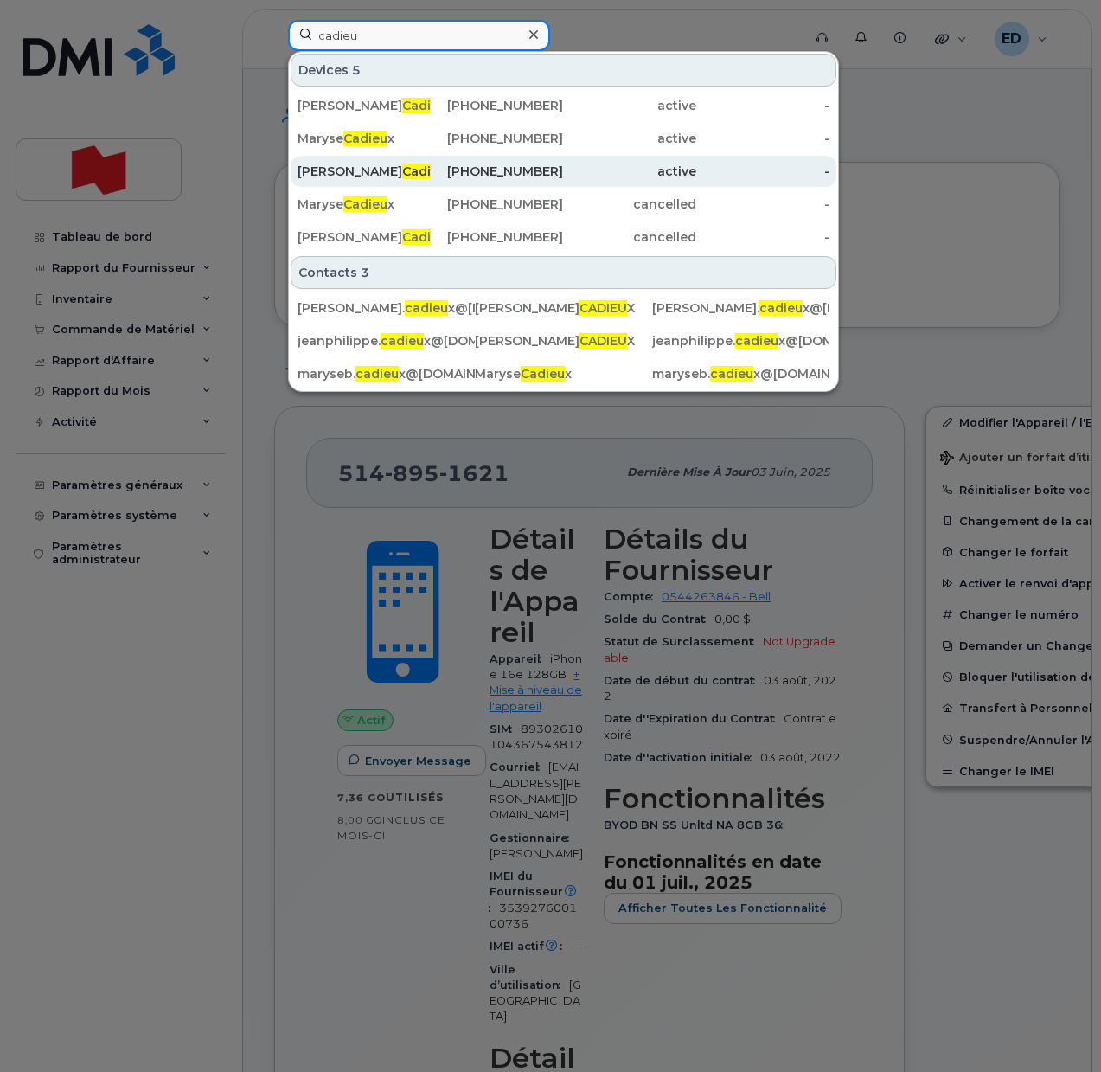
type input "cadieu"
click at [361, 172] on div "Jean Francois Cadieu x" at bounding box center [364, 171] width 133 height 17
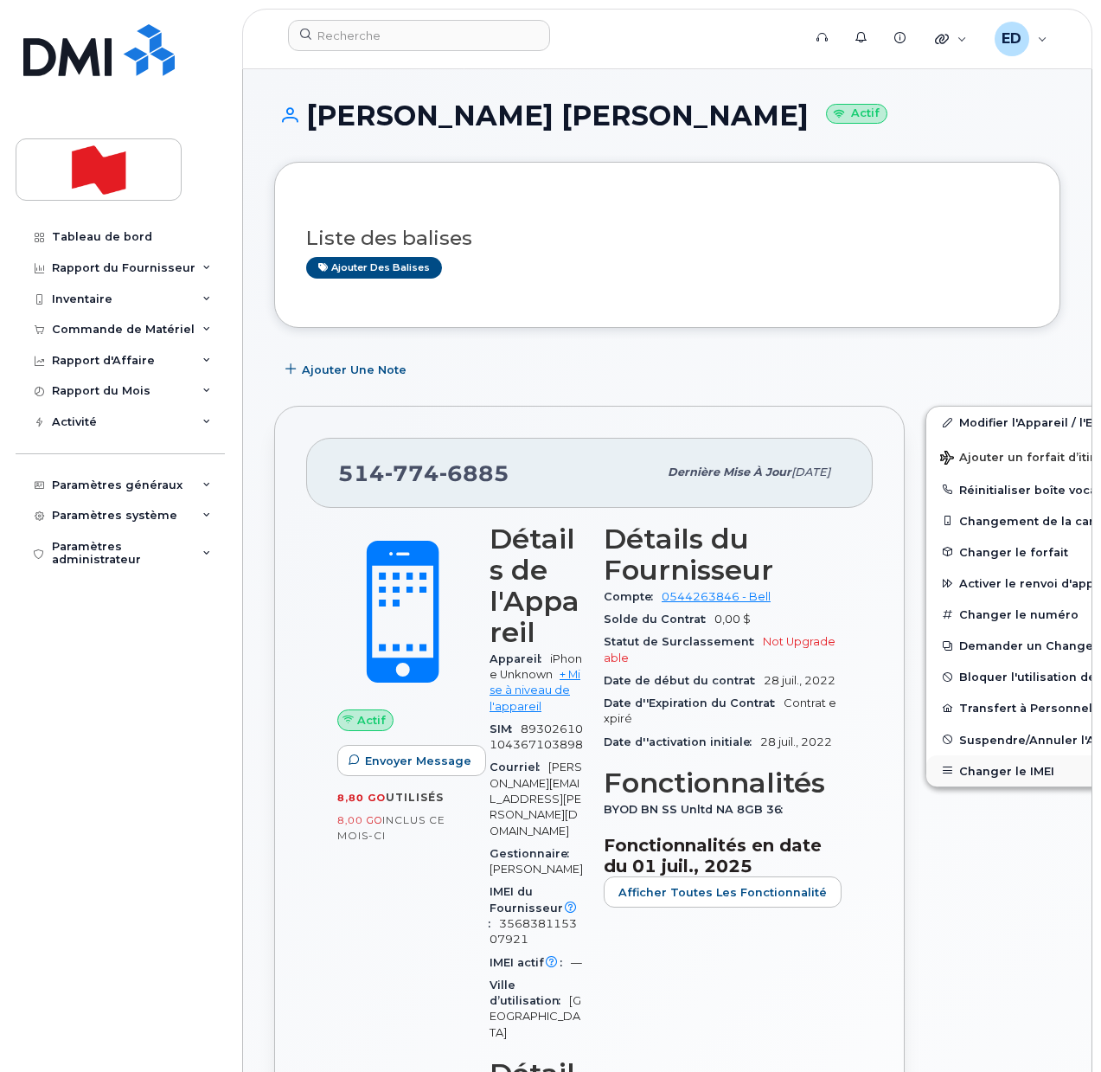
click at [962, 770] on button "Changer le IMEI" at bounding box center [1060, 770] width 268 height 31
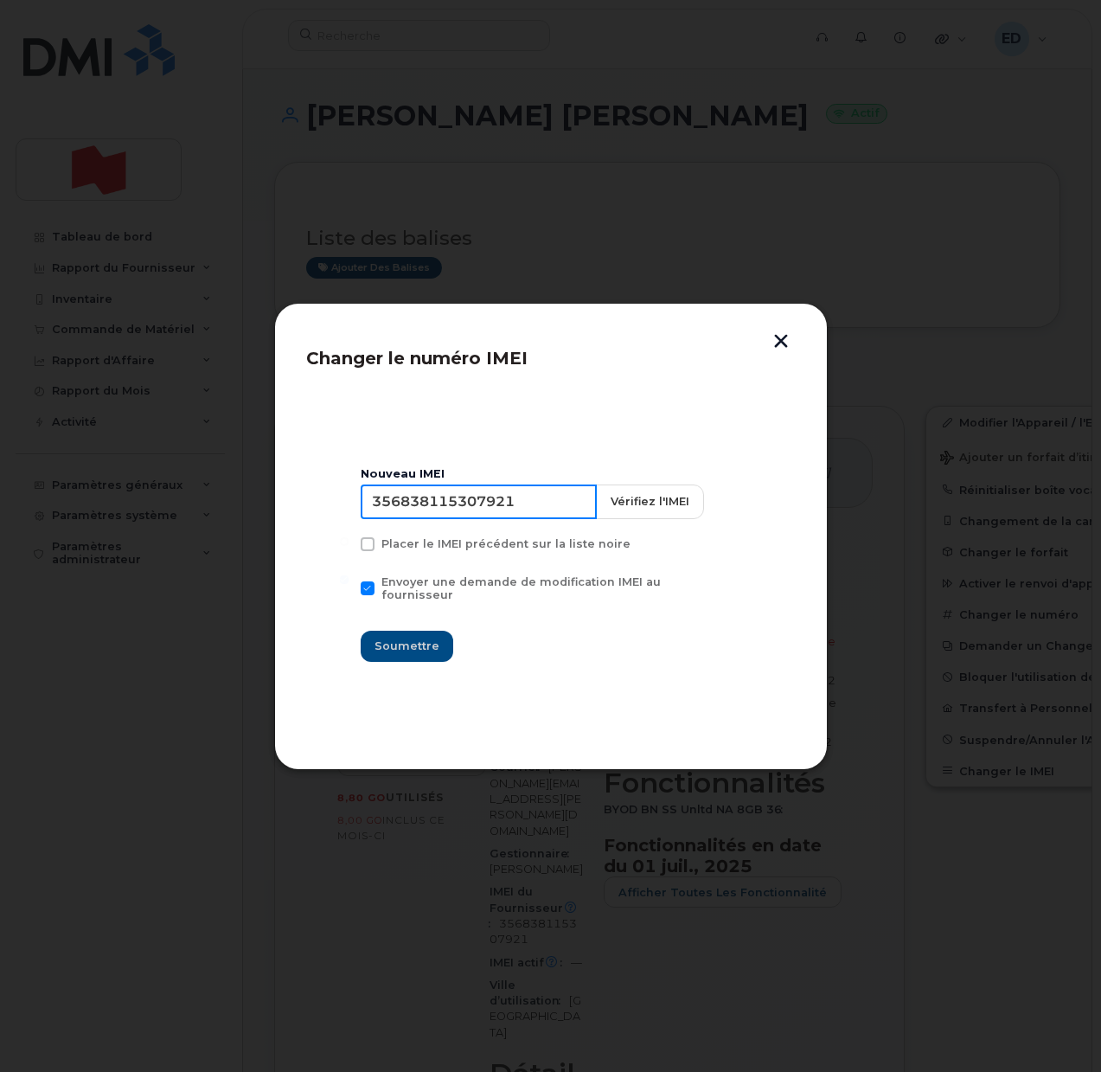
click at [434, 517] on input "356838115307921" at bounding box center [479, 501] width 236 height 35
click at [516, 508] on input "356838115307921" at bounding box center [479, 501] width 236 height 35
type input "353927601457853"
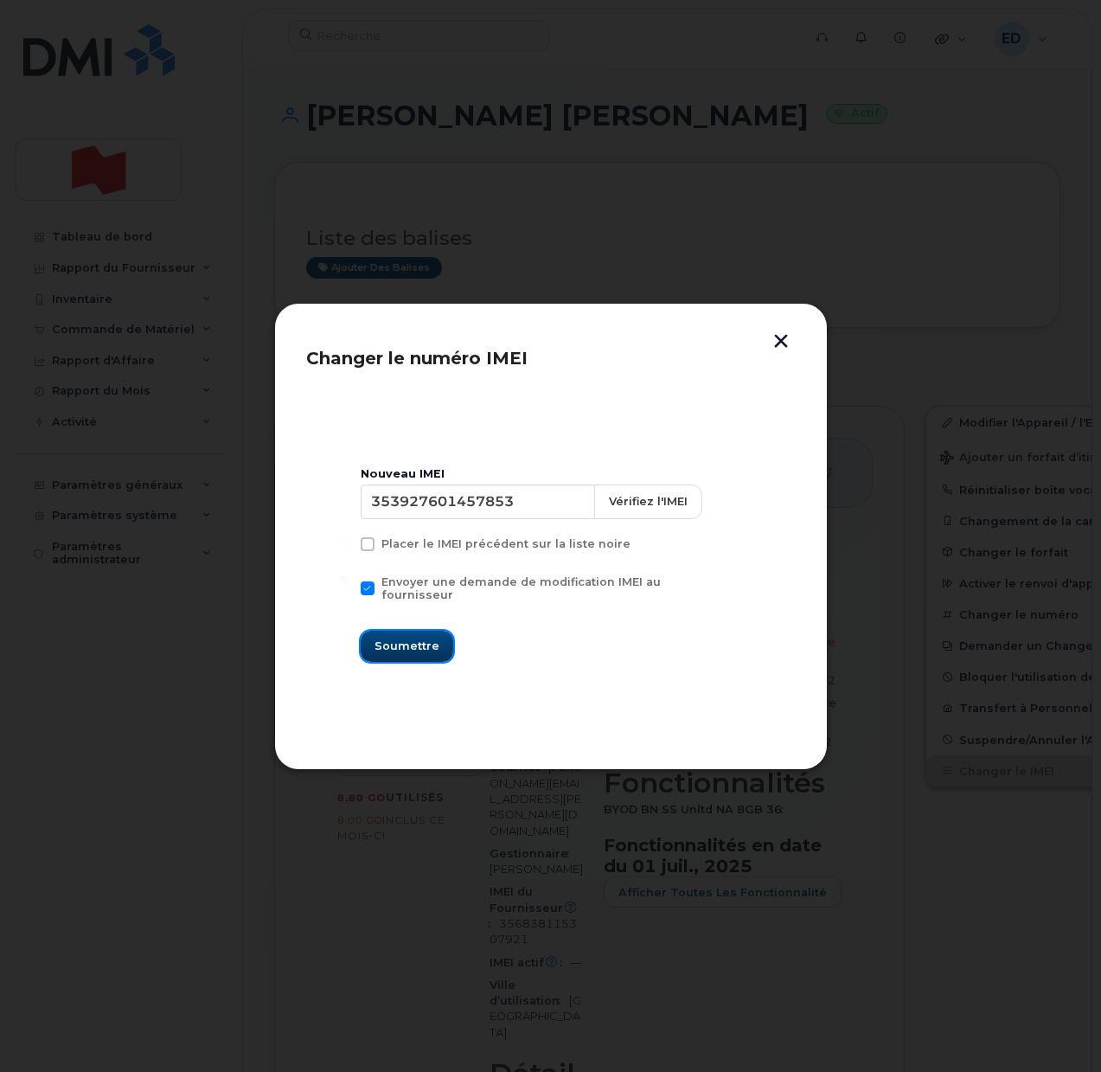
drag, startPoint x: 437, startPoint y: 636, endPoint x: 457, endPoint y: 651, distance: 24.7
click at [437, 638] on span "Soumettre" at bounding box center [407, 646] width 65 height 16
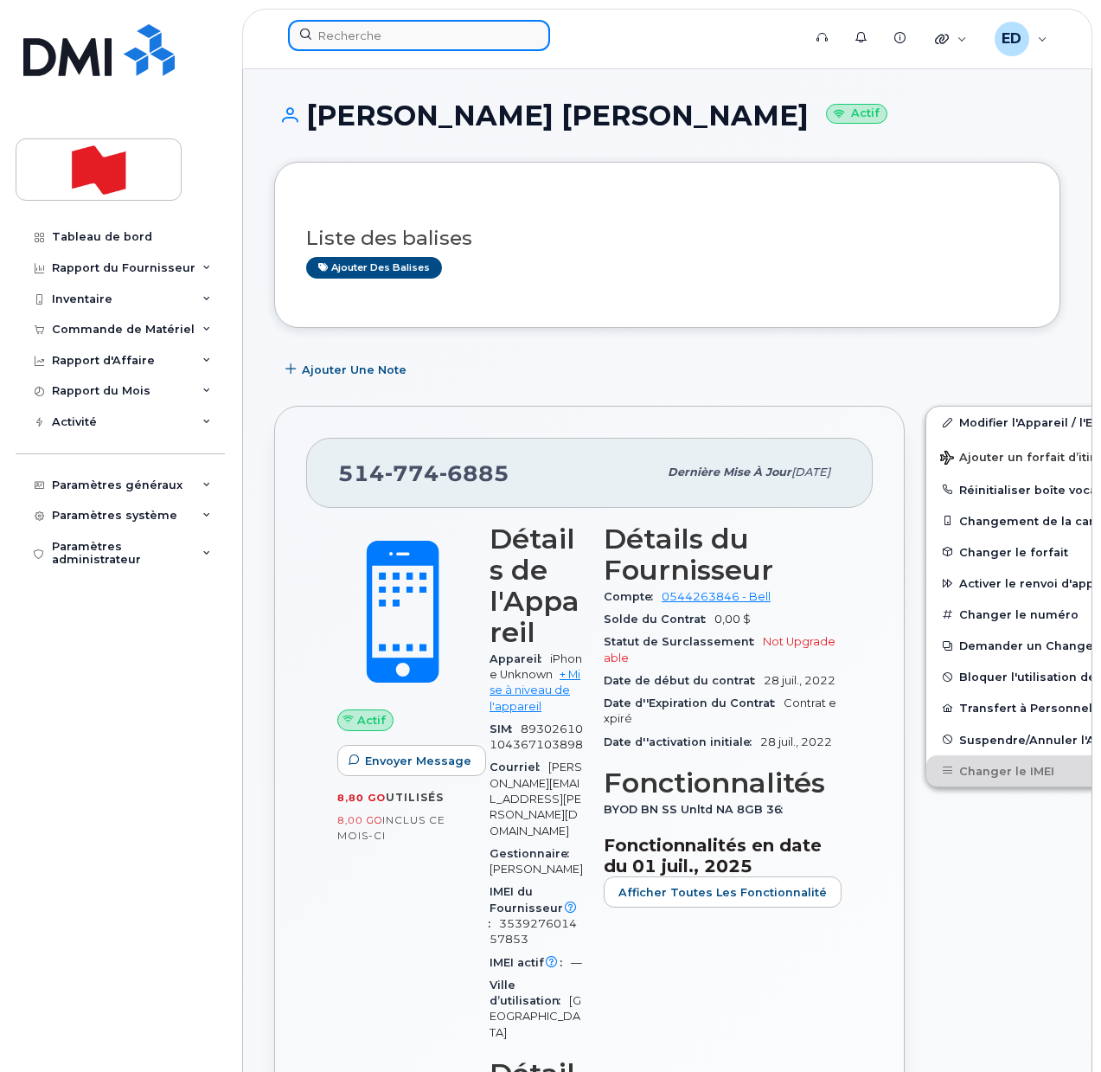
click at [387, 34] on input at bounding box center [419, 35] width 262 height 31
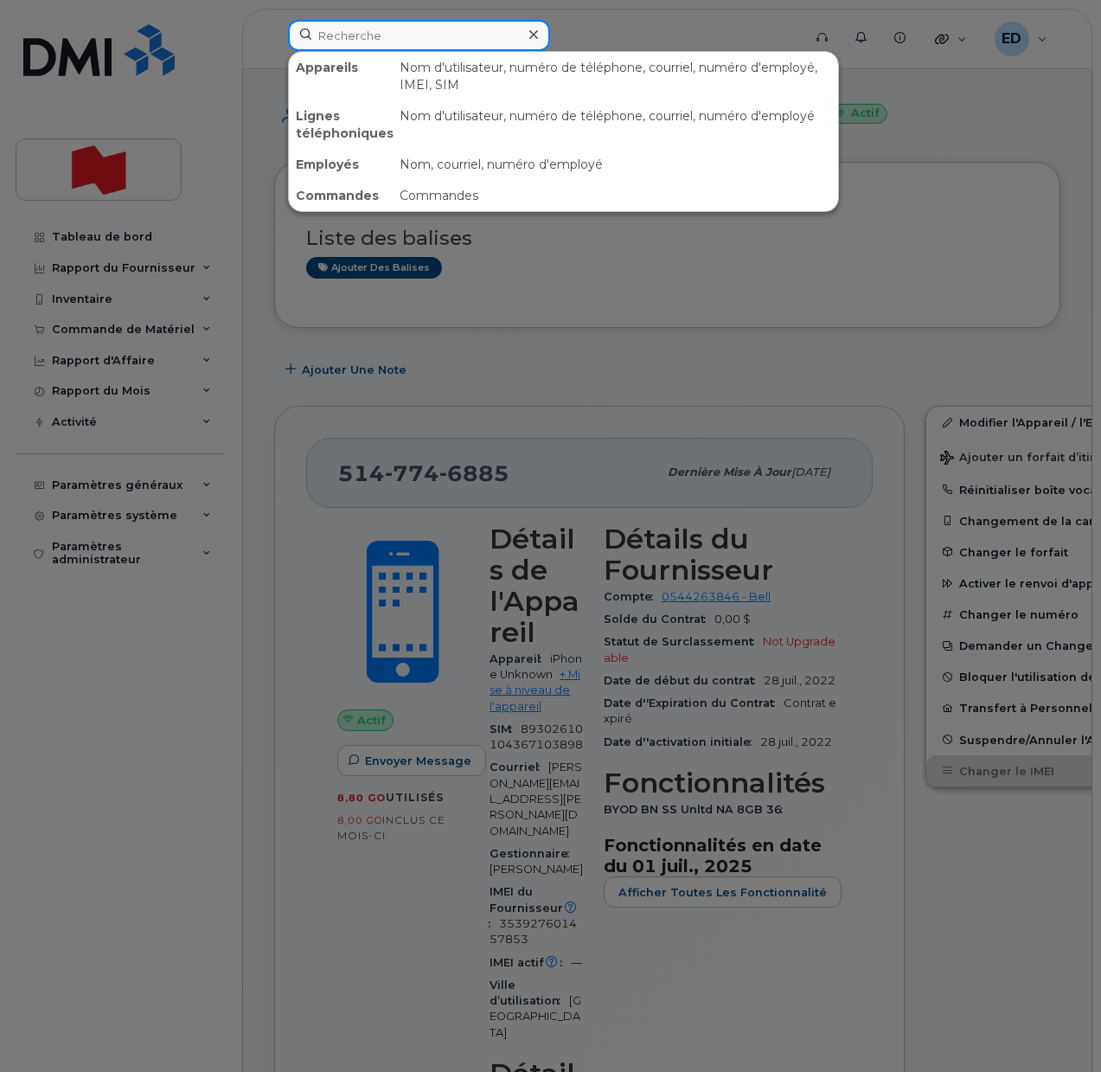
paste input "Girouard, Jonathan <Jonathan.Girouard@bnc.ca>"
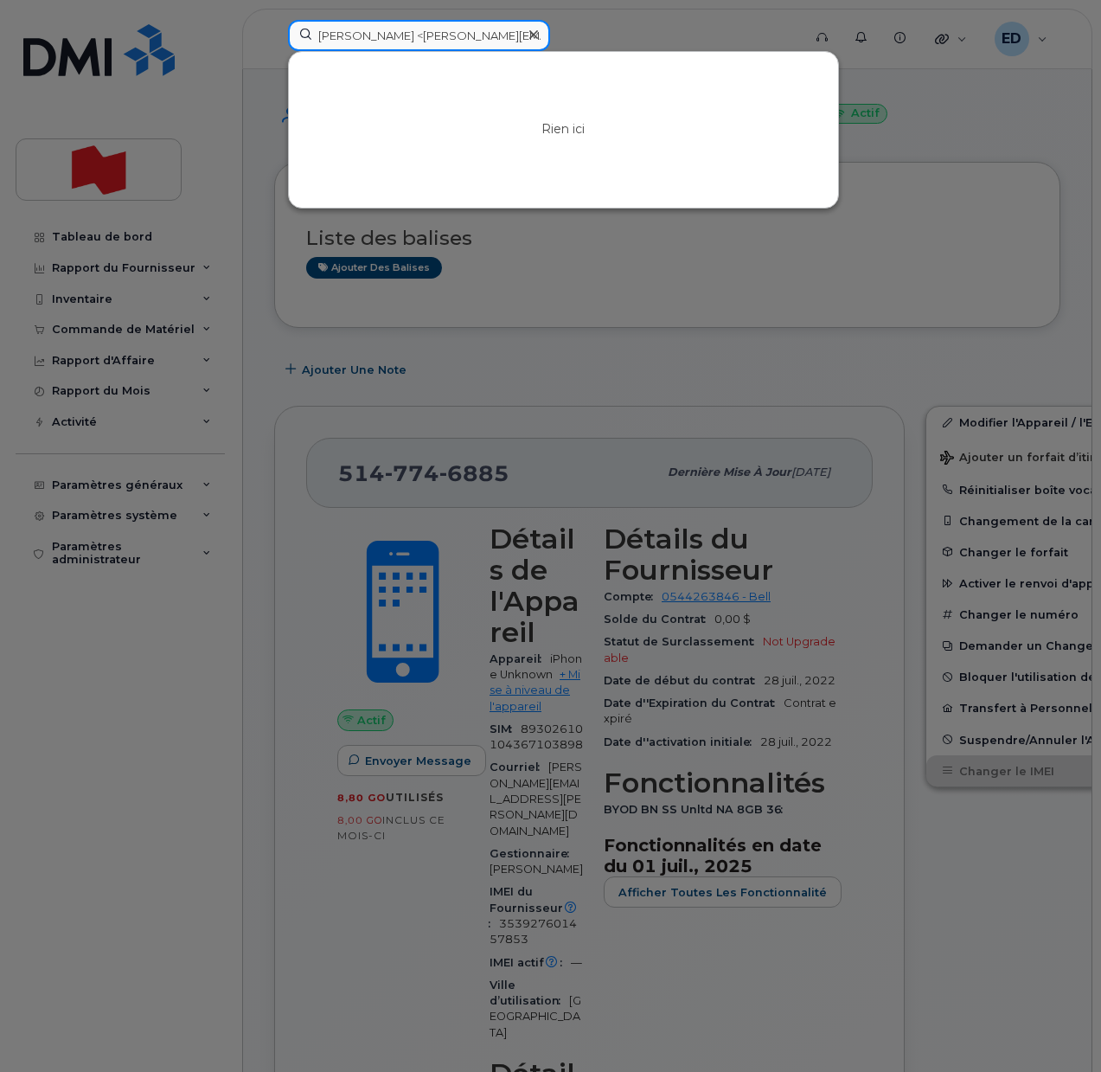
drag, startPoint x: 383, startPoint y: 36, endPoint x: 286, endPoint y: 35, distance: 96.9
click at [286, 35] on div "Girouard, Jonathan <Jonathan.Girouard@bnc.ca> Rien ici" at bounding box center [539, 39] width 530 height 38
click at [479, 33] on input "Jonathan.Girouard@bnc.ca>" at bounding box center [419, 35] width 262 height 31
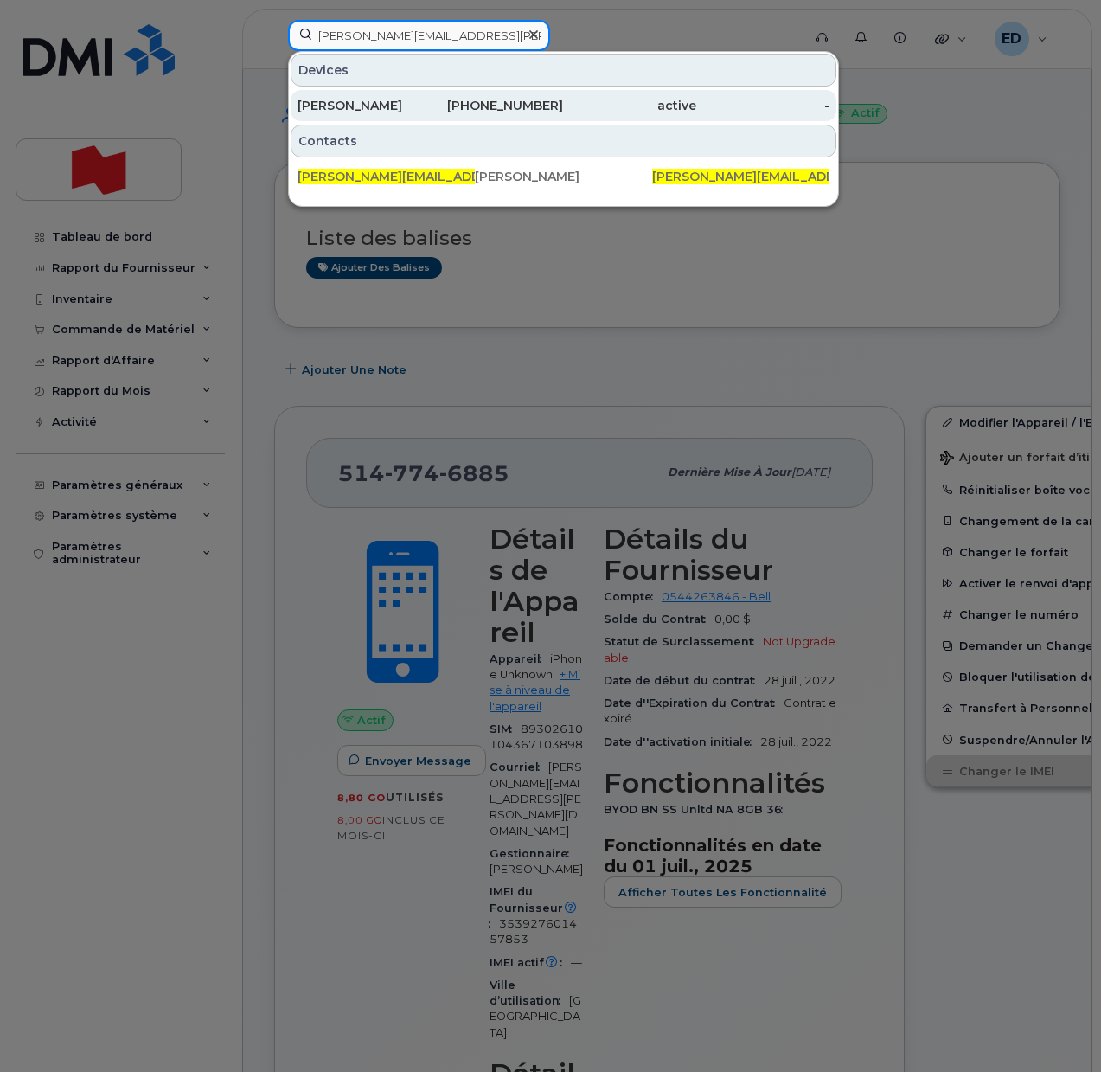
type input "Jonathan.Girouard@bnc.ca"
click at [386, 106] on div "Jonathan Girouard" at bounding box center [364, 105] width 133 height 17
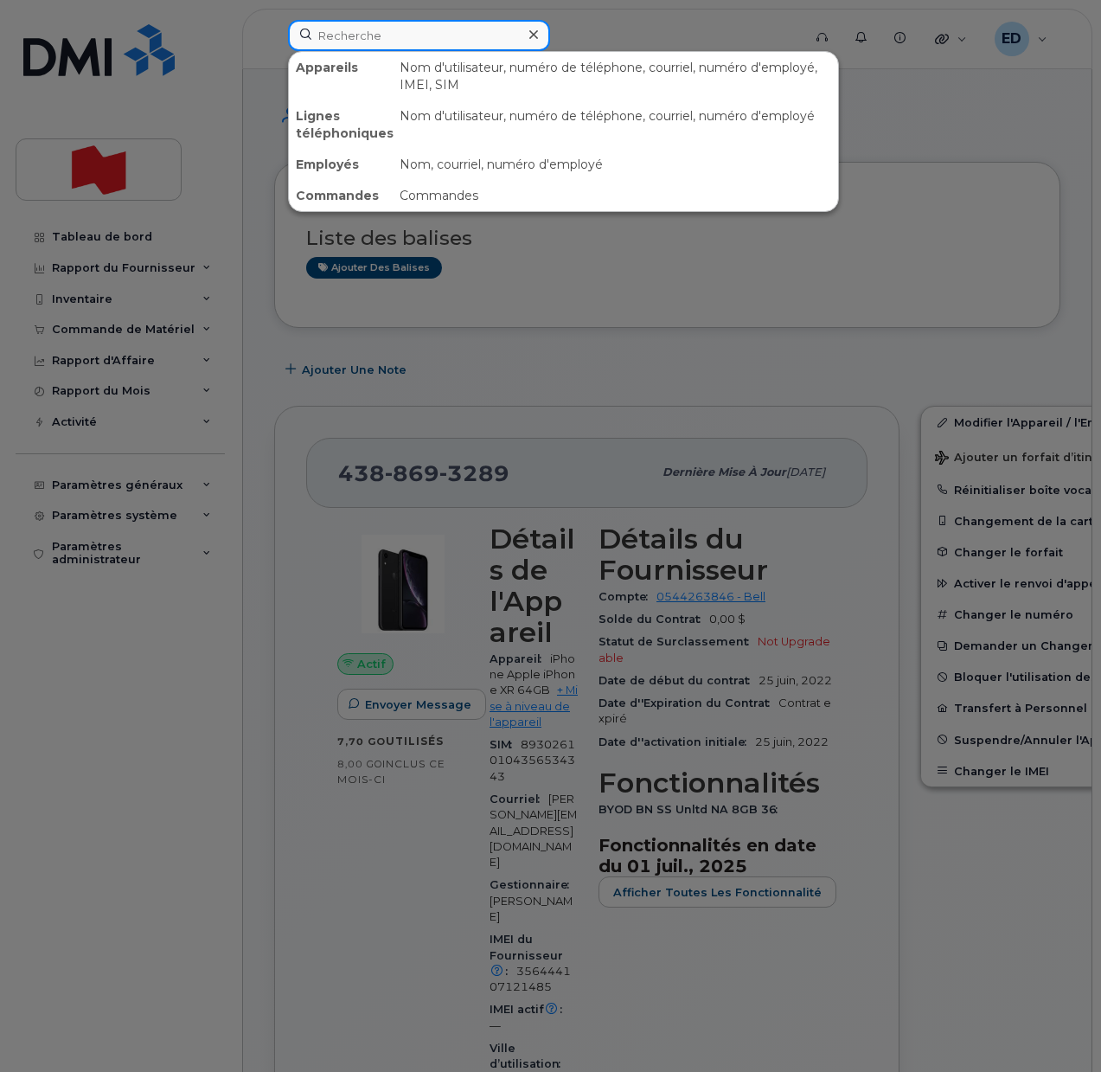
click at [388, 41] on input at bounding box center [419, 35] width 262 height 31
paste input "[PERSON_NAME] <[PERSON_NAME][EMAIL_ADDRESS][DOMAIN_NAME]>"
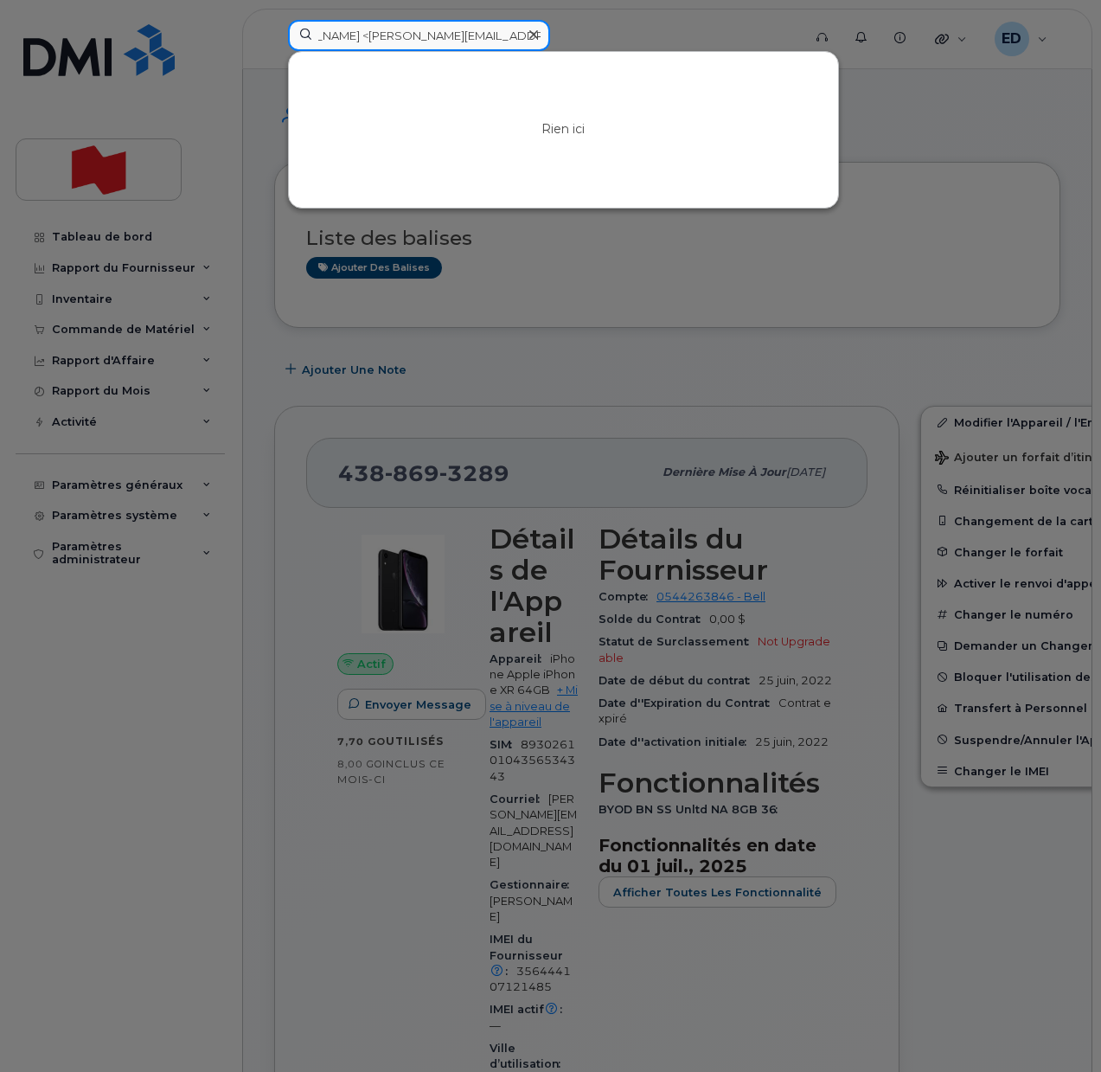
drag, startPoint x: 381, startPoint y: 34, endPoint x: 535, endPoint y: 29, distance: 154.0
click at [535, 29] on div "Girouard, Jonathan <Jonathan.Girouard@bnc.ca>" at bounding box center [419, 35] width 262 height 31
type input "Girouard, Jonathan <Jonathan.Girouard@bnc.ca>"
click at [621, 287] on div at bounding box center [550, 536] width 1101 height 1072
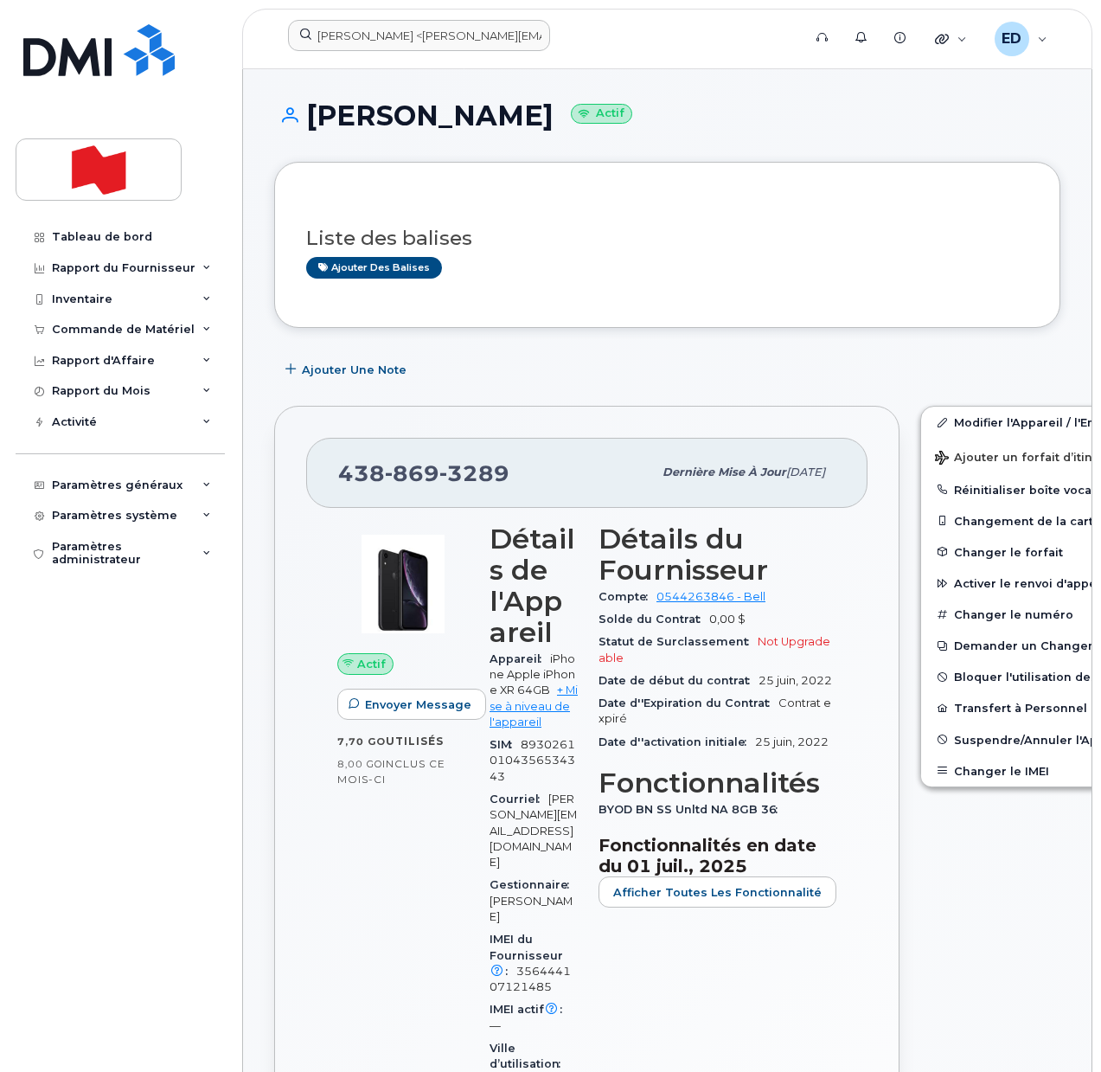
click at [920, 354] on div "Ajouter une Note" at bounding box center [667, 369] width 786 height 31
drag, startPoint x: 577, startPoint y: 106, endPoint x: 311, endPoint y: 110, distance: 265.6
click at [311, 110] on h1 "Jonathan Girouard Actif" at bounding box center [667, 115] width 786 height 30
copy h1 "[PERSON_NAME]"
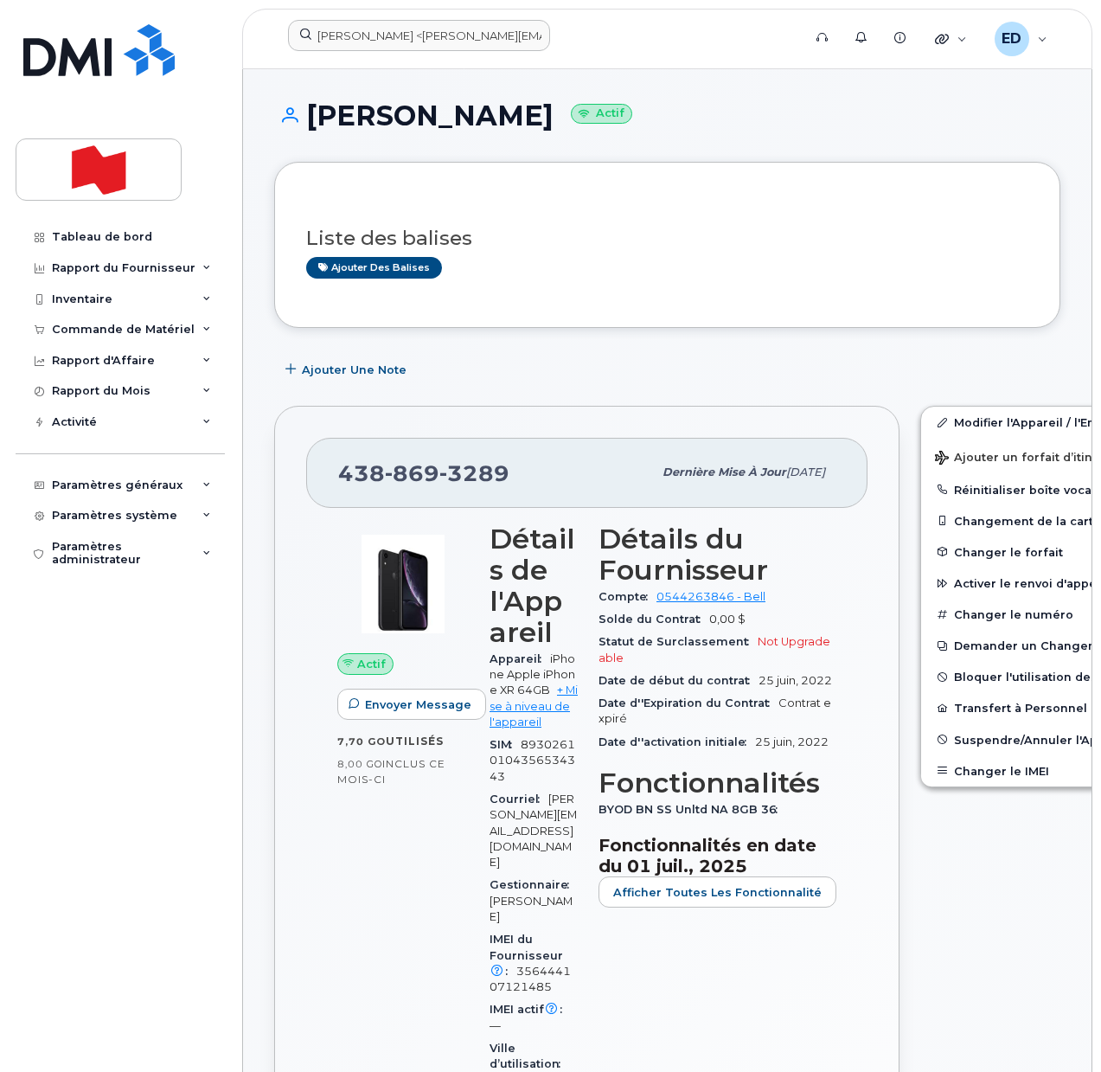
drag, startPoint x: 578, startPoint y: 113, endPoint x: 309, endPoint y: 109, distance: 269.1
click at [309, 109] on h1 "Jonathan Girouard Actif" at bounding box center [667, 115] width 786 height 30
copy h1 "[PERSON_NAME]"
drag, startPoint x: 470, startPoint y: 474, endPoint x: 340, endPoint y: 481, distance: 129.9
click at [340, 481] on div "438 869 3289" at bounding box center [495, 472] width 314 height 36
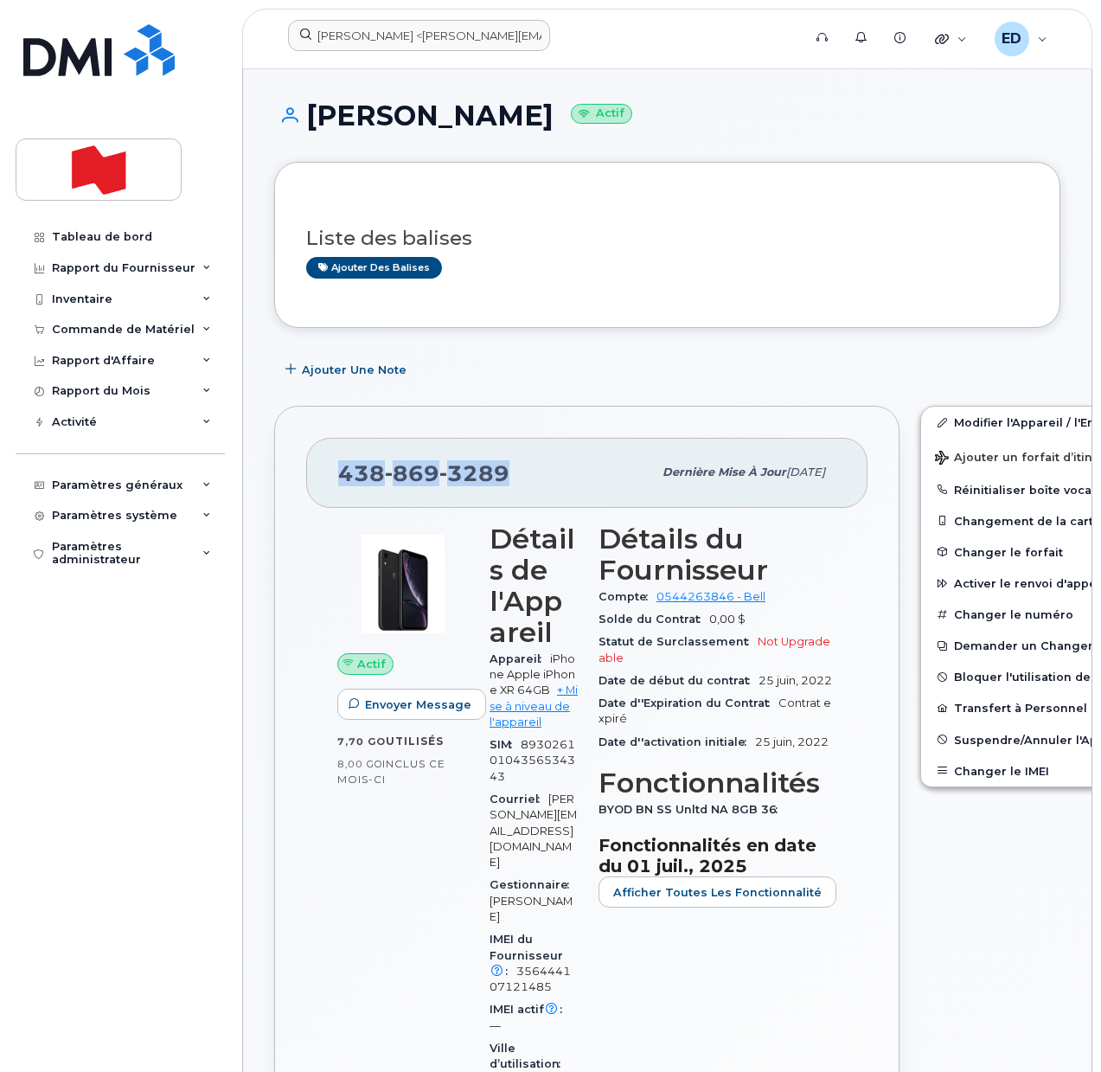
copy span "438 869 3289"
click at [966, 768] on button "Changer le IMEI" at bounding box center [1055, 770] width 268 height 31
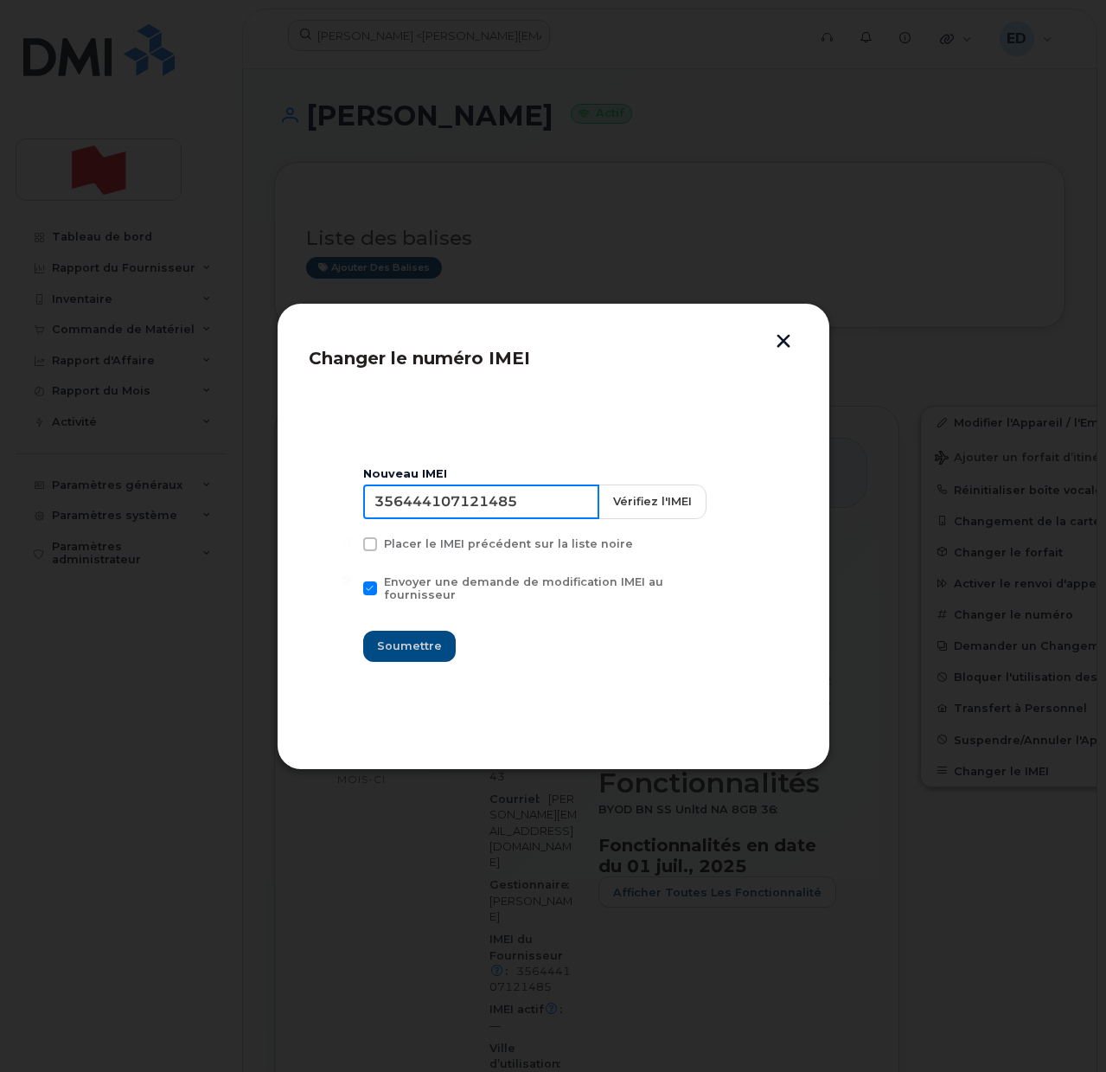
click at [433, 516] on input "356444107121485" at bounding box center [481, 501] width 236 height 35
paste input "39276014737"
type input "353927601473785"
click at [410, 643] on span "Soumettre" at bounding box center [409, 646] width 65 height 16
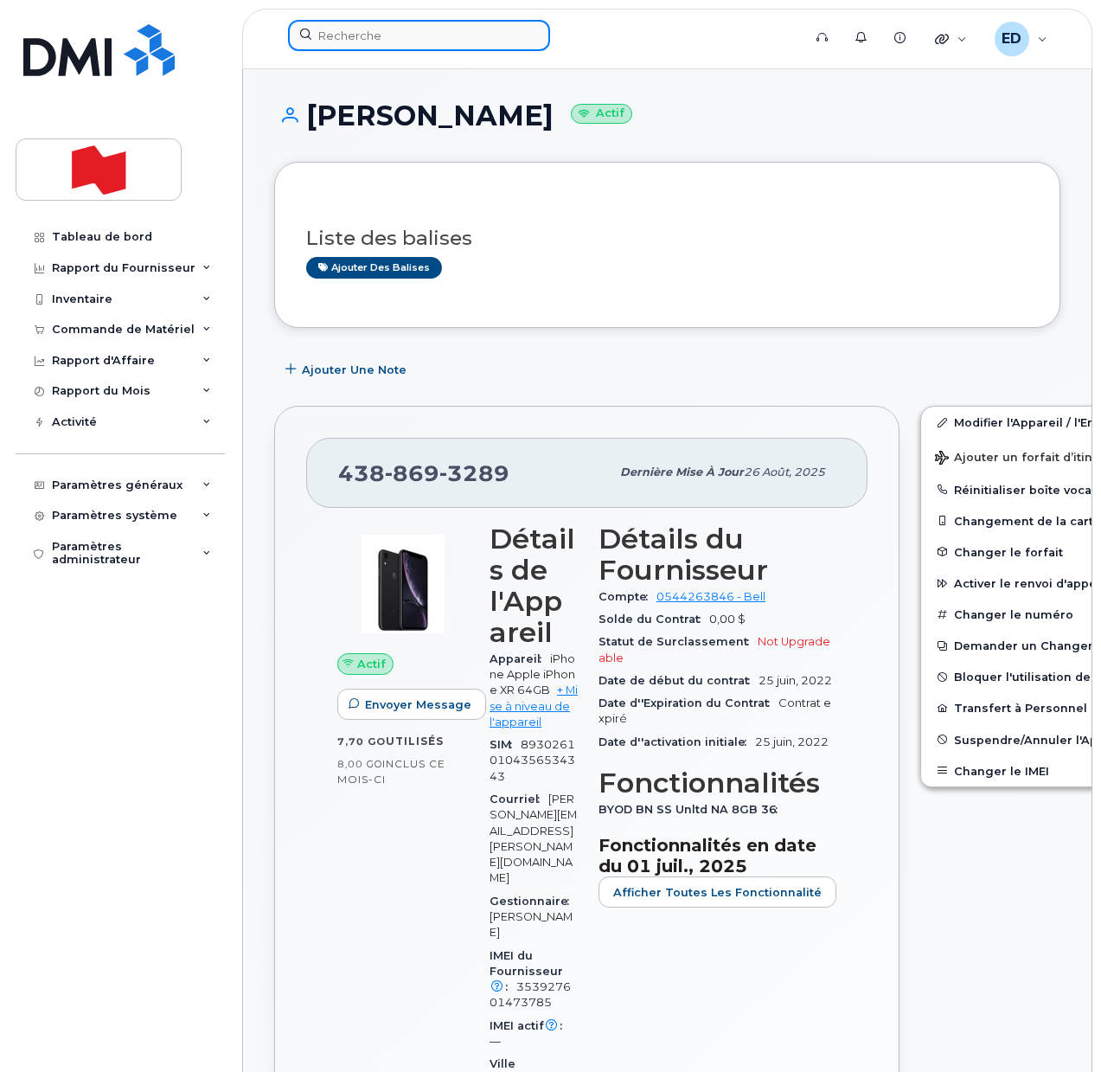
click at [394, 41] on input at bounding box center [419, 35] width 262 height 31
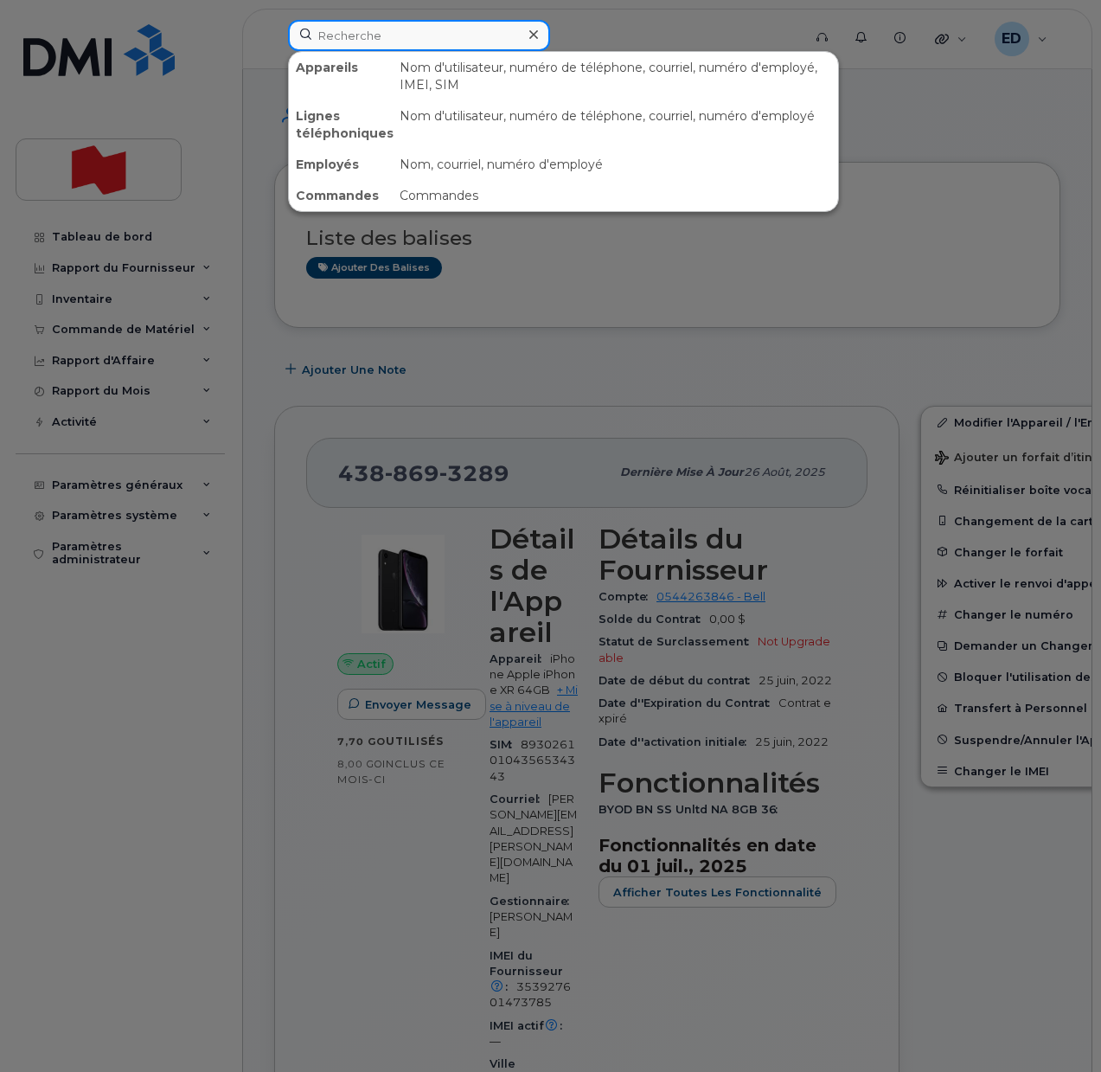
paste input "[PERSON_NAME] <[EMAIL_ADDRESS][DOMAIN_NAME]>"
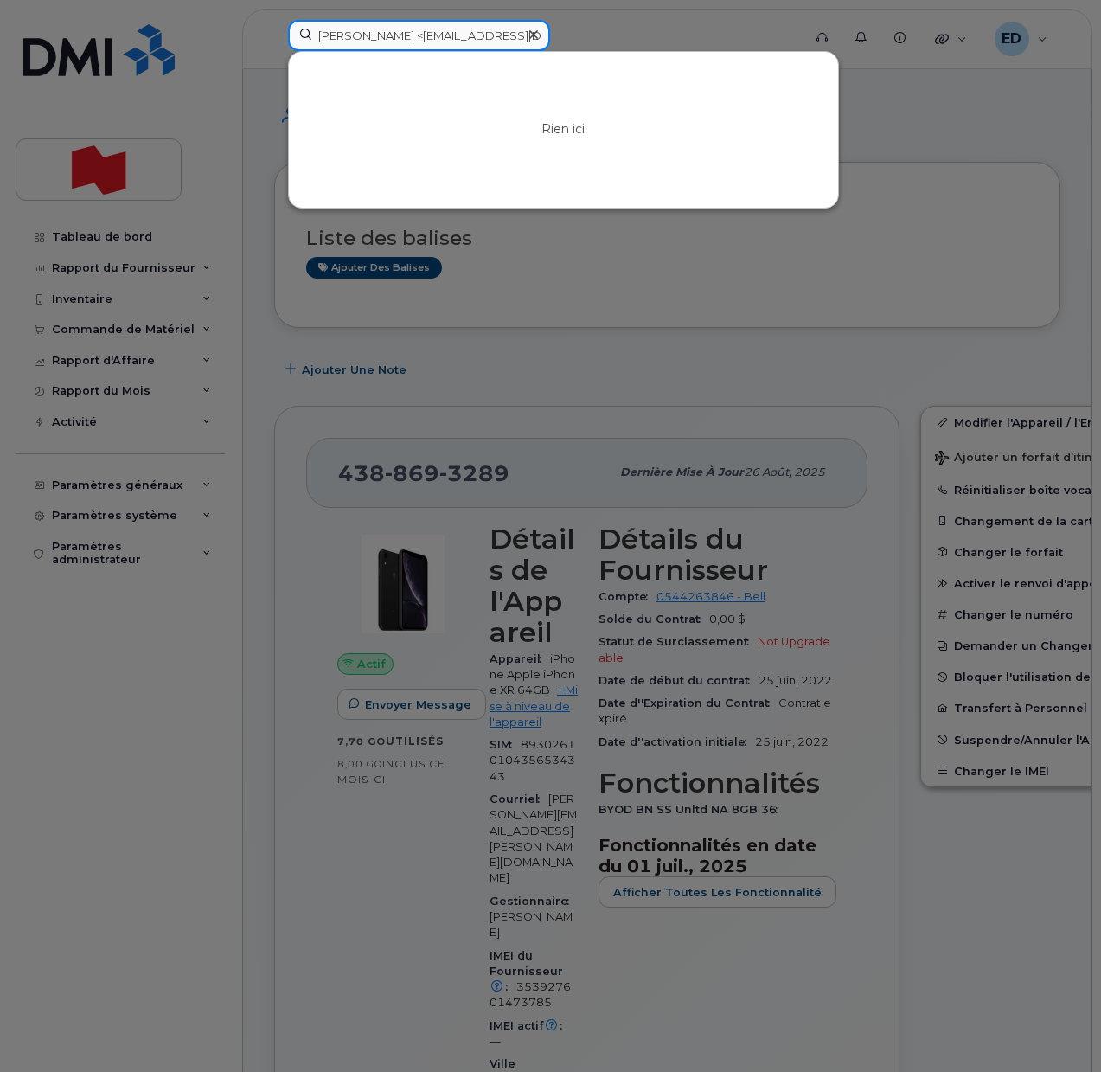
drag, startPoint x: 405, startPoint y: 35, endPoint x: 298, endPoint y: 41, distance: 106.5
click at [298, 41] on input "[PERSON_NAME] <[EMAIL_ADDRESS][DOMAIN_NAME]>" at bounding box center [419, 35] width 262 height 31
click at [477, 37] on input "[EMAIL_ADDRESS][DOMAIN_NAME]>" at bounding box center [419, 35] width 262 height 31
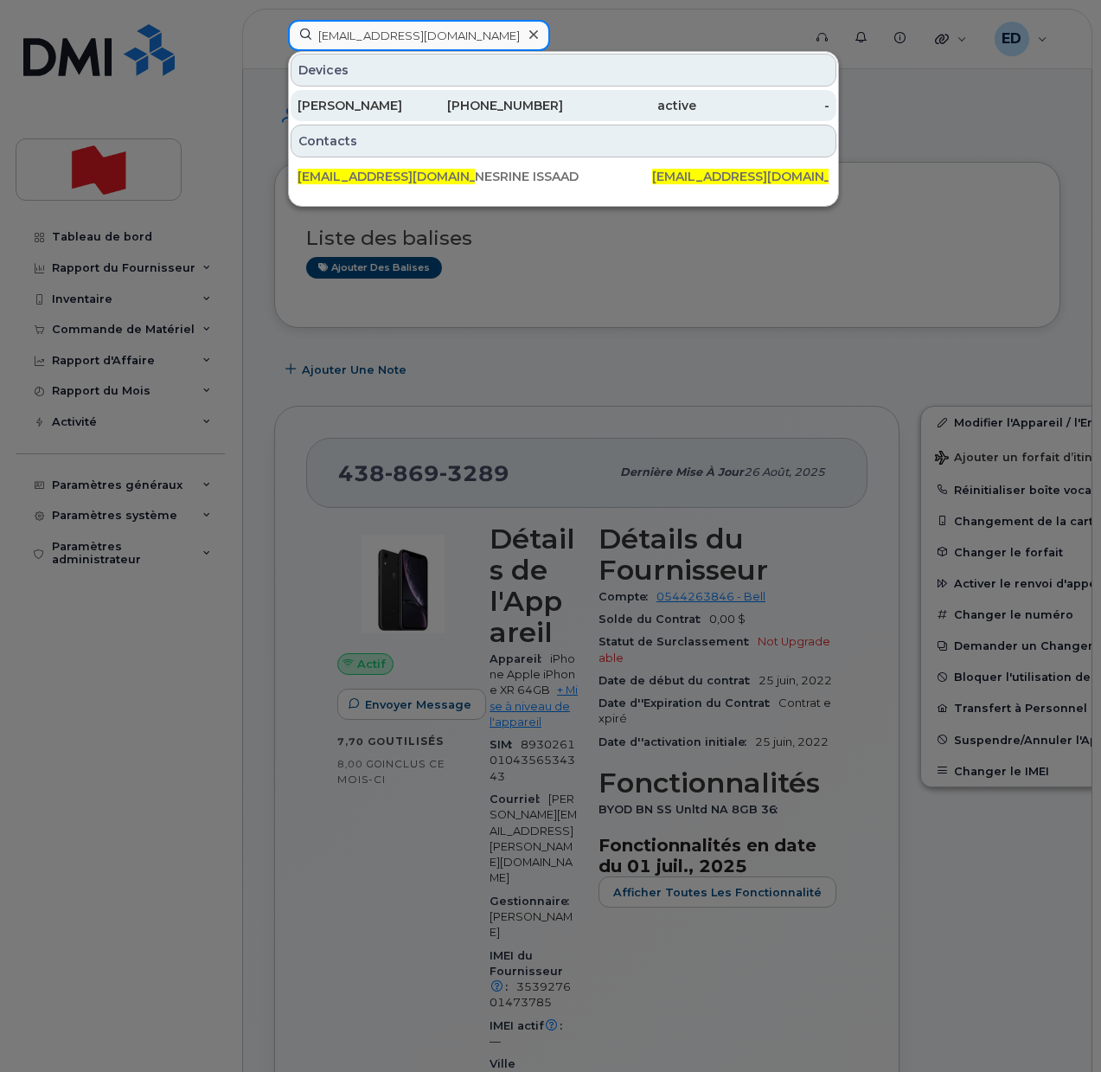
type input "[EMAIL_ADDRESS][DOMAIN_NAME]"
drag, startPoint x: 381, startPoint y: 106, endPoint x: 413, endPoint y: 110, distance: 31.3
click at [381, 106] on div "[PERSON_NAME]" at bounding box center [364, 105] width 133 height 17
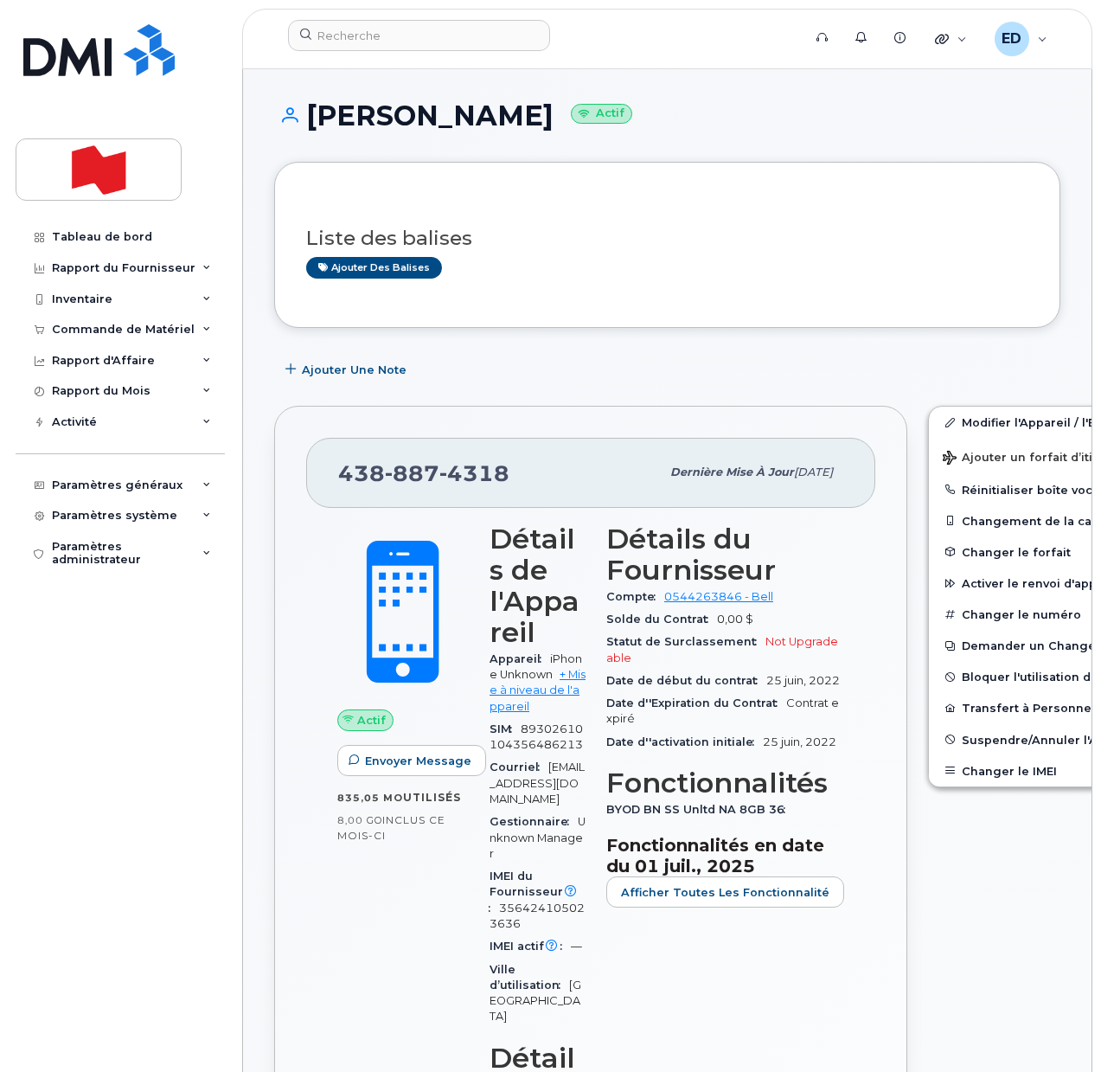
drag, startPoint x: 522, startPoint y: 115, endPoint x: 315, endPoint y: 118, distance: 207.6
click at [315, 118] on h1 "Nesrine Issaad Actif" at bounding box center [667, 115] width 786 height 30
copy h1 "Nesrine Issaad"
drag, startPoint x: 536, startPoint y: 819, endPoint x: 539, endPoint y: 786, distance: 33.0
click at [539, 786] on div "Courriel nesrine.issaad@bnc.ca" at bounding box center [538, 783] width 96 height 54
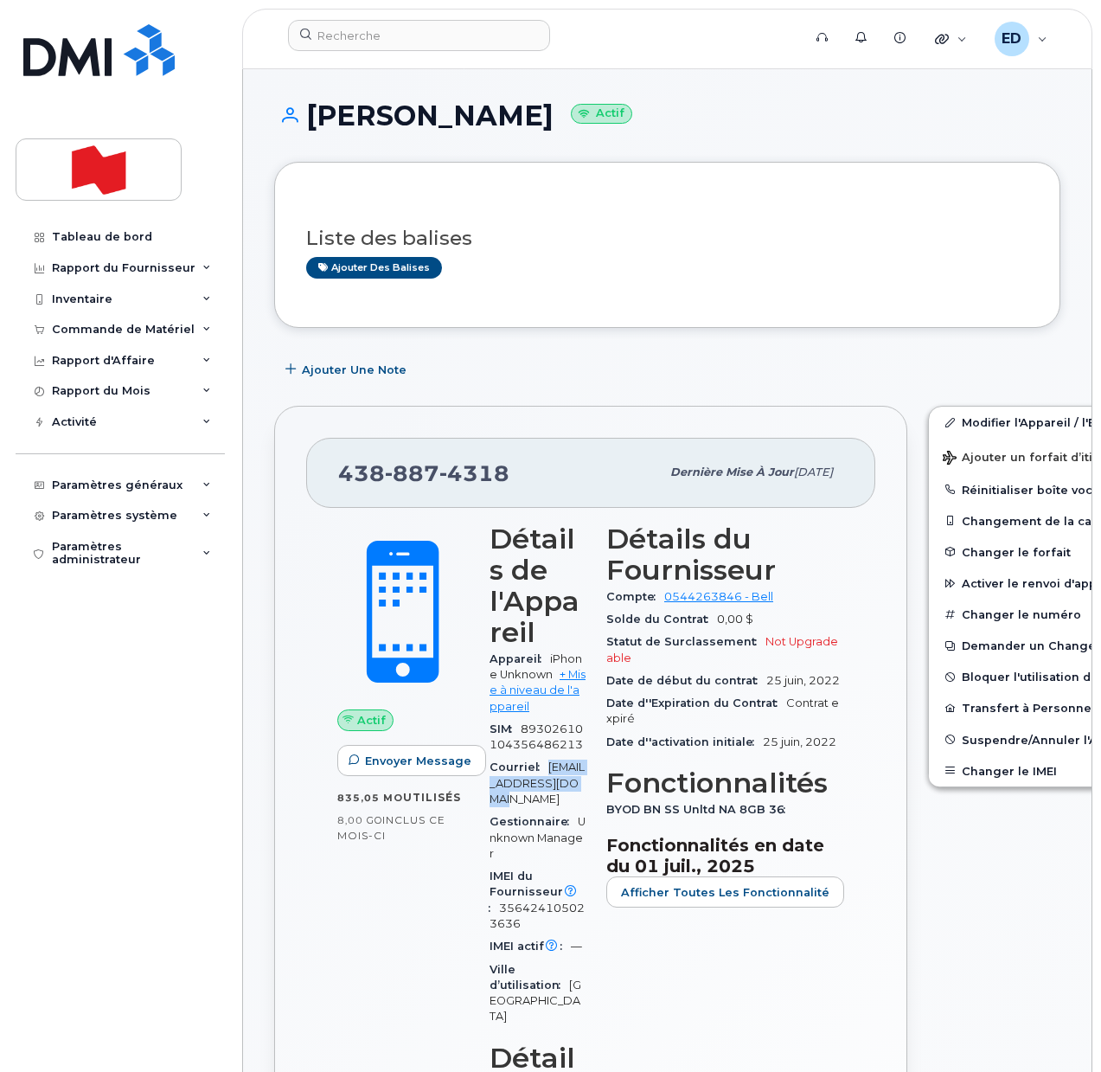
copy span "nesrine.issaad@bnc.ca"
click at [967, 358] on div "Ajouter une Note" at bounding box center [667, 369] width 786 height 31
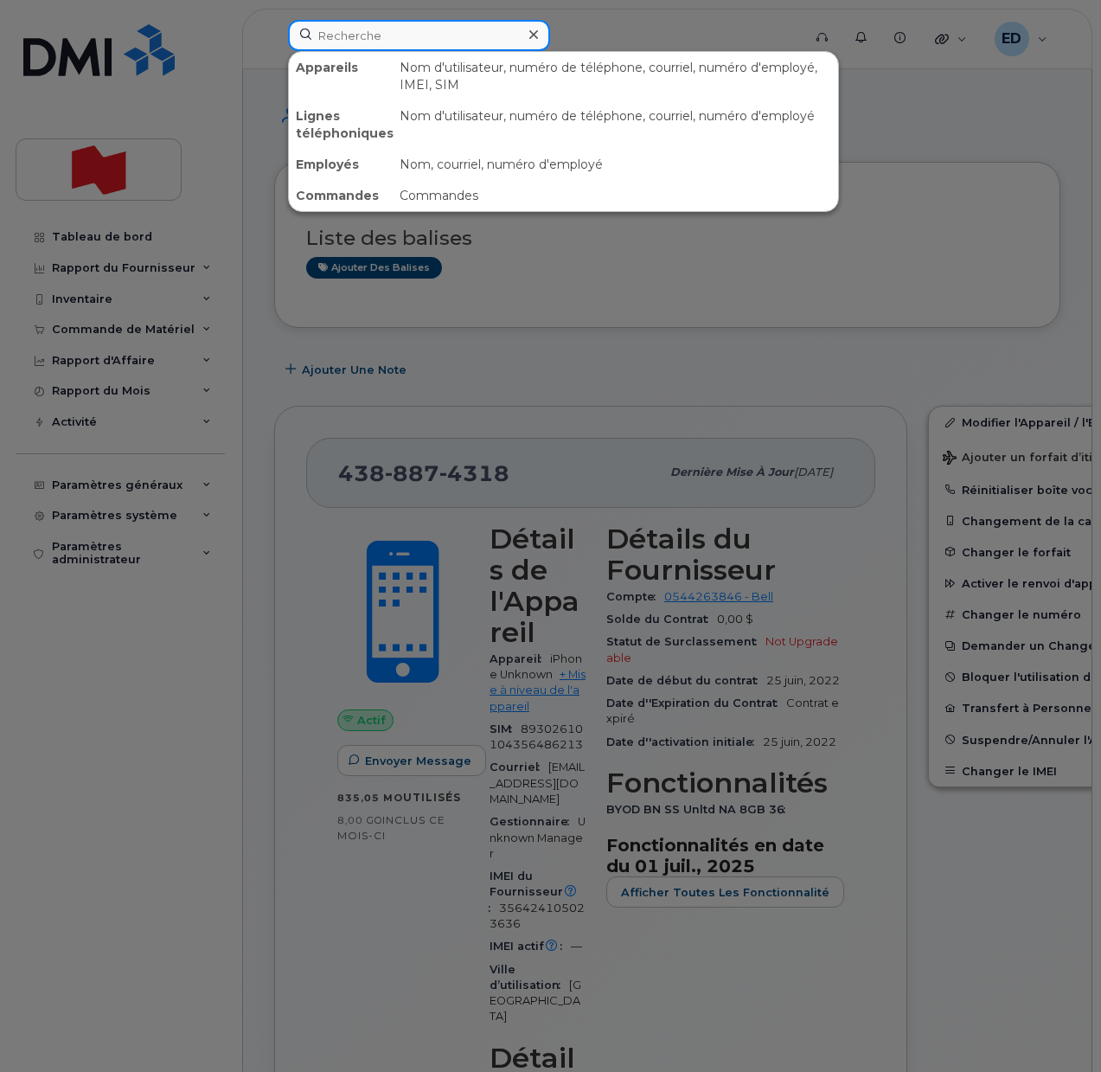
click at [394, 38] on input at bounding box center [419, 35] width 262 height 31
paste input "Samuel, Mykel <mykel.samuel@nbc.ca>"
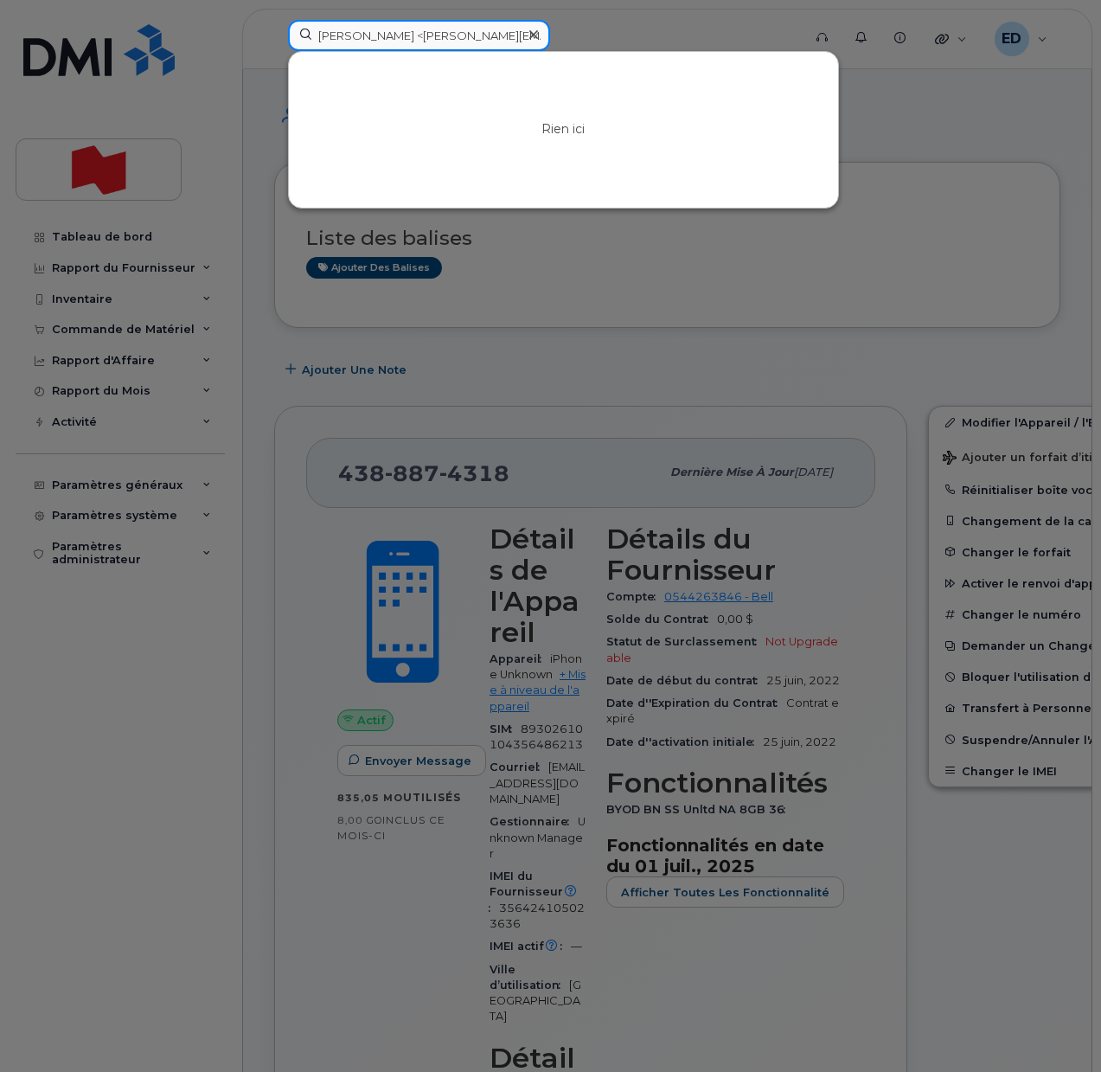
drag, startPoint x: 408, startPoint y: 35, endPoint x: 310, endPoint y: 39, distance: 98.7
click at [310, 39] on input "Samuel, Mykel <mykel.samuel@nbc.ca>" at bounding box center [419, 35] width 262 height 31
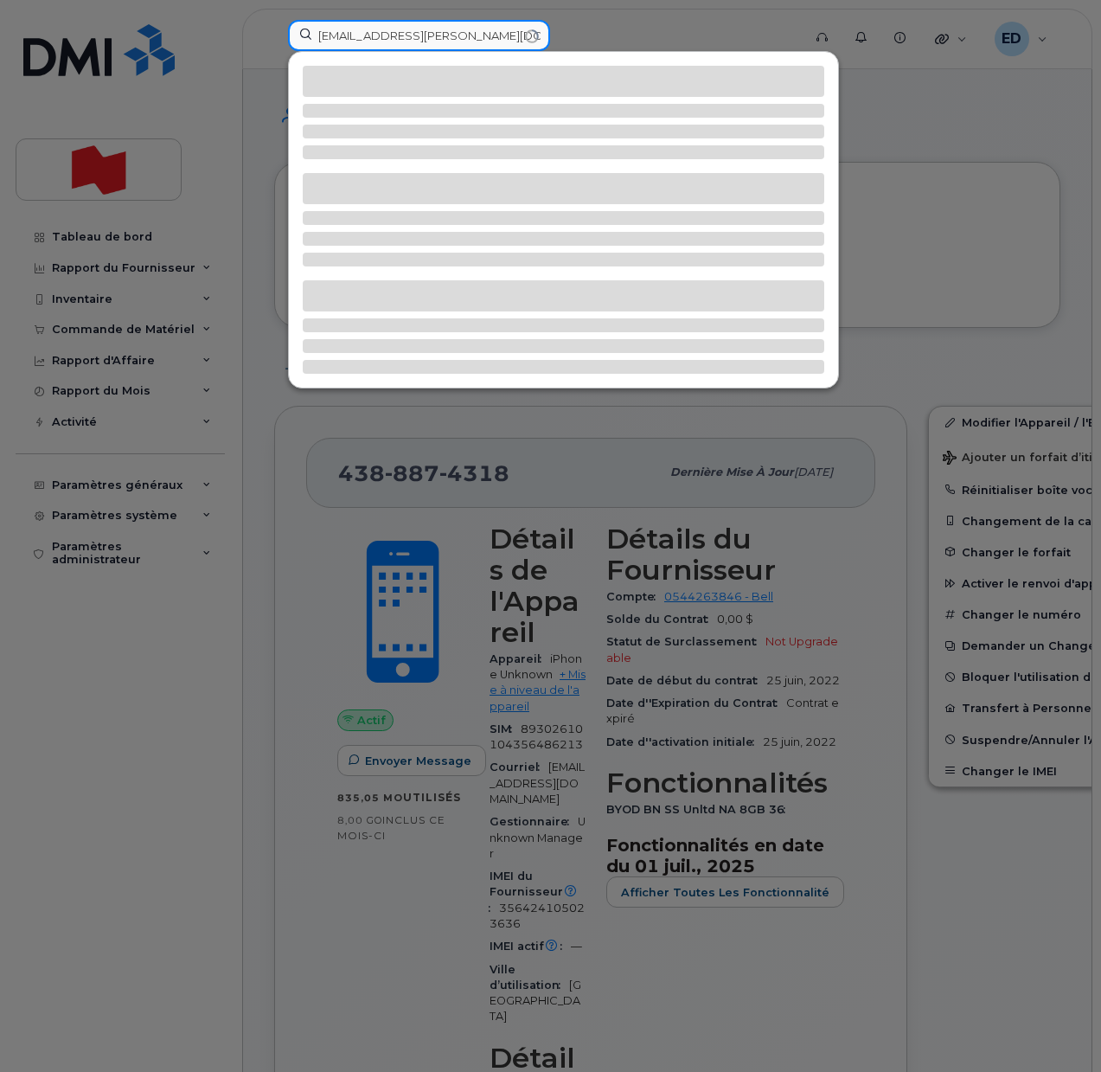
click at [465, 43] on input "mykel.samuel@nbc.ca>" at bounding box center [419, 35] width 262 height 31
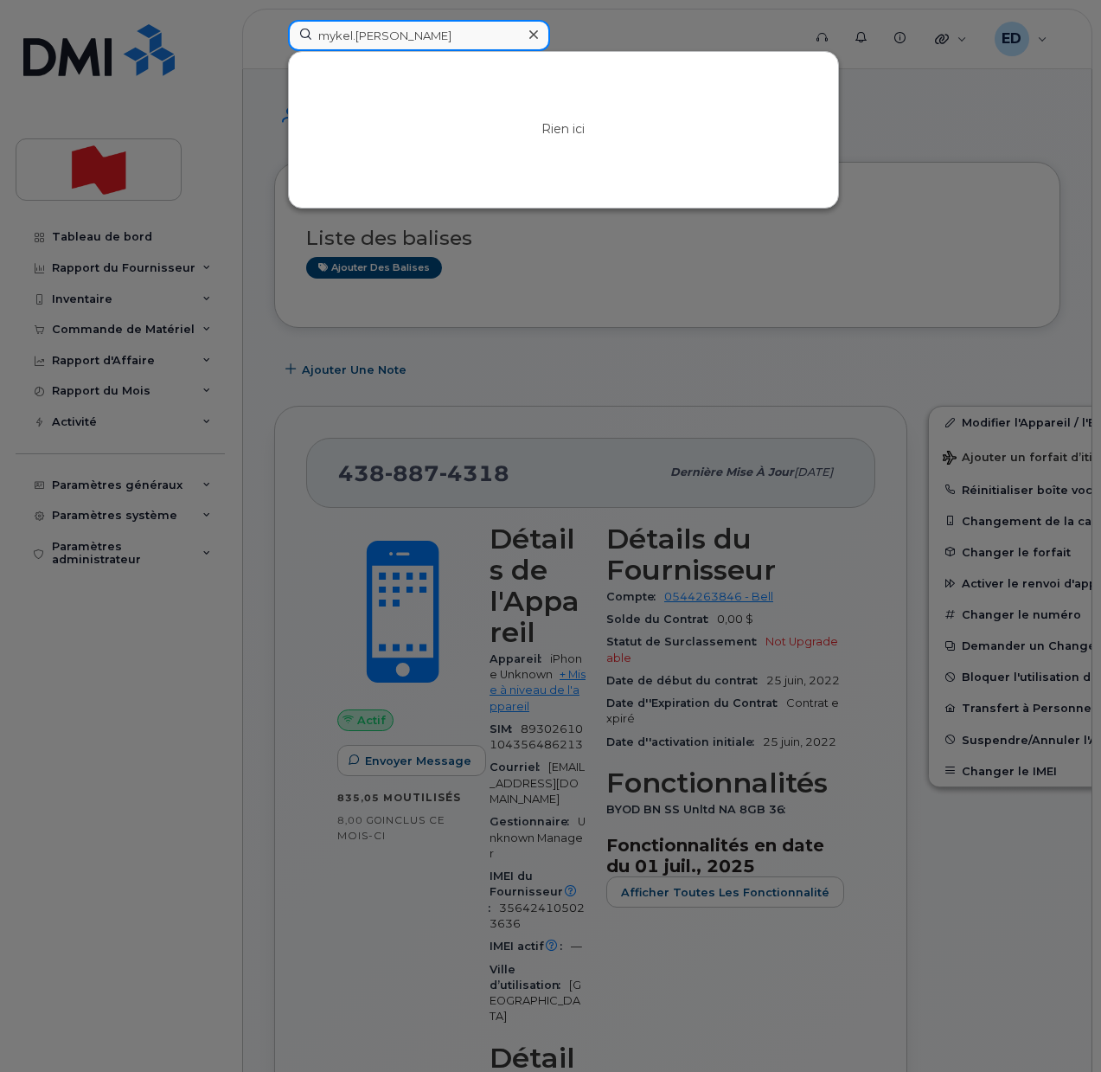
click at [383, 35] on input "mykel.samuel" at bounding box center [419, 35] width 262 height 31
type input "myke"
click at [537, 33] on icon at bounding box center [533, 35] width 9 height 14
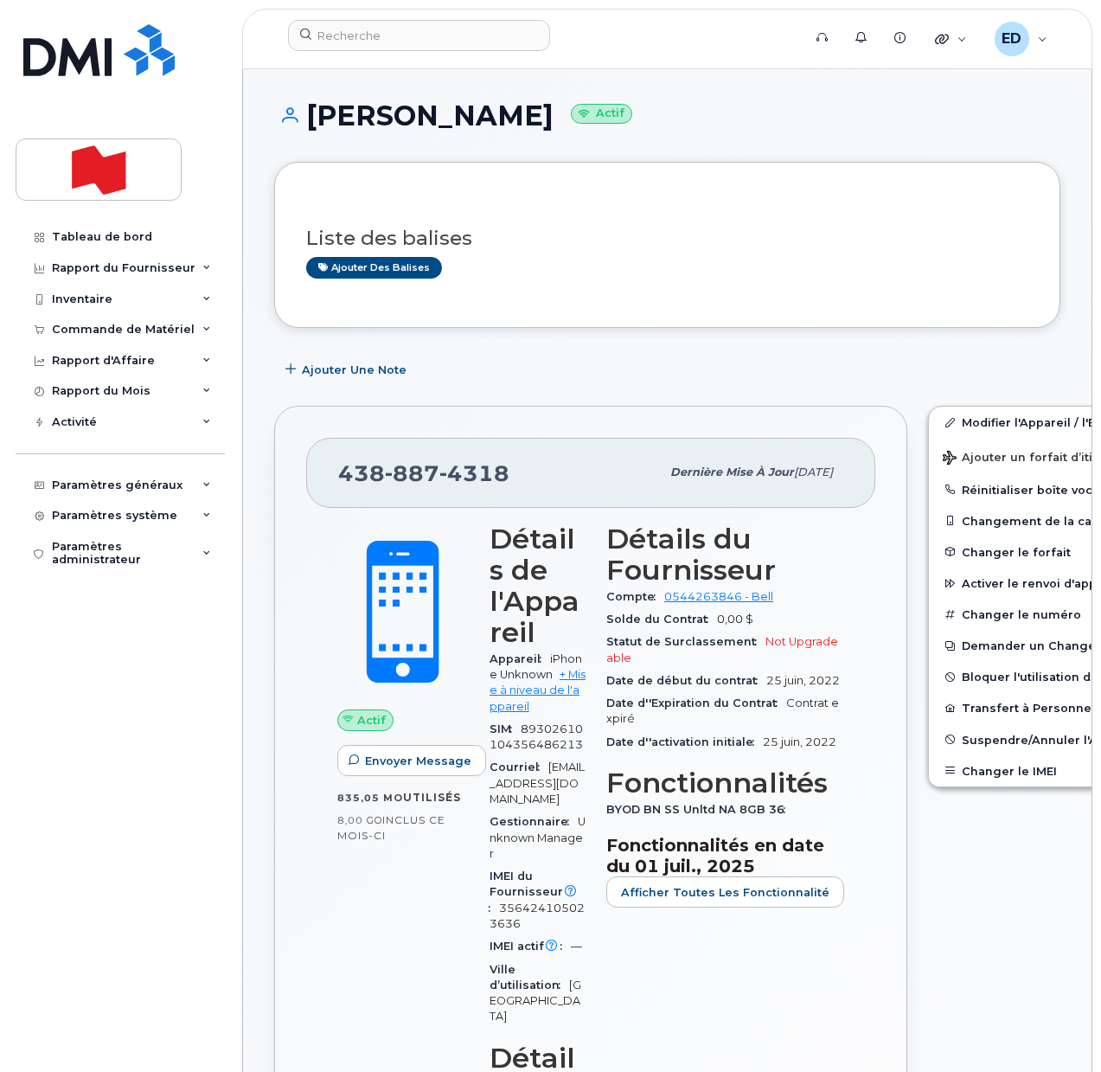
click at [900, 368] on div "Ajouter une Note" at bounding box center [667, 369] width 786 height 31
drag, startPoint x: 505, startPoint y: 809, endPoint x: 545, endPoint y: 790, distance: 44.1
click at [545, 790] on div "Courriel nesrine.issaad@bnc.ca" at bounding box center [538, 783] width 96 height 54
copy span "nesrine.issaad@bnc.ca"
click at [397, 37] on input at bounding box center [419, 35] width 262 height 31
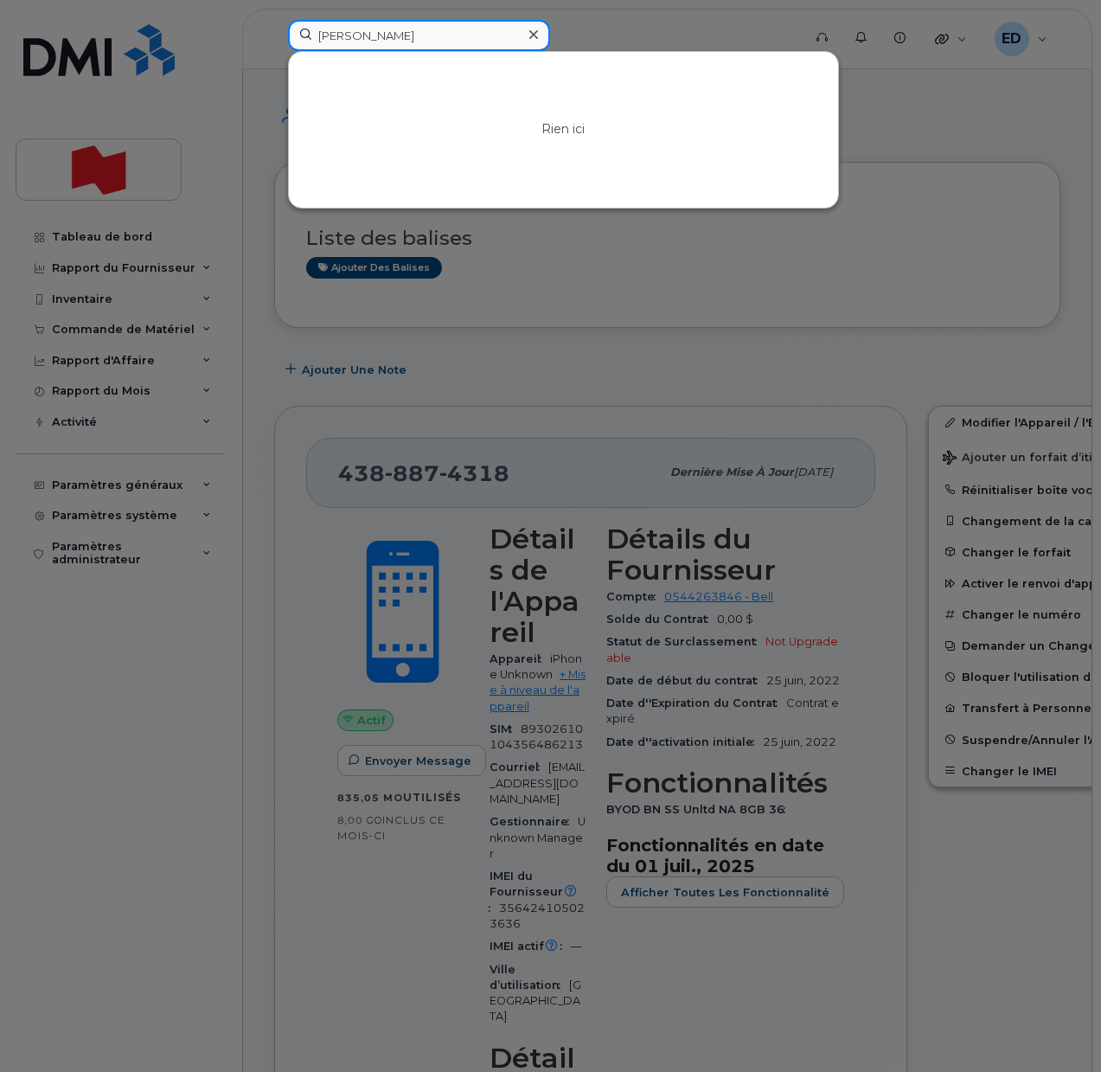
click at [345, 42] on input "demarais" at bounding box center [419, 35] width 262 height 31
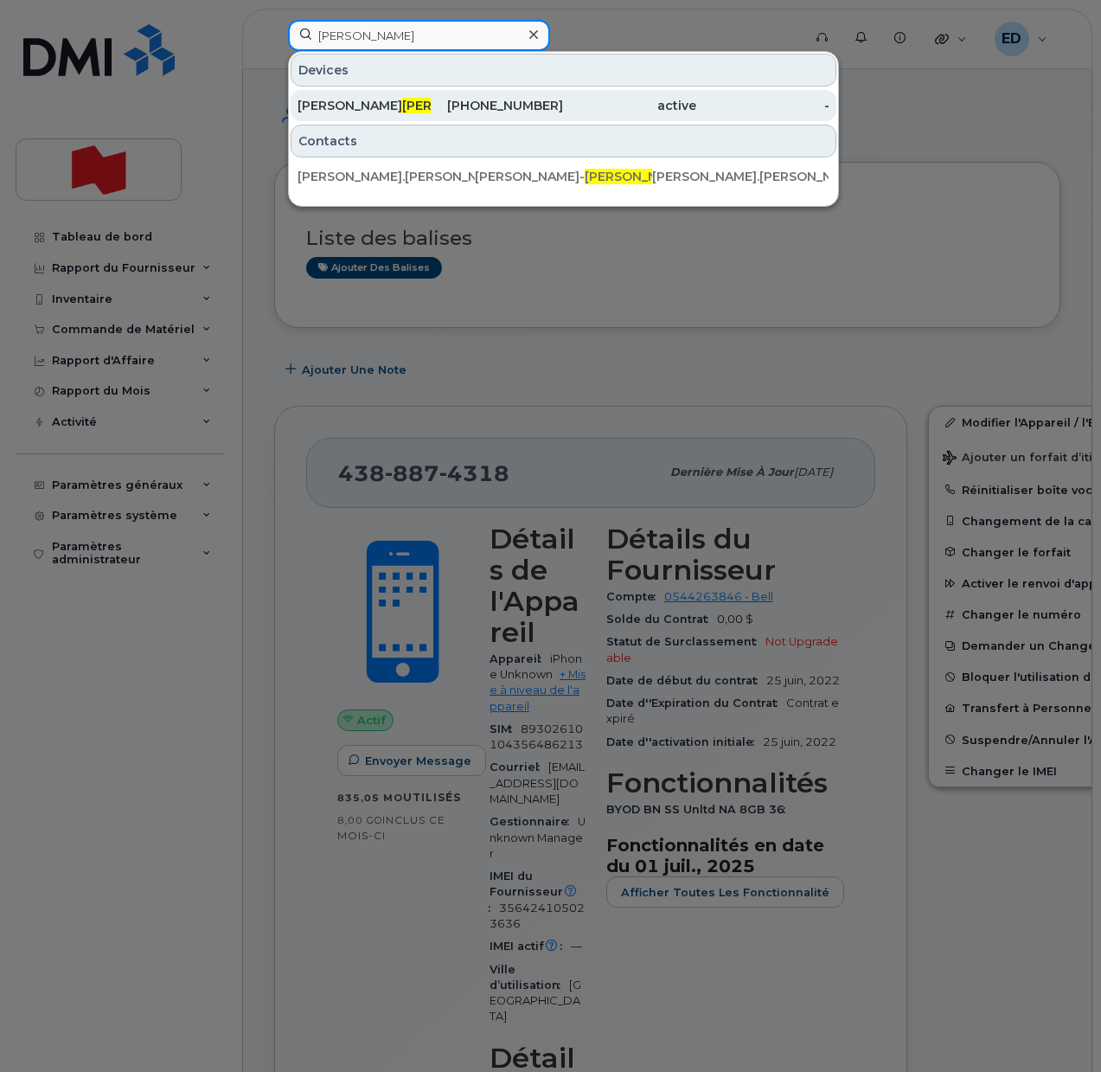
type input "frantz"
click at [379, 106] on div "Alexandre Desmarais Frantz" at bounding box center [364, 105] width 133 height 17
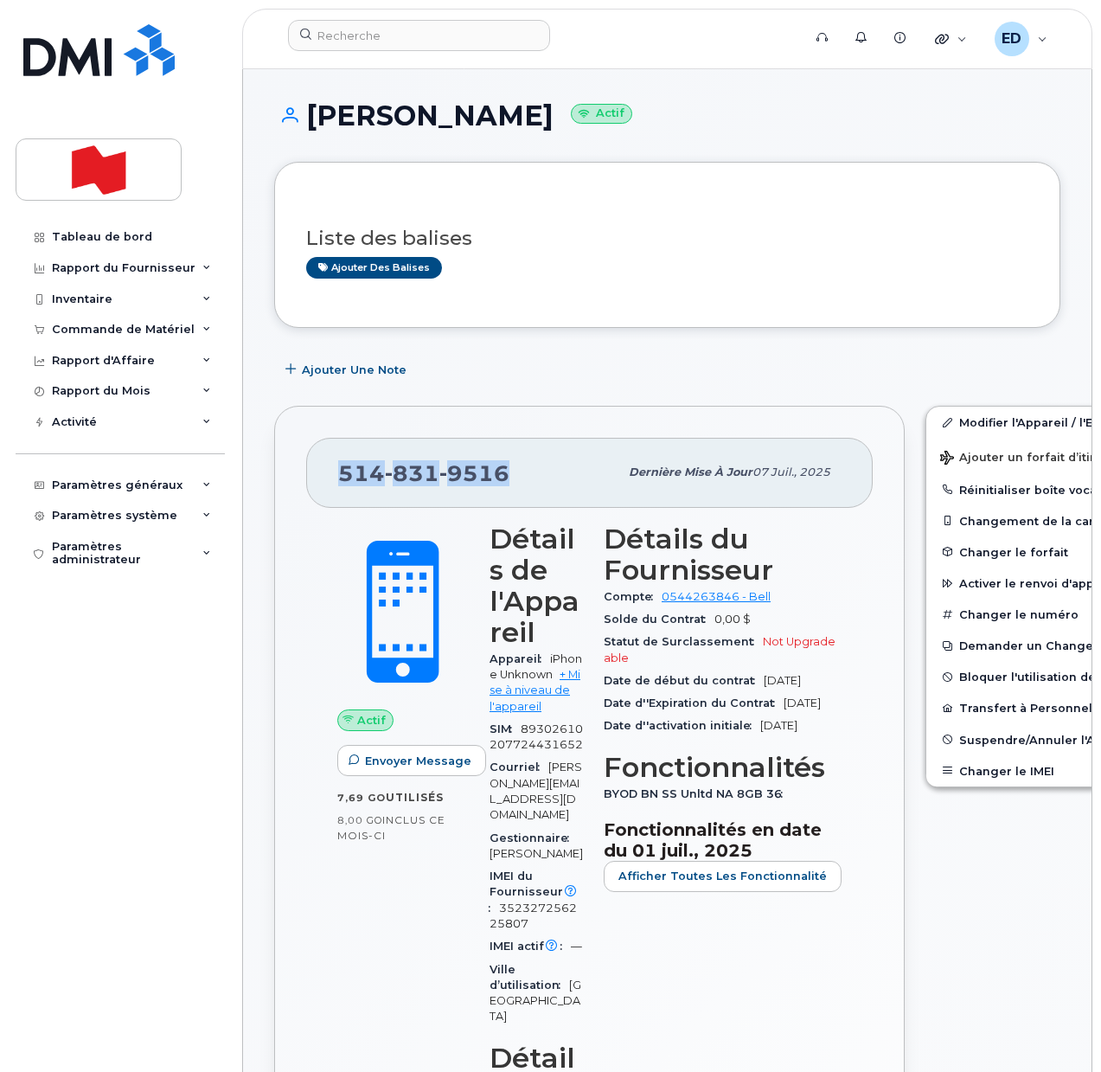
drag, startPoint x: 513, startPoint y: 471, endPoint x: 343, endPoint y: 476, distance: 169.6
click at [343, 476] on div "[PHONE_NUMBER]" at bounding box center [478, 472] width 280 height 36
copy span "[PHONE_NUMBER]"
click at [348, 38] on input at bounding box center [419, 35] width 262 height 31
paste input "[PERSON_NAME]"
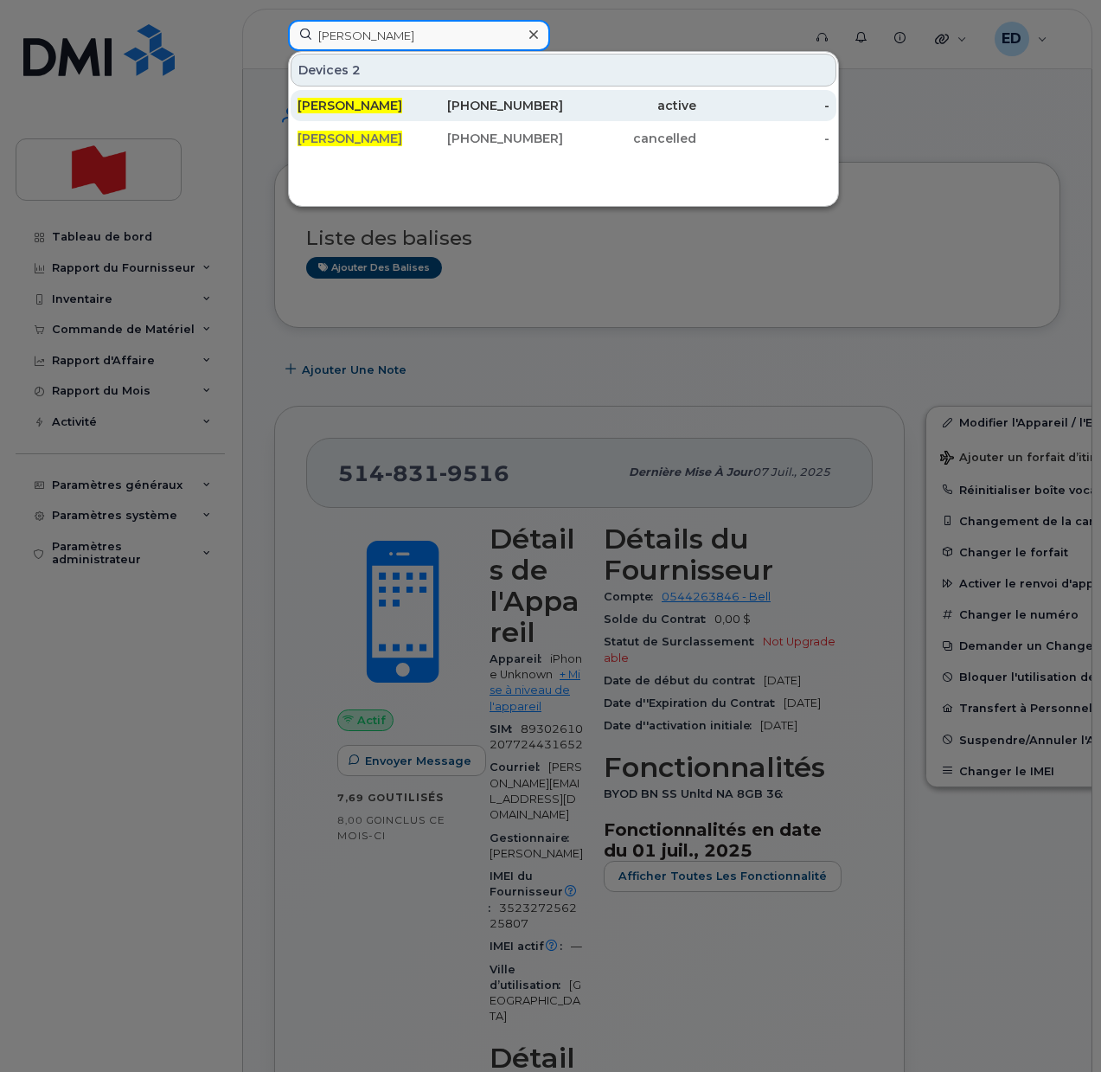
type input "[PERSON_NAME]"
click at [368, 111] on span "[PERSON_NAME]" at bounding box center [350, 106] width 105 height 16
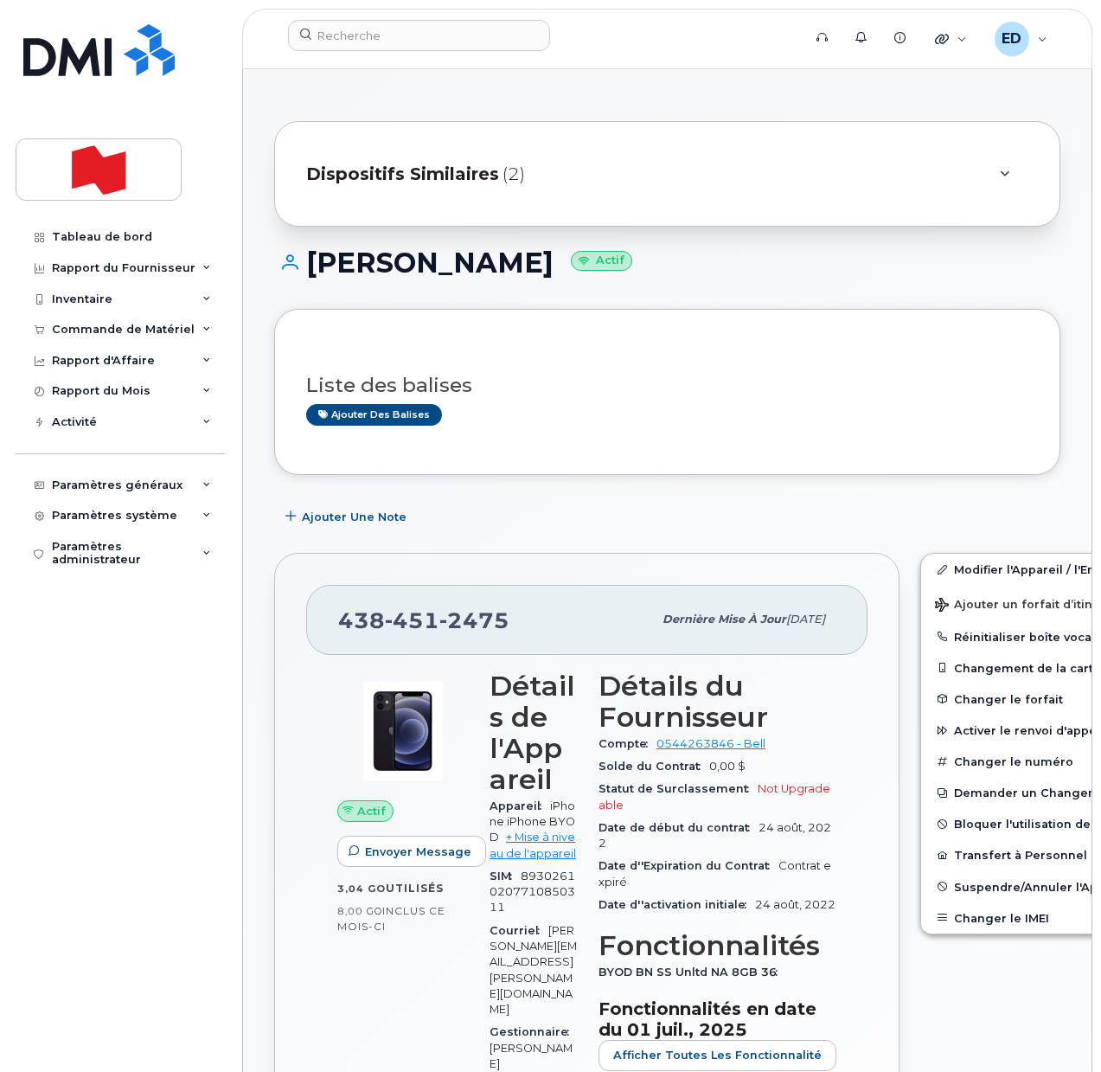
click at [625, 435] on div "Liste des balises Ajouter des balises" at bounding box center [667, 392] width 722 height 102
click at [627, 371] on div "Liste des balises Ajouter des balises" at bounding box center [667, 392] width 722 height 67
click at [954, 880] on span "Suspendre/Annuler l'Appareil" at bounding box center [1043, 886] width 178 height 13
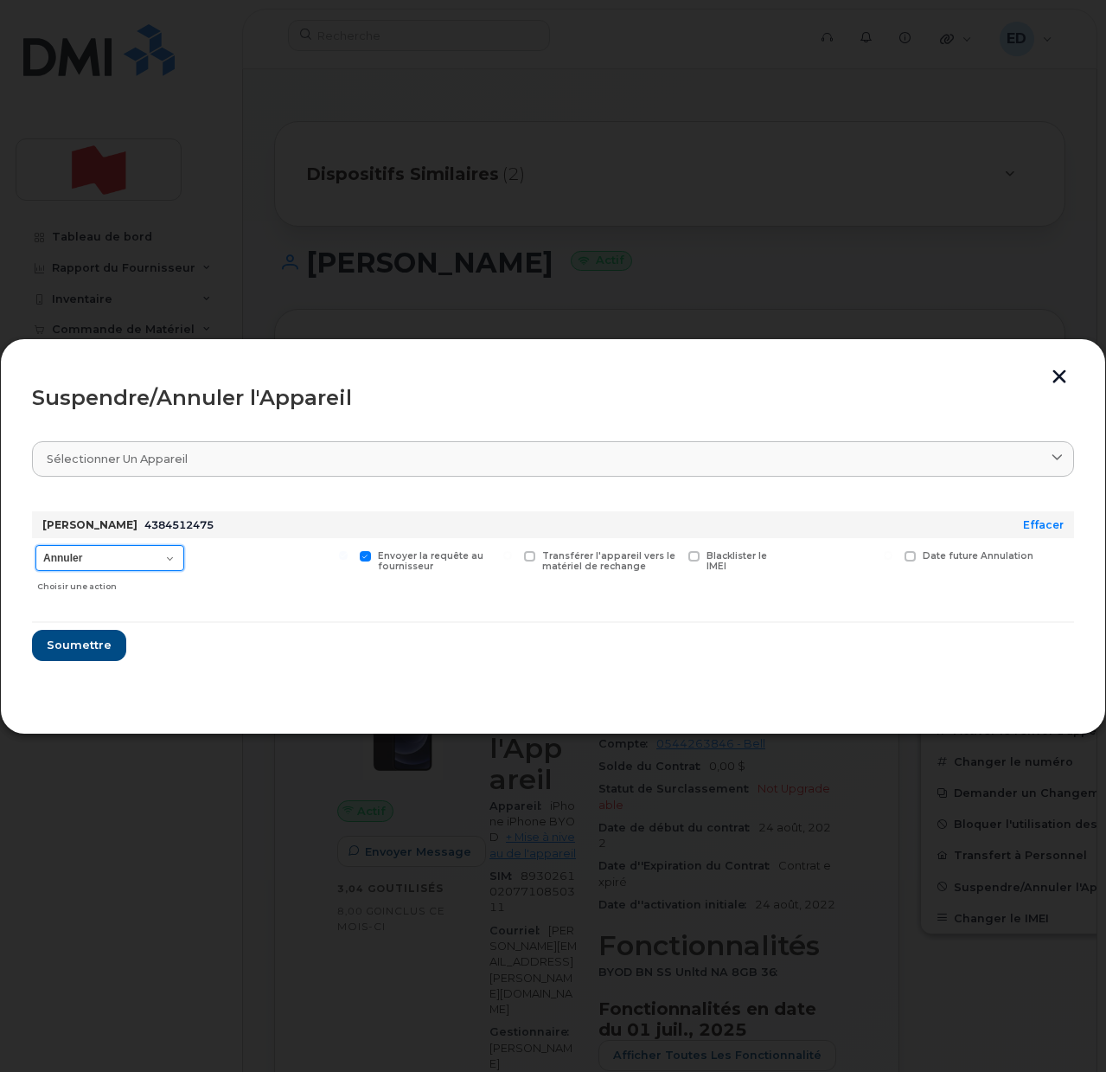
click at [170, 561] on select "Annuler Suspendre - Prolonger la suspension Suspendre - Tarif réduit Suspendre …" at bounding box center [109, 558] width 149 height 26
select select "[object Object]"
click at [35, 545] on select "Annuler Suspendre - Prolonger la suspension Suspendre - Tarif réduit Suspendre …" at bounding box center [109, 558] width 149 height 26
click at [81, 644] on span "Soumettre" at bounding box center [78, 645] width 65 height 16
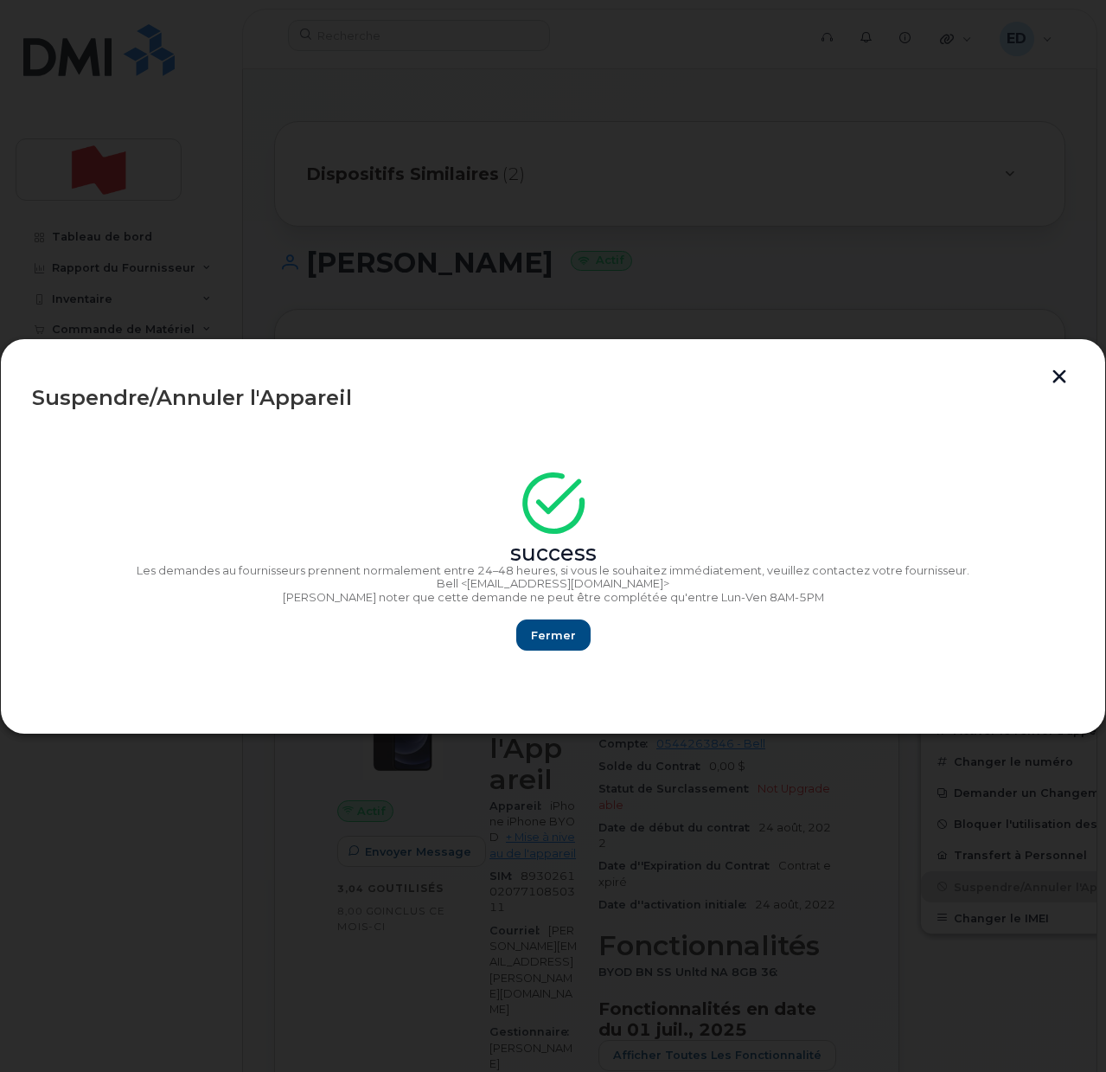
click at [1056, 374] on button "button" at bounding box center [1060, 378] width 26 height 18
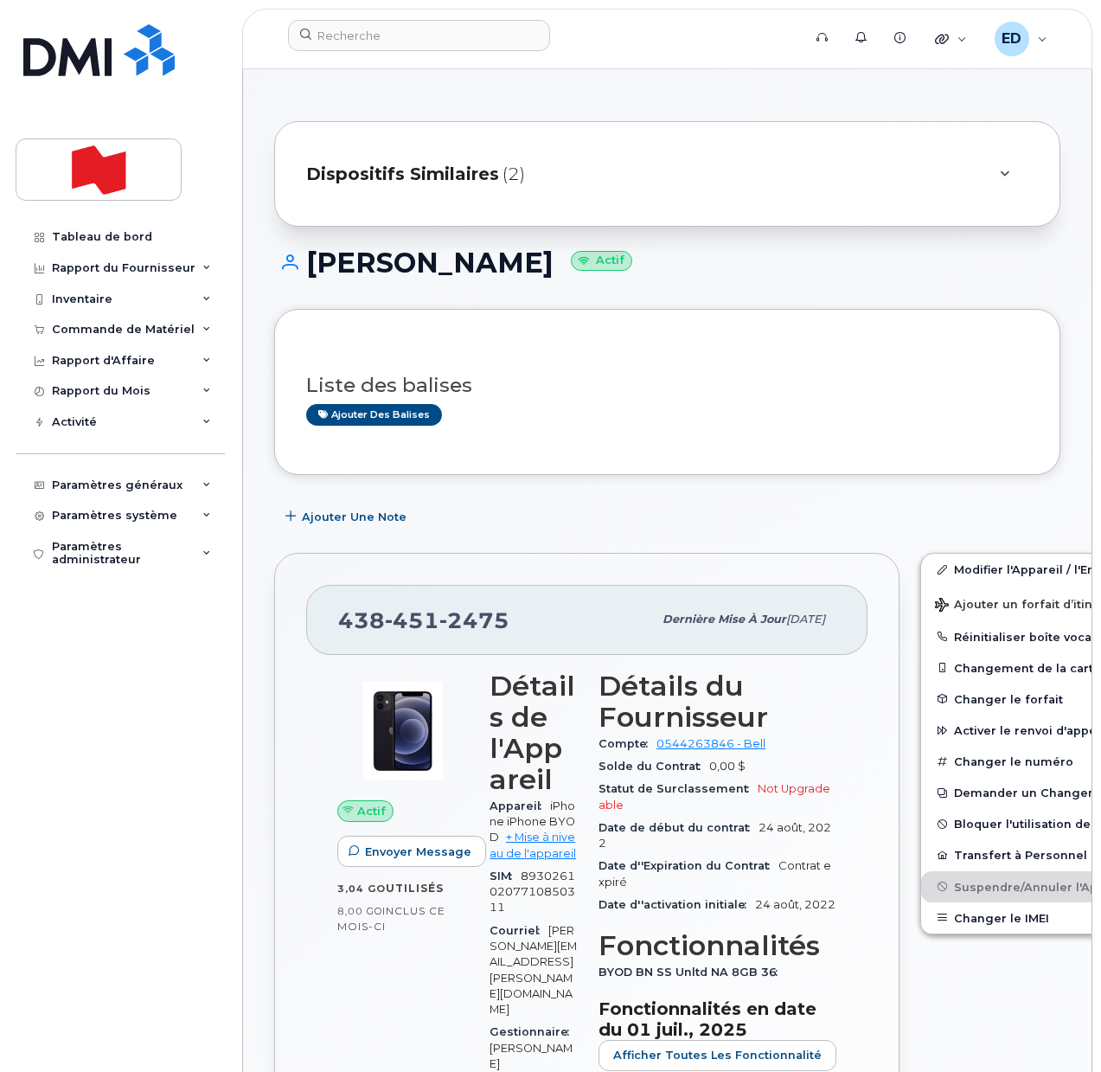
click at [578, 401] on div "Liste des balises Ajouter des balises" at bounding box center [667, 392] width 722 height 67
click at [983, 177] on div at bounding box center [1004, 174] width 48 height 42
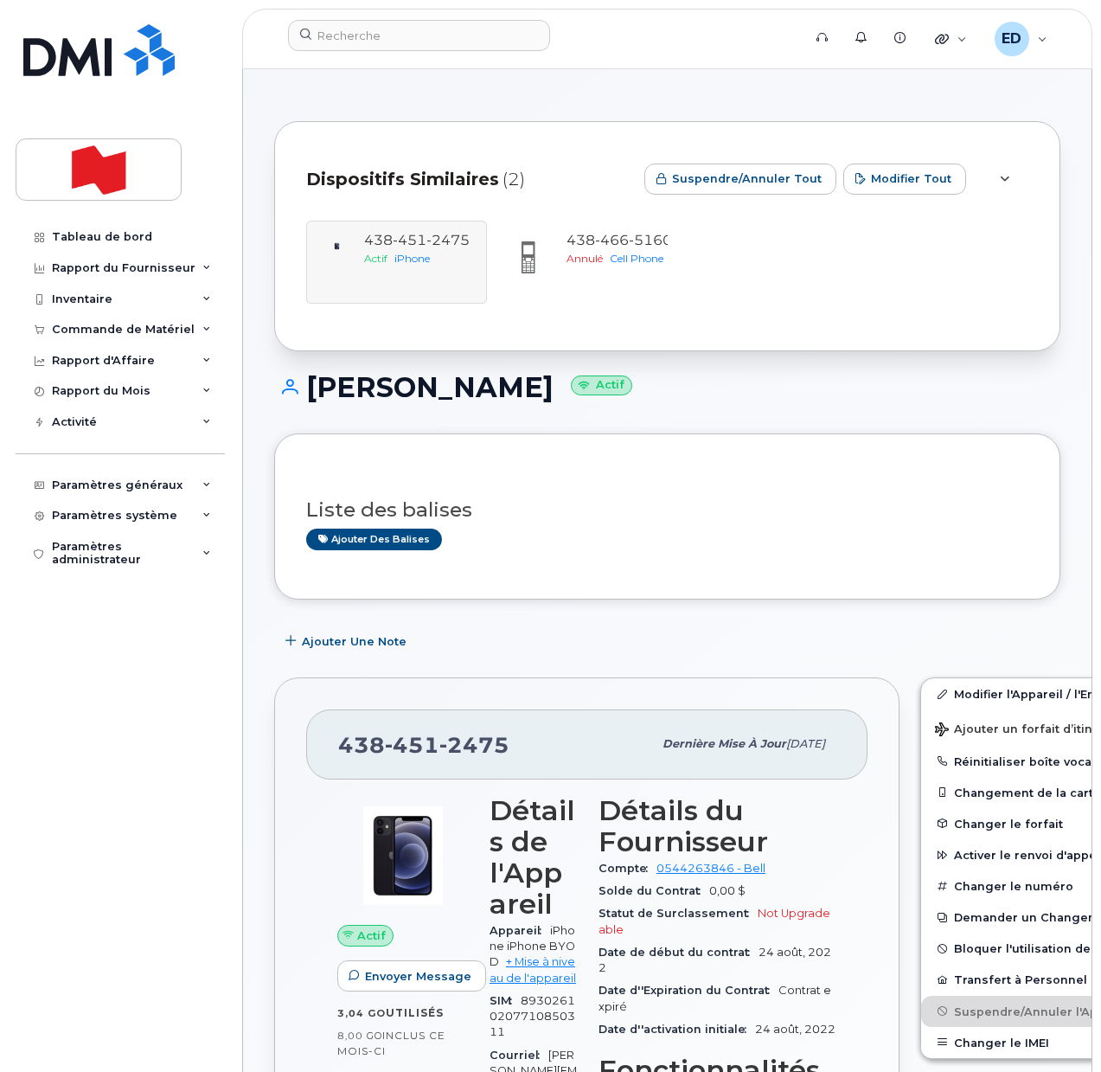
click at [412, 266] on div "438 451 2475 Actif iPhone 438 466 5160 Annulé Cell Phone" at bounding box center [667, 262] width 722 height 83
click at [958, 694] on link "Modifier l'Appareil / l'Employé" at bounding box center [1055, 693] width 268 height 31
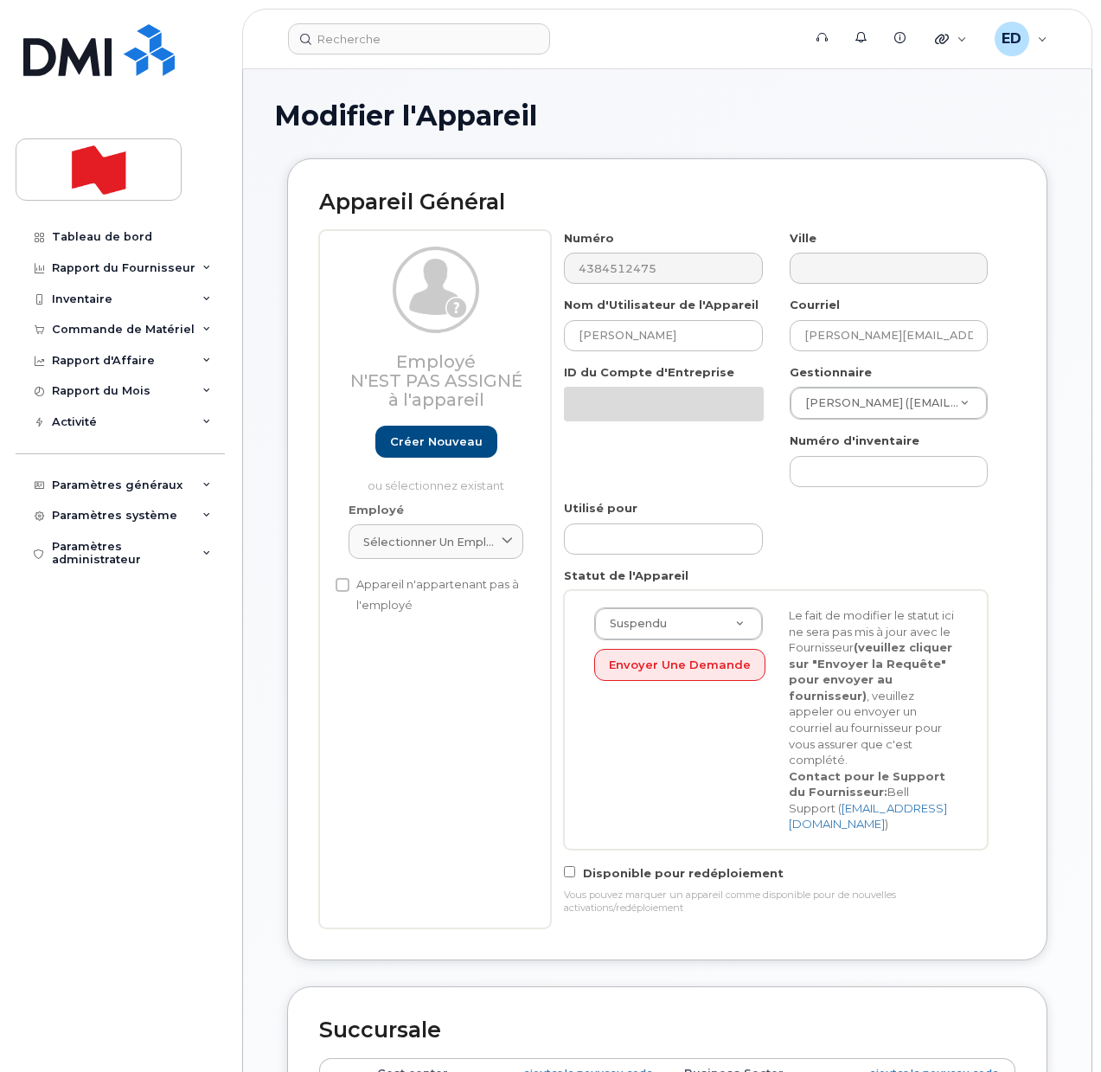
select select "22916206"
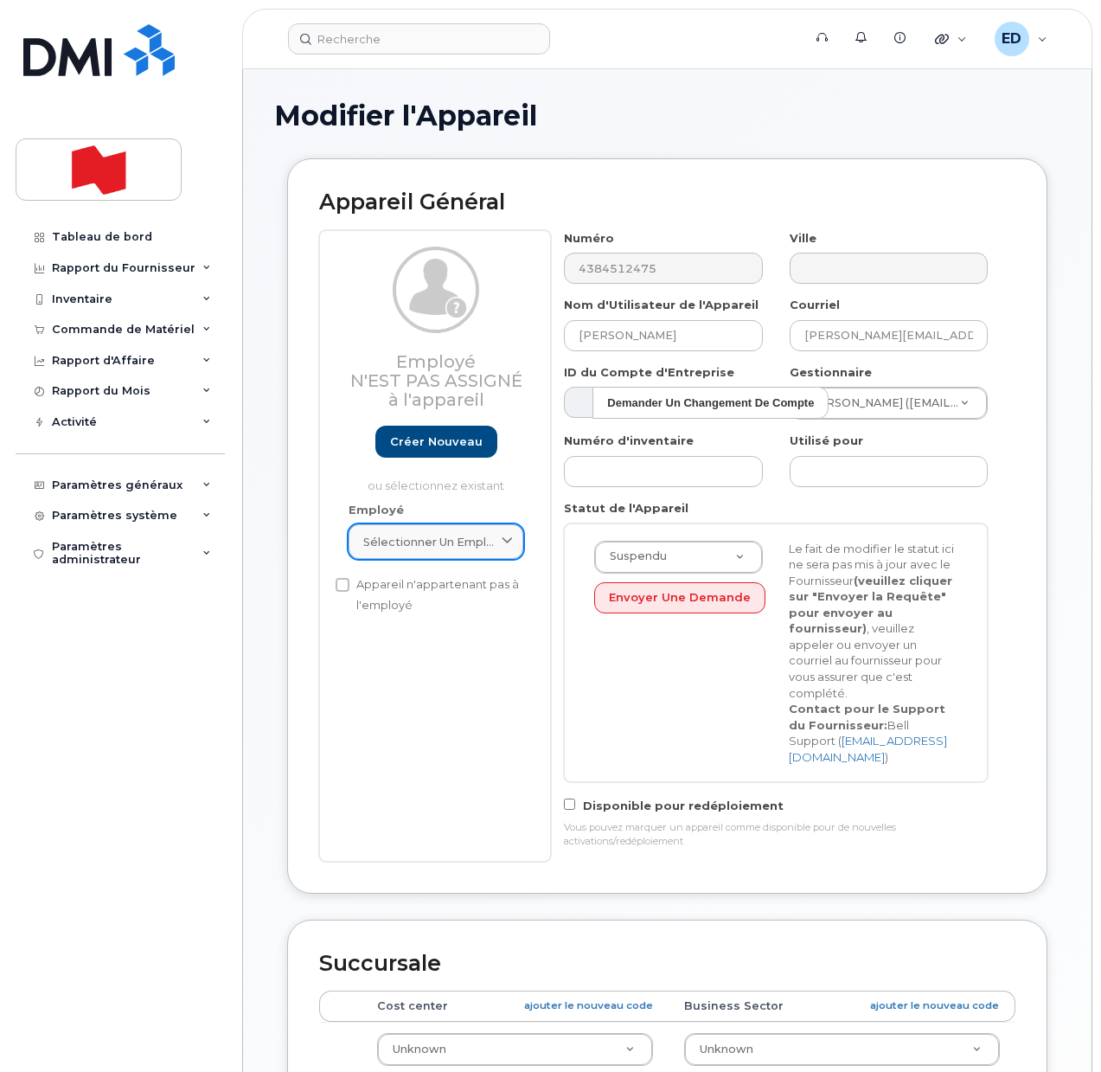
click at [458, 537] on span "Sélectionner un employé" at bounding box center [428, 542] width 131 height 16
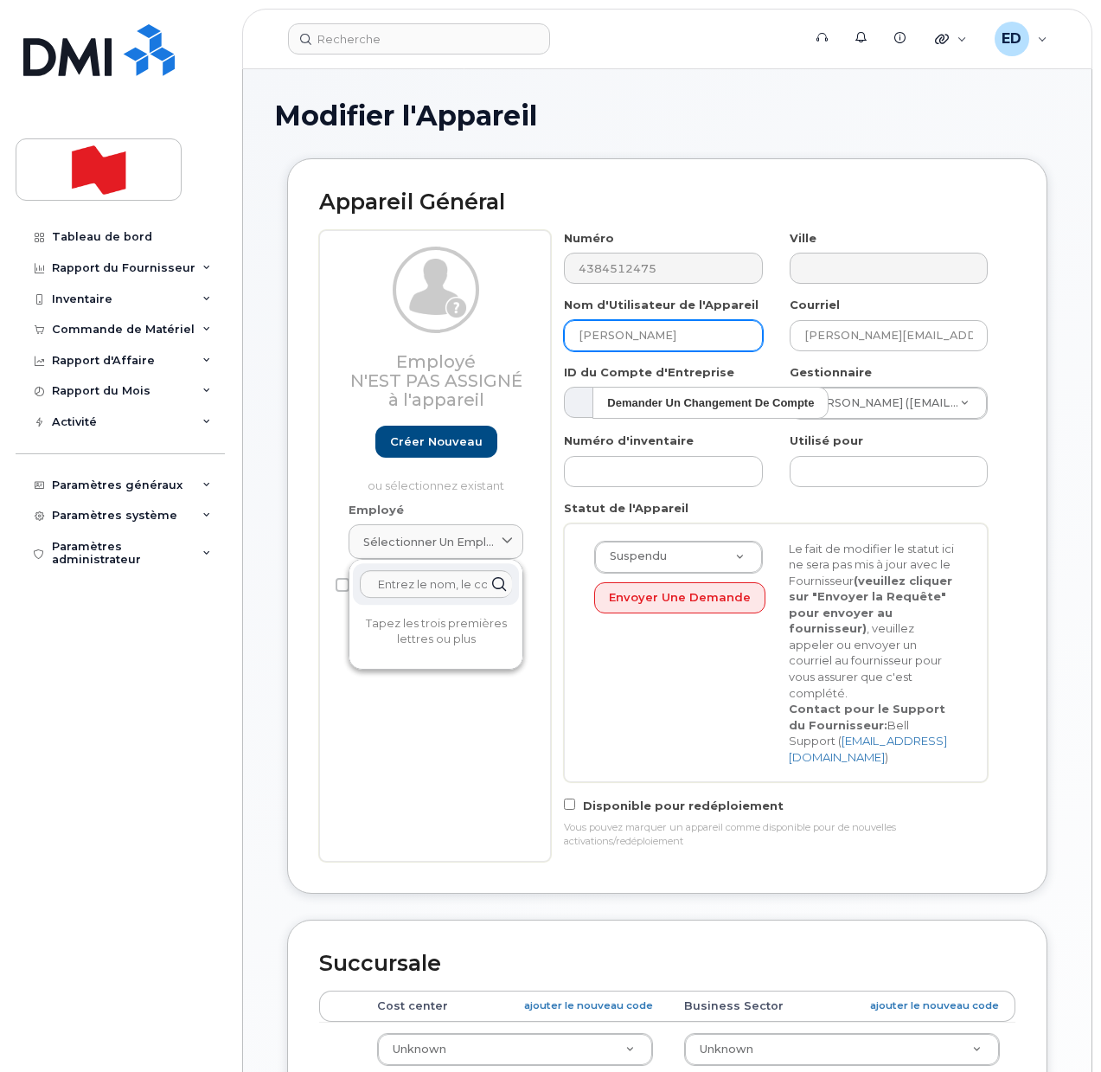
drag, startPoint x: 709, startPoint y: 335, endPoint x: 579, endPoint y: 335, distance: 130.6
click at [579, 335] on input "[PERSON_NAME]" at bounding box center [663, 335] width 198 height 31
type input "DISPO - Mtl"
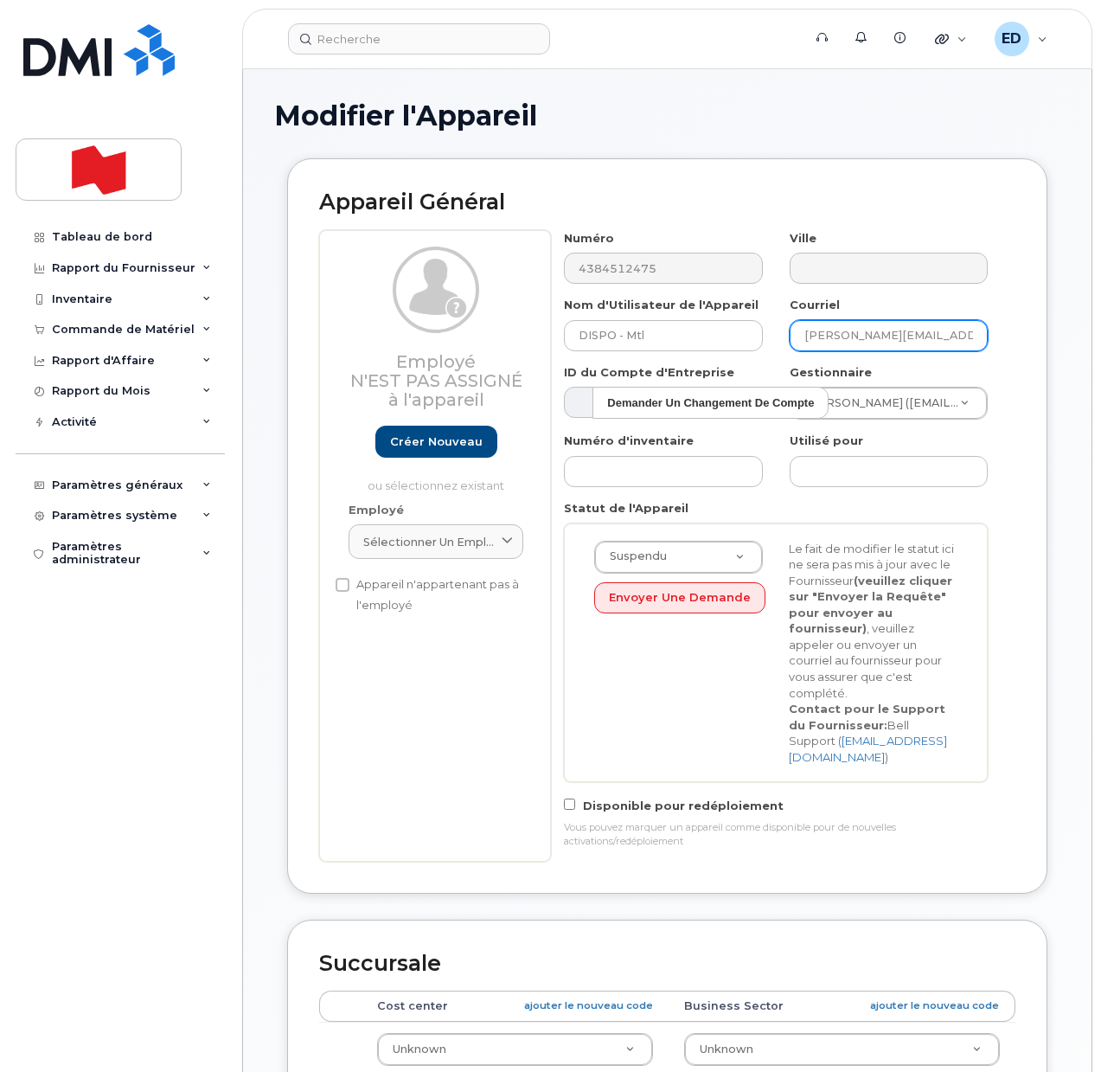
drag, startPoint x: 977, startPoint y: 337, endPoint x: 772, endPoint y: 333, distance: 205.9
click at [769, 335] on div "Numéro 4384512475 Ville Nom d'Utilisateur de l'Appareil DISPO - Mtl Courriel jo…" at bounding box center [776, 545] width 451 height 631
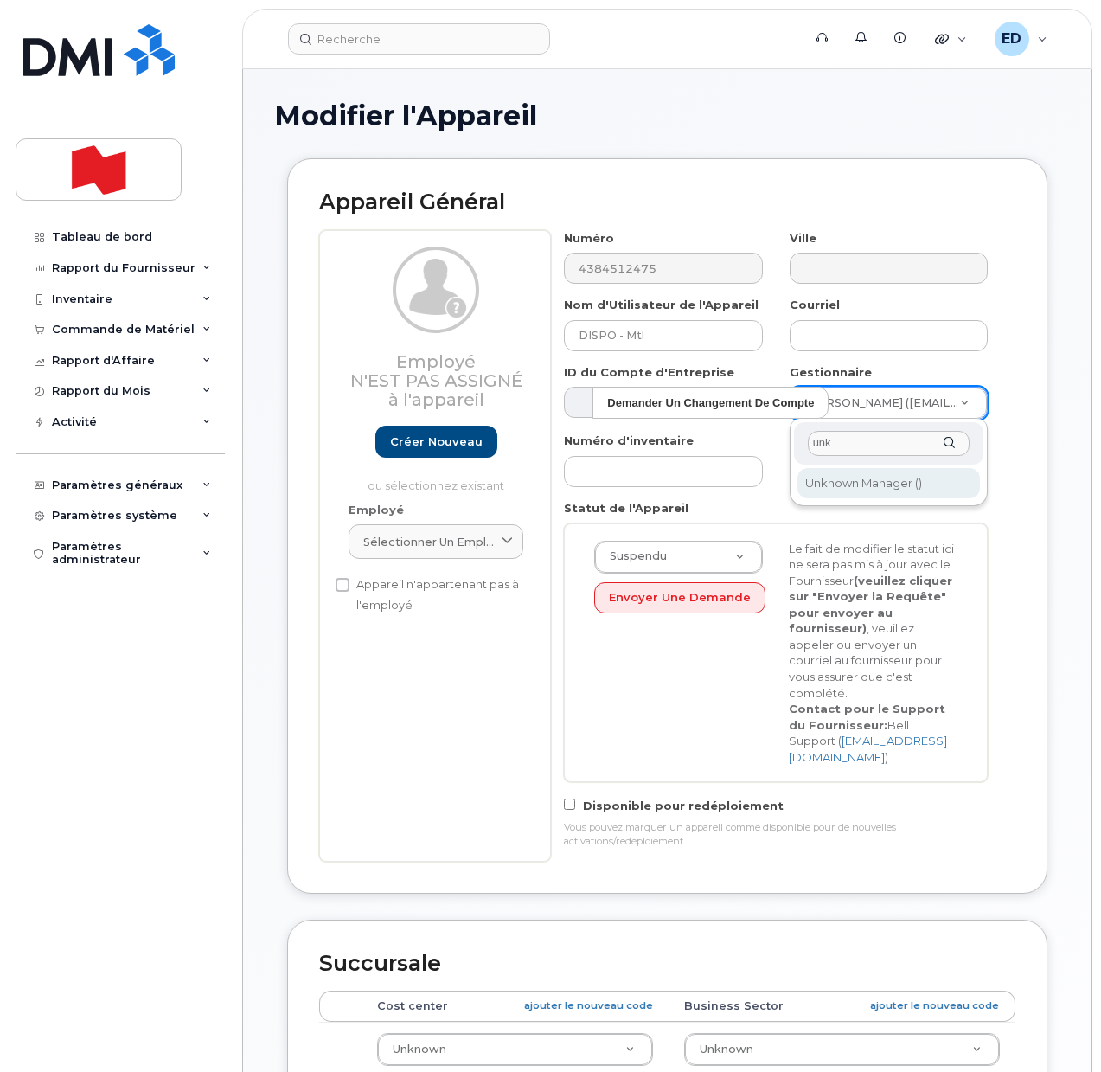
type input "unk"
type input "1908917"
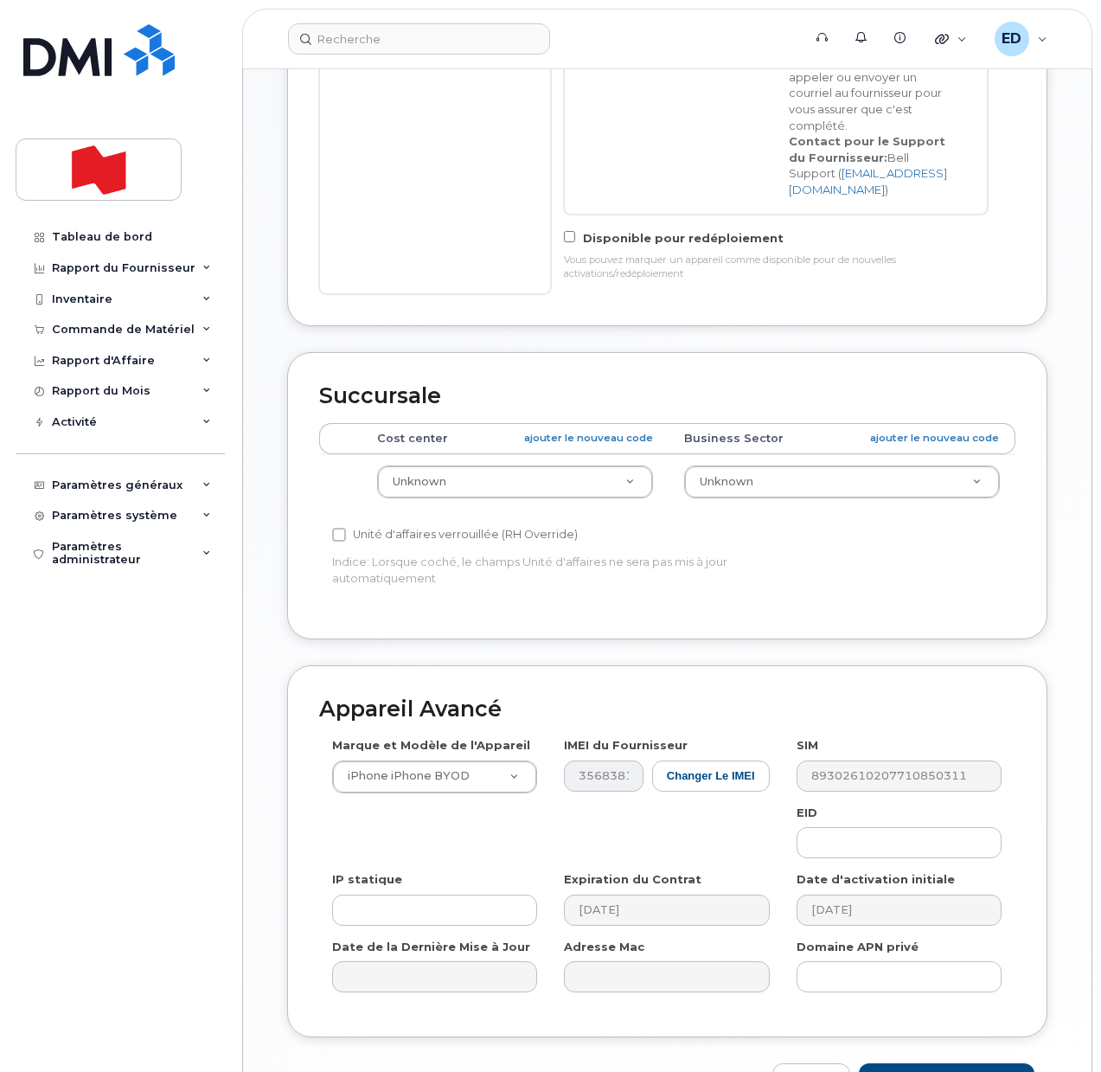
scroll to position [659, 0]
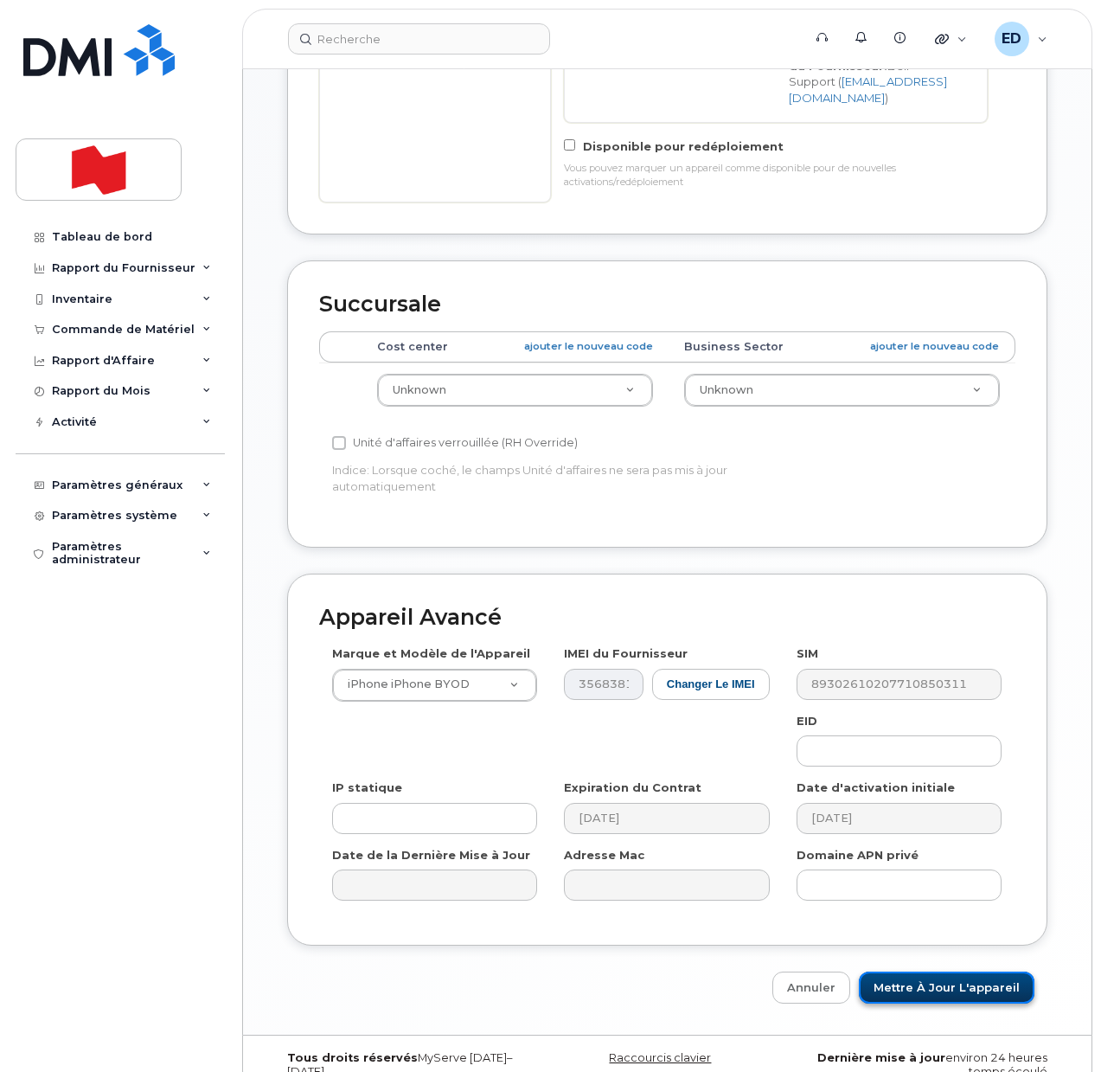
click at [917, 971] on input "Mettre à jour l'appareil" at bounding box center [947, 987] width 176 height 32
type input "Sauvegarde..."
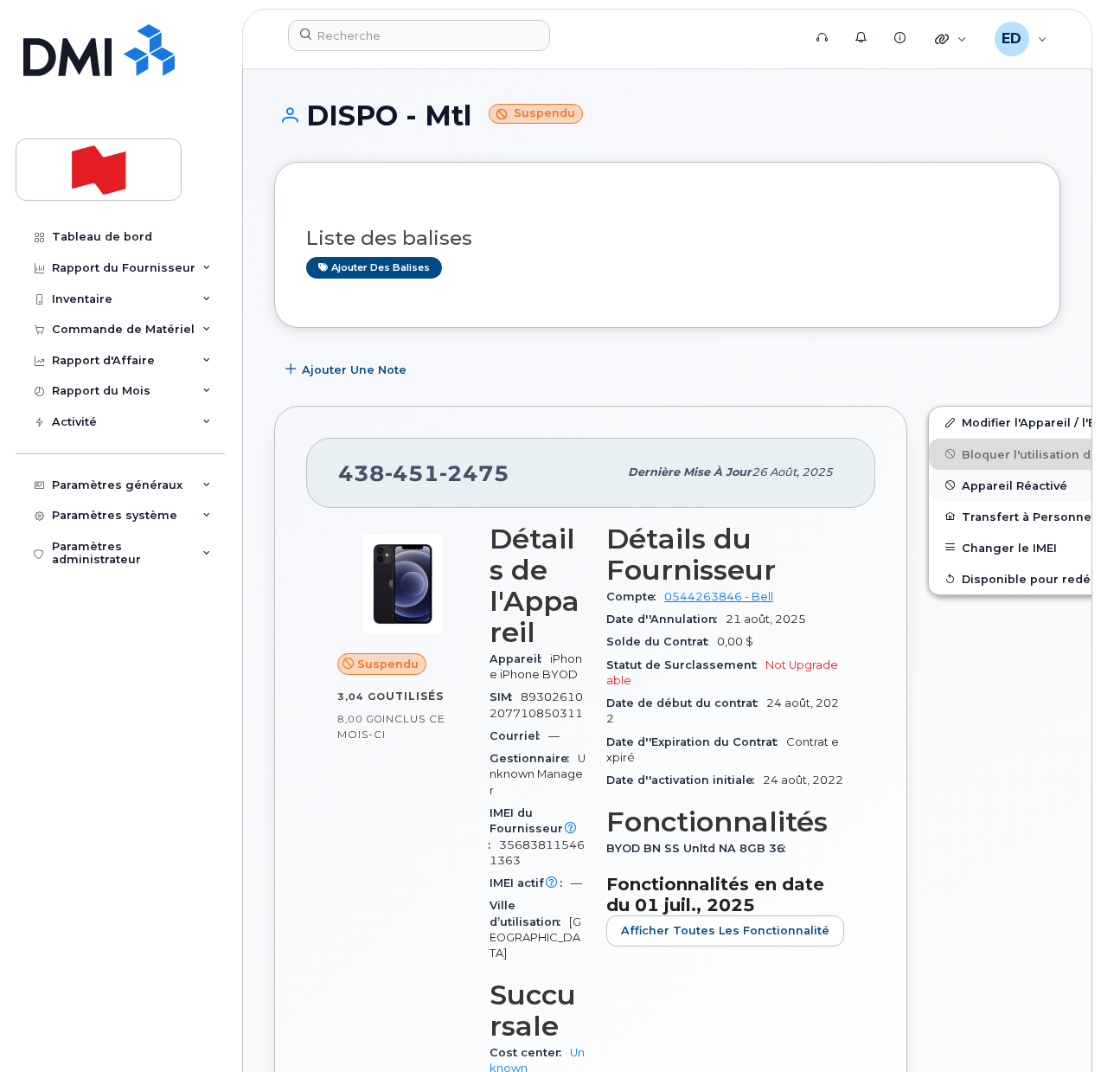
click at [962, 483] on span "Appareil Réactivé" at bounding box center [1015, 484] width 106 height 13
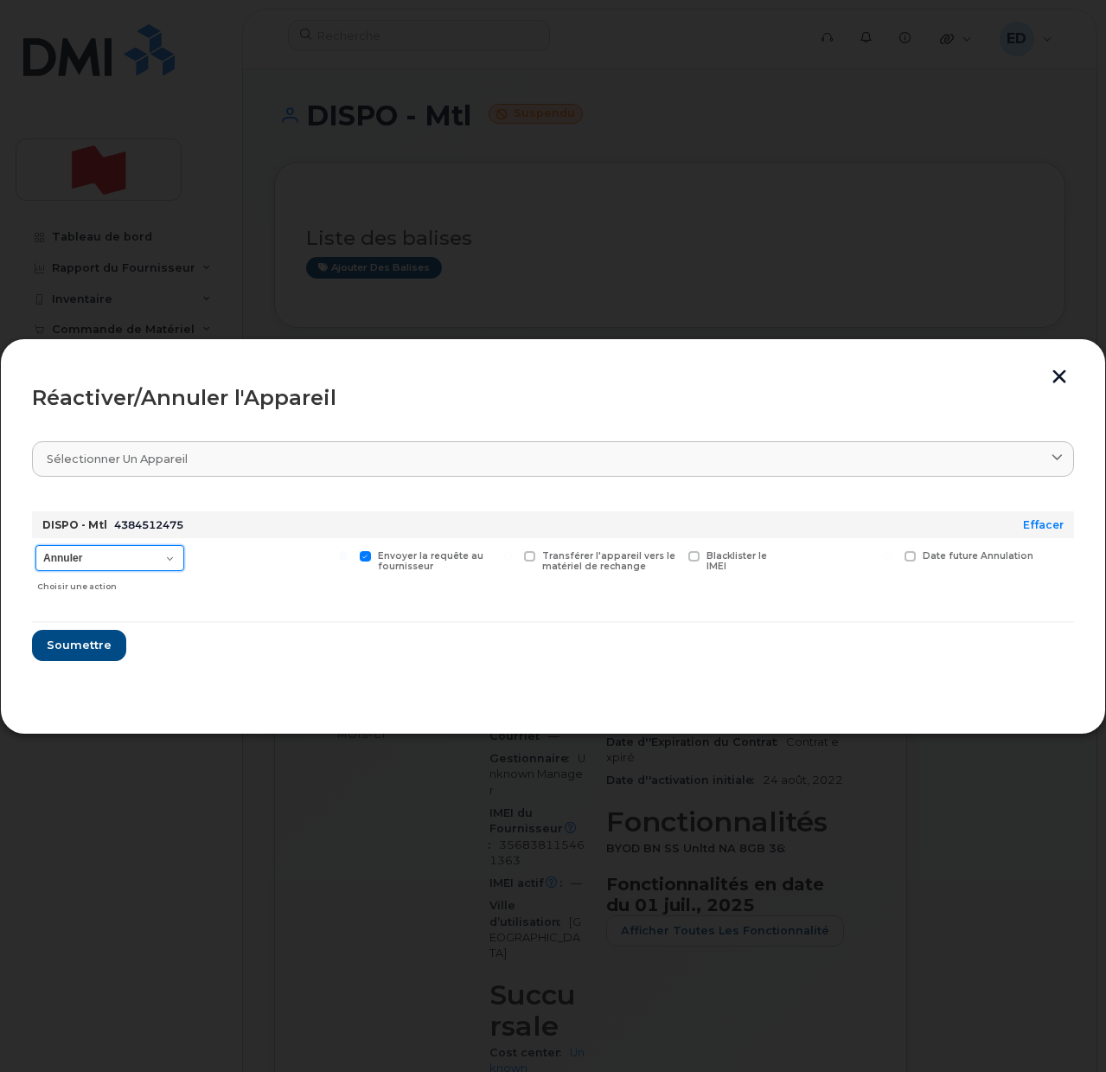
click at [159, 552] on select "Annuler Suspendre - Prolonger la suspension Réactiver" at bounding box center [109, 558] width 149 height 26
select select "[object Object]"
click at [35, 545] on select "Annuler Suspendre - Prolonger la suspension Réactiver" at bounding box center [109, 558] width 149 height 26
click at [93, 647] on span "Soumettre" at bounding box center [78, 645] width 65 height 16
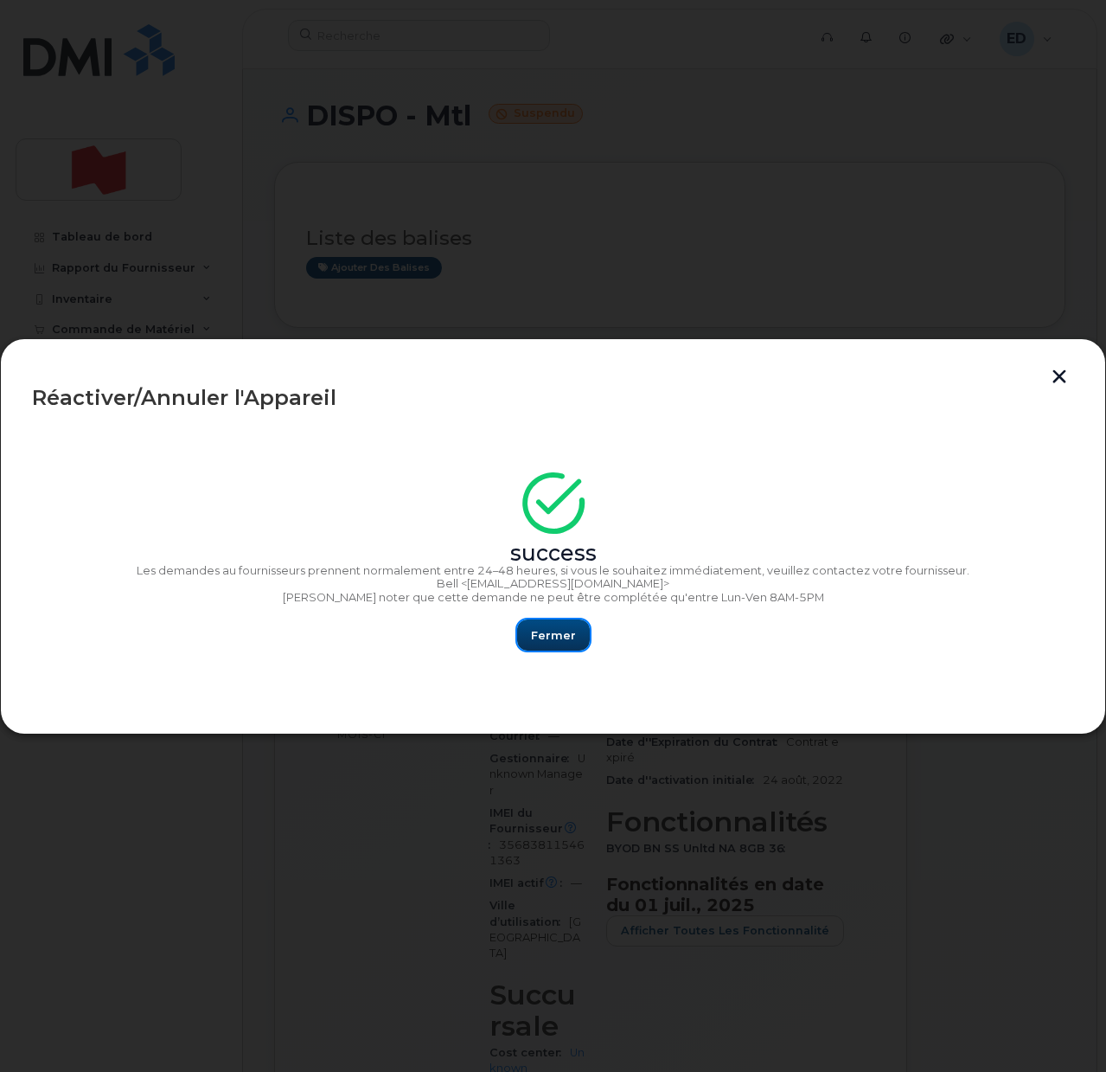
click at [557, 627] on span "Fermer" at bounding box center [553, 635] width 45 height 16
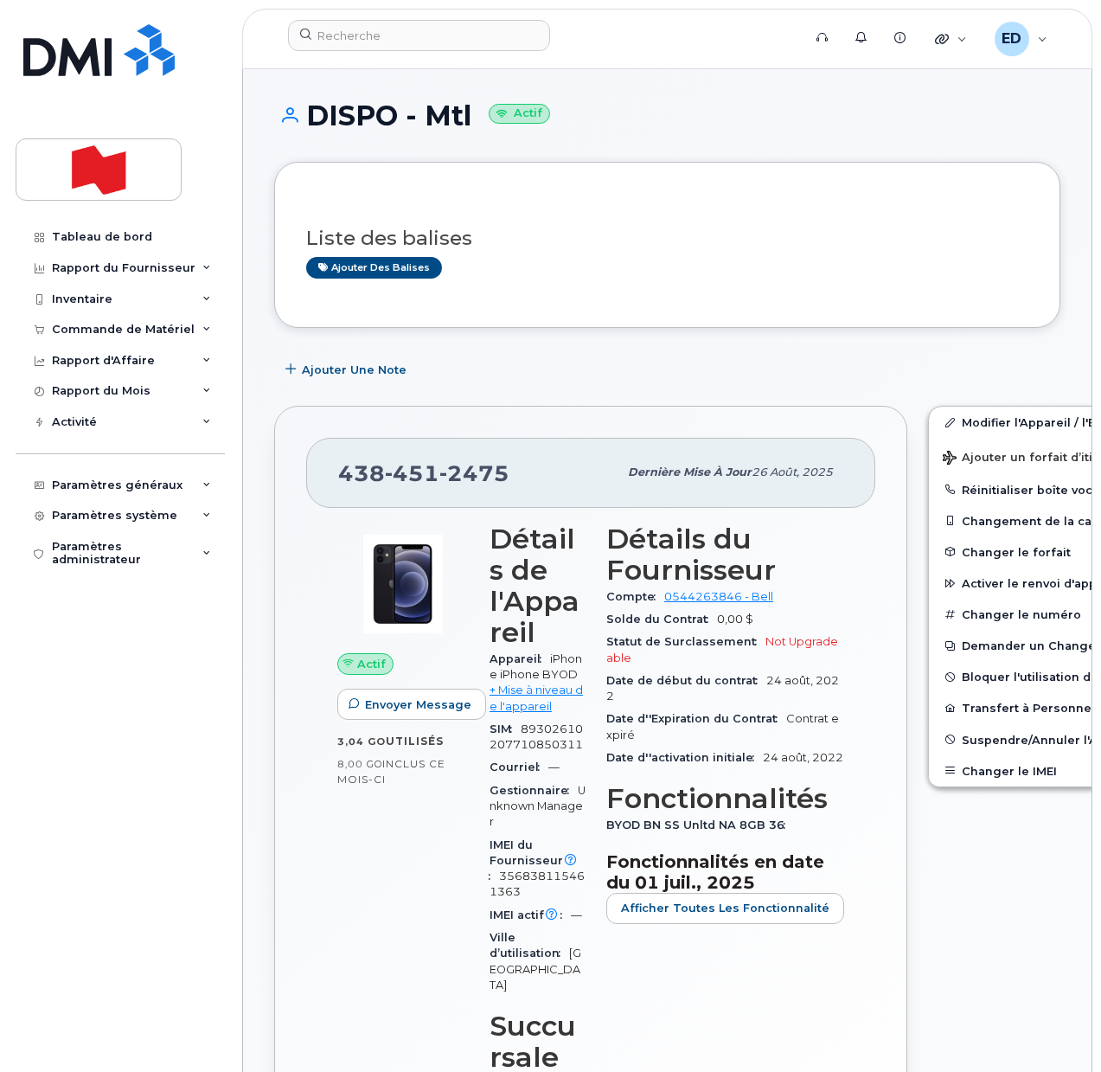
click at [888, 160] on div "DISPO - Mtl Actif" at bounding box center [667, 130] width 786 height 61
click at [357, 37] on input at bounding box center [419, 35] width 262 height 31
paste input "Nguyen, Anh <anh.nguyen@nbc.ca>"
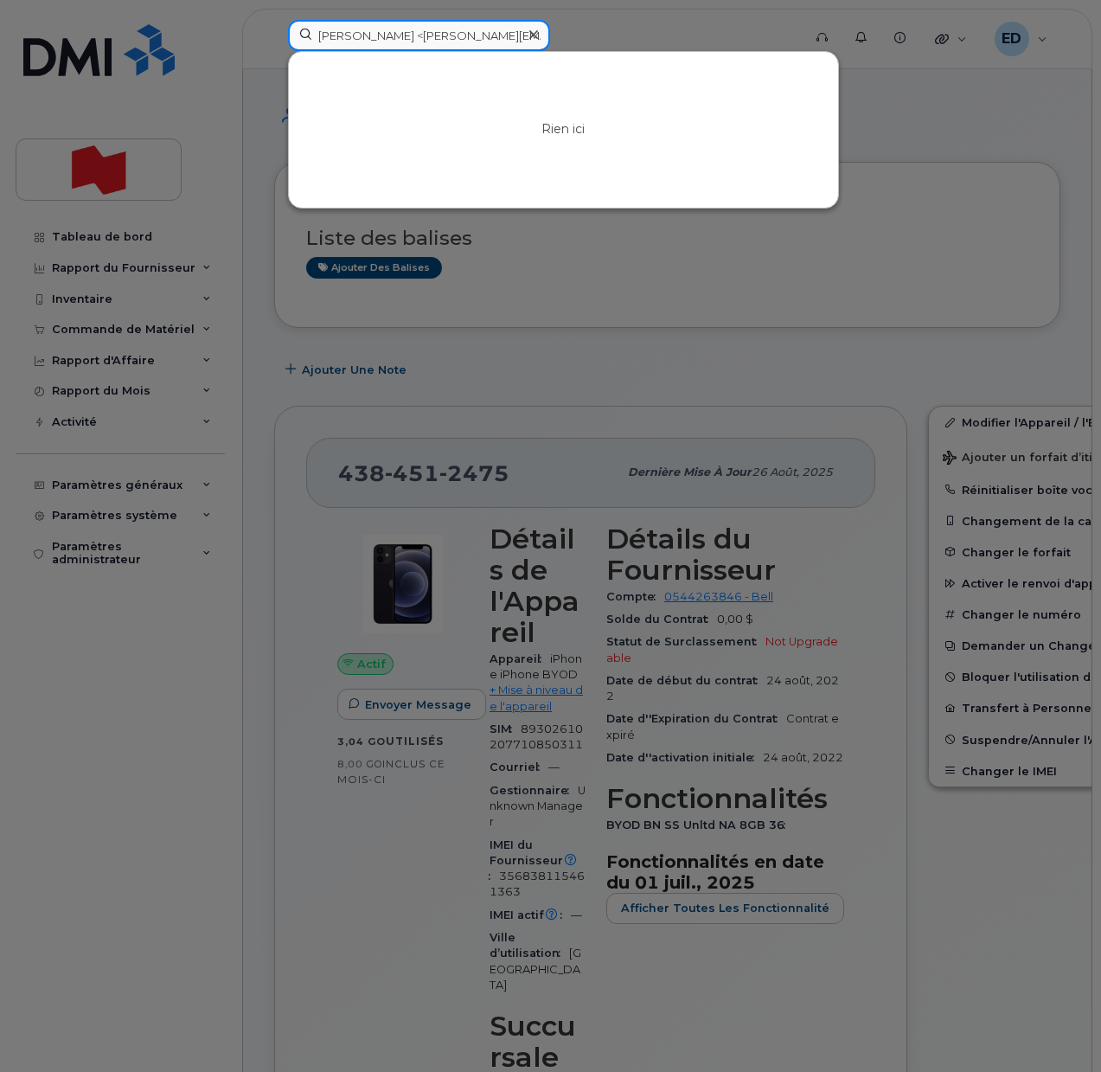
click at [399, 35] on input "Nguyen, Anh <anh.nguyen@nbc.ca" at bounding box center [419, 35] width 262 height 31
click at [347, 38] on input "Nguyen, Anh anh.nguyen@nbc.ca" at bounding box center [419, 35] width 262 height 31
paste input "Nguyen"
drag, startPoint x: 514, startPoint y: 33, endPoint x: 310, endPoint y: 37, distance: 204.2
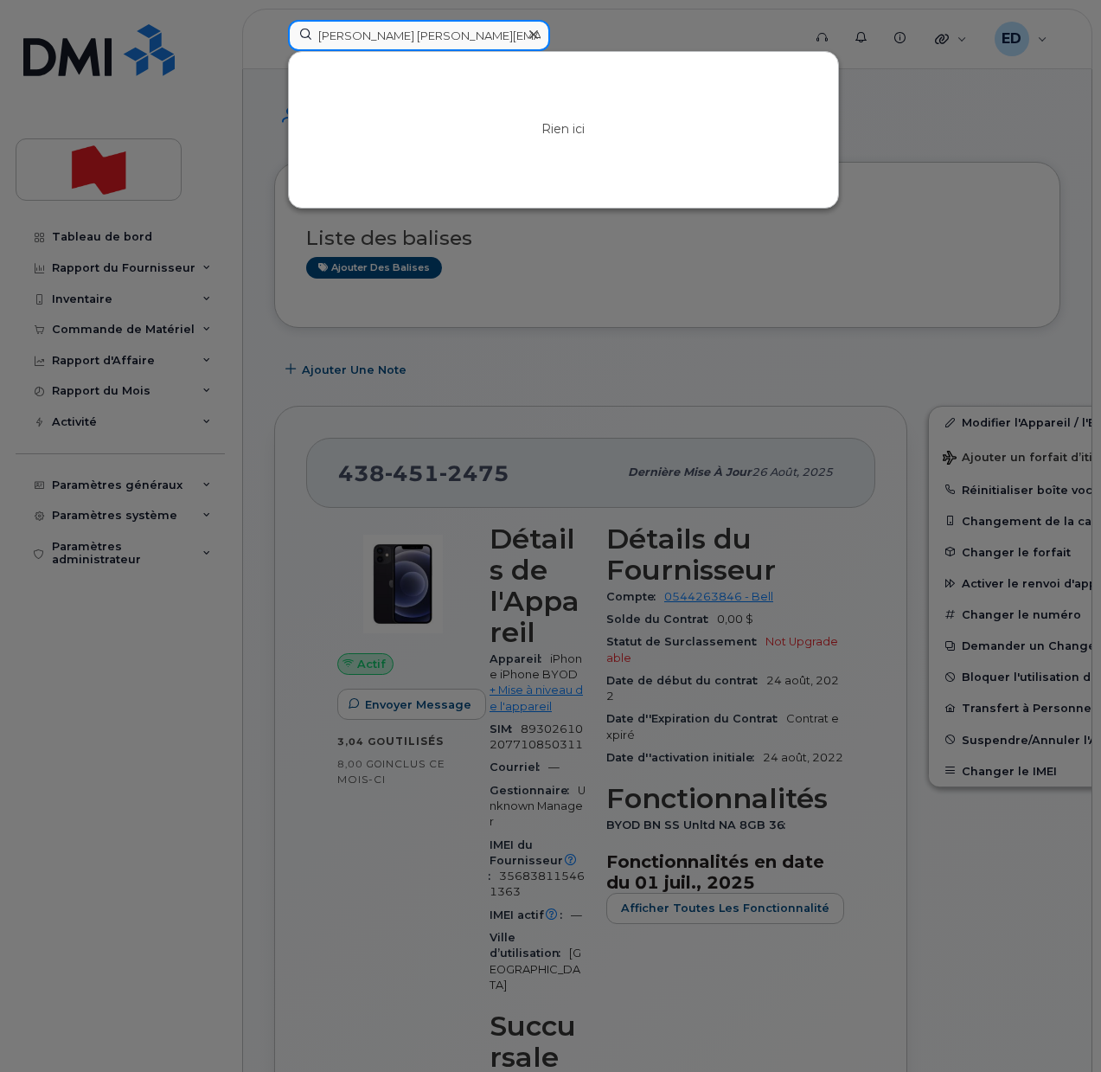
click at [310, 37] on input "Anh Nguyen anh.nguyen@nbc.ca" at bounding box center [419, 35] width 262 height 31
type input "Anh Nguyen anh.nguyen@nbc.ca"
click at [536, 34] on icon at bounding box center [533, 35] width 9 height 14
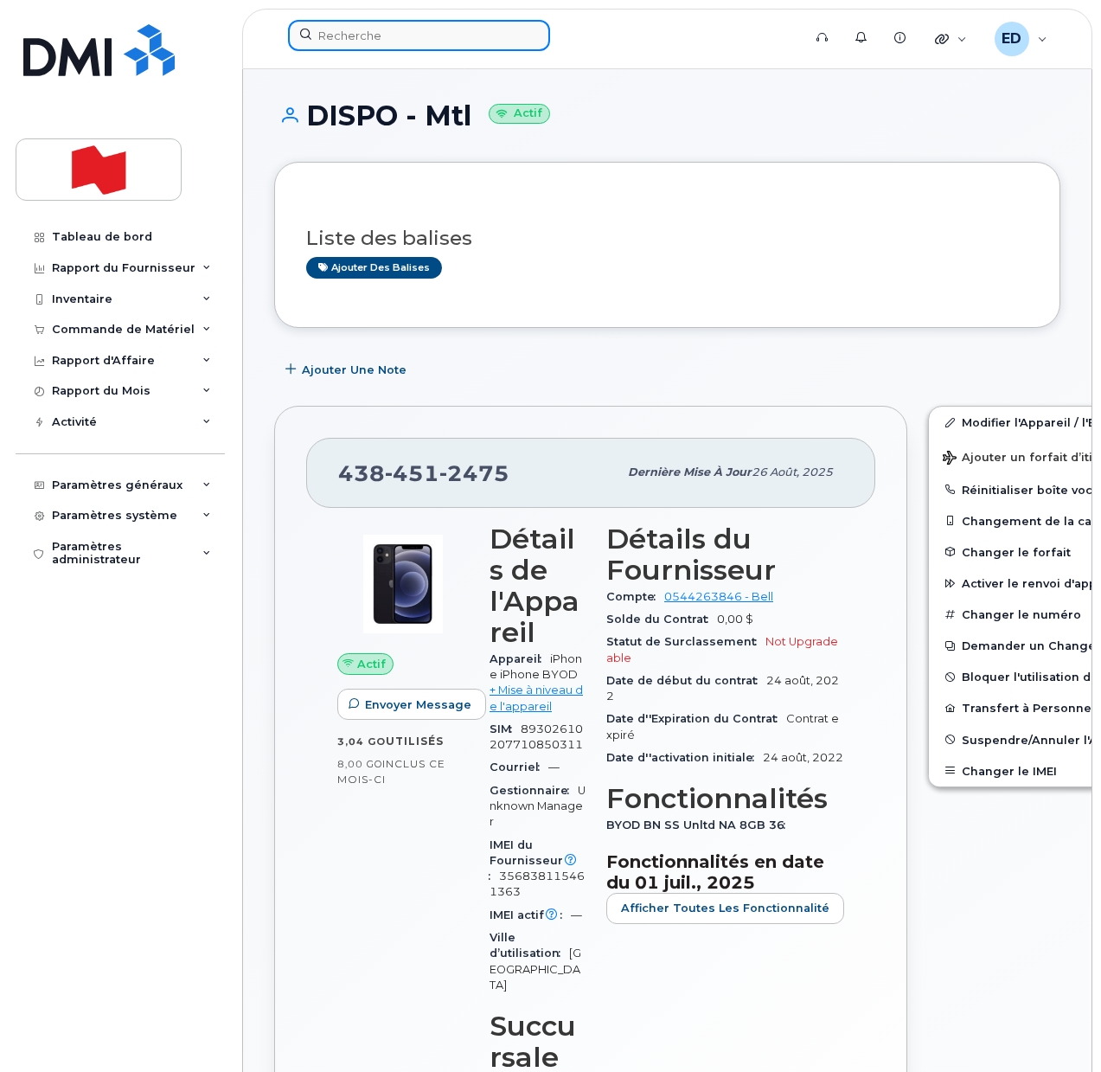
click at [475, 34] on input at bounding box center [419, 35] width 262 height 31
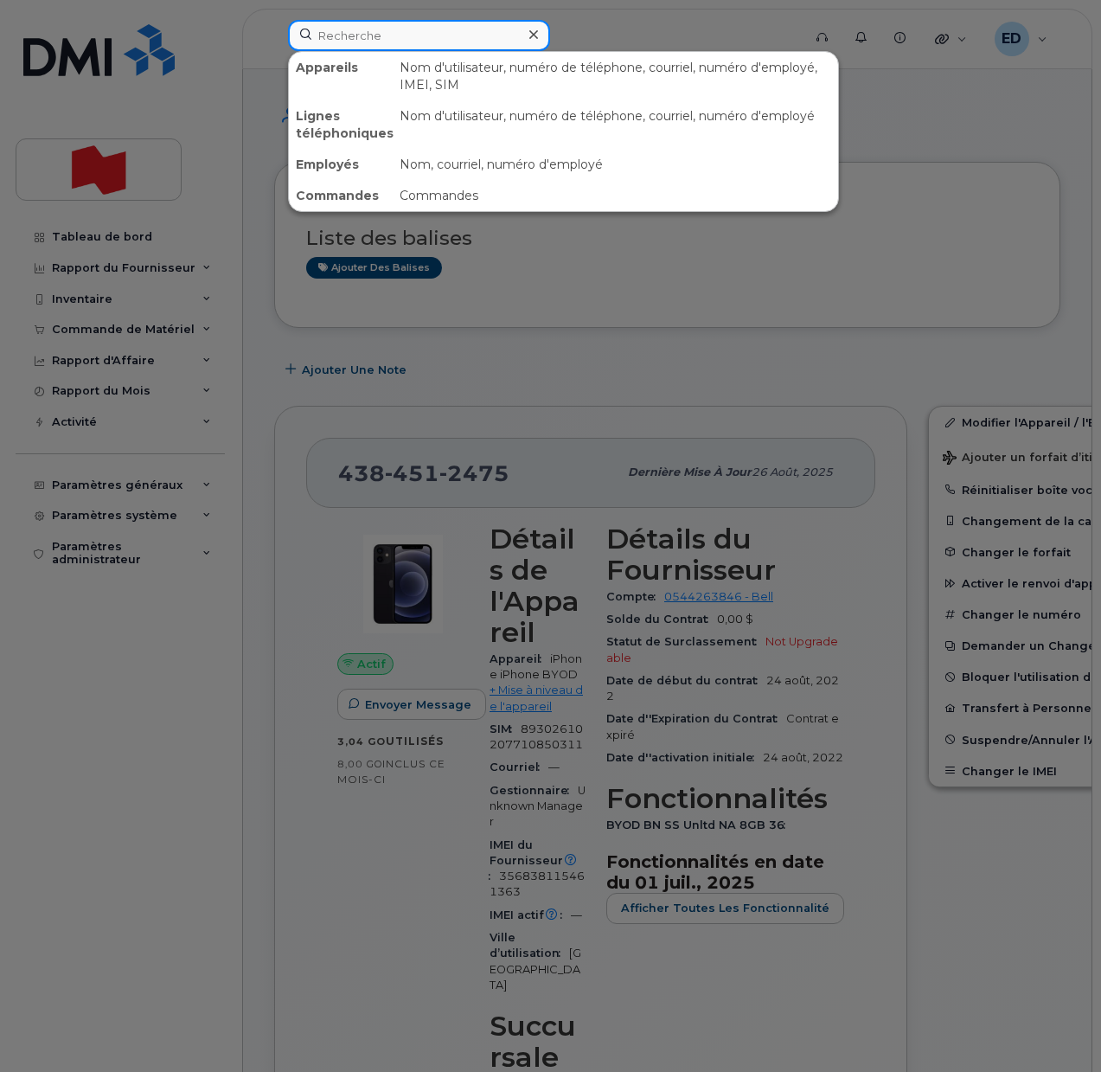
paste input "anh.nguyen@nbc.ca"
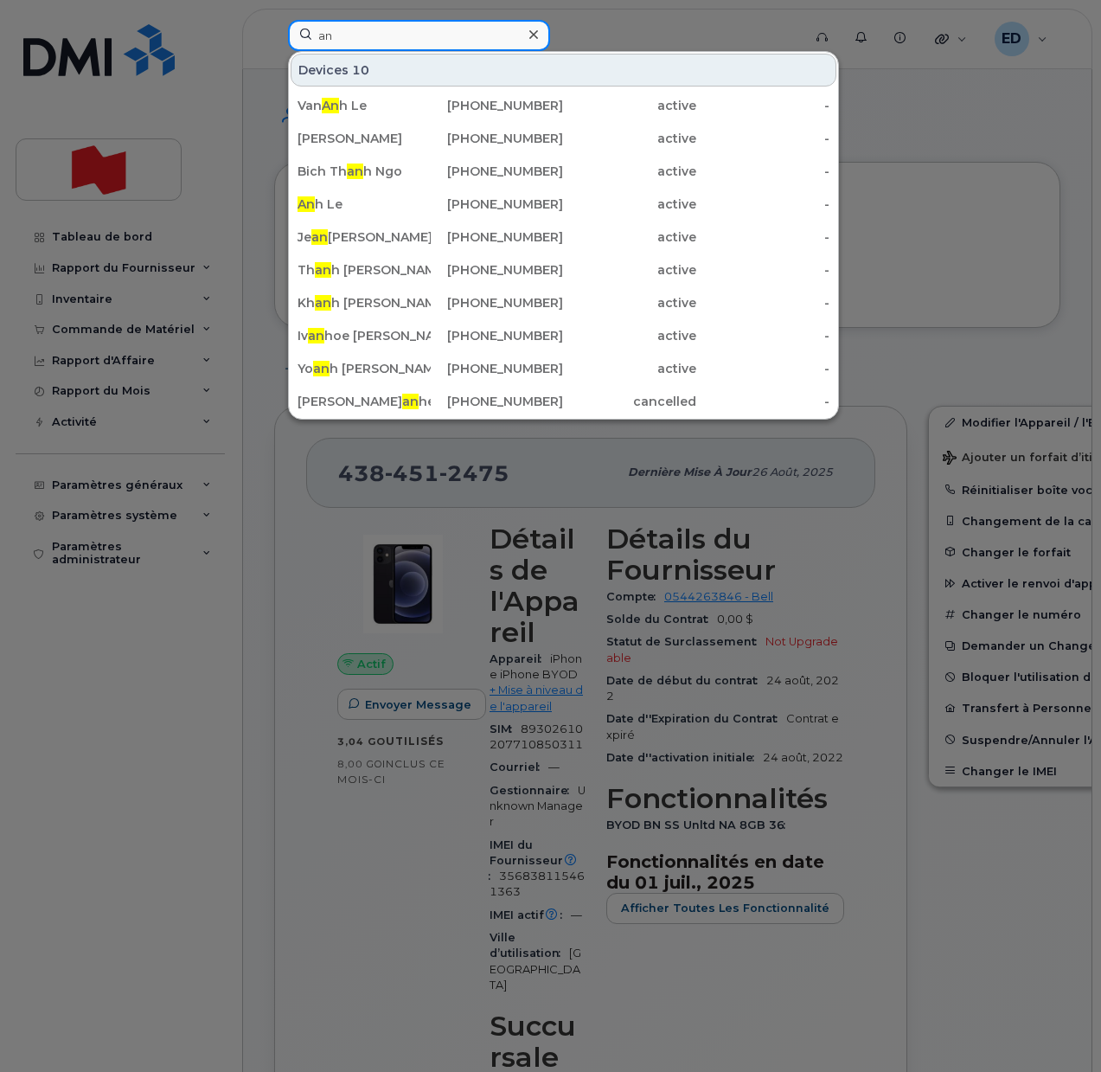
type input "a"
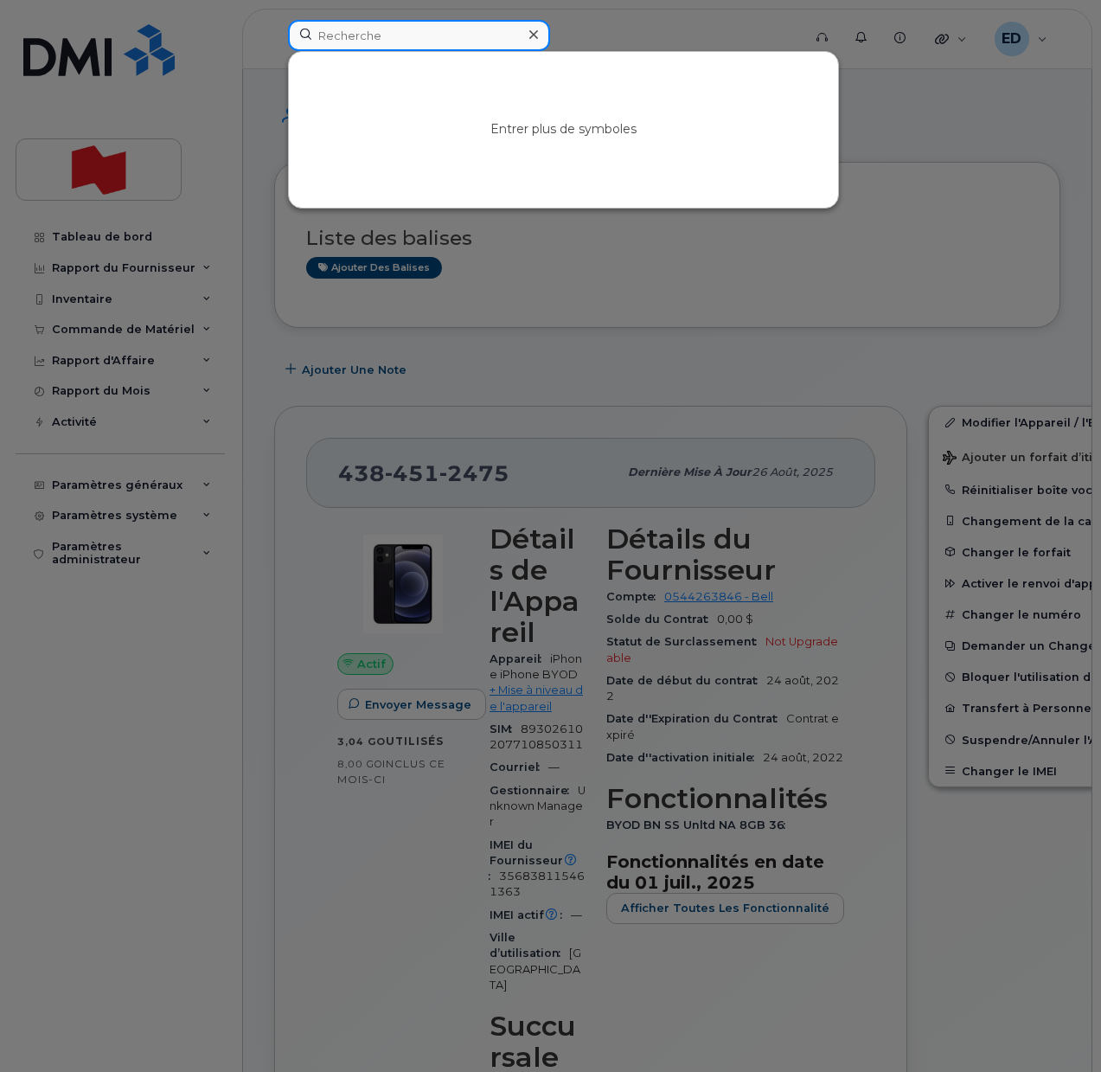
paste input "anh.nguyen@nbc.ca"
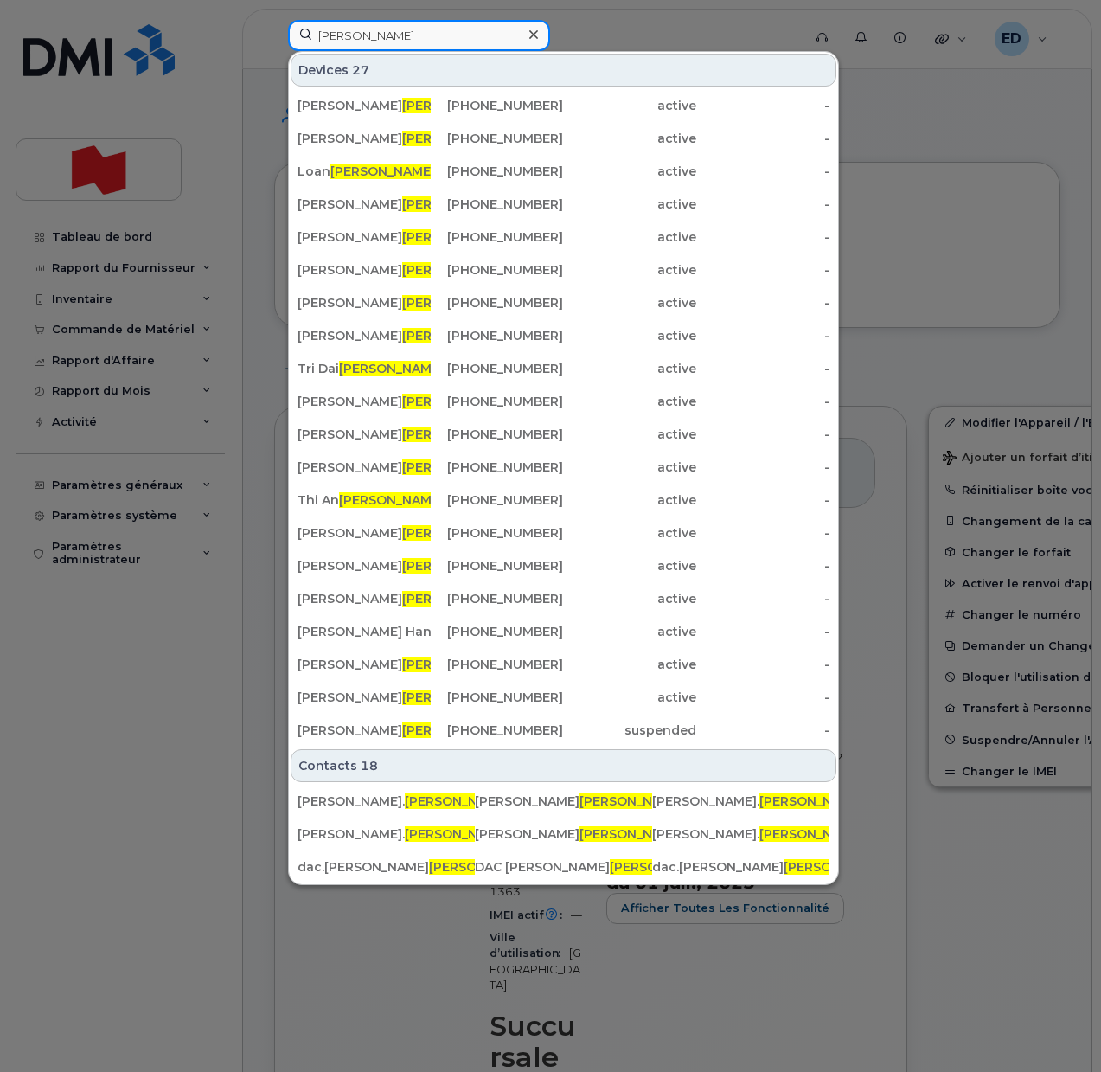
click at [328, 38] on input "nguyen" at bounding box center [419, 35] width 262 height 31
click at [370, 39] on input "nguyen" at bounding box center [419, 35] width 262 height 31
drag, startPoint x: 381, startPoint y: 39, endPoint x: 294, endPoint y: 40, distance: 86.5
click at [294, 40] on input "nguyen" at bounding box center [419, 35] width 262 height 31
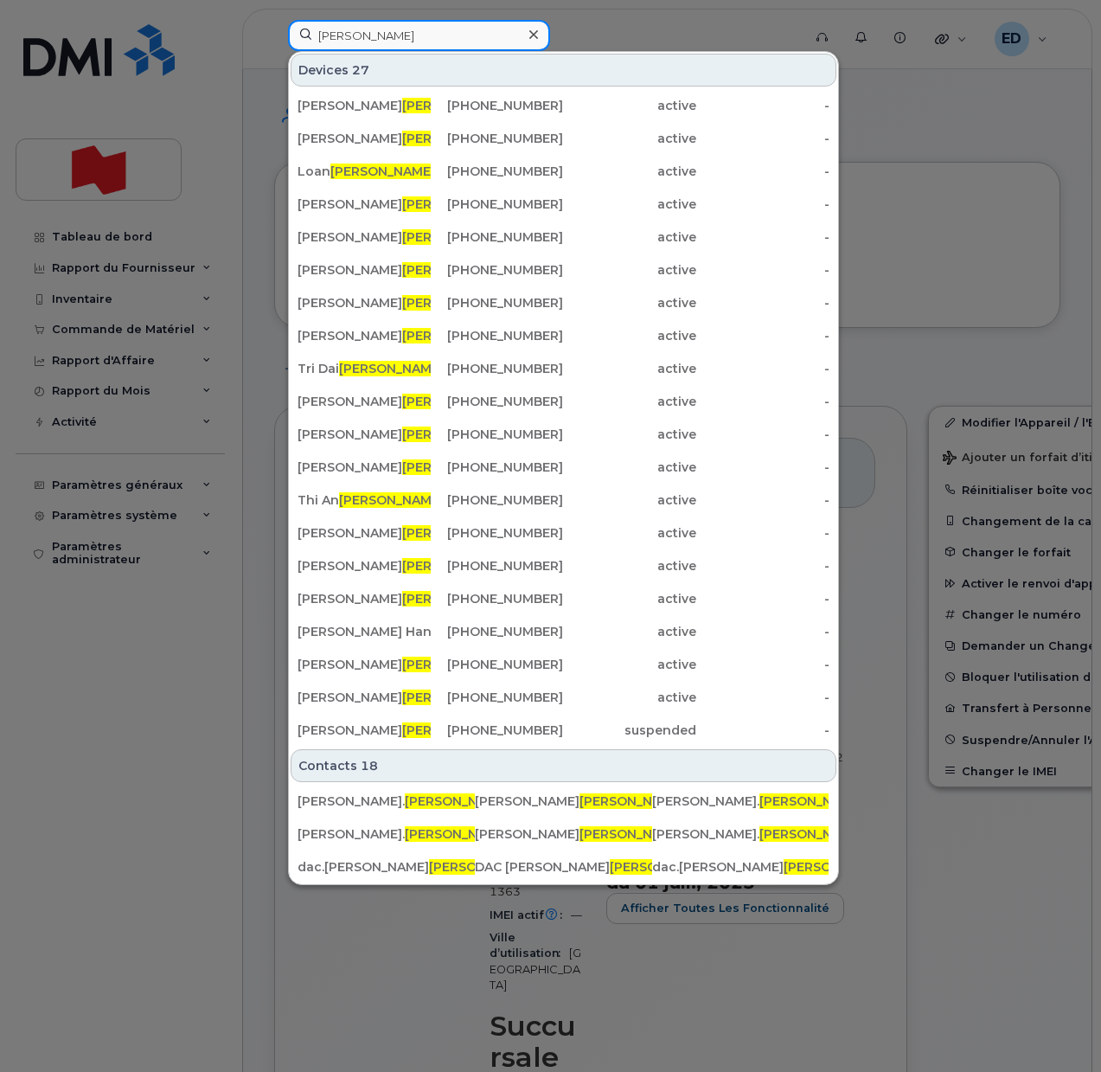
paste input "4388874318"
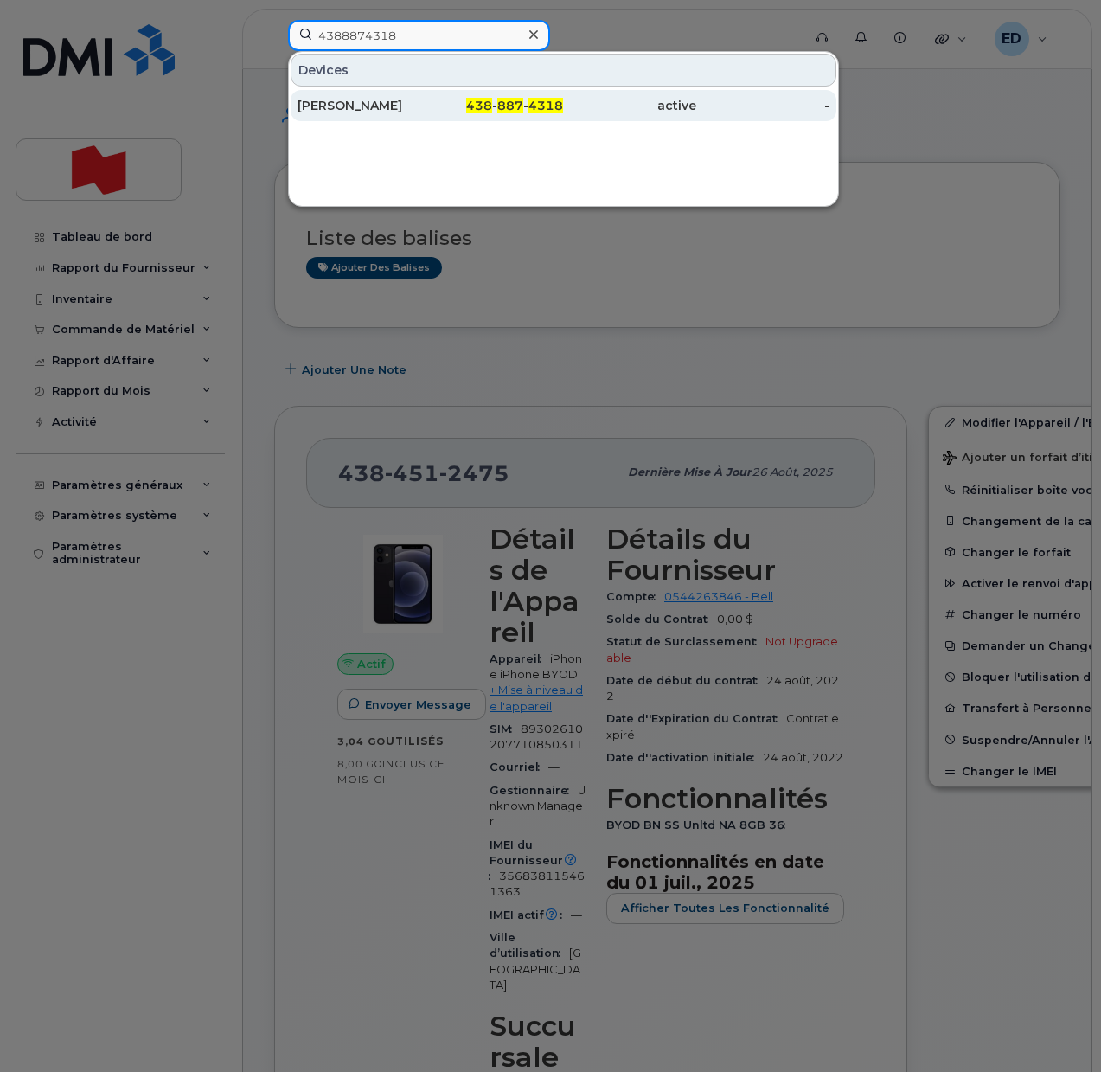
type input "4388874318"
click at [352, 107] on div "Nesrine Issaad" at bounding box center [364, 105] width 133 height 17
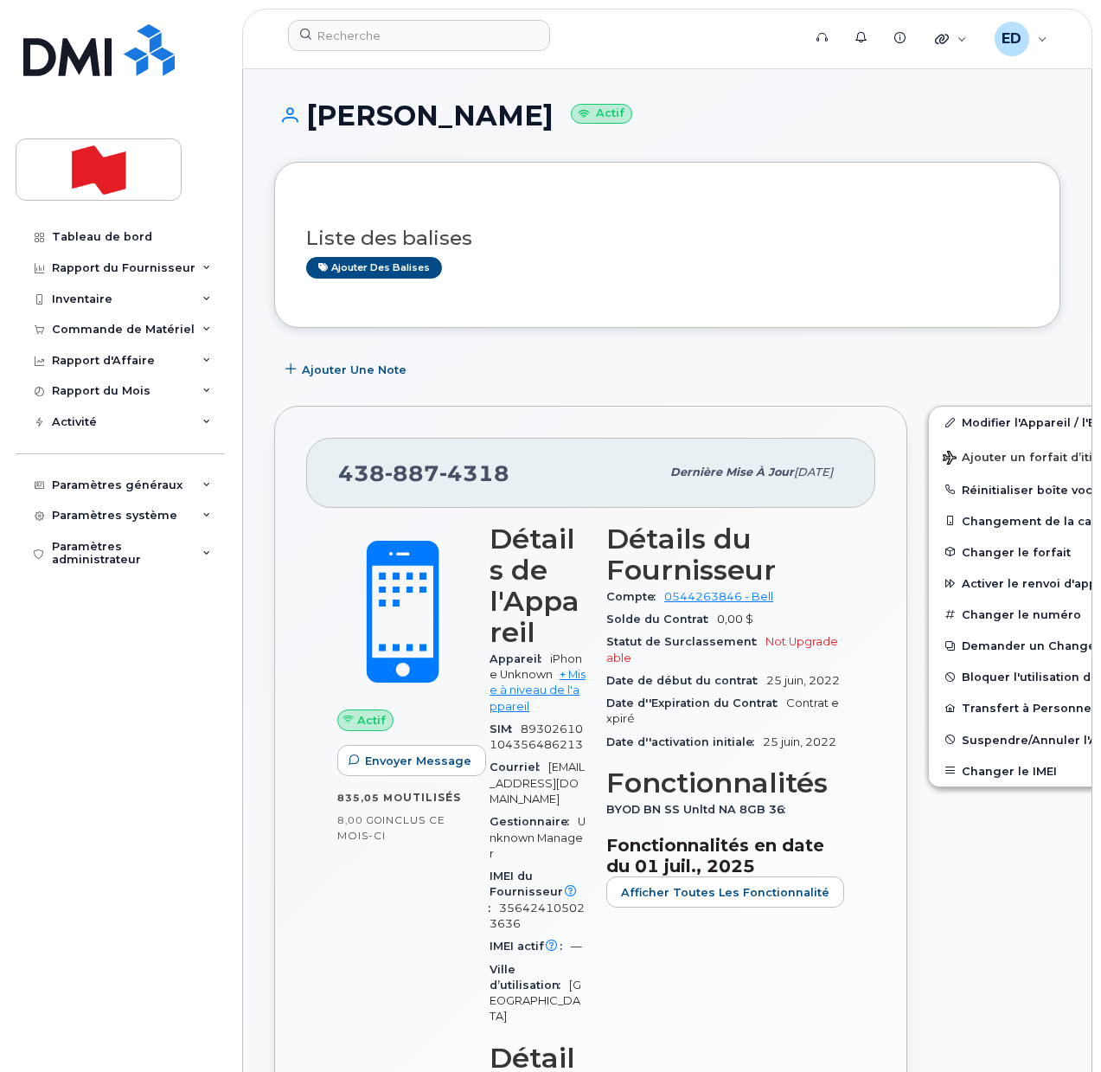
click at [831, 362] on div "Ajouter une Note" at bounding box center [667, 369] width 786 height 31
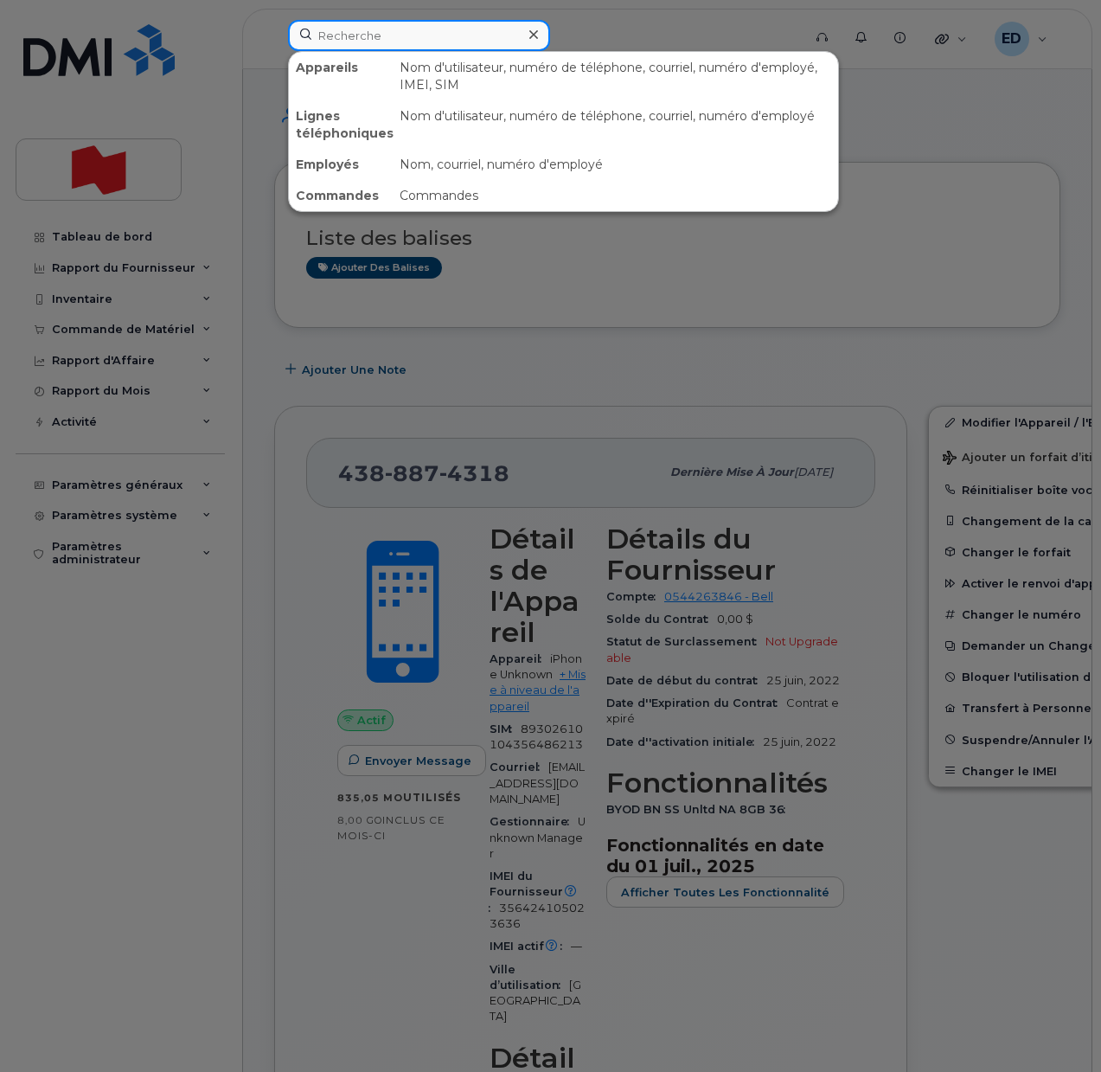
click at [360, 38] on input at bounding box center [419, 35] width 262 height 31
paste input "Mykel"
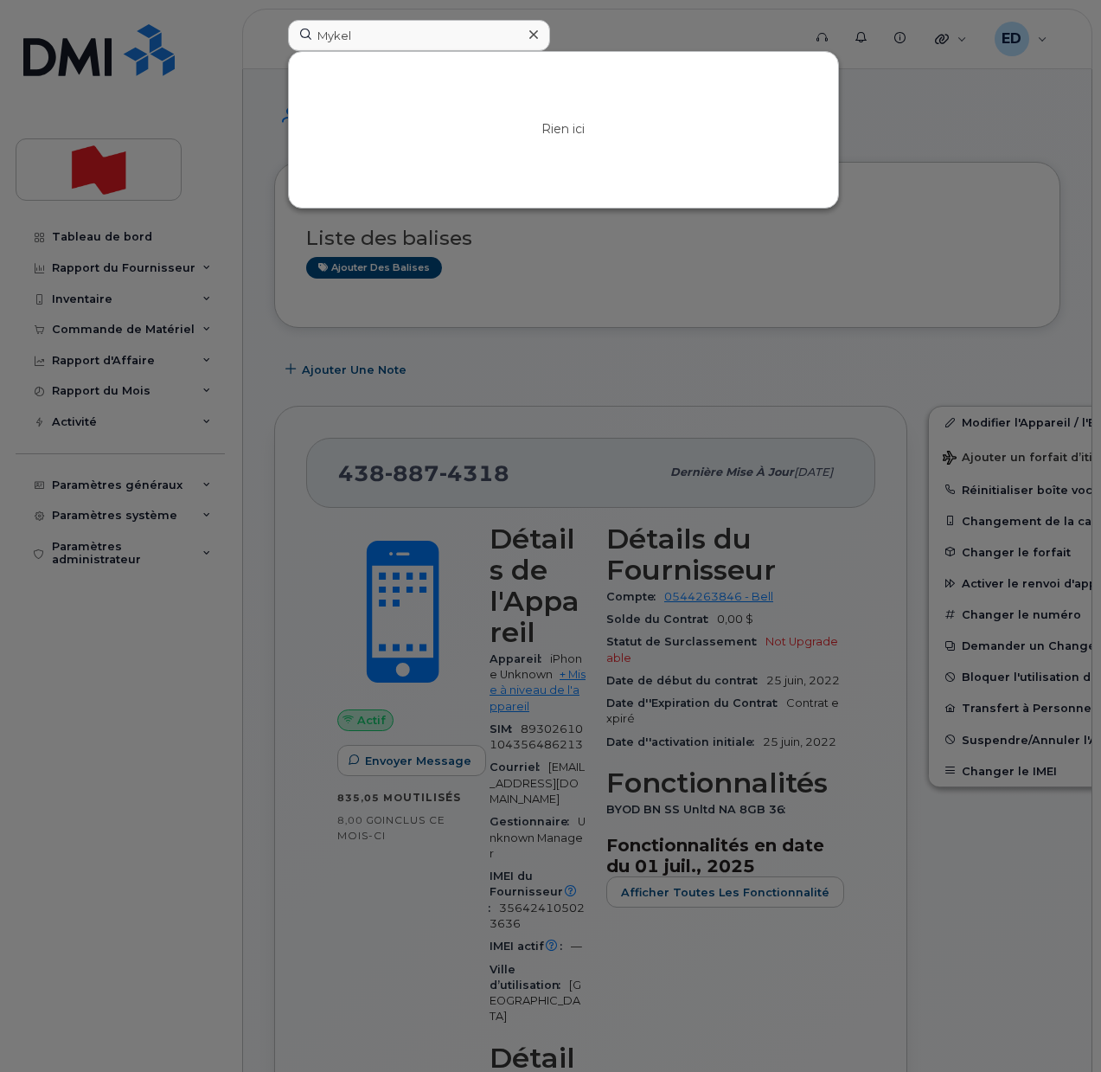
click at [889, 272] on div at bounding box center [550, 536] width 1101 height 1072
drag, startPoint x: 392, startPoint y: 32, endPoint x: 275, endPoint y: 29, distance: 116.8
click at [275, 29] on div "Mykel Rien ici" at bounding box center [539, 39] width 530 height 38
paste input "Ashim Khanna"
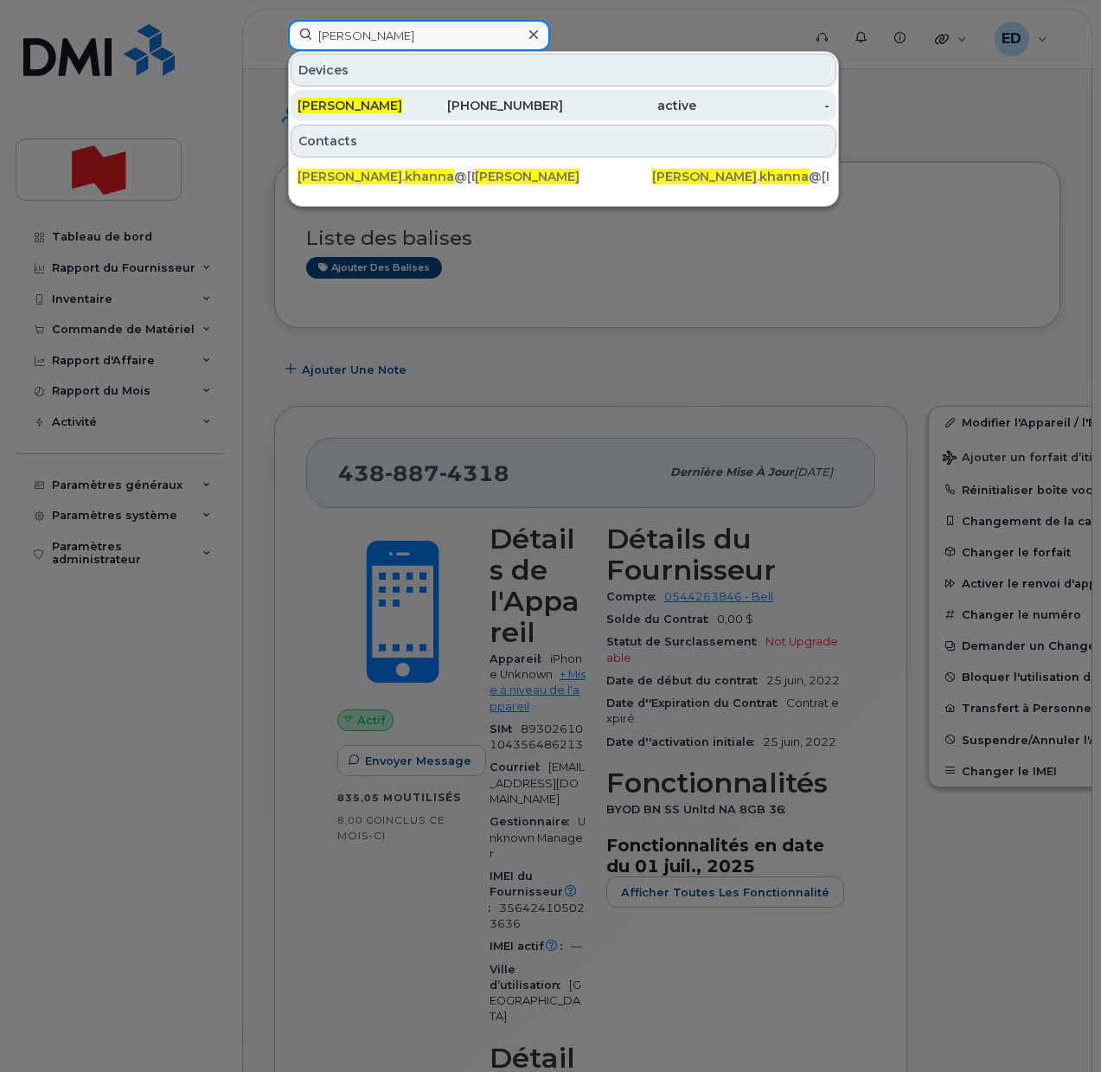
type input "Ashim Khanna"
click at [369, 100] on span "Ashim Khanna" at bounding box center [350, 106] width 105 height 16
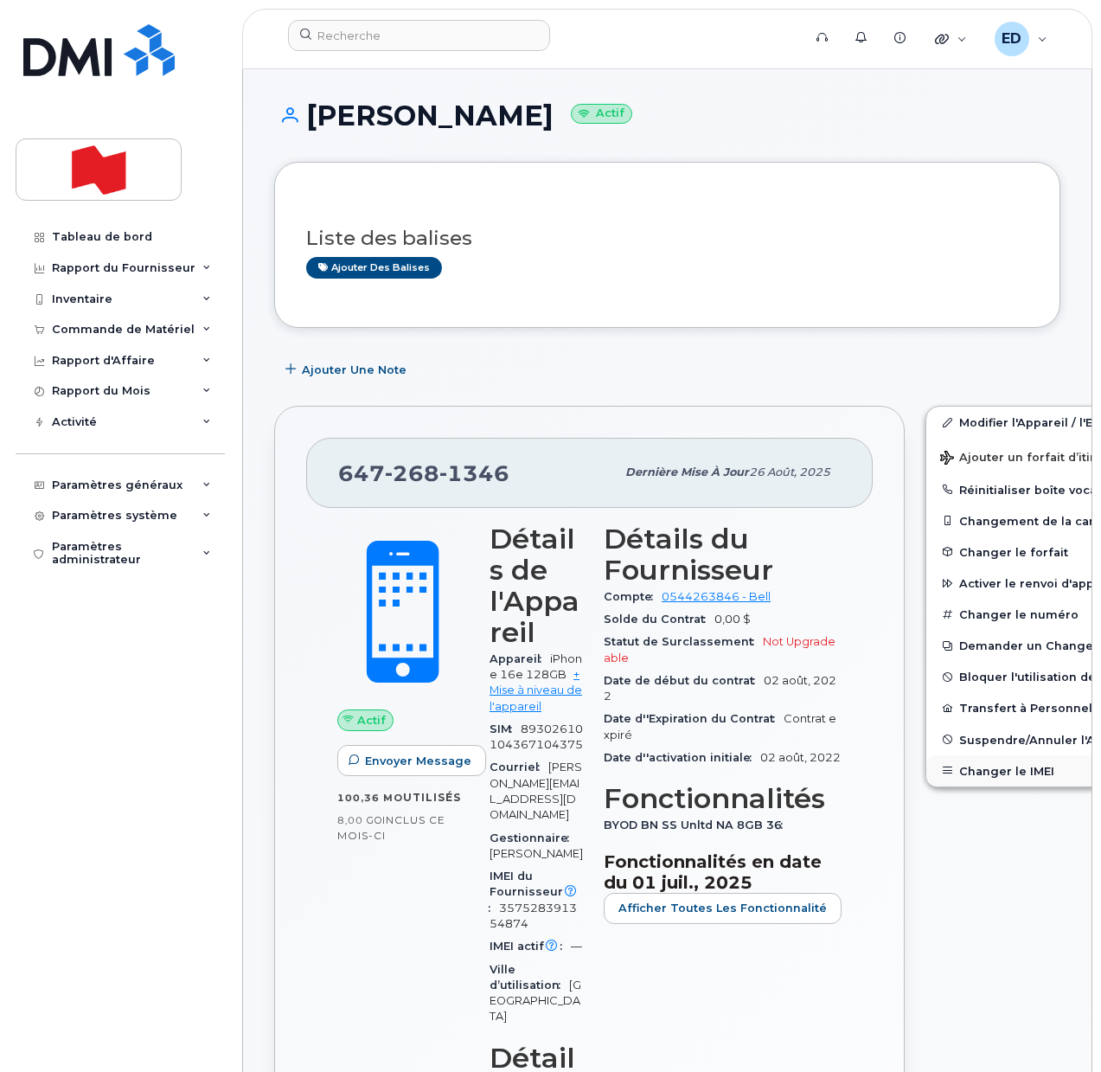
click at [977, 779] on button "Changer le IMEI" at bounding box center [1060, 770] width 268 height 31
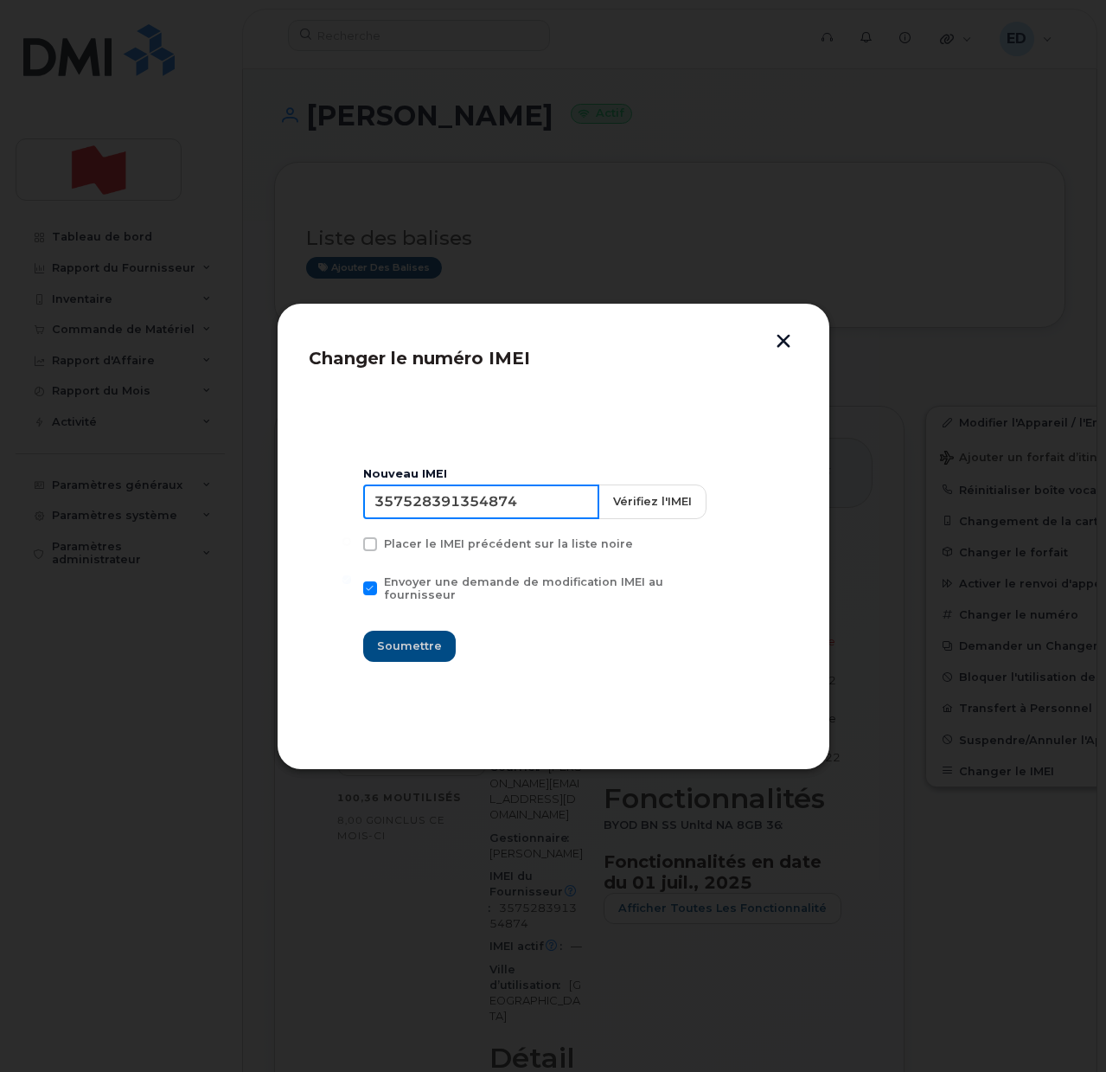
click at [458, 503] on input "357528391354874" at bounding box center [481, 501] width 236 height 35
click at [307, 175] on div at bounding box center [553, 536] width 1106 height 1072
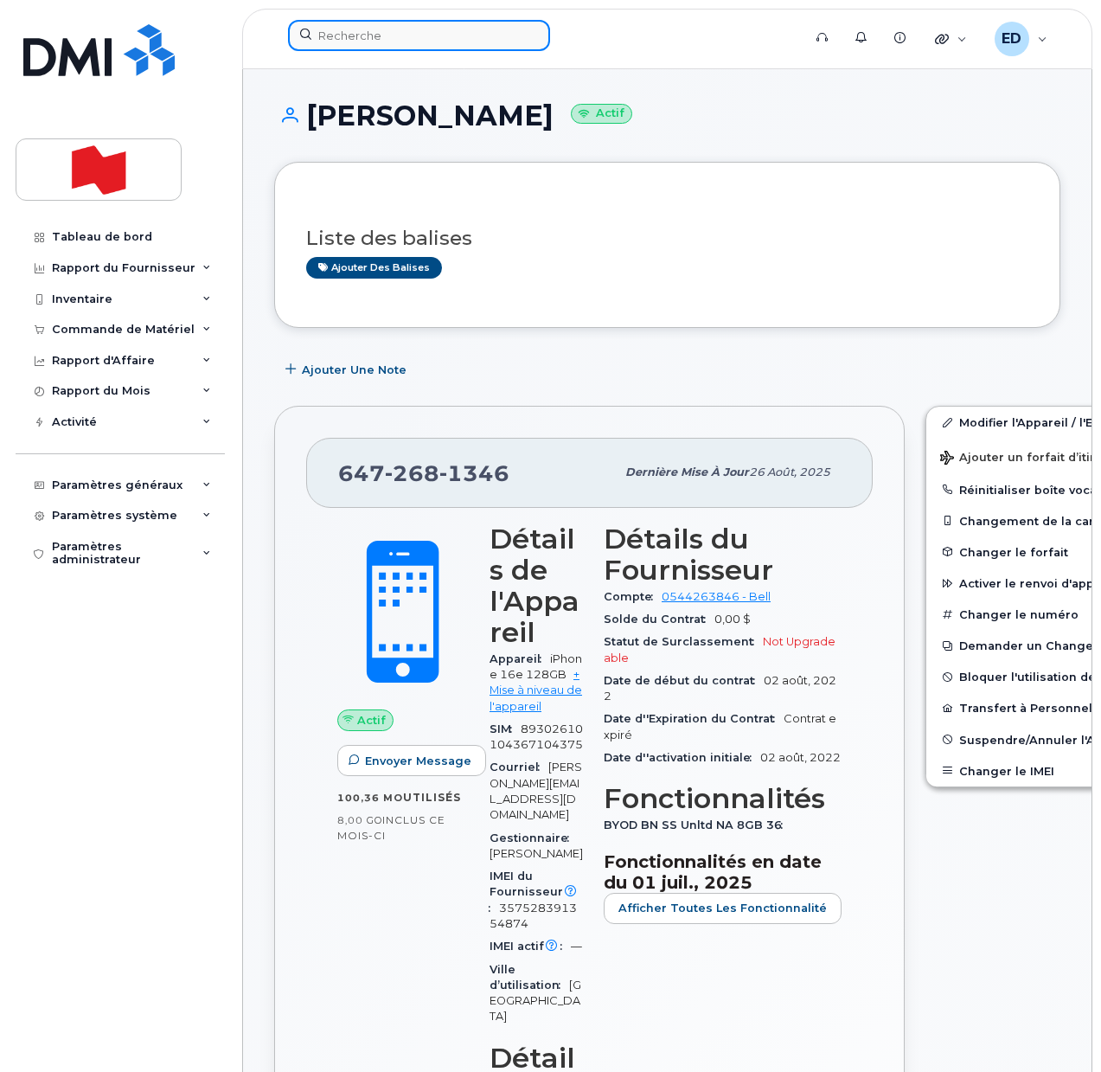
click at [343, 30] on input at bounding box center [419, 35] width 262 height 31
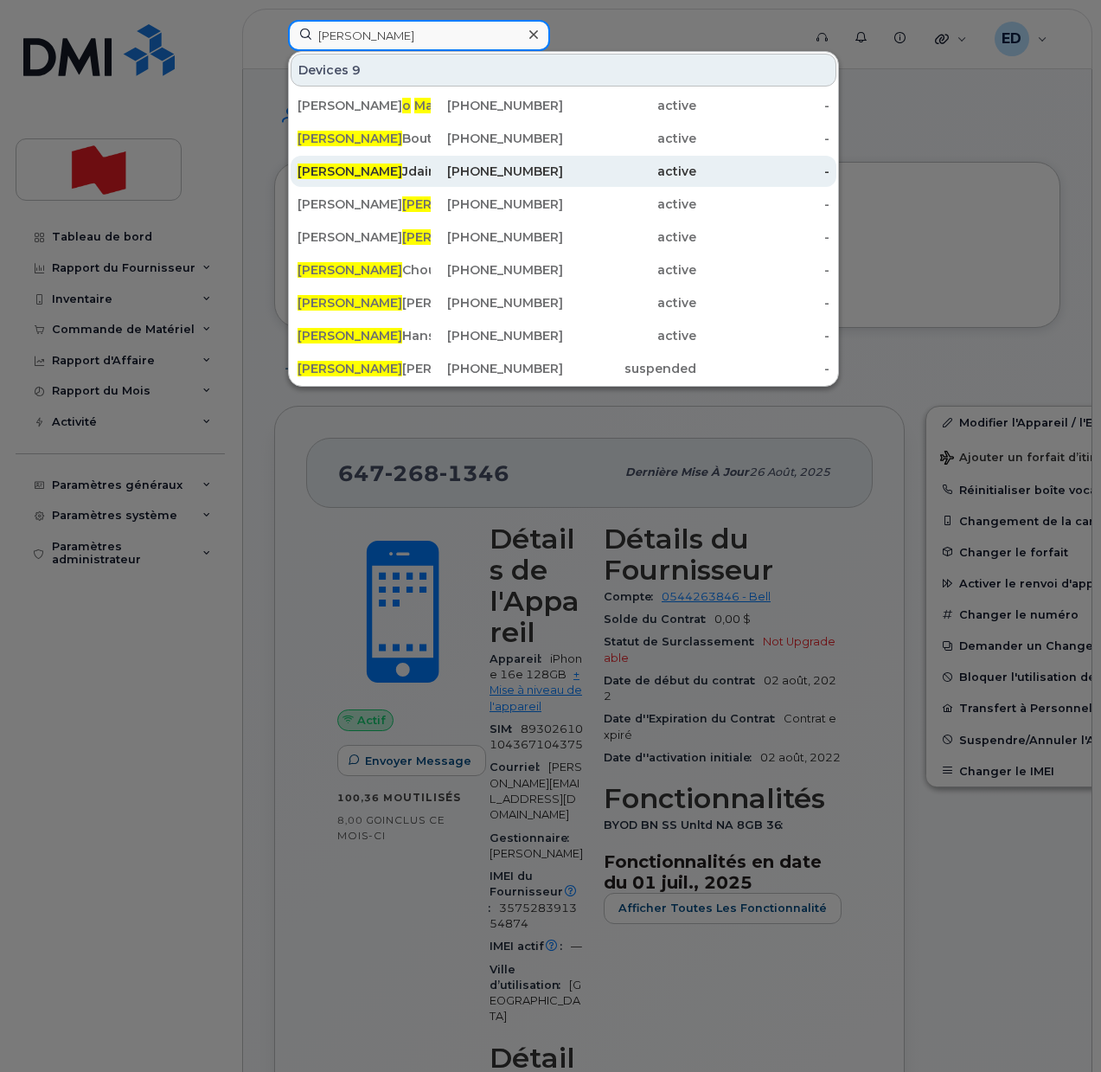
type input "omar"
click at [378, 163] on div "Omar Jdaini" at bounding box center [364, 171] width 133 height 17
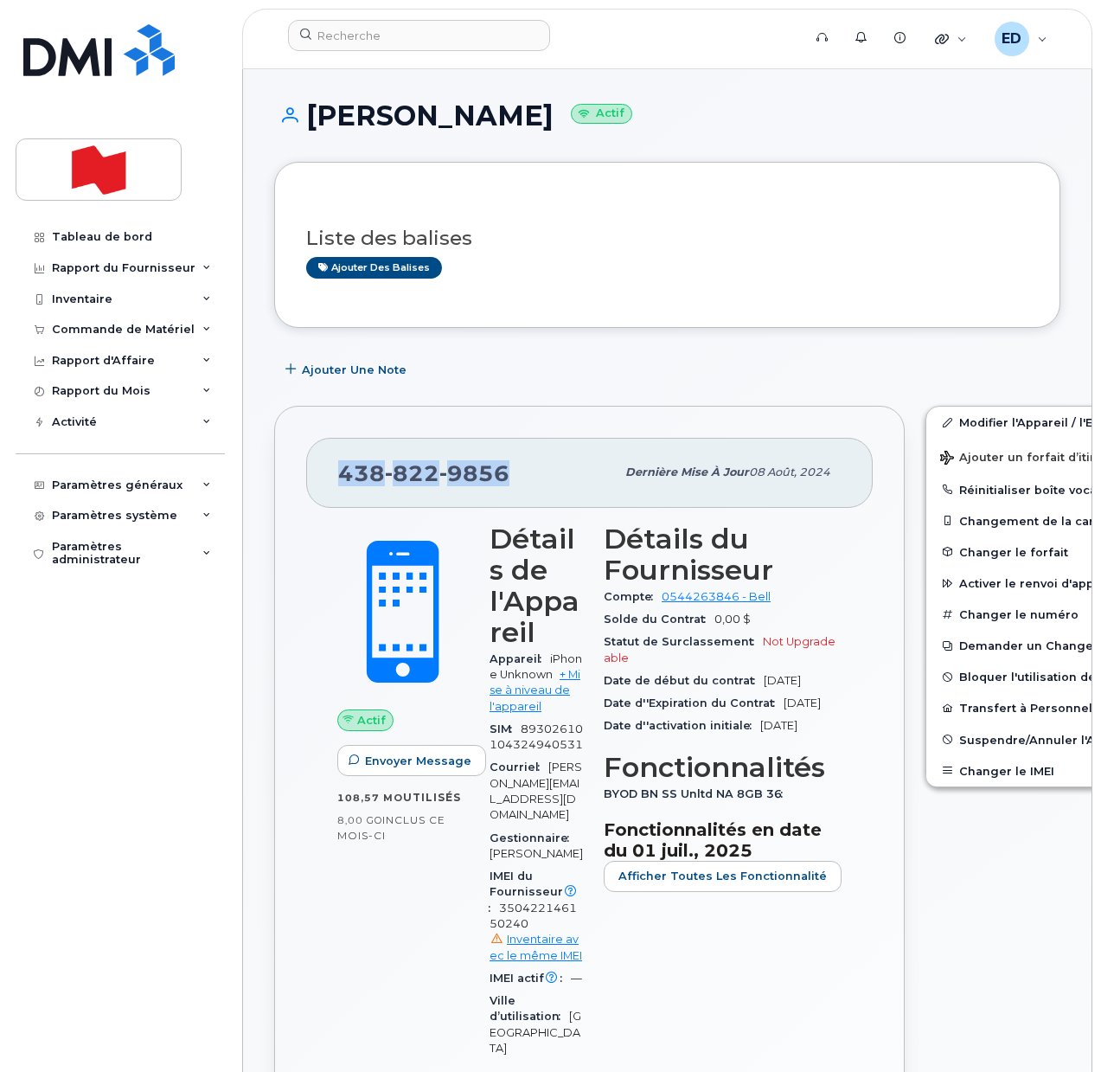
drag, startPoint x: 524, startPoint y: 487, endPoint x: 343, endPoint y: 490, distance: 181.7
click at [343, 490] on div "[PHONE_NUMBER] Dernière mise à jour 08 août, 2024" at bounding box center [589, 472] width 567 height 69
click at [953, 426] on link "Modifier l'Appareil / l'Employé" at bounding box center [1060, 422] width 268 height 31
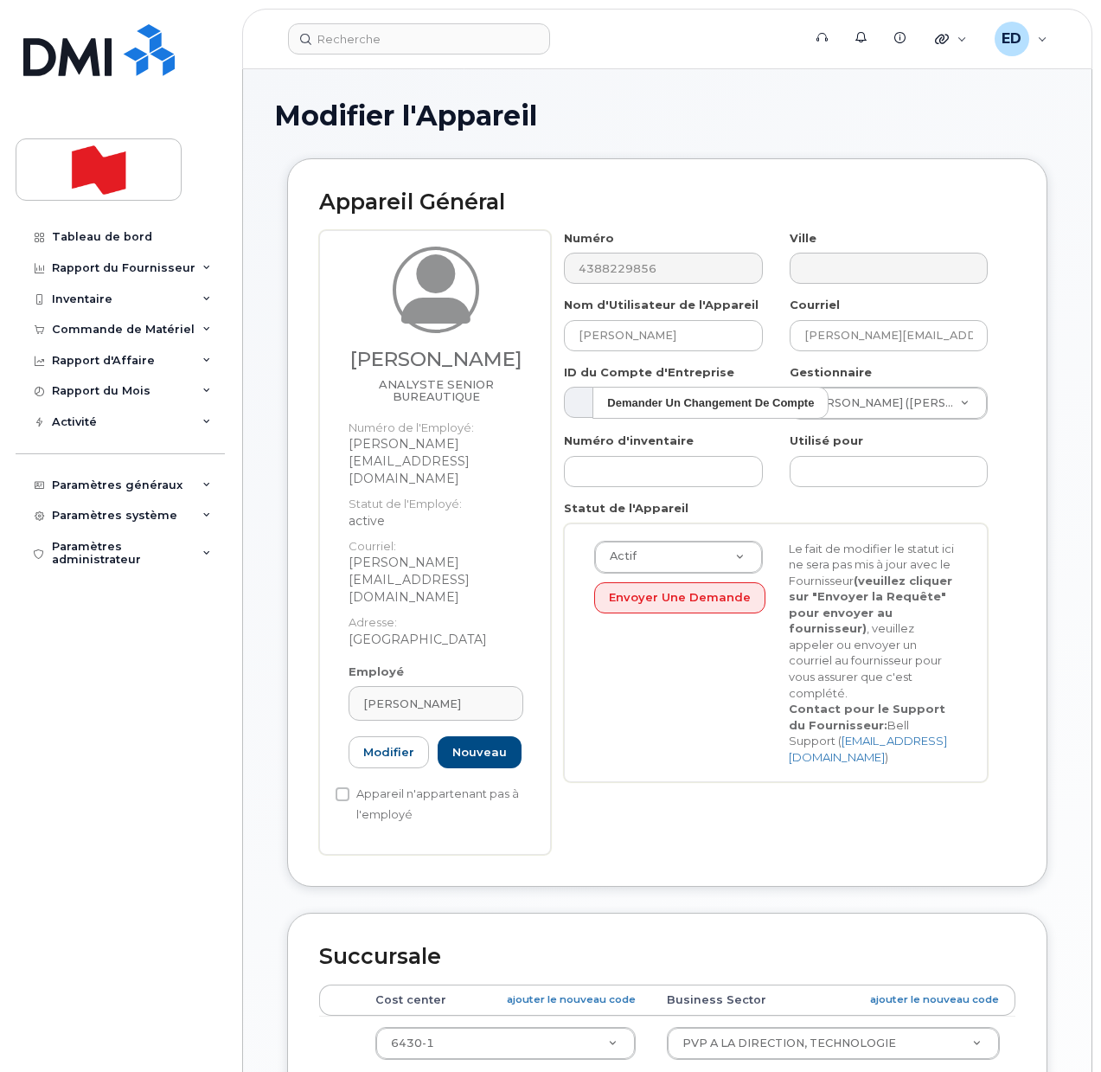
select select "22917076"
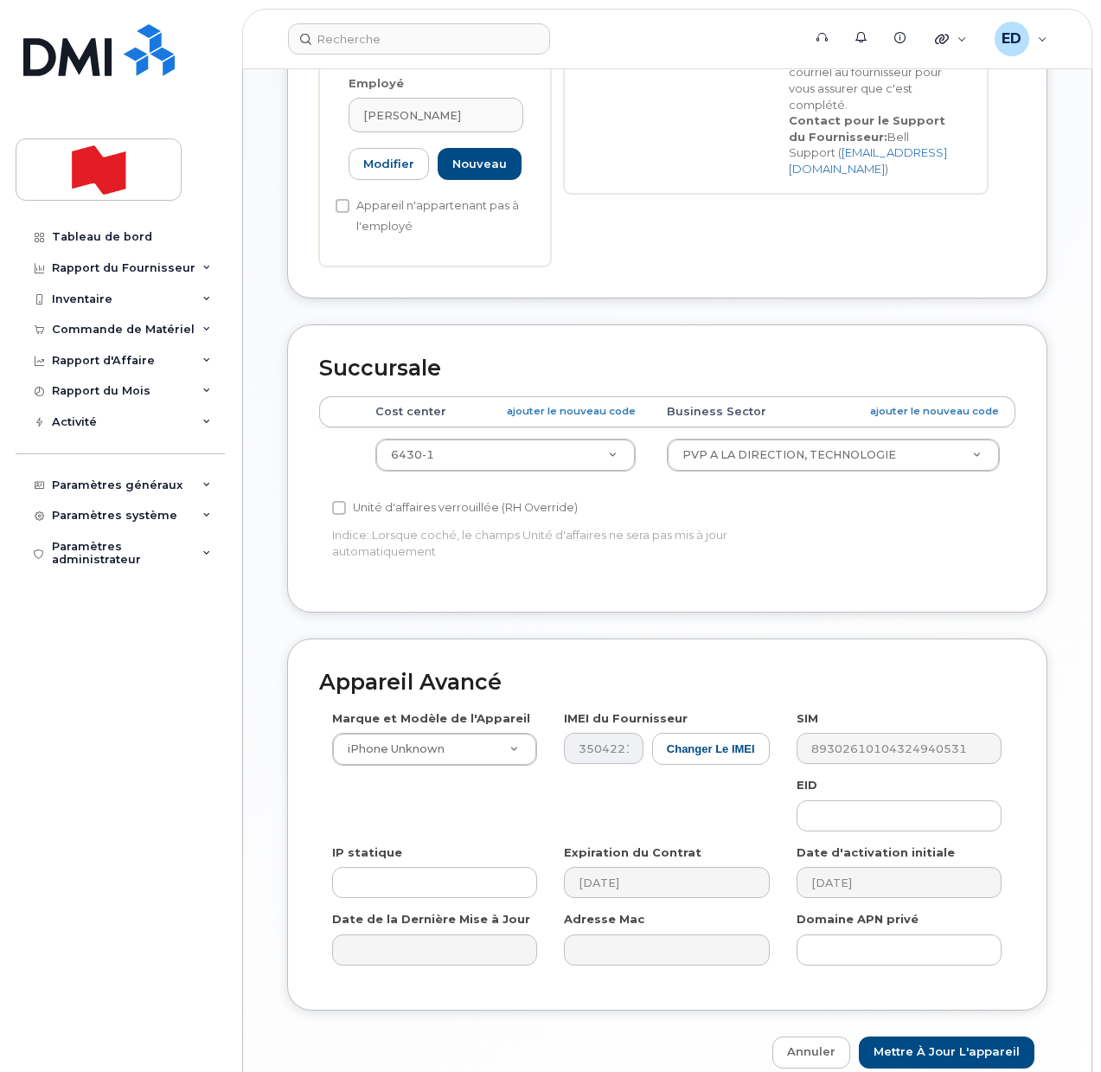
scroll to position [602, 0]
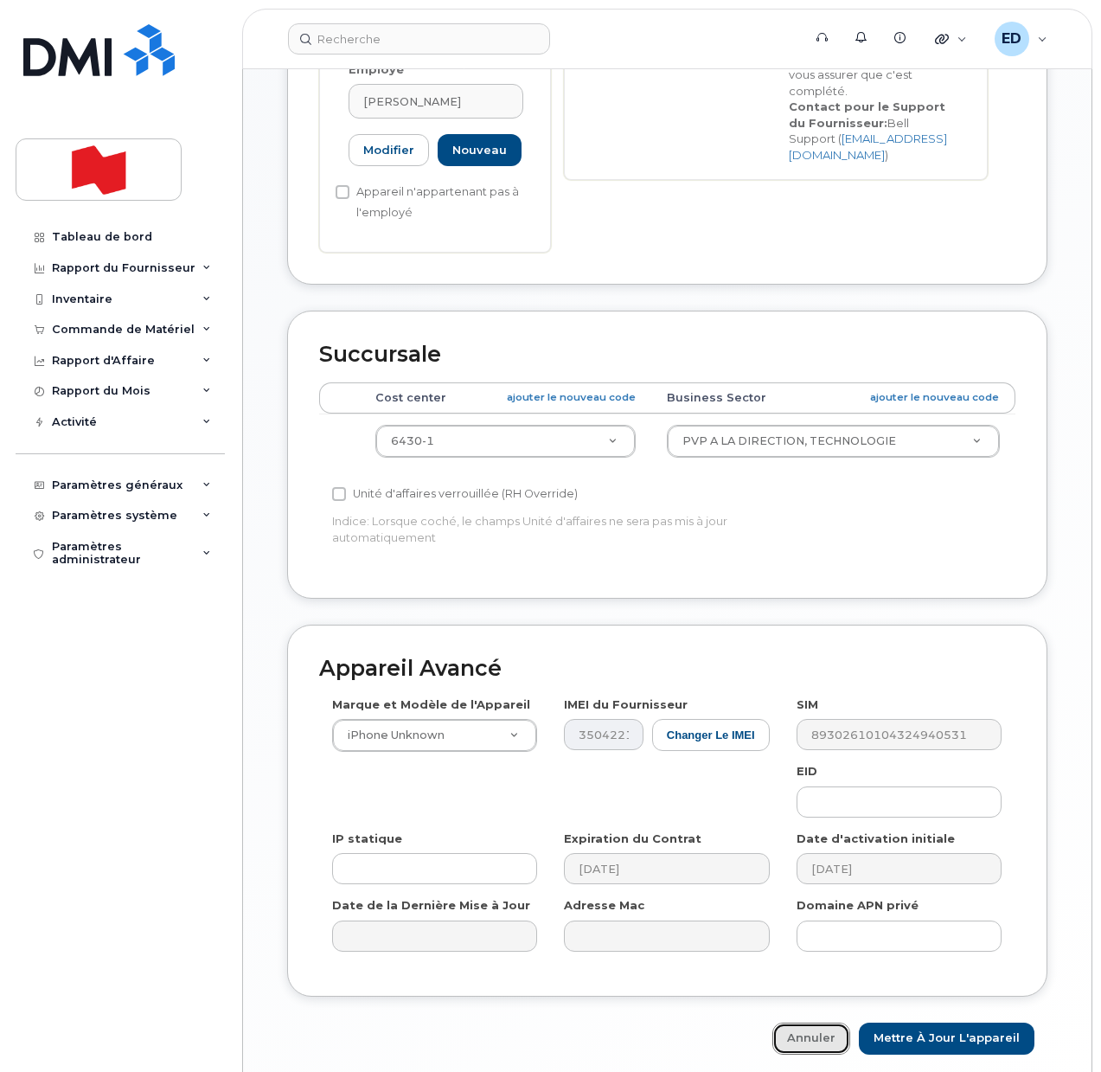
drag, startPoint x: 836, startPoint y: 974, endPoint x: 856, endPoint y: 985, distance: 23.6
click at [836, 1022] on link "Annuler" at bounding box center [811, 1038] width 78 height 32
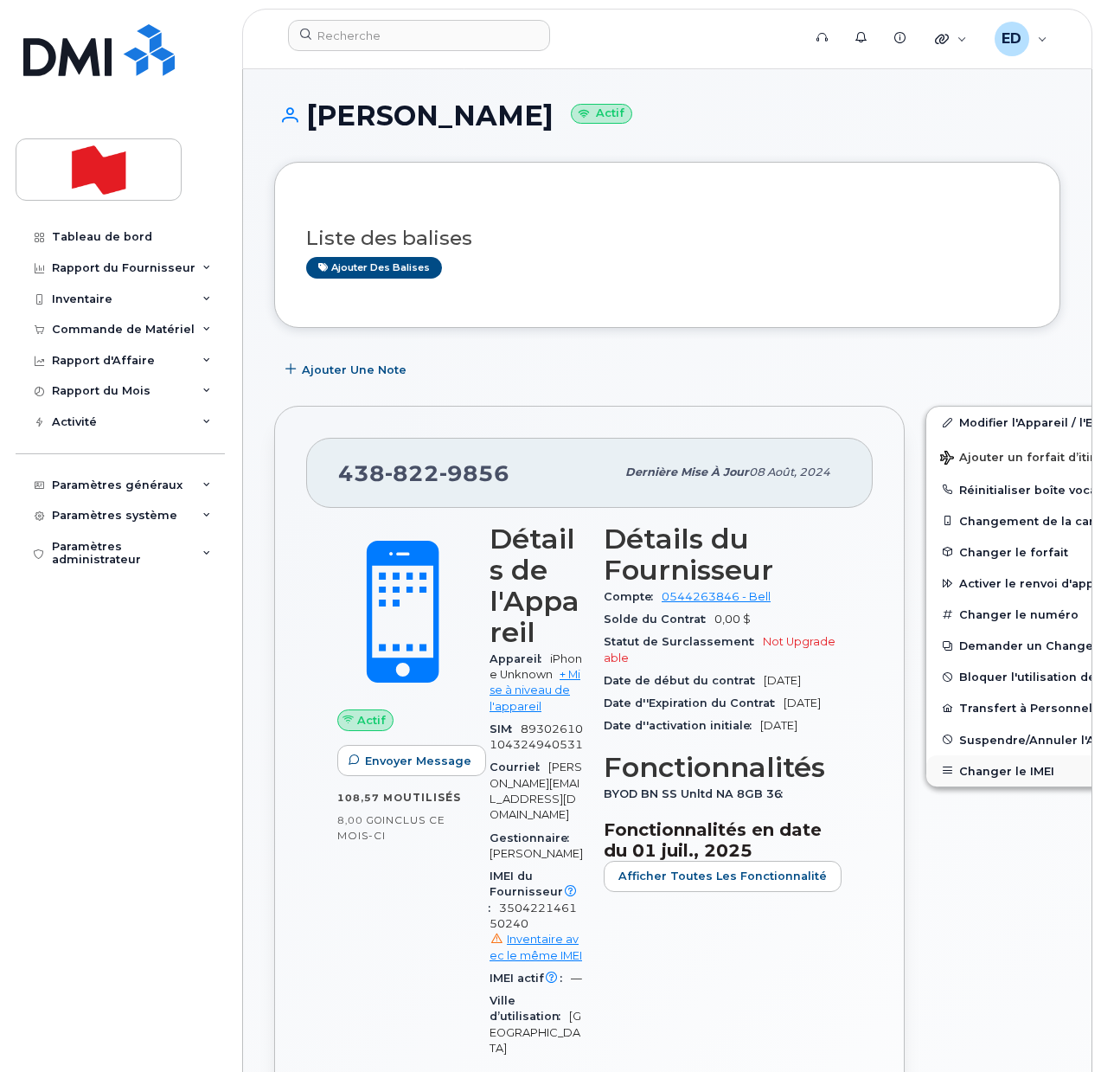
click at [974, 779] on button "Changer le IMEI" at bounding box center [1060, 770] width 268 height 31
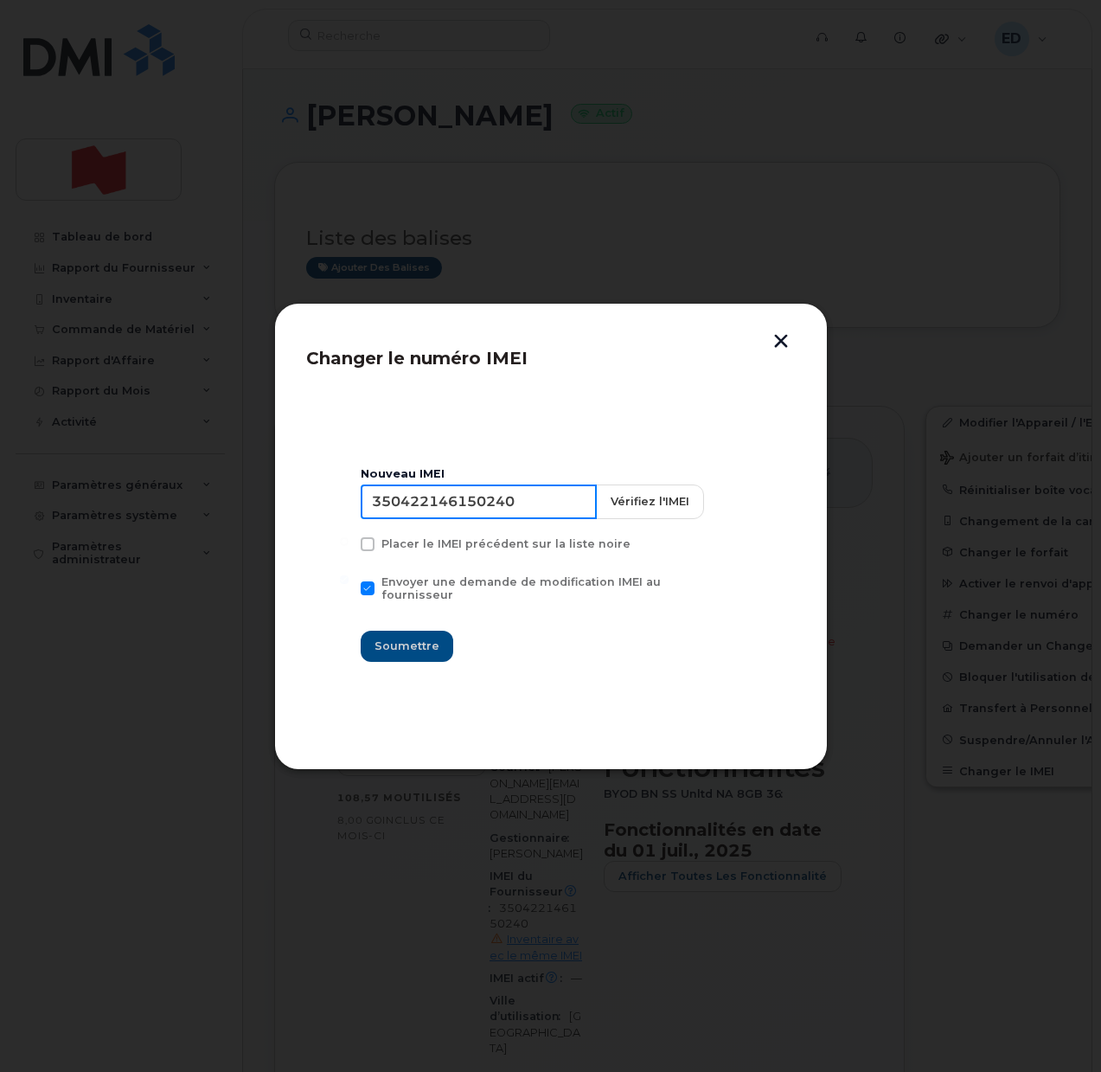
click at [467, 503] on input "350422146150240" at bounding box center [479, 501] width 236 height 35
click at [778, 342] on button "button" at bounding box center [781, 343] width 26 height 18
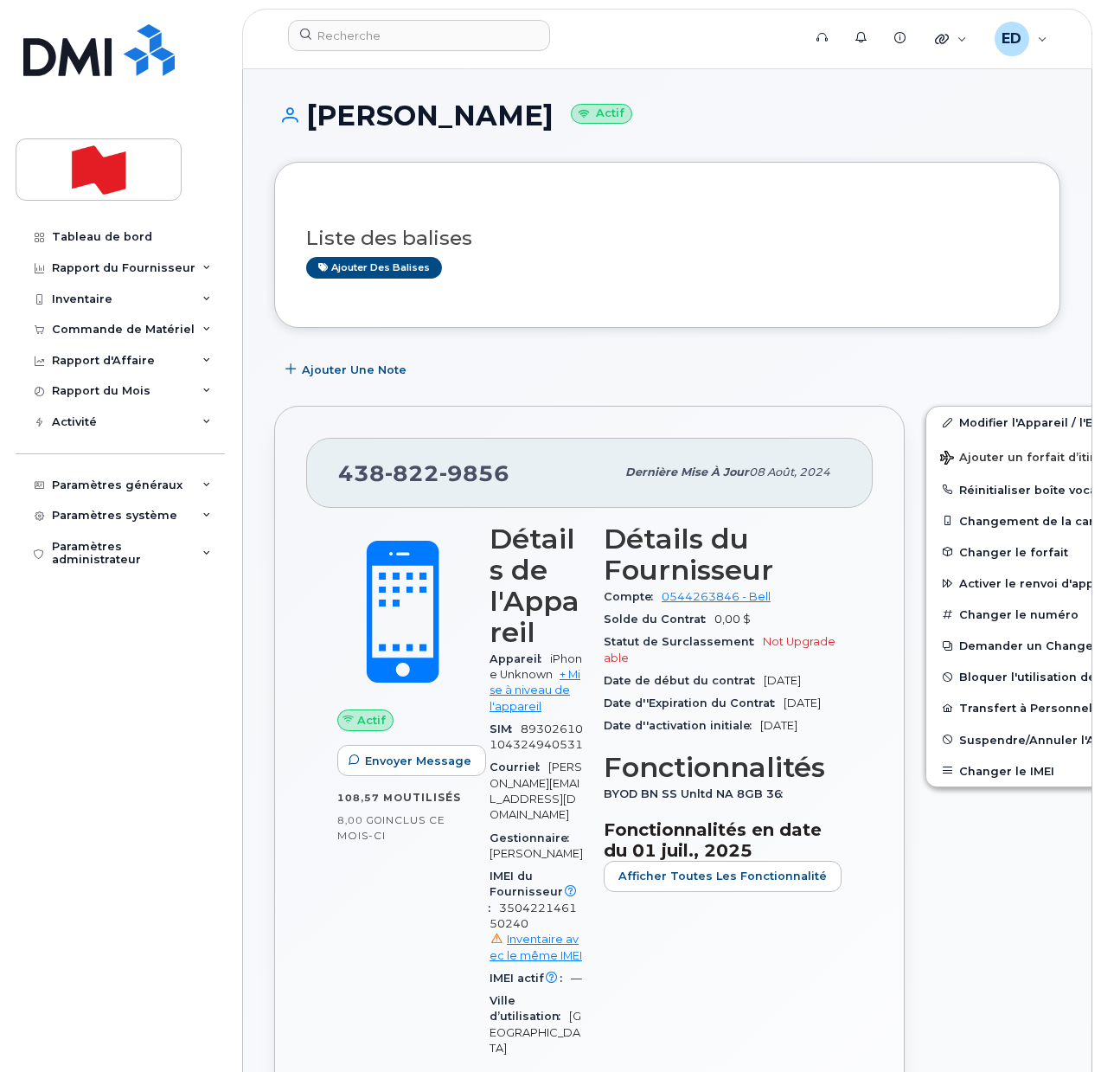
click at [599, 263] on div "Ajouter des balises" at bounding box center [660, 268] width 708 height 22
click at [977, 780] on button "Changer le IMEI" at bounding box center [1060, 770] width 268 height 31
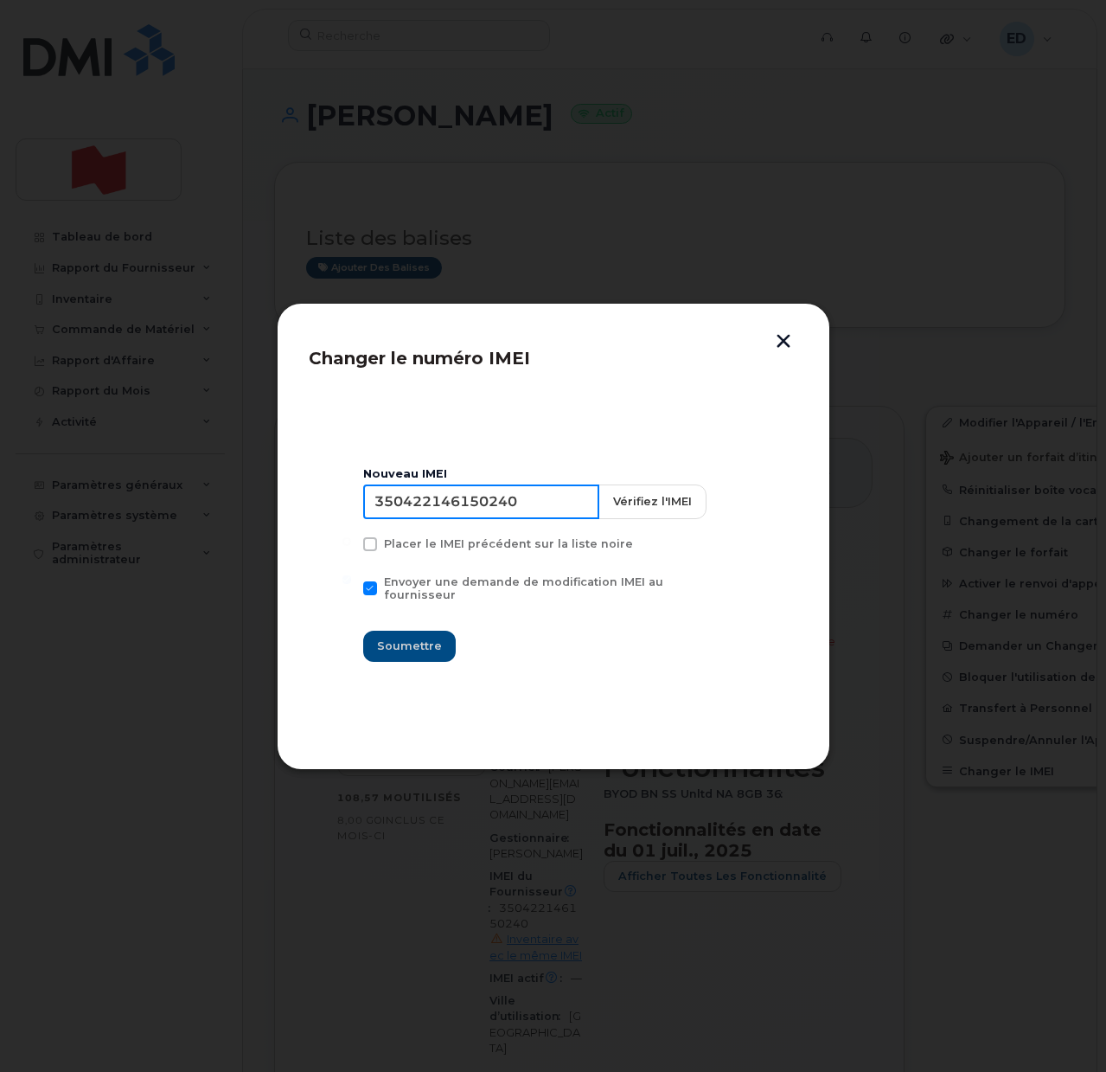
click at [490, 509] on input "350422146150240" at bounding box center [481, 501] width 236 height 35
click at [490, 508] on input "350422146150240" at bounding box center [481, 501] width 236 height 35
type input "350515301139328"
click at [414, 646] on span "Soumettre" at bounding box center [409, 646] width 65 height 16
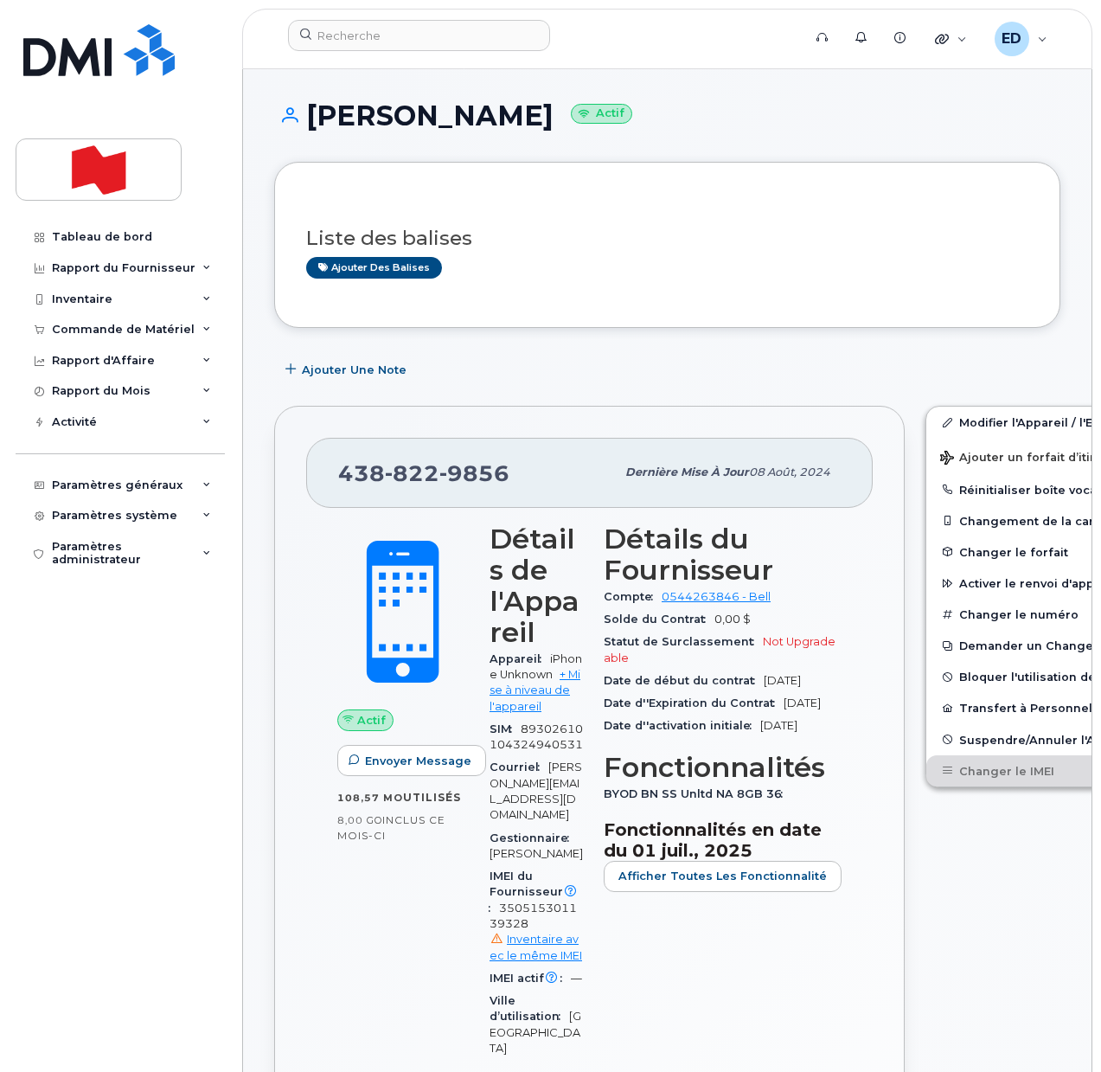
drag, startPoint x: 1008, startPoint y: 888, endPoint x: 975, endPoint y: 857, distance: 45.3
click at [352, 30] on input at bounding box center [419, 35] width 262 height 31
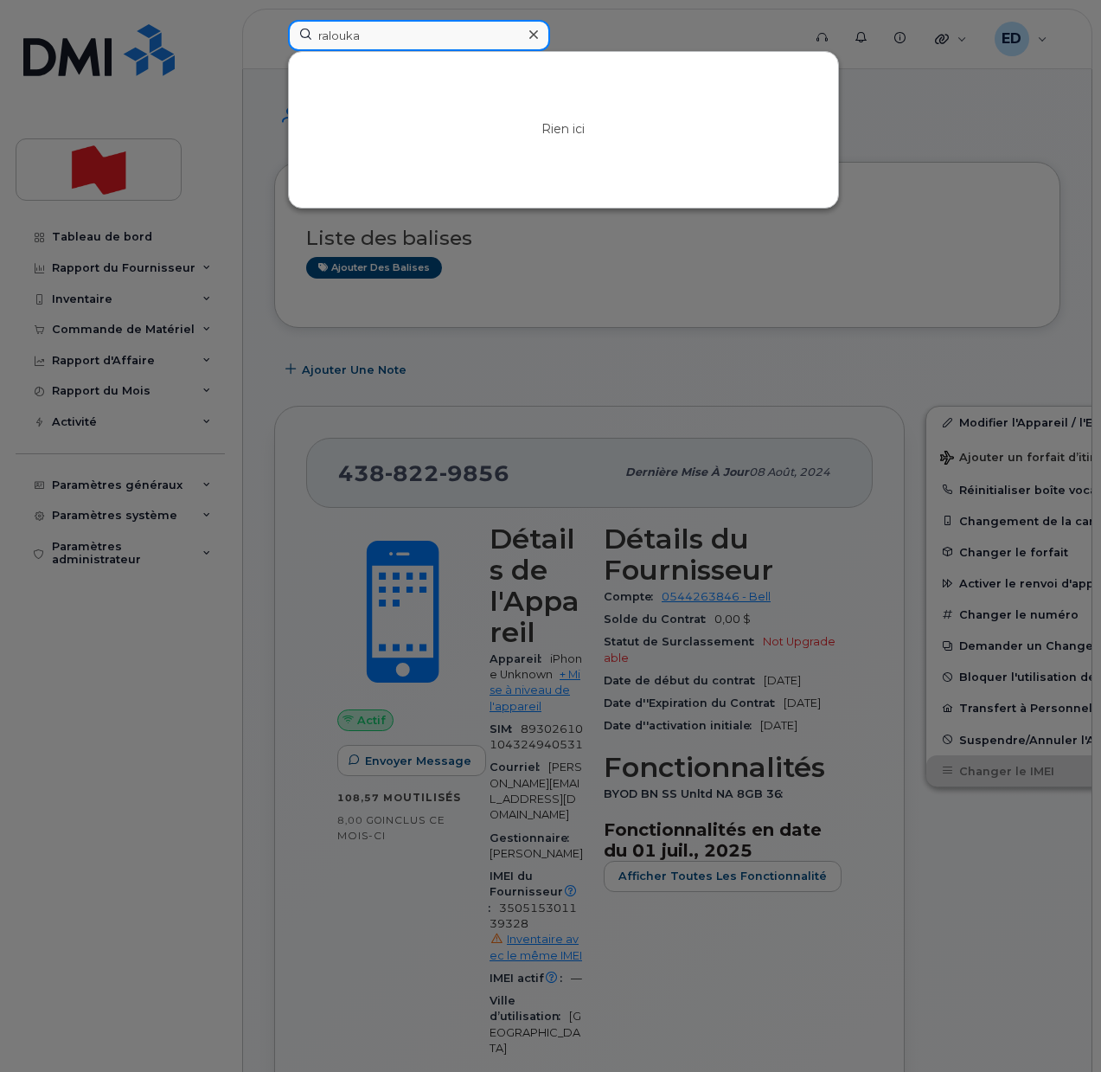
drag, startPoint x: 389, startPoint y: 42, endPoint x: 388, endPoint y: 31, distance: 11.3
click at [389, 42] on input "ralouka" at bounding box center [419, 35] width 262 height 31
drag, startPoint x: 377, startPoint y: 34, endPoint x: 301, endPoint y: 29, distance: 76.2
click at [301, 29] on input "ralouca" at bounding box center [419, 35] width 262 height 31
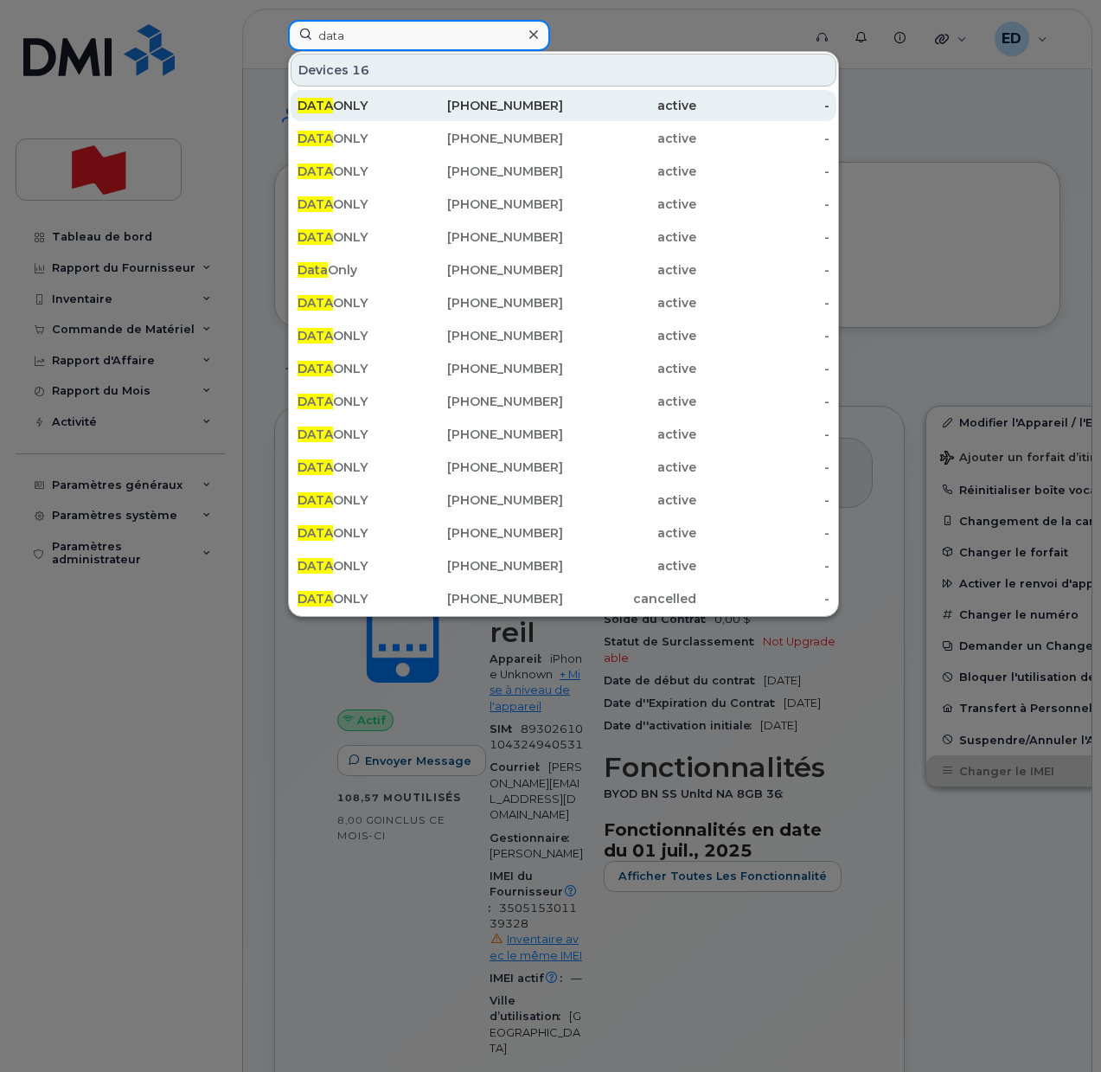
type input "data"
click at [329, 111] on span "DATA" at bounding box center [315, 106] width 35 height 16
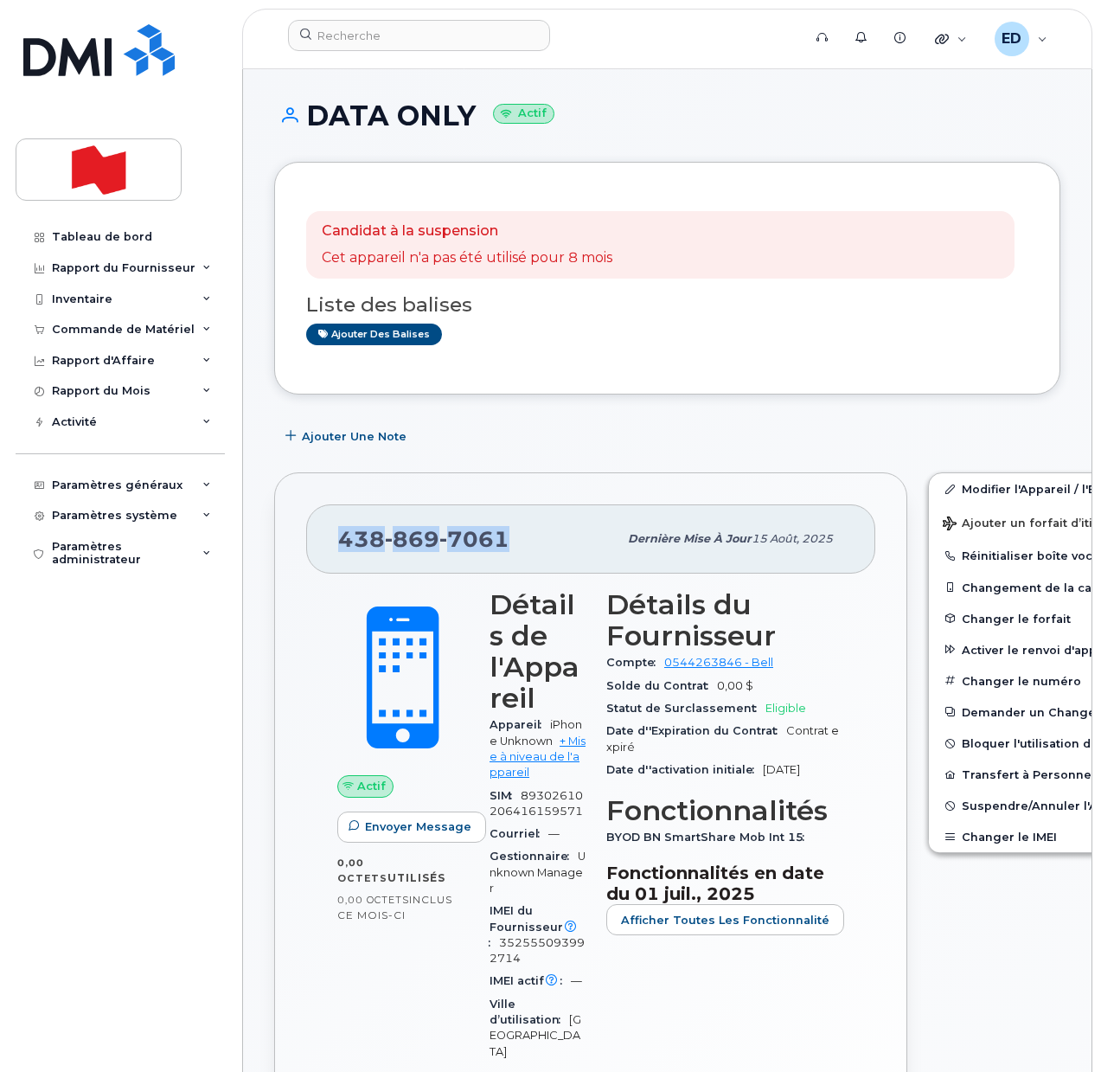
drag, startPoint x: 520, startPoint y: 541, endPoint x: 343, endPoint y: 548, distance: 177.5
click at [343, 548] on div "[PHONE_NUMBER]" at bounding box center [477, 539] width 279 height 36
copy span "[PHONE_NUMBER]"
click at [945, 491] on link "Modifier l'Appareil / l'Employé" at bounding box center [1063, 488] width 268 height 31
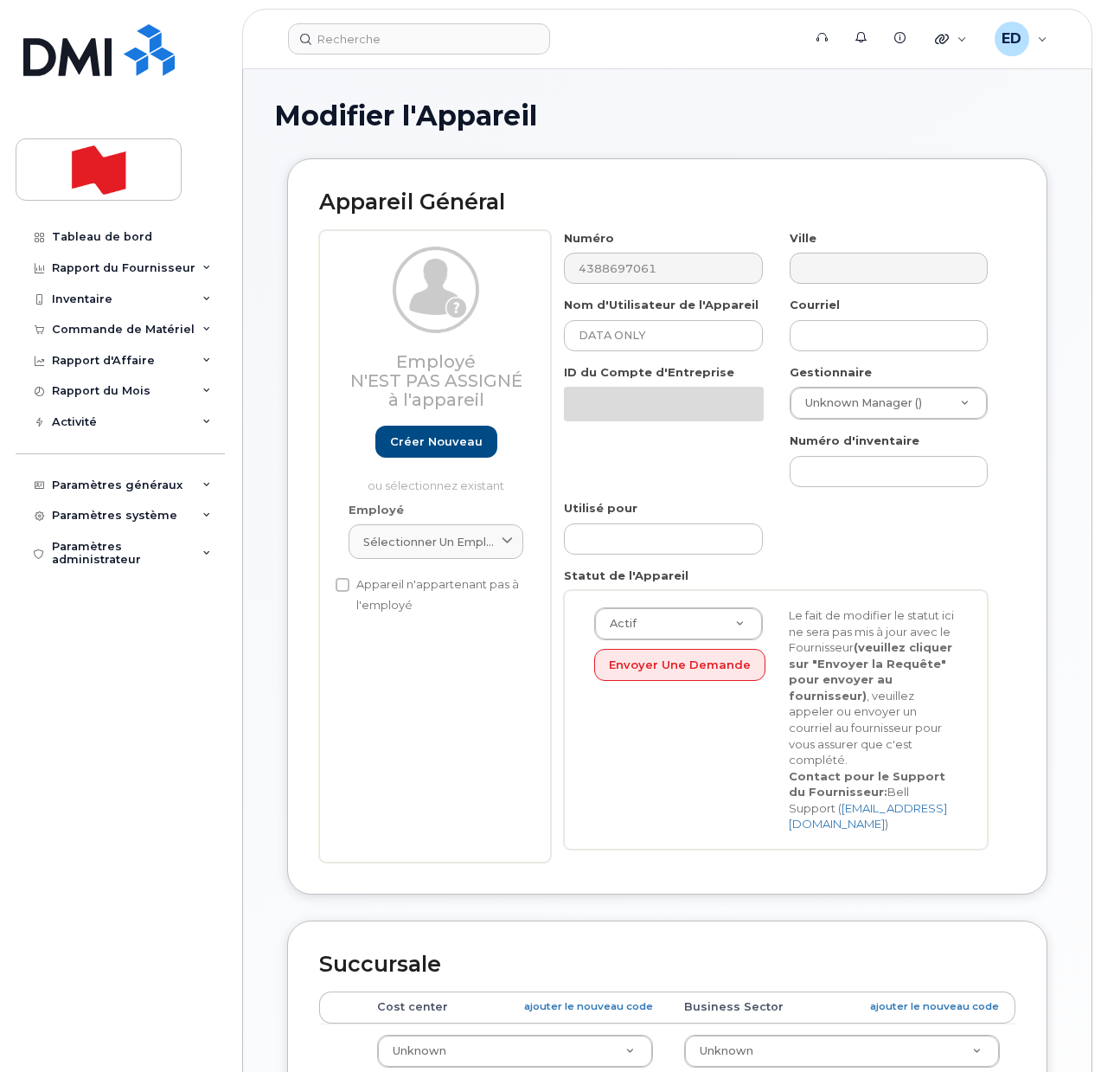
select select "22916206"
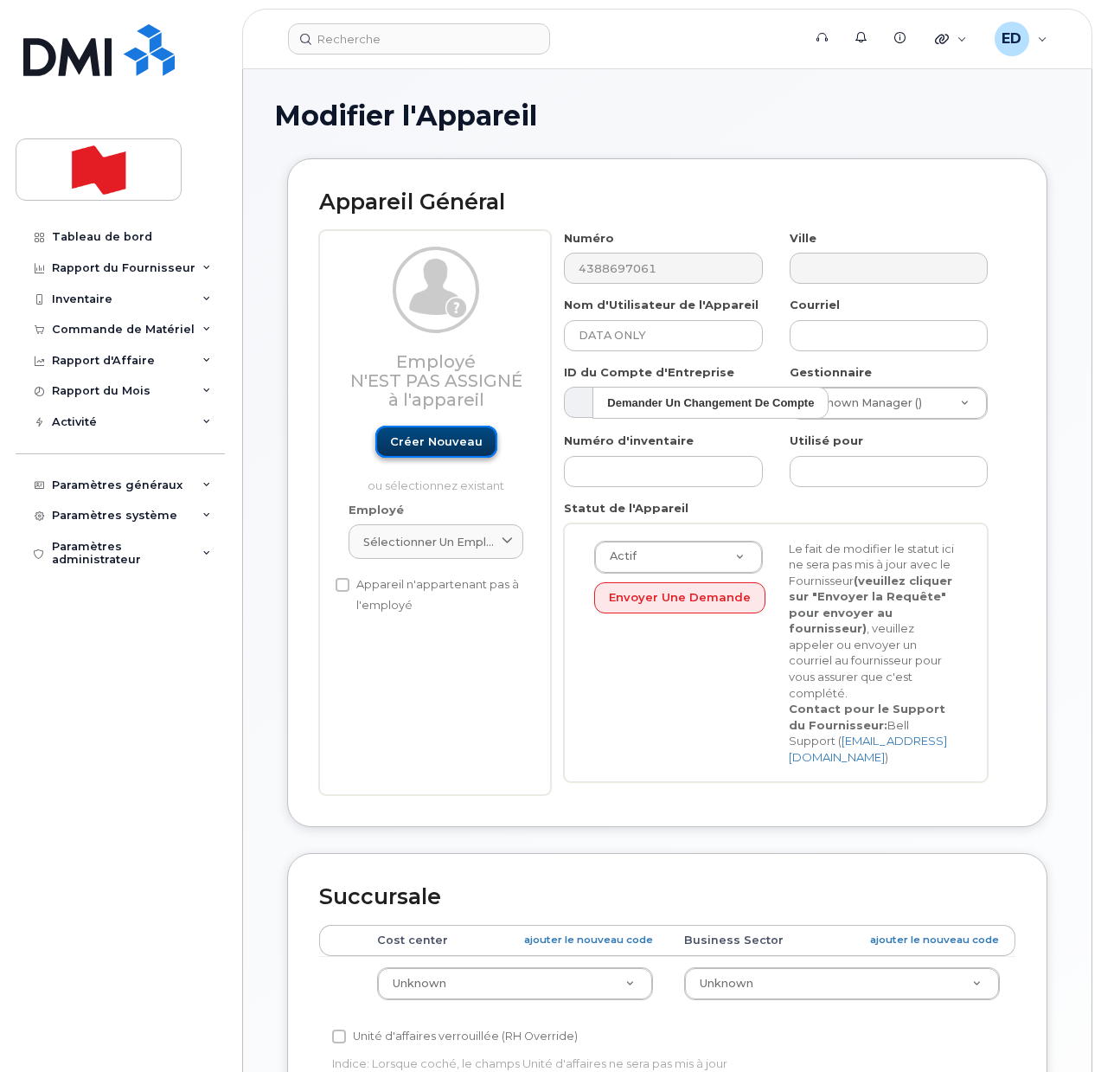
click at [451, 433] on link "Créer nouveau" at bounding box center [436, 442] width 122 height 32
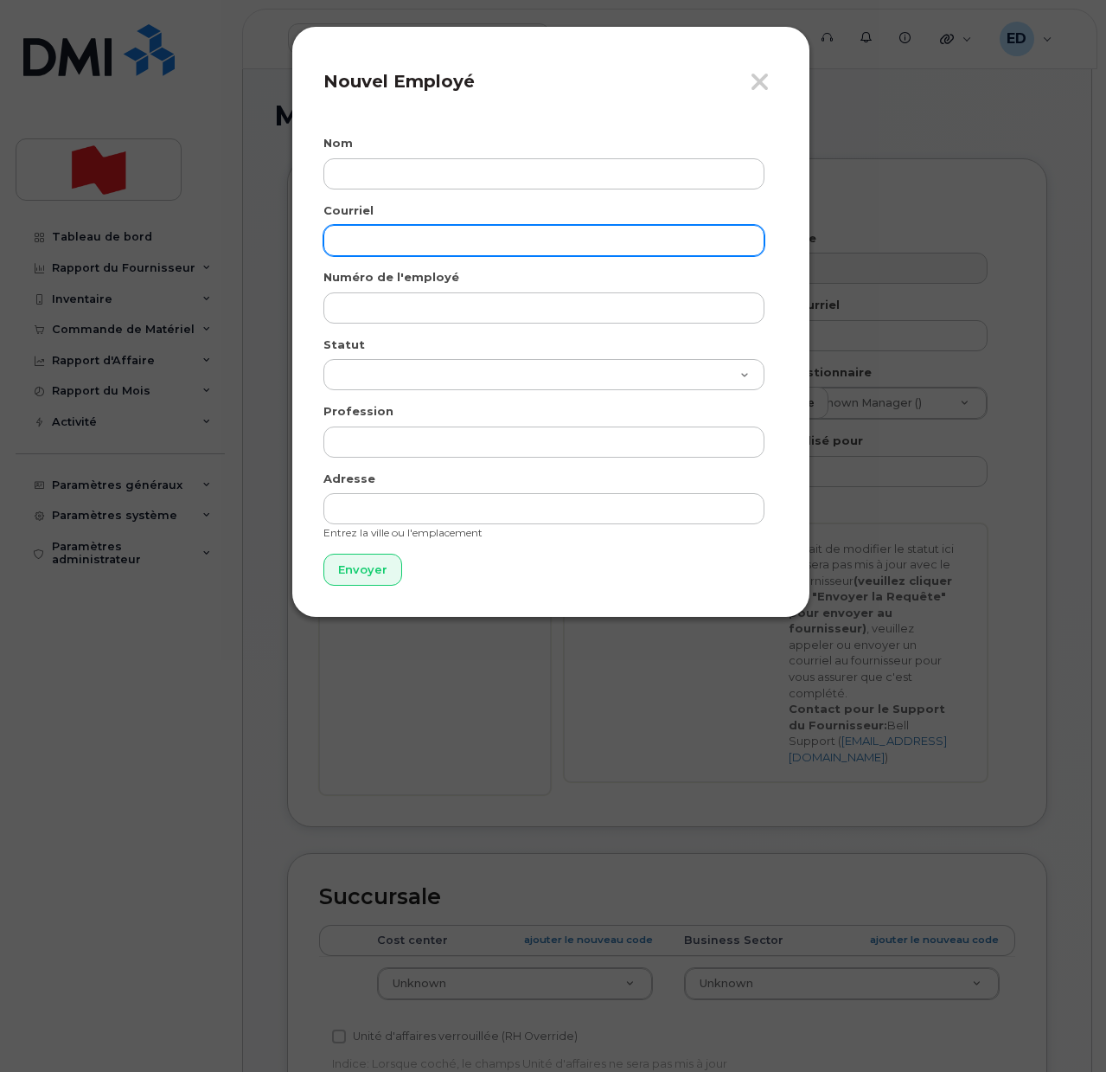
drag, startPoint x: 380, startPoint y: 237, endPoint x: 380, endPoint y: 253, distance: 16.4
click at [380, 237] on input "email" at bounding box center [544, 240] width 441 height 31
paste input "[EMAIL_ADDRESS][DOMAIN_NAME]"
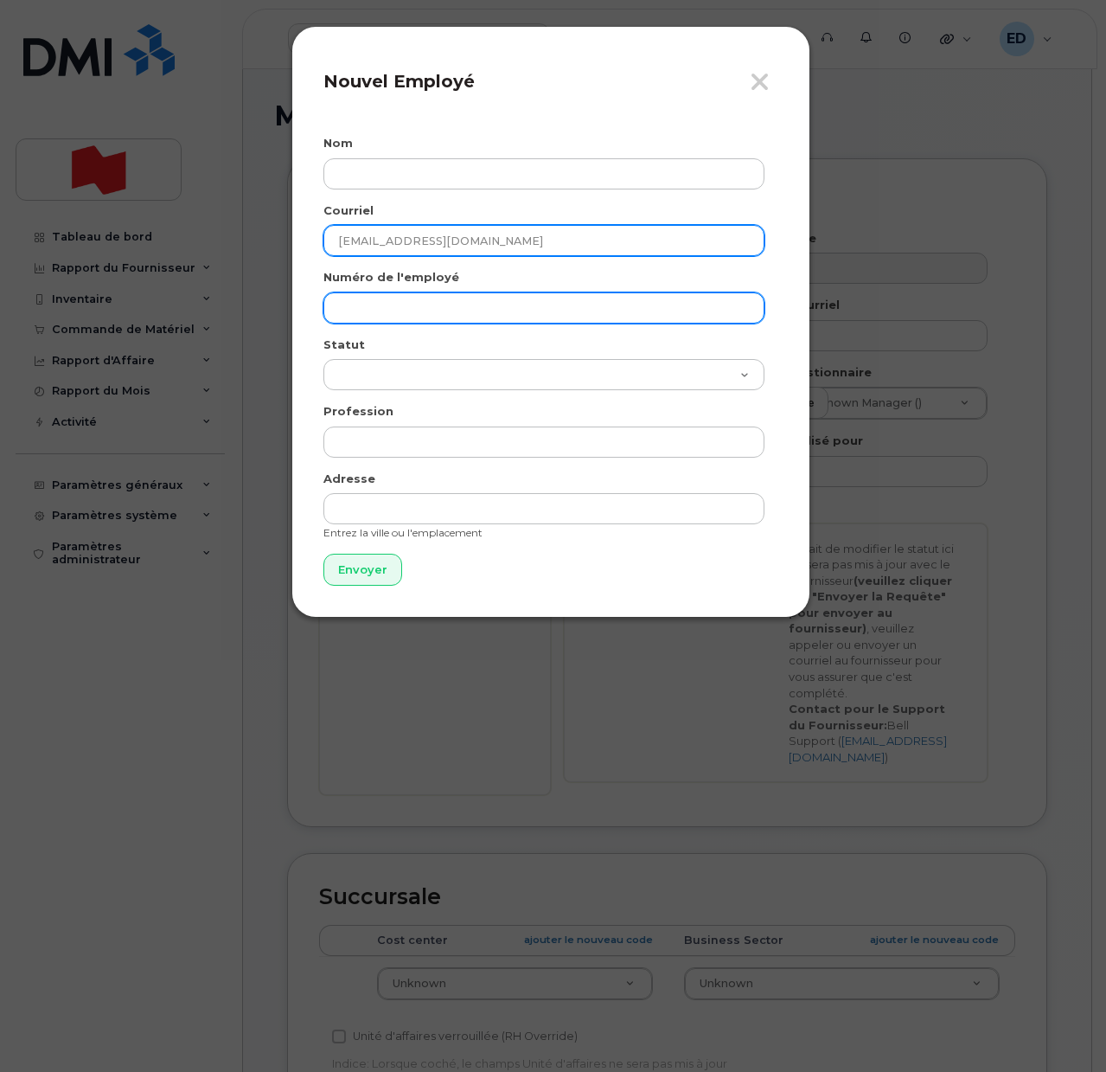
type input "[EMAIL_ADDRESS][DOMAIN_NAME]"
drag, startPoint x: 368, startPoint y: 298, endPoint x: 374, endPoint y: 308, distance: 11.3
click at [368, 298] on input "text" at bounding box center [544, 307] width 441 height 31
paste input "[EMAIL_ADDRESS][DOMAIN_NAME]"
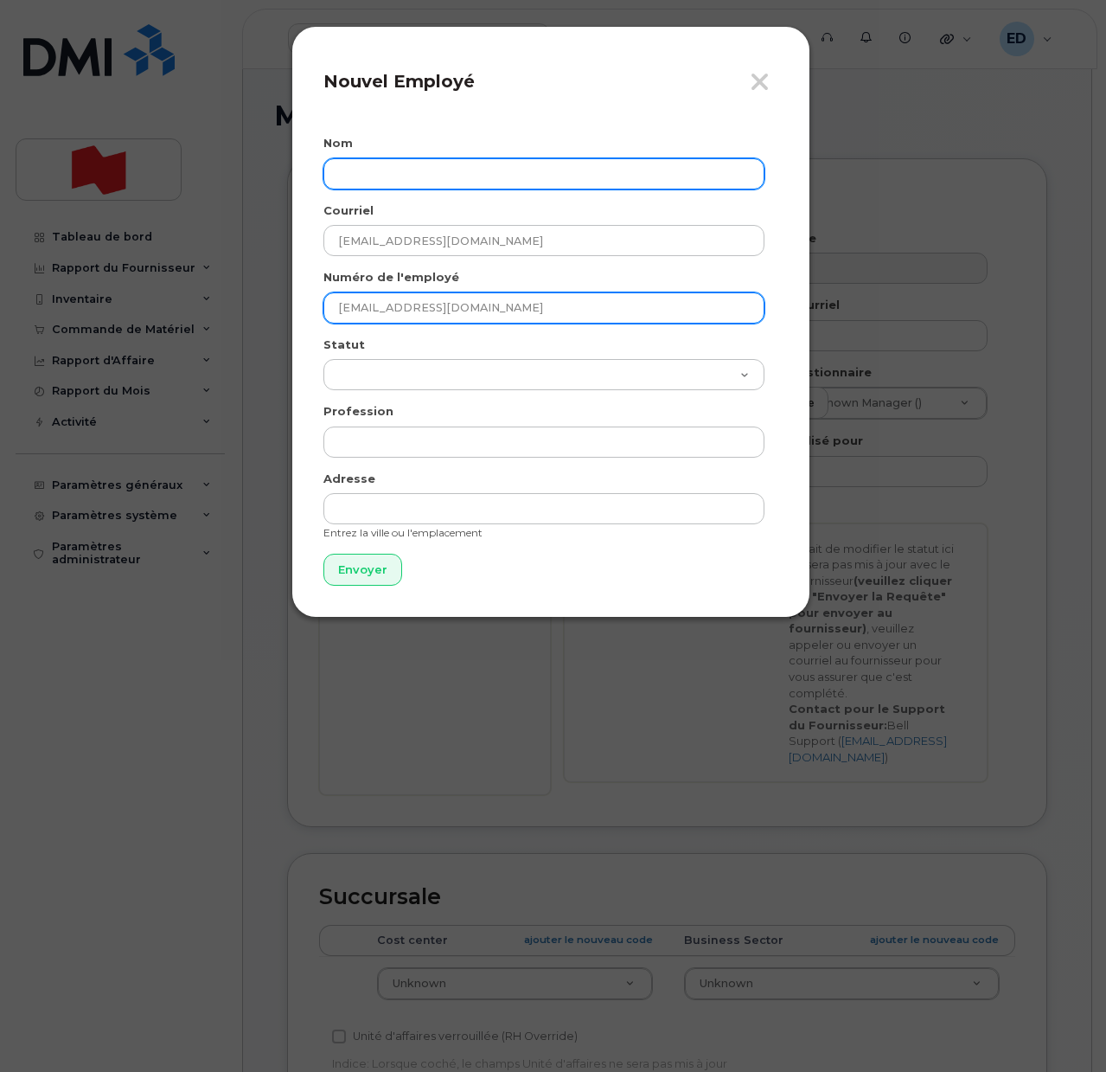
type input "[EMAIL_ADDRESS][DOMAIN_NAME]"
click at [395, 172] on input "text" at bounding box center [544, 173] width 441 height 31
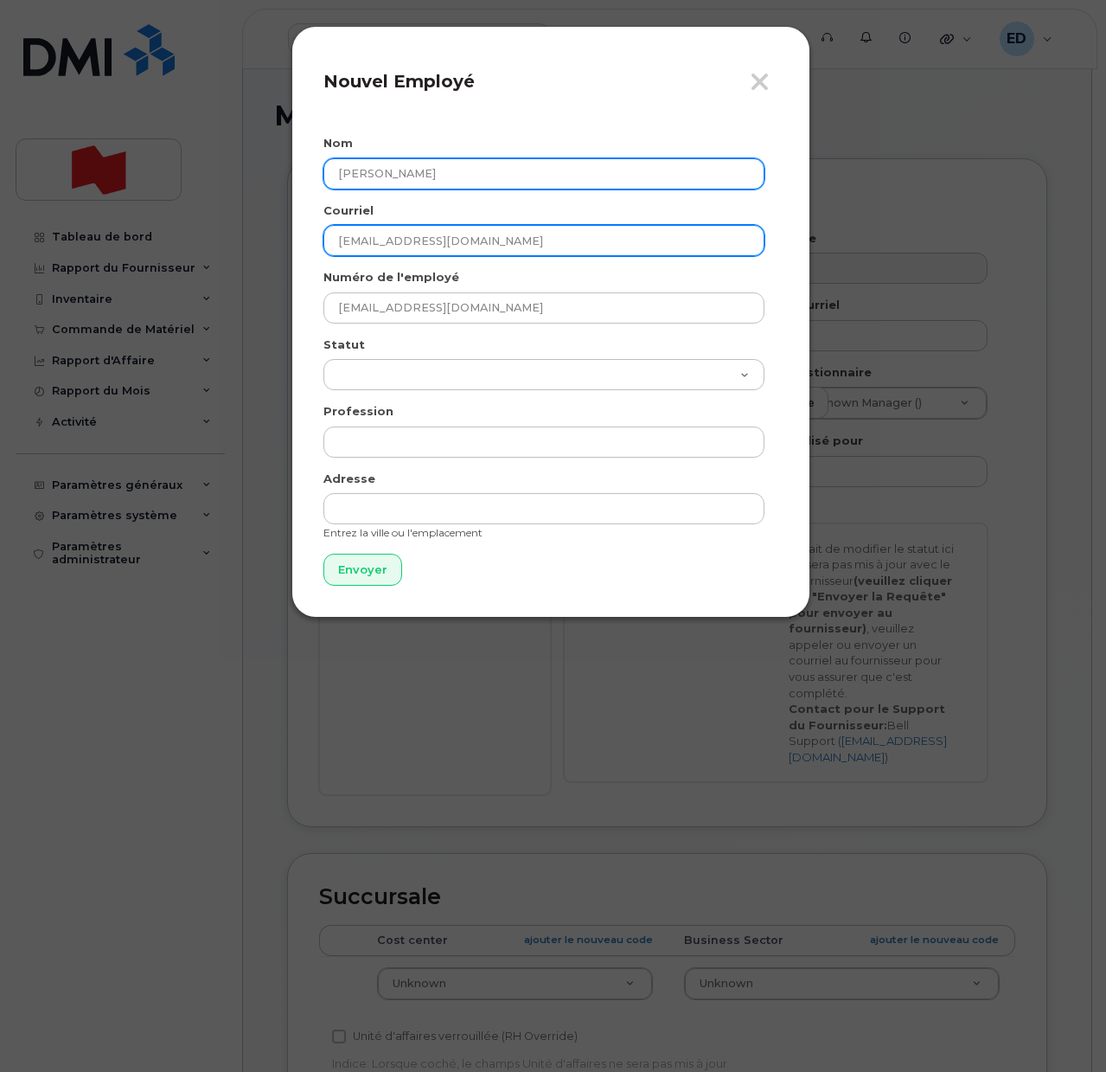
type input "[PERSON_NAME]"
drag, startPoint x: 503, startPoint y: 247, endPoint x: 328, endPoint y: 236, distance: 175.9
click at [330, 234] on input "[EMAIL_ADDRESS][DOMAIN_NAME]" at bounding box center [544, 240] width 441 height 31
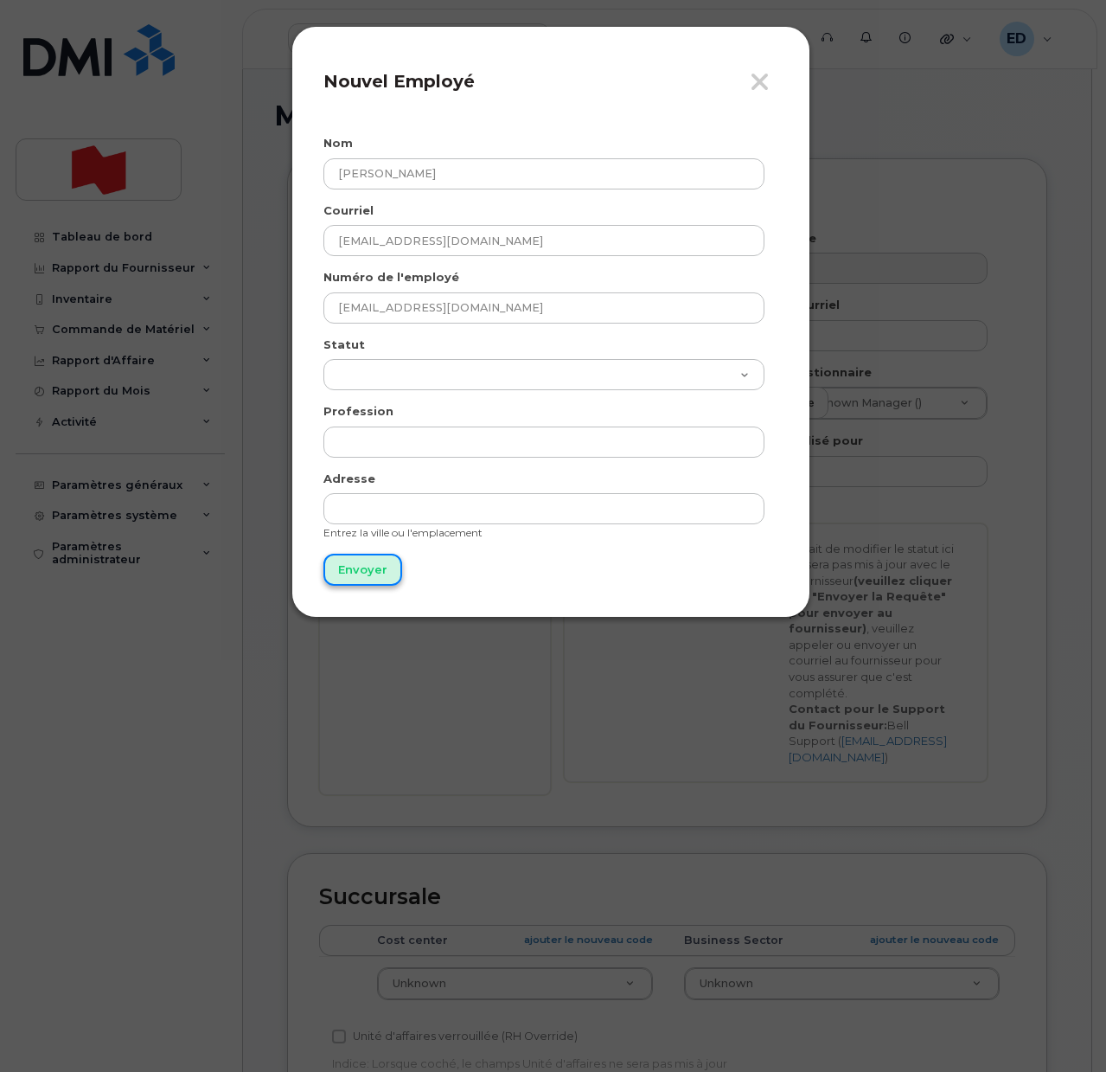
click at [366, 581] on input "Envoyer" at bounding box center [363, 570] width 79 height 32
type input "Envoyer"
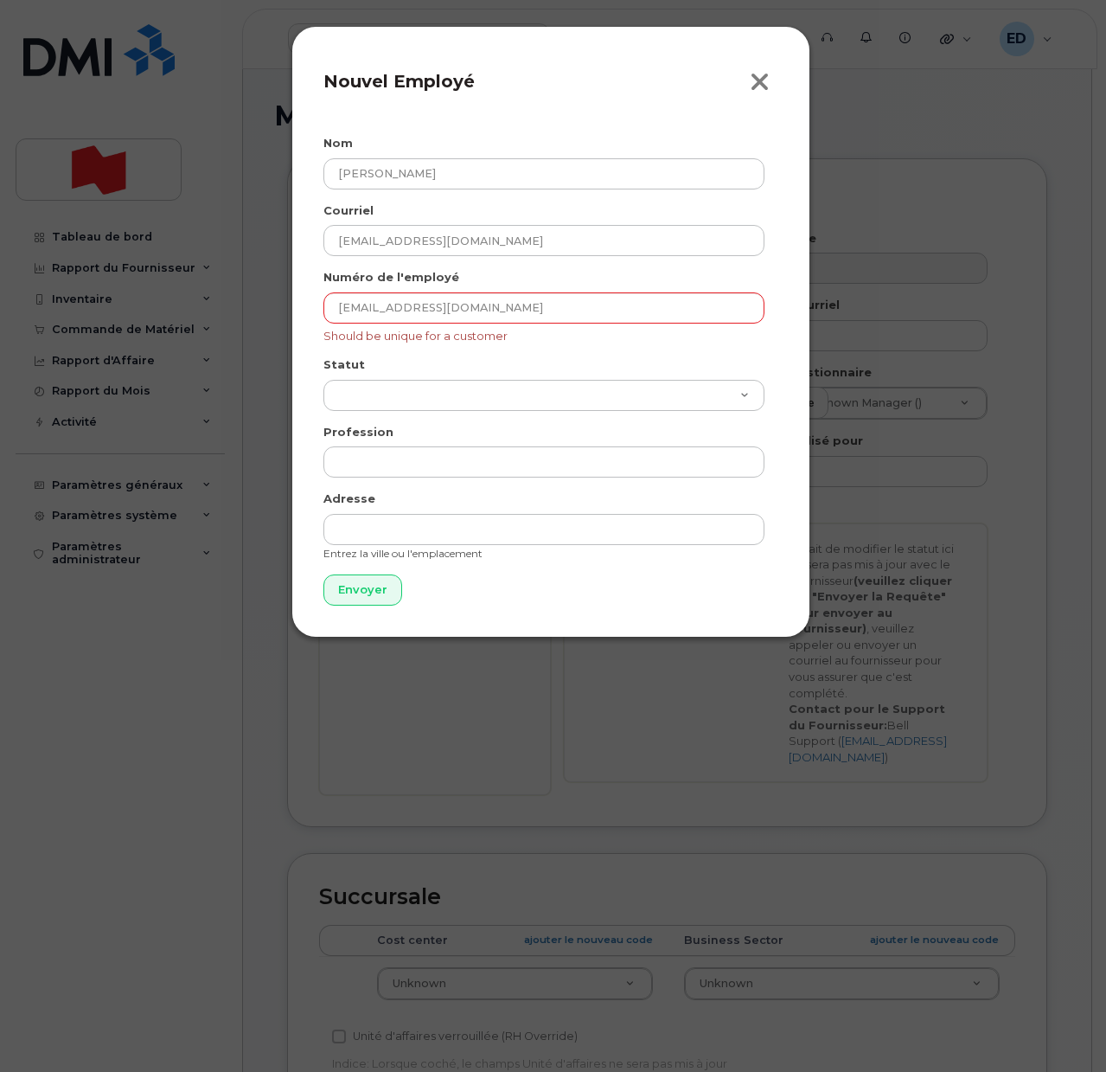
click at [765, 81] on icon "button" at bounding box center [760, 82] width 20 height 26
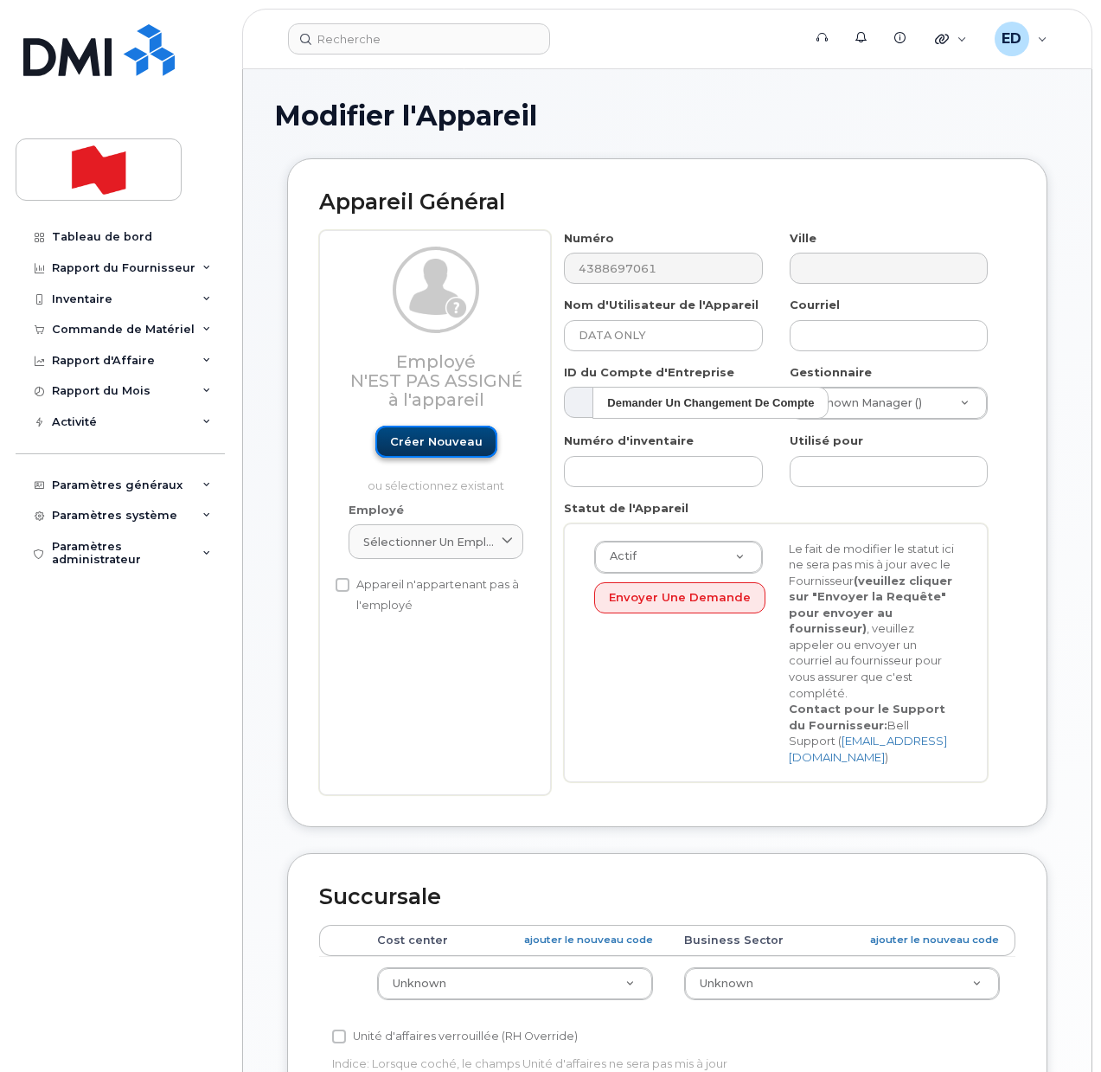
click at [437, 439] on link "Créer nouveau" at bounding box center [436, 442] width 122 height 32
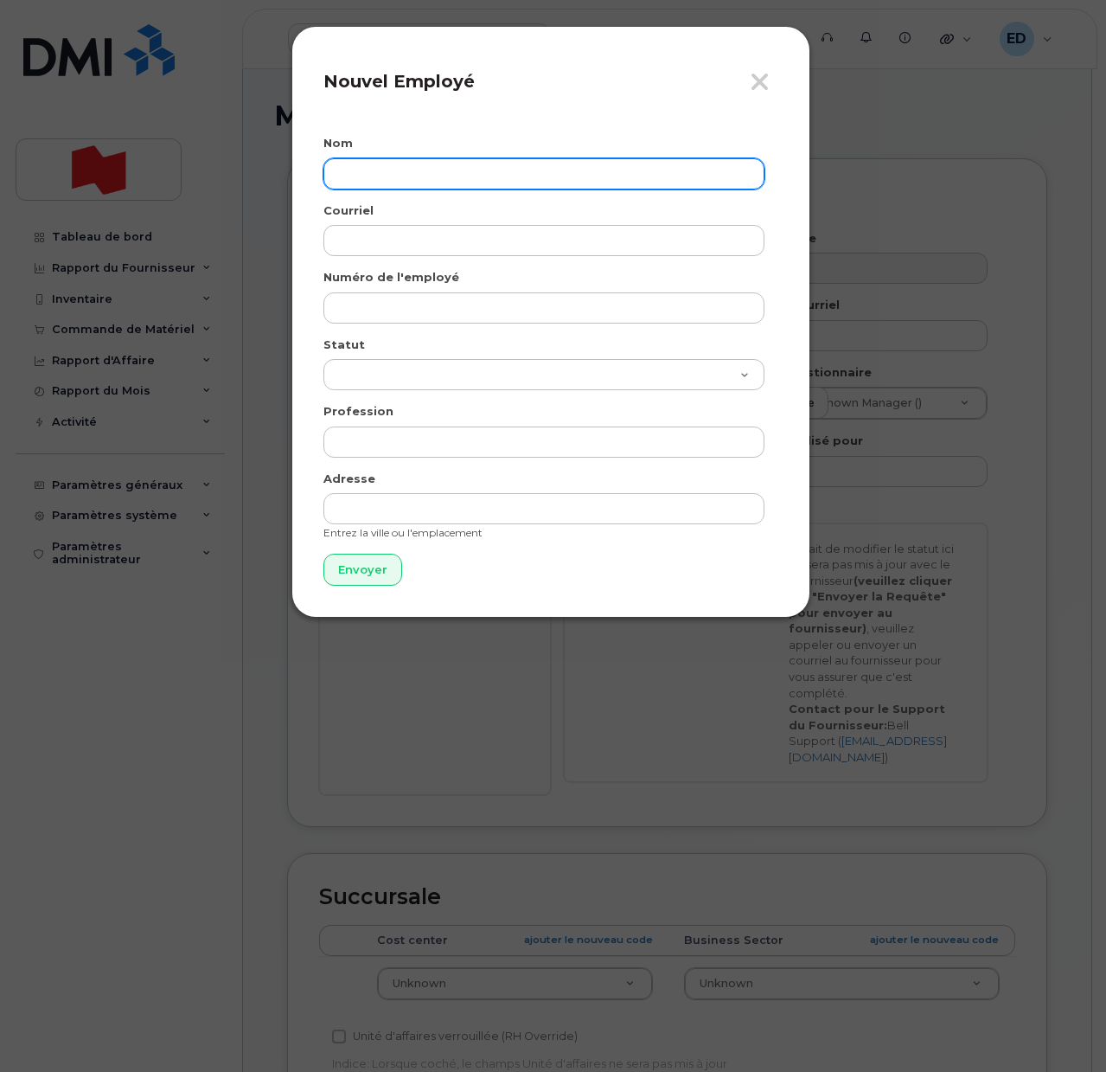
click at [401, 174] on input "text" at bounding box center [544, 173] width 441 height 31
paste input "[EMAIL_ADDRESS][DOMAIN_NAME]"
type input "[EMAIL_ADDRESS][DOMAIN_NAME]"
click at [760, 80] on icon "button" at bounding box center [760, 82] width 20 height 26
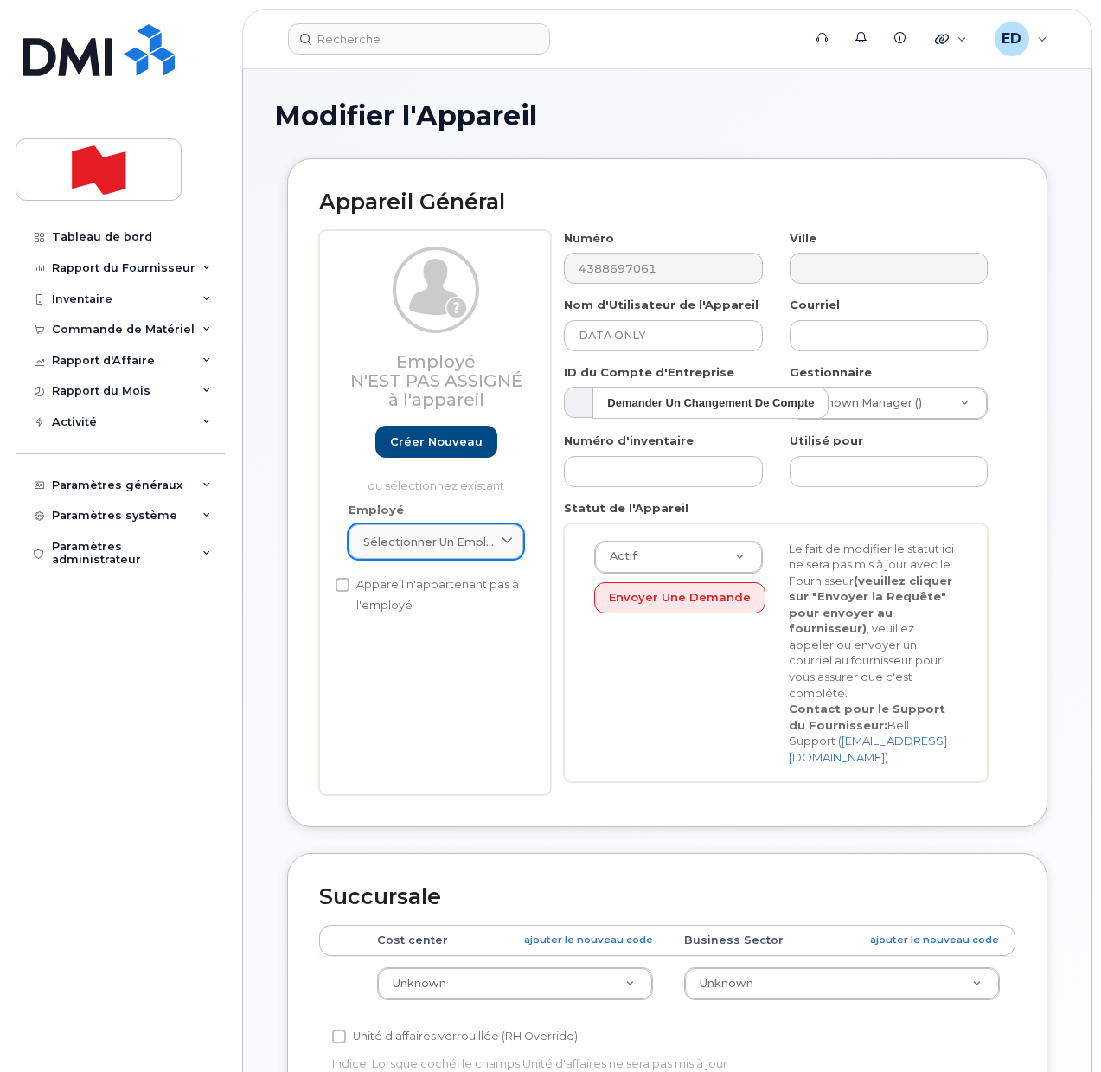
click at [496, 536] on div "Sélectionner un employé" at bounding box center [435, 542] width 145 height 16
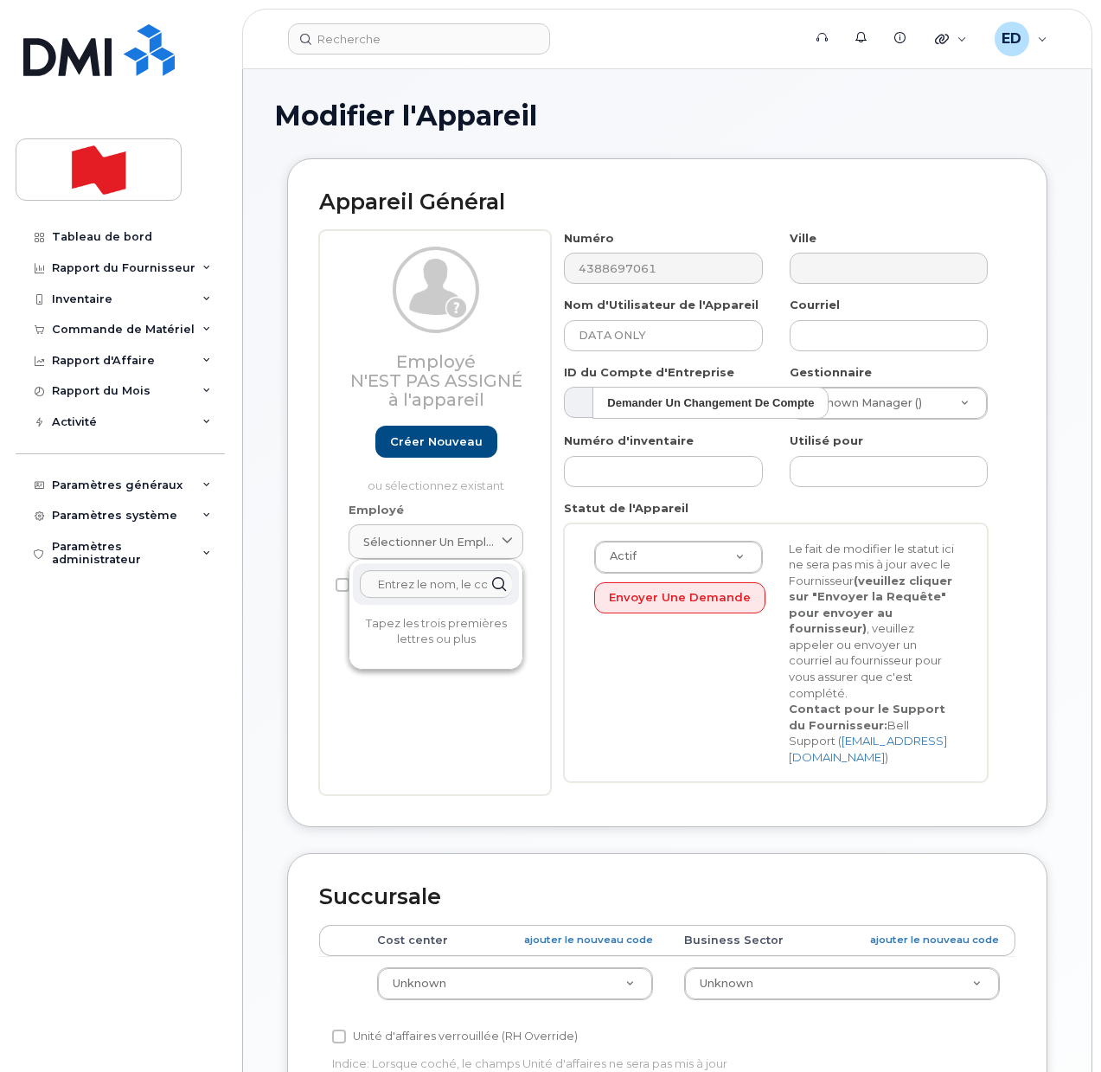
paste input "[EMAIL_ADDRESS][DOMAIN_NAME]"
type input "[EMAIL_ADDRESS][DOMAIN_NAME]"
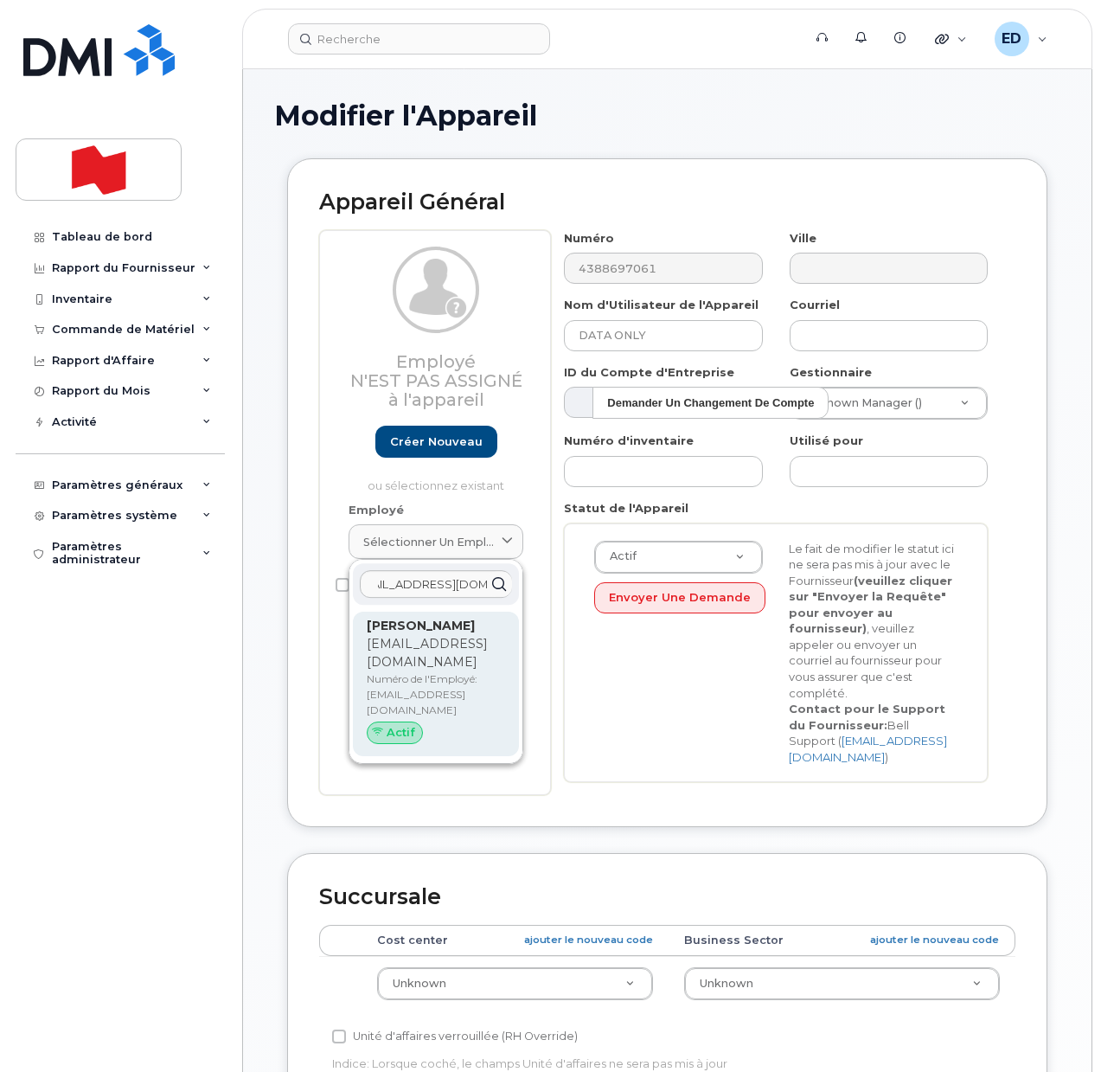
click at [403, 665] on p "[EMAIL_ADDRESS][DOMAIN_NAME]" at bounding box center [436, 653] width 138 height 36
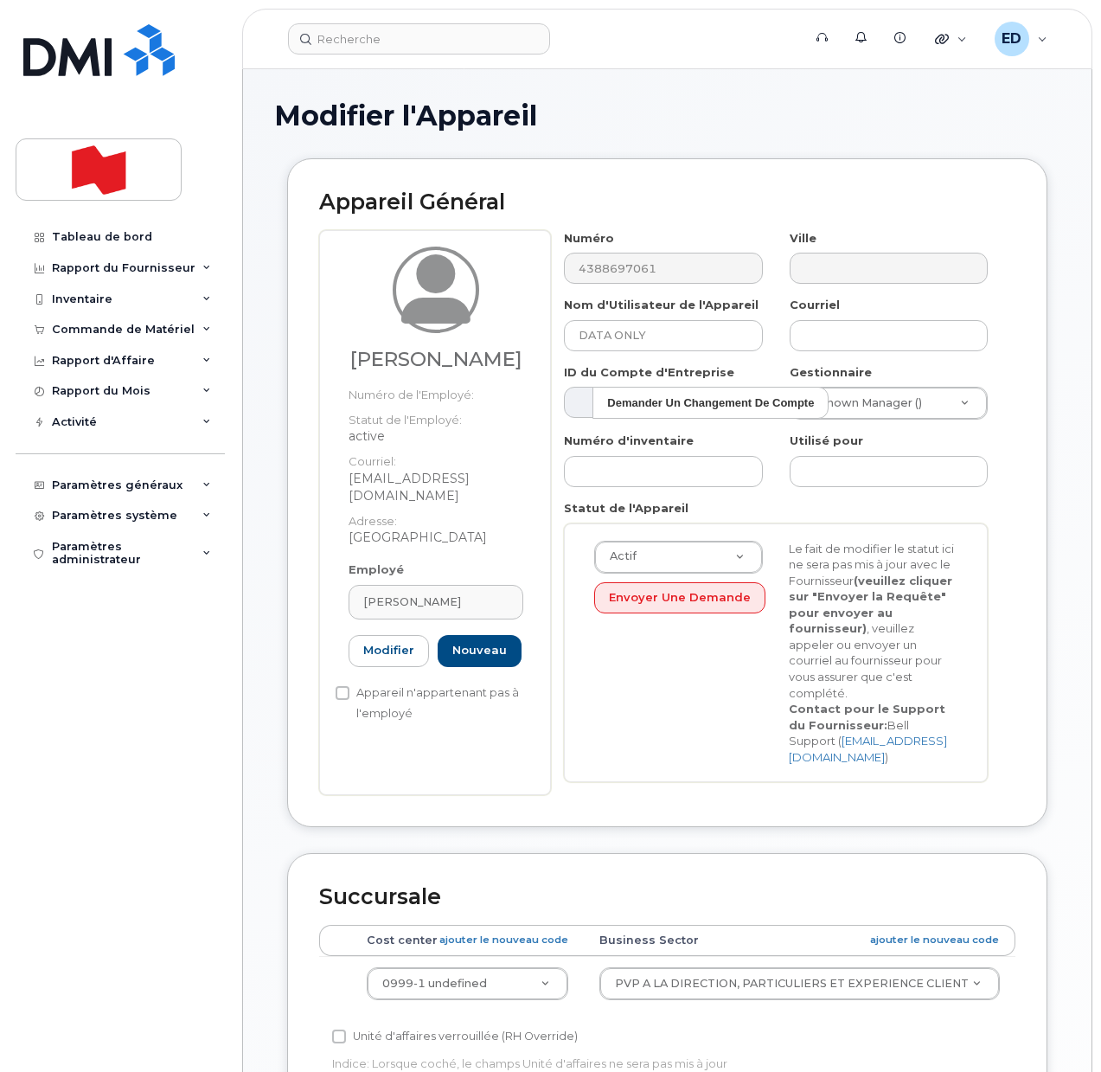
type input "[EMAIL_ADDRESS][DOMAIN_NAME]"
type input "[PERSON_NAME]"
type input "[EMAIL_ADDRESS][DOMAIN_NAME]"
type input "22916643"
select select "22917077"
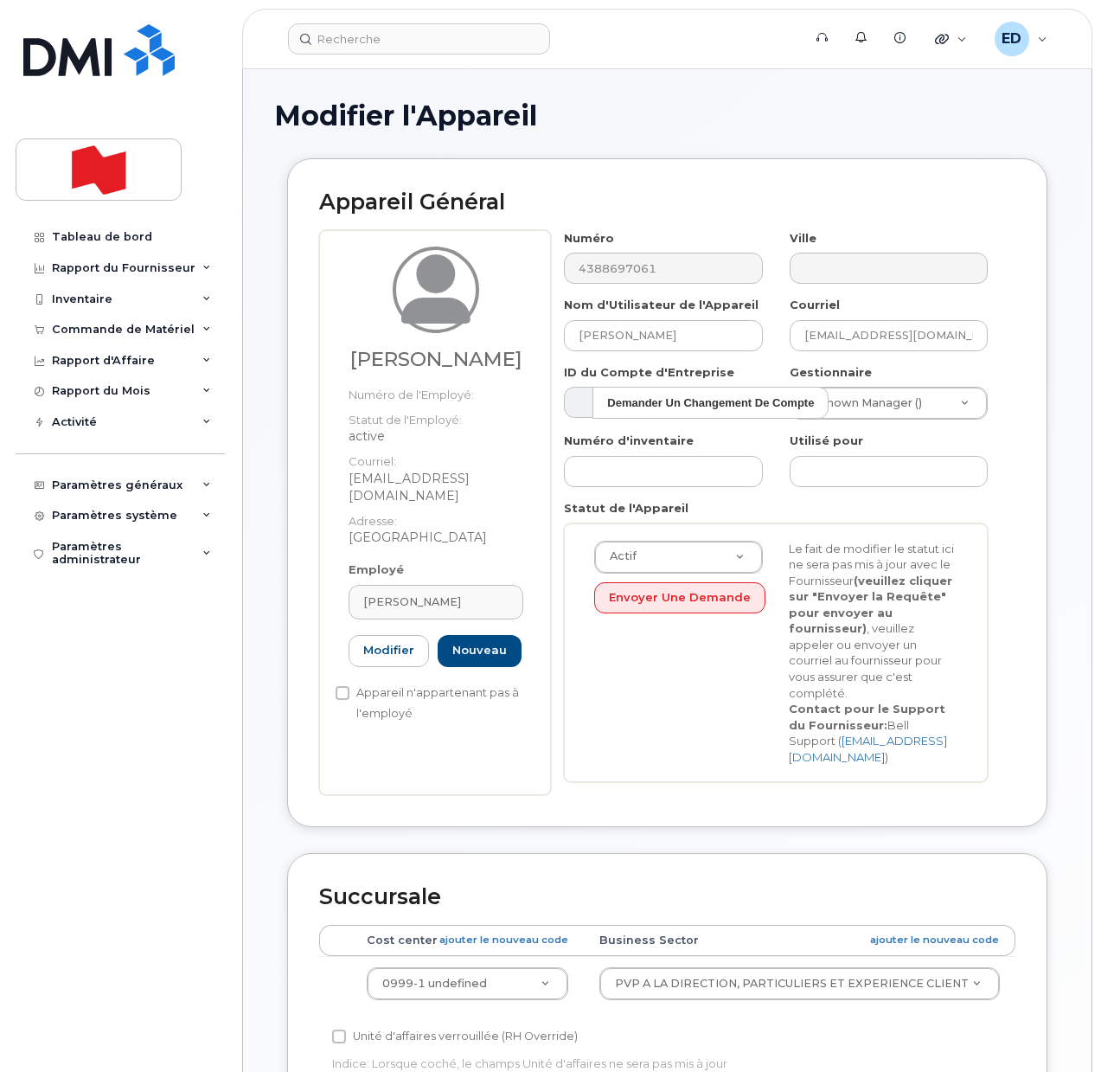
scroll to position [0, 0]
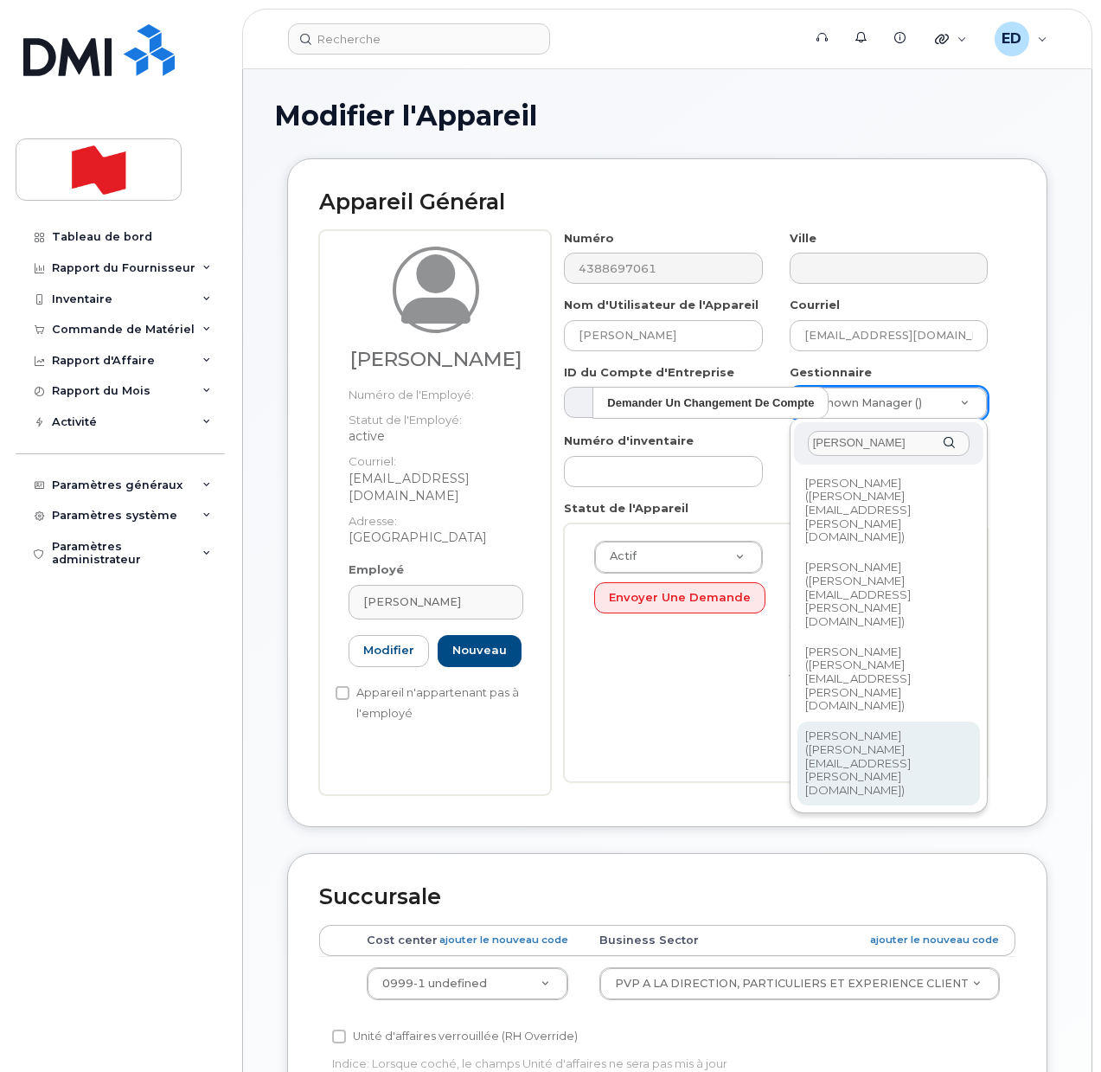
type input "sarah"
type input "1958425"
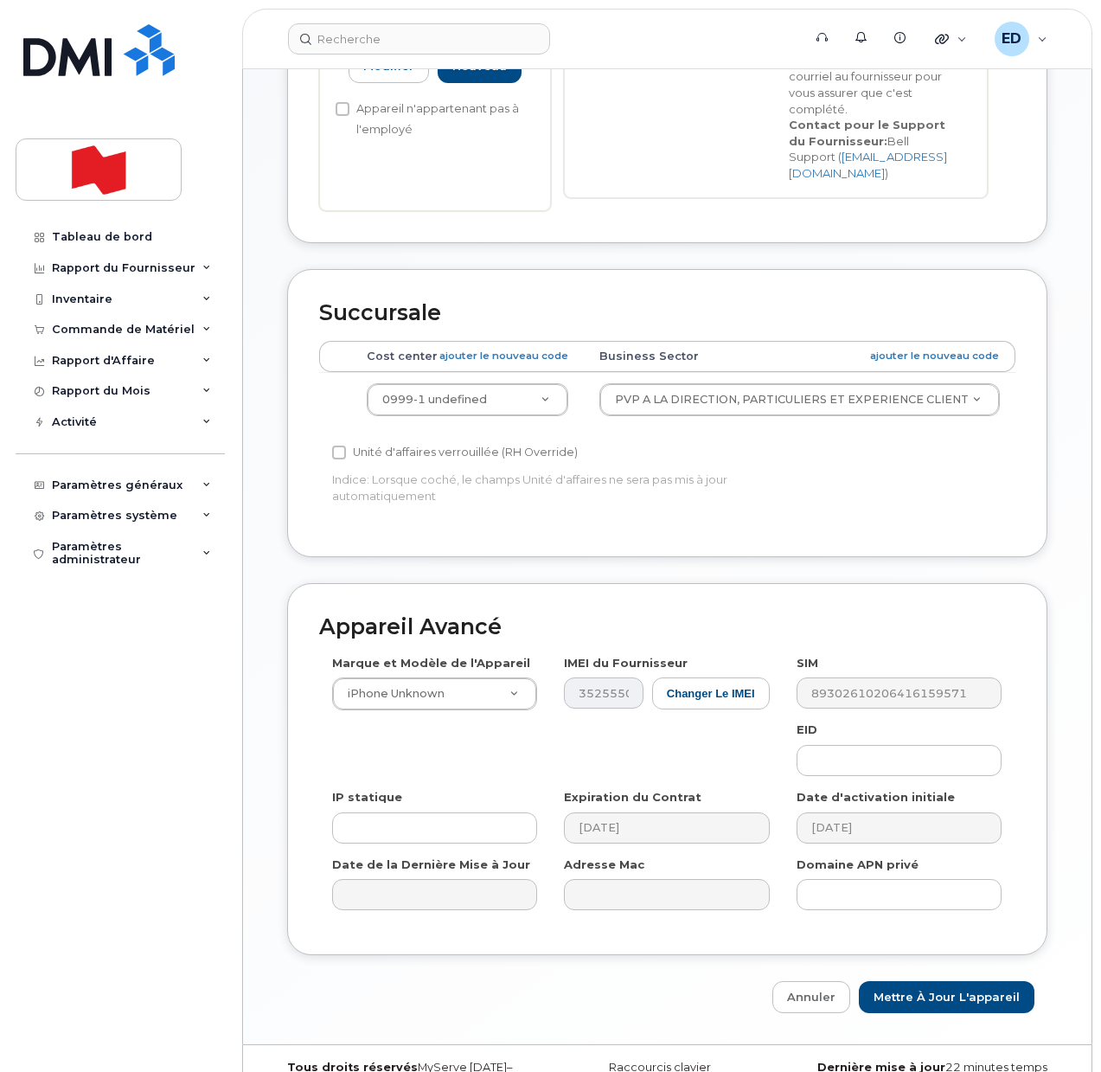
scroll to position [593, 0]
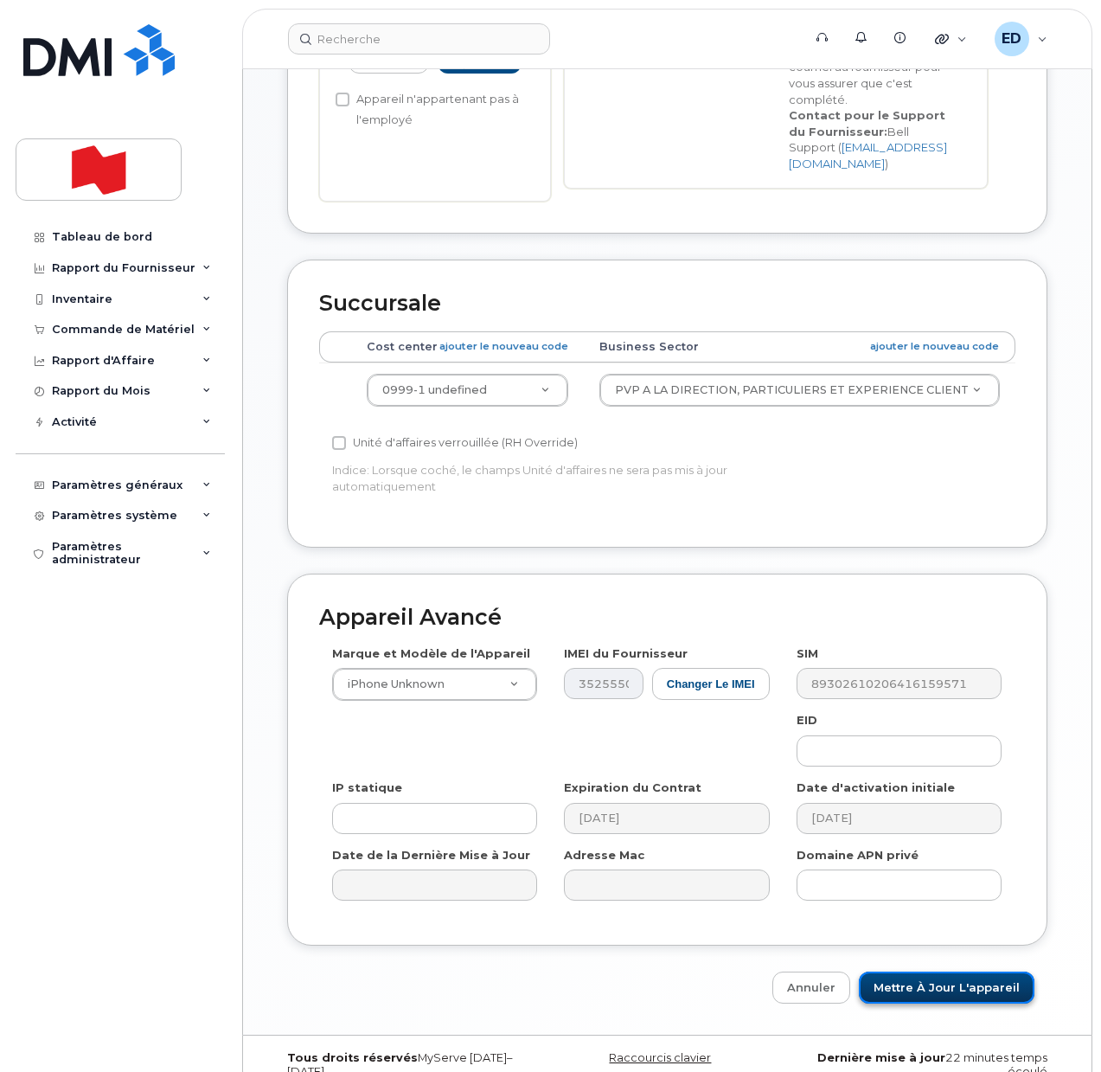
click at [930, 971] on input "Mettre à jour l'appareil" at bounding box center [947, 987] width 176 height 32
type input "Sauvegarde..."
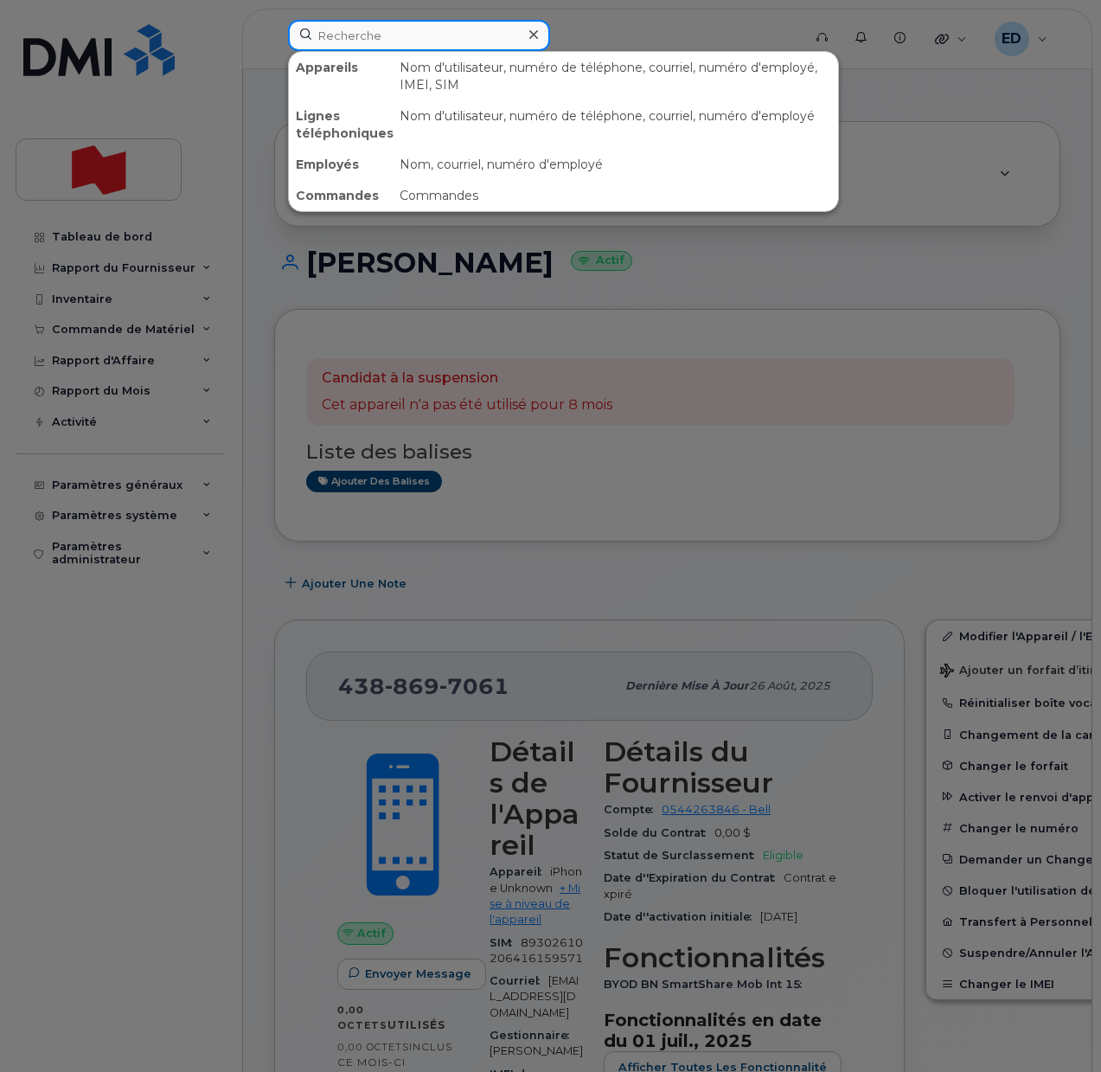
click at [394, 39] on input at bounding box center [419, 35] width 262 height 31
paste input "[EMAIL_ADDRESS][DOMAIN_NAME]"
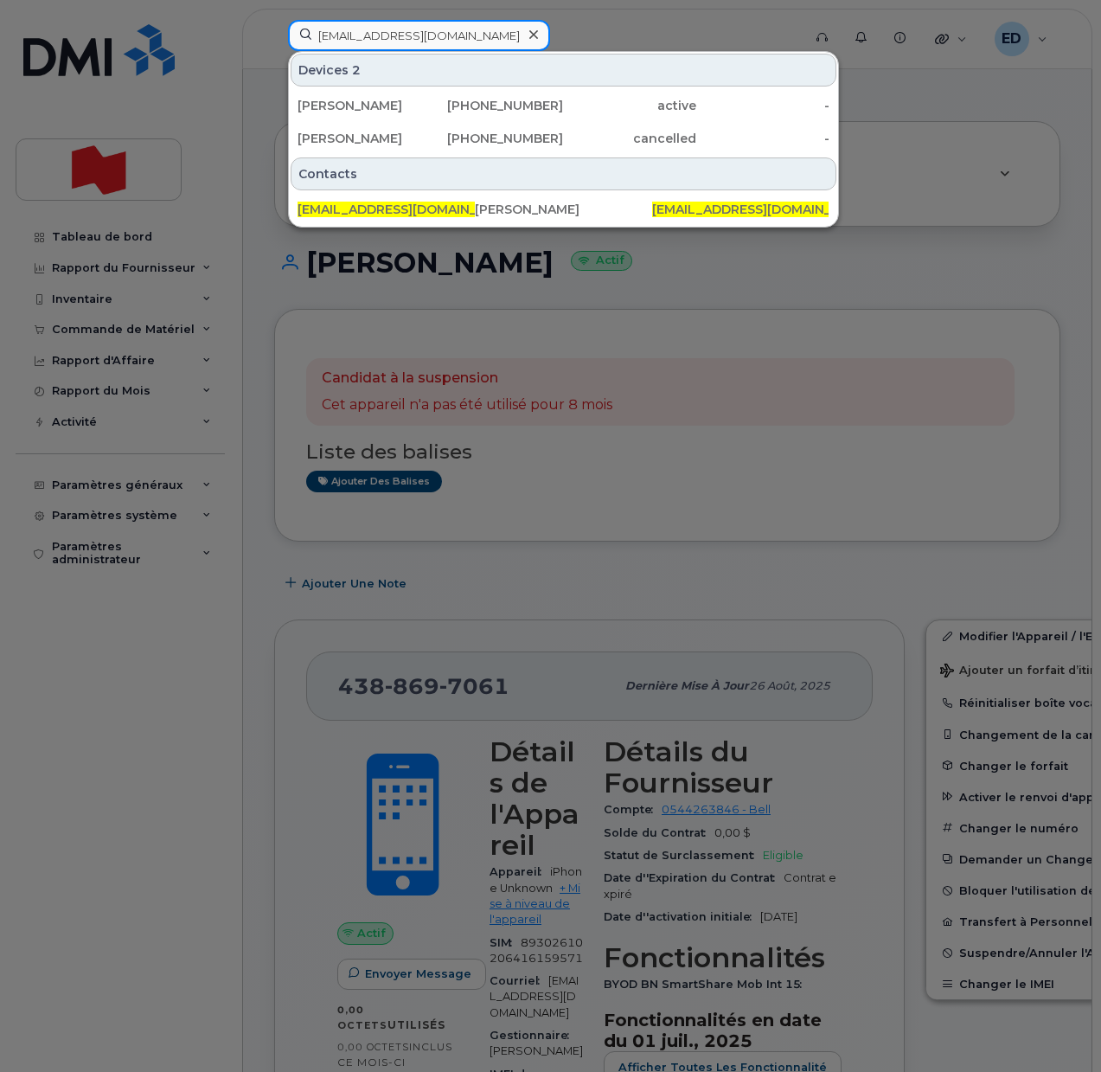
type input "[EMAIL_ADDRESS][DOMAIN_NAME]"
